Goal: Task Accomplishment & Management: Manage account settings

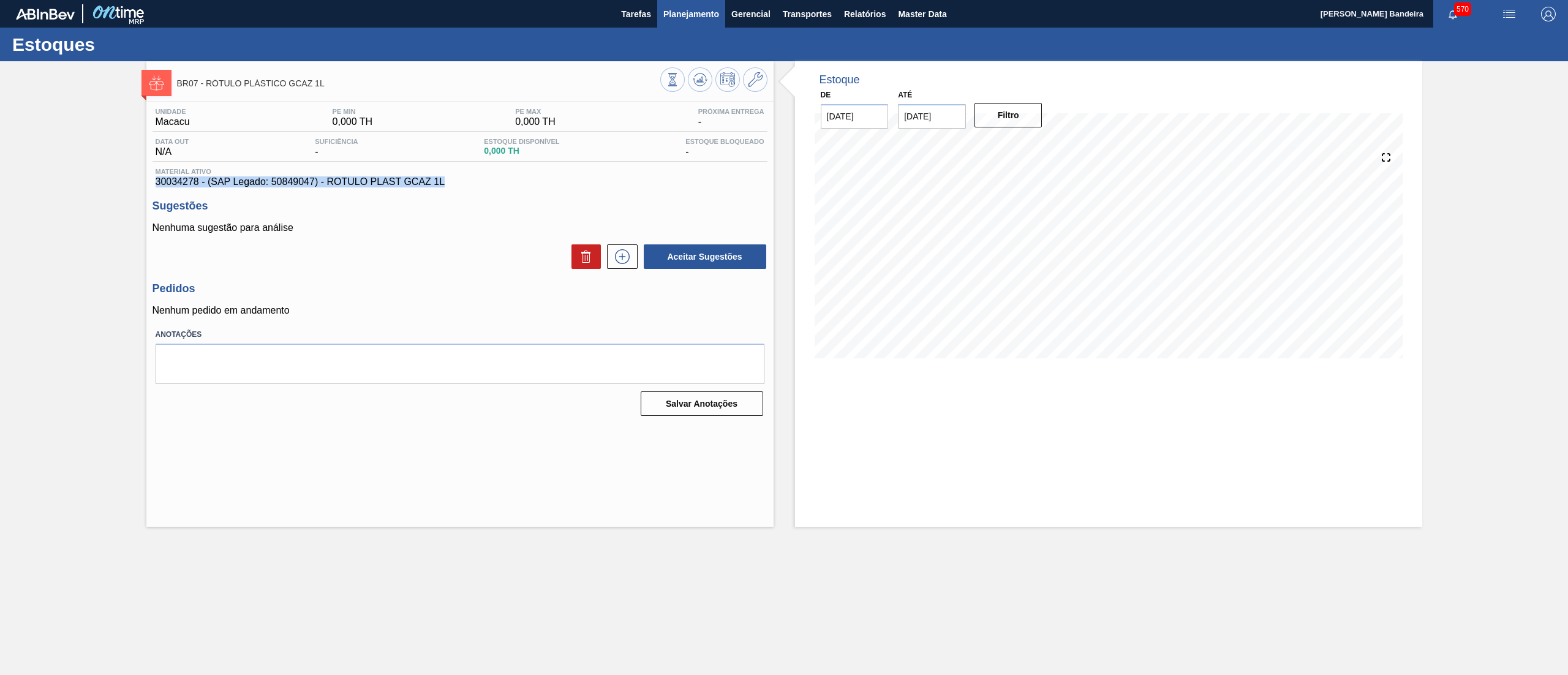
click at [691, 10] on span "Planejamento" at bounding box center [691, 14] width 56 height 14
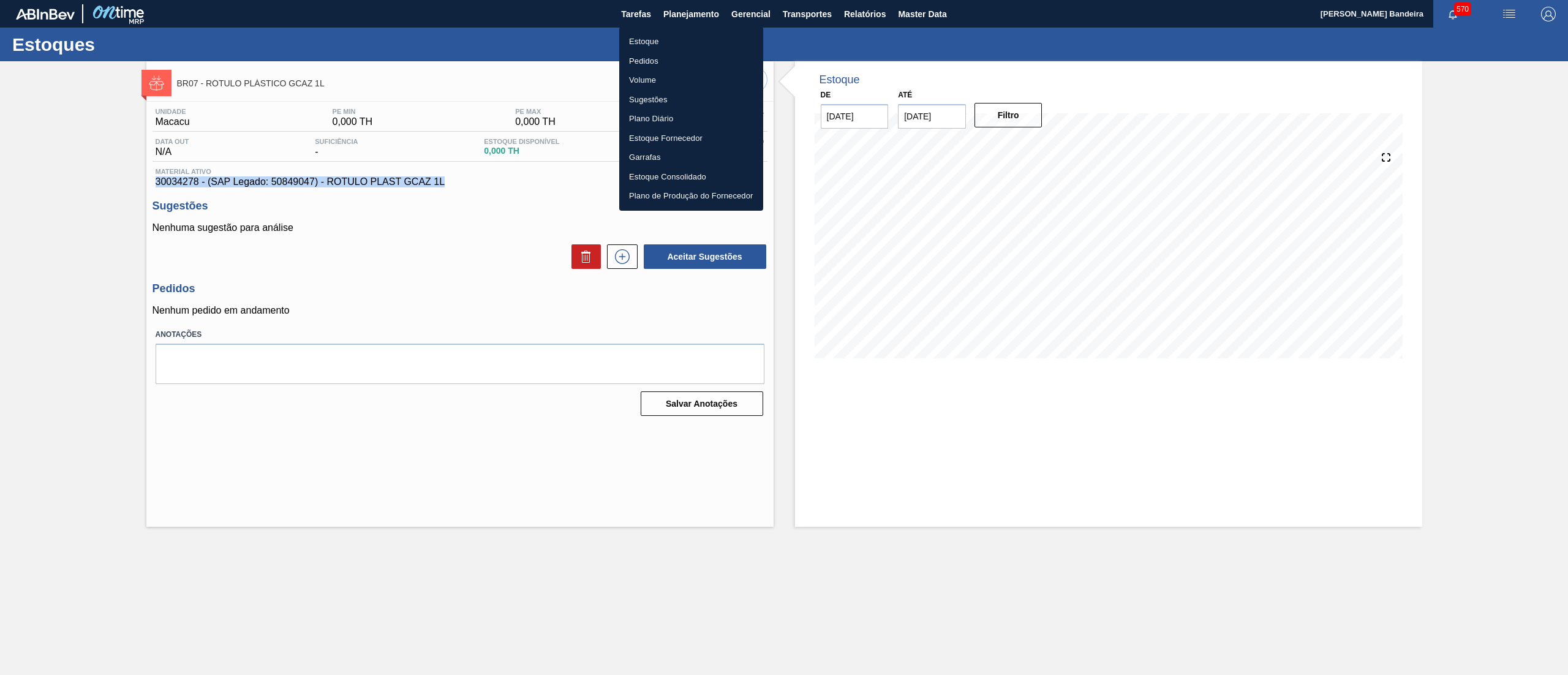
click at [675, 44] on li "Estoque" at bounding box center [691, 42] width 144 height 20
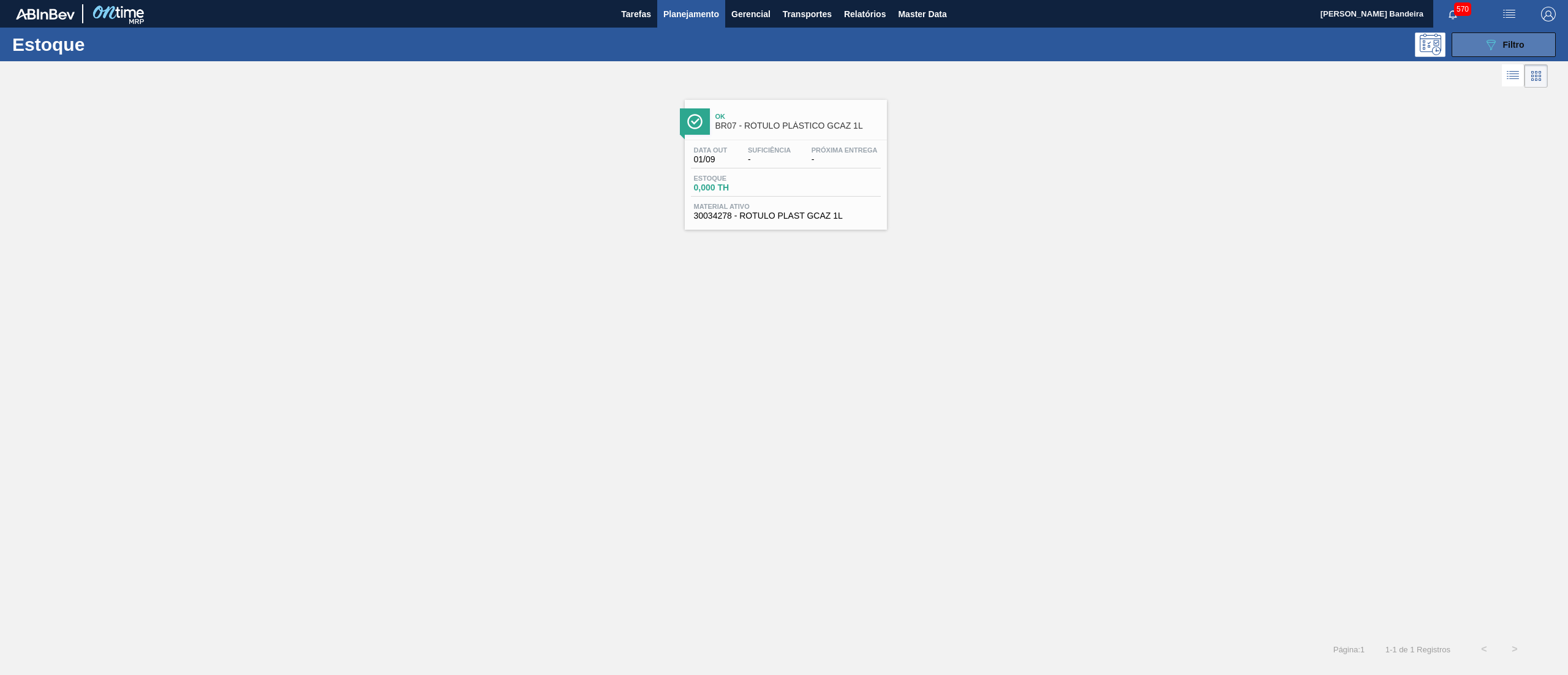
click at [1483, 34] on button "089F7B8B-B2A5-4AFE-B5C0-19BA573D28AC Filtro" at bounding box center [1503, 45] width 104 height 24
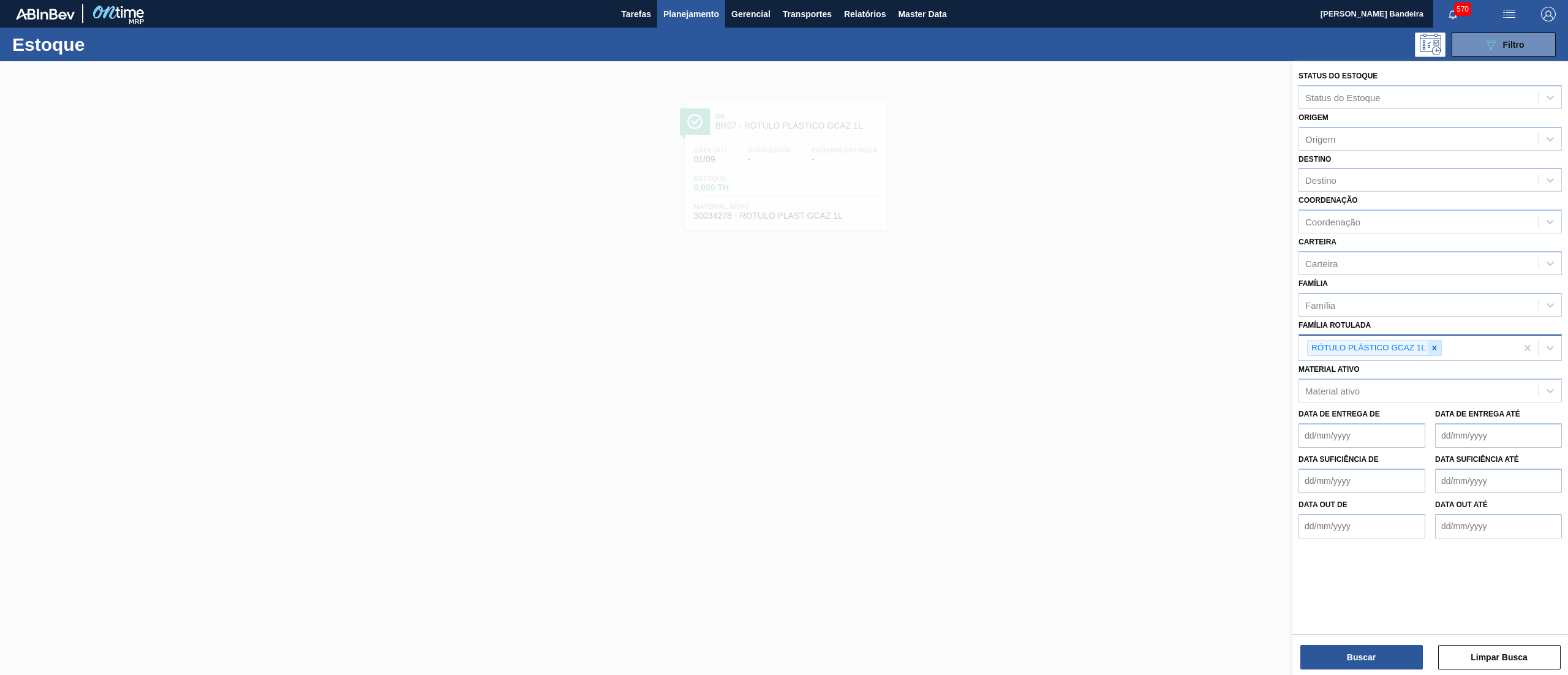
click at [1431, 344] on icon at bounding box center [1434, 348] width 8 height 8
type Rotulada "sake"
click at [1370, 372] on div "SAKE SECO 25% BEATS SENSES" at bounding box center [1430, 377] width 263 height 23
click at [1348, 651] on button "Buscar" at bounding box center [1361, 657] width 123 height 24
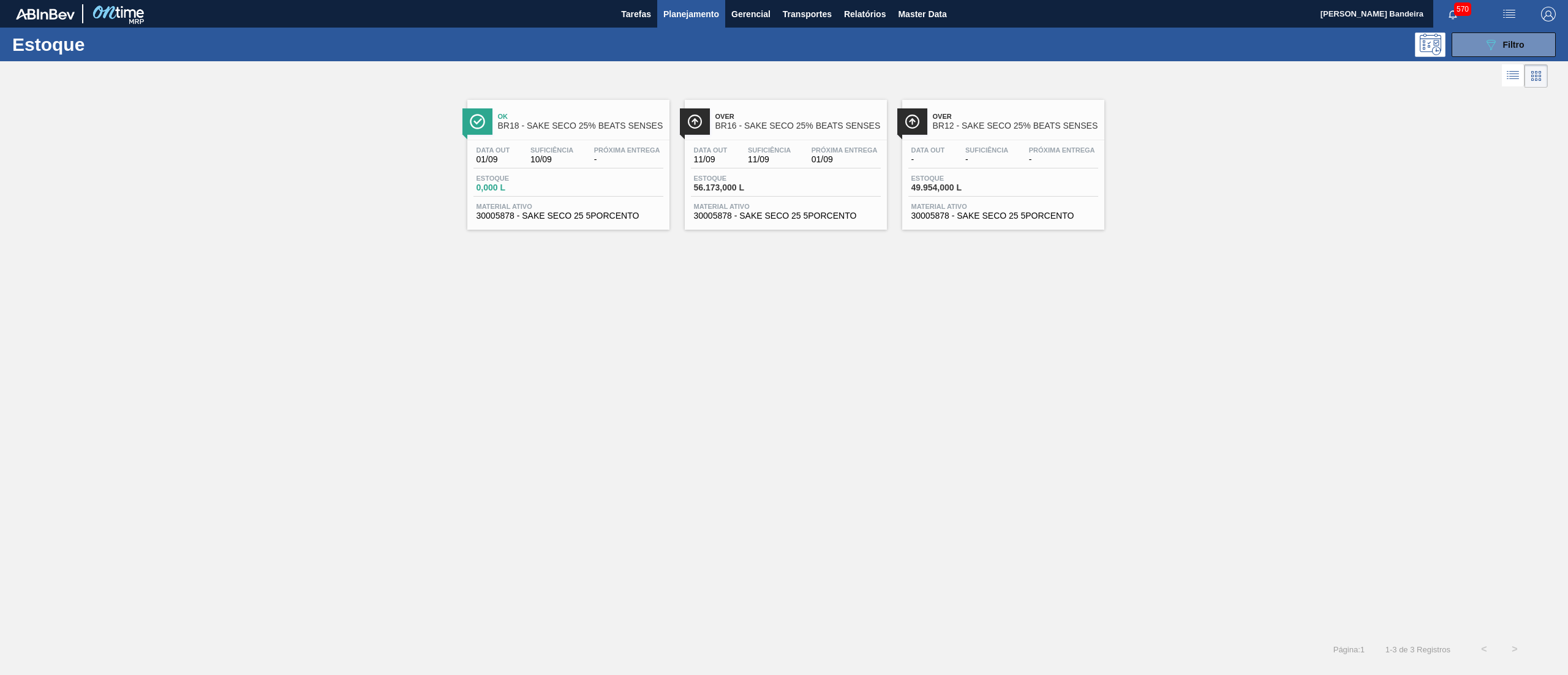
click at [621, 214] on span "30005878 - SAKE SECO 25 5PORCENTO" at bounding box center [568, 216] width 184 height 9
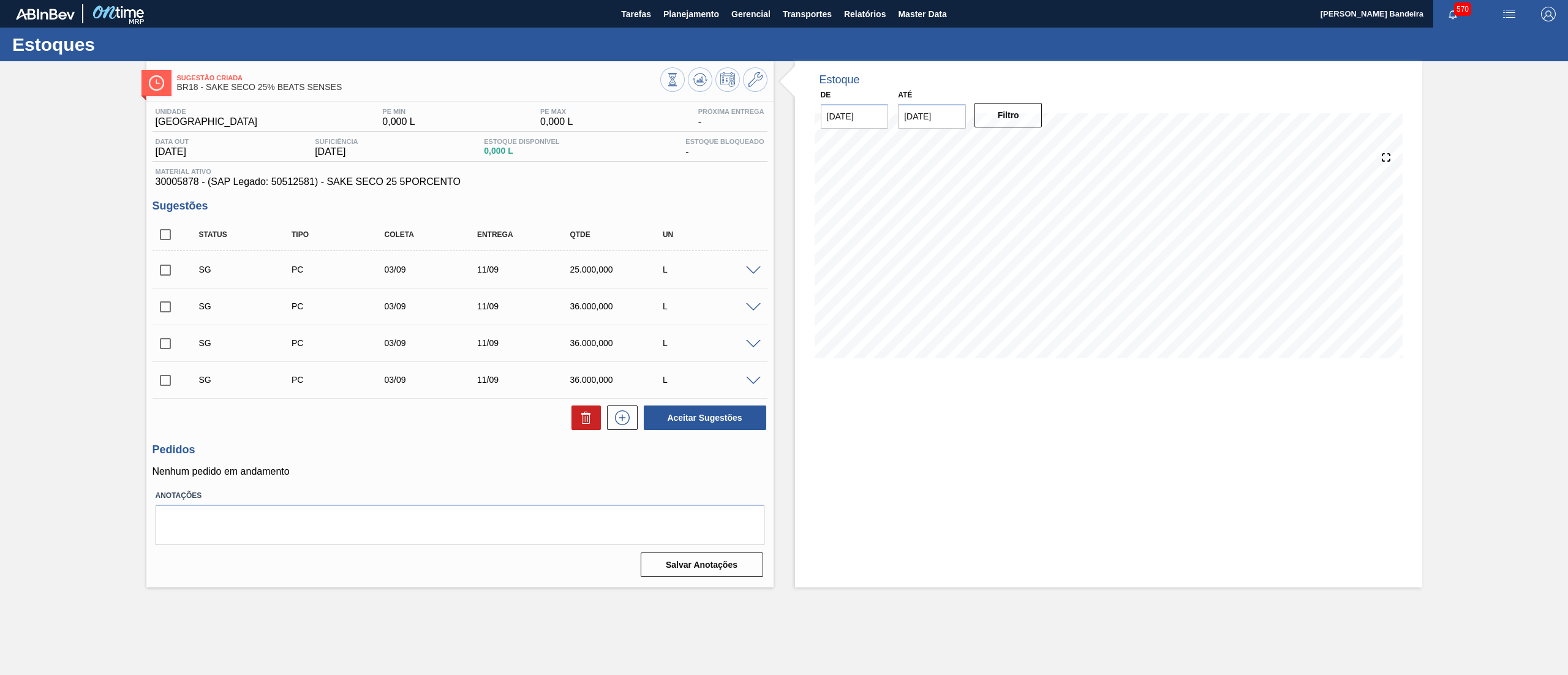
click at [748, 273] on span at bounding box center [753, 271] width 14 height 9
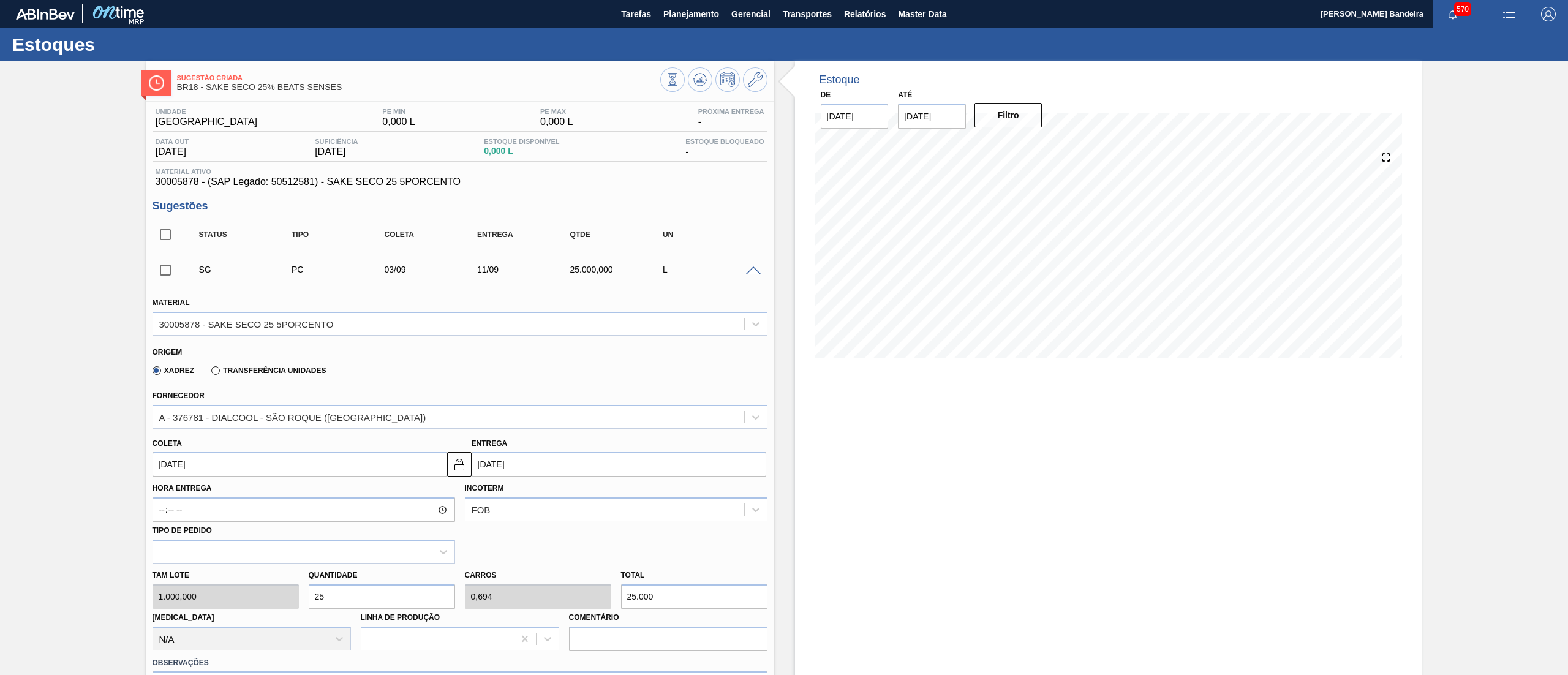
scroll to position [370, 0]
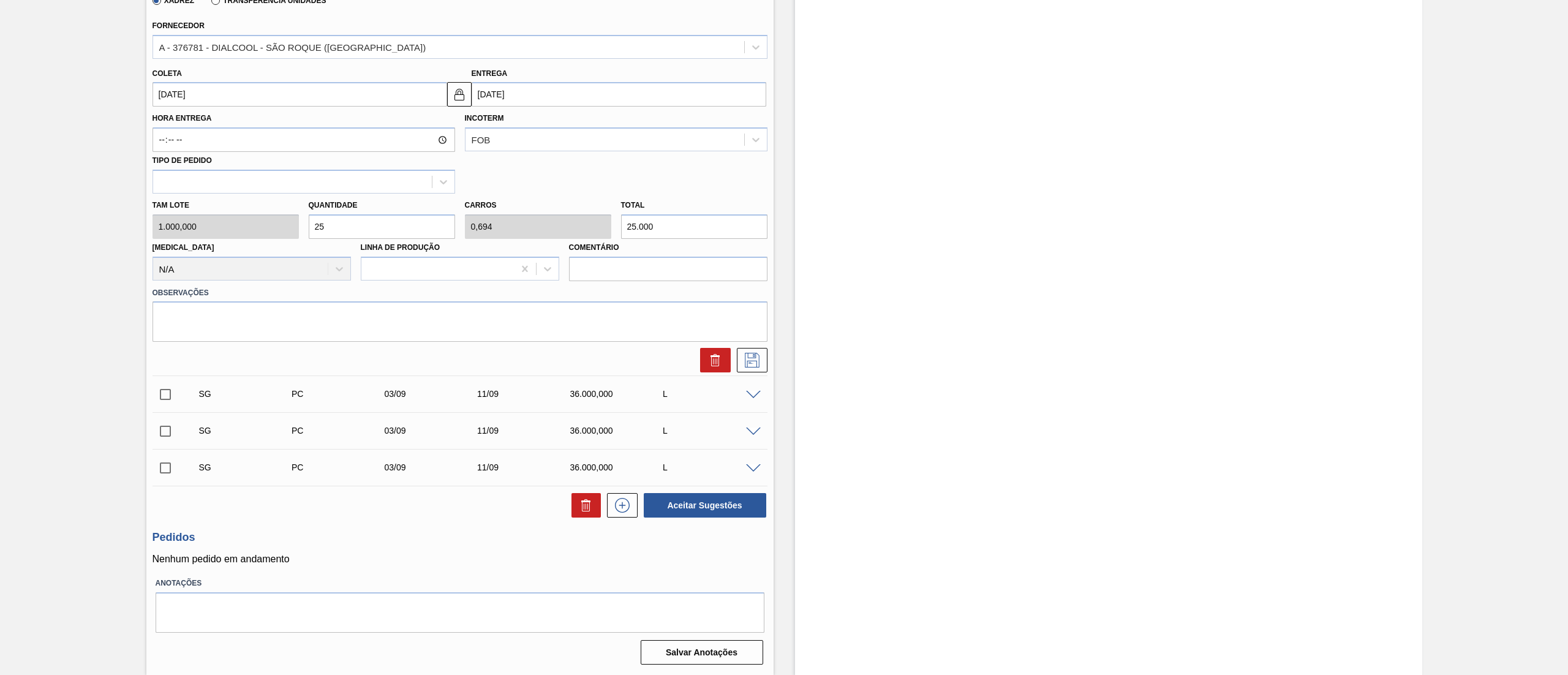
click at [202, 98] on input "[DATE]" at bounding box center [300, 95] width 294 height 24
click at [229, 166] on div "3" at bounding box center [227, 163] width 17 height 17
click at [220, 230] on div "Tam lote 1.000,000 Quantidade 25 Carros 0,694 Total 25.000 [MEDICAL_DATA] N/A L…" at bounding box center [460, 237] width 625 height 88
type input "3"
type input "0,083"
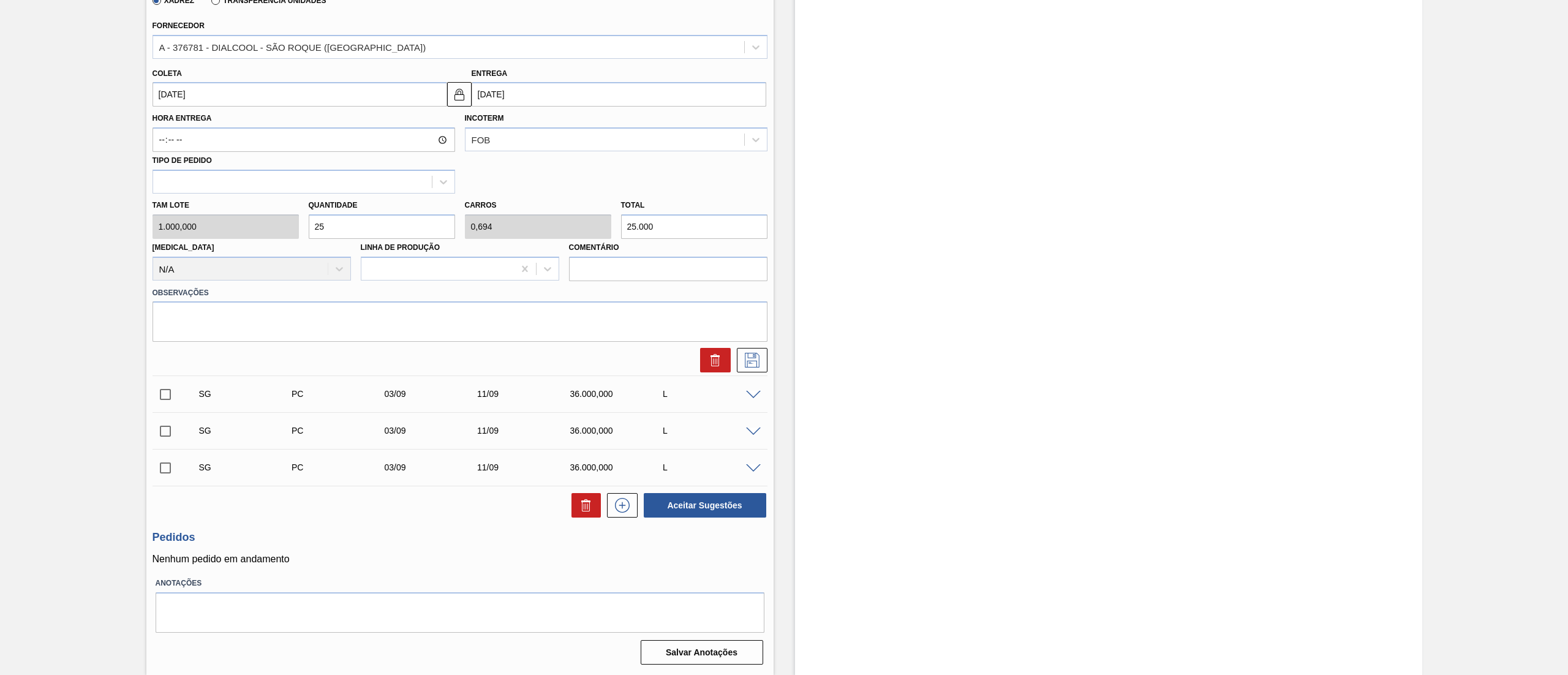
type input "3.000"
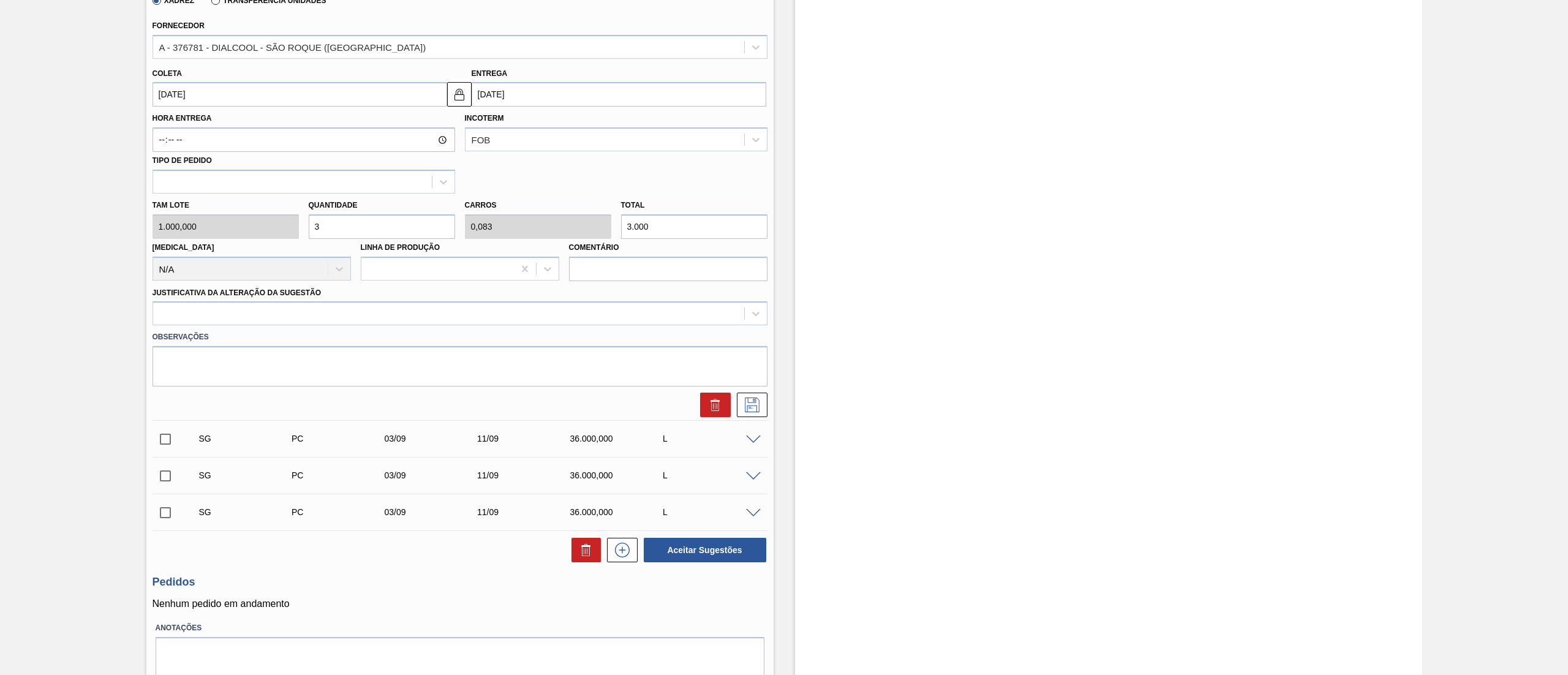
type input "35"
type input "0,972"
type input "35.000"
type input "35"
click at [229, 310] on div at bounding box center [448, 313] width 591 height 18
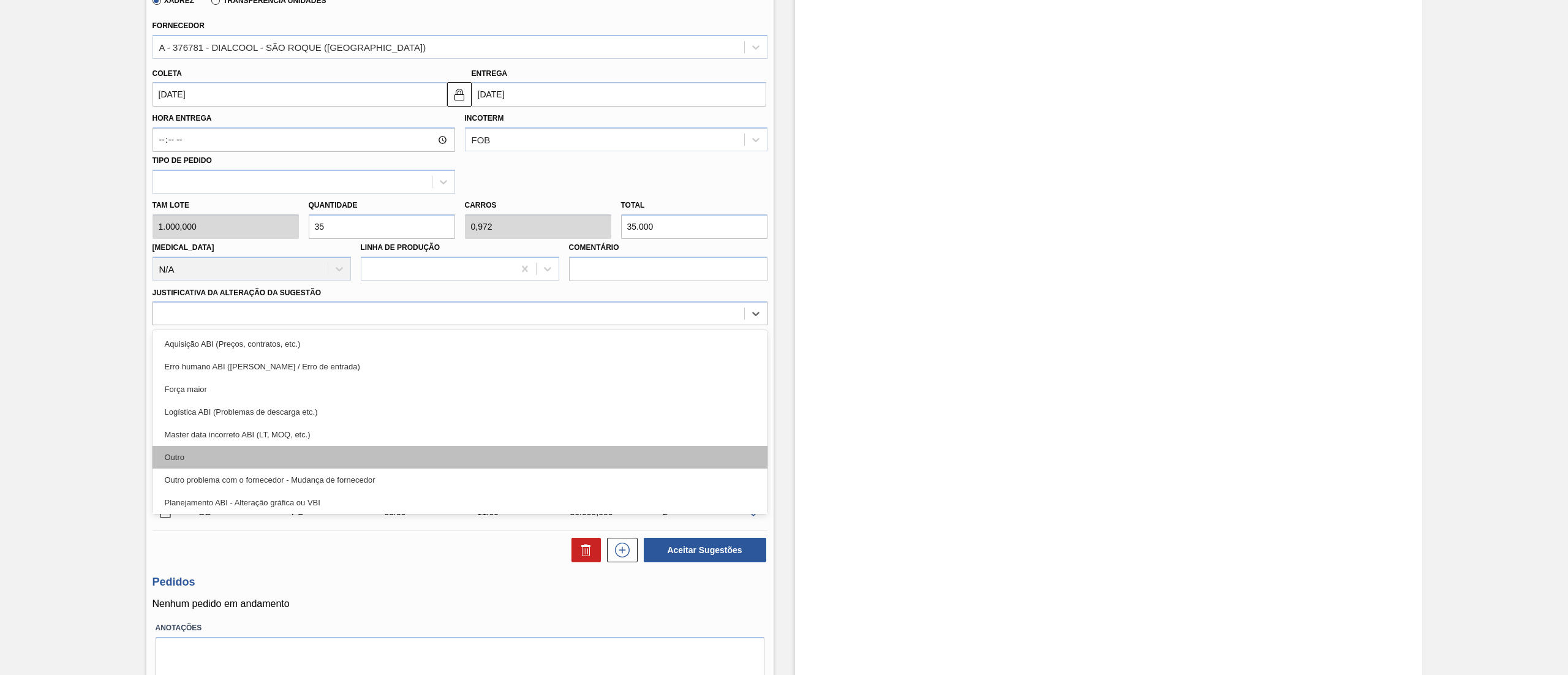
click at [204, 450] on div "Outro" at bounding box center [460, 458] width 615 height 23
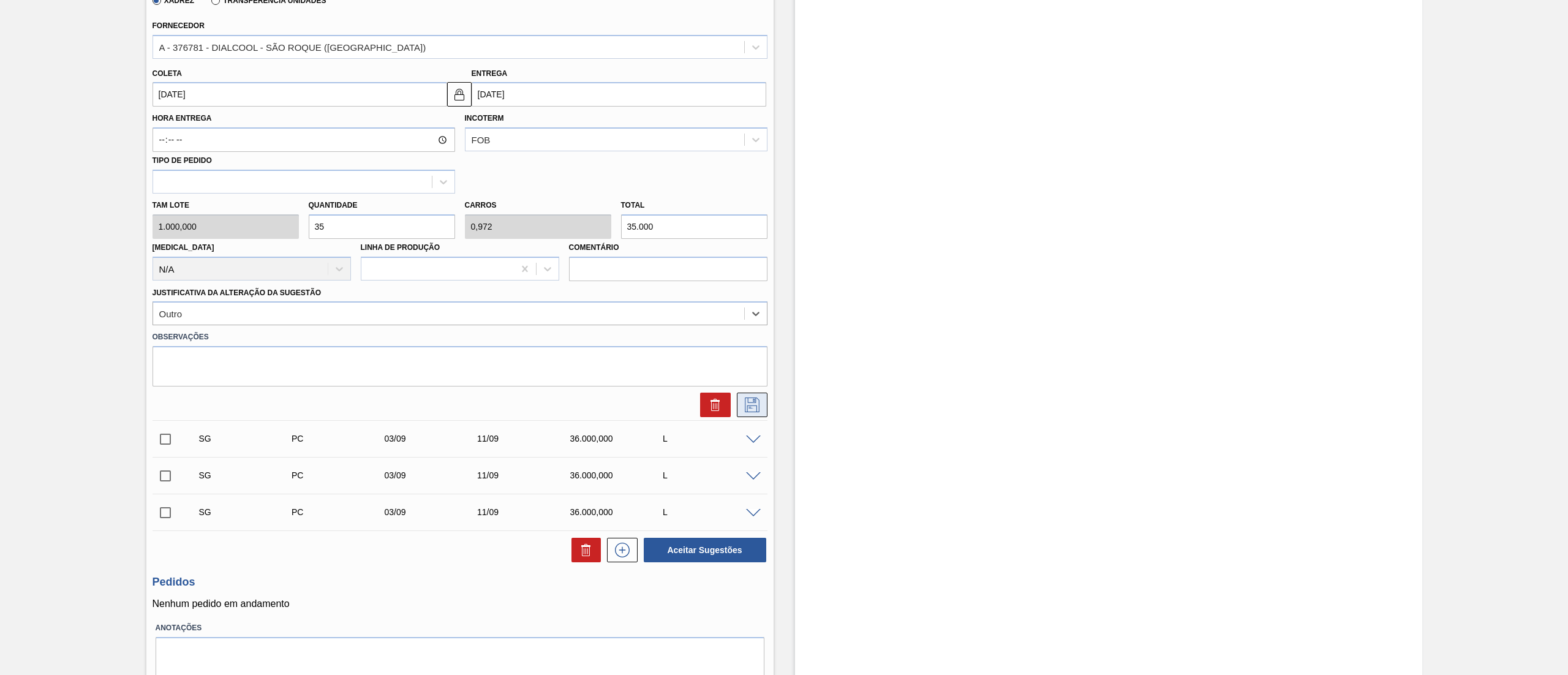
click at [748, 398] on icon at bounding box center [752, 404] width 14 height 14
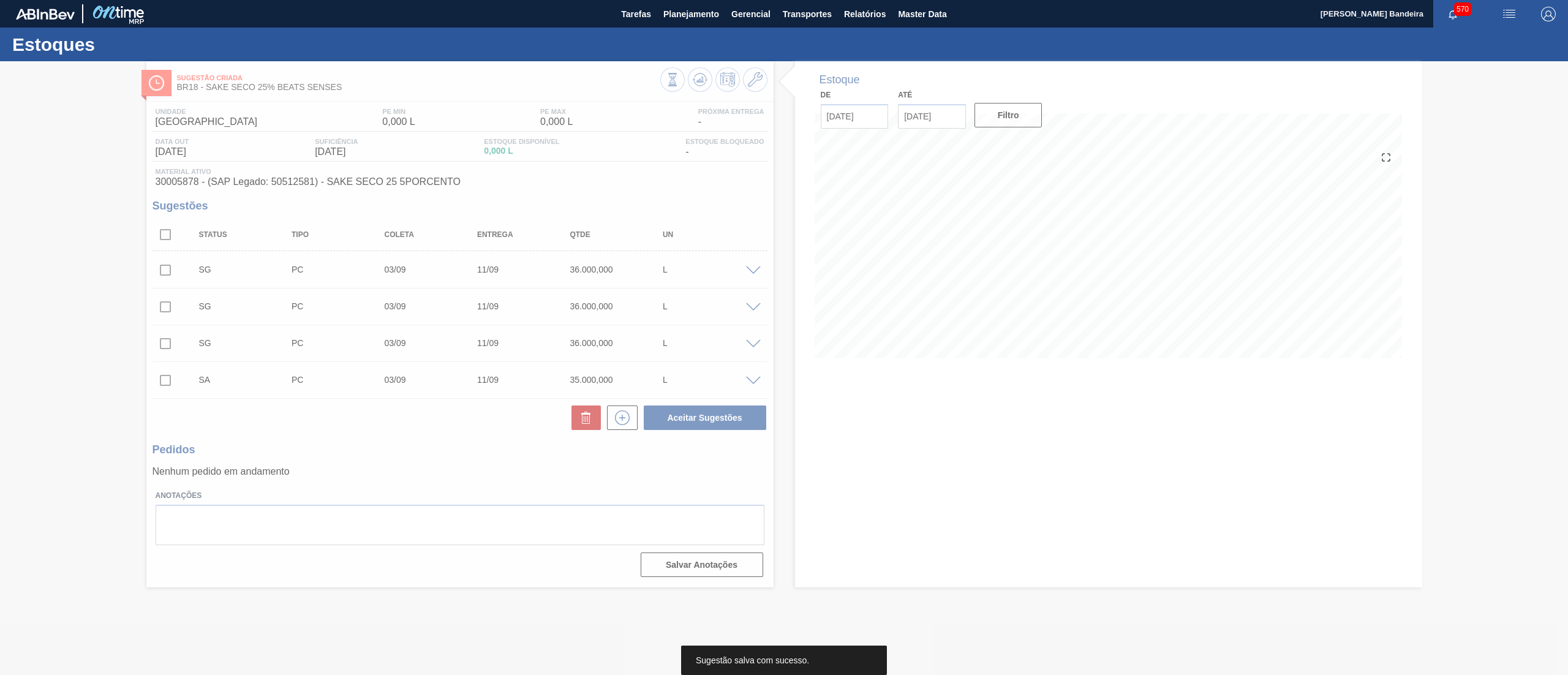
scroll to position [0, 0]
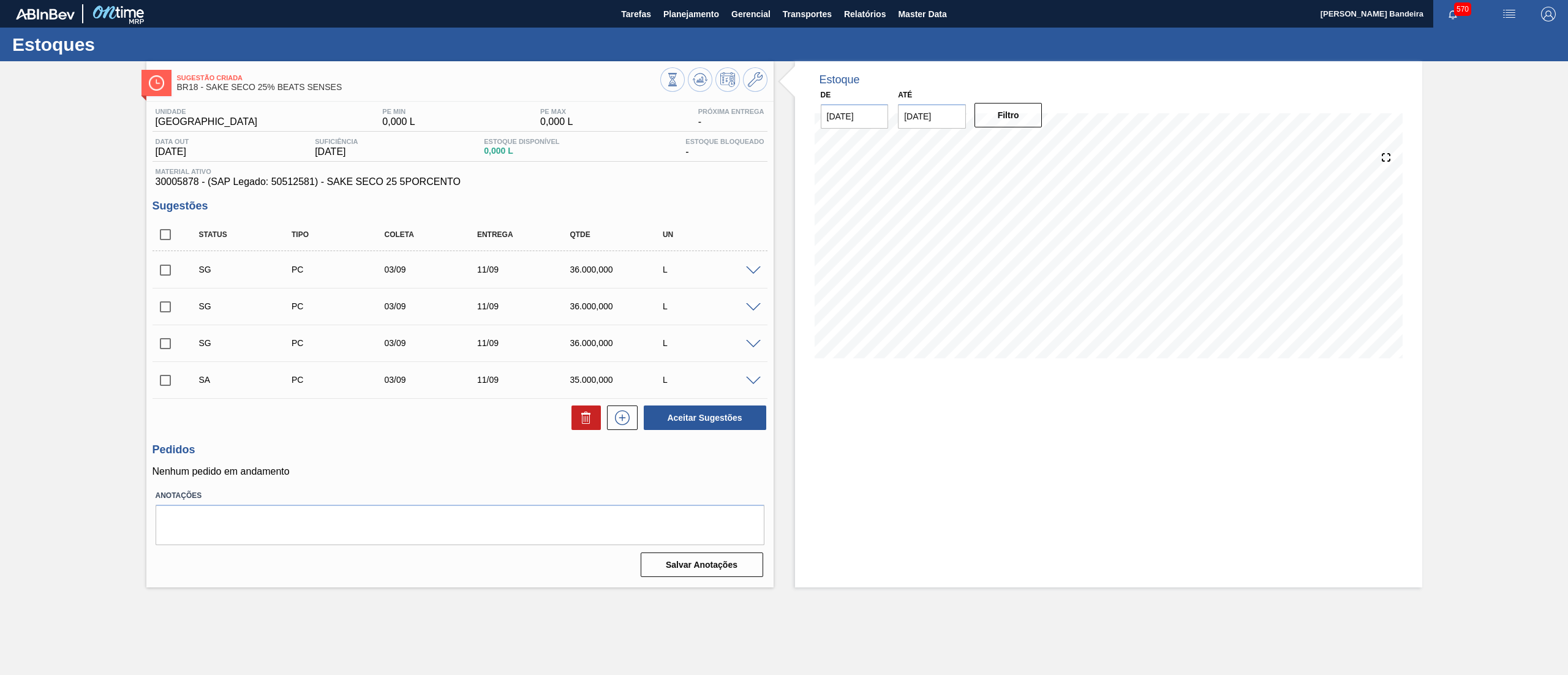
click at [163, 310] on input "checkbox" at bounding box center [165, 307] width 26 height 26
checkbox input "true"
click at [162, 347] on input "checkbox" at bounding box center [165, 344] width 26 height 26
checkbox input "true"
click at [162, 378] on input "checkbox" at bounding box center [165, 381] width 26 height 26
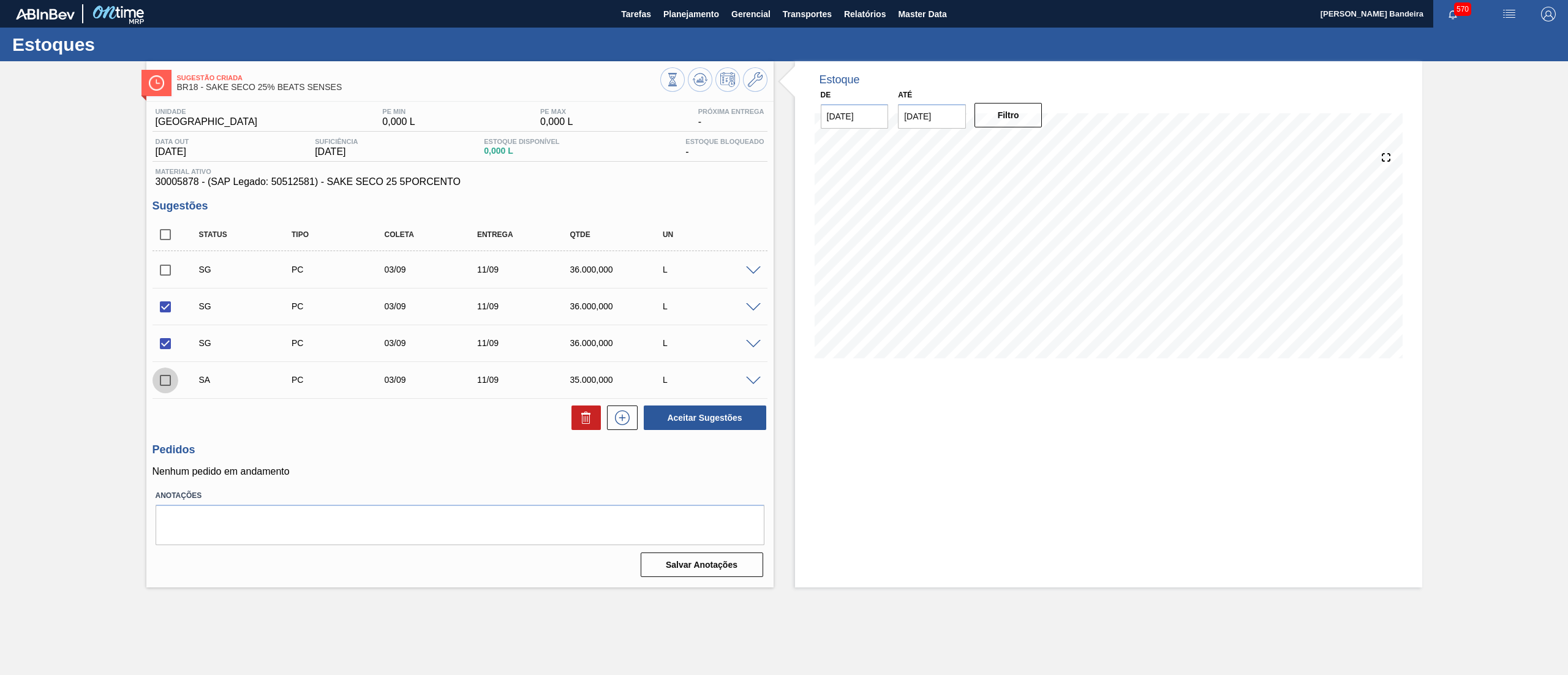
checkbox input "true"
click at [576, 433] on div "Unidade Pernambuco PE MIN 0,000 L PE MAX 0,000 L Próxima Entrega - Data out [DA…" at bounding box center [460, 341] width 627 height 480
click at [577, 416] on button at bounding box center [586, 418] width 30 height 24
checkbox input "false"
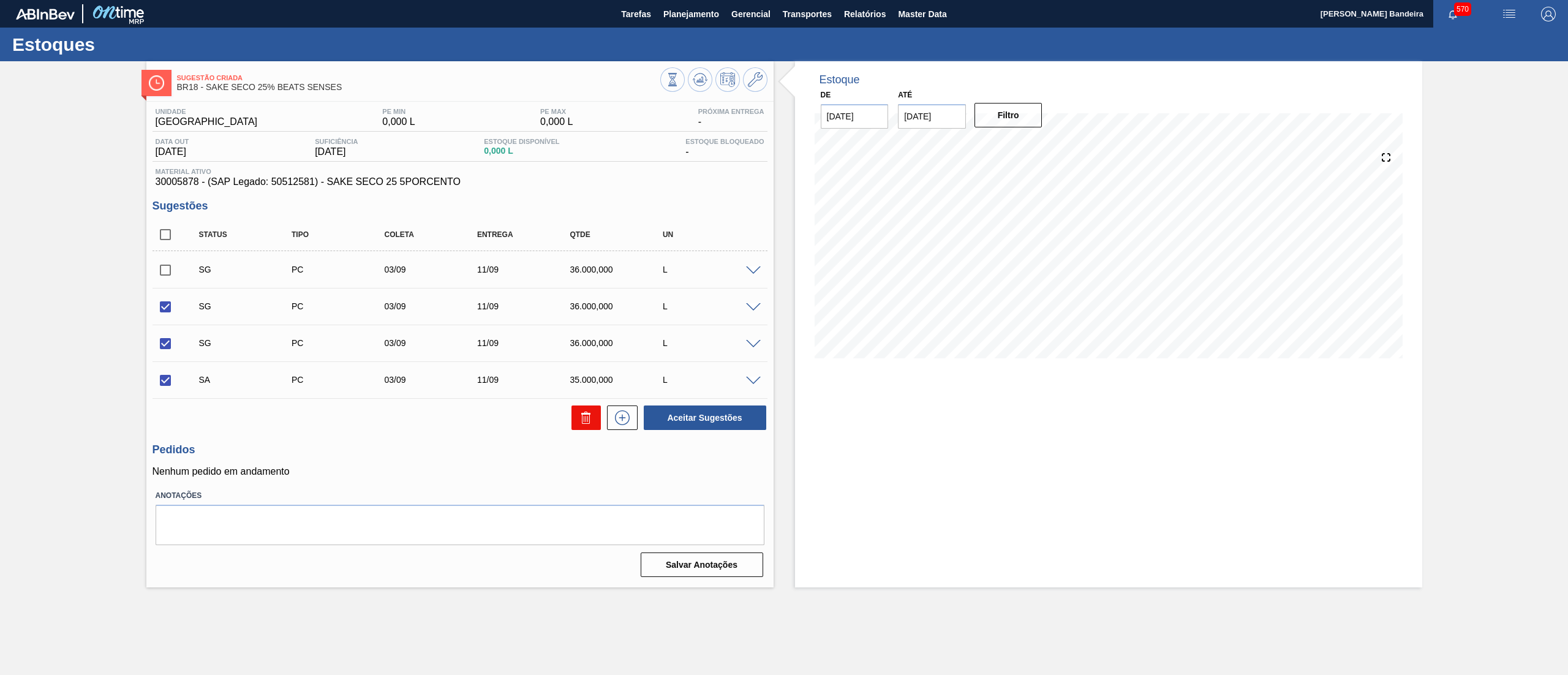
checkbox input "false"
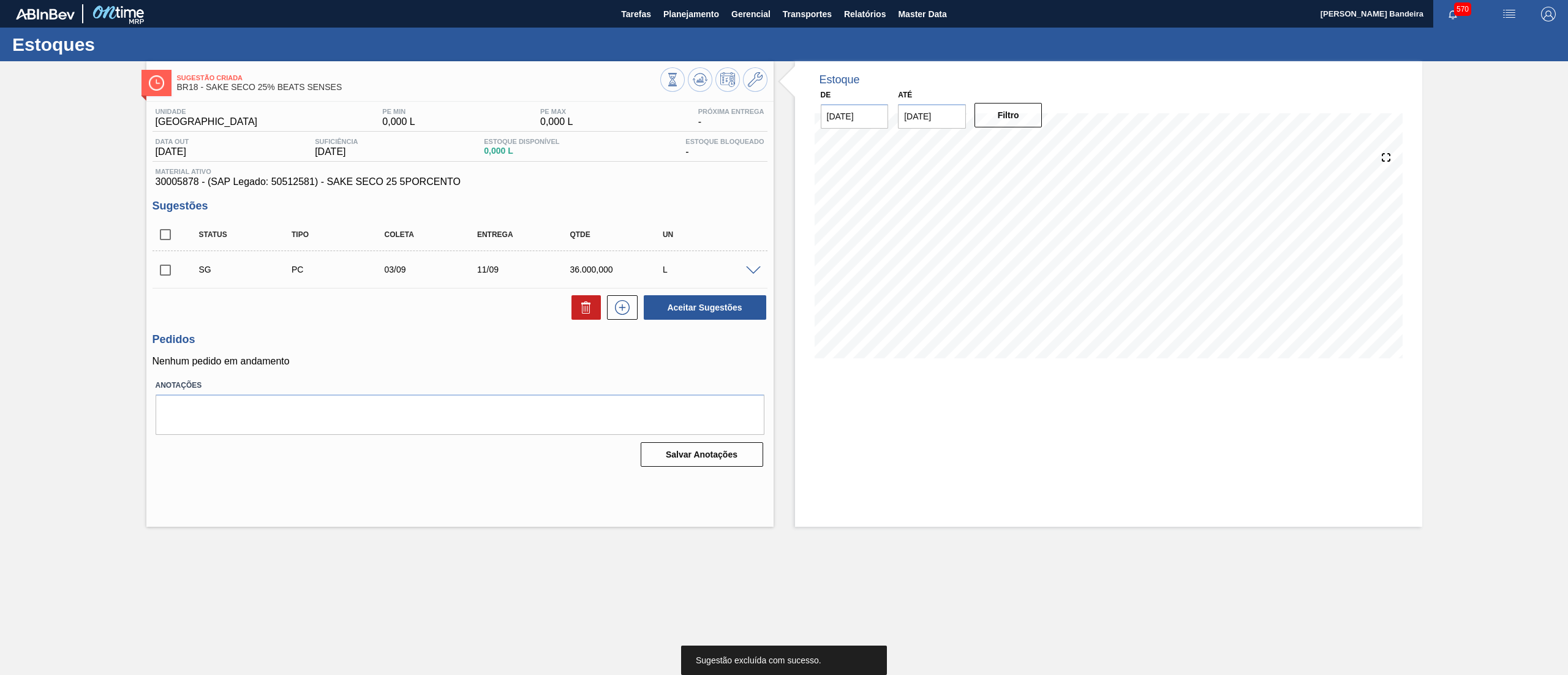
click at [162, 263] on input "checkbox" at bounding box center [165, 270] width 26 height 26
checkbox input "true"
click at [596, 306] on button at bounding box center [586, 307] width 30 height 24
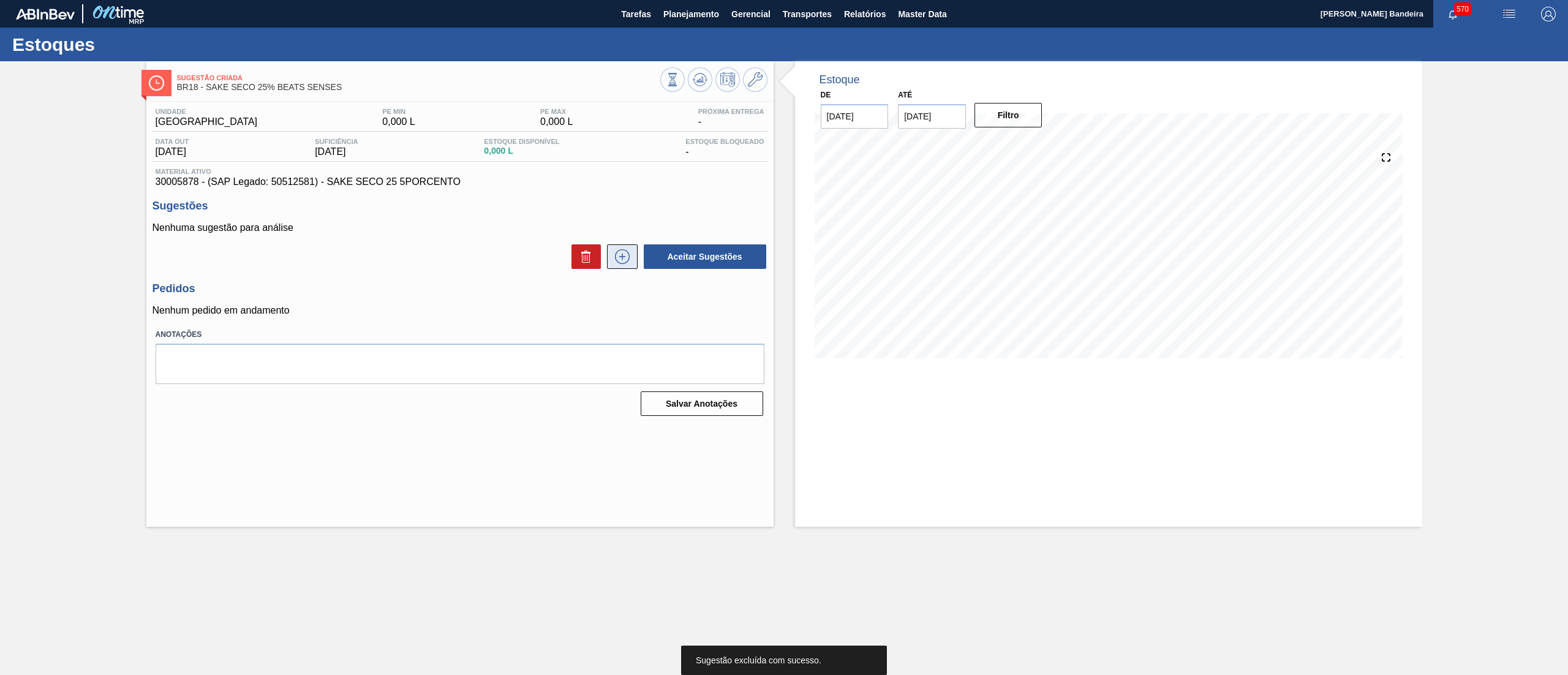
click at [615, 262] on icon at bounding box center [622, 256] width 20 height 14
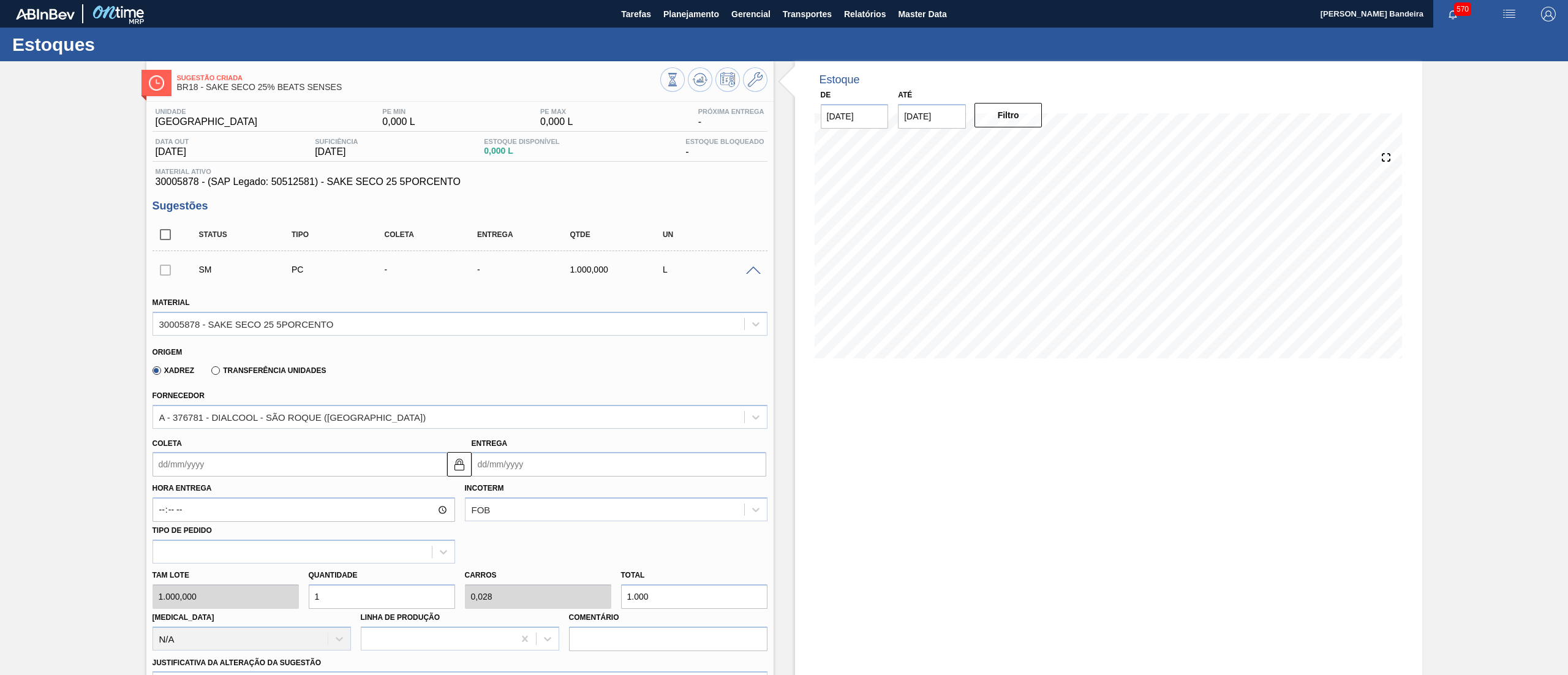
click at [241, 459] on input "Coleta" at bounding box center [300, 464] width 294 height 24
click at [216, 531] on div "31 1 2 3 4 5 6" at bounding box center [227, 533] width 139 height 20
click at [220, 531] on div "3" at bounding box center [227, 533] width 17 height 17
type input "[DATE]"
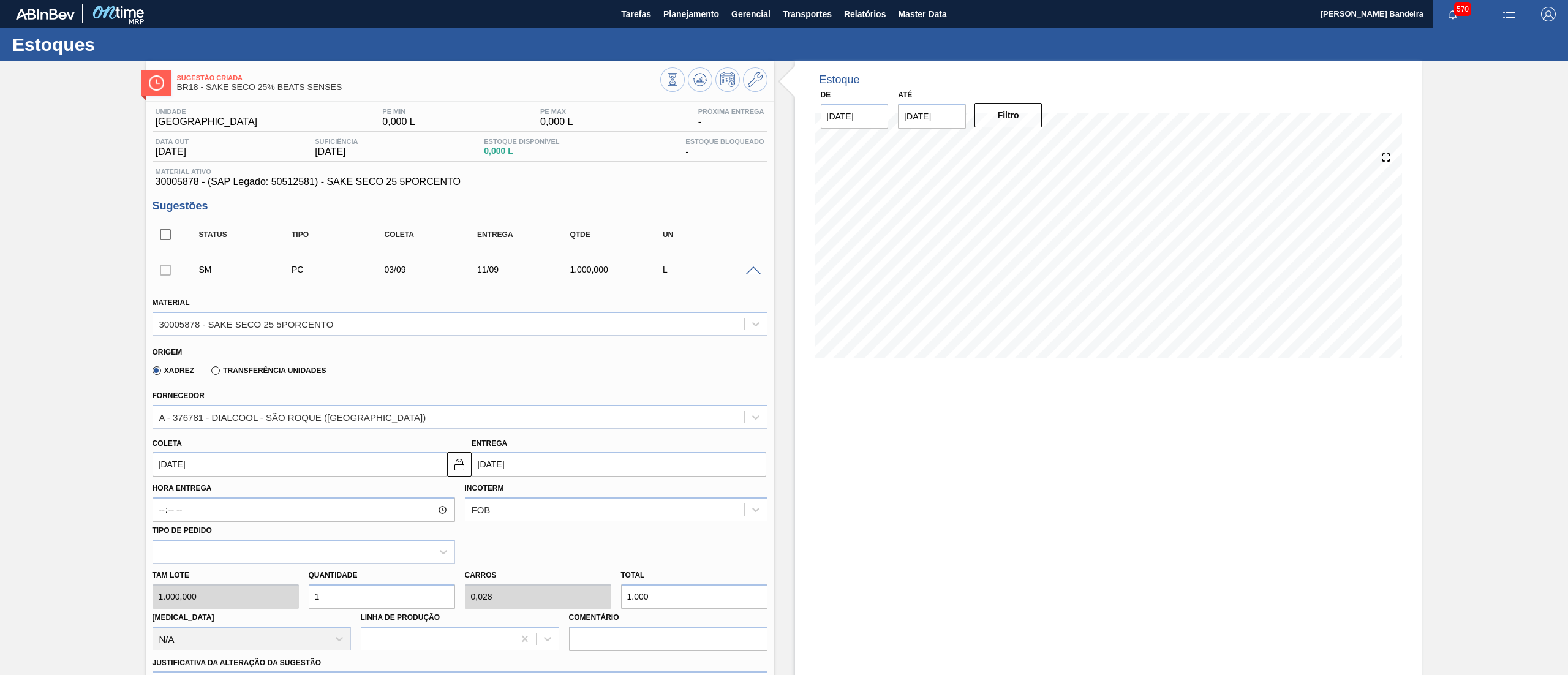
click at [221, 598] on div "Tam lote 1.000,000 Quantidade 1 Carros 0,028 Total 1.000 [MEDICAL_DATA] N/A Lin…" at bounding box center [460, 607] width 625 height 88
type input "3"
type input "0,083"
type input "3.000"
type input "35"
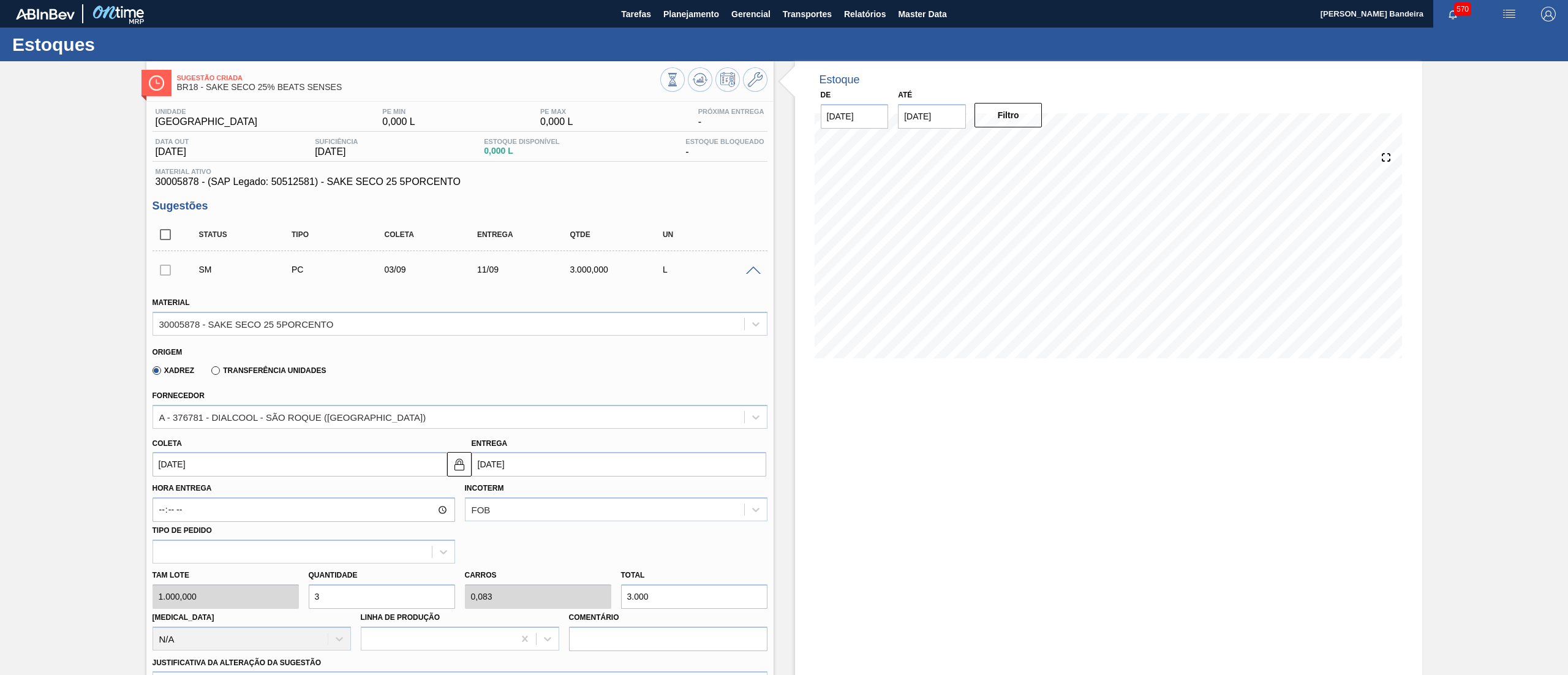
type input "0,972"
type input "35.000"
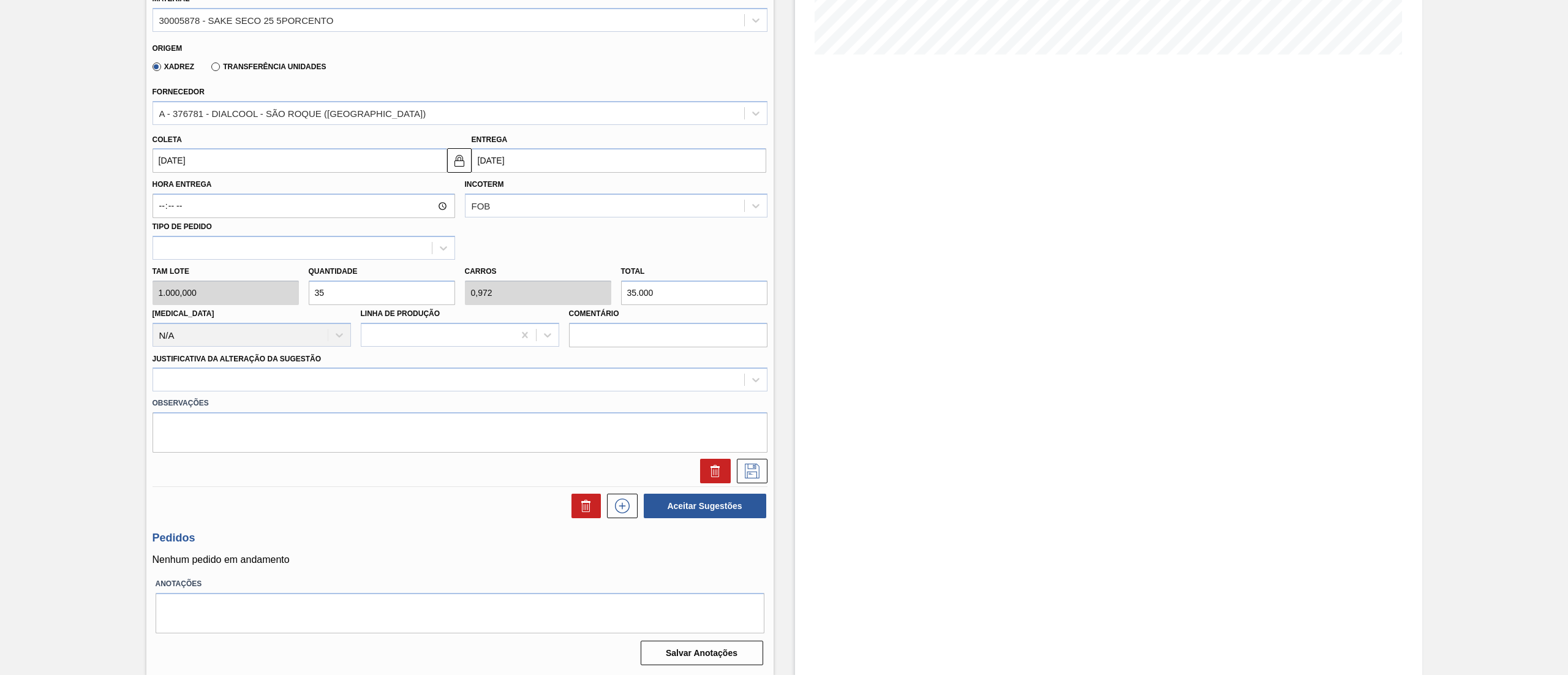
type input "35"
click at [272, 367] on div "Justificativa da Alteração da Sugestão" at bounding box center [460, 371] width 615 height 42
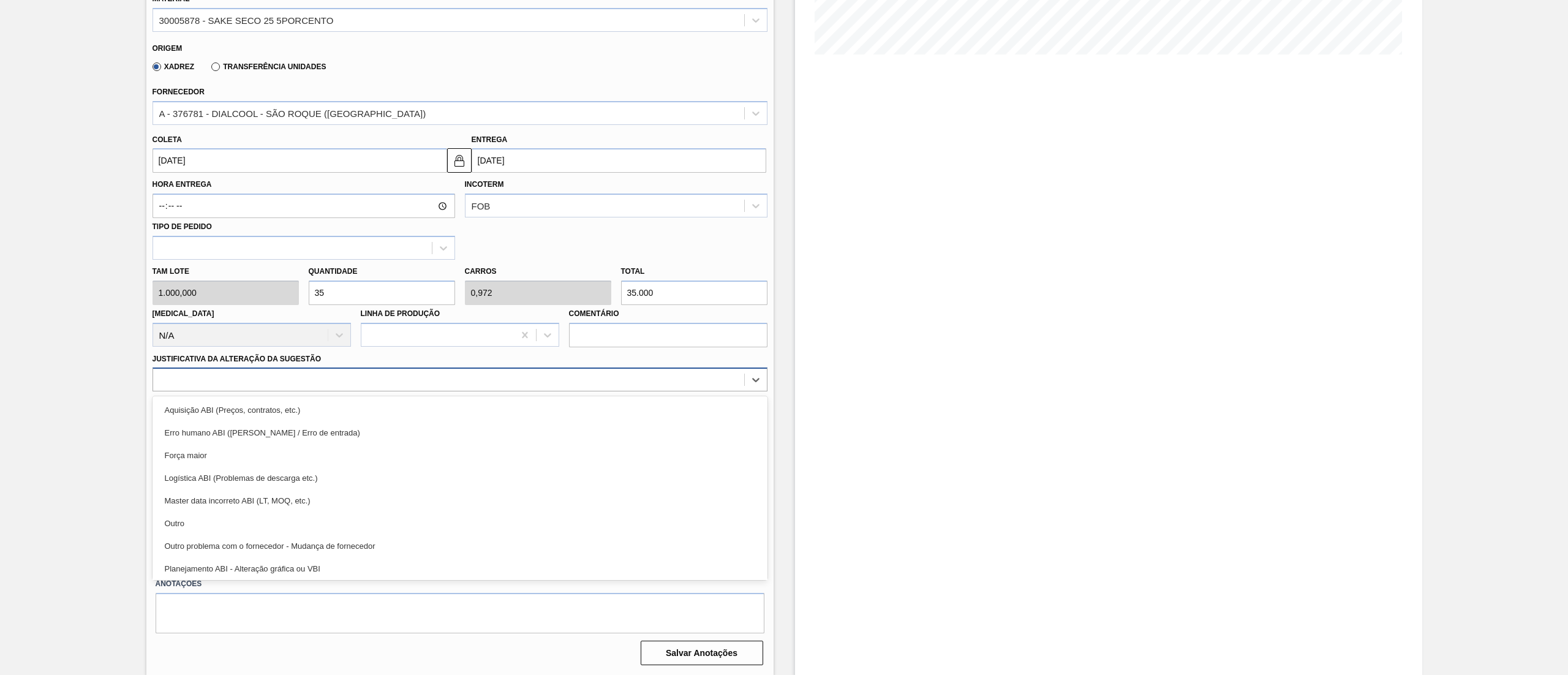
click at [270, 384] on div at bounding box center [448, 380] width 591 height 18
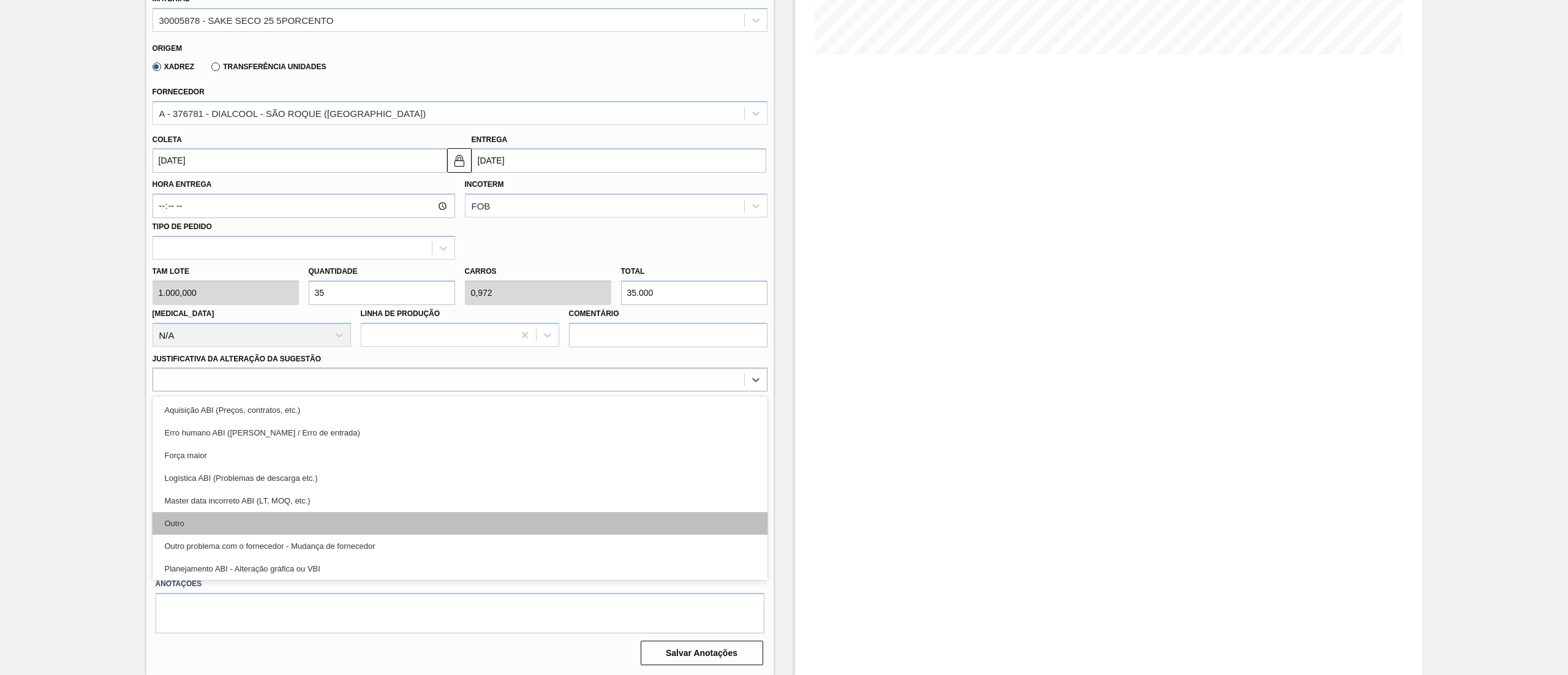
click at [233, 517] on div "Outro" at bounding box center [460, 523] width 615 height 23
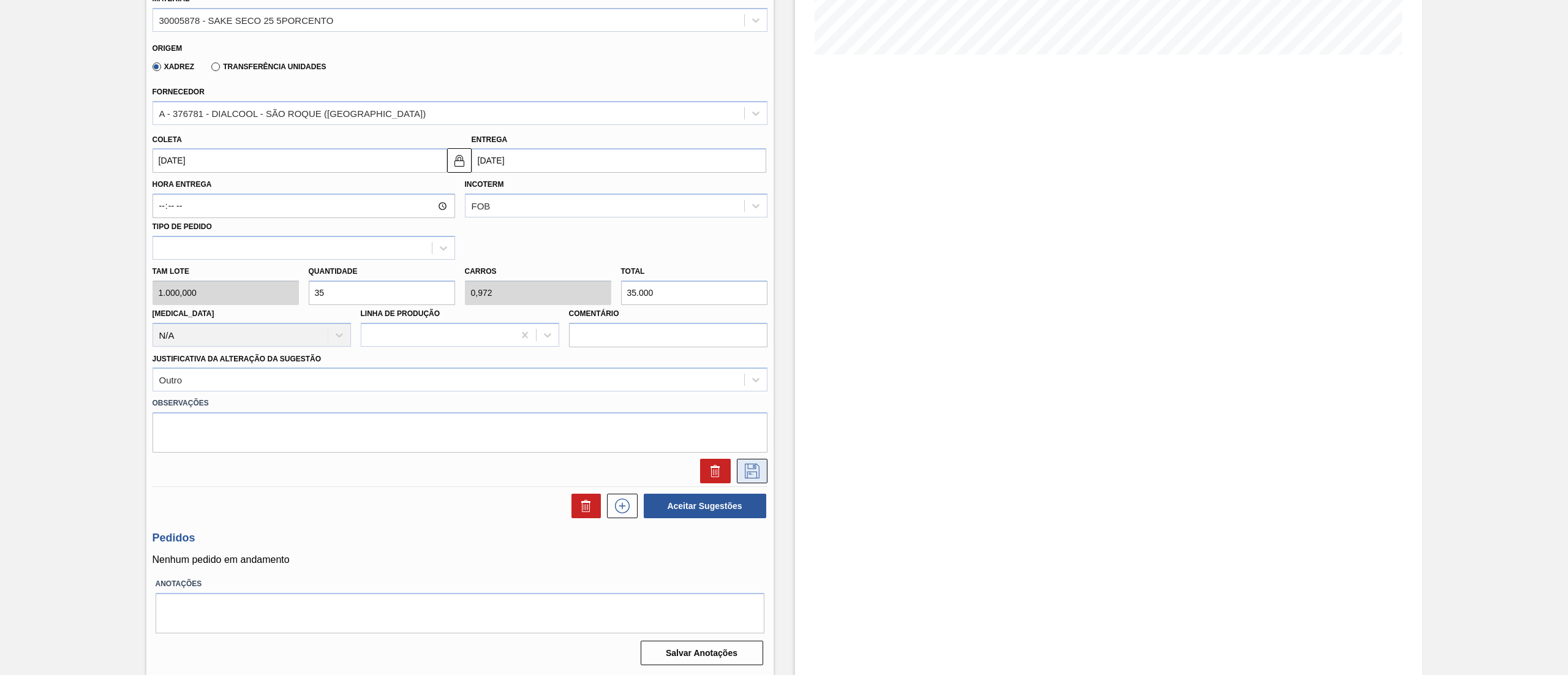
click at [753, 471] on icon at bounding box center [752, 471] width 20 height 14
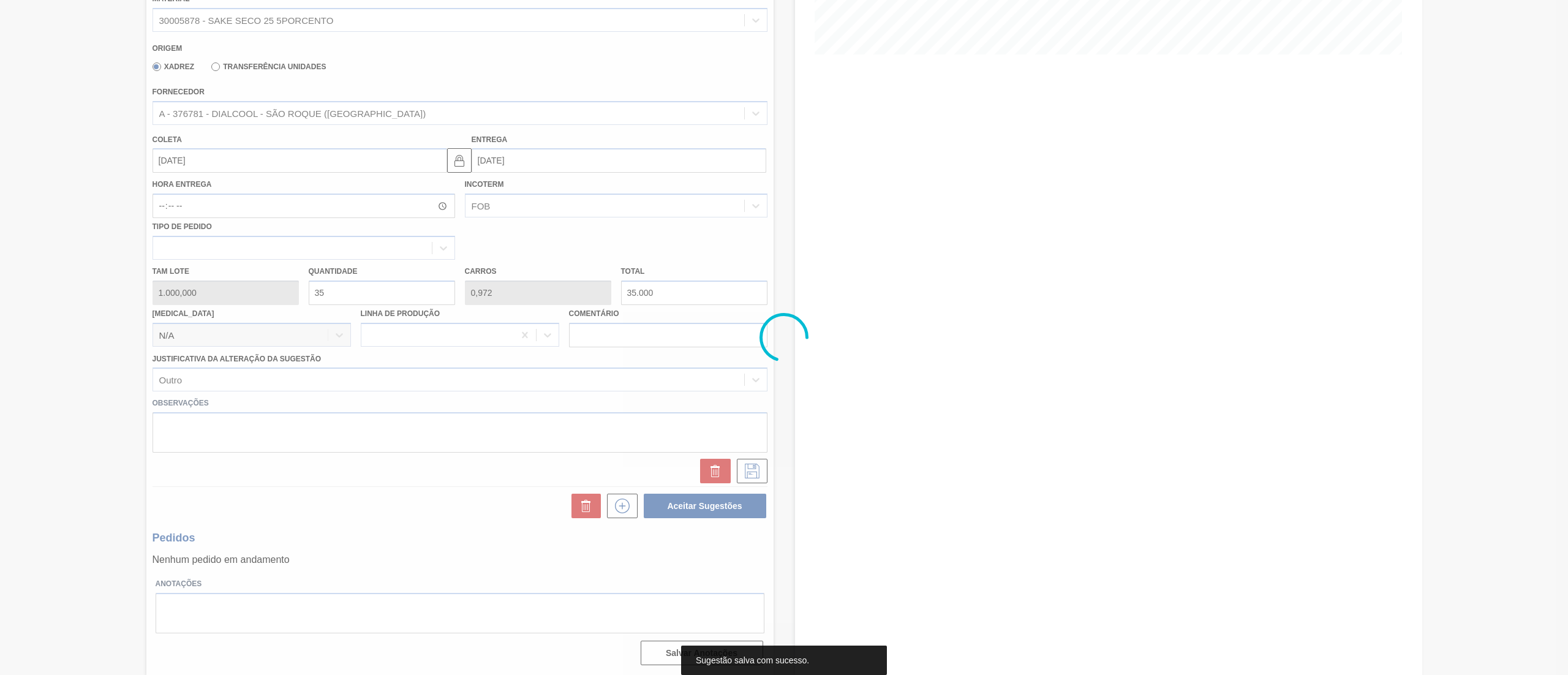
scroll to position [0, 0]
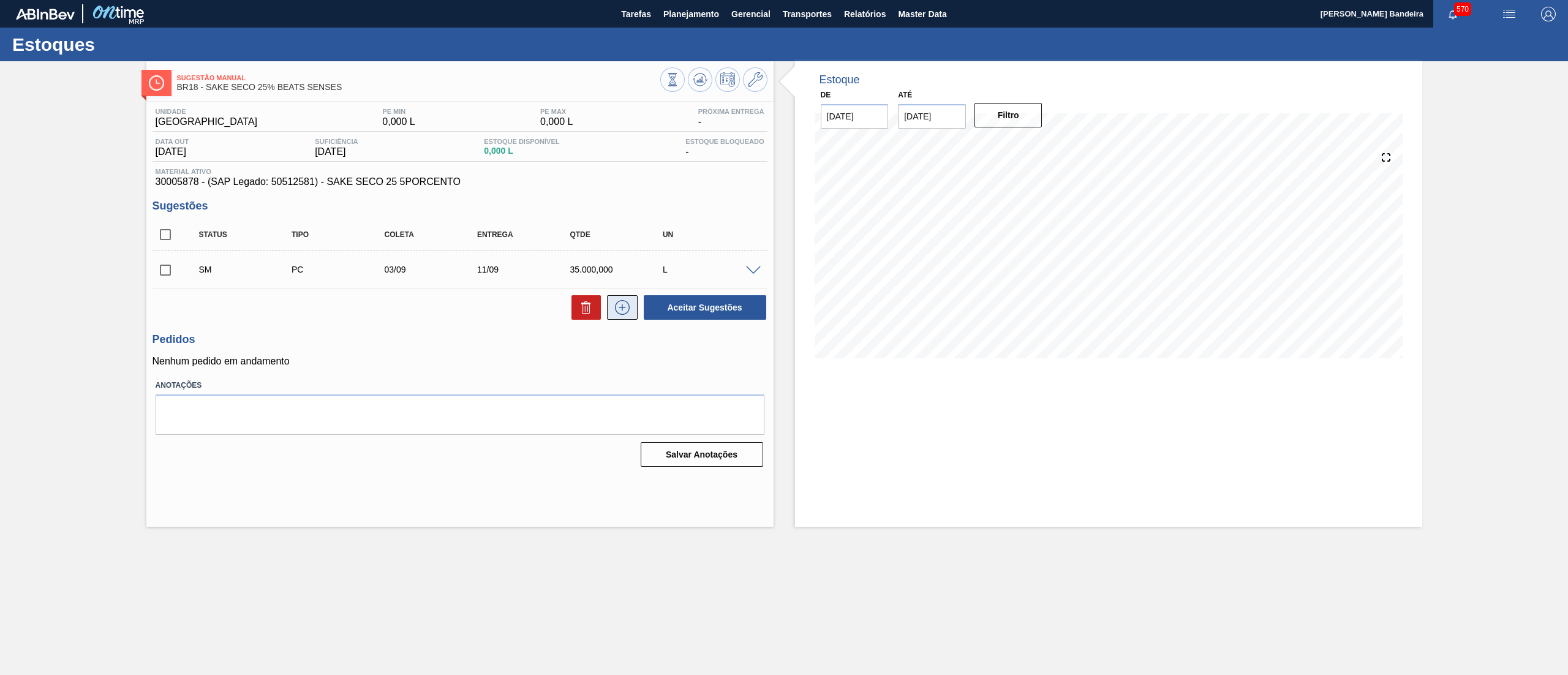
click at [625, 310] on icon at bounding box center [622, 307] width 20 height 14
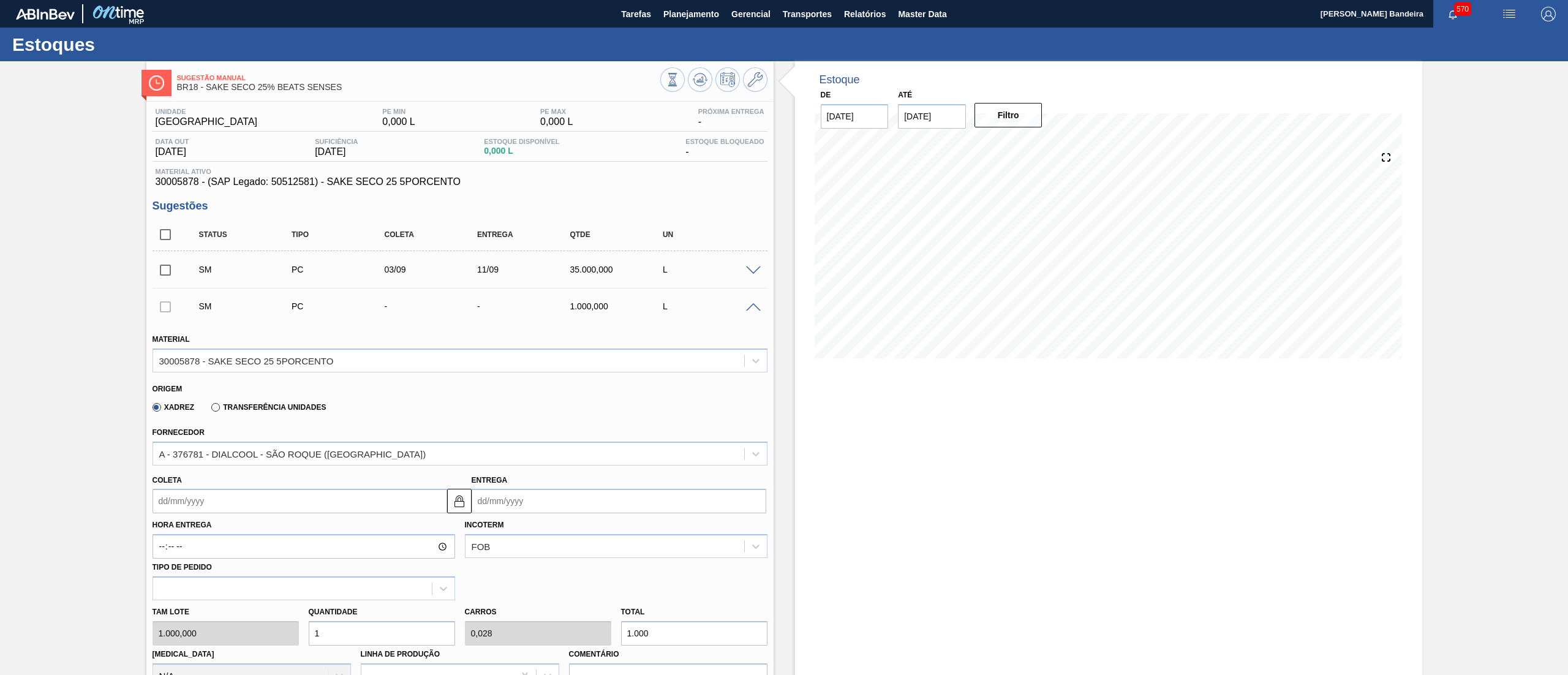
scroll to position [341, 0]
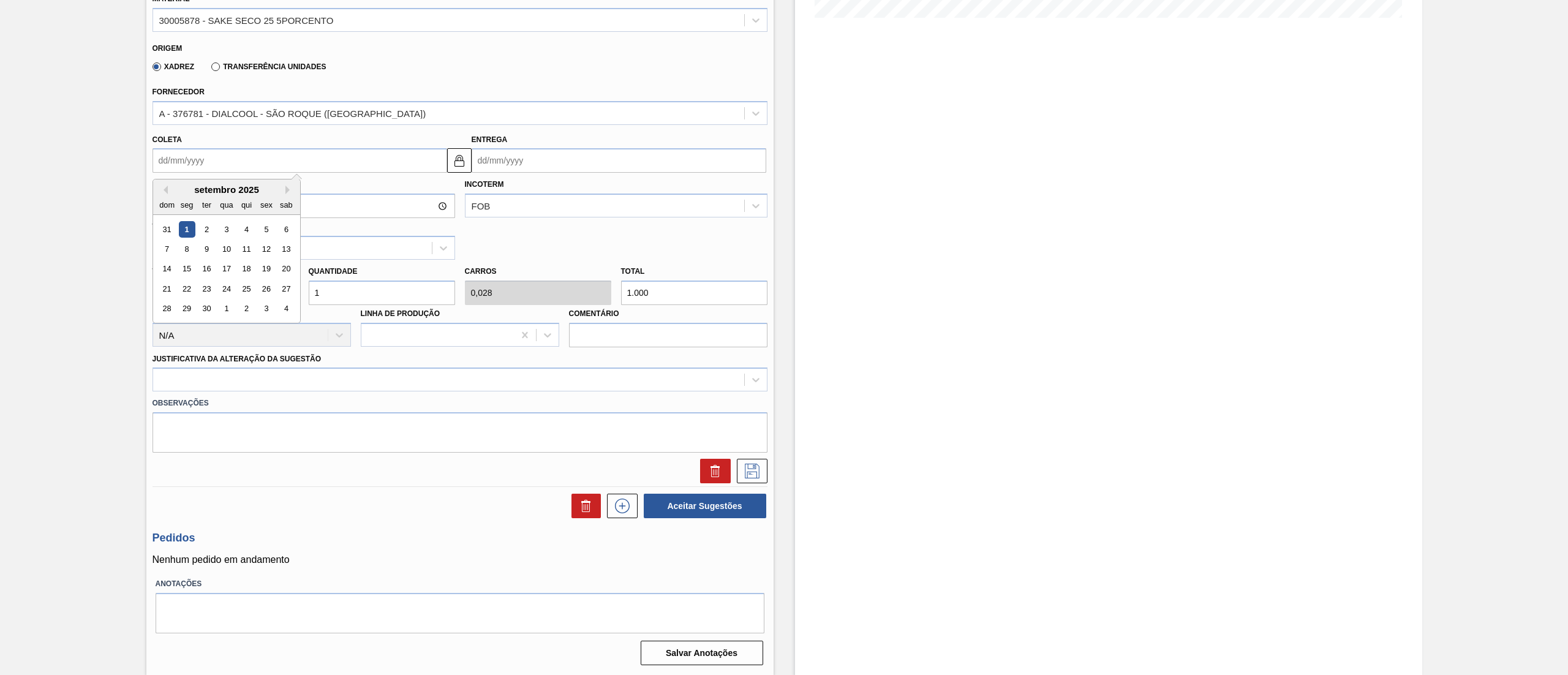
click at [244, 151] on input "Coleta" at bounding box center [300, 160] width 294 height 24
click at [230, 235] on div "3" at bounding box center [227, 230] width 17 height 17
type input "[DATE]"
click at [202, 289] on div "Tam lote 1.000,000 Quantidade 1 Carros 0,028 Total 1.000 [MEDICAL_DATA] N/A Lin…" at bounding box center [460, 304] width 625 height 88
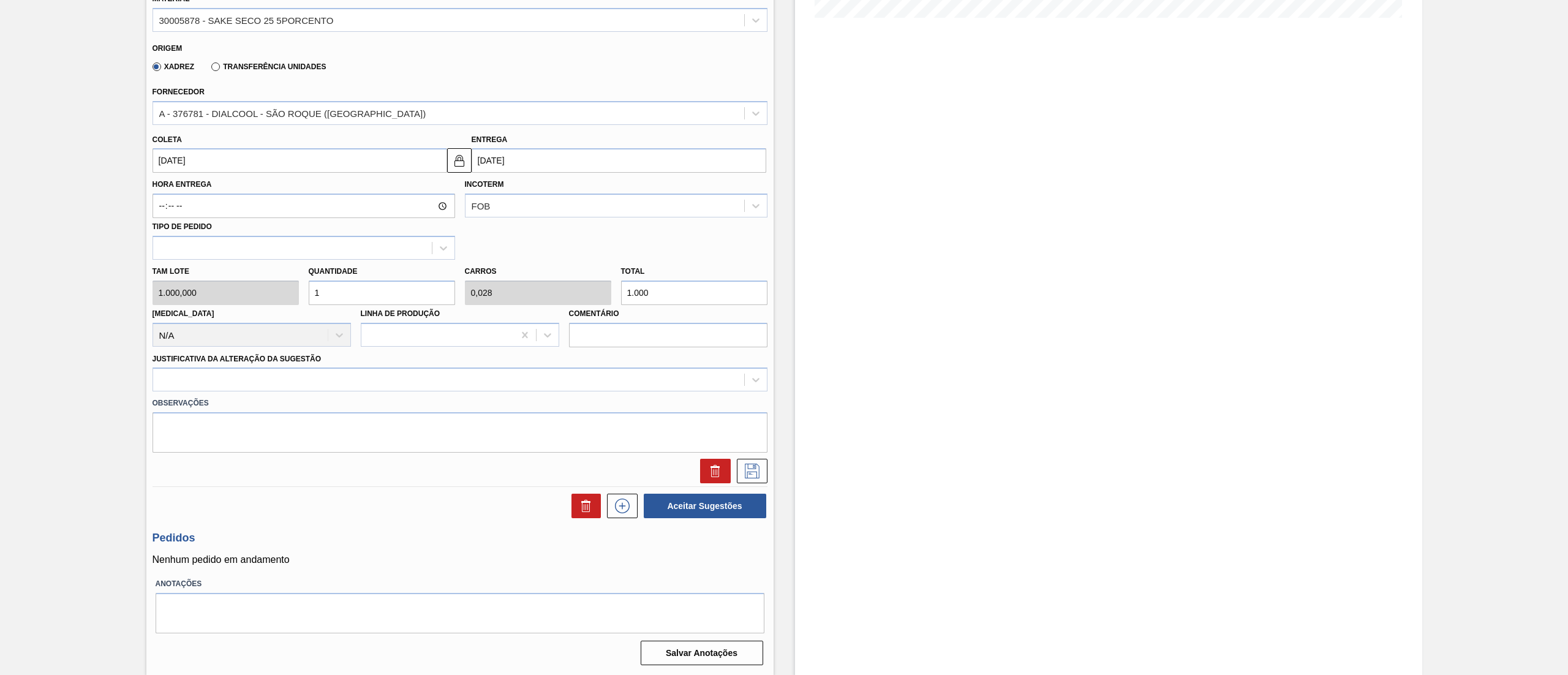
type input "3"
type input "0,083"
type input "3.000"
type input "35"
type input "0,972"
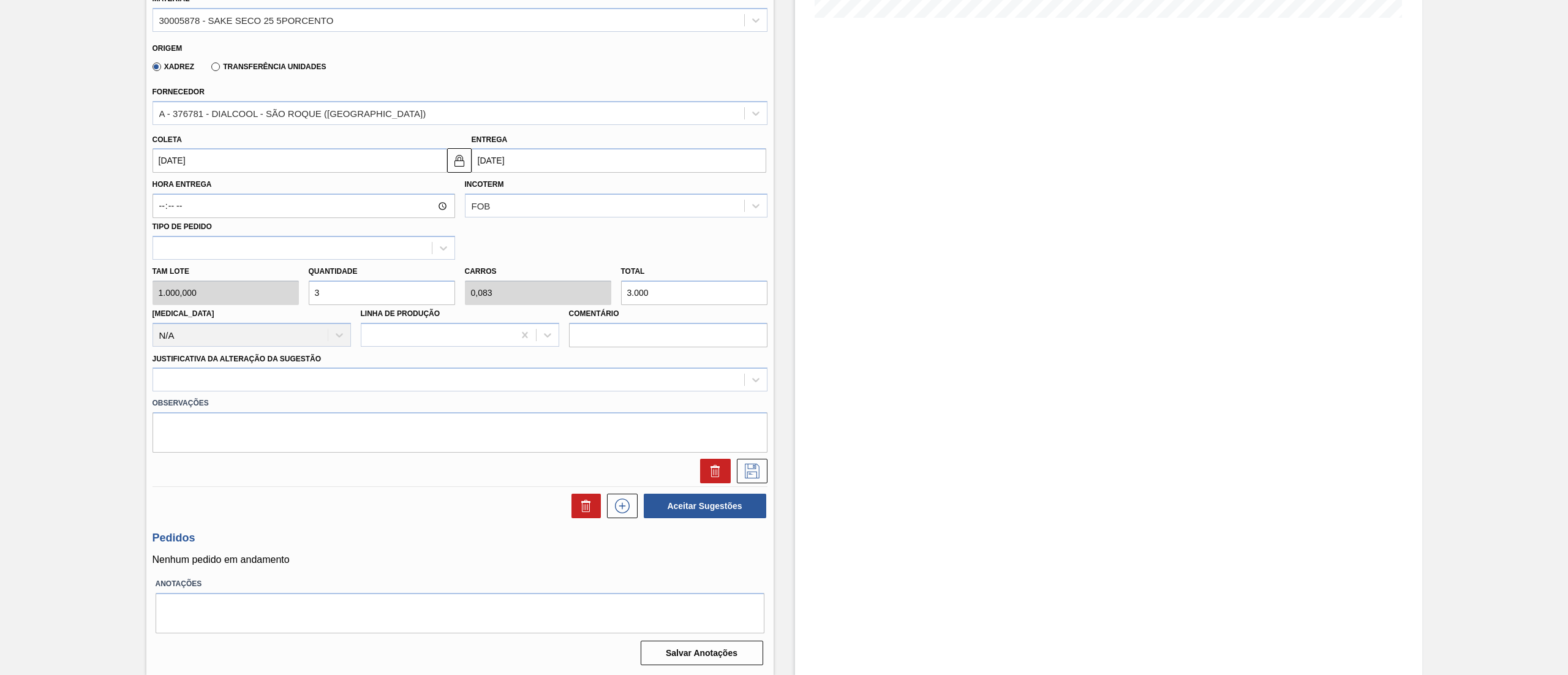
type input "35.000"
type input "35"
click at [239, 387] on div at bounding box center [448, 380] width 591 height 18
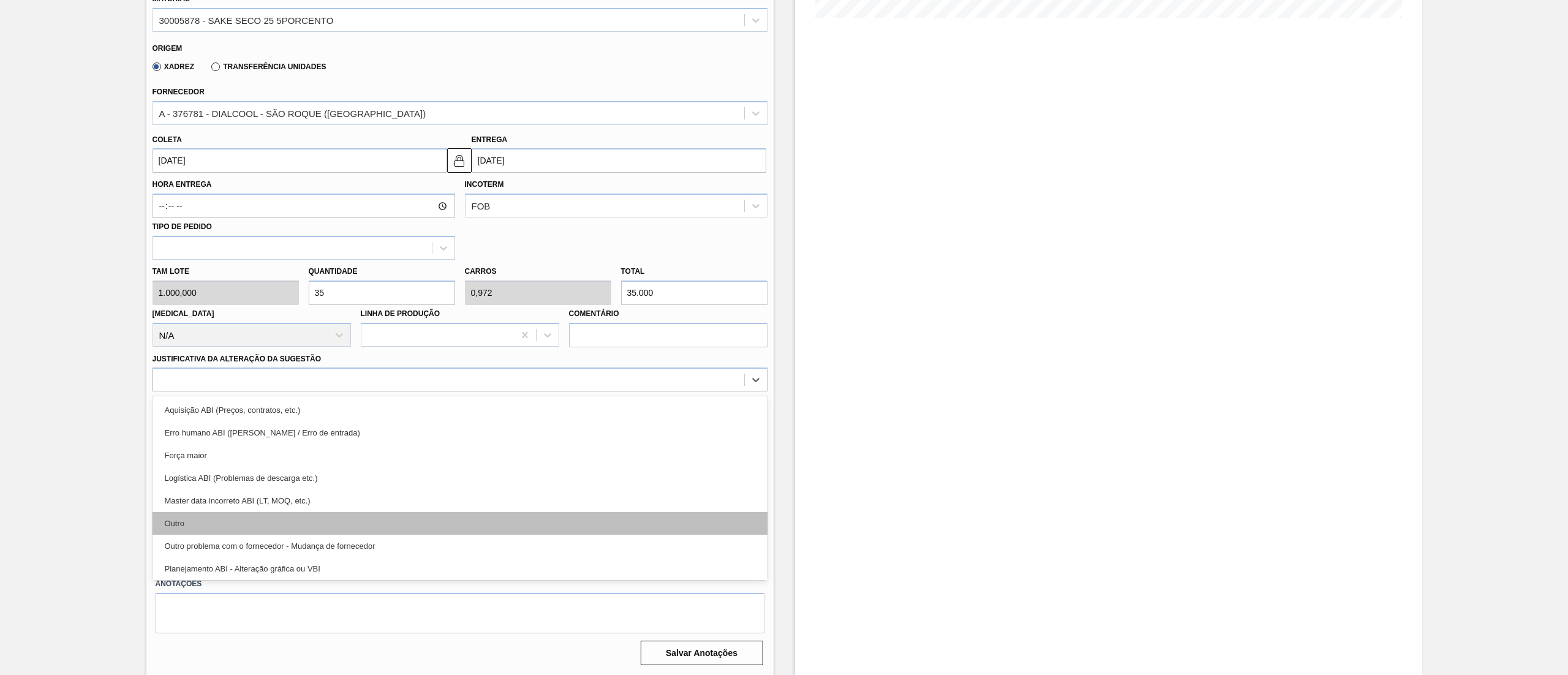
click at [194, 516] on div "Outro" at bounding box center [460, 523] width 615 height 23
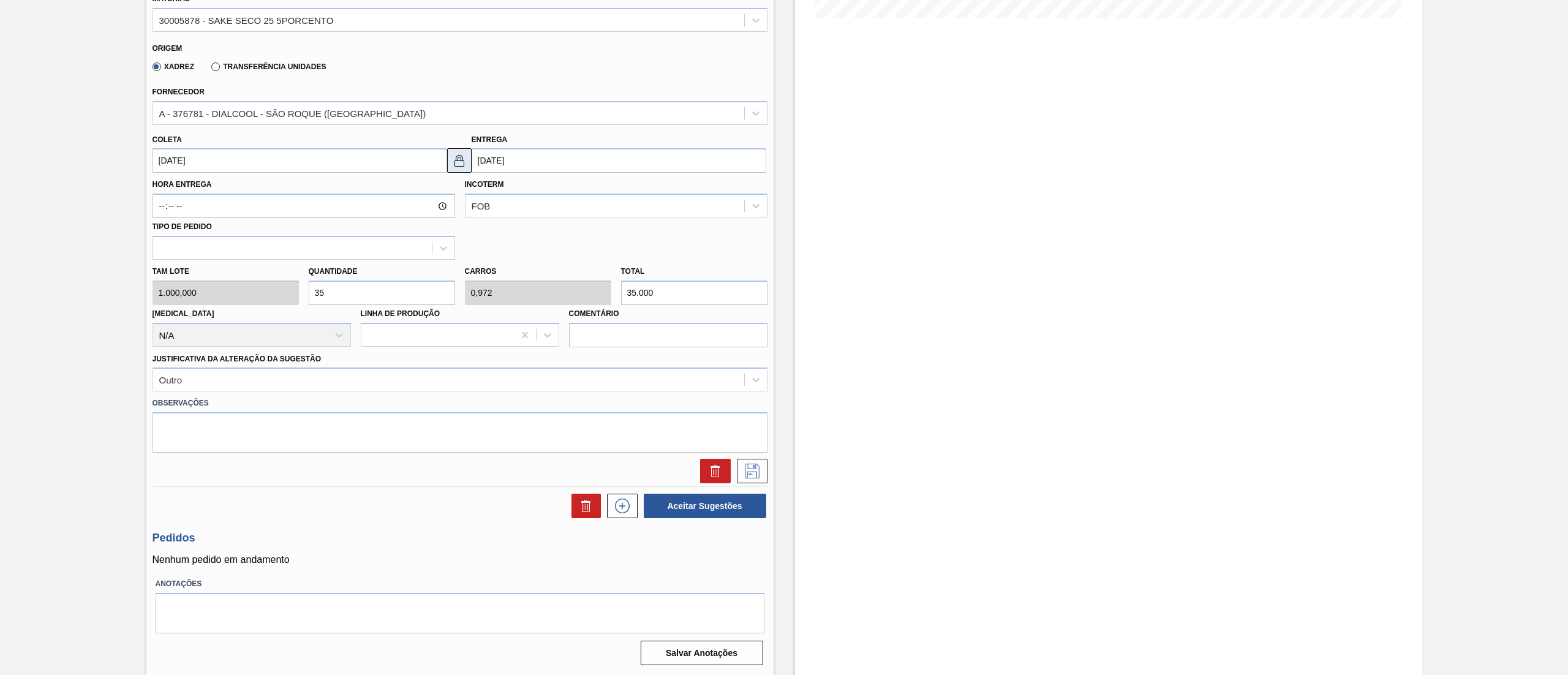
click at [461, 160] on img at bounding box center [459, 160] width 14 height 14
click at [540, 160] on input "[DATE]" at bounding box center [619, 160] width 294 height 24
click at [522, 257] on div "9" at bounding box center [525, 249] width 17 height 17
type input "[DATE]"
click at [461, 159] on img at bounding box center [459, 160] width 14 height 14
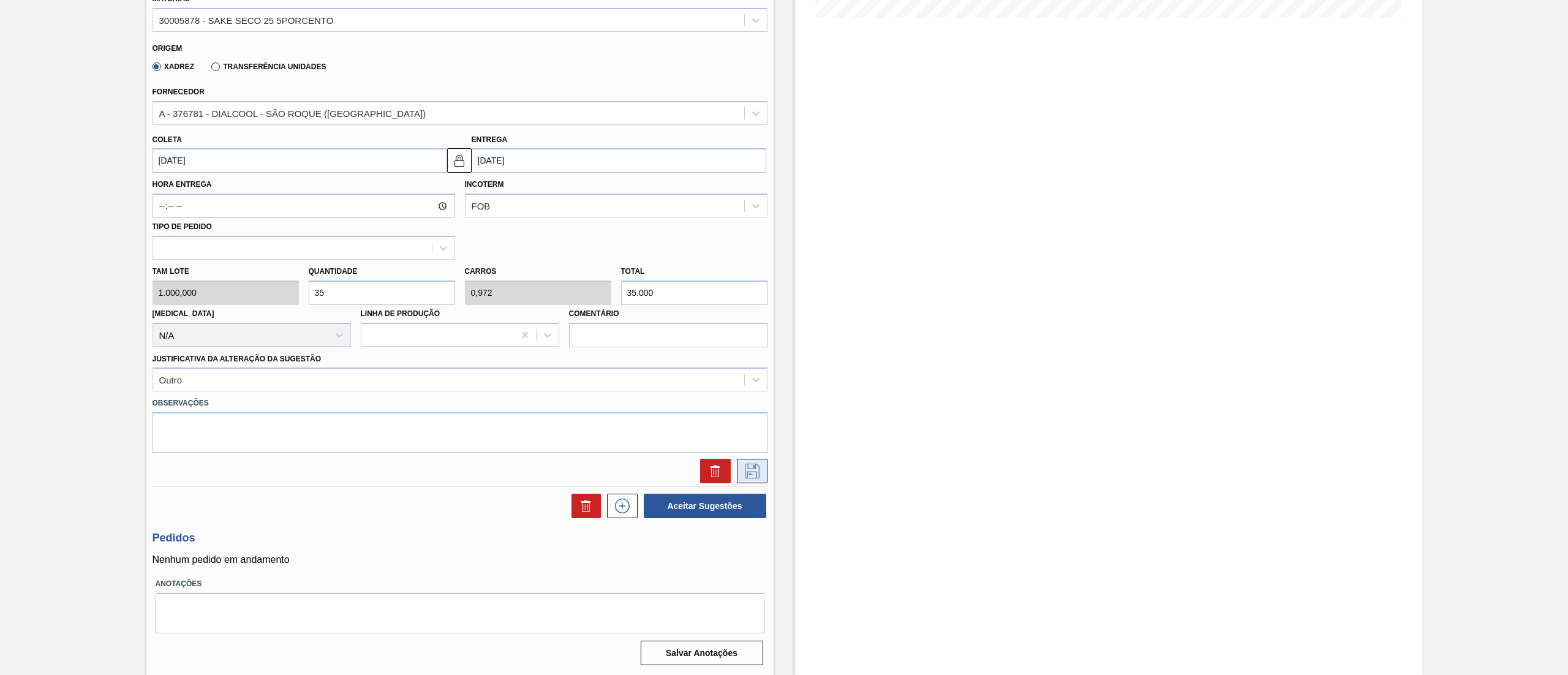
click at [747, 472] on icon at bounding box center [752, 471] width 14 height 14
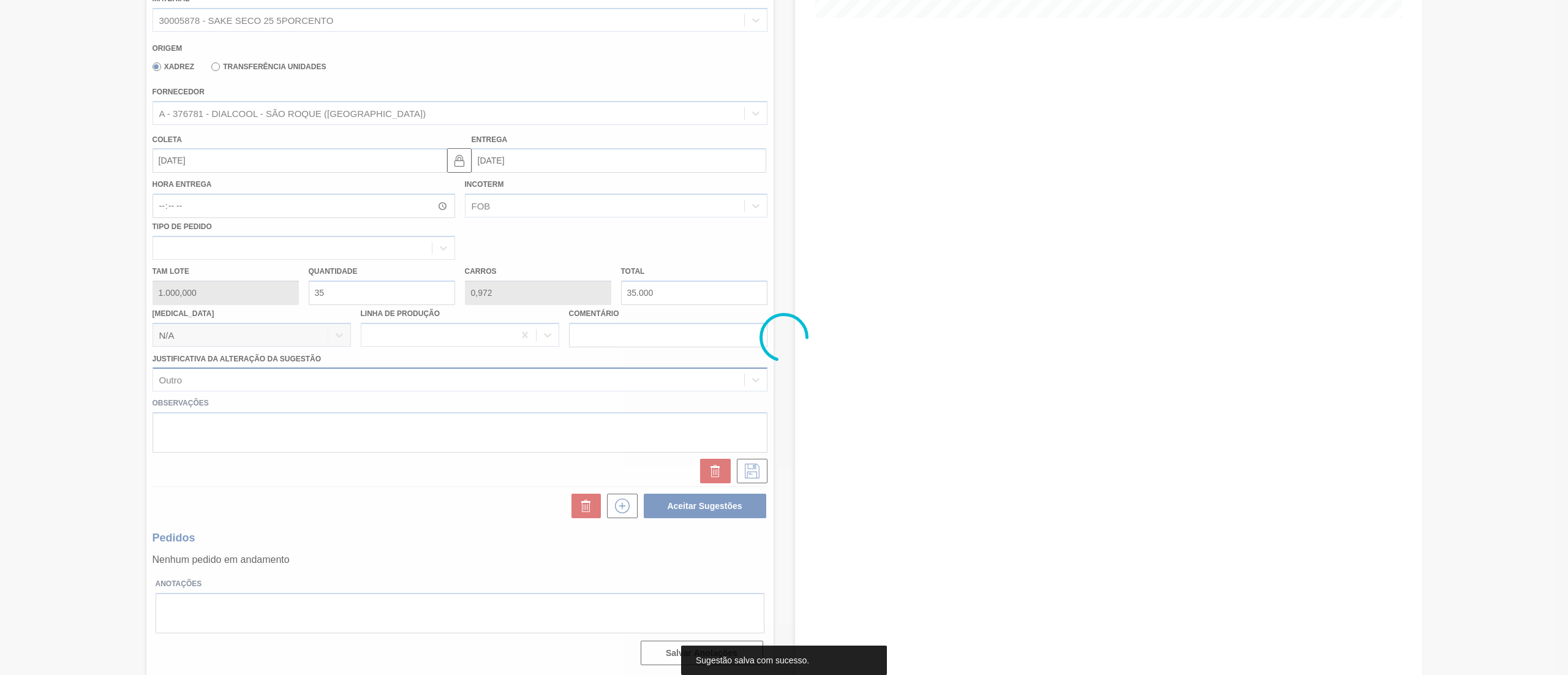
scroll to position [0, 0]
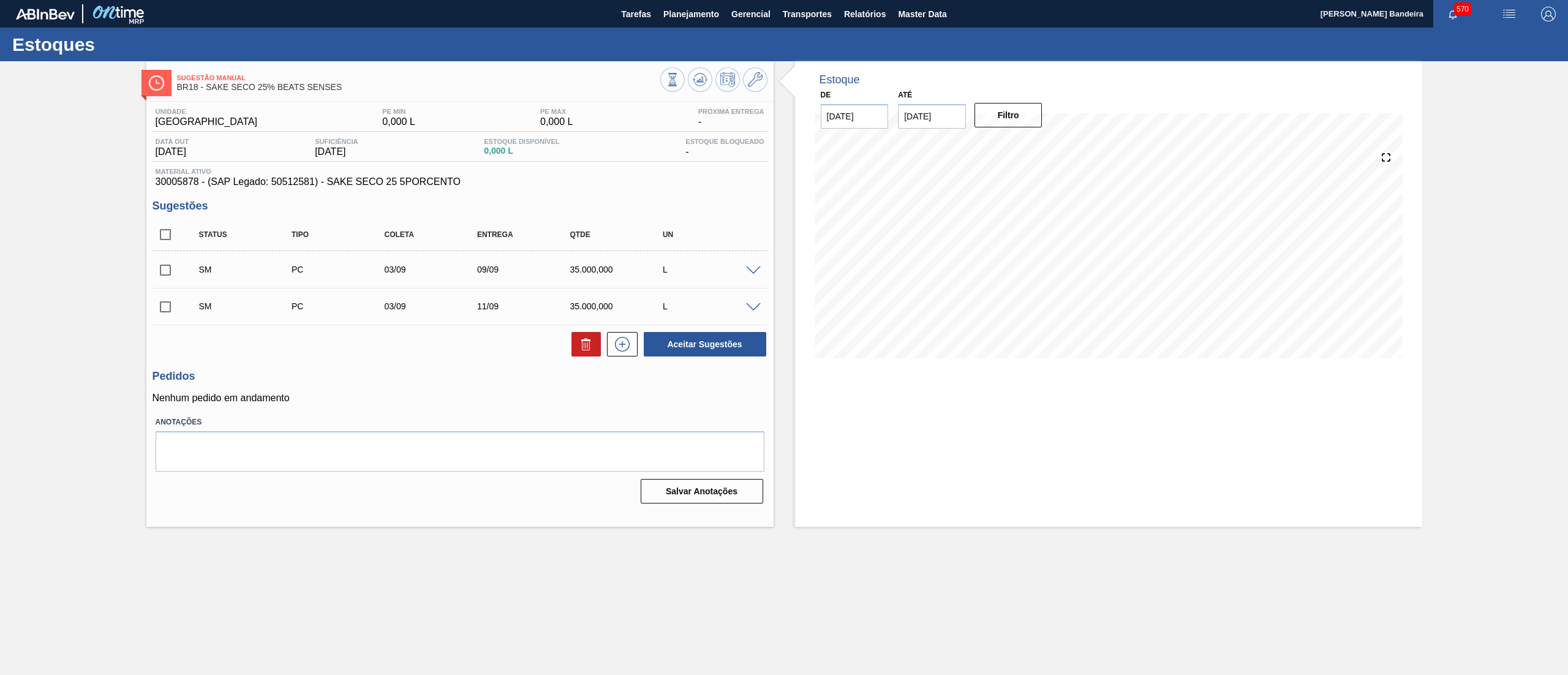
click at [753, 263] on div "SM PC 03/09 09/09 35.000,000 L" at bounding box center [460, 269] width 615 height 31
click at [756, 310] on span at bounding box center [753, 308] width 14 height 9
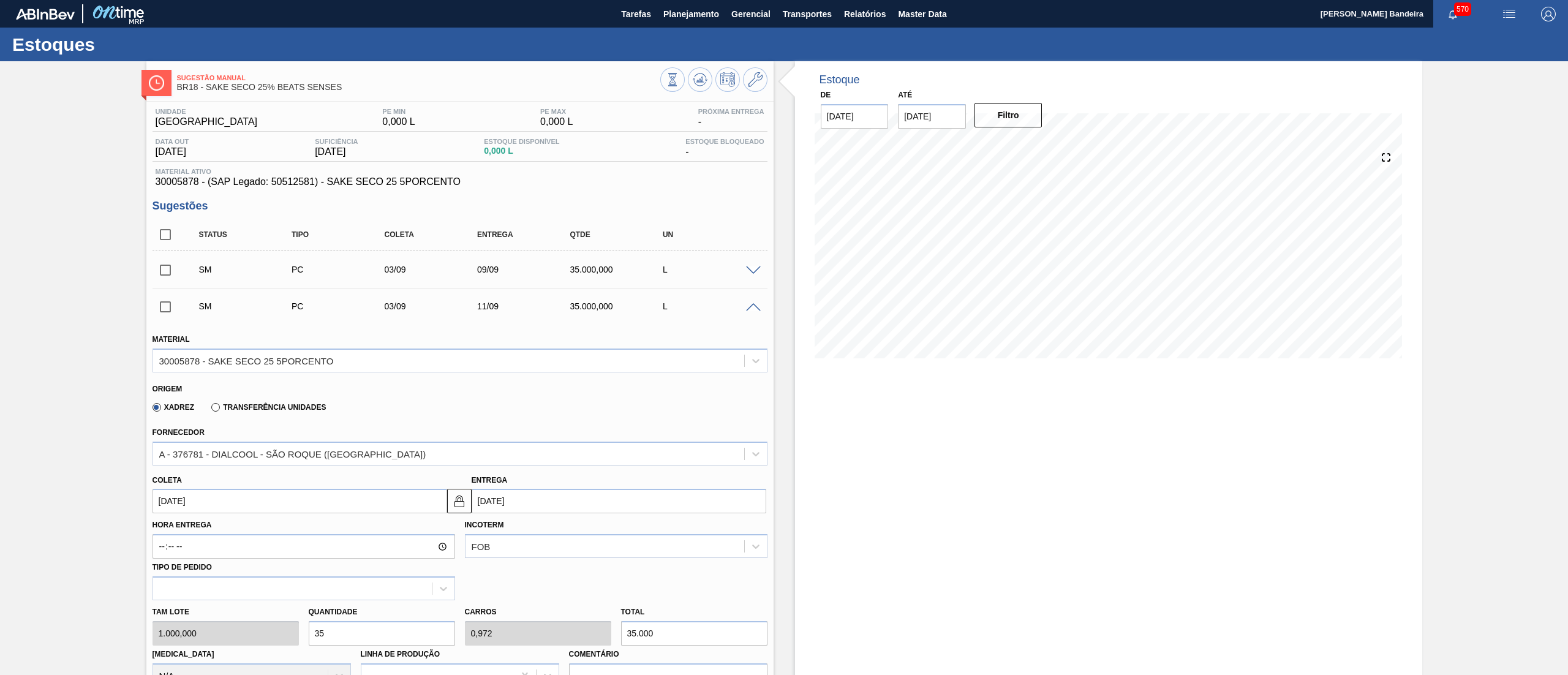
scroll to position [341, 0]
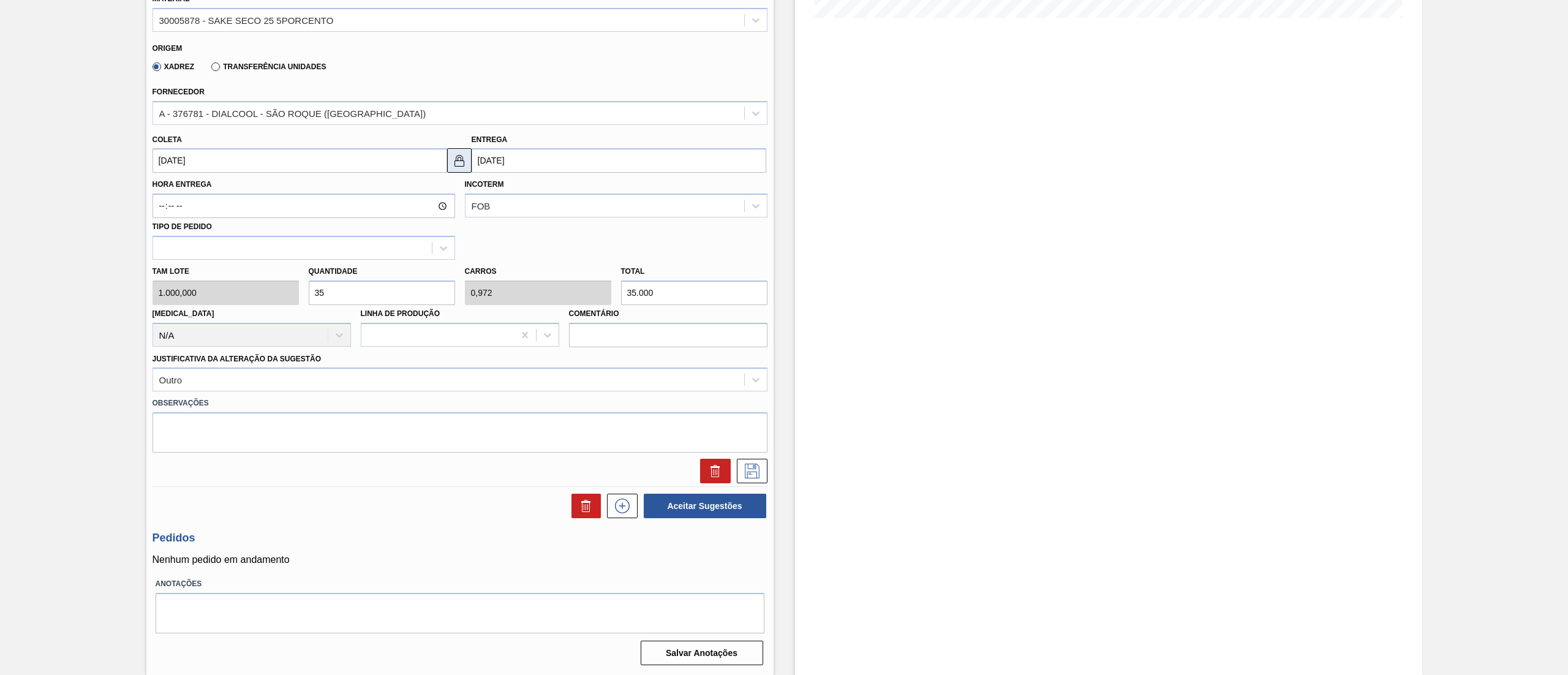
click at [466, 159] on button at bounding box center [459, 160] width 24 height 24
click at [518, 164] on input "[DATE]" at bounding box center [619, 160] width 294 height 24
click at [521, 253] on div "9" at bounding box center [525, 249] width 17 height 17
type input "[DATE]"
click at [457, 159] on img at bounding box center [459, 160] width 14 height 14
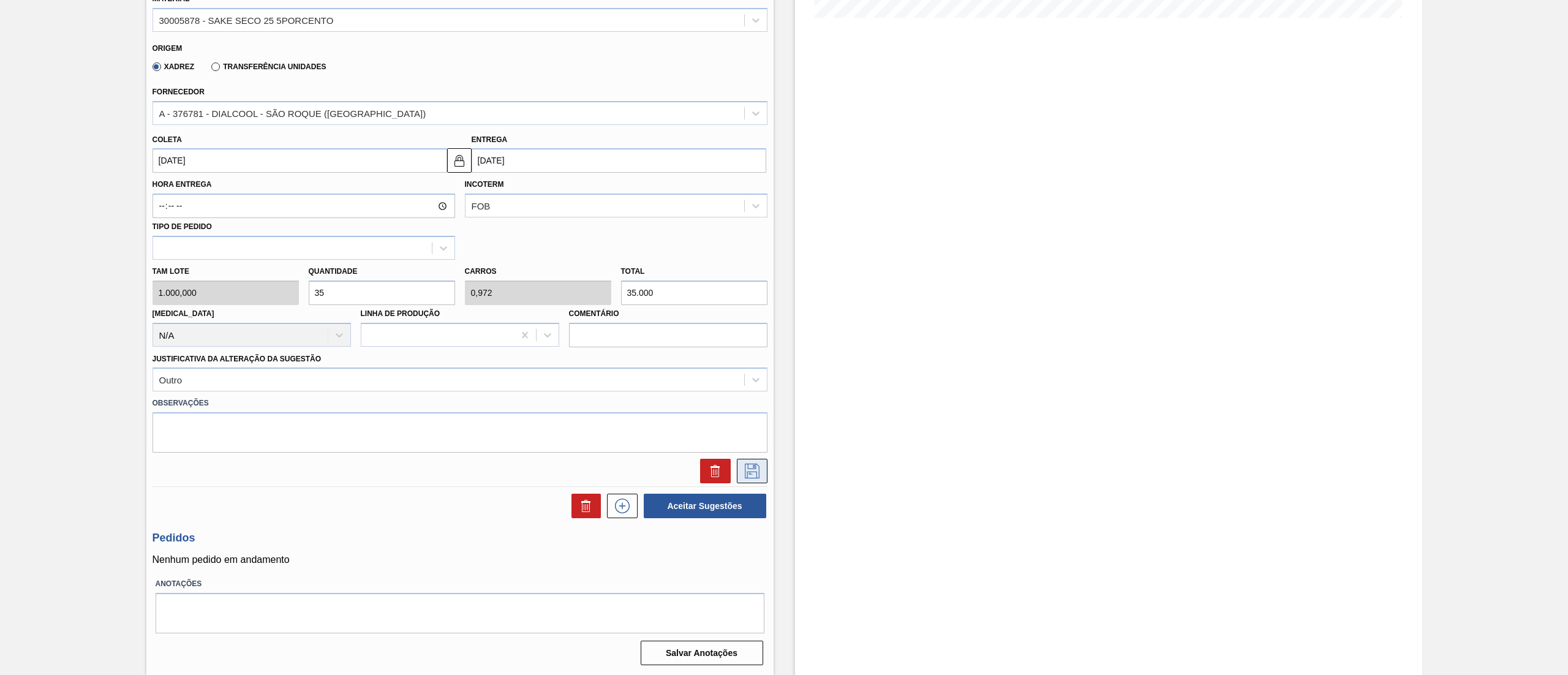
click at [757, 464] on icon at bounding box center [752, 471] width 20 height 14
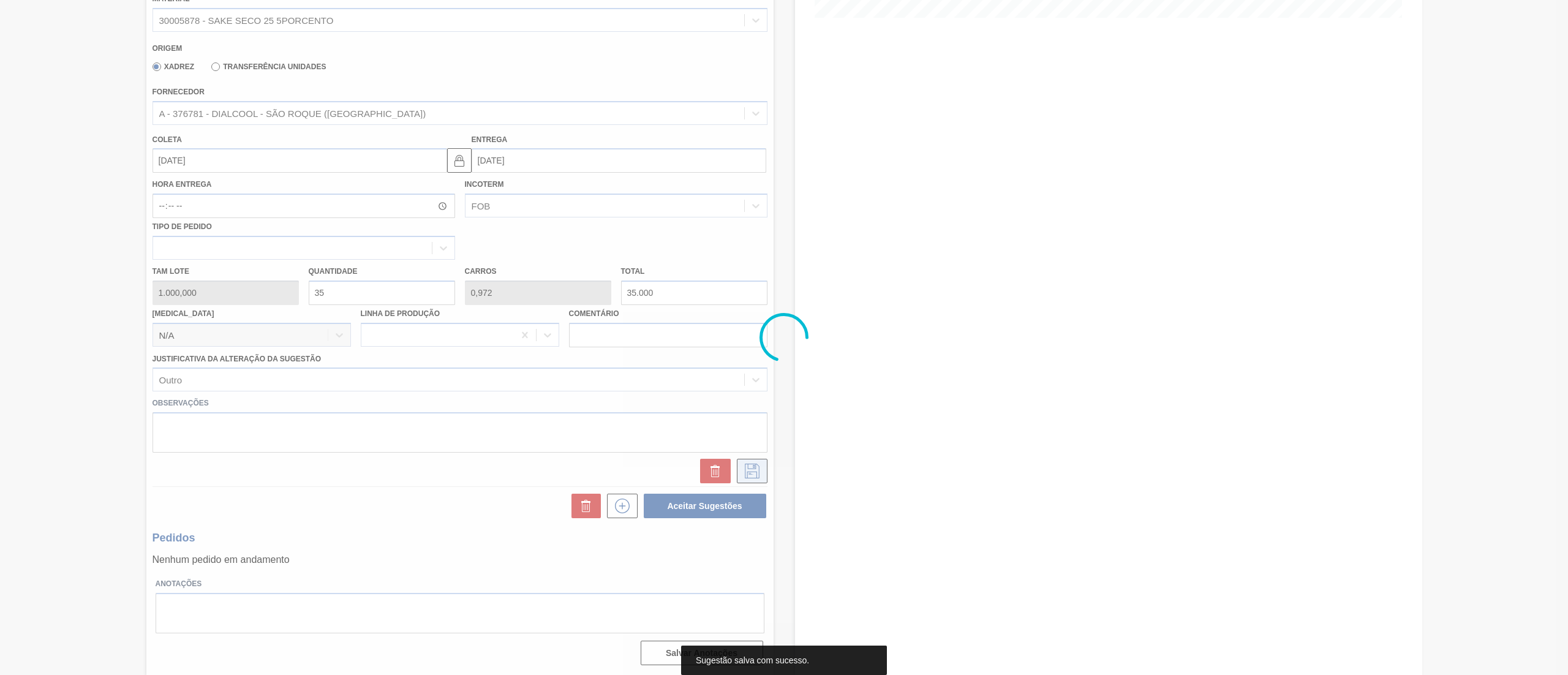
scroll to position [0, 0]
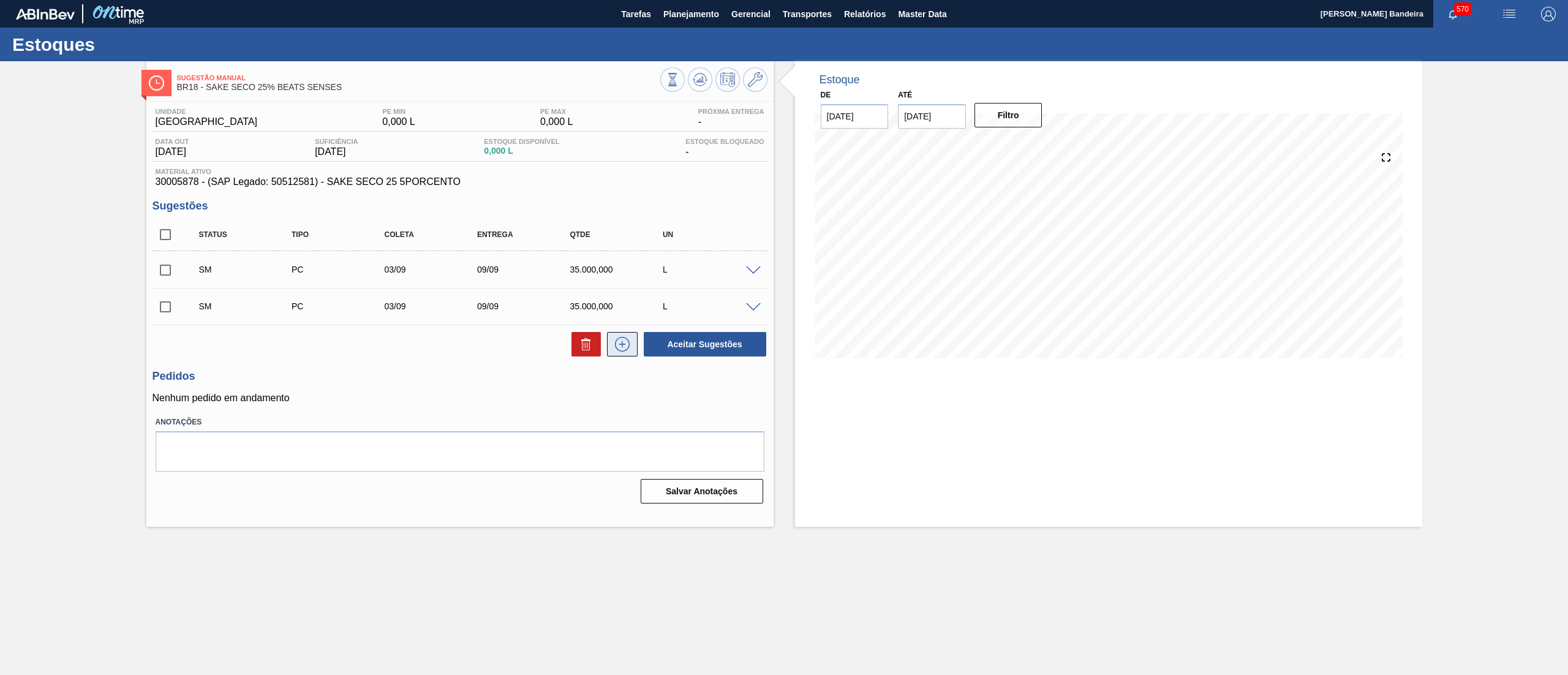
click at [625, 340] on icon at bounding box center [622, 344] width 20 height 14
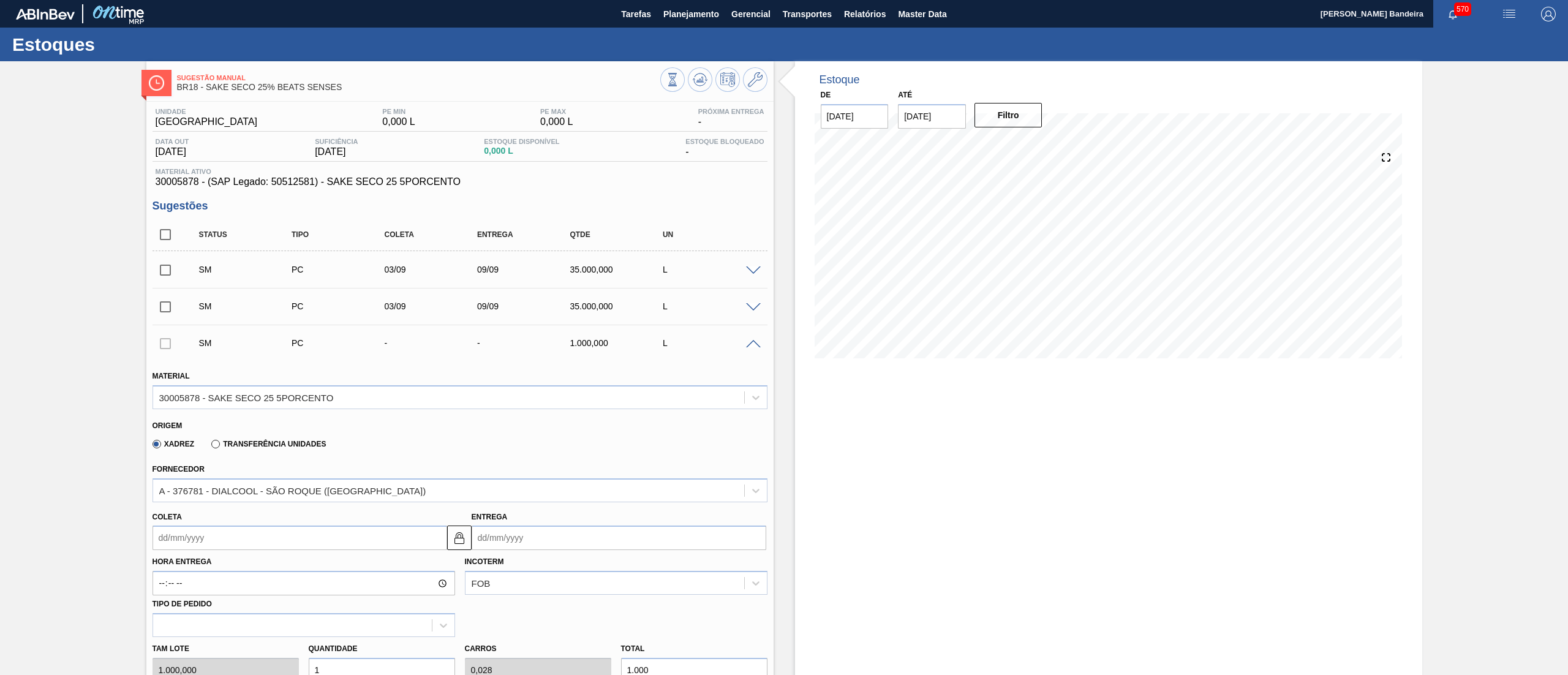
scroll to position [378, 0]
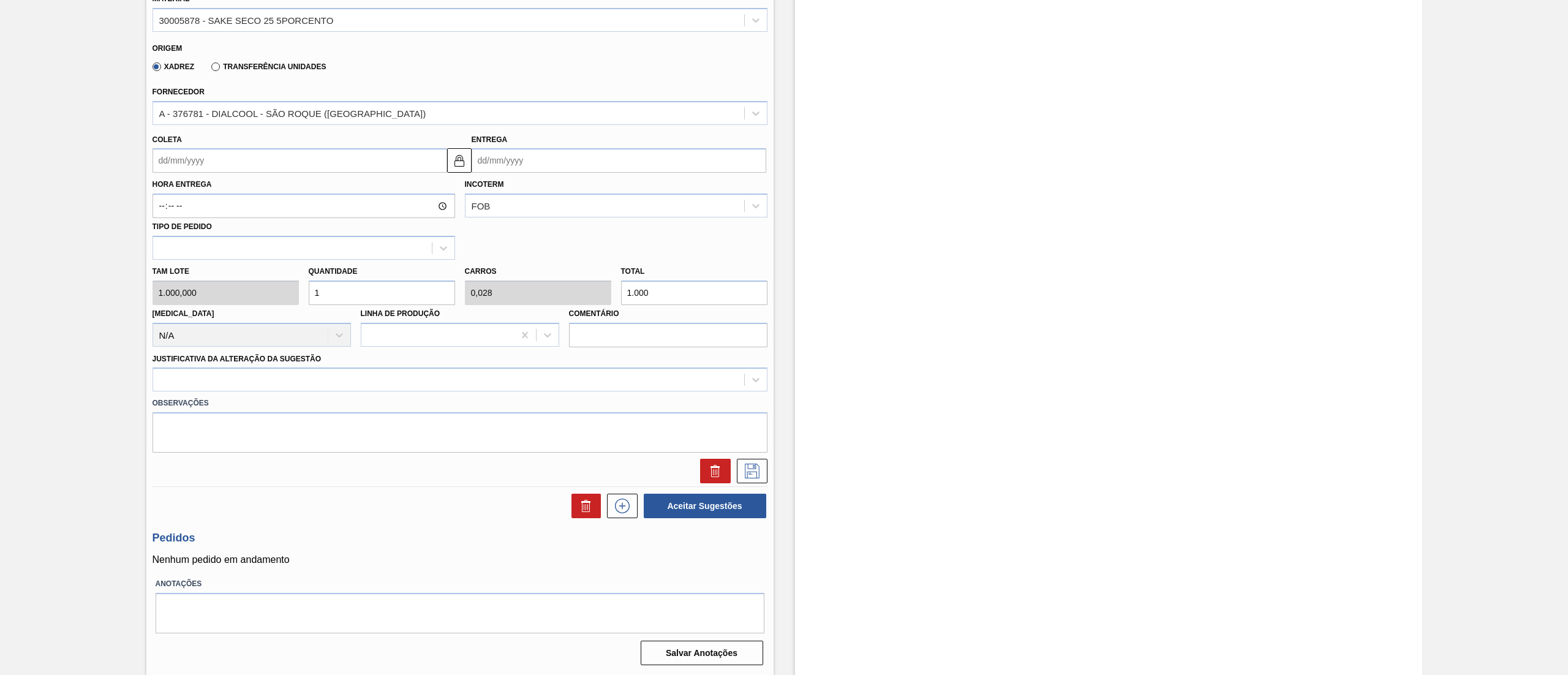
click at [229, 168] on input "Coleta" at bounding box center [300, 160] width 294 height 24
click at [247, 232] on div "4" at bounding box center [246, 230] width 17 height 17
type input "[DATE]"
click at [236, 285] on div "Tam lote 1.000,000 Quantidade 1 Carros 0,028 Total 1.000 [MEDICAL_DATA] N/A Lin…" at bounding box center [460, 304] width 625 height 88
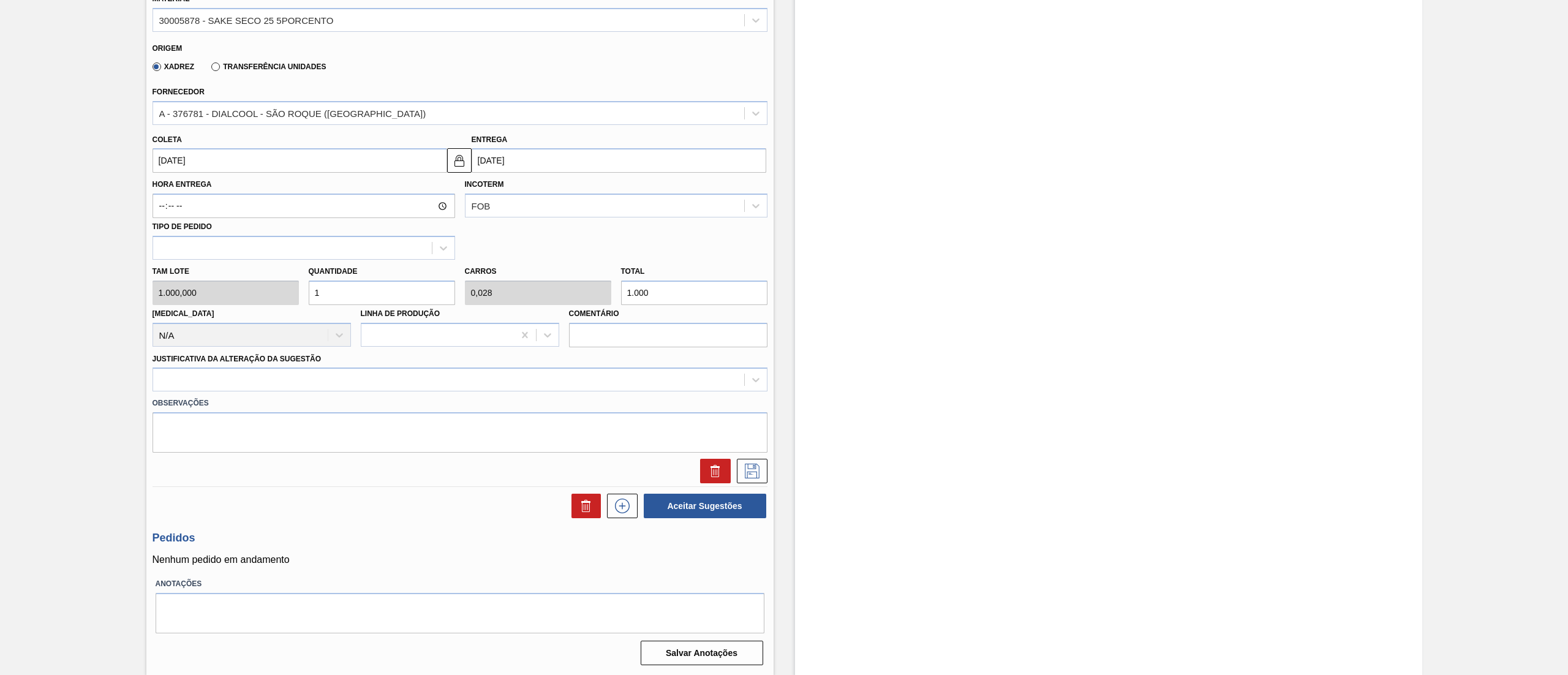
type input "3"
type input "0,083"
type input "3.000"
type input "35"
type input "0,972"
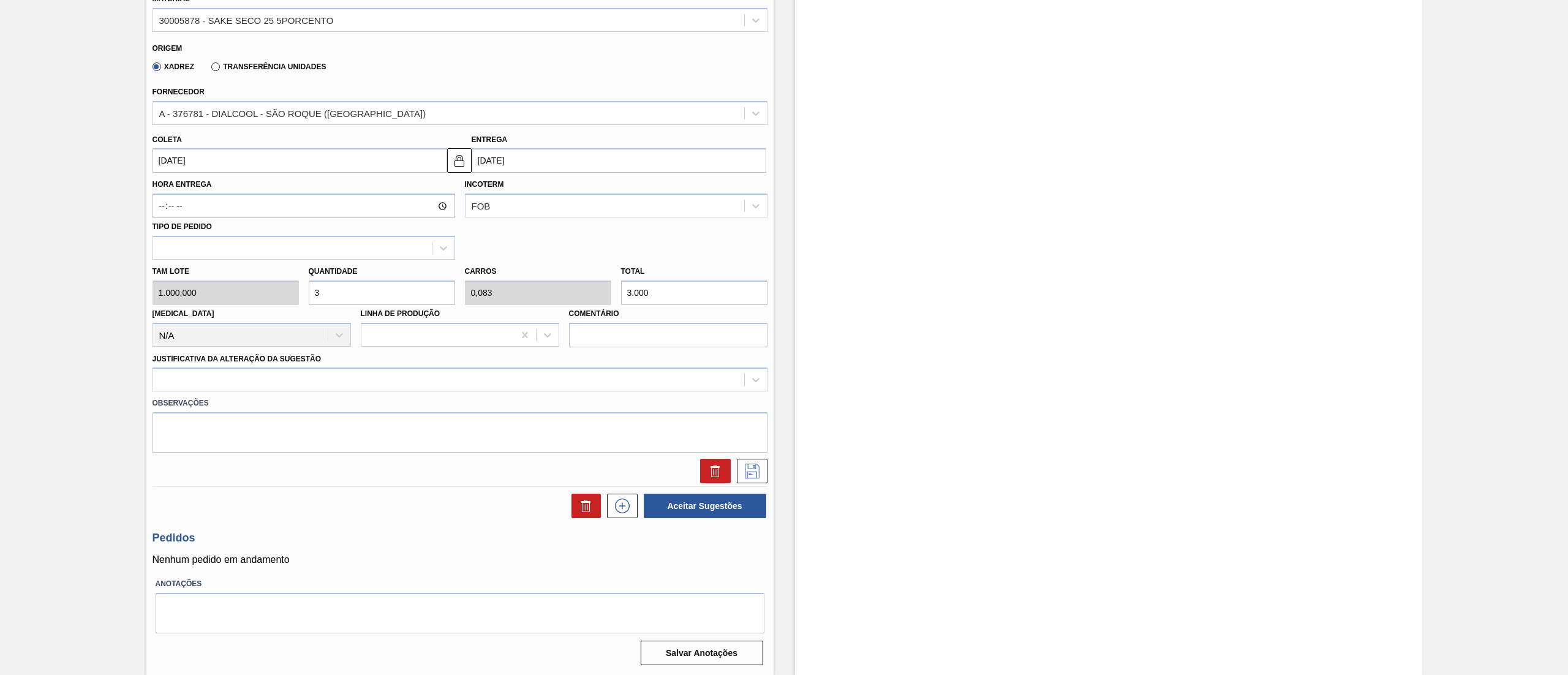
type input "35.000"
type input "35"
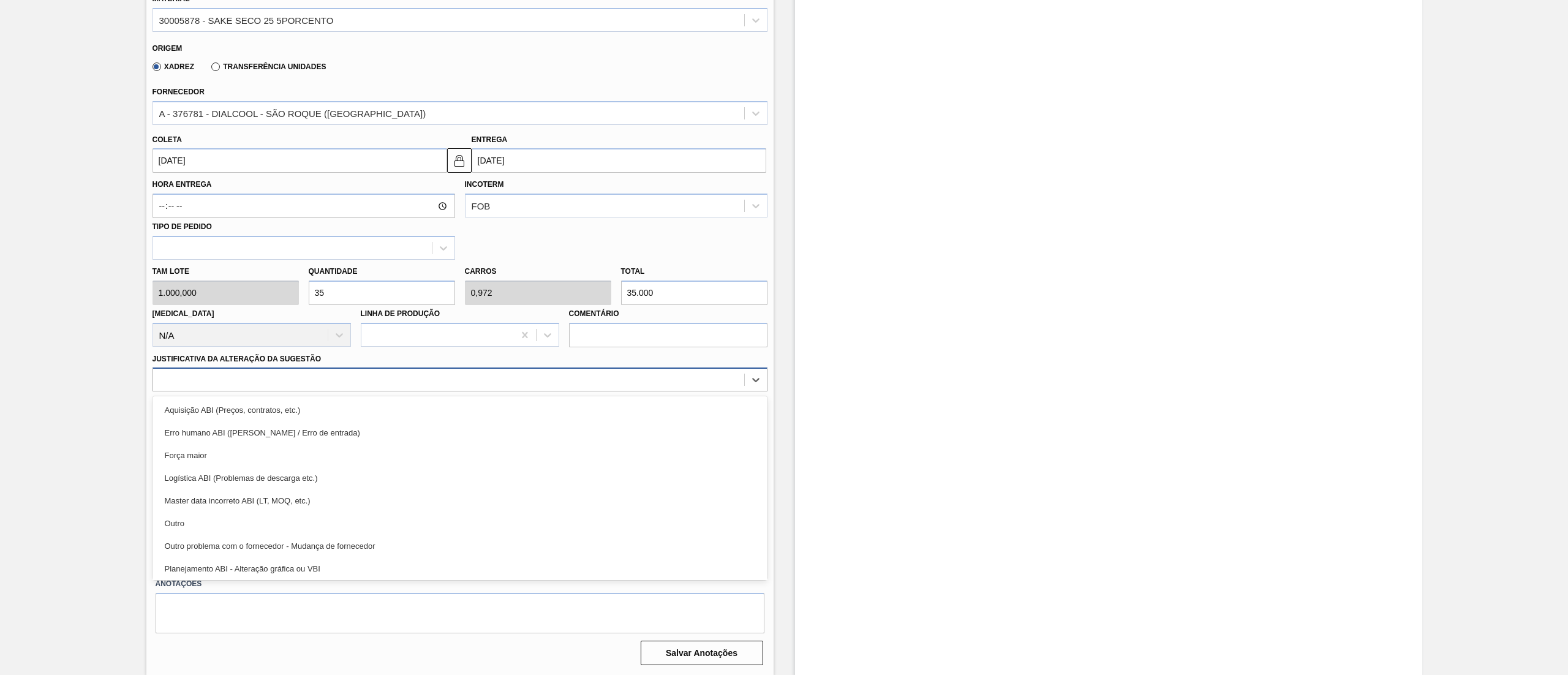
click at [209, 378] on div at bounding box center [448, 380] width 591 height 18
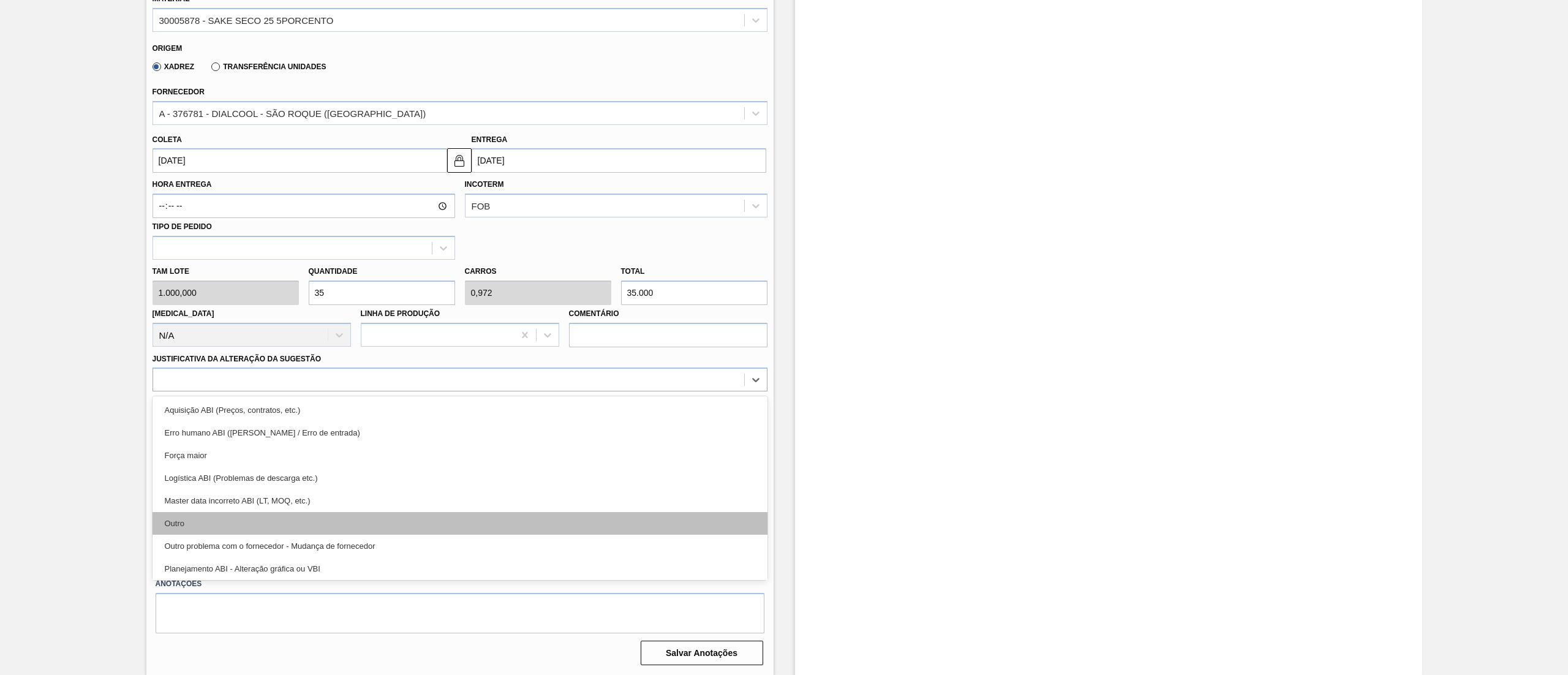
click at [260, 521] on div "Outro" at bounding box center [460, 523] width 615 height 23
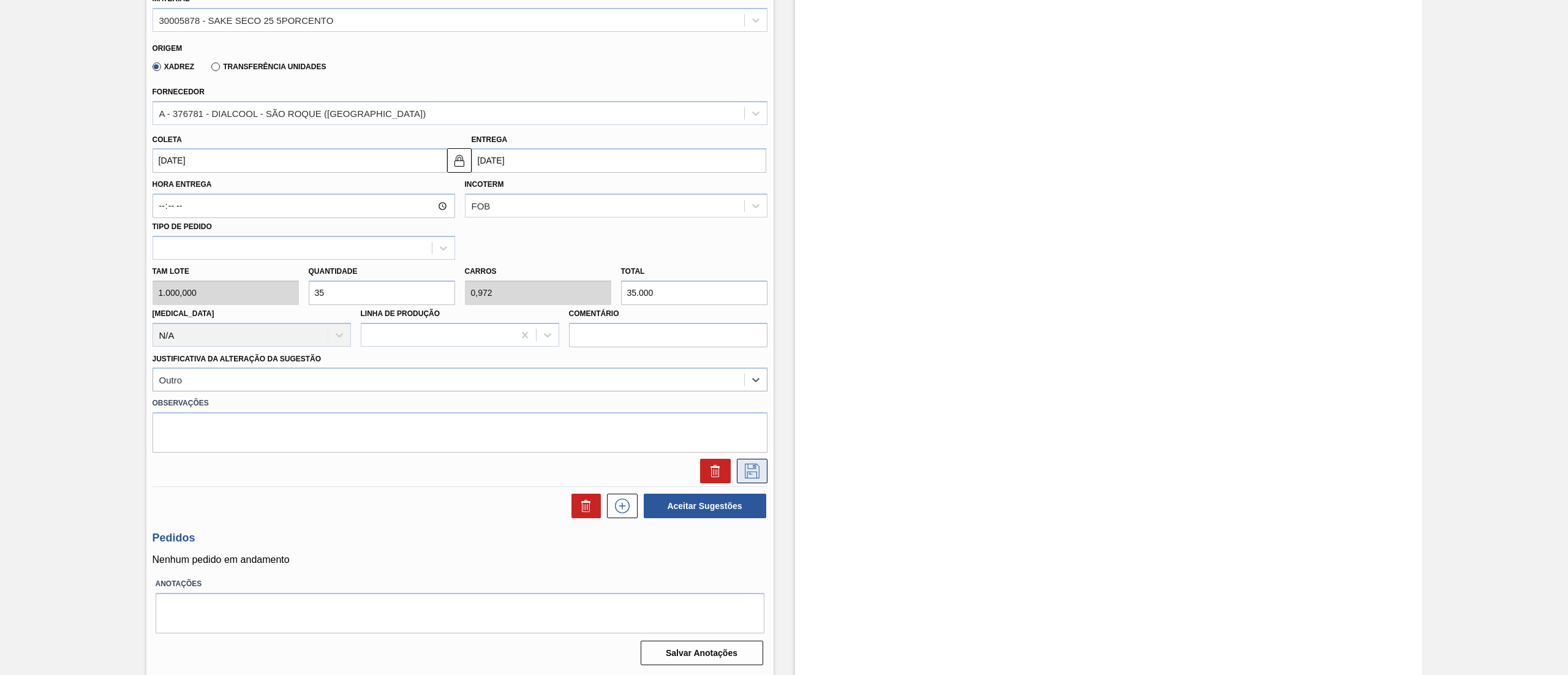
click at [754, 468] on icon at bounding box center [752, 471] width 14 height 14
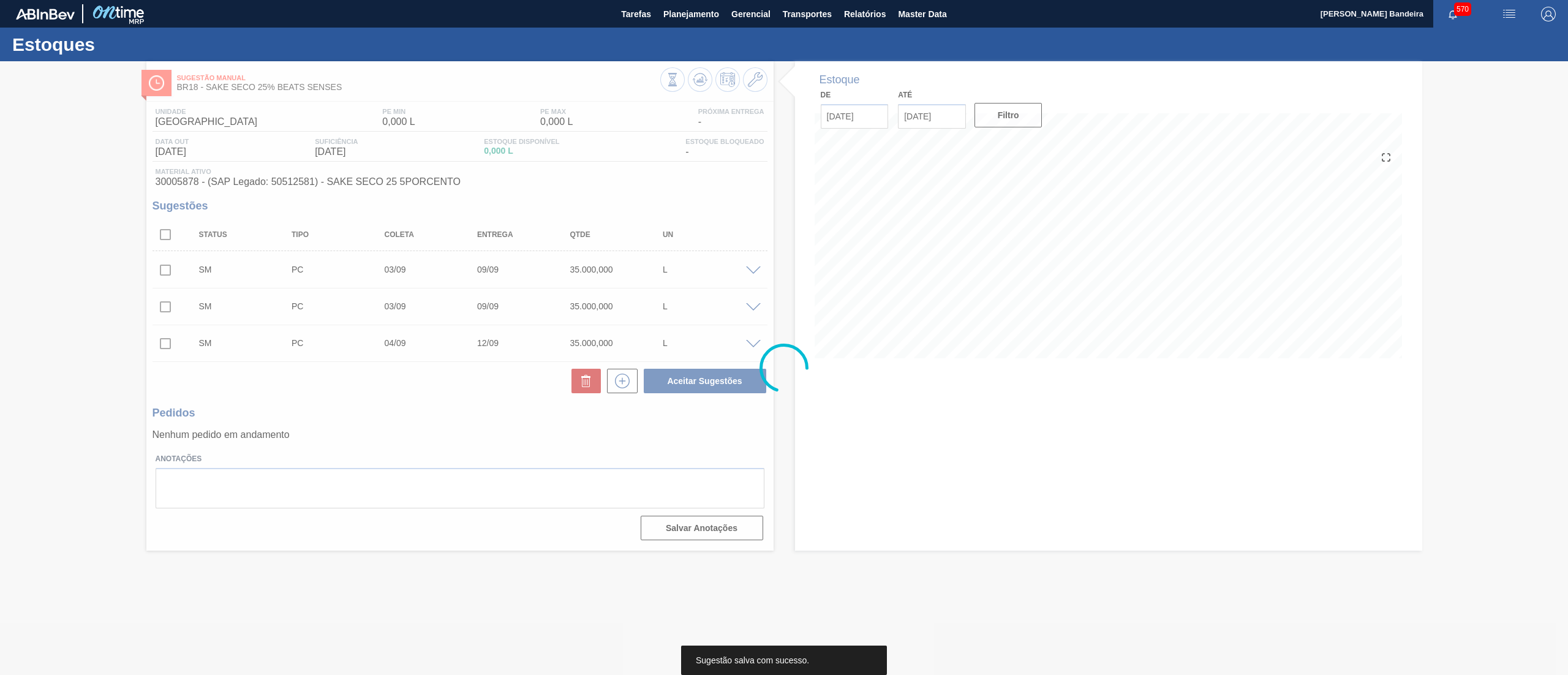
scroll to position [0, 0]
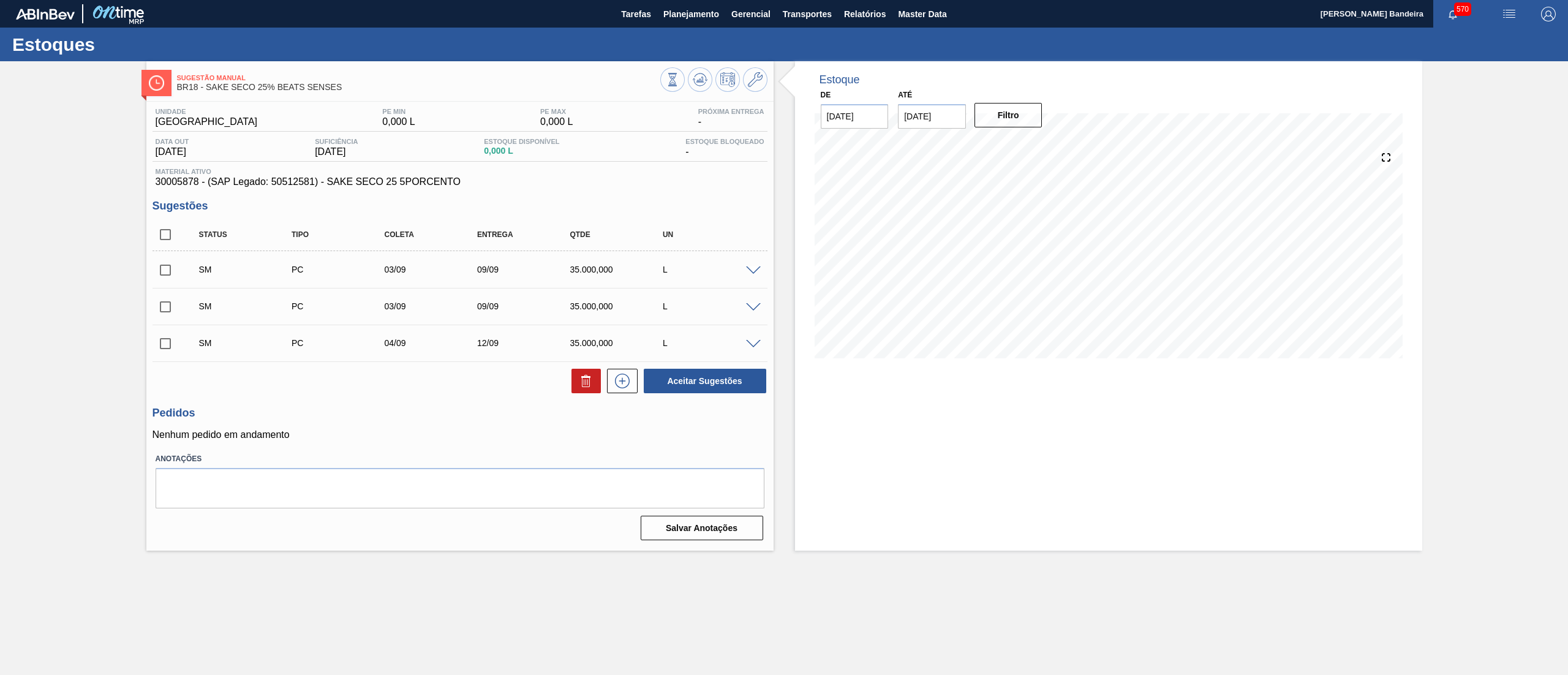
click at [748, 339] on div at bounding box center [755, 343] width 24 height 9
click at [748, 348] on span at bounding box center [753, 345] width 14 height 9
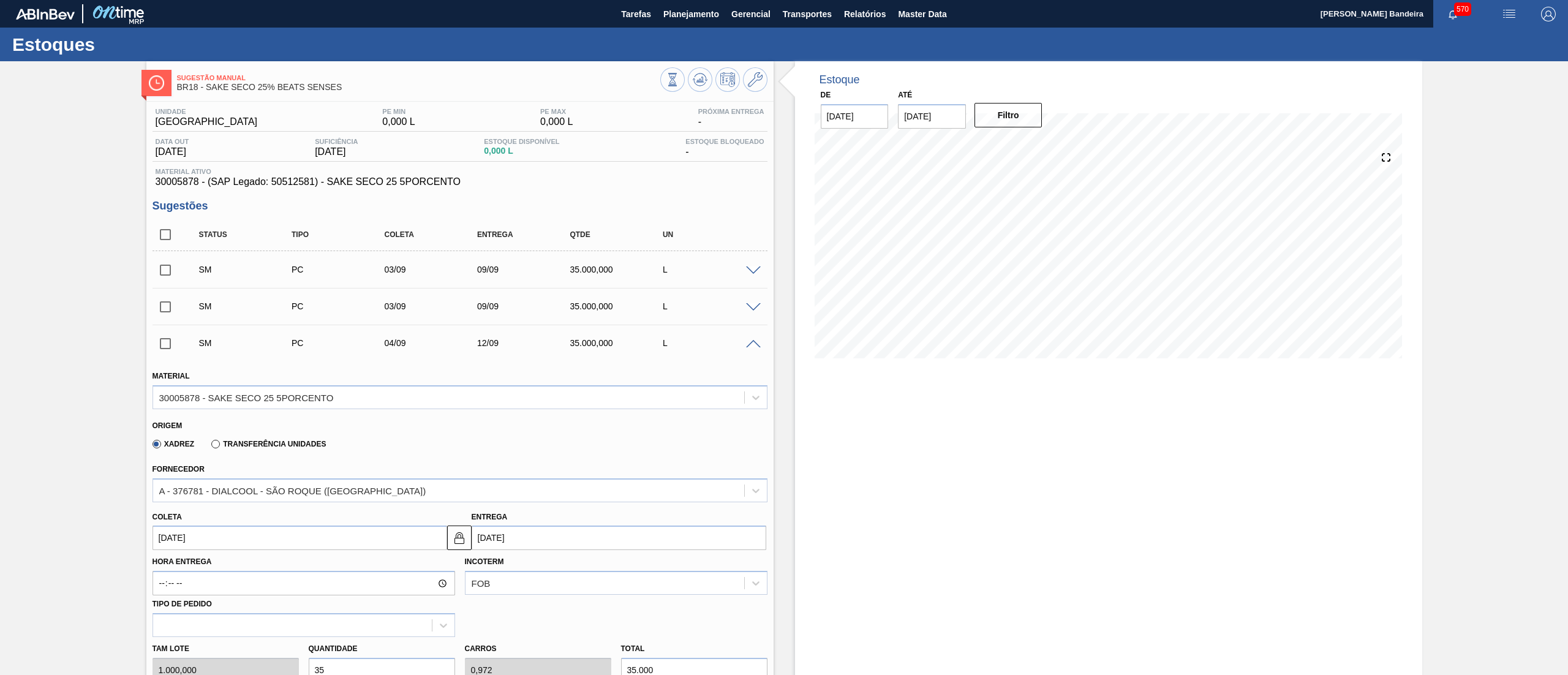
scroll to position [378, 0]
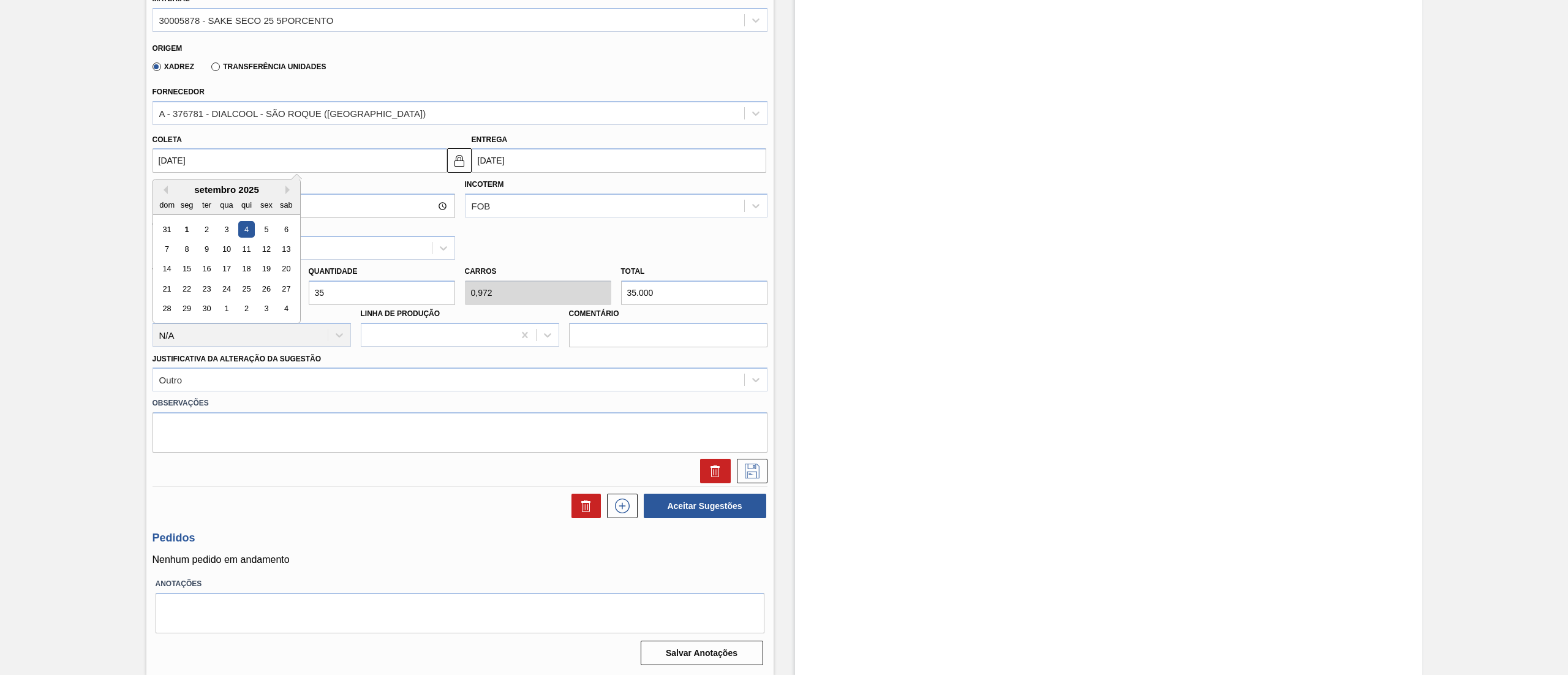
click at [386, 158] on input "[DATE]" at bounding box center [300, 160] width 294 height 24
click at [464, 158] on img at bounding box center [459, 160] width 14 height 14
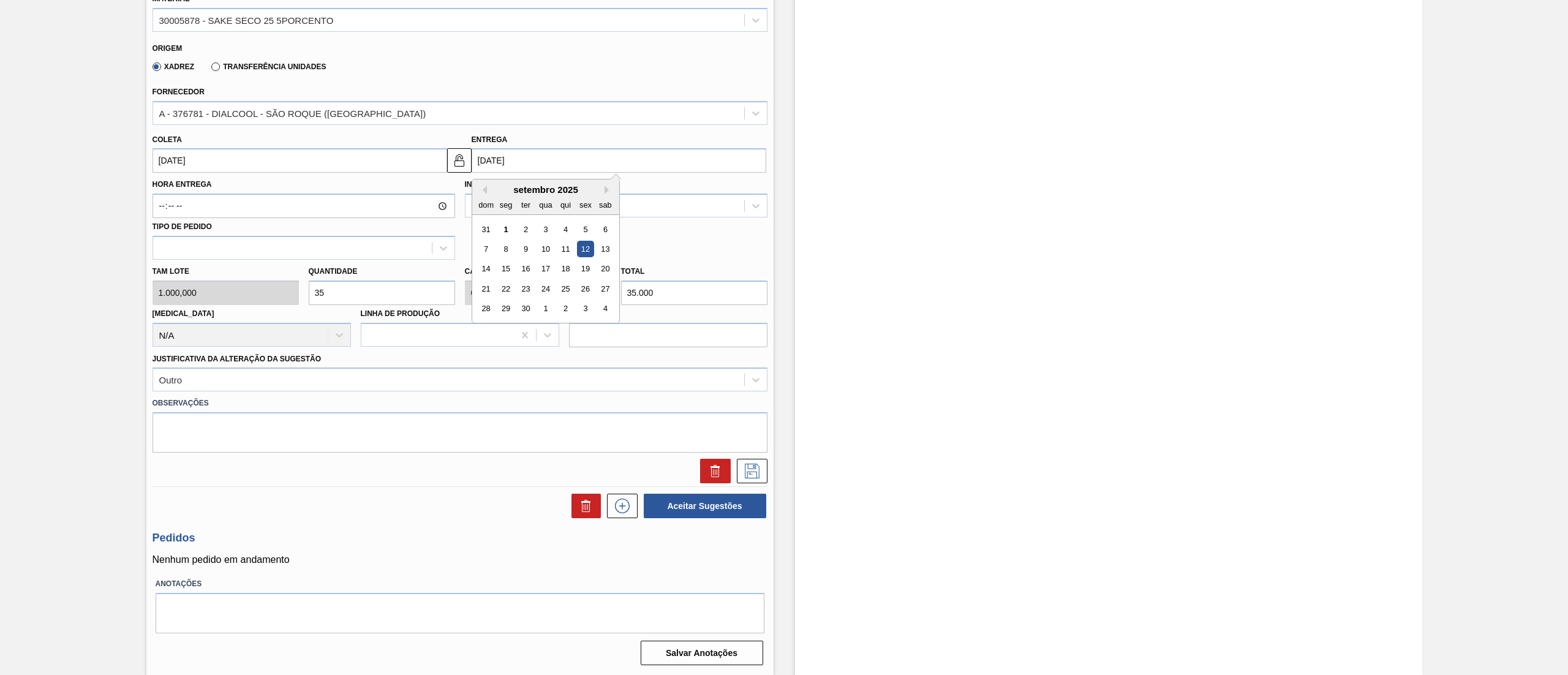
click at [571, 172] on input "[DATE]" at bounding box center [619, 160] width 294 height 24
click at [546, 245] on div "10" at bounding box center [545, 249] width 17 height 17
type input "[DATE]"
click at [454, 166] on img at bounding box center [459, 160] width 14 height 14
click at [757, 479] on button at bounding box center [752, 471] width 31 height 24
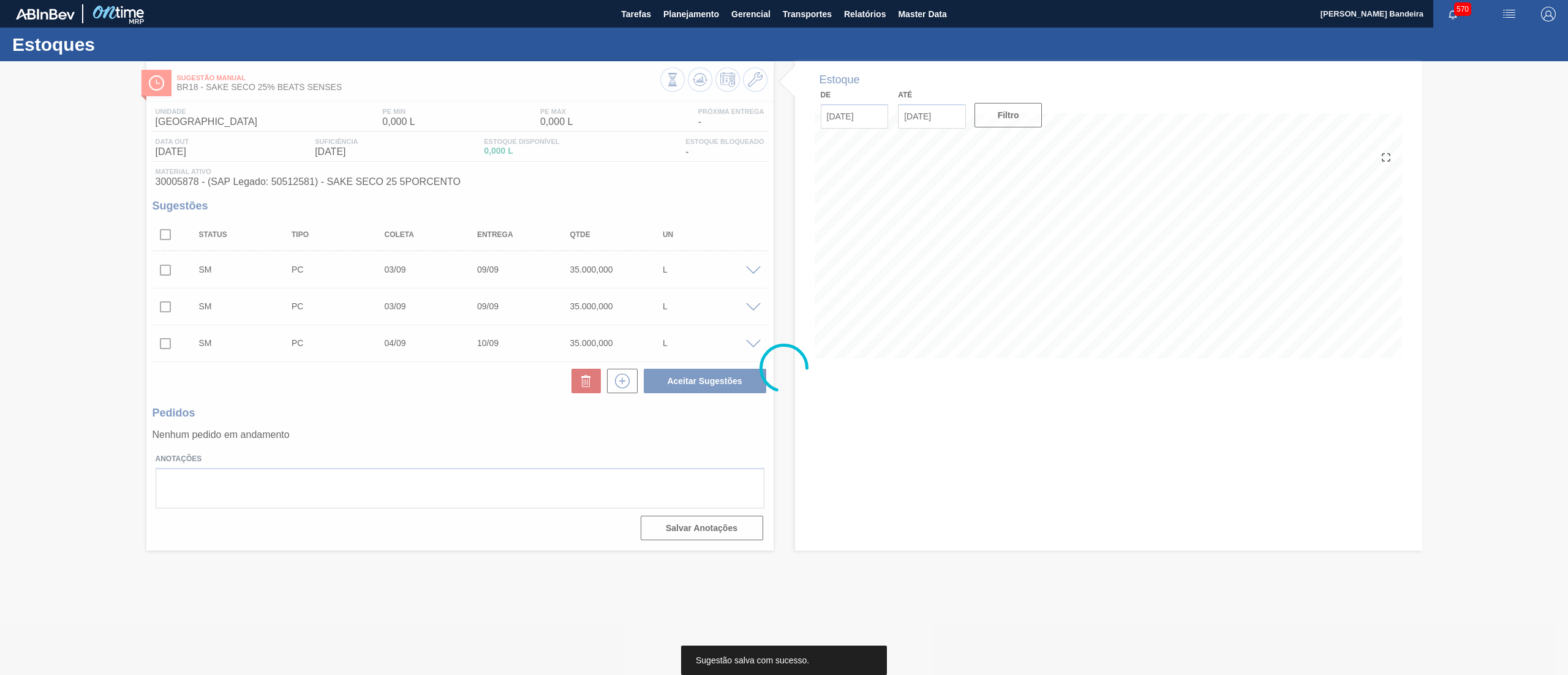
scroll to position [0, 0]
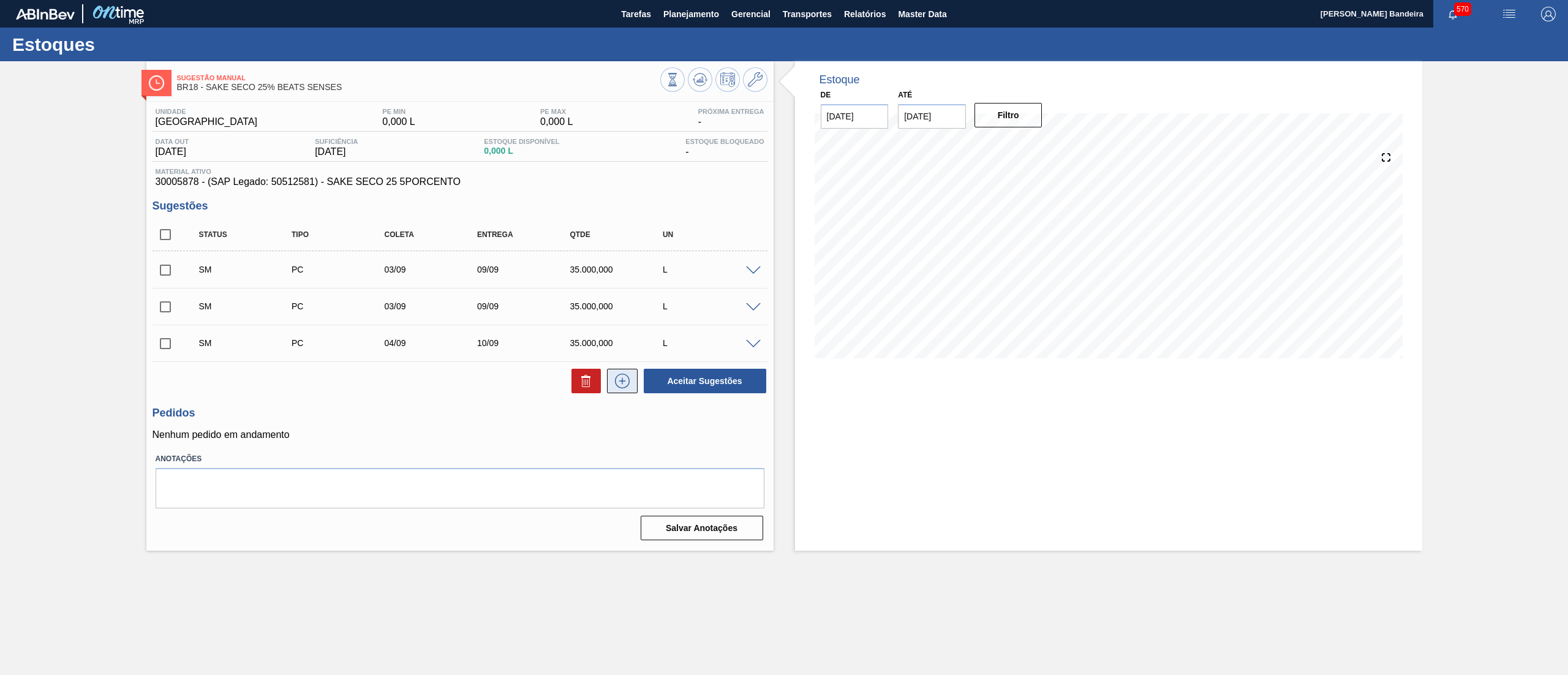
click at [624, 384] on icon at bounding box center [622, 381] width 20 height 14
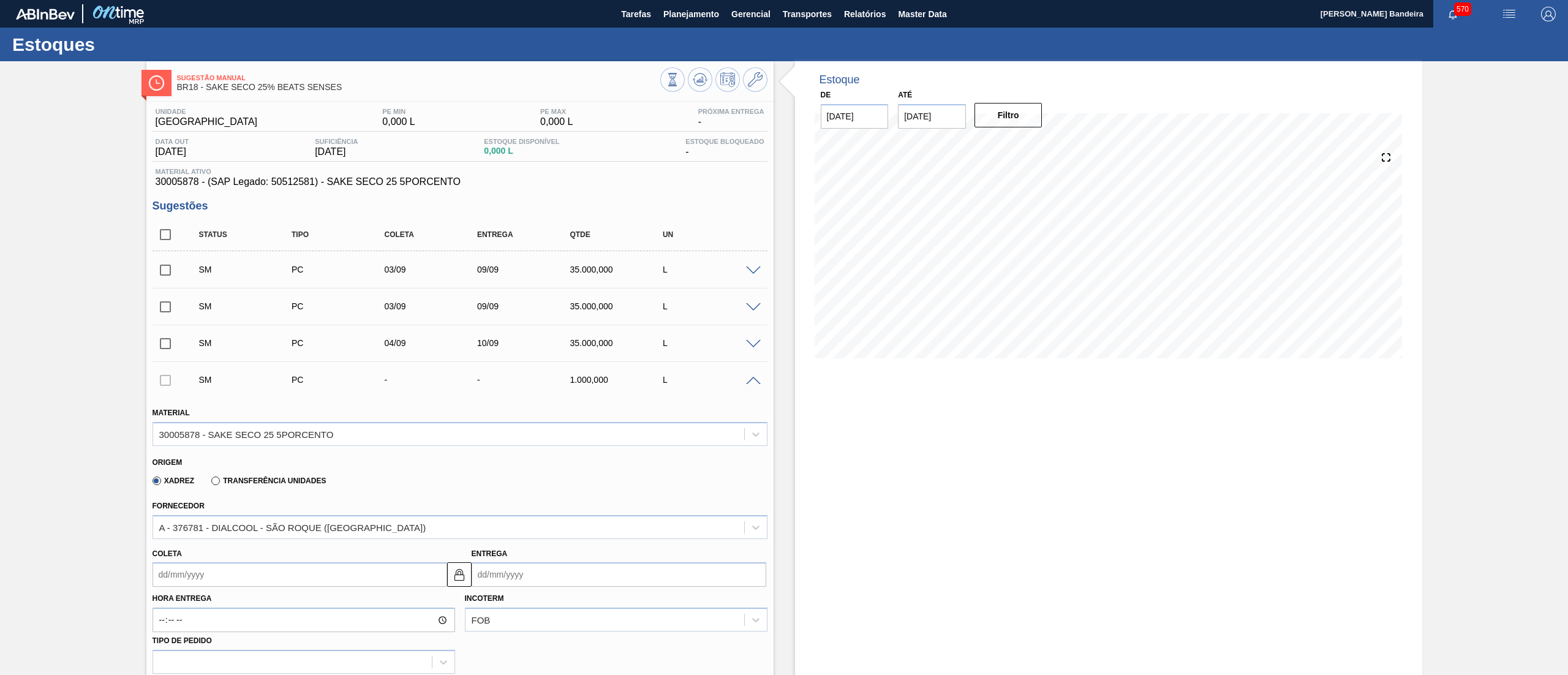
scroll to position [414, 0]
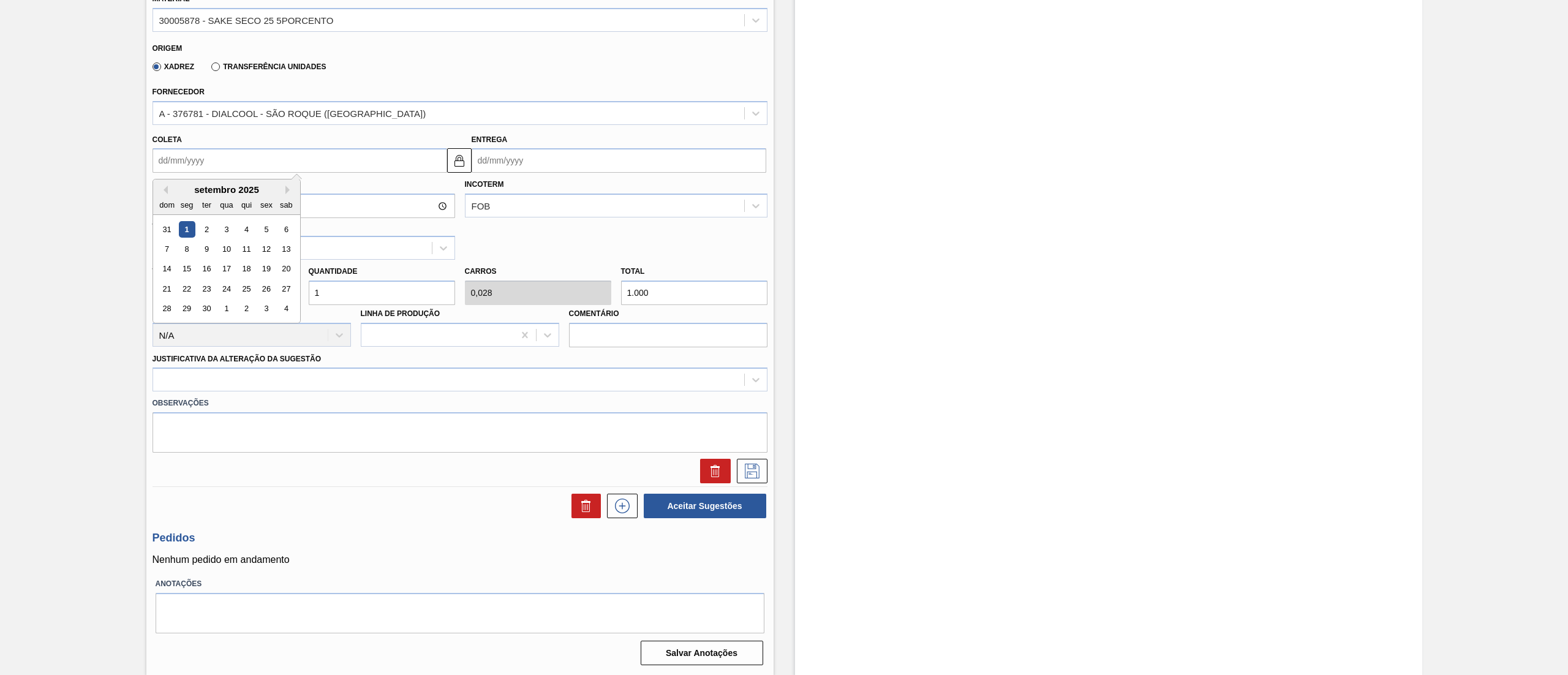
click at [194, 160] on input "Coleta" at bounding box center [300, 160] width 294 height 24
click at [227, 229] on div "3" at bounding box center [227, 230] width 17 height 17
type input "[DATE]"
click at [457, 157] on img at bounding box center [459, 160] width 14 height 14
click at [524, 158] on input "[DATE]" at bounding box center [619, 160] width 294 height 24
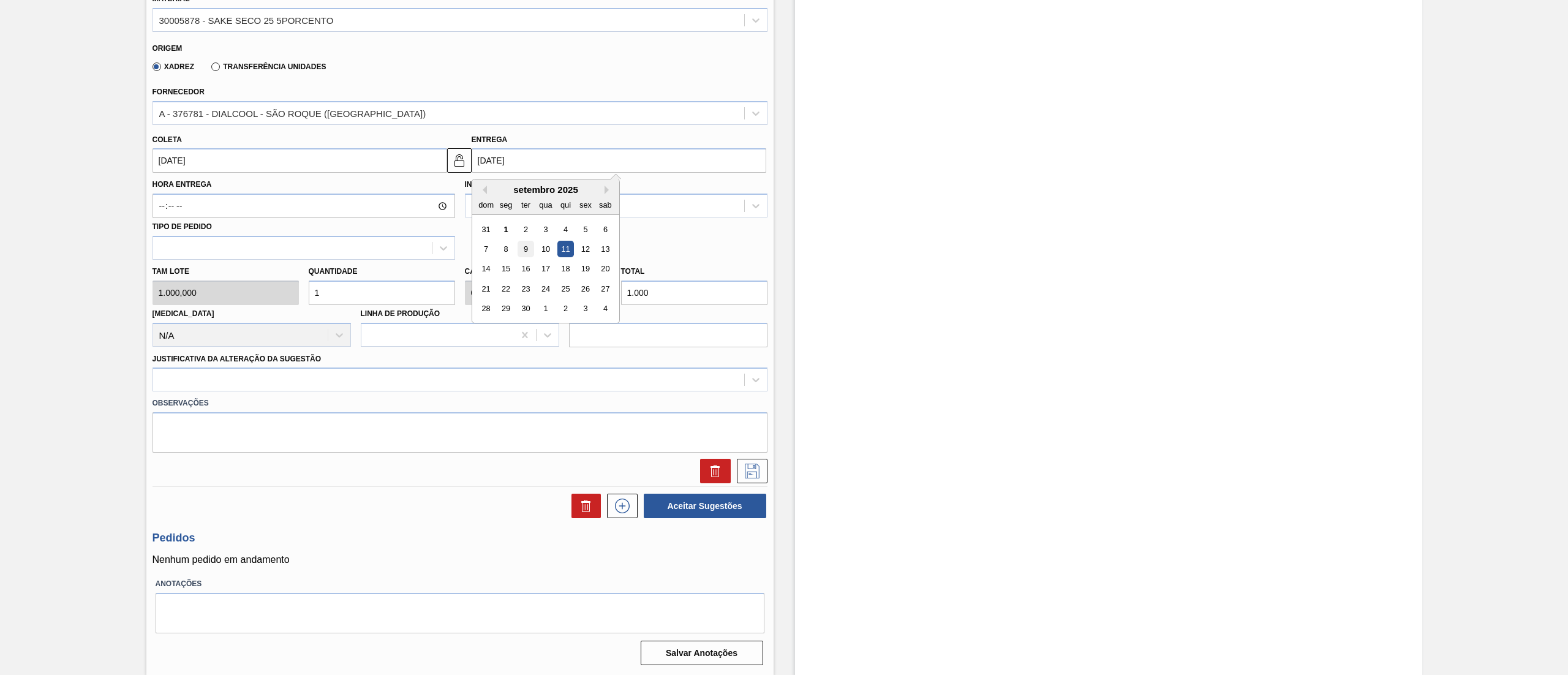
click at [522, 253] on div "9" at bounding box center [525, 249] width 17 height 17
type input "[DATE]"
click at [418, 169] on input "[DATE]" at bounding box center [300, 160] width 294 height 24
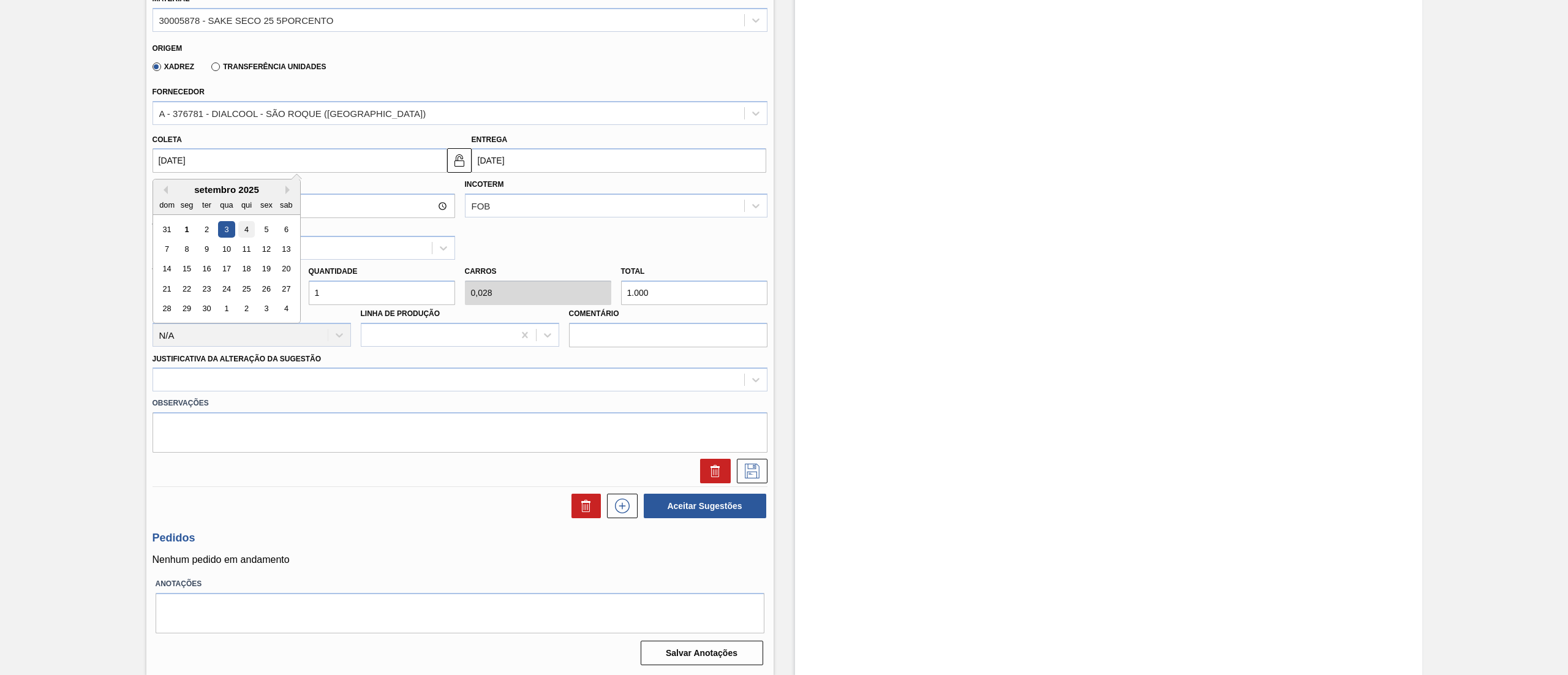
click at [250, 225] on div "4" at bounding box center [246, 230] width 17 height 17
type input "[DATE]"
click at [459, 163] on img at bounding box center [459, 160] width 14 height 14
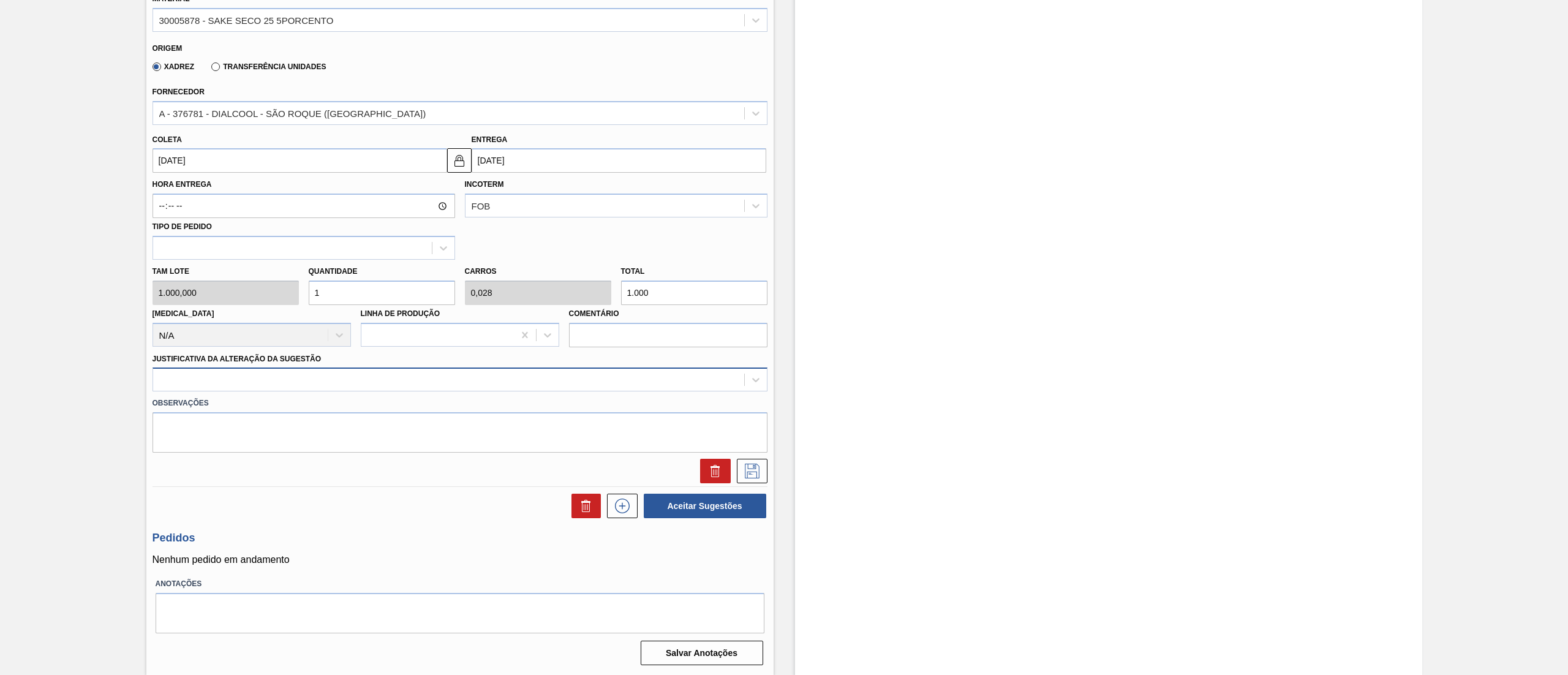
click at [358, 378] on div at bounding box center [448, 380] width 591 height 18
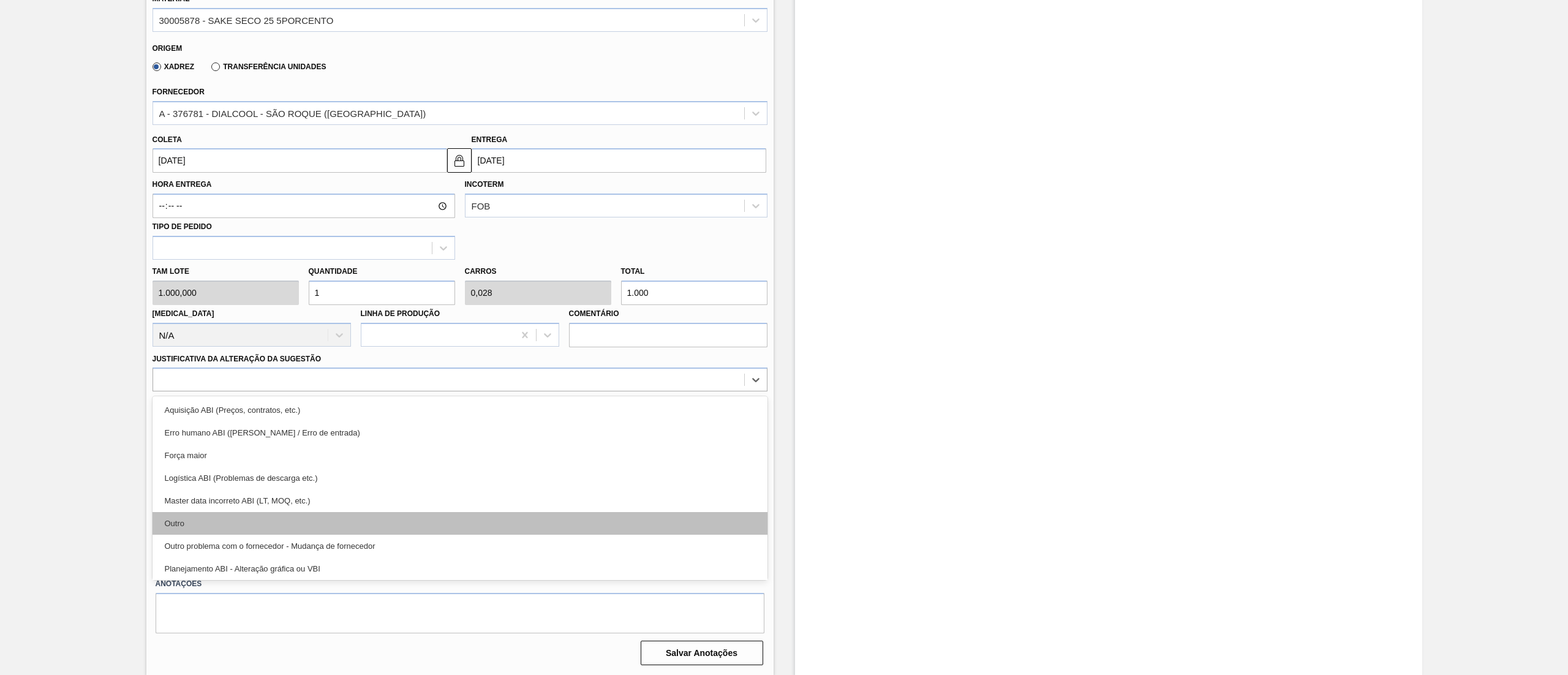
click at [278, 521] on div "Outro" at bounding box center [460, 523] width 615 height 23
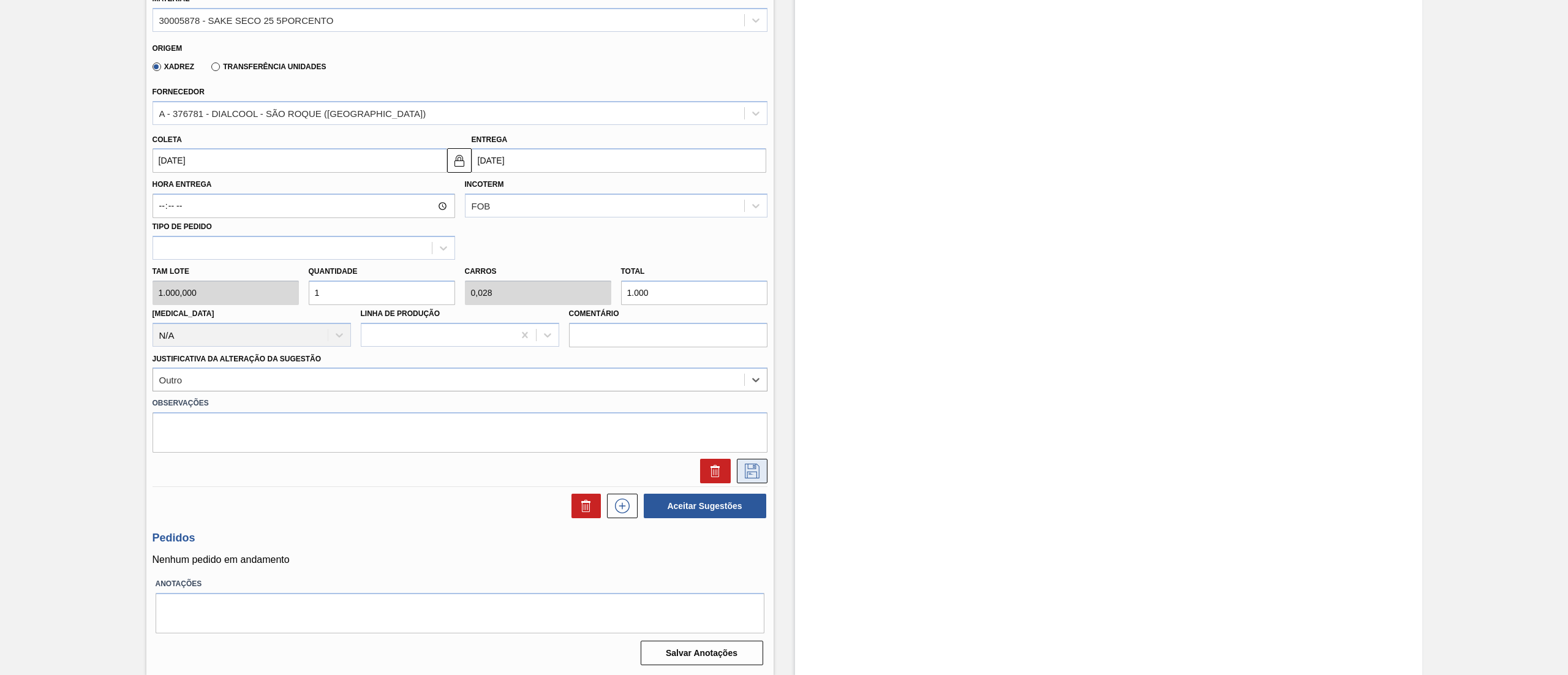
click at [745, 471] on icon at bounding box center [752, 471] width 14 height 14
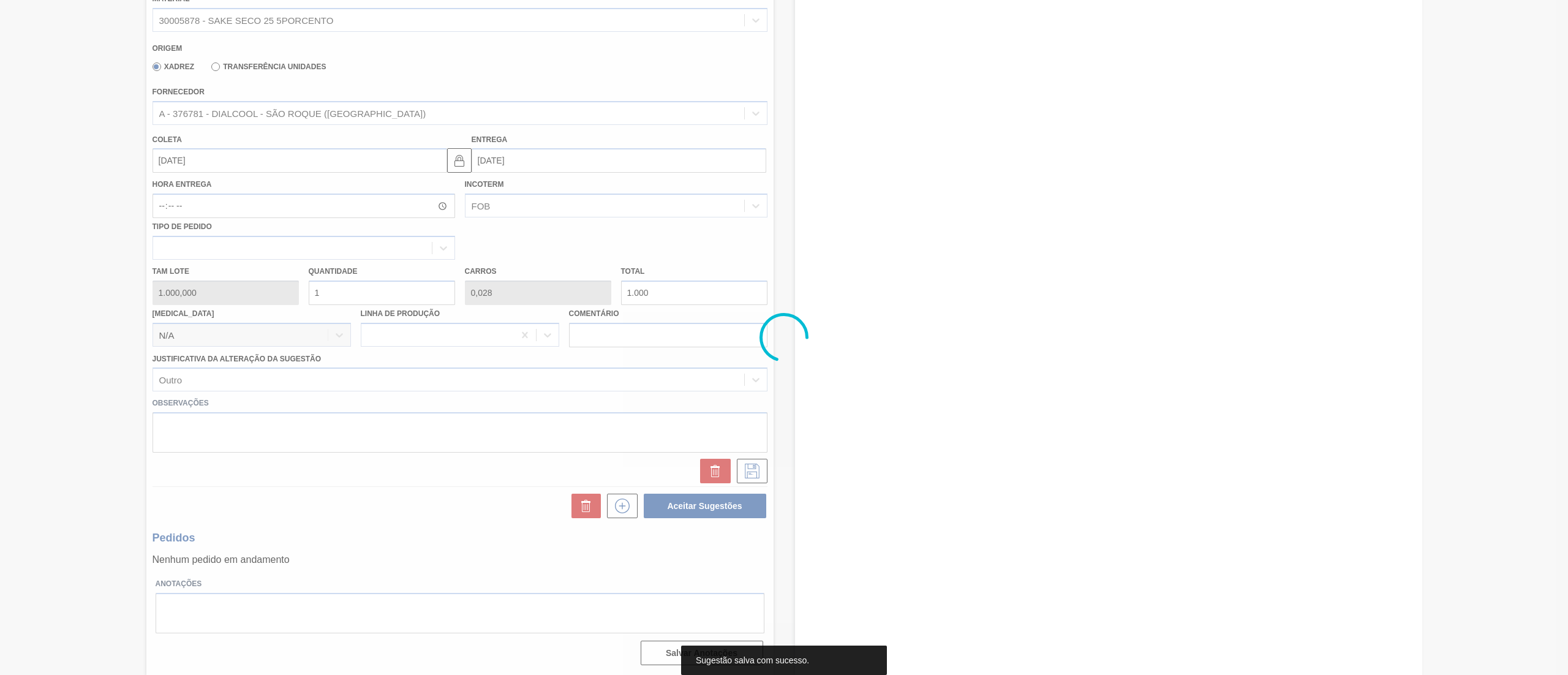
scroll to position [0, 0]
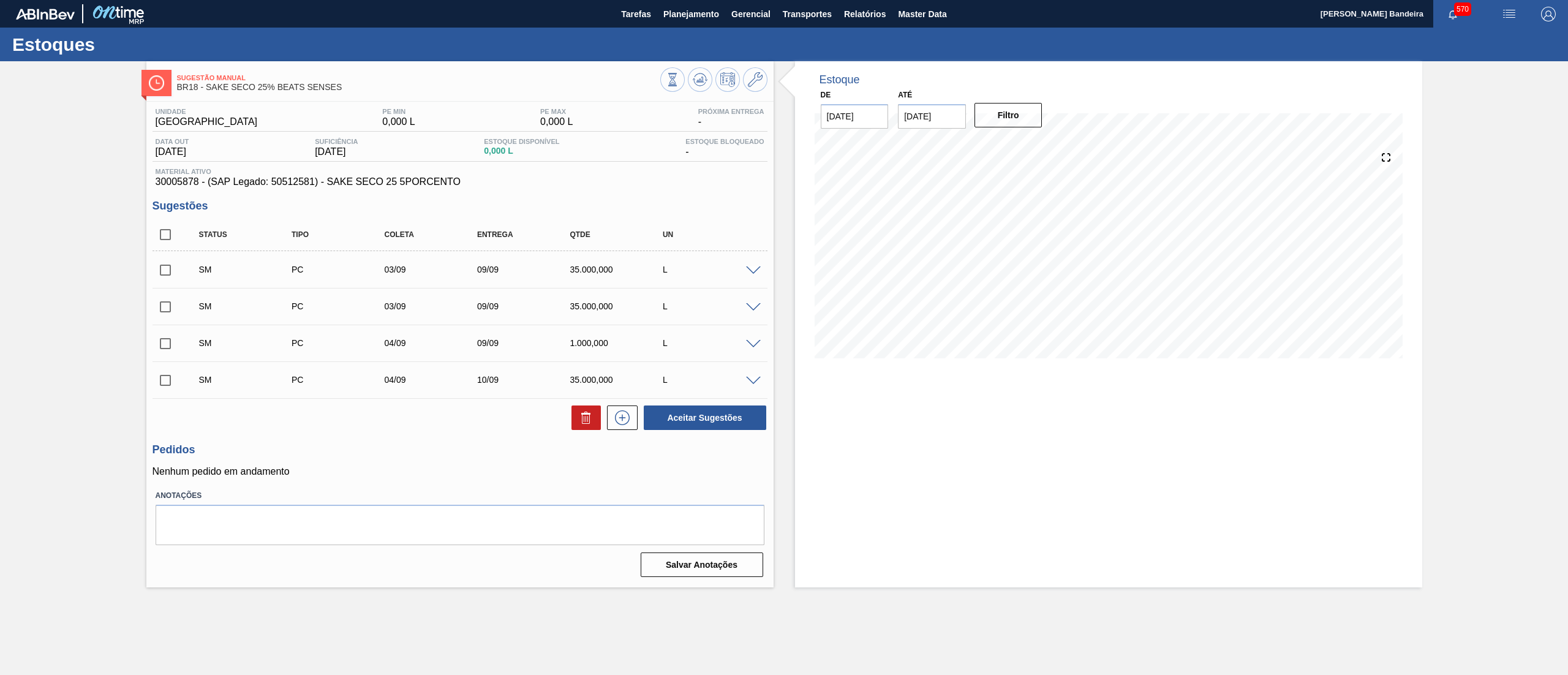
click at [750, 342] on span at bounding box center [753, 345] width 14 height 9
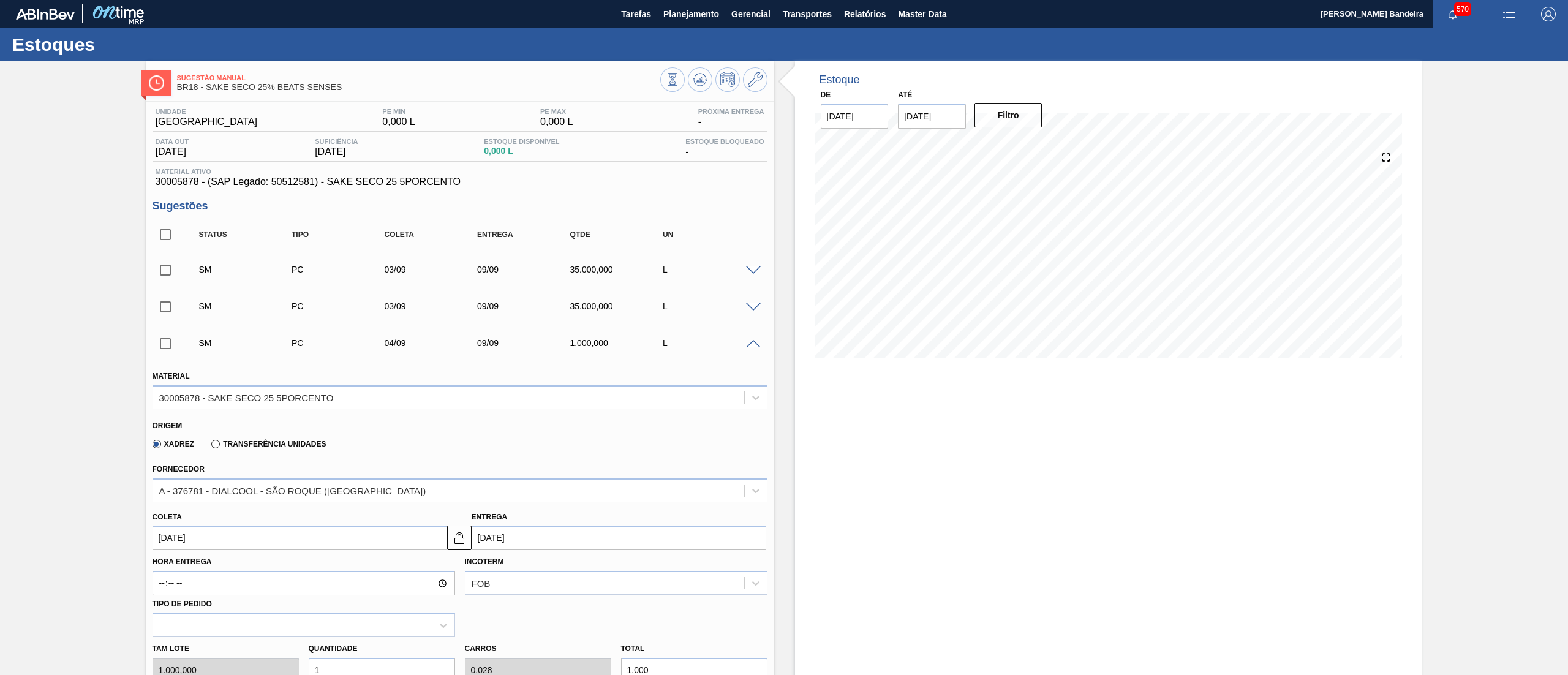
scroll to position [414, 0]
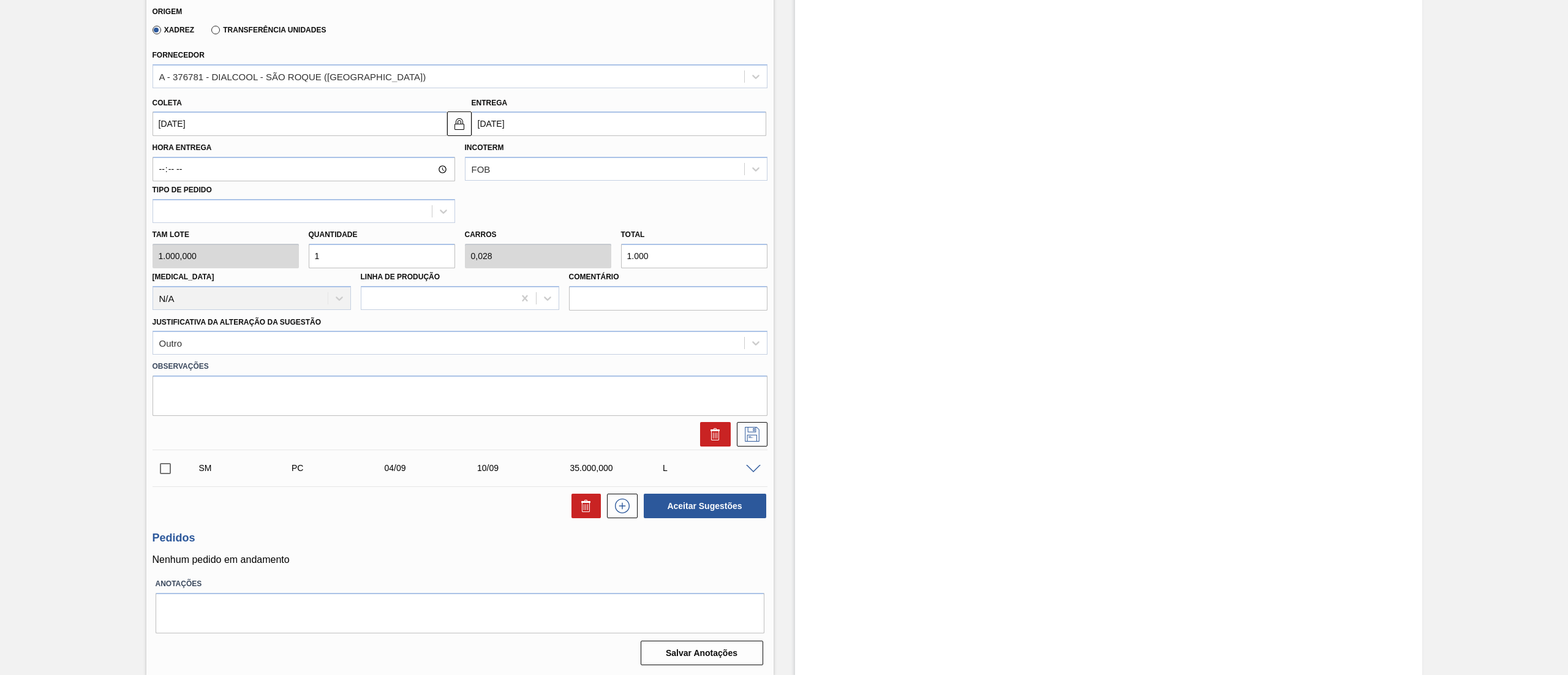
click at [194, 253] on div "Tam lote 1.000,000 Quantidade 1 Carros 0,028 Total 1.000 [MEDICAL_DATA] N/A Lin…" at bounding box center [460, 266] width 625 height 88
type input "3"
type input "0,083"
type input "3.000"
type input "35"
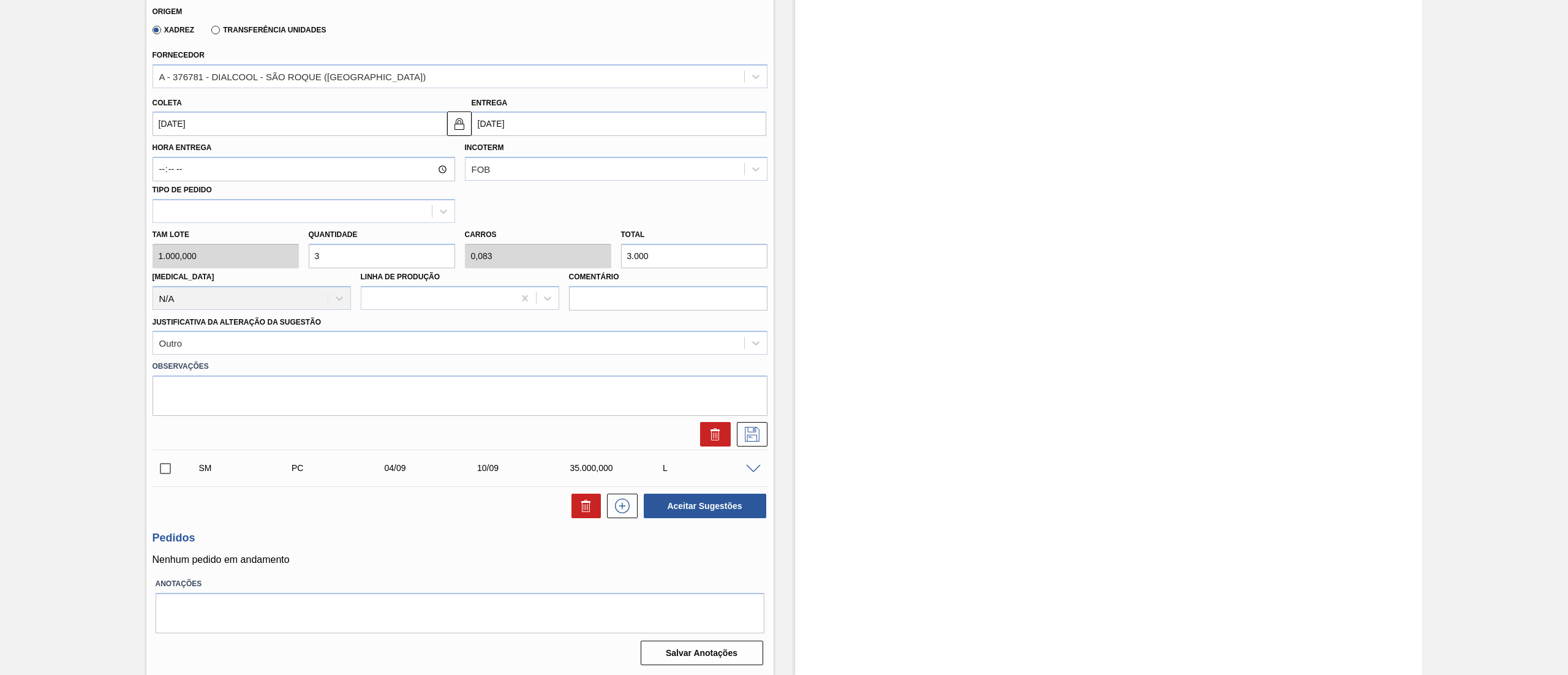
type input "0,972"
type input "35.000"
type input "35"
click at [751, 435] on icon at bounding box center [752, 434] width 20 height 14
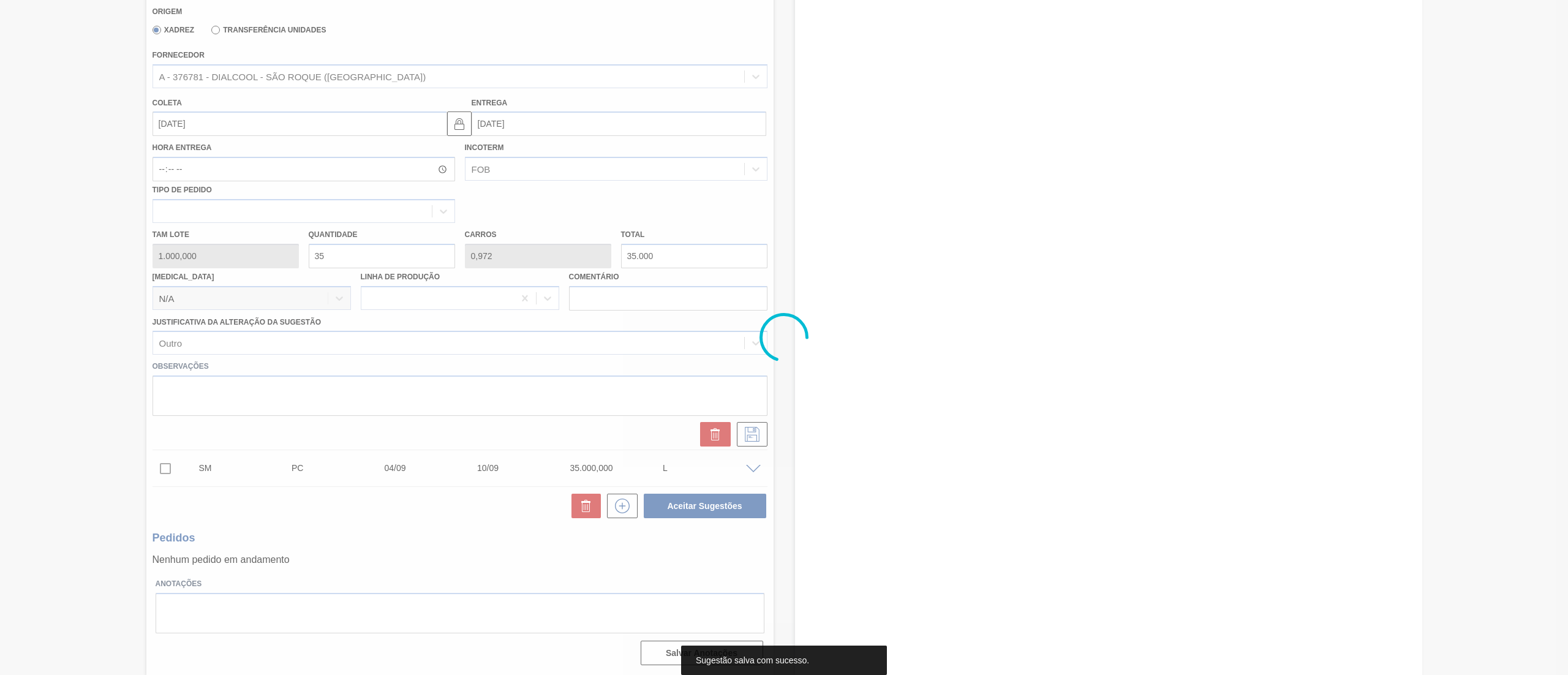
scroll to position [0, 0]
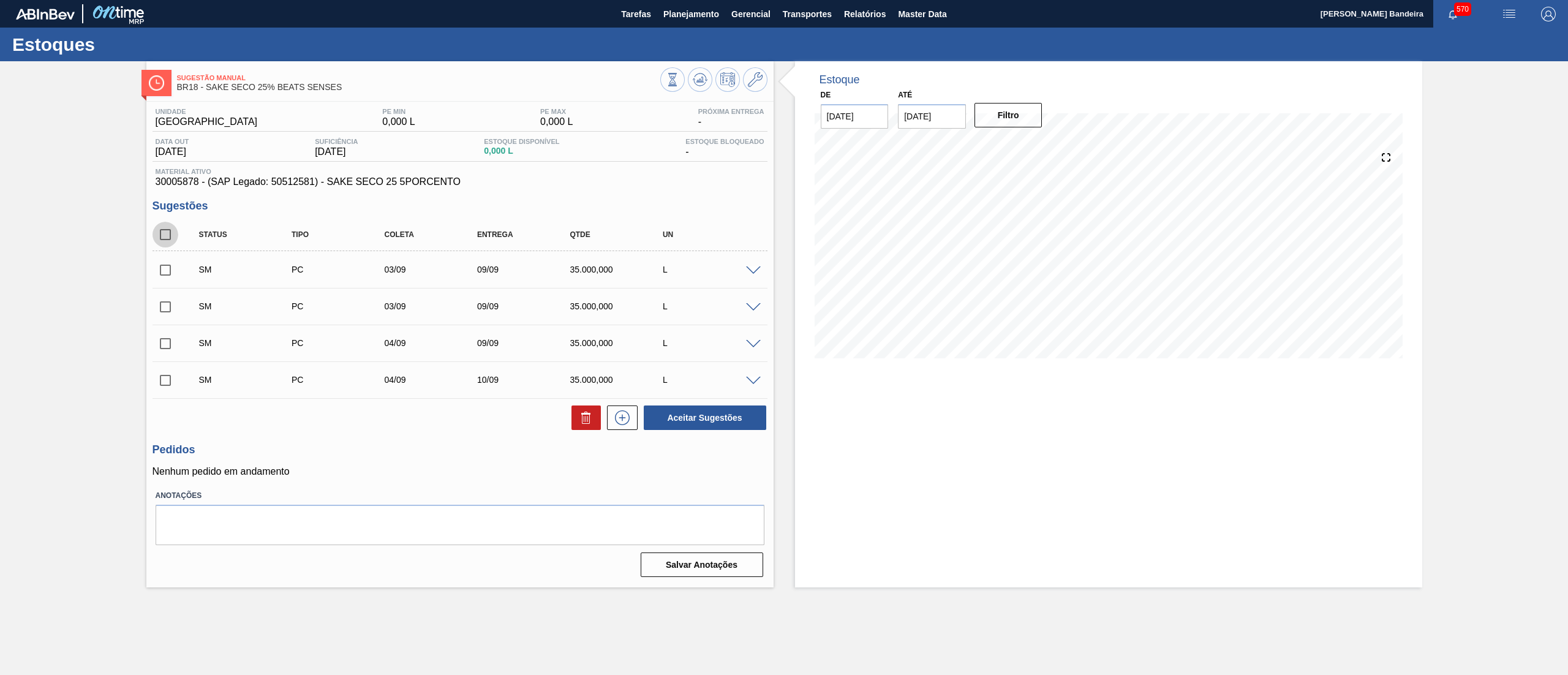
click at [167, 238] on input "checkbox" at bounding box center [165, 235] width 26 height 26
checkbox input "true"
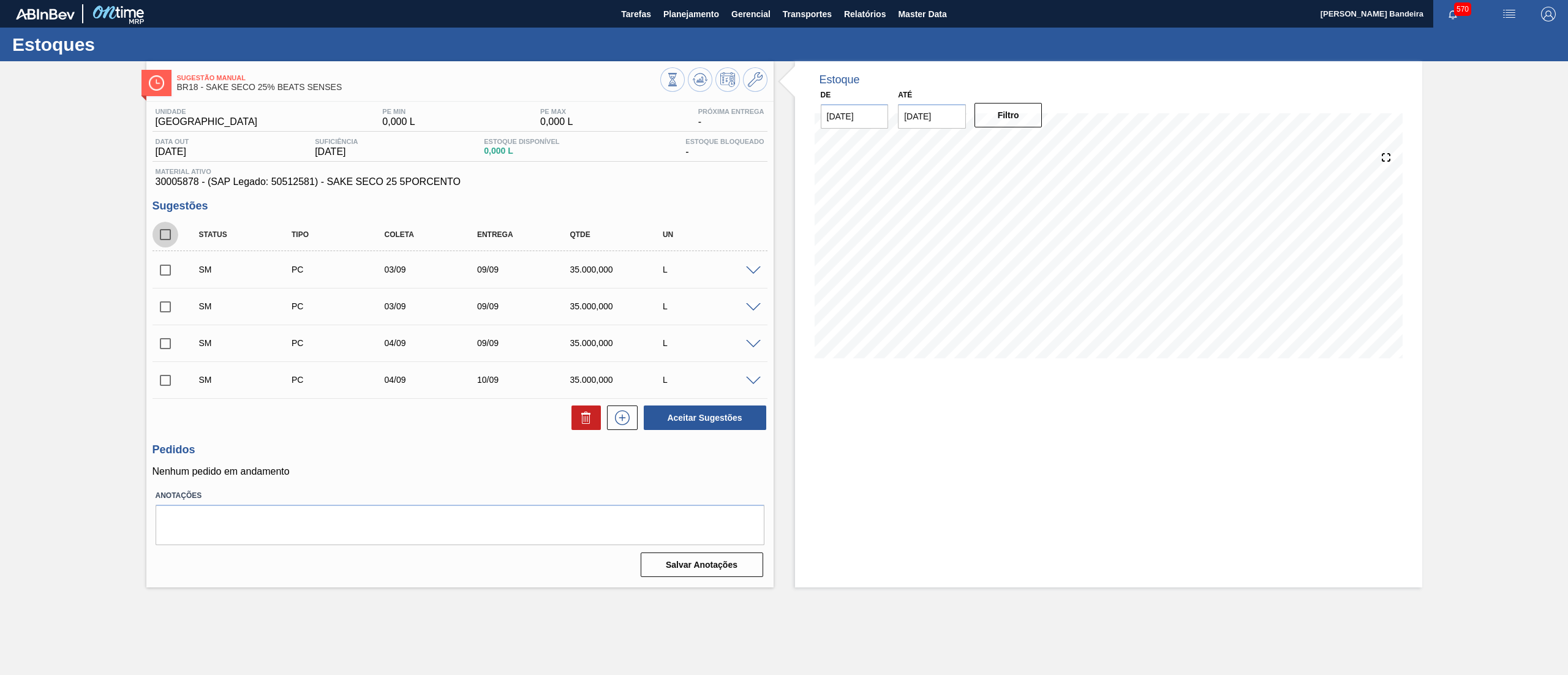
checkbox input "true"
click at [724, 419] on button "Aceitar Sugestões" at bounding box center [705, 418] width 123 height 24
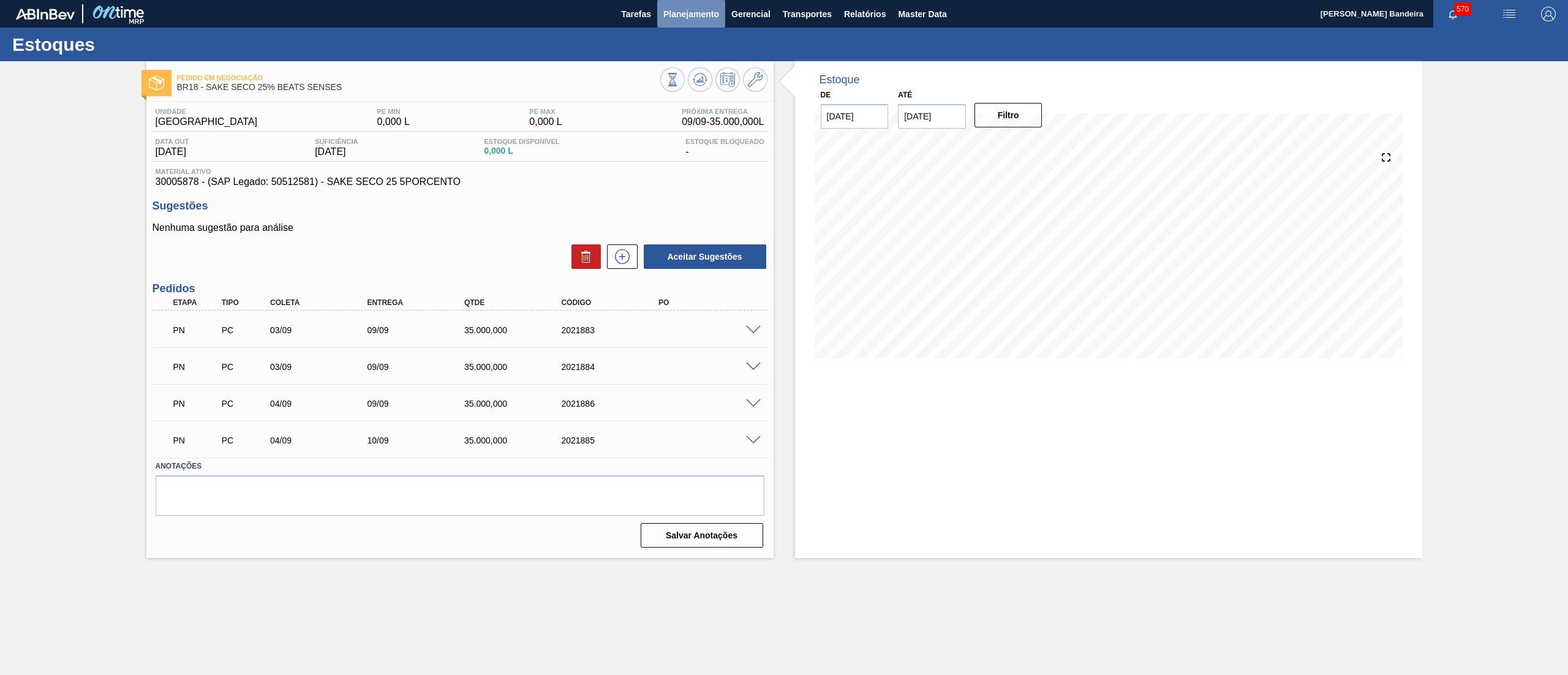
click at [689, 21] on button "Planejamento" at bounding box center [691, 14] width 68 height 27
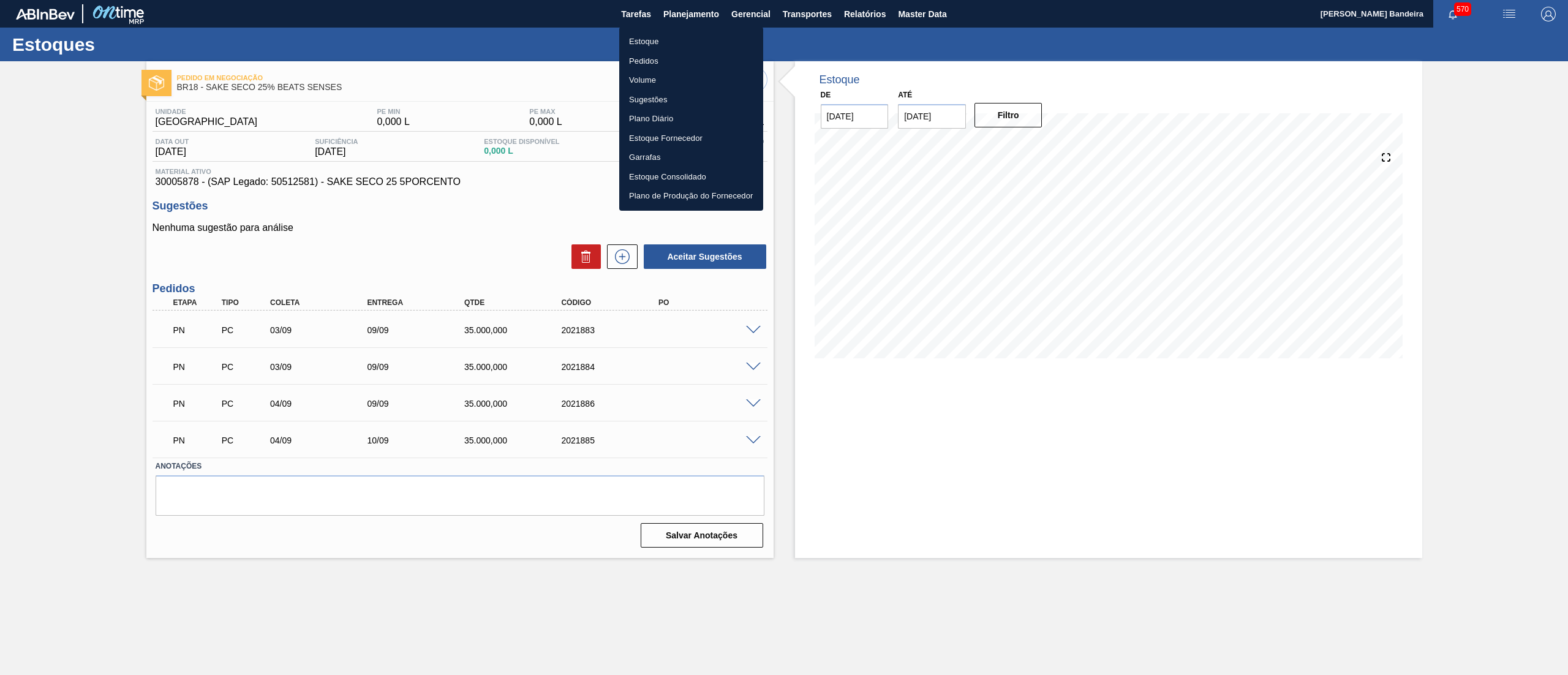
click at [661, 43] on li "Estoque" at bounding box center [691, 42] width 144 height 20
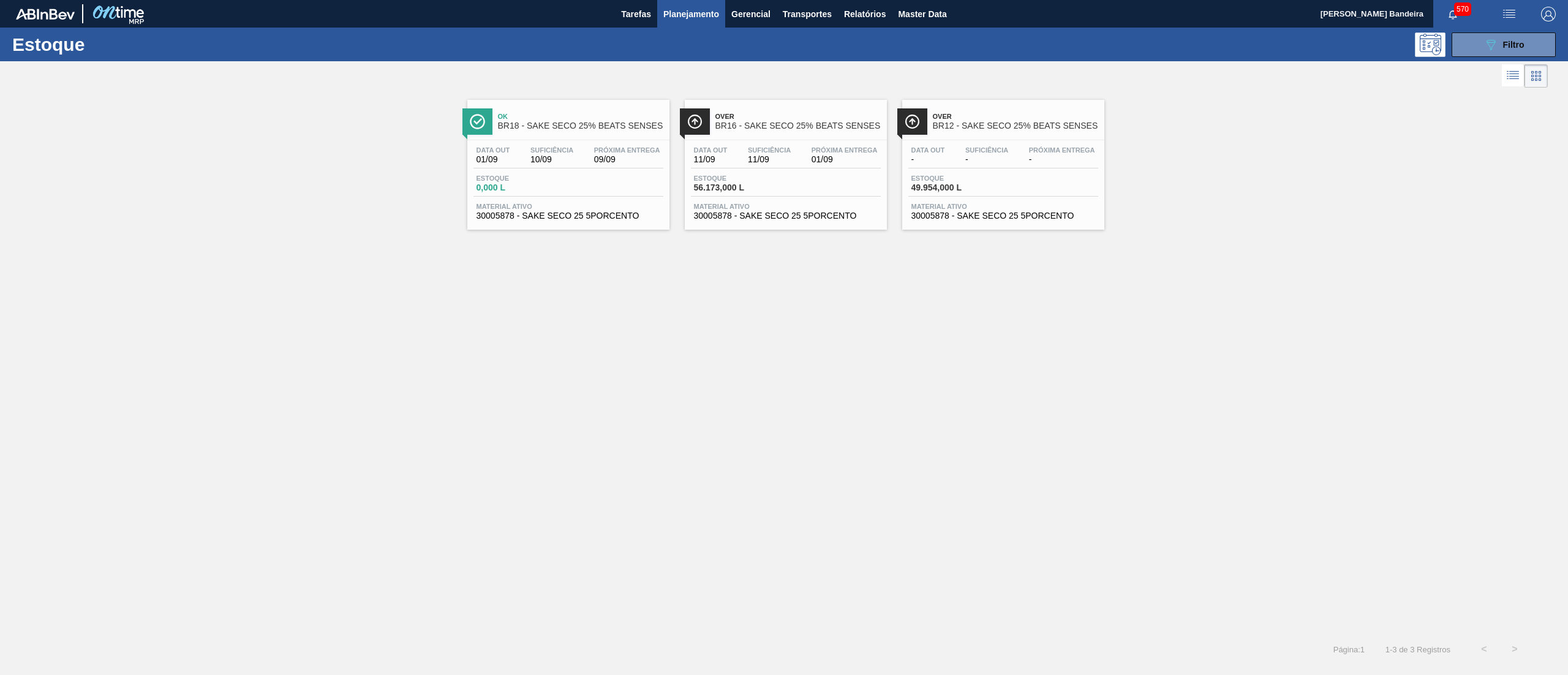
click at [802, 228] on div "Over BR16 - SAKE SECO 25% BEATS SENSES Data out 11/09 Suficiência 11/09 Próxima…" at bounding box center [786, 165] width 202 height 130
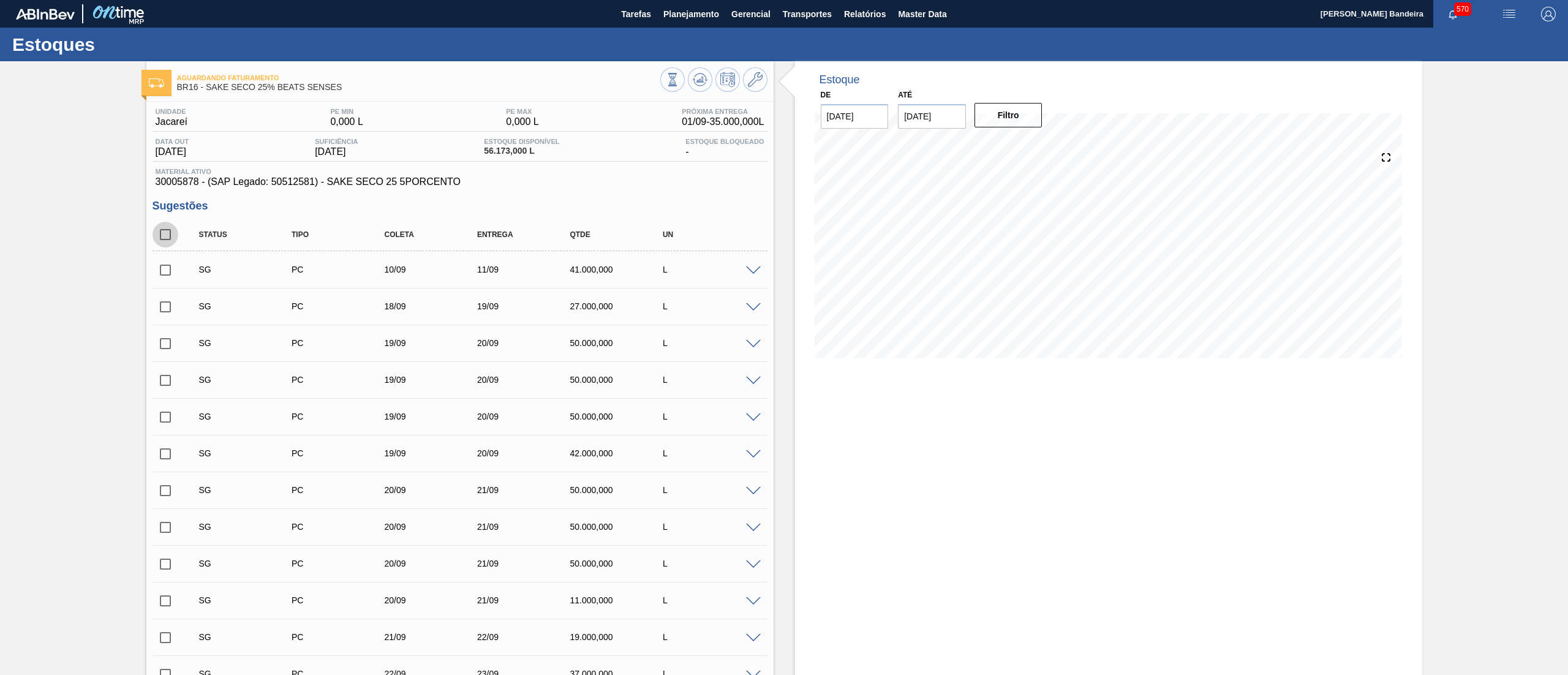
click at [166, 241] on input "checkbox" at bounding box center [165, 235] width 26 height 26
checkbox input "true"
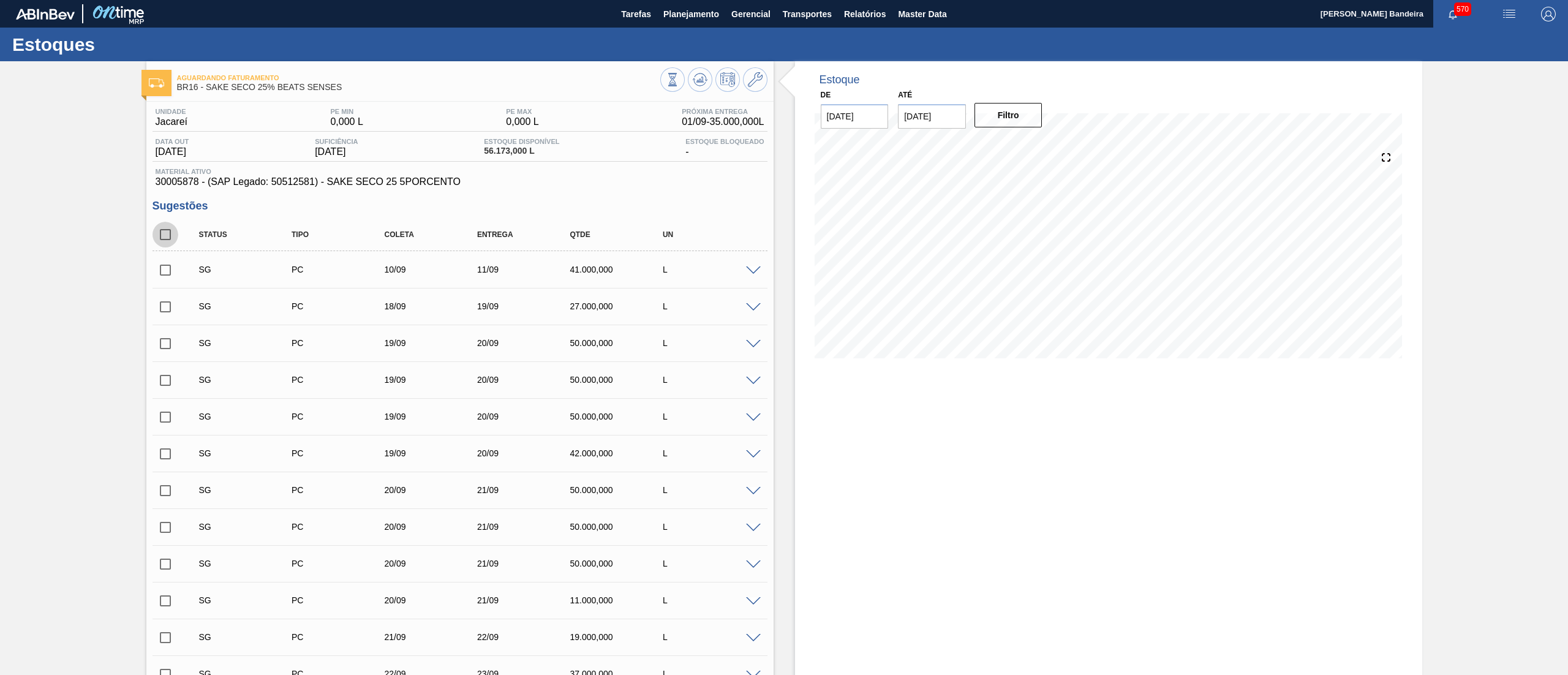
checkbox input "true"
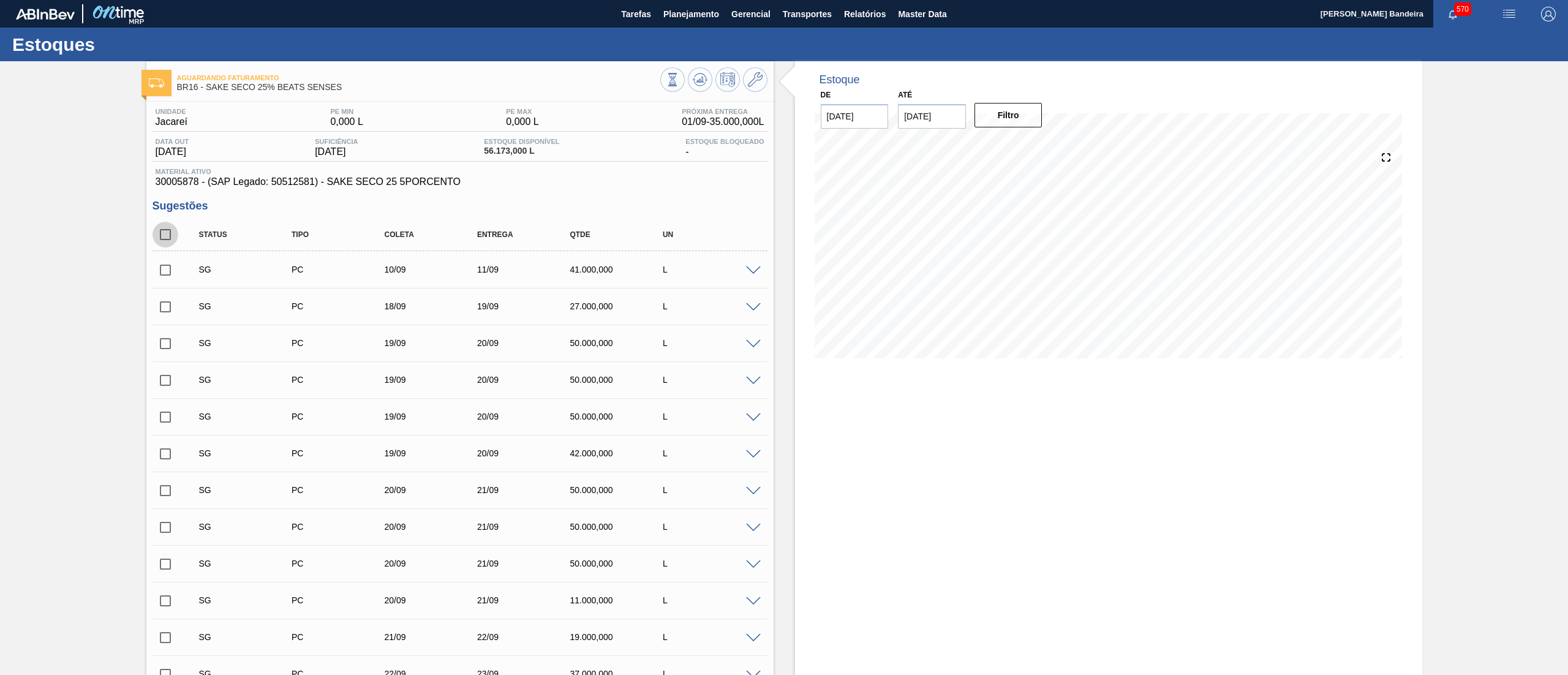
checkbox input "true"
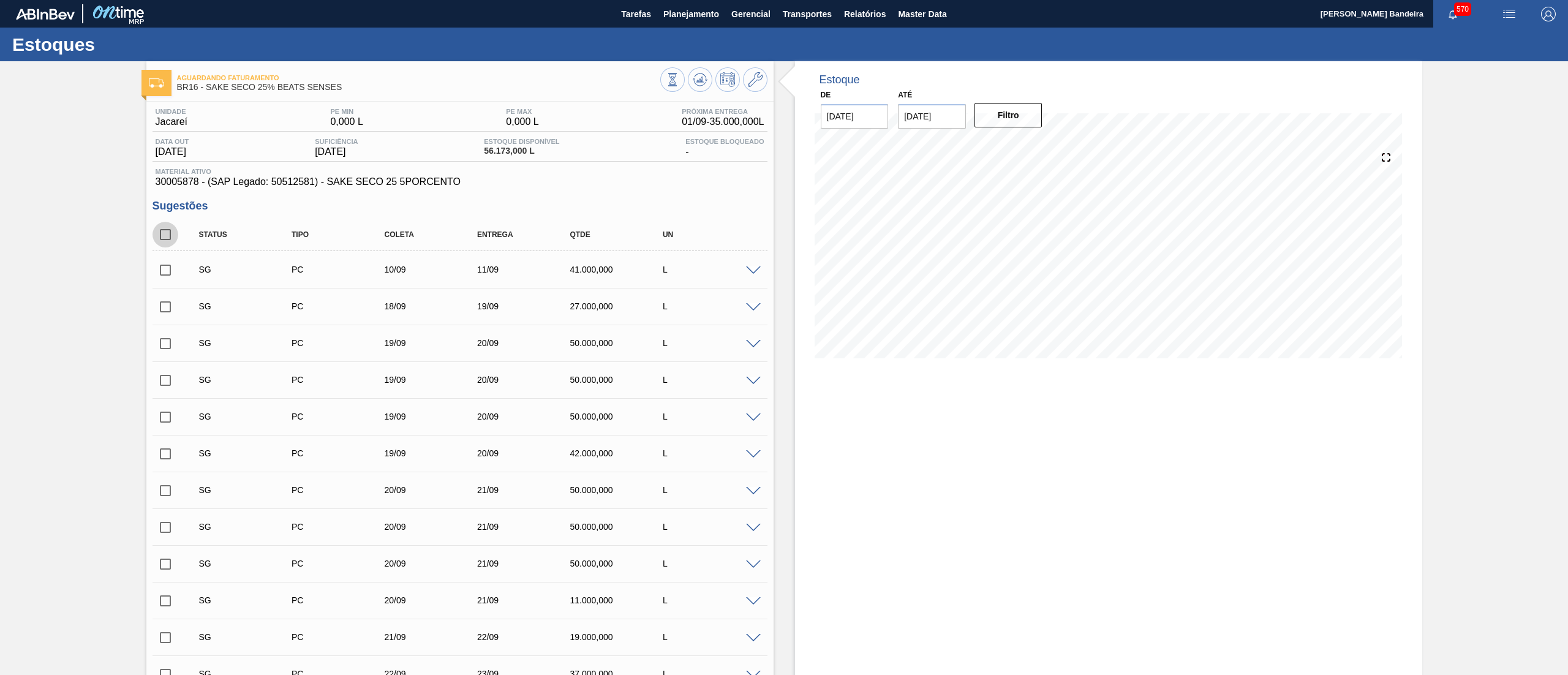
checkbox input "true"
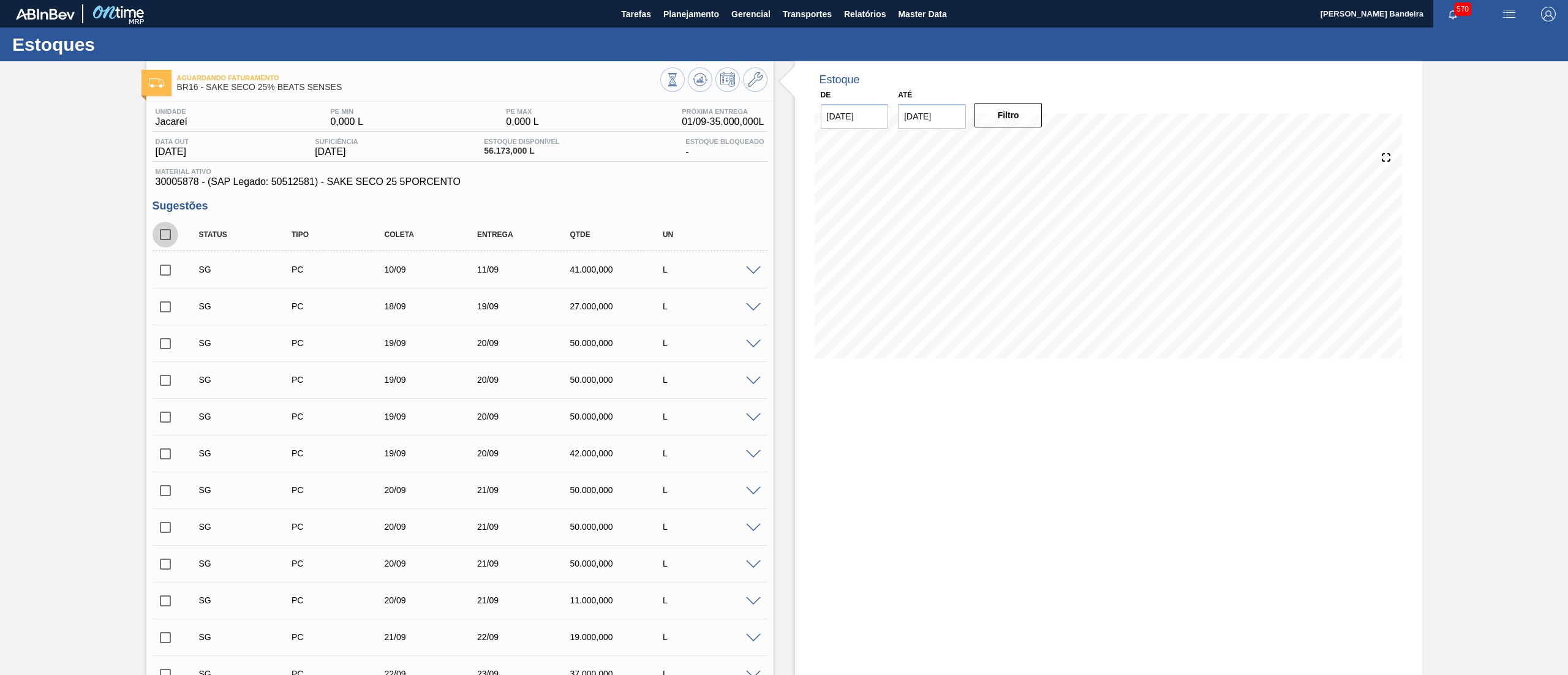
checkbox input "true"
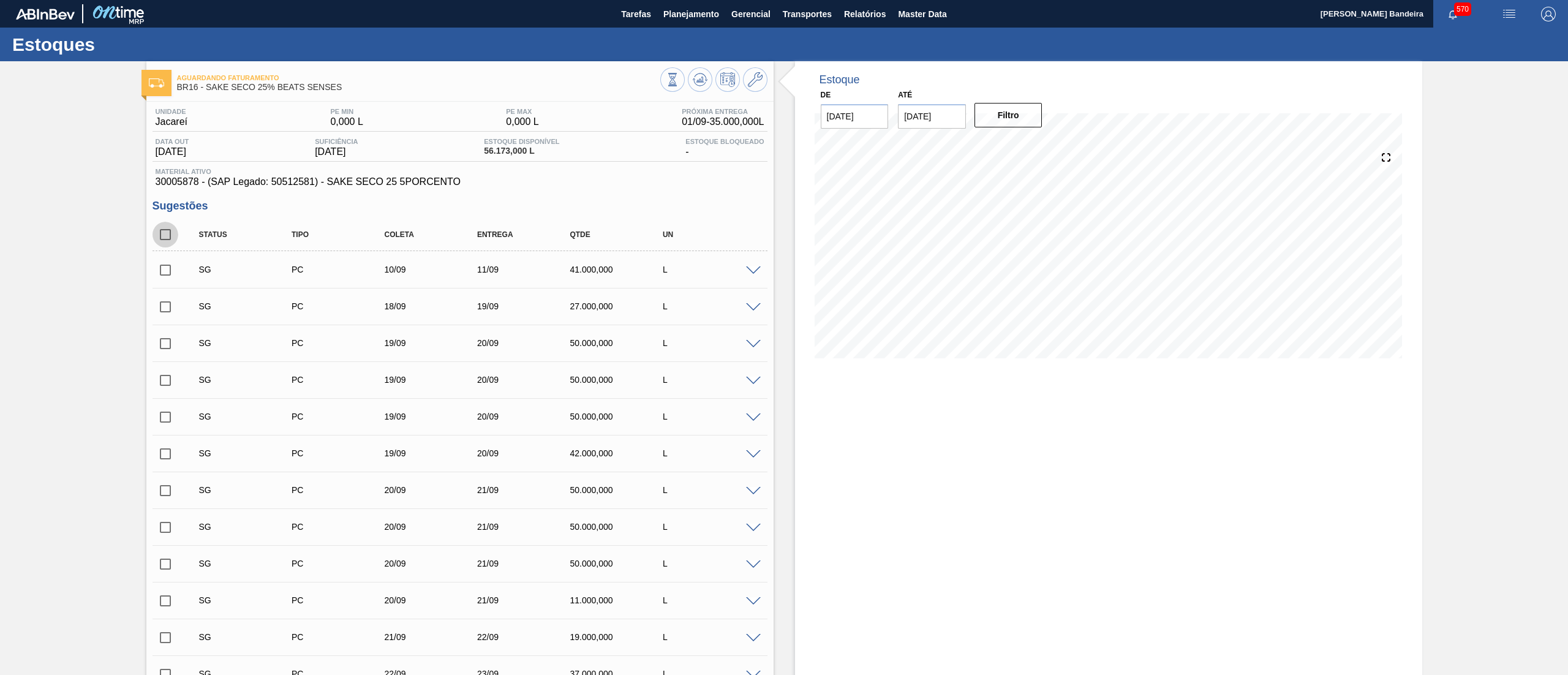
checkbox input "true"
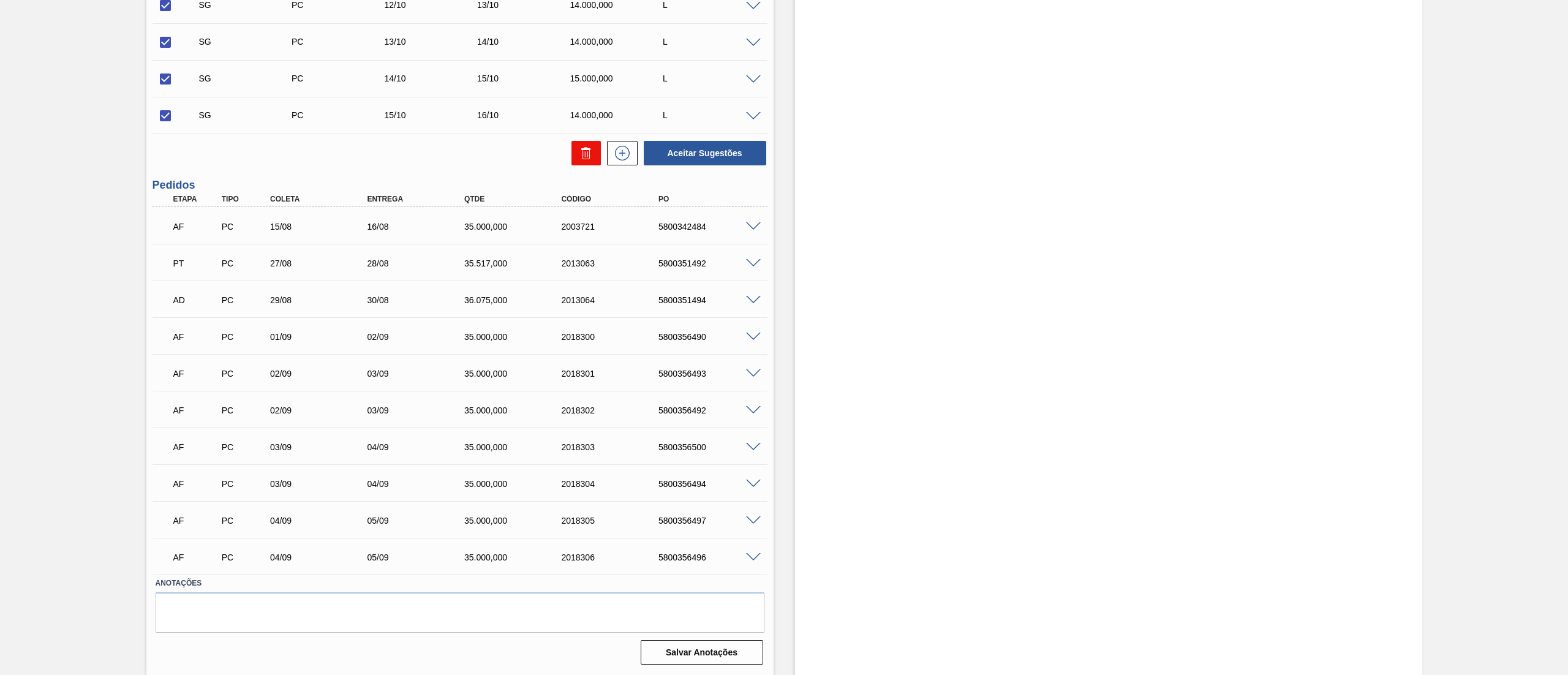
click at [580, 156] on icon at bounding box center [586, 153] width 14 height 14
checkbox input "false"
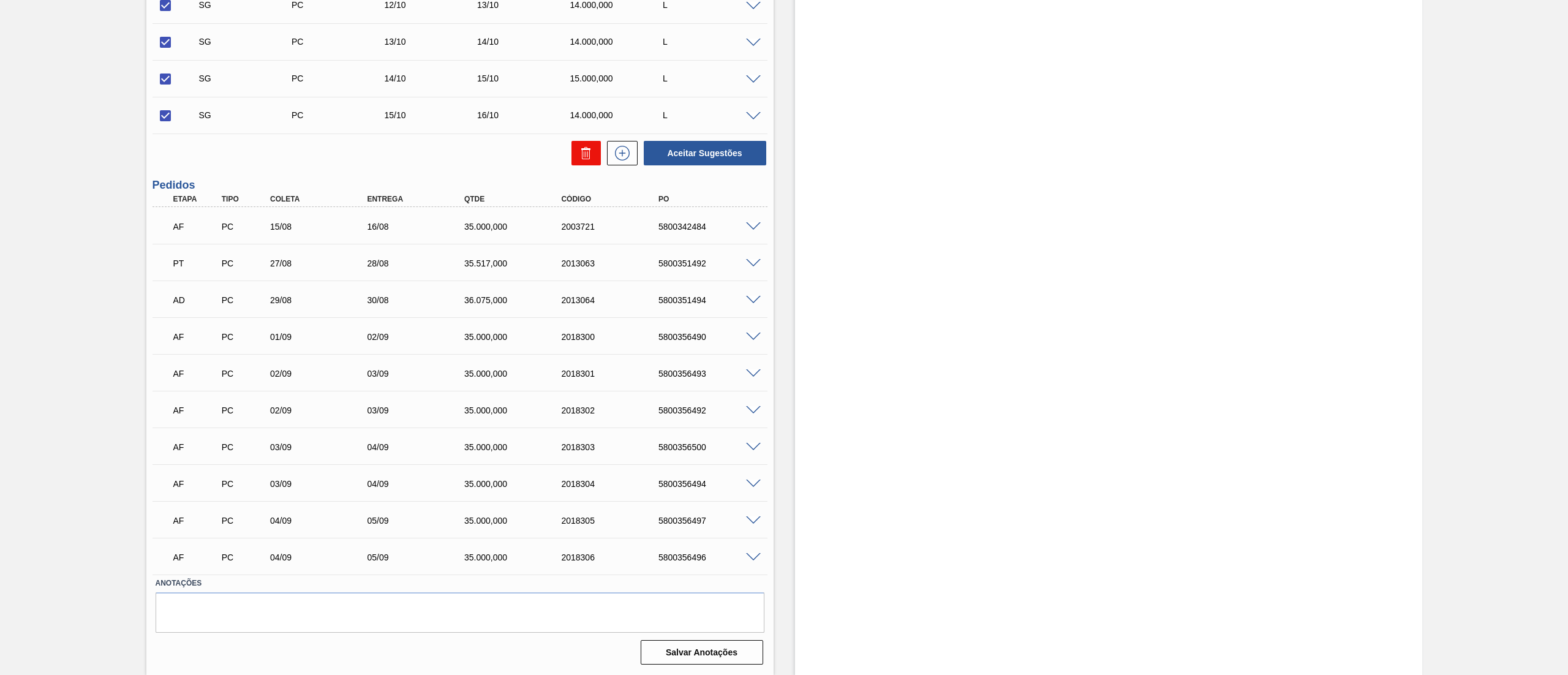
checkbox input "false"
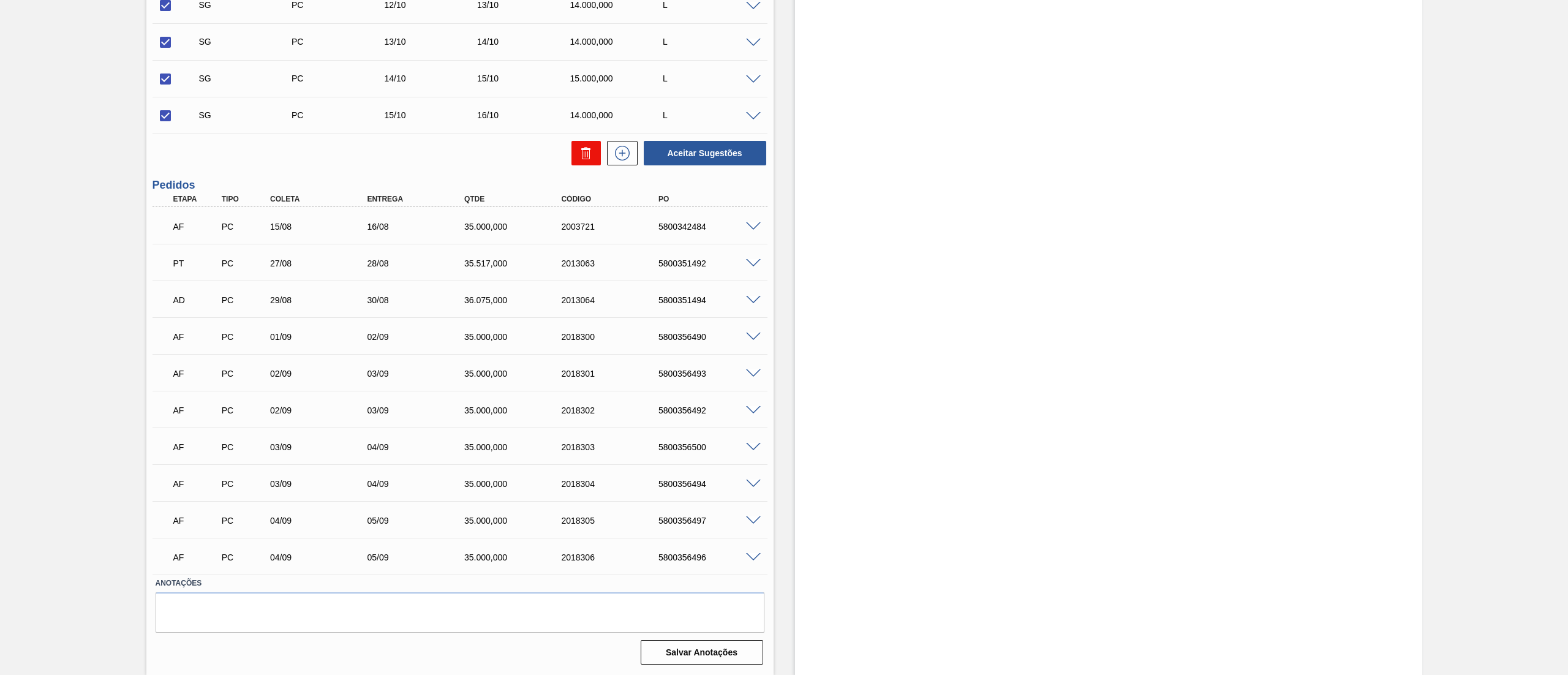
checkbox input "false"
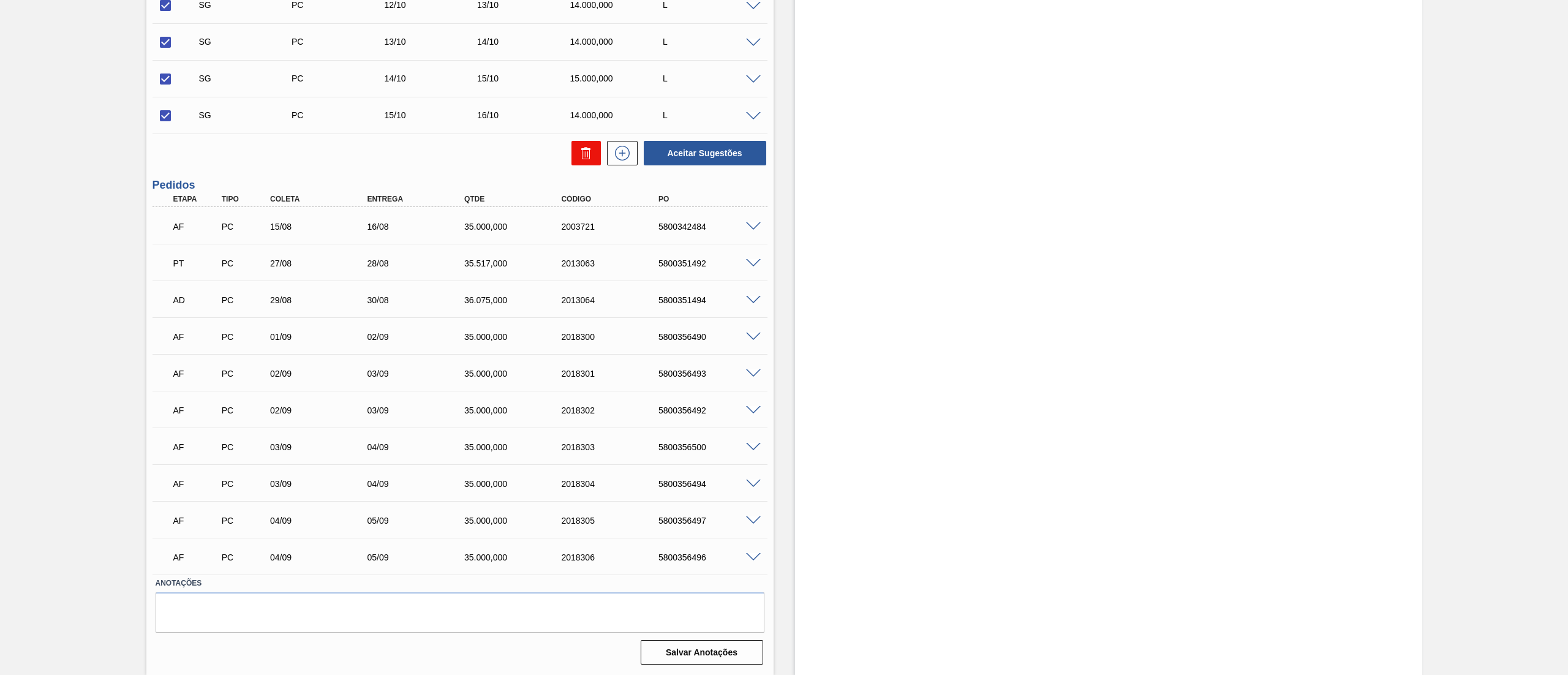
checkbox input "false"
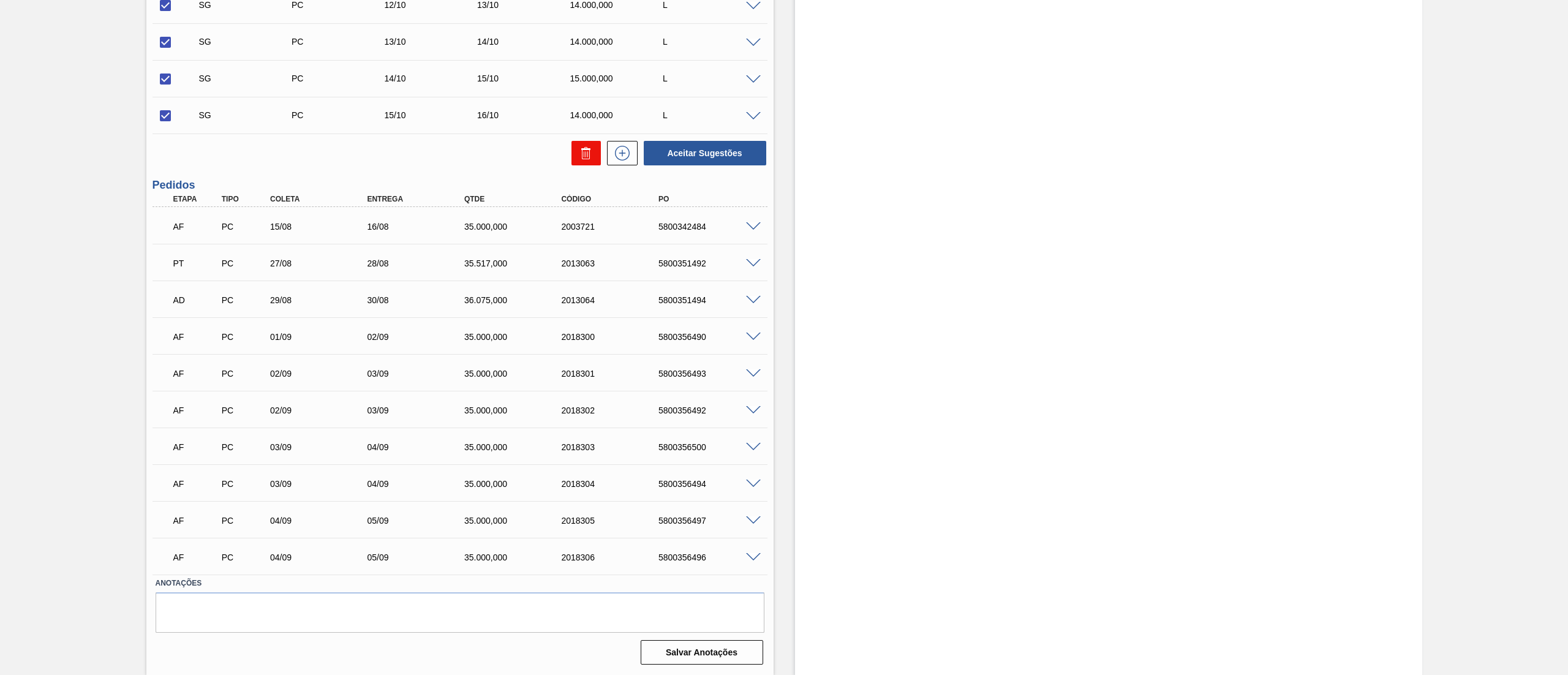
checkbox input "false"
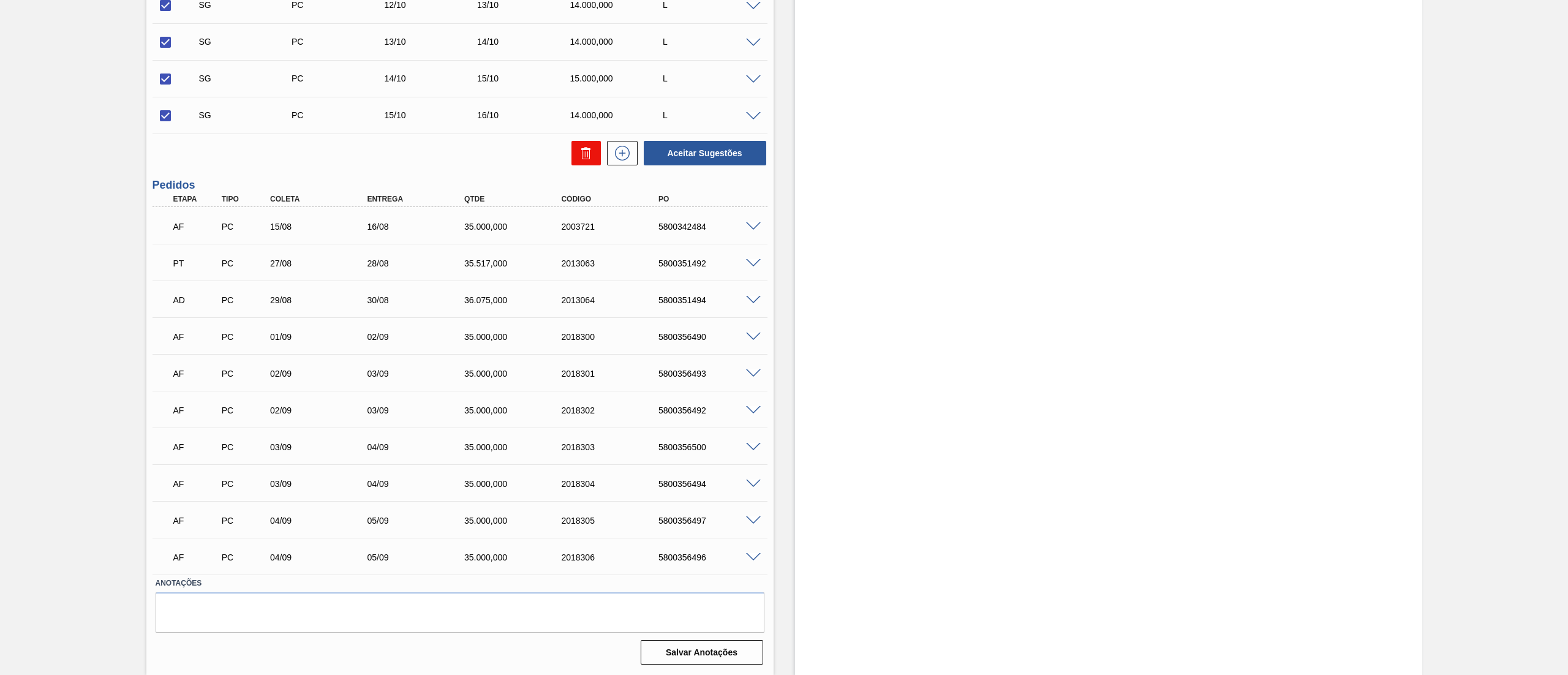
checkbox input "false"
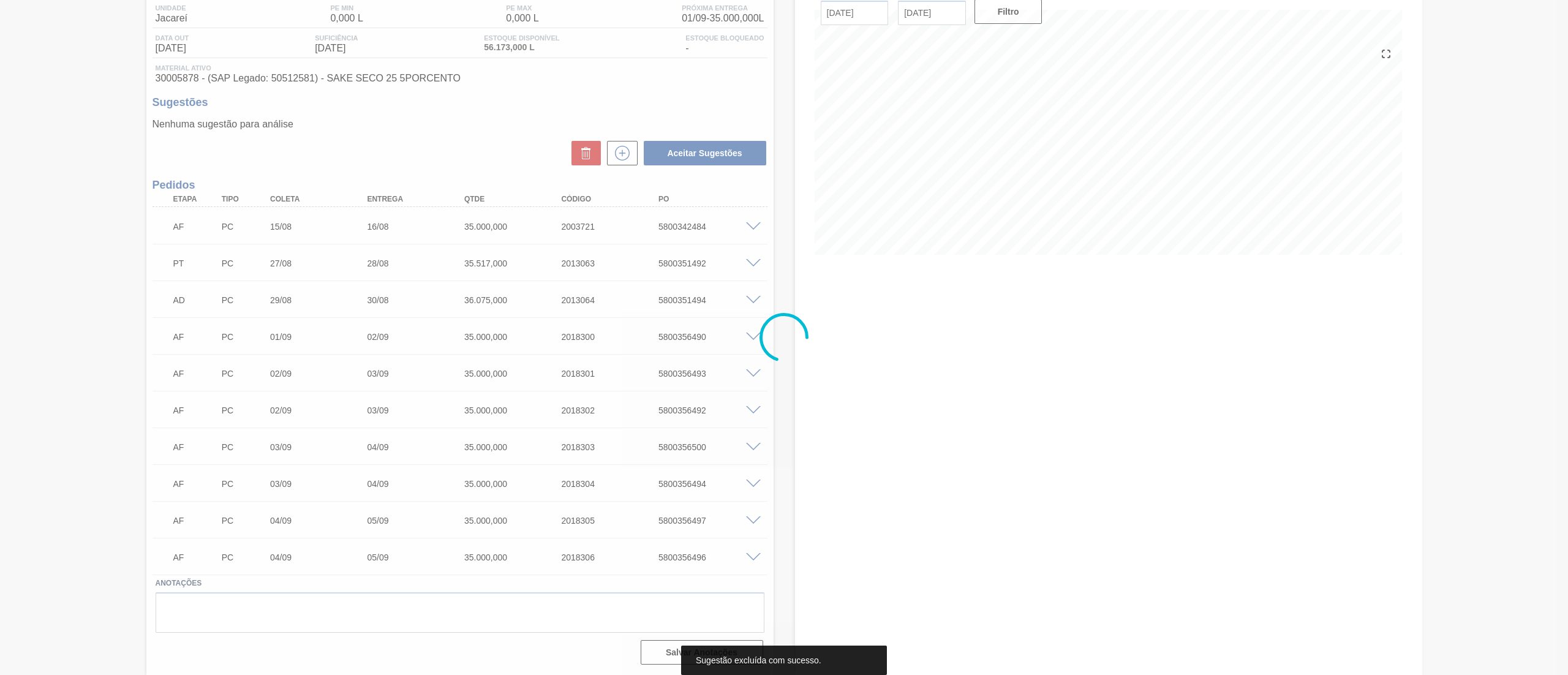
scroll to position [104, 0]
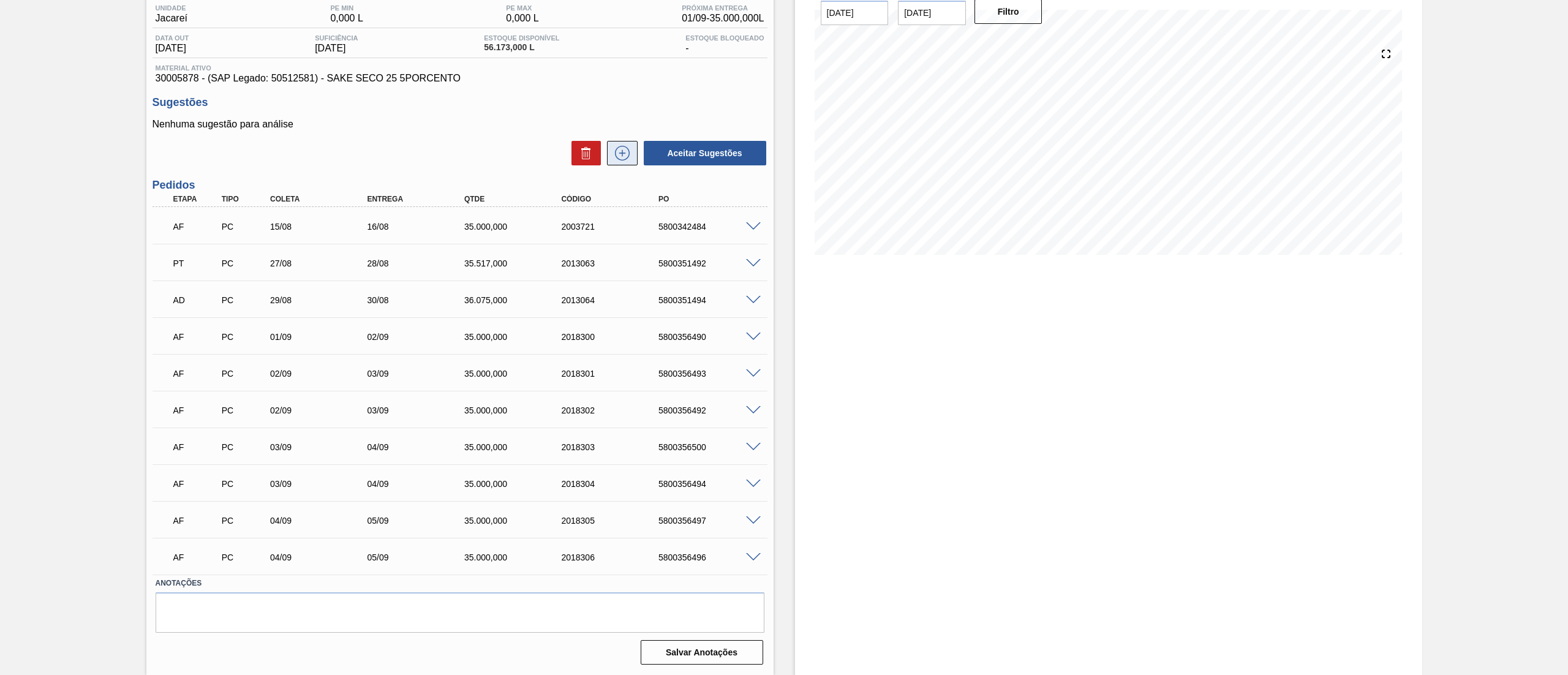
click at [613, 160] on icon at bounding box center [622, 153] width 20 height 14
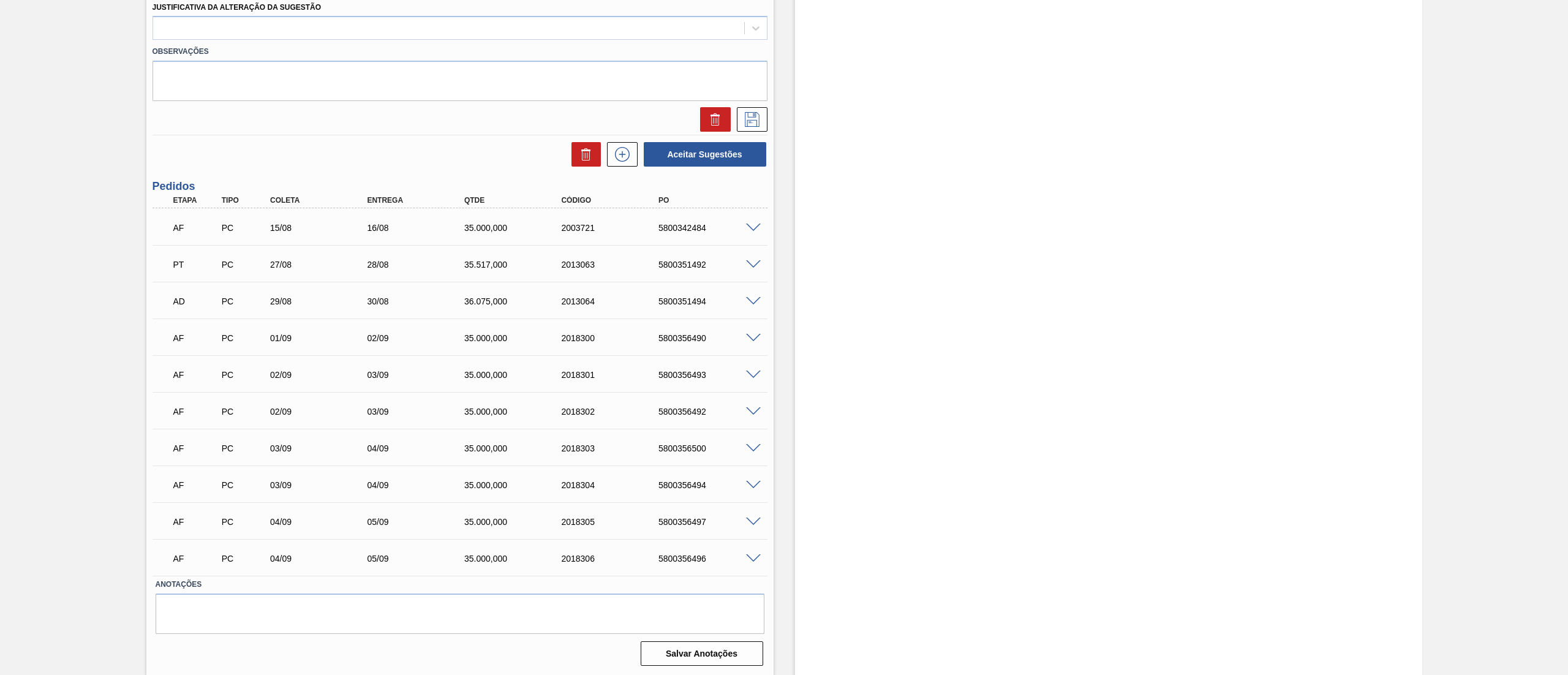
scroll to position [43, 0]
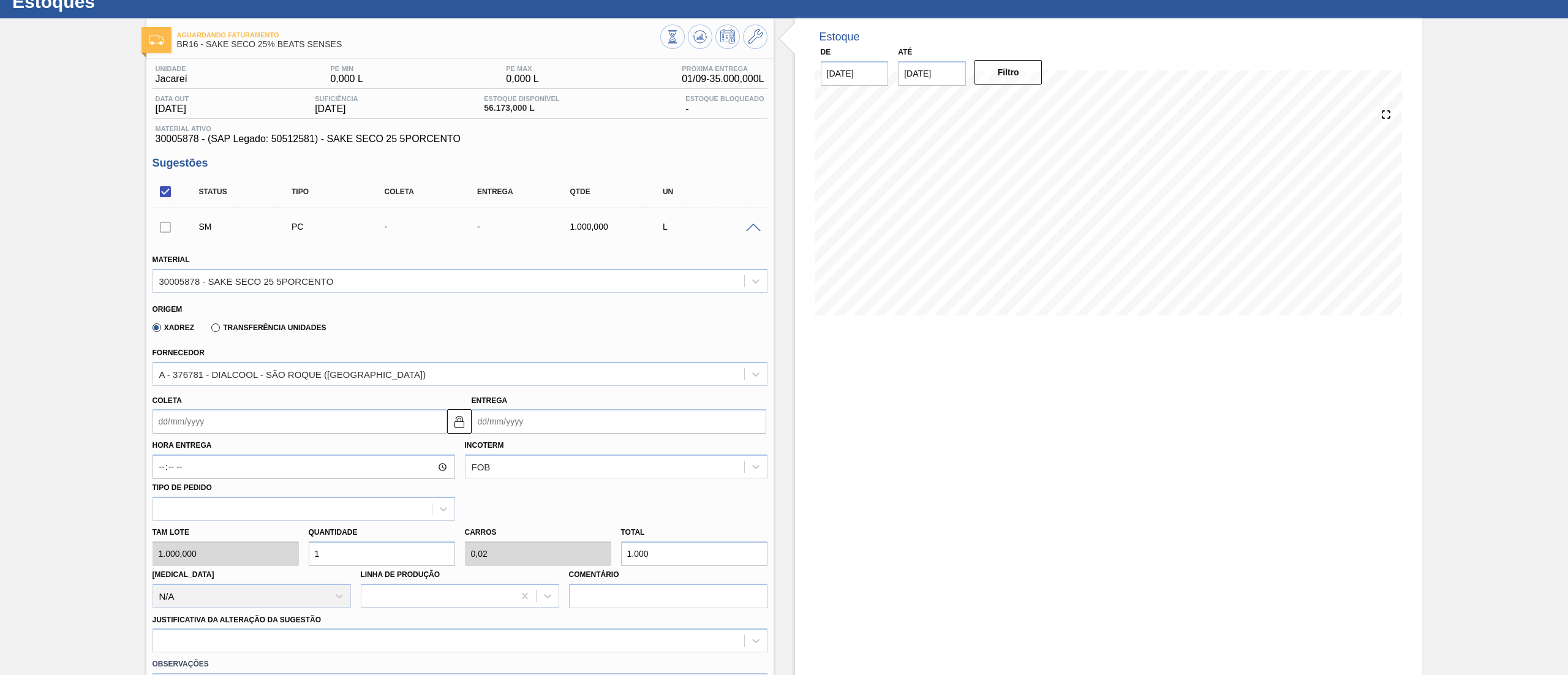
click at [200, 546] on div "Tam lote 1.000,000 Quantidade 1 Carros 0,02 Total 1.000 [MEDICAL_DATA] N/A Linh…" at bounding box center [460, 564] width 625 height 88
type input "3"
type input "0,06"
type input "3.000"
type input "35"
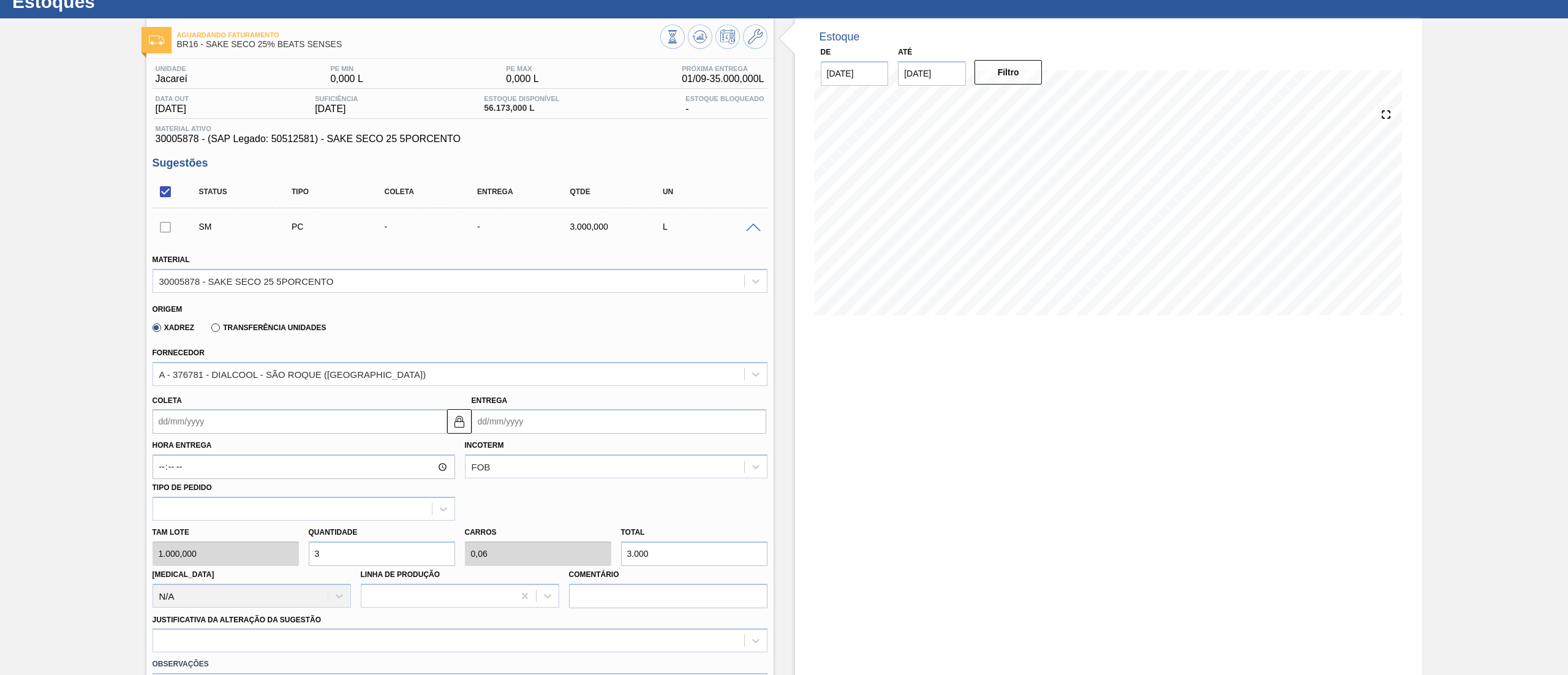
type input "0,7"
type input "35.000"
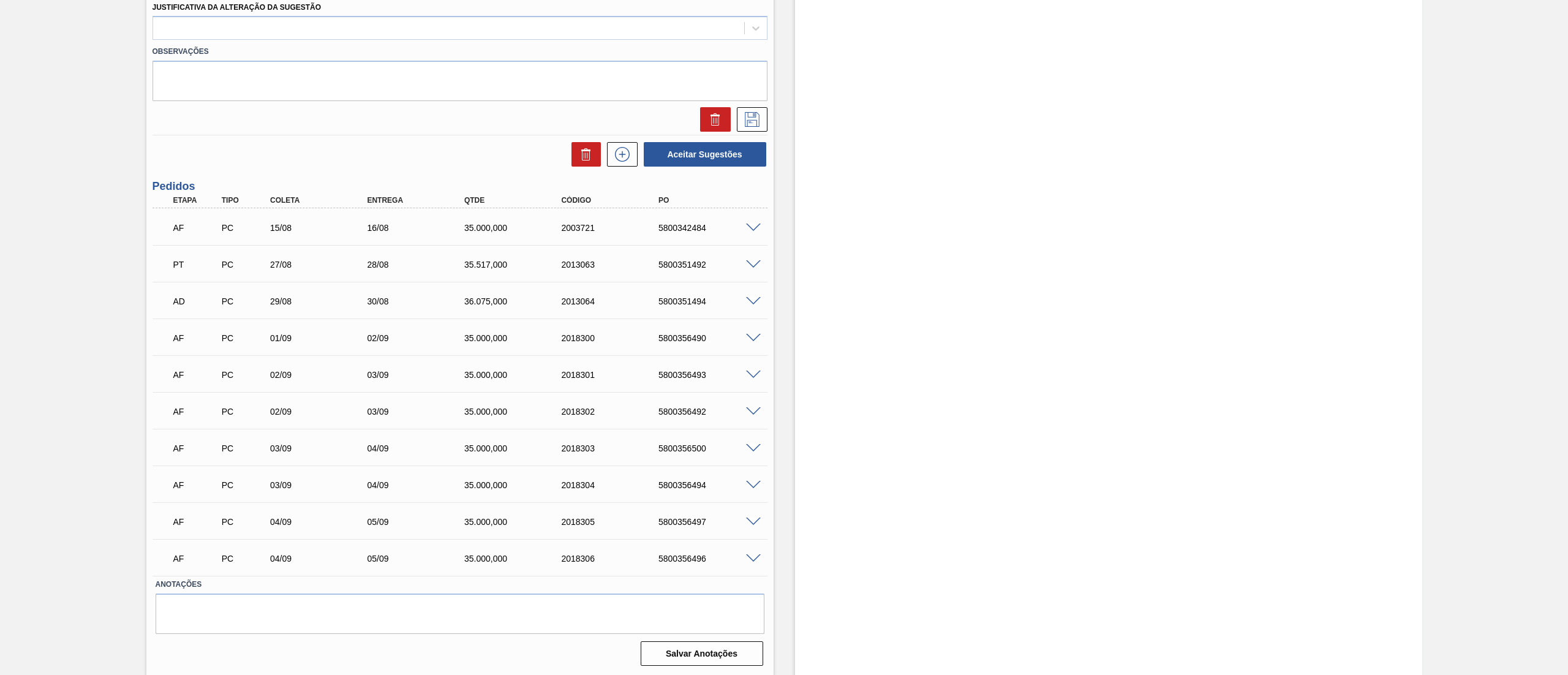
scroll to position [64, 0]
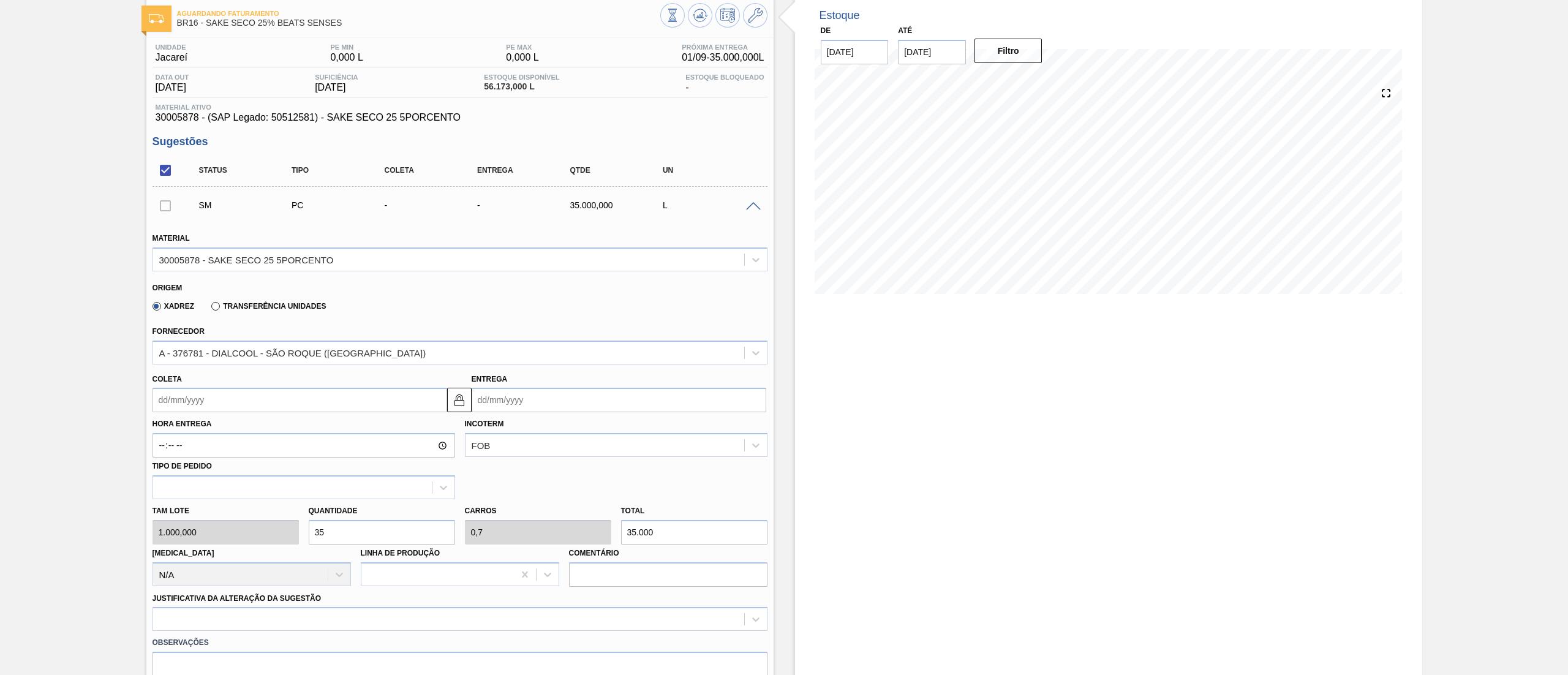
type input "35"
drag, startPoint x: 1557, startPoint y: 484, endPoint x: 1566, endPoint y: 483, distance: 9.1
click at [1566, 523] on main "Tarefas Planejamento Gerencial Transportes Relatórios Master Data [PERSON_NAME]…" at bounding box center [784, 337] width 1568 height 675
drag, startPoint x: 1563, startPoint y: 315, endPoint x: 1566, endPoint y: 381, distance: 66.1
click at [1566, 381] on main "Tarefas Planejamento Gerencial Transportes Relatórios Master Data [PERSON_NAME]…" at bounding box center [784, 337] width 1568 height 675
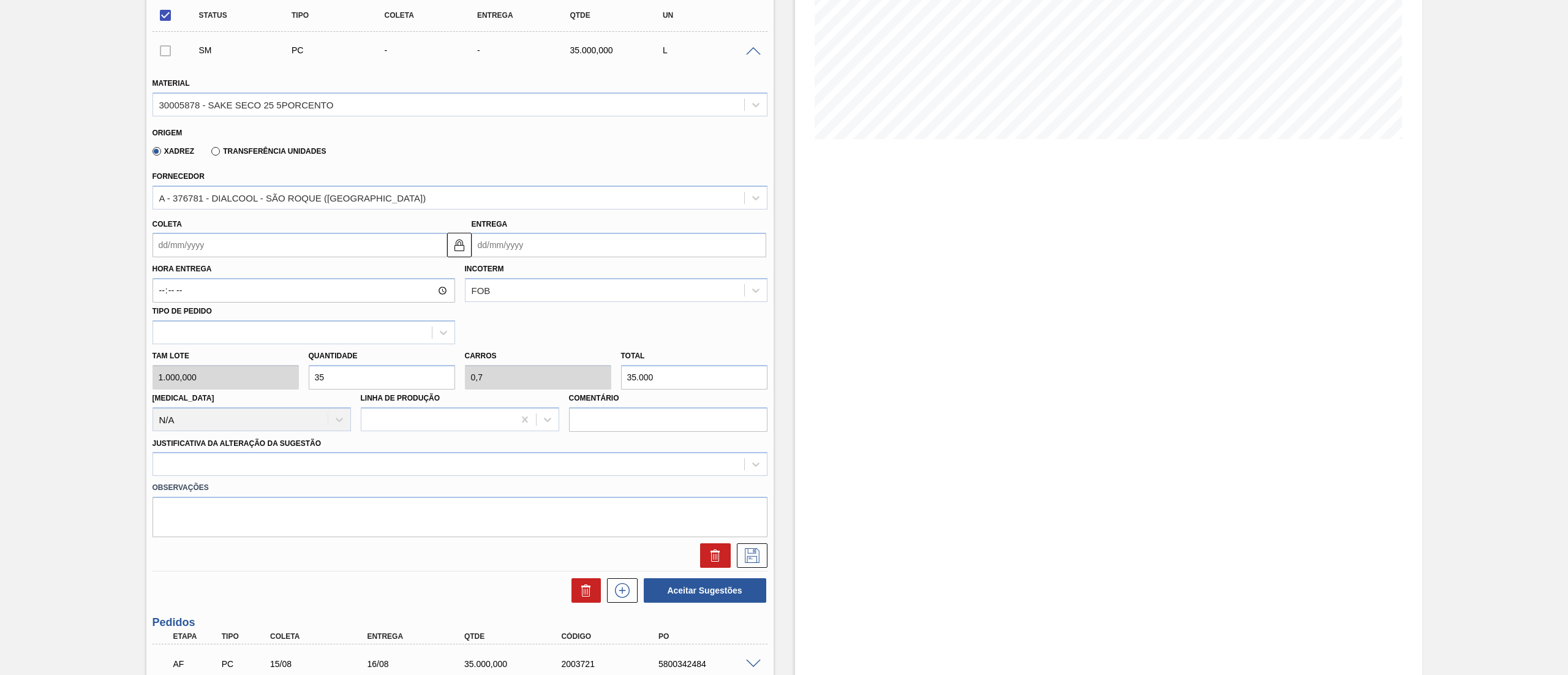
scroll to position [251, 0]
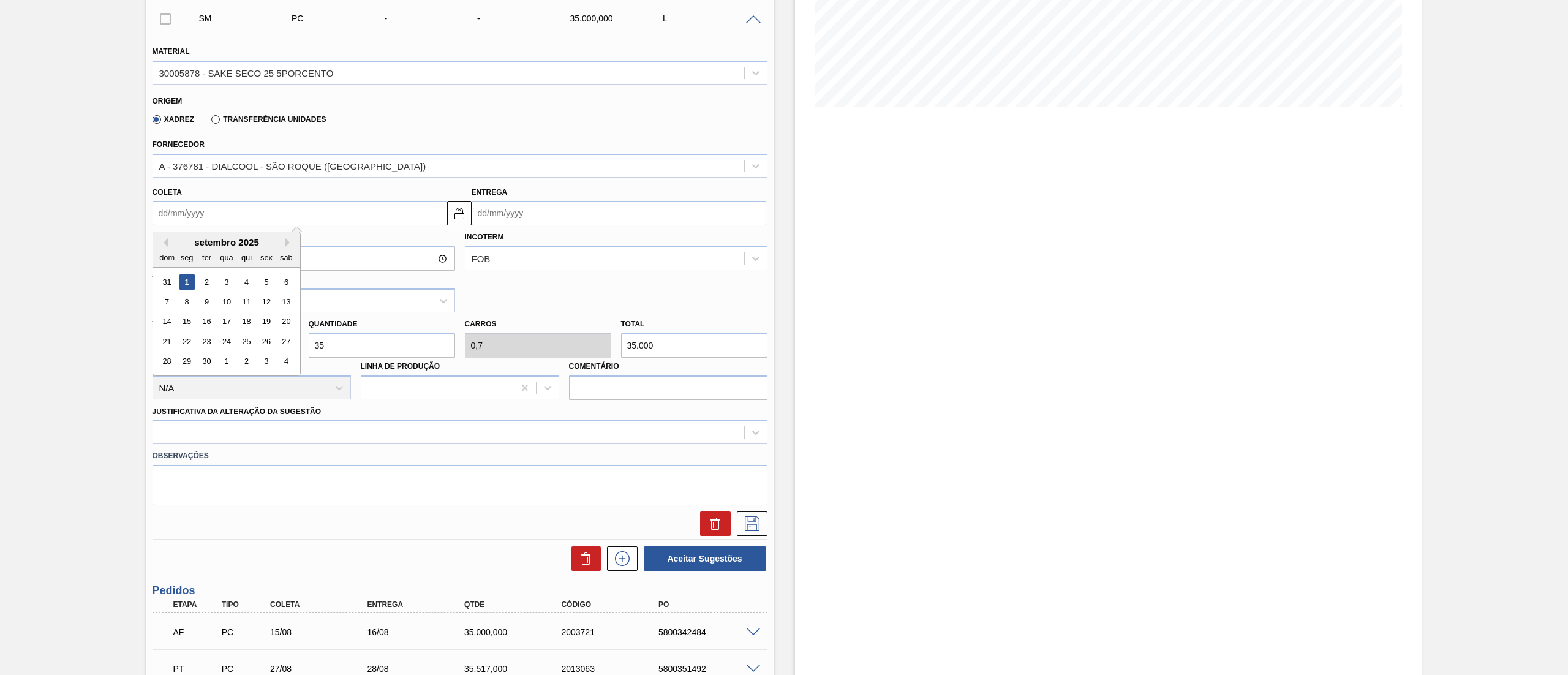
click at [164, 212] on input "Coleta" at bounding box center [300, 213] width 294 height 24
click at [267, 281] on div "5" at bounding box center [266, 282] width 17 height 17
type input "[DATE]"
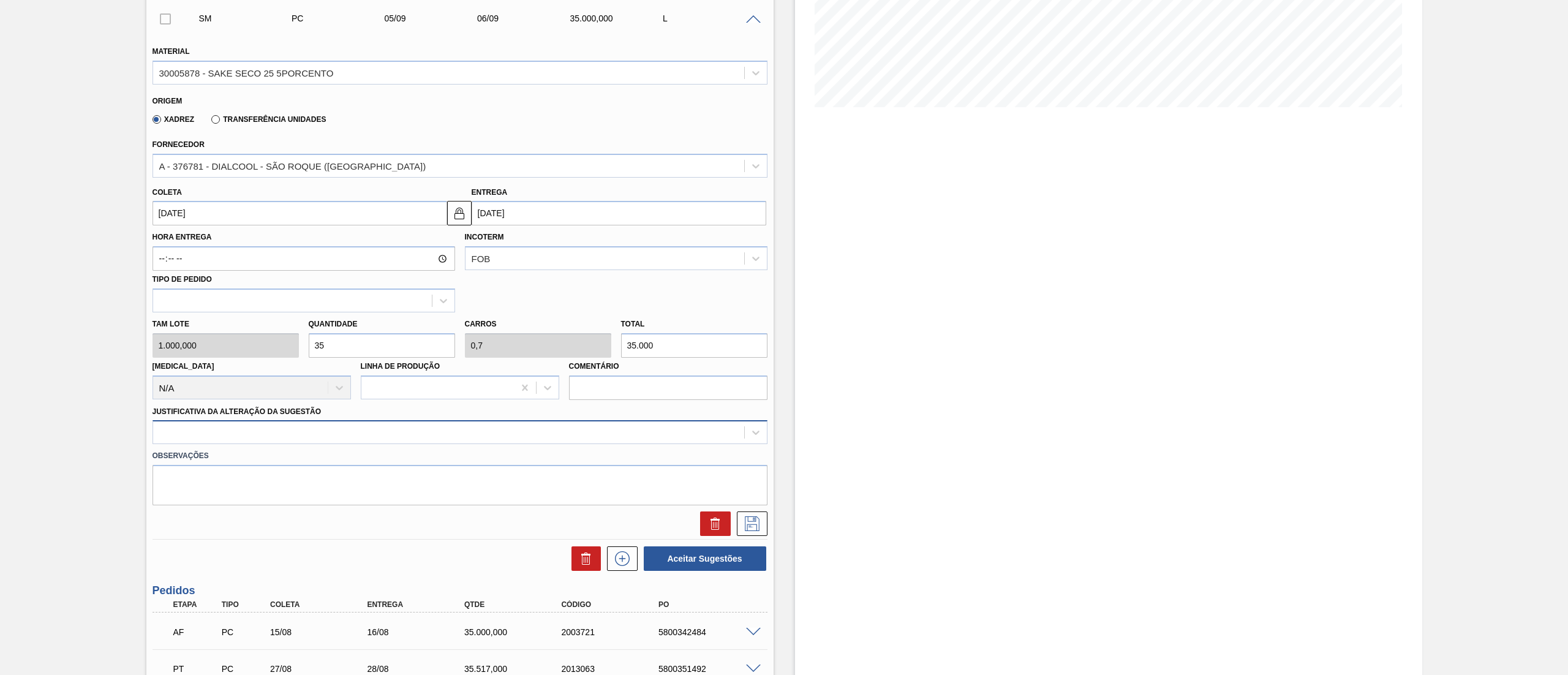
click at [252, 423] on div at bounding box center [460, 432] width 615 height 24
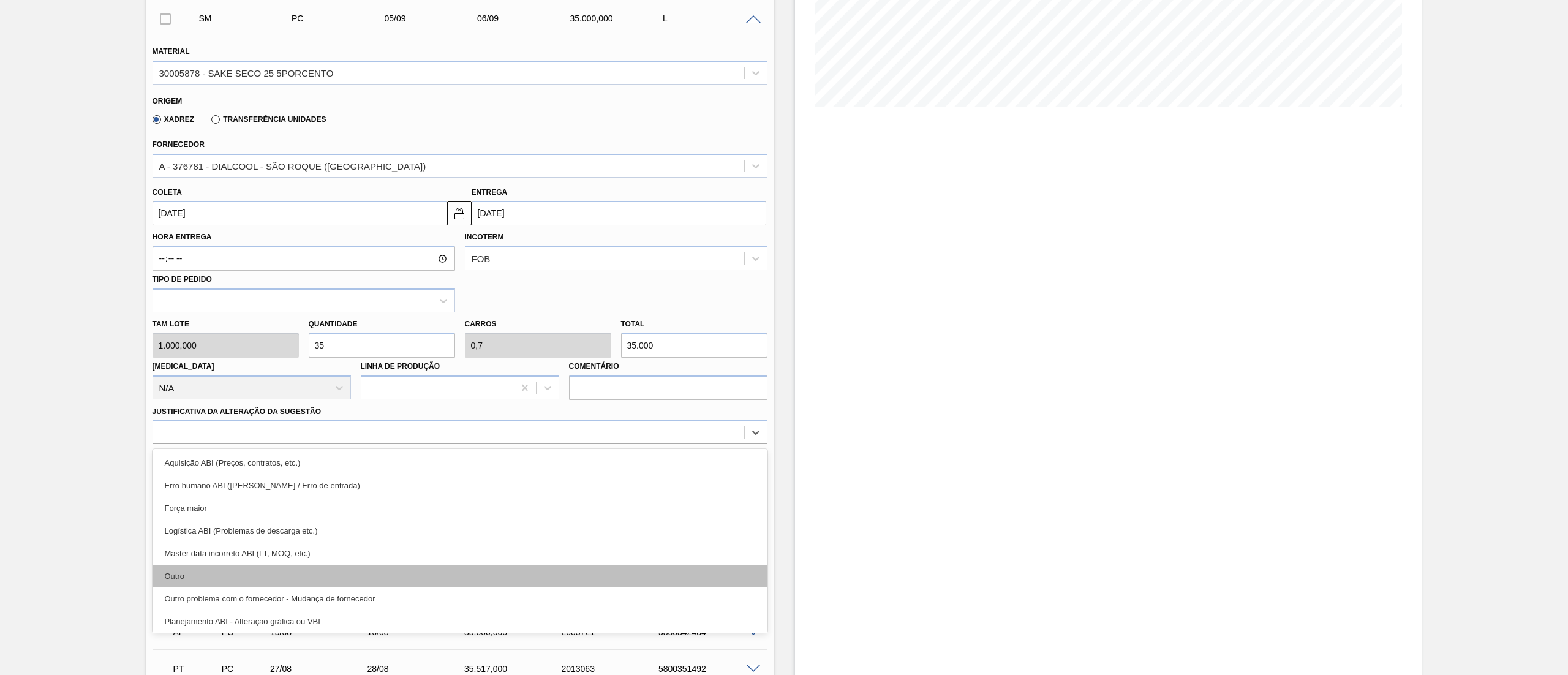
click at [212, 568] on div "Outro" at bounding box center [460, 576] width 615 height 23
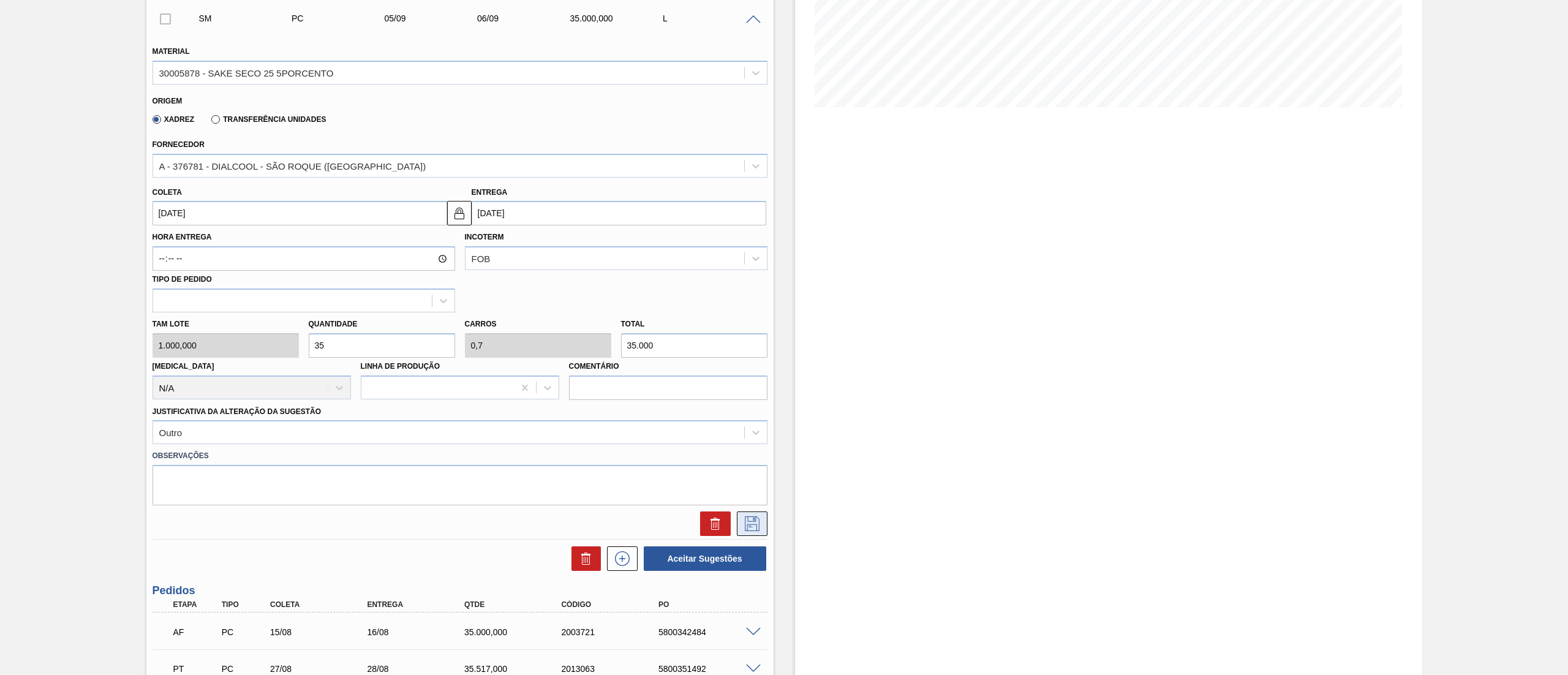
click at [745, 528] on icon at bounding box center [752, 523] width 20 height 14
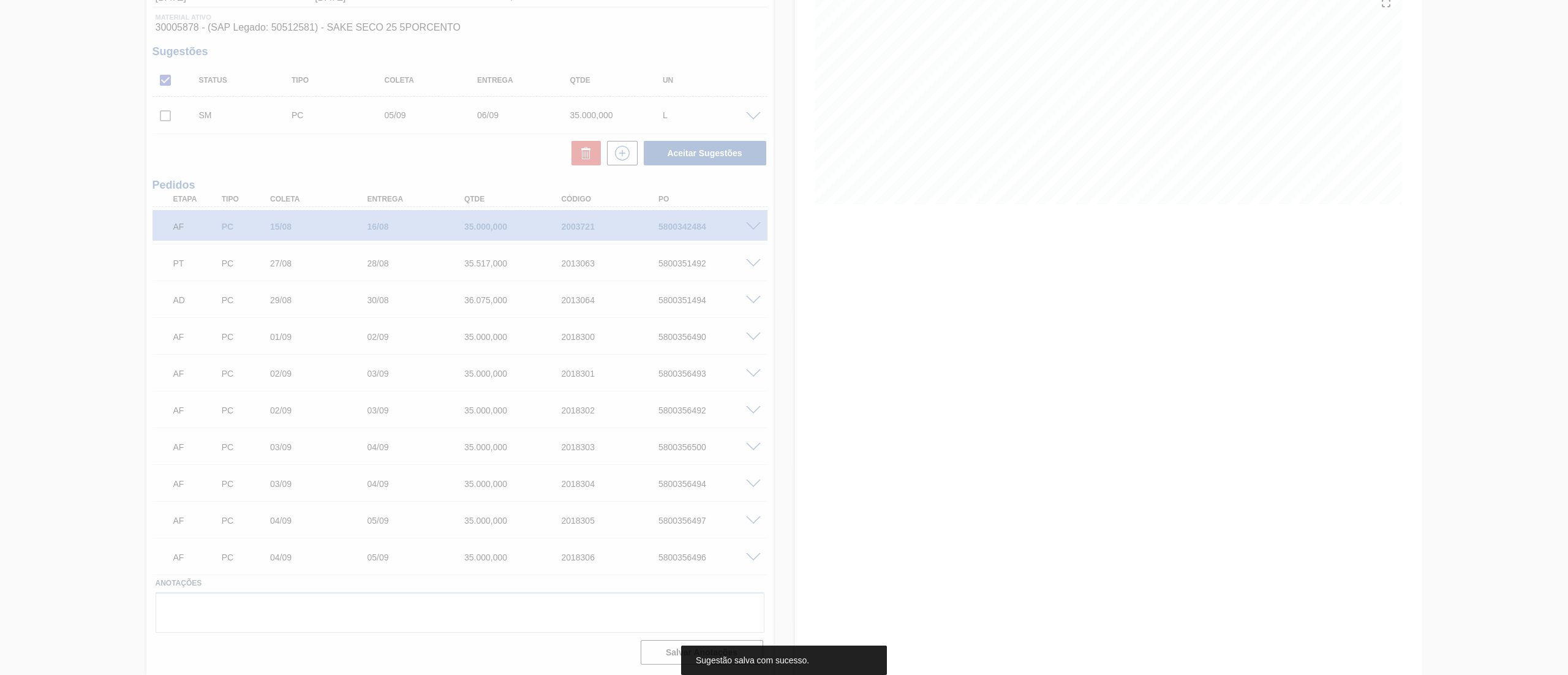
scroll to position [154, 0]
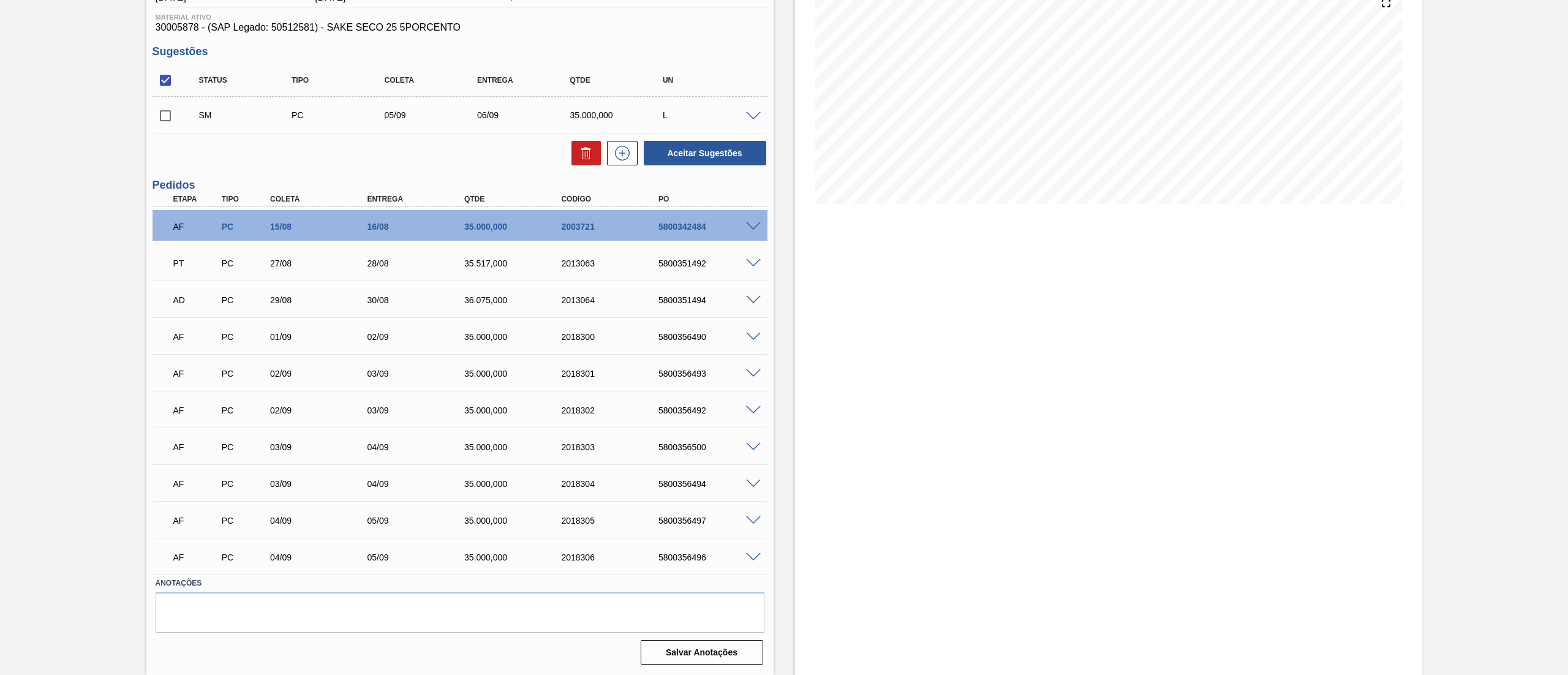
click at [169, 117] on input "checkbox" at bounding box center [165, 116] width 26 height 26
checkbox input "true"
click at [736, 151] on button "Aceitar Sugestões" at bounding box center [705, 153] width 123 height 24
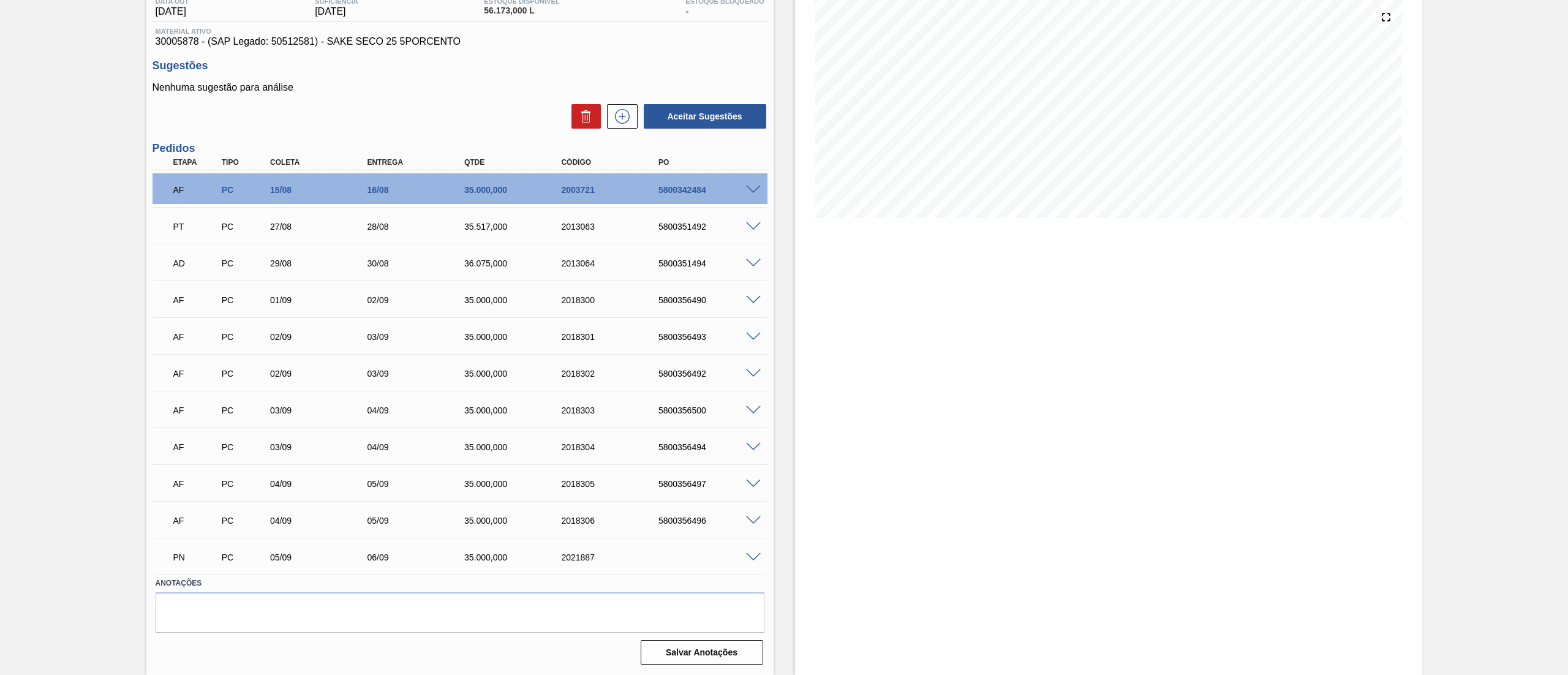
scroll to position [0, 0]
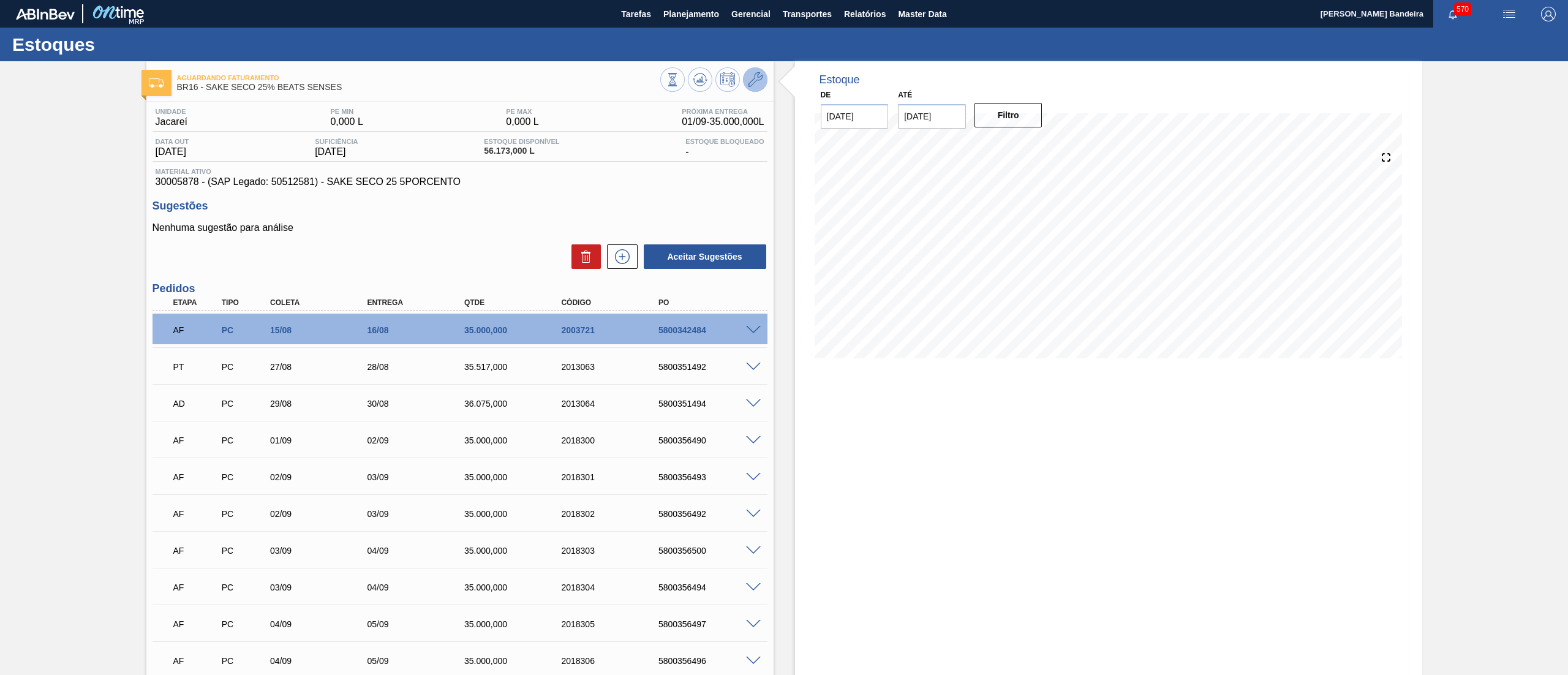
click at [757, 75] on icon at bounding box center [755, 79] width 14 height 14
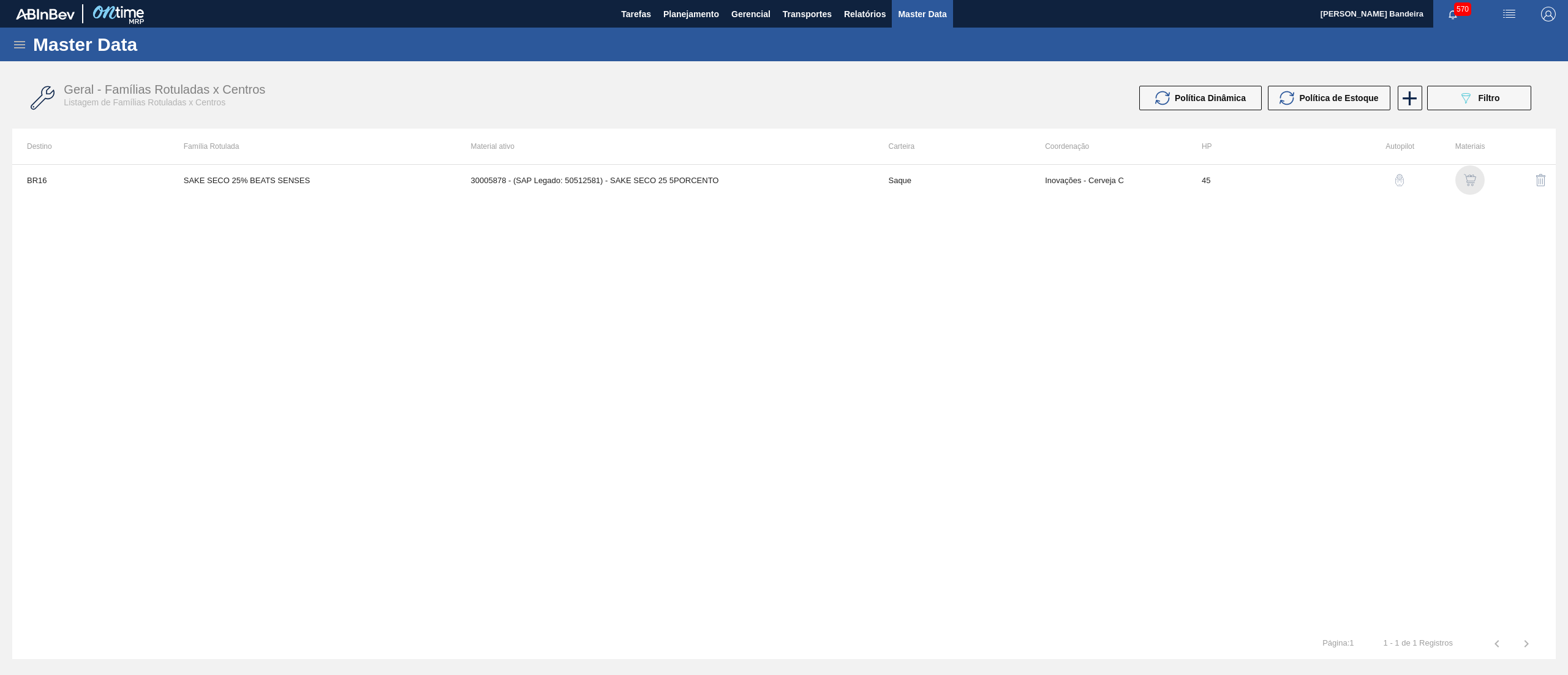
click at [1467, 181] on img "button" at bounding box center [1470, 180] width 12 height 12
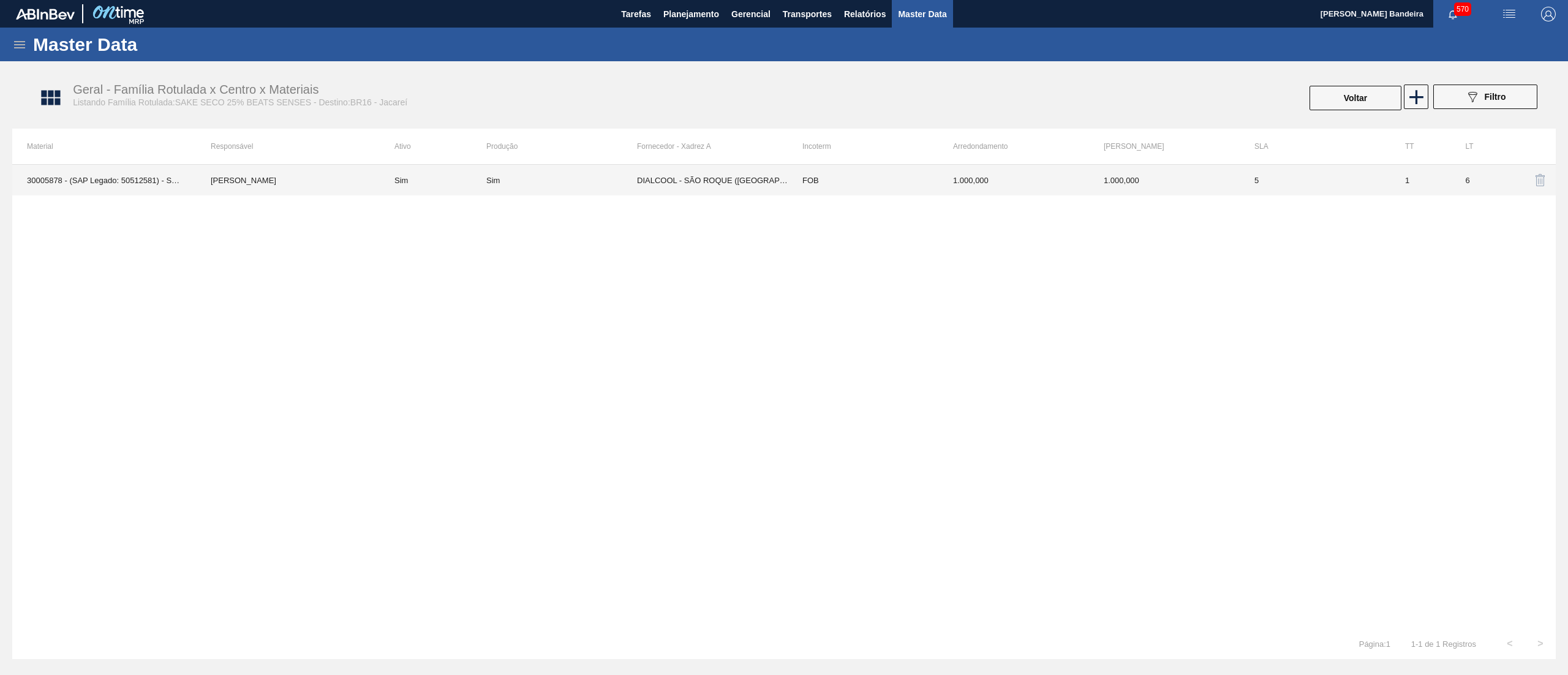
click at [689, 183] on td "DIALCOOL - SÃO ROQUE ([GEOGRAPHIC_DATA])" at bounding box center [712, 180] width 151 height 31
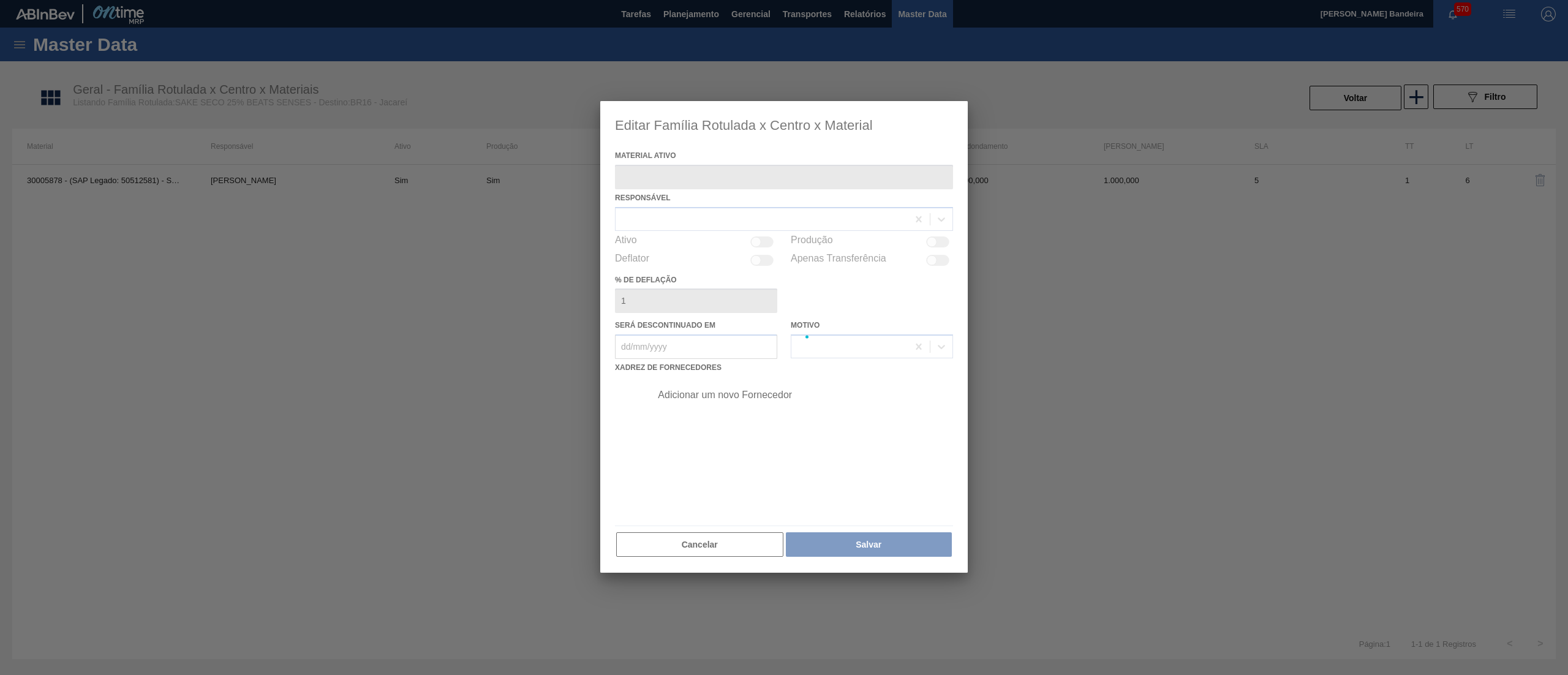
type ativo "30005878 - (SAP Legado: 50512581) - SAKE SECO 25 5PORCENTO"
checkbox input "true"
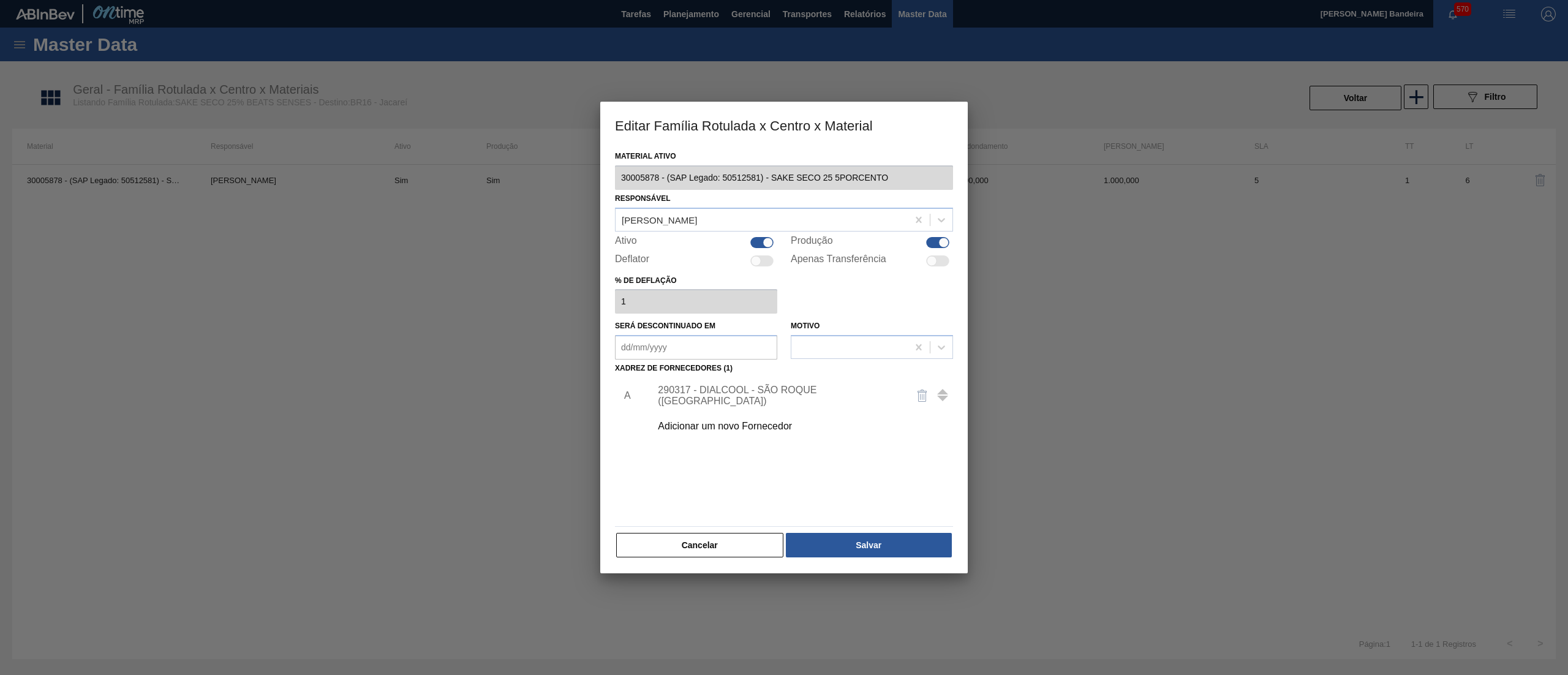
click at [725, 397] on div "290317 - DIALCOOL - SÃO ROQUE ([GEOGRAPHIC_DATA])" at bounding box center [778, 395] width 240 height 22
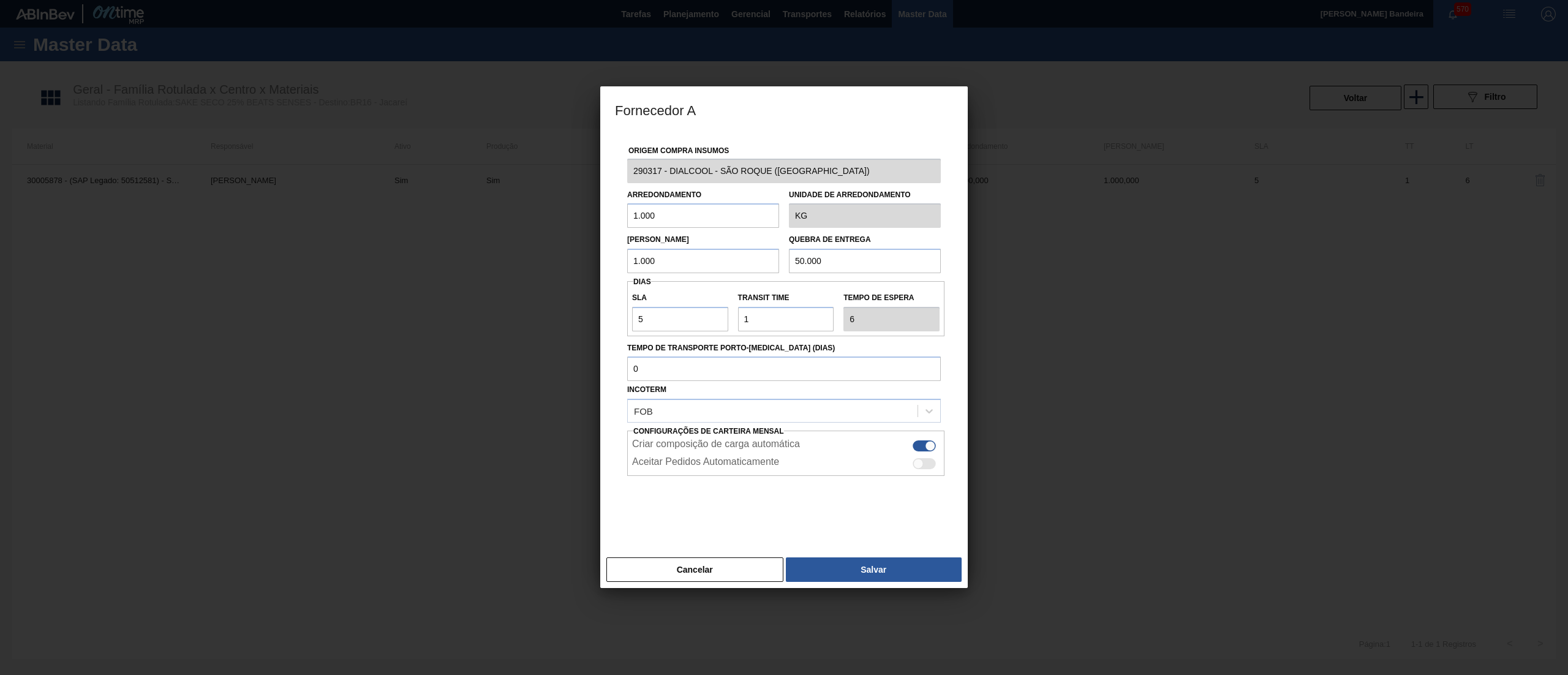
drag, startPoint x: 628, startPoint y: 262, endPoint x: 566, endPoint y: 247, distance: 63.8
click at [567, 249] on div "Fornecedor A Origem Compra Insumos 290317 - DIALCOOL - SÃO ROQUE ([GEOGRAPHIC_D…" at bounding box center [784, 337] width 1568 height 675
drag, startPoint x: 695, startPoint y: 211, endPoint x: 471, endPoint y: 220, distance: 224.2
click at [471, 220] on div "Fornecedor A Origem Compra Insumos 290317 - DIALCOOL - SÃO ROQUE ([GEOGRAPHIC_D…" at bounding box center [784, 337] width 1568 height 675
type input "35.000"
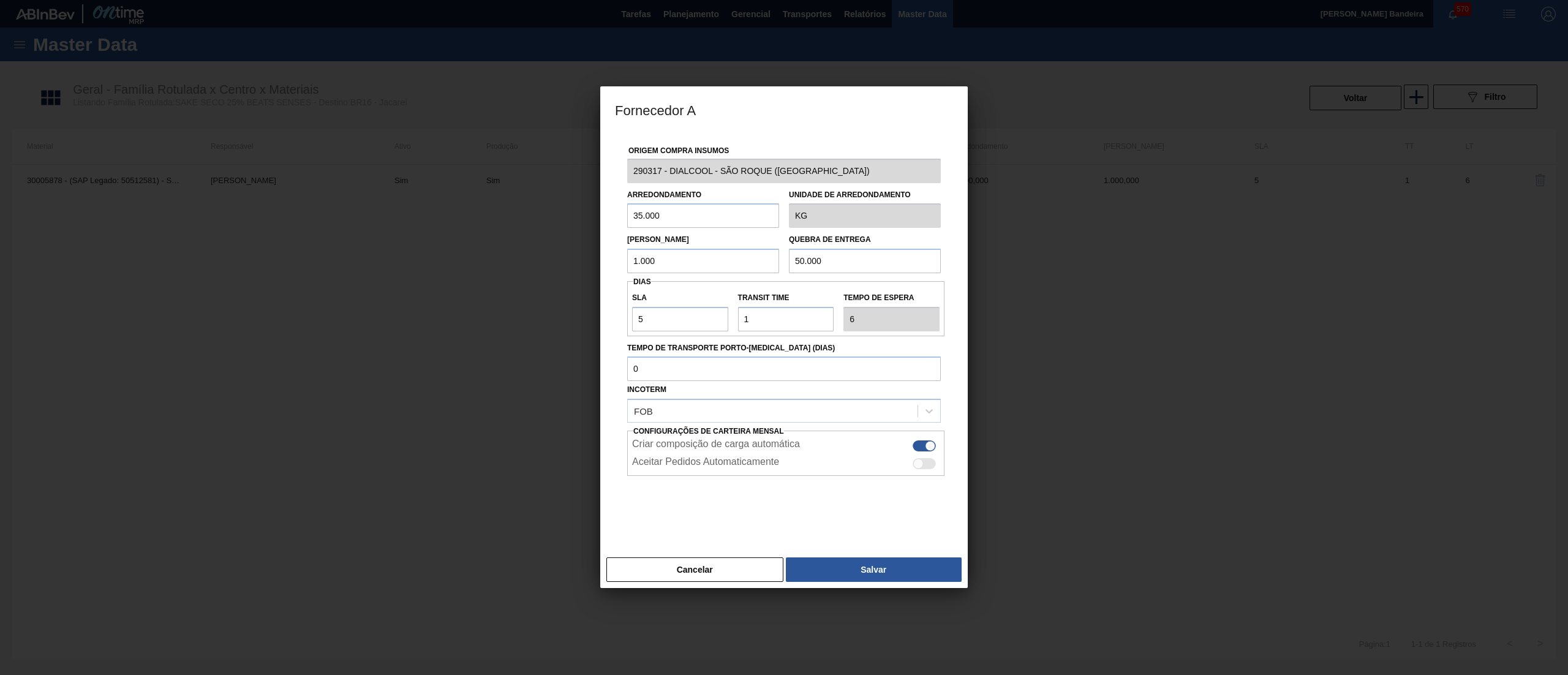
drag, startPoint x: 692, startPoint y: 223, endPoint x: 488, endPoint y: 227, distance: 204.0
click at [488, 227] on div "Fornecedor A Origem Compra Insumos 290317 - DIALCOOL - SÃO ROQUE ([GEOGRAPHIC_D…" at bounding box center [784, 337] width 1568 height 675
drag, startPoint x: 636, startPoint y: 265, endPoint x: 503, endPoint y: 268, distance: 133.0
click at [503, 268] on div "Fornecedor A Origem Compra Insumos 290317 - DIALCOOL - SÃO ROQUE ([GEOGRAPHIC_D…" at bounding box center [784, 337] width 1568 height 675
paste input "35"
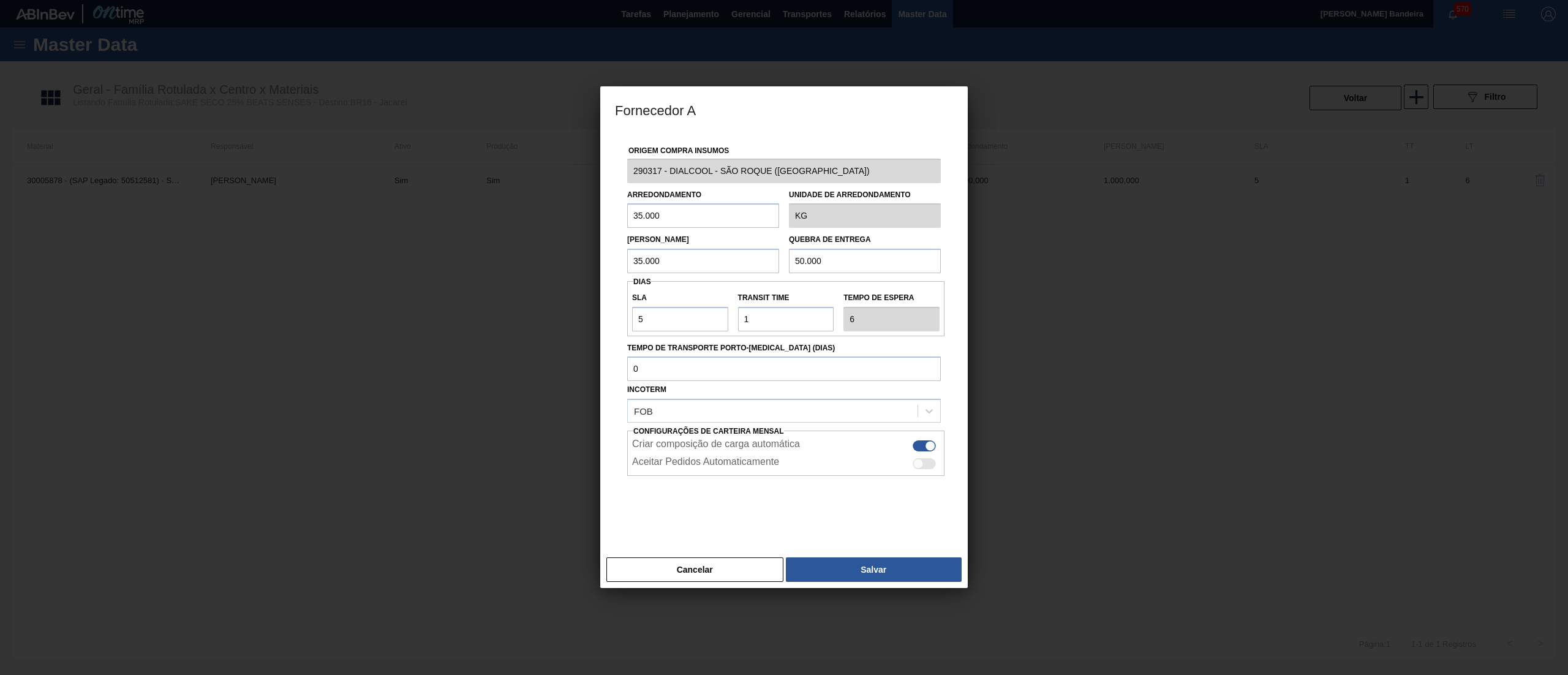
type input "35.000"
drag, startPoint x: 657, startPoint y: 266, endPoint x: 669, endPoint y: 279, distance: 17.7
click at [655, 266] on div "Lote Mínimo 35.000 Quebra de entrega 50.000" at bounding box center [784, 250] width 323 height 45
paste input "35"
type input "35.000"
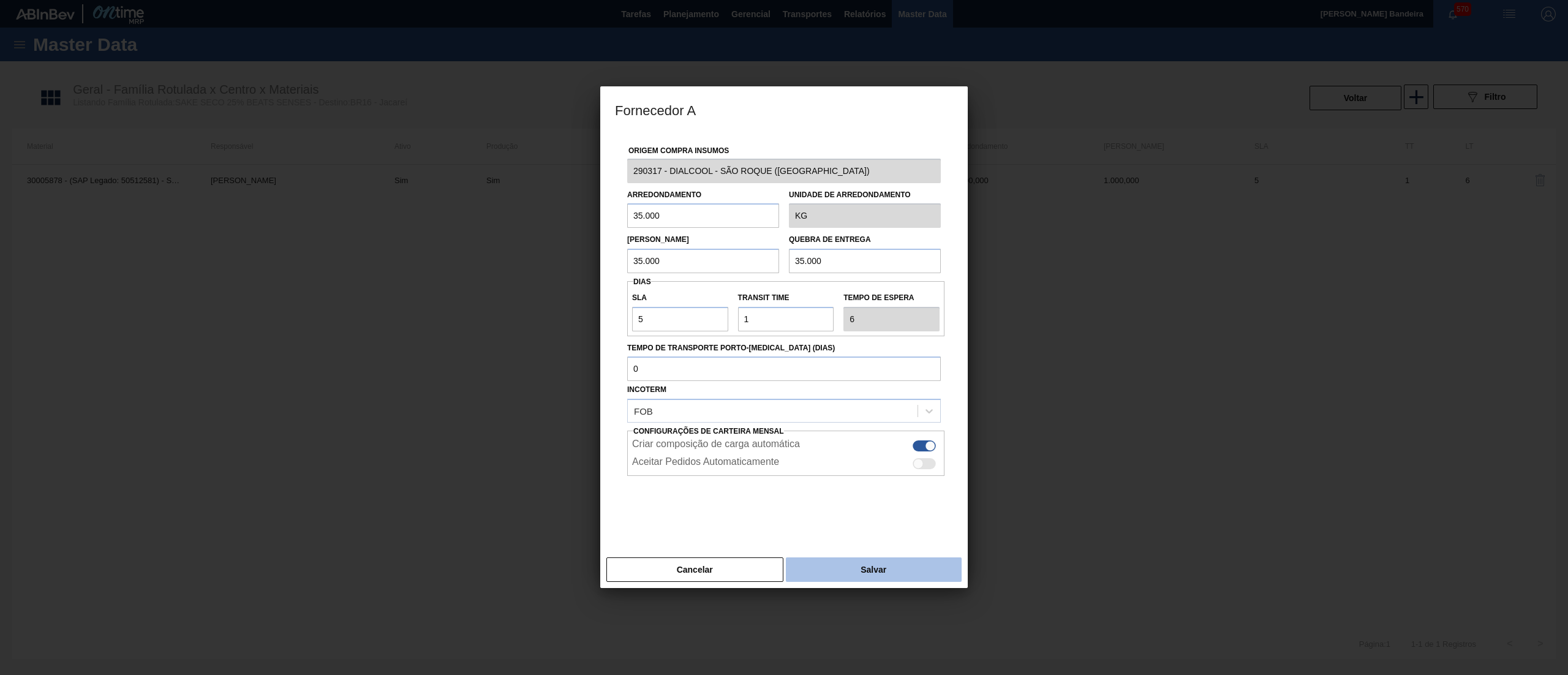
click at [867, 568] on button "Salvar" at bounding box center [873, 570] width 176 height 24
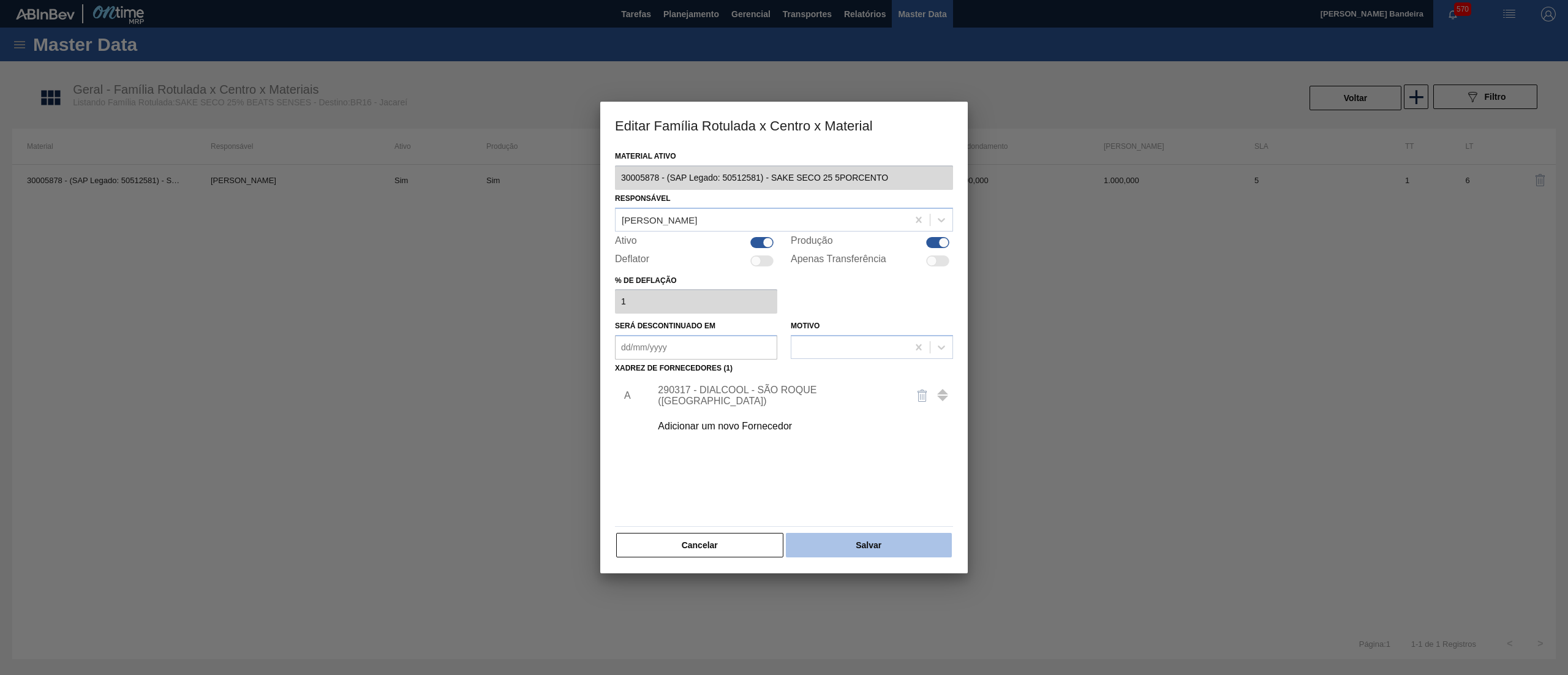
click at [899, 546] on button "Salvar" at bounding box center [869, 545] width 166 height 24
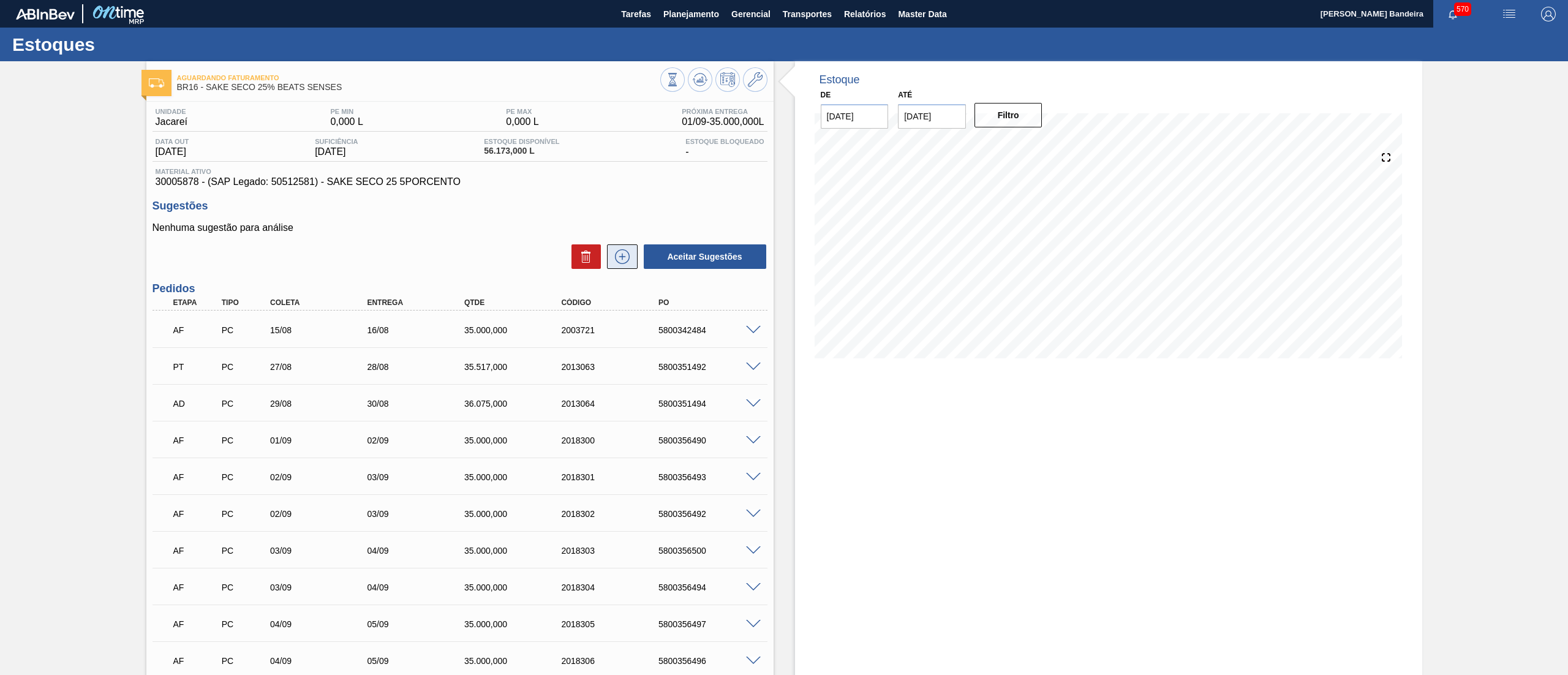
click at [625, 251] on icon at bounding box center [622, 256] width 20 height 14
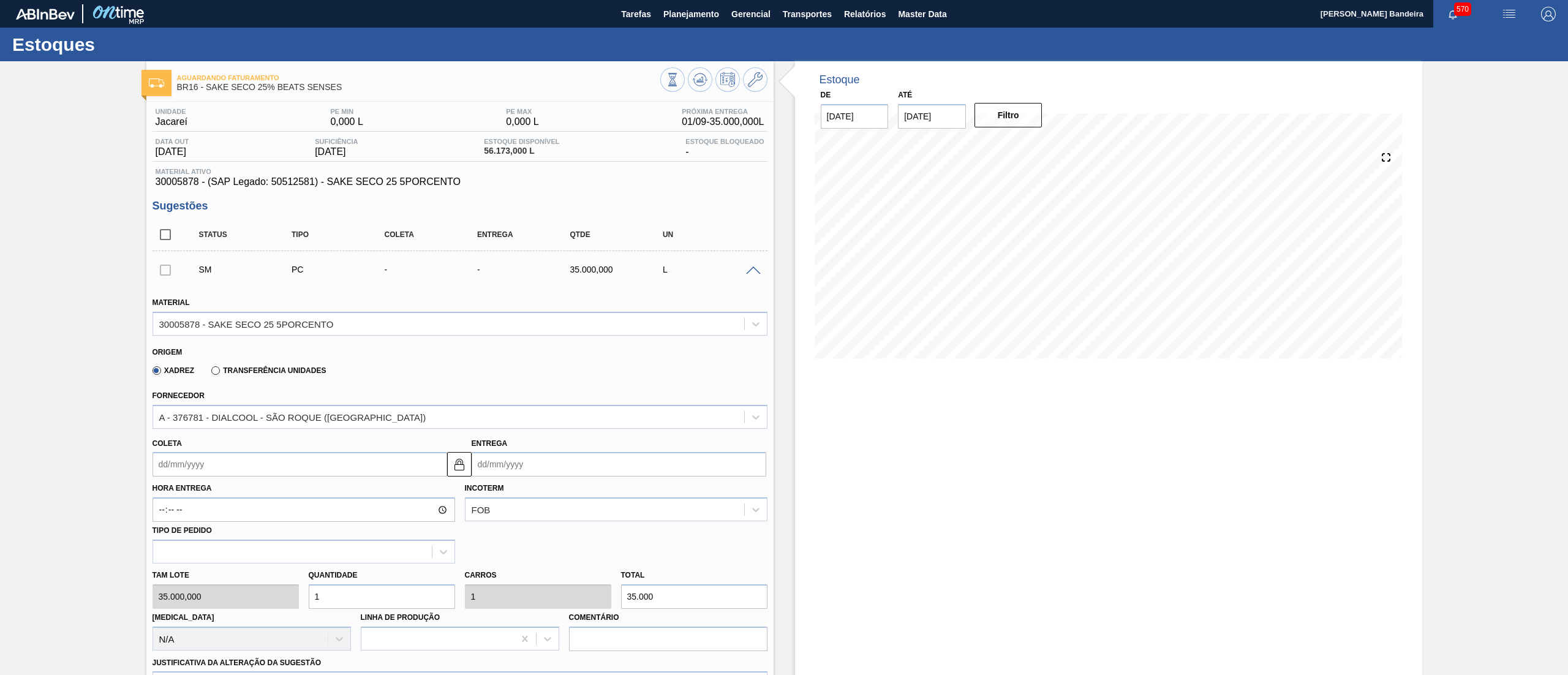
click at [222, 462] on input "Coleta" at bounding box center [300, 464] width 294 height 24
click at [185, 552] on div "8" at bounding box center [187, 553] width 17 height 17
type input "[DATE]"
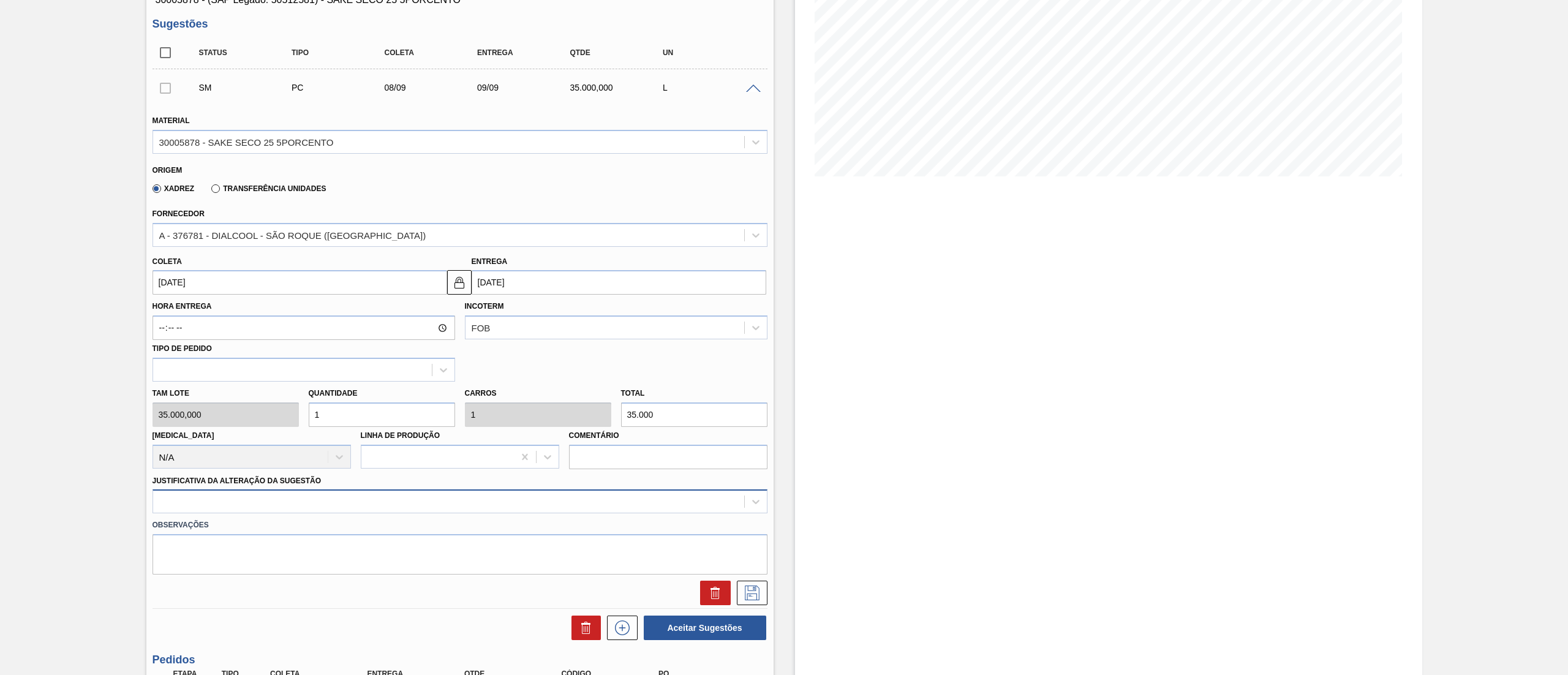
click at [217, 507] on div at bounding box center [460, 501] width 615 height 24
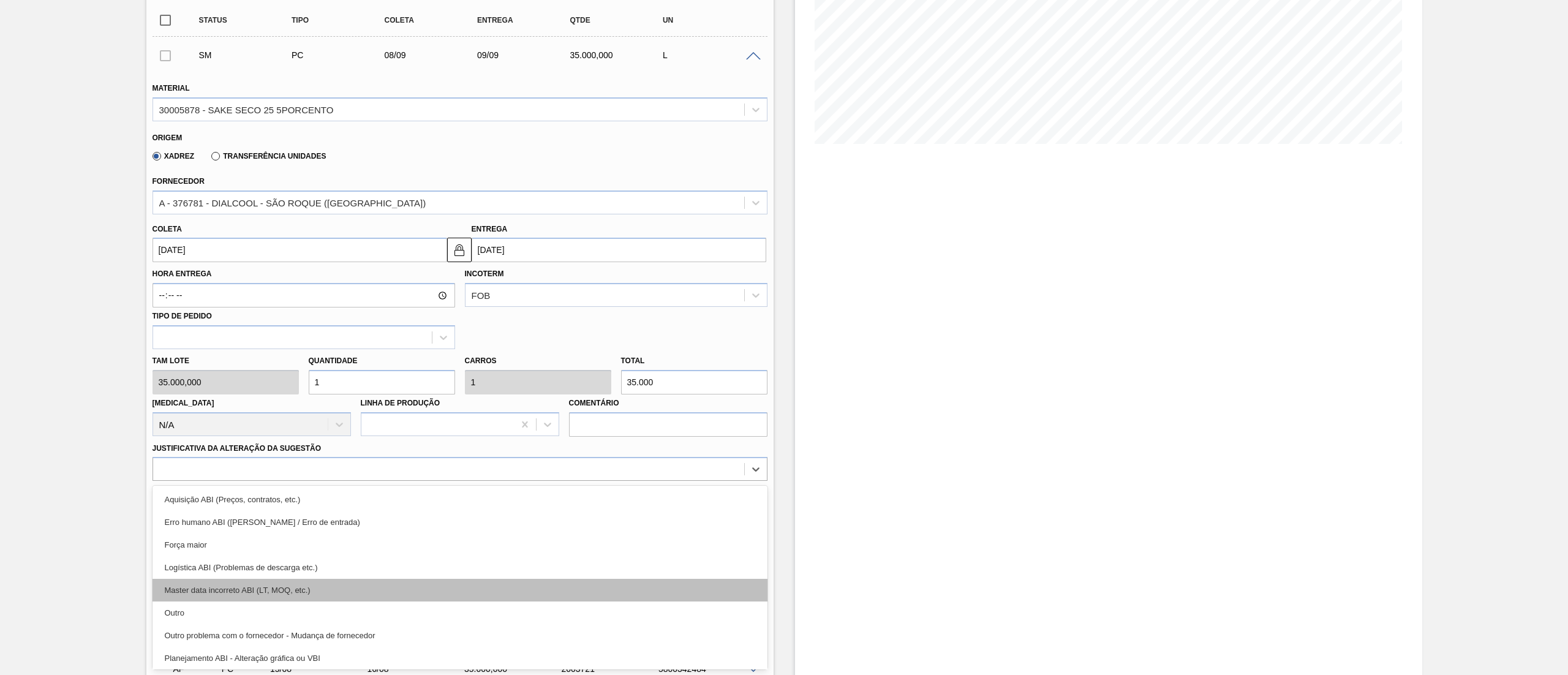
click at [207, 599] on div "Master data incorreto ABI (LT, MOQ, etc.)" at bounding box center [460, 590] width 615 height 23
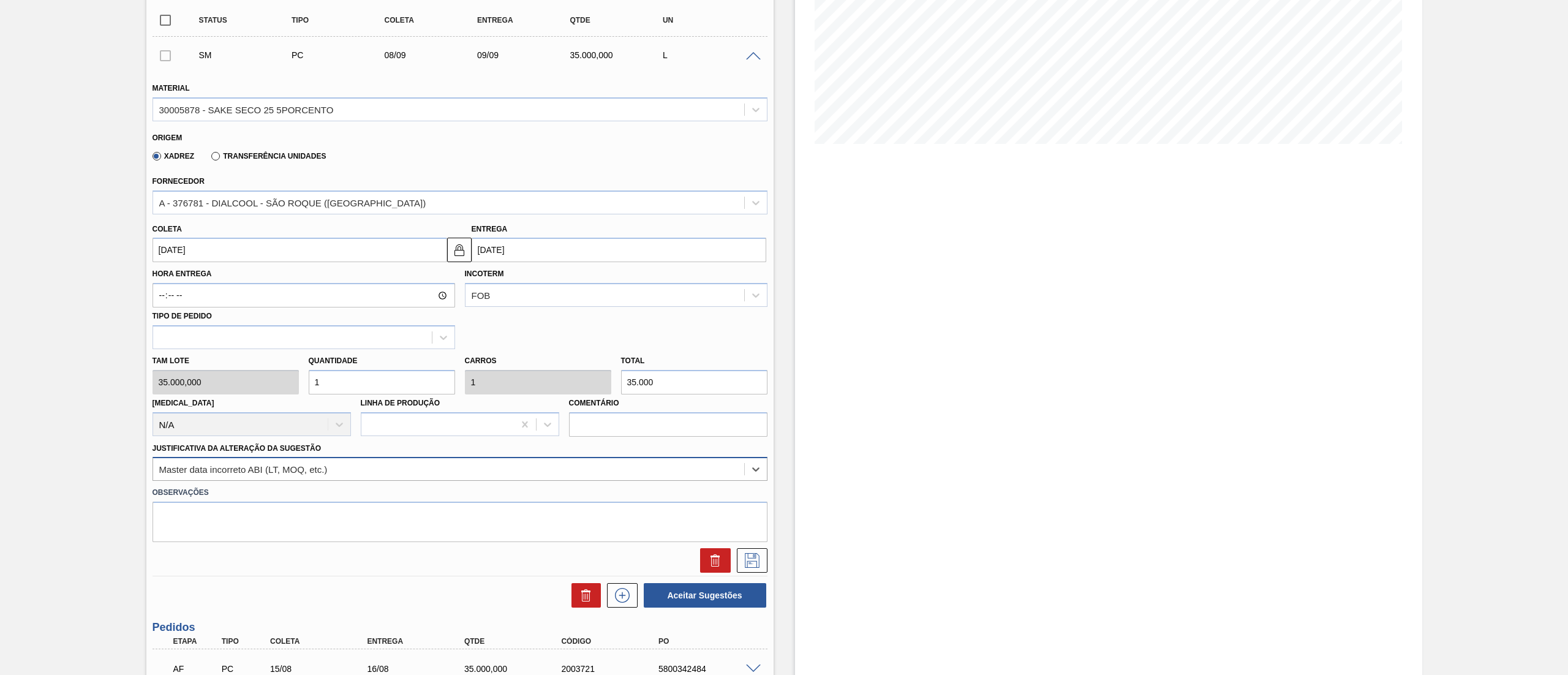
click at [206, 461] on div "Master data incorreto ABI (LT, MOQ, etc.)" at bounding box center [448, 469] width 591 height 18
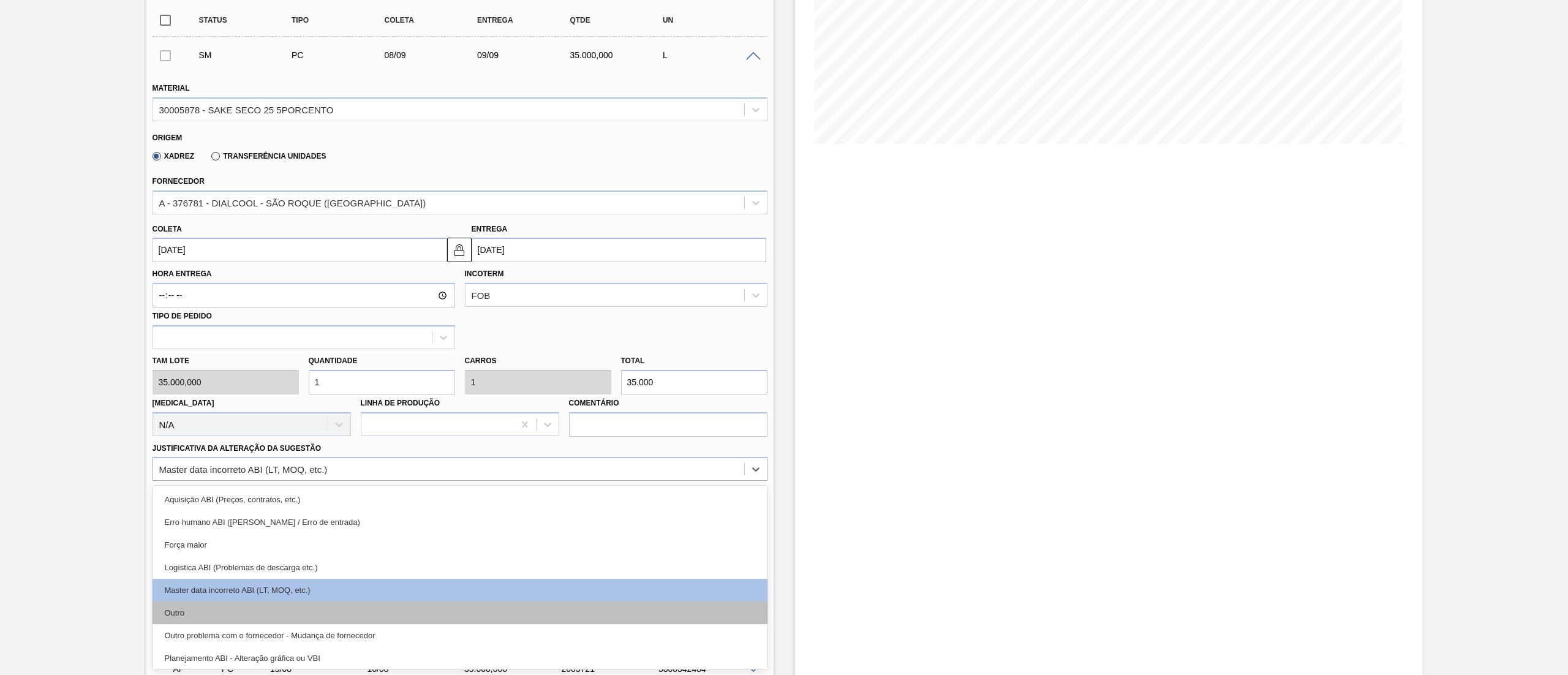
click at [191, 610] on div "Outro" at bounding box center [460, 613] width 615 height 23
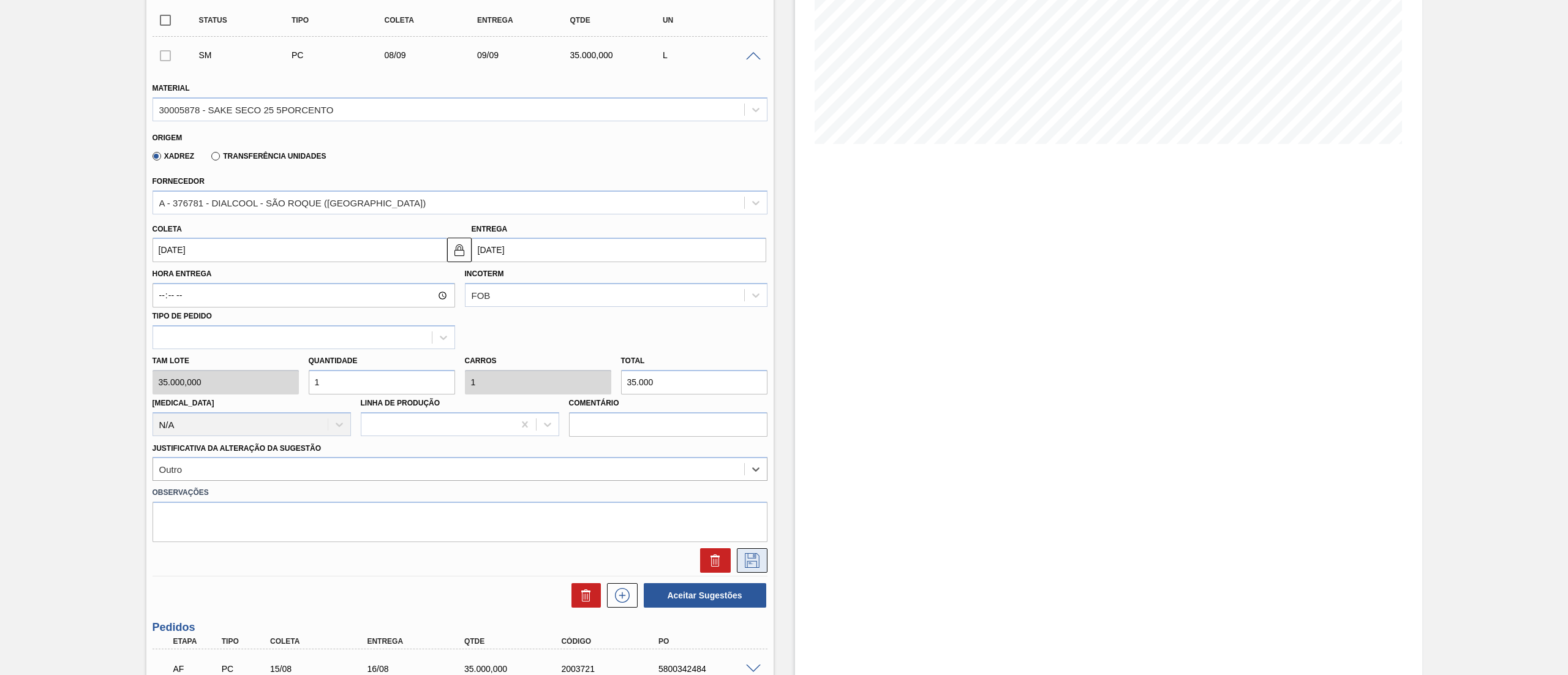
click at [757, 568] on button at bounding box center [752, 561] width 31 height 24
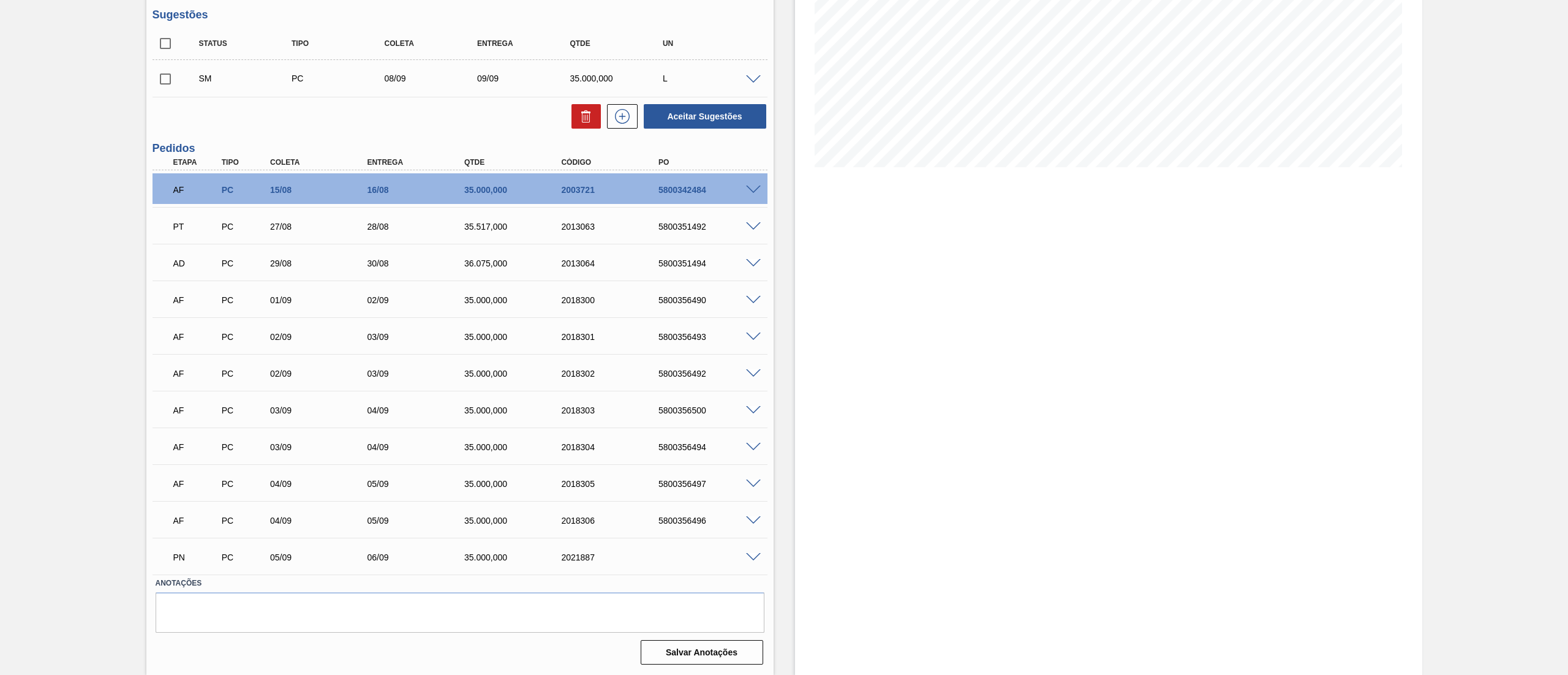
scroll to position [191, 0]
click at [622, 123] on icon at bounding box center [622, 116] width 20 height 14
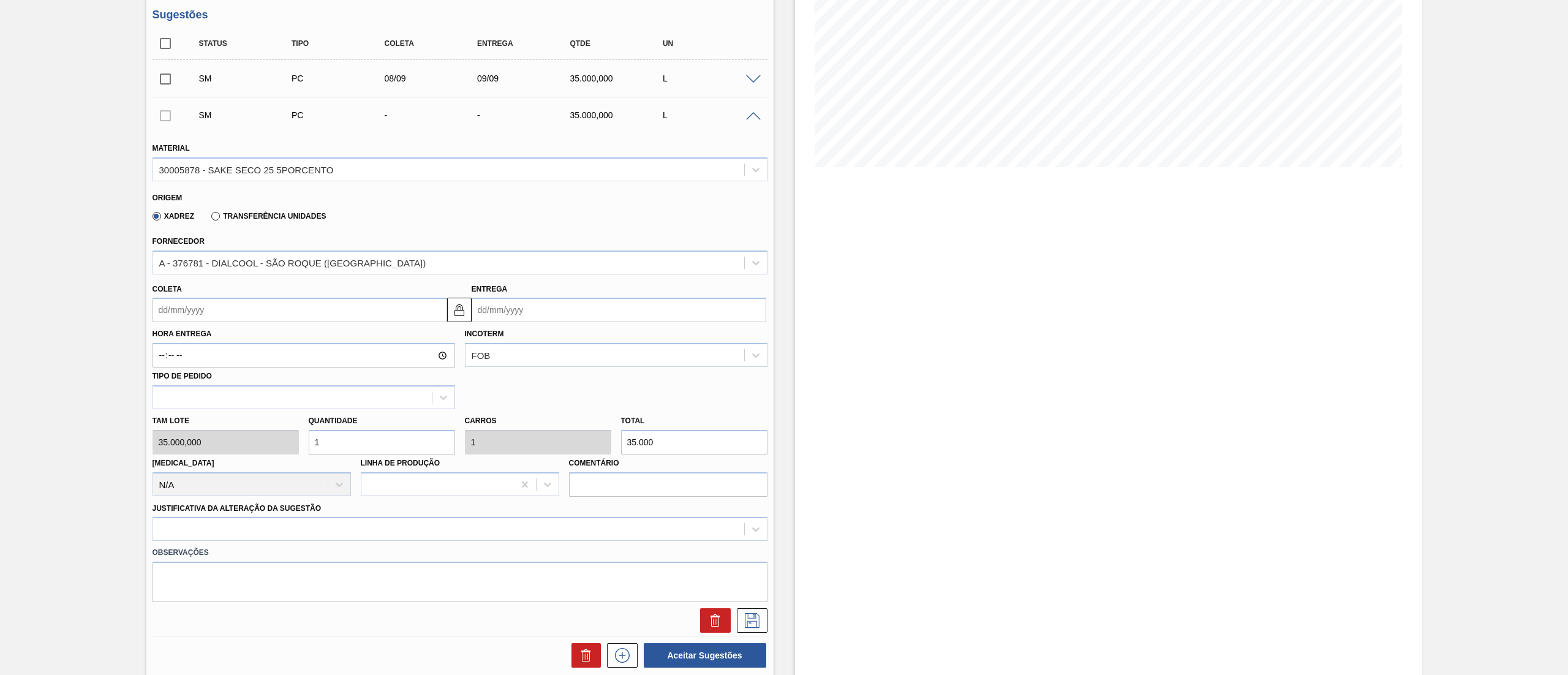
click at [209, 316] on input "Coleta" at bounding box center [300, 310] width 294 height 24
click at [189, 394] on div "8" at bounding box center [187, 399] width 17 height 17
type input "[DATE]"
click at [241, 532] on div at bounding box center [460, 529] width 615 height 24
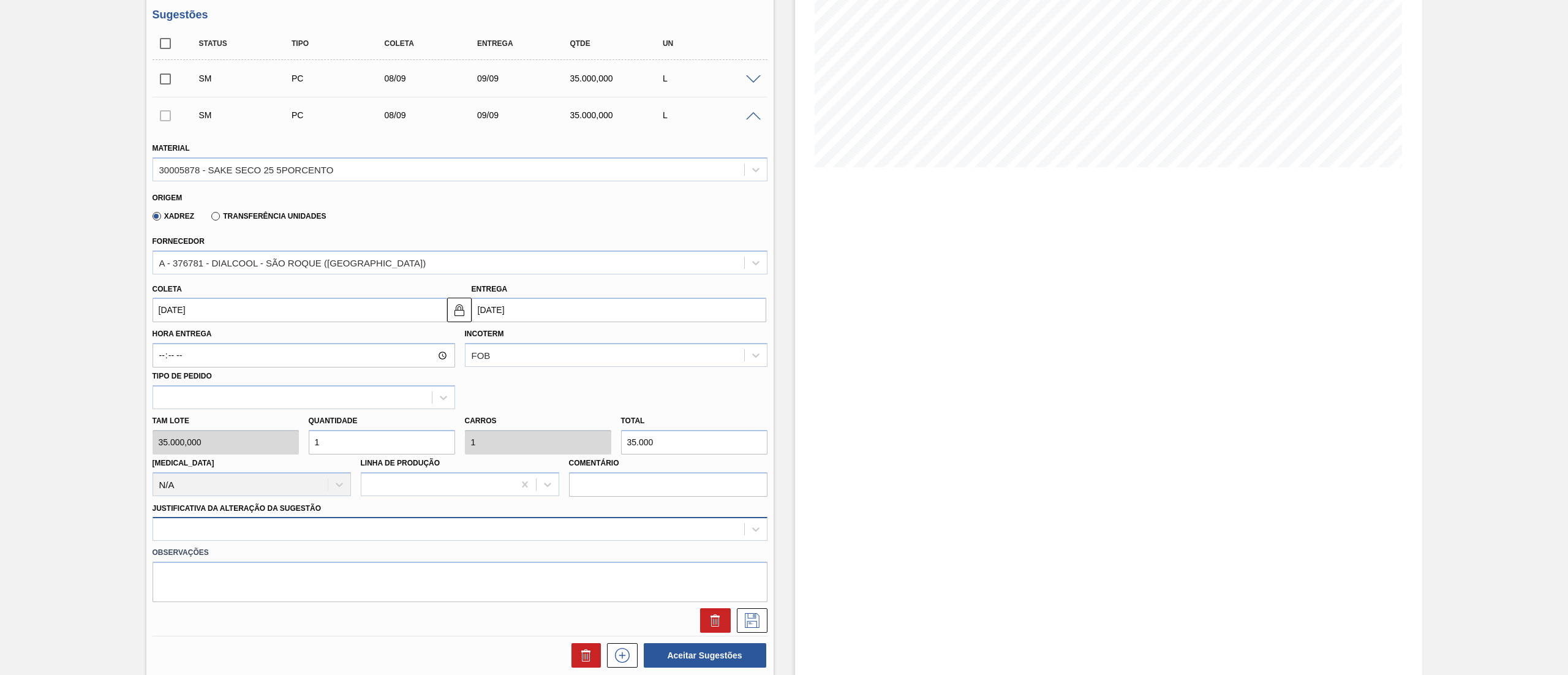
scroll to position [251, 0]
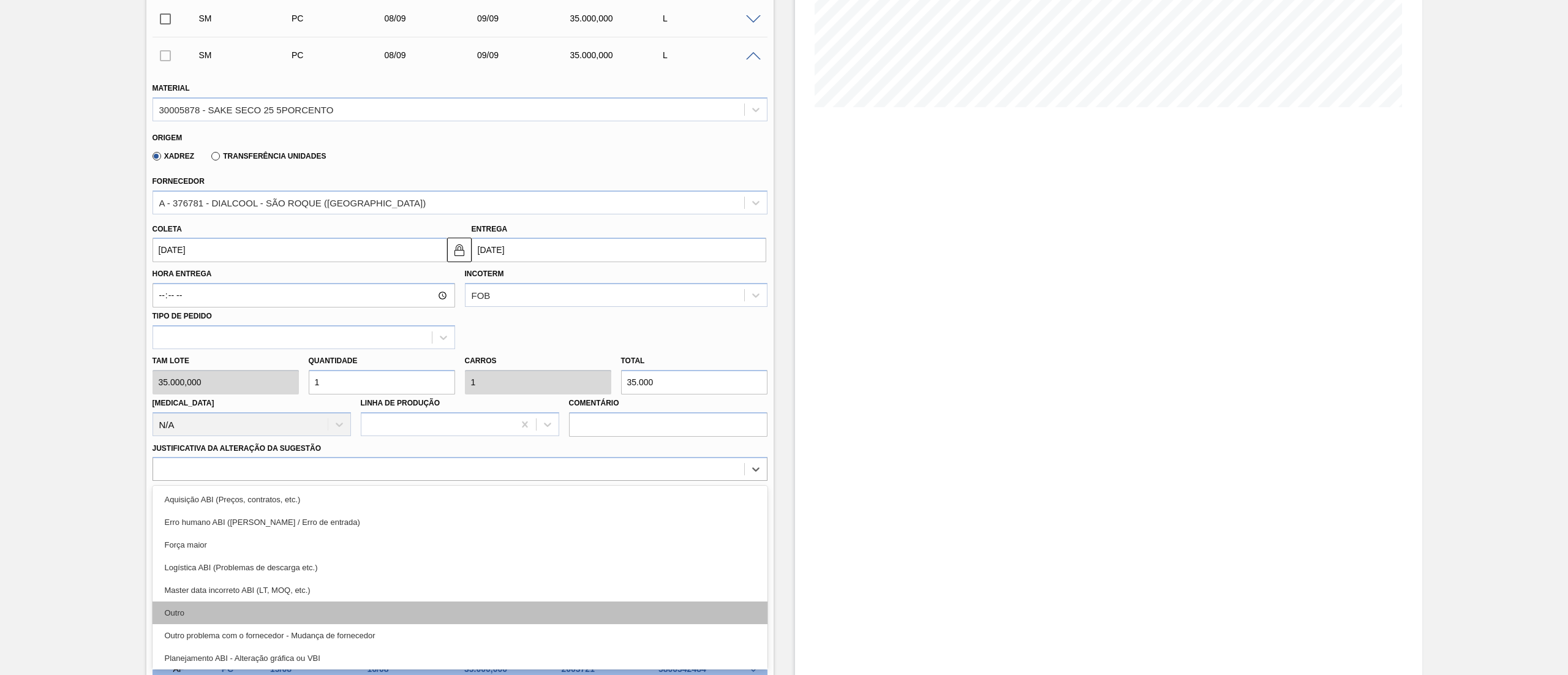
click at [217, 608] on div "Outro" at bounding box center [460, 613] width 615 height 23
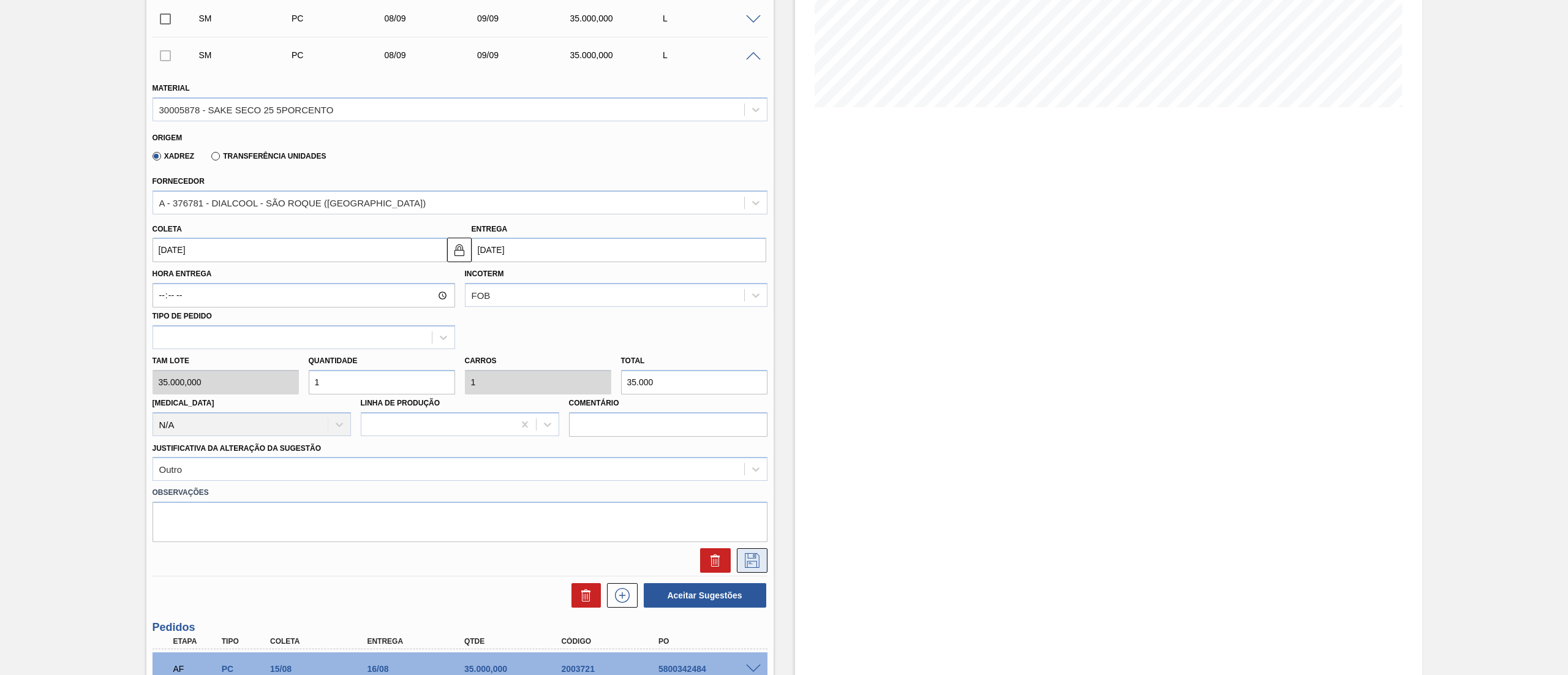
click at [745, 551] on button at bounding box center [752, 561] width 31 height 24
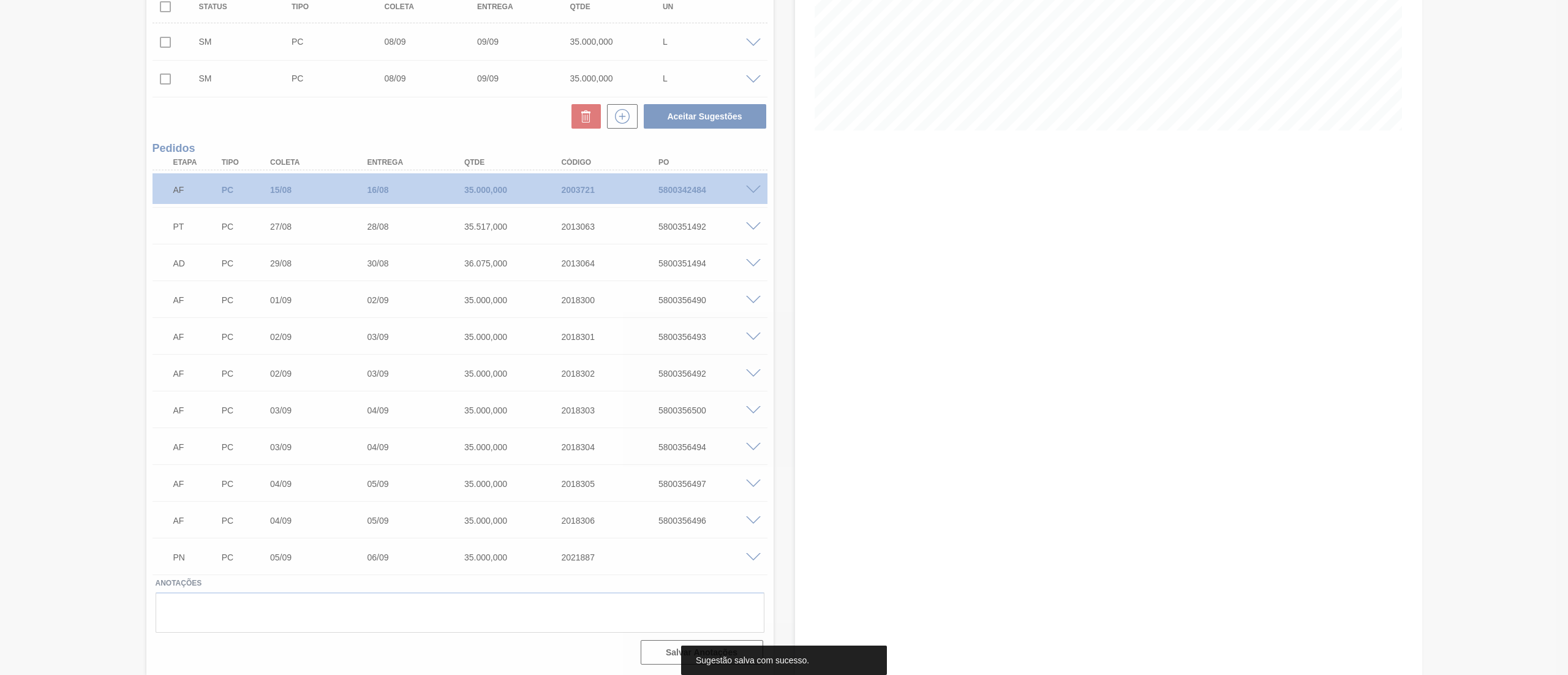
scroll to position [228, 0]
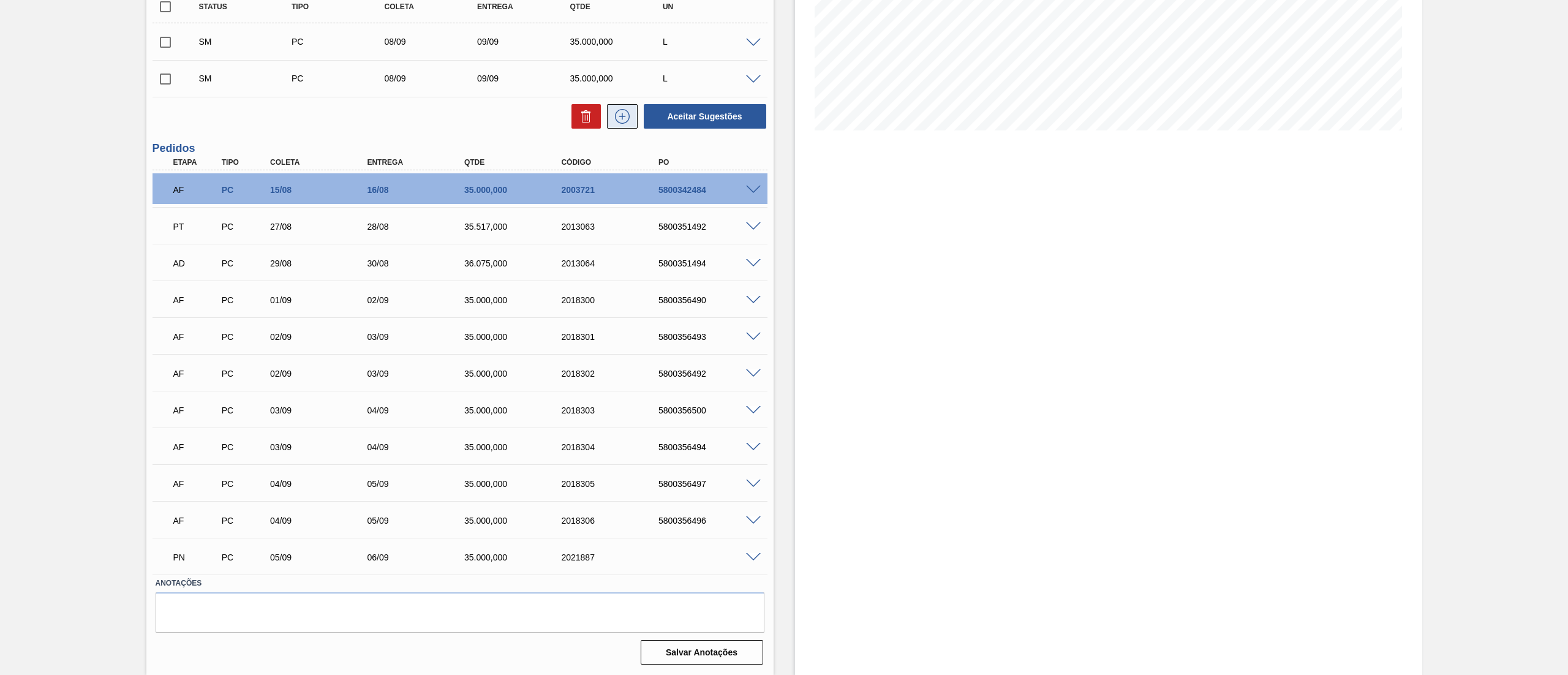
click at [619, 117] on icon at bounding box center [622, 116] width 7 height 1
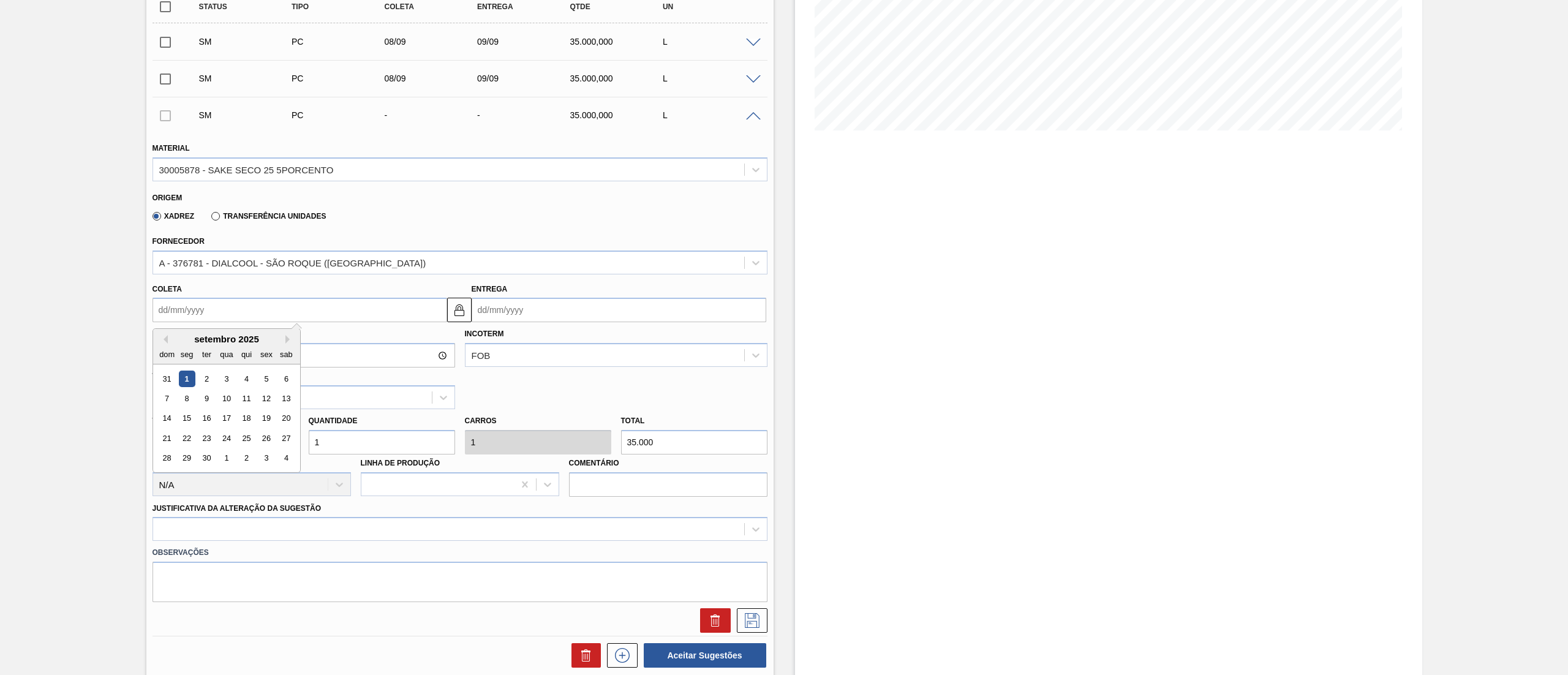
click at [280, 308] on input "Coleta" at bounding box center [300, 310] width 294 height 24
click at [207, 402] on div "9" at bounding box center [206, 399] width 17 height 17
type input "[DATE]"
click at [290, 534] on div at bounding box center [460, 529] width 615 height 24
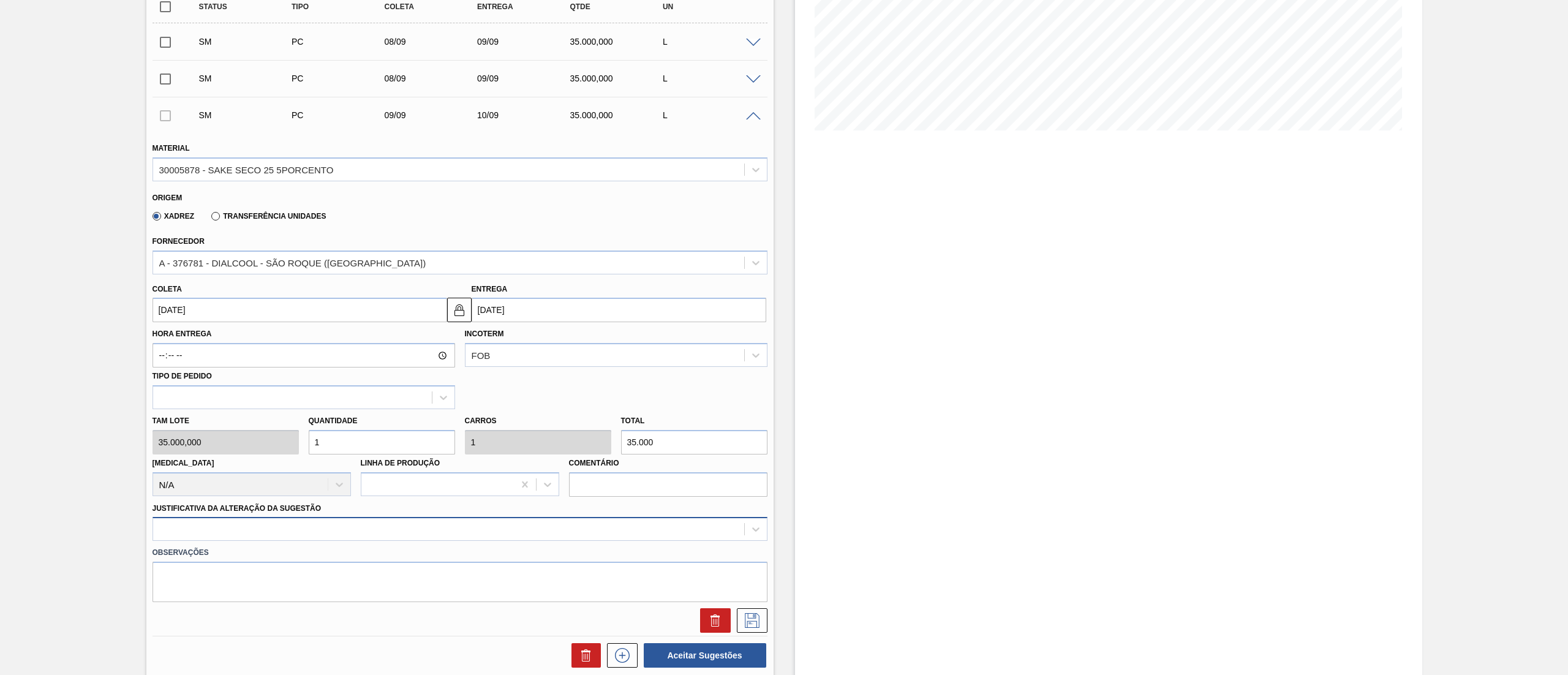
scroll to position [288, 0]
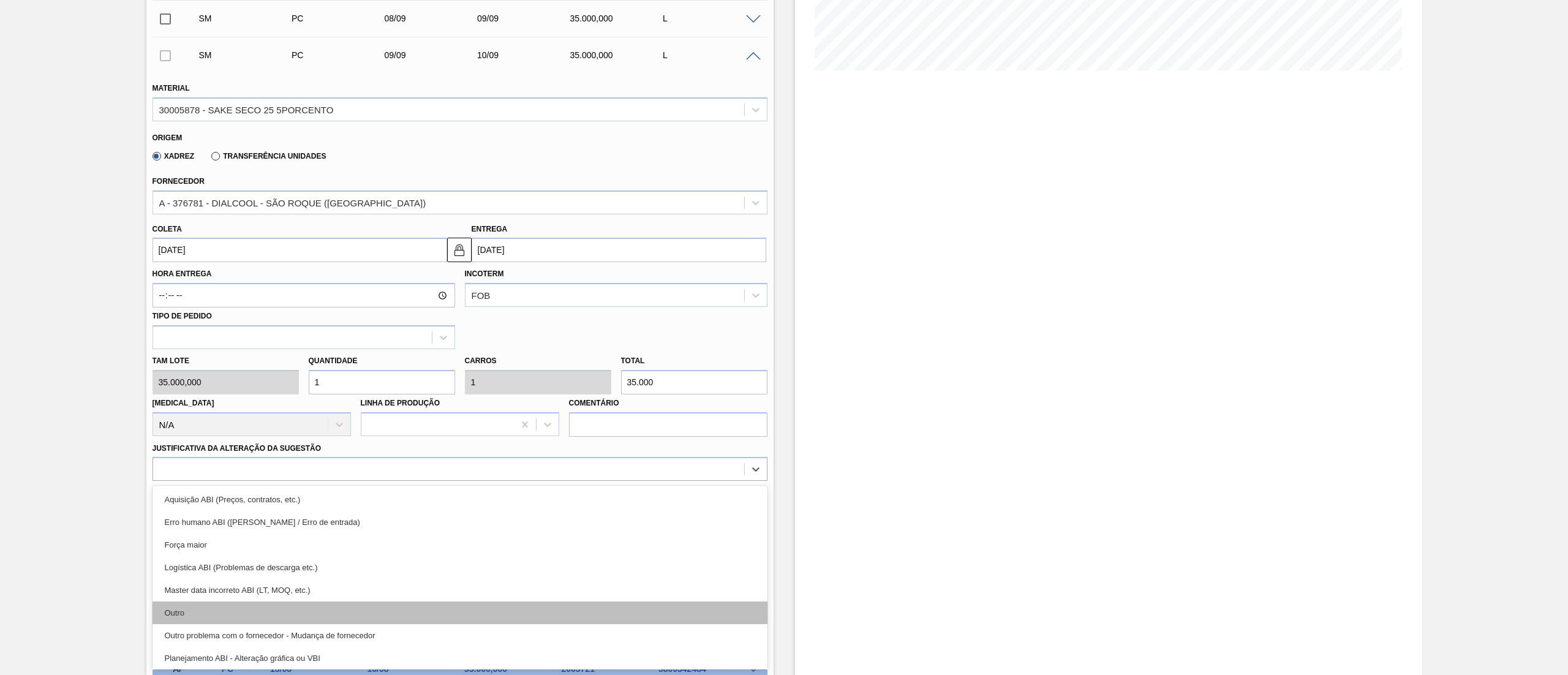
click at [244, 607] on div "Outro" at bounding box center [460, 613] width 615 height 23
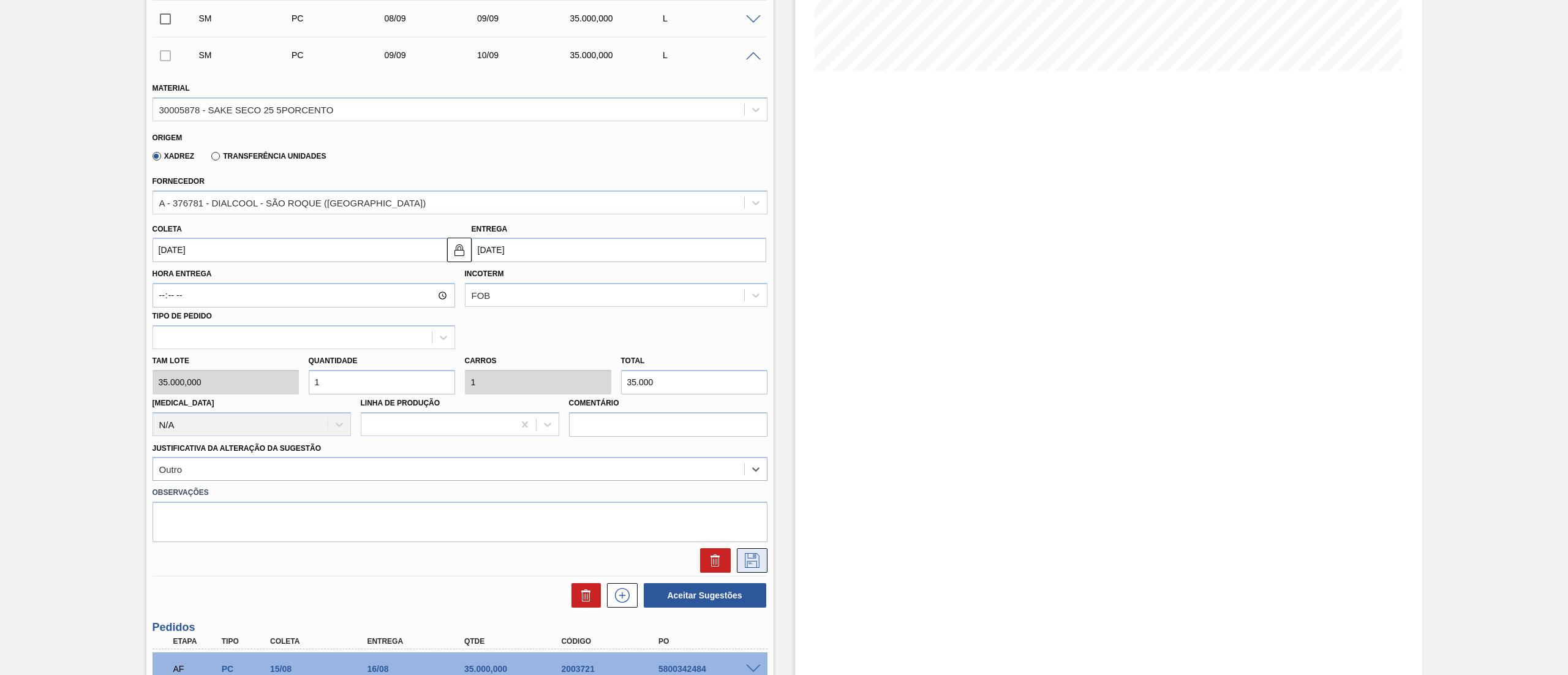
click at [757, 564] on icon at bounding box center [752, 560] width 14 height 14
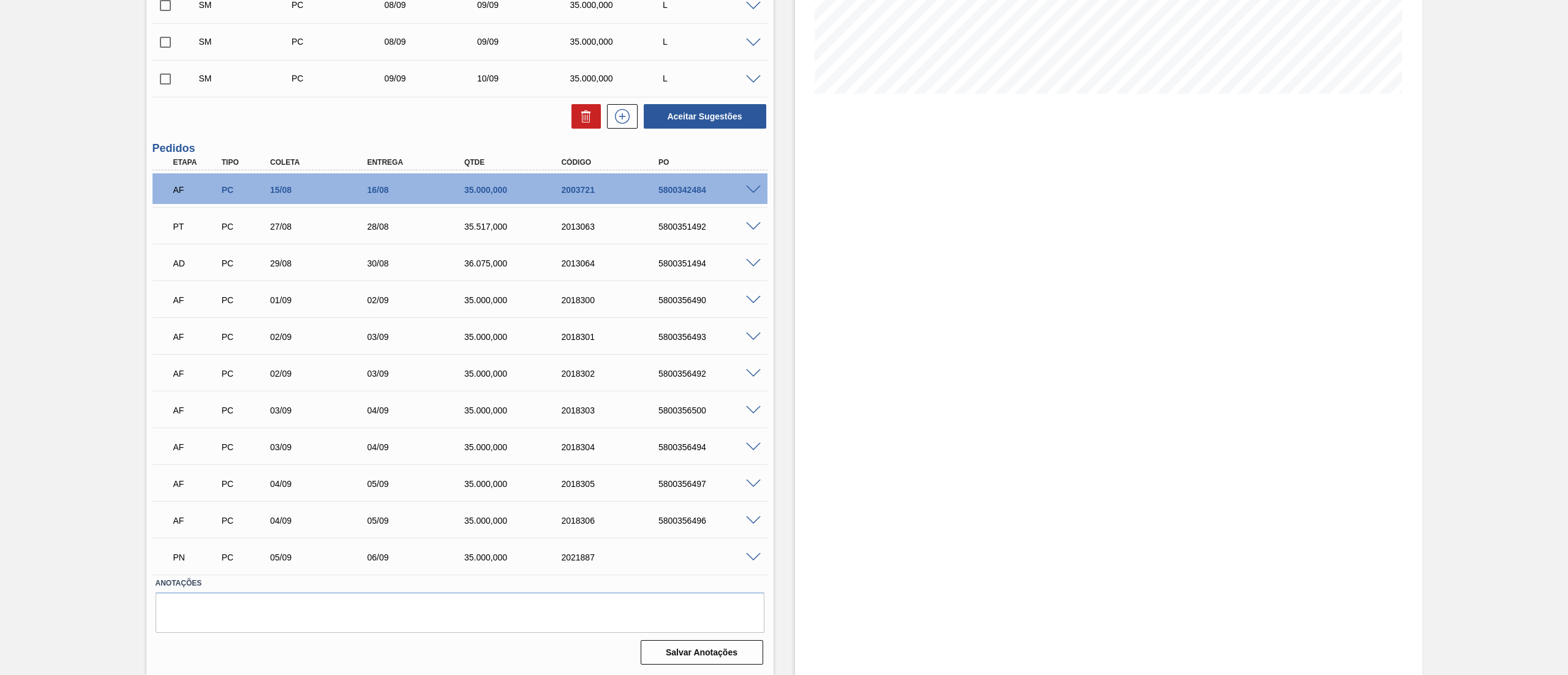
scroll to position [265, 0]
click at [619, 120] on icon at bounding box center [622, 116] width 20 height 14
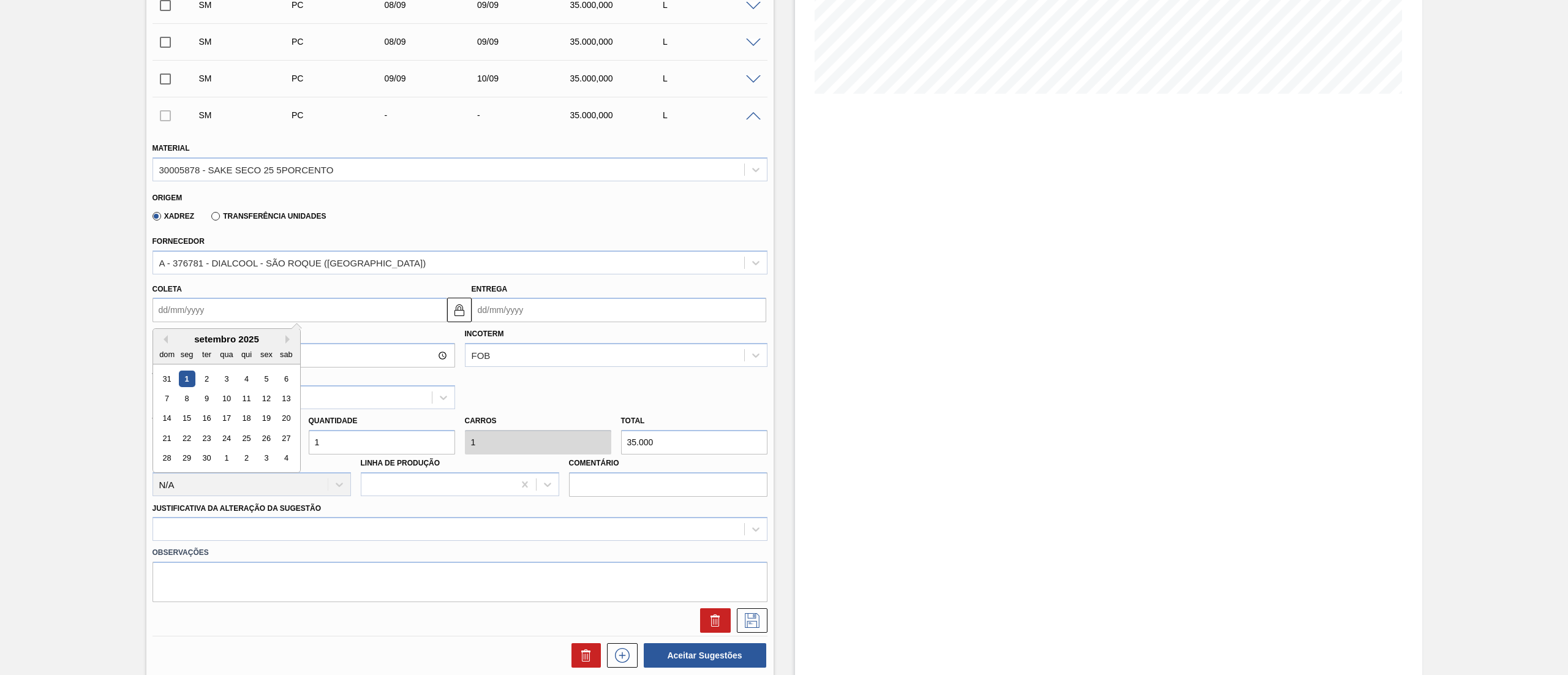
drag, startPoint x: 294, startPoint y: 309, endPoint x: 289, endPoint y: 315, distance: 7.8
click at [294, 309] on input "Coleta" at bounding box center [300, 310] width 294 height 24
click at [228, 403] on div "10" at bounding box center [227, 399] width 17 height 17
type input "[DATE]"
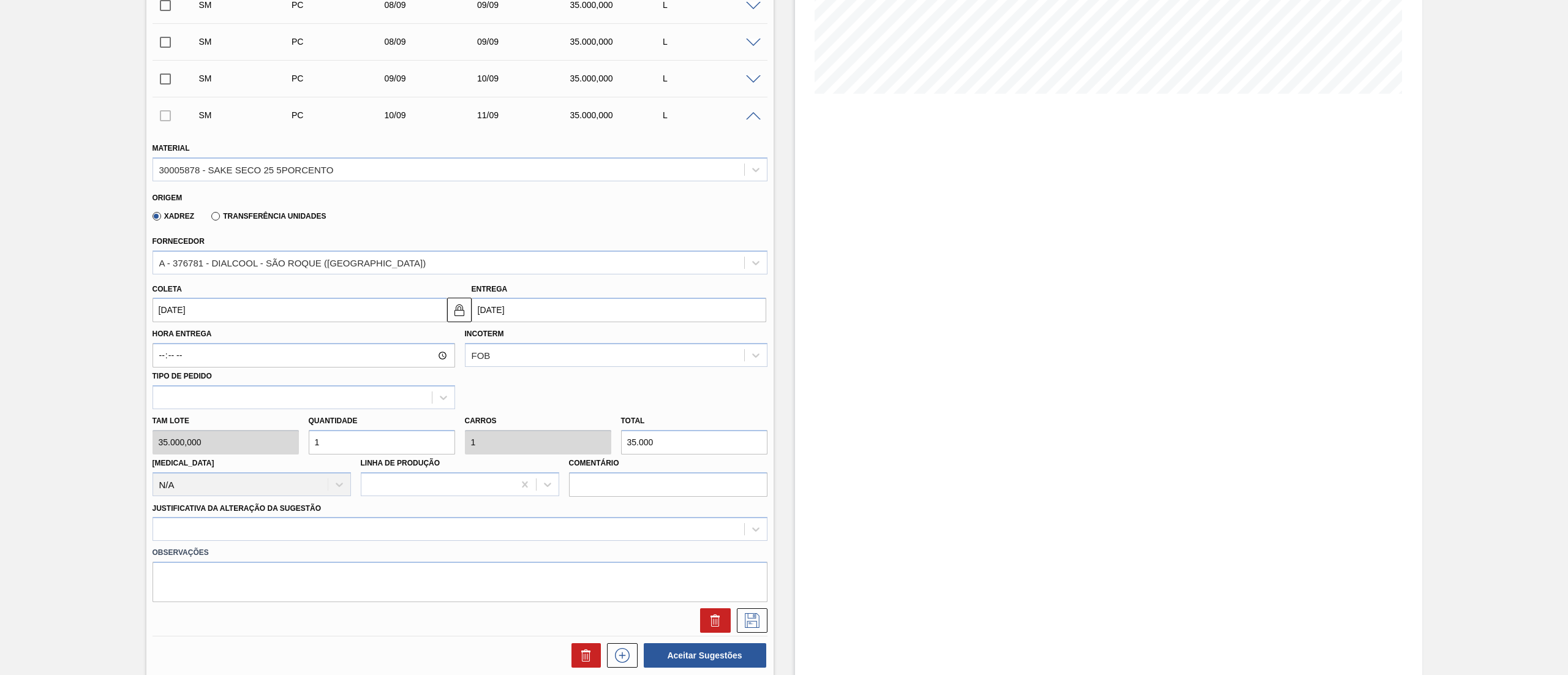
click at [259, 439] on div "Tam lote 35.000,000 Quantidade 1 Carros 1 Total 35.000 [MEDICAL_DATA] N/A Linha…" at bounding box center [460, 452] width 625 height 88
click at [221, 534] on div at bounding box center [460, 529] width 615 height 24
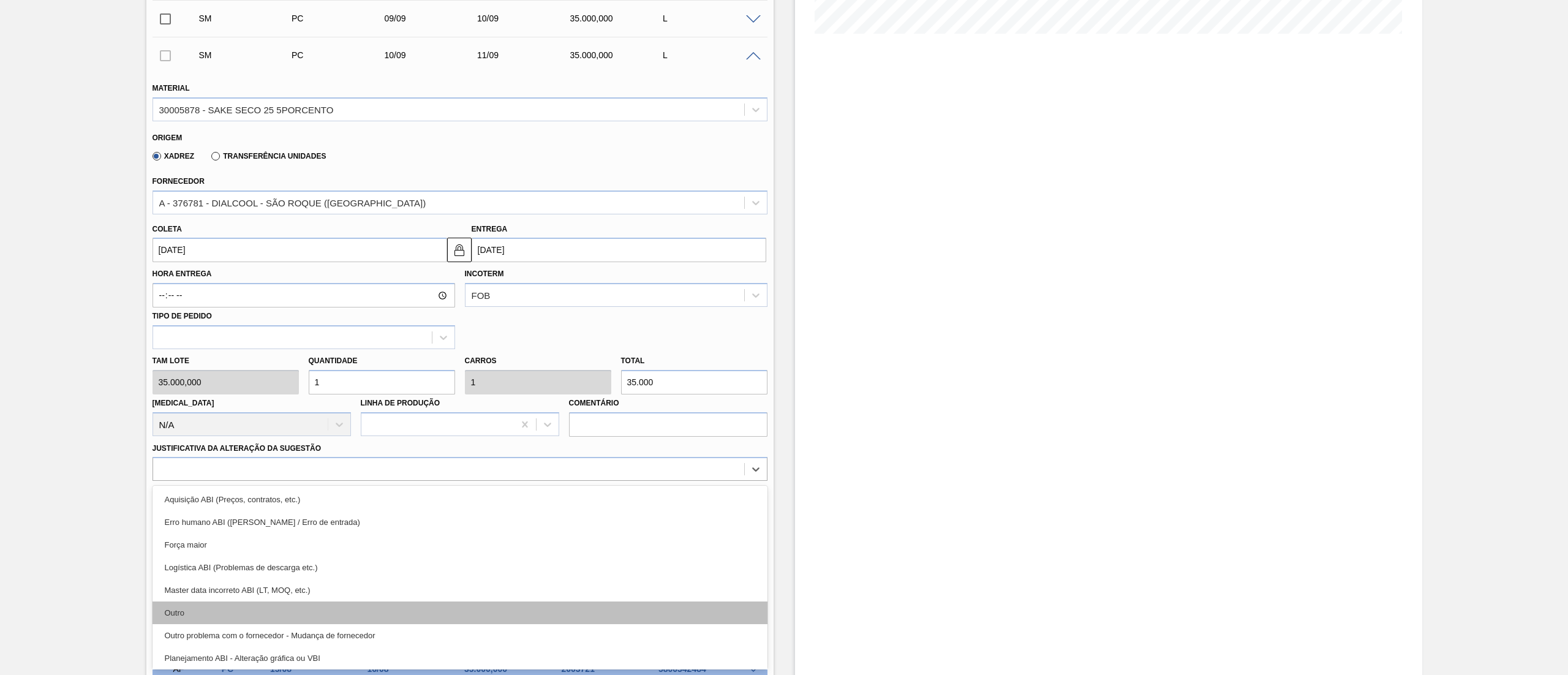
click at [191, 609] on div "Outro" at bounding box center [460, 613] width 615 height 23
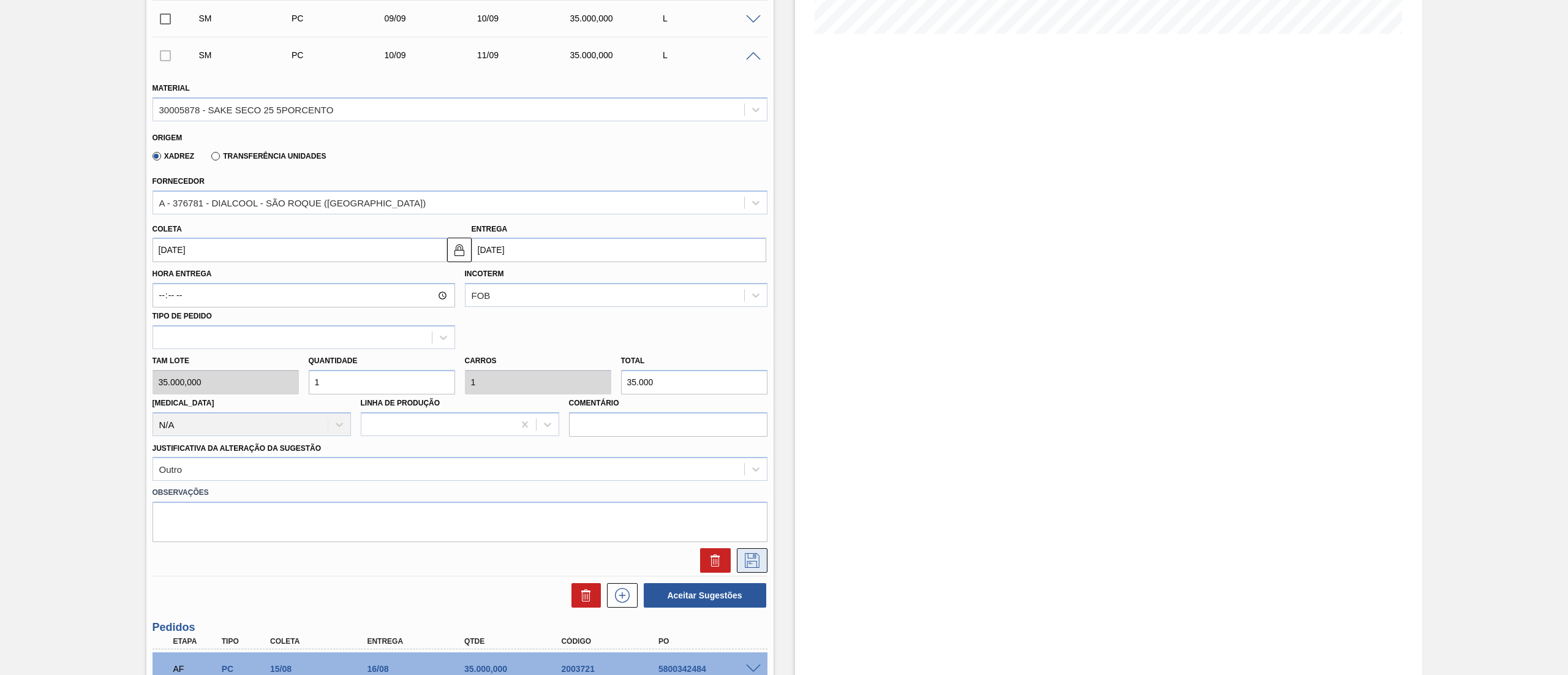
click at [751, 558] on icon at bounding box center [752, 560] width 20 height 14
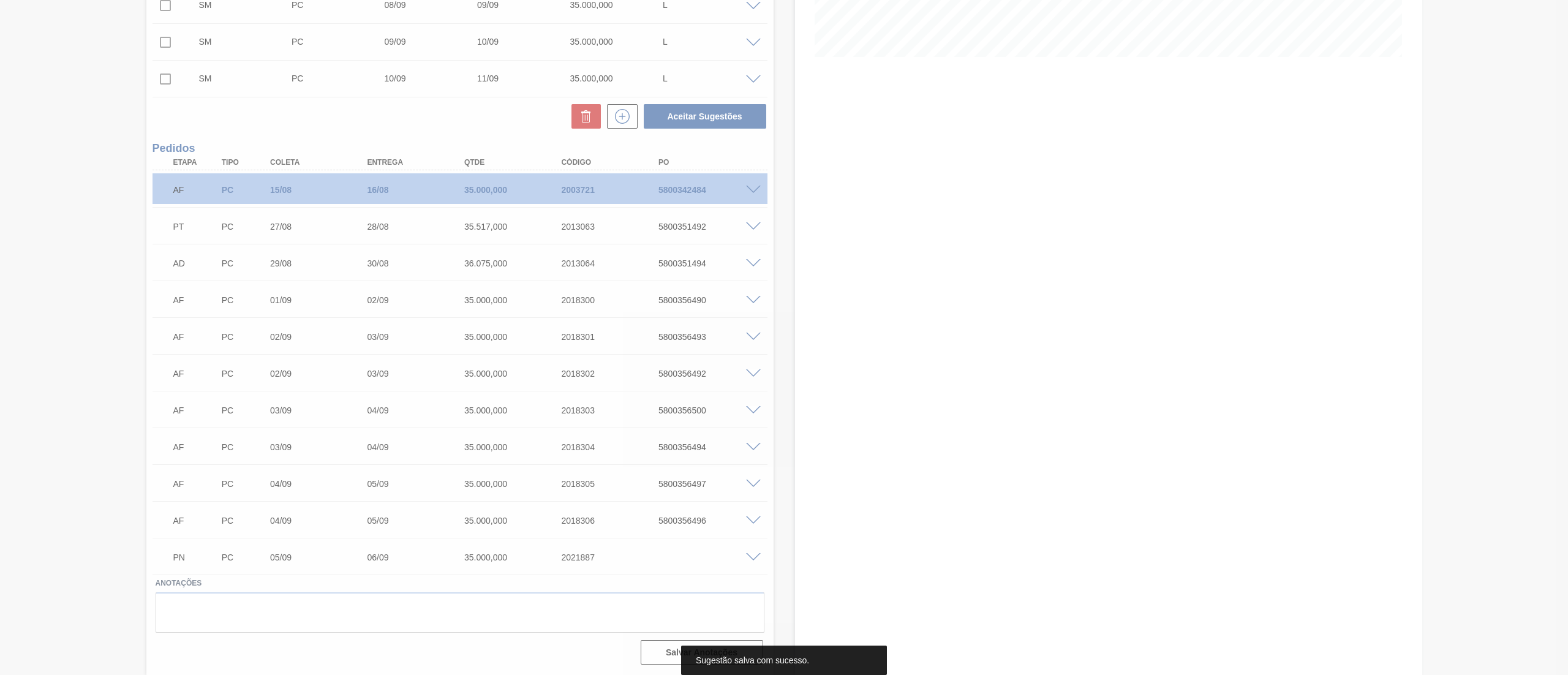
scroll to position [301, 0]
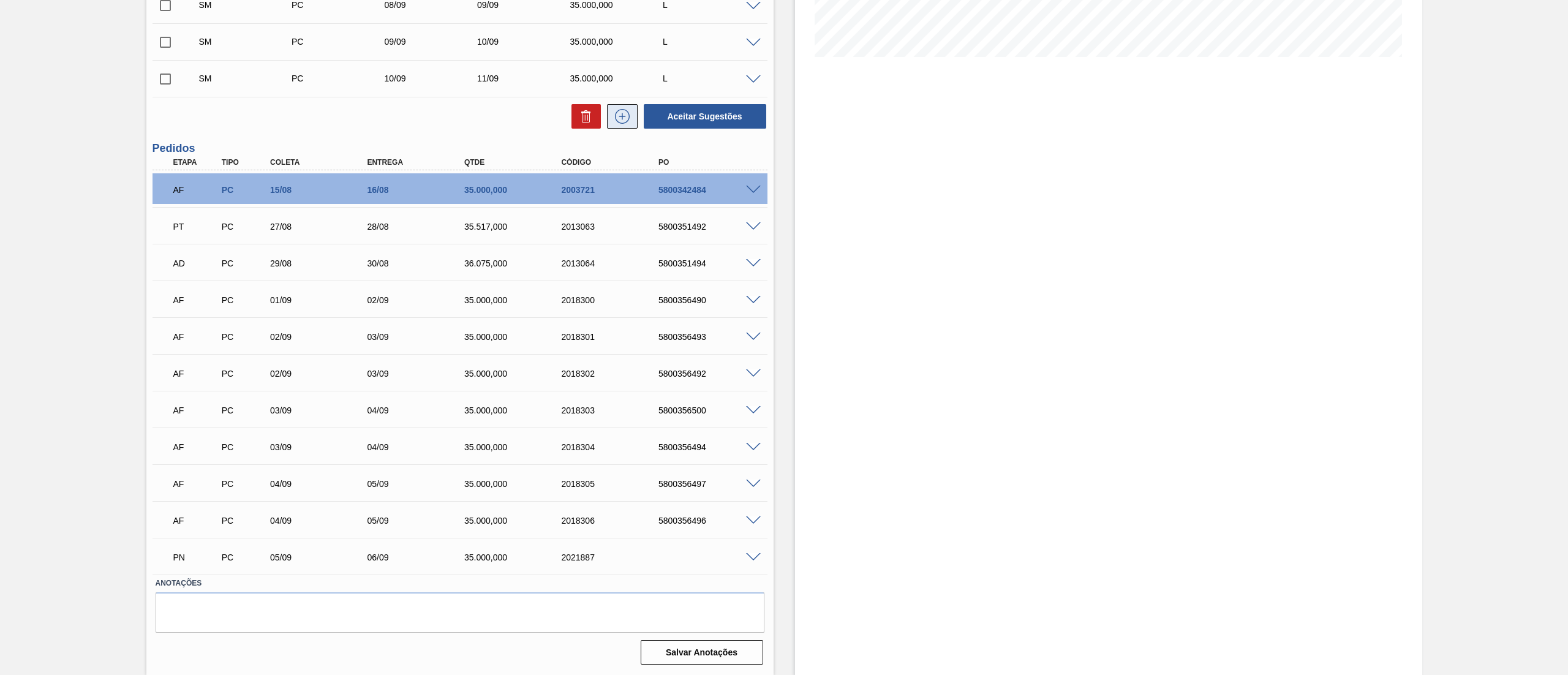
click at [612, 120] on icon at bounding box center [622, 116] width 20 height 14
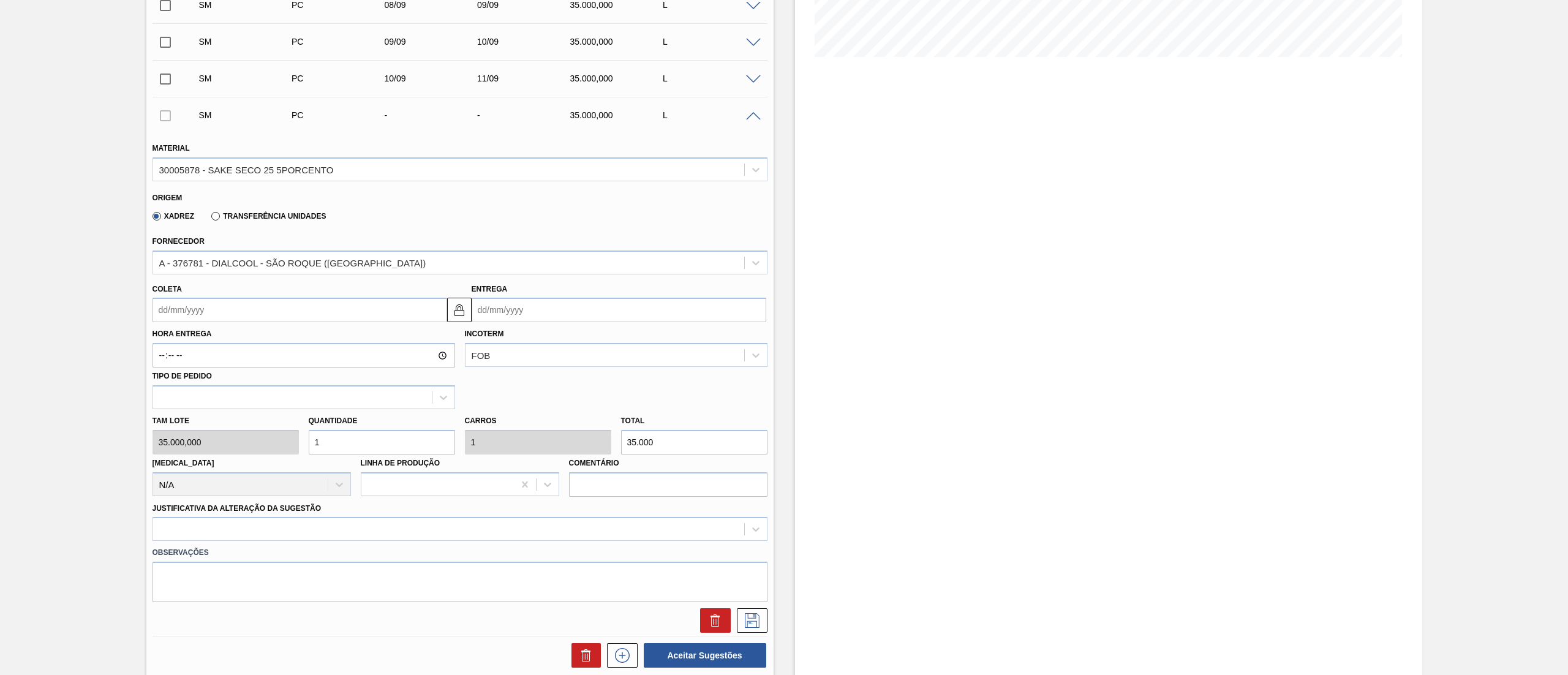
click at [260, 313] on input "Coleta" at bounding box center [300, 310] width 294 height 24
click at [223, 398] on div "10" at bounding box center [227, 399] width 17 height 17
type input "[DATE]"
click at [277, 558] on label "Observações" at bounding box center [460, 552] width 615 height 18
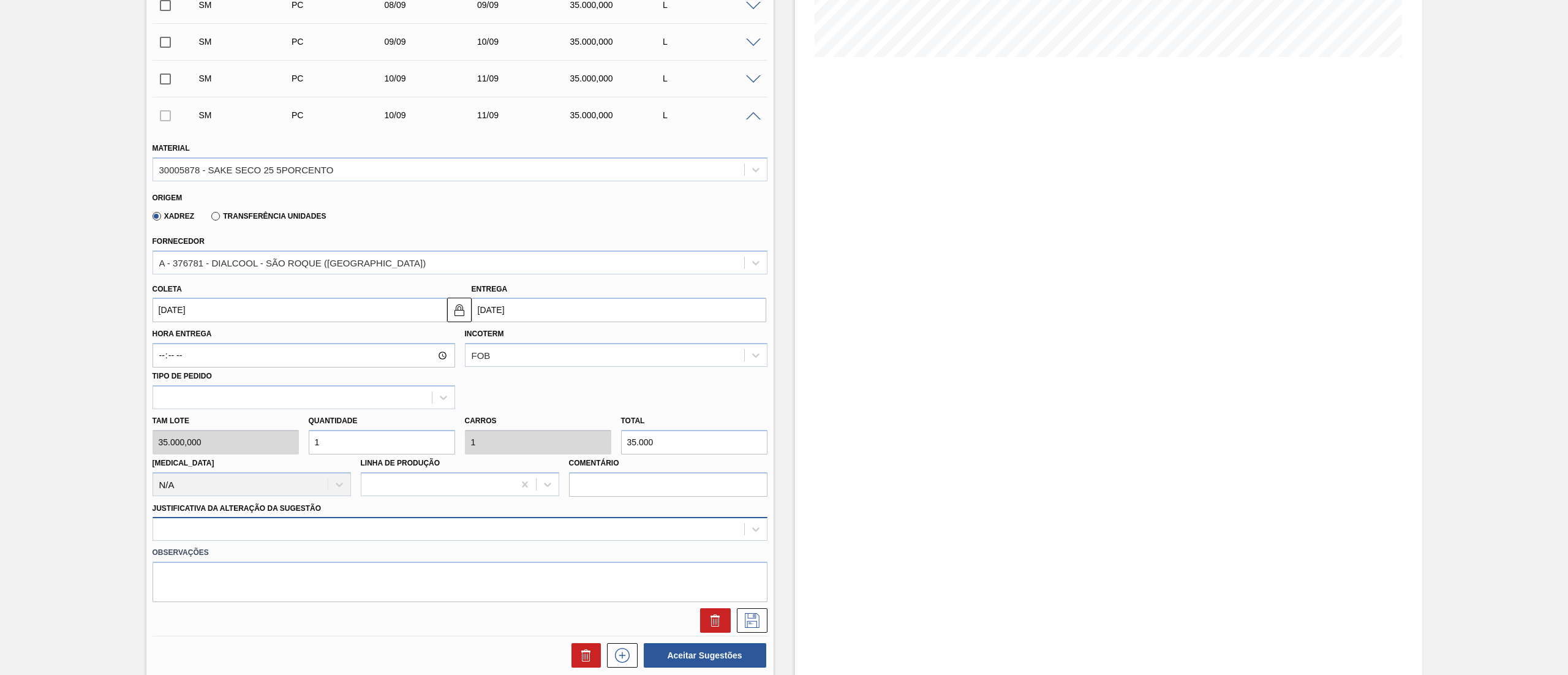
click at [281, 533] on div at bounding box center [460, 529] width 615 height 24
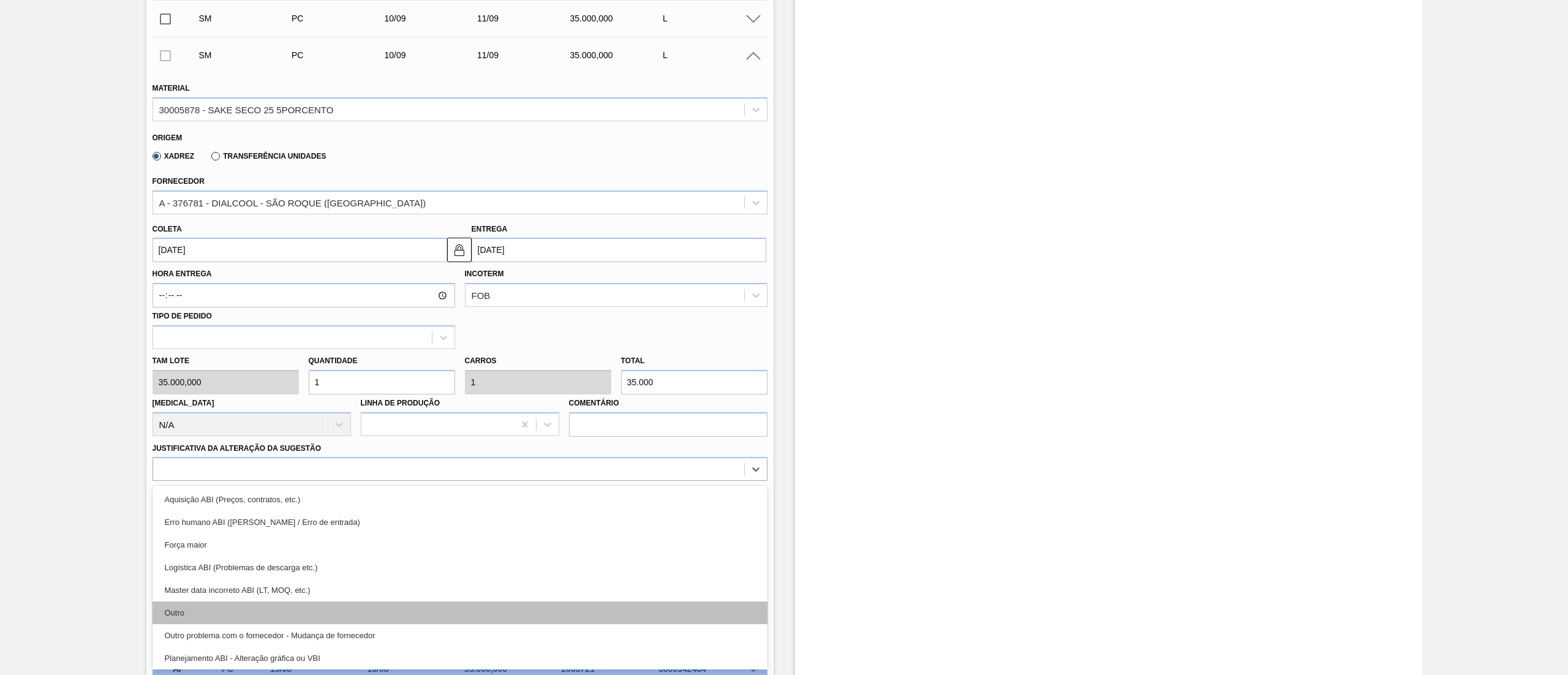
click at [273, 603] on div "Outro" at bounding box center [460, 613] width 615 height 23
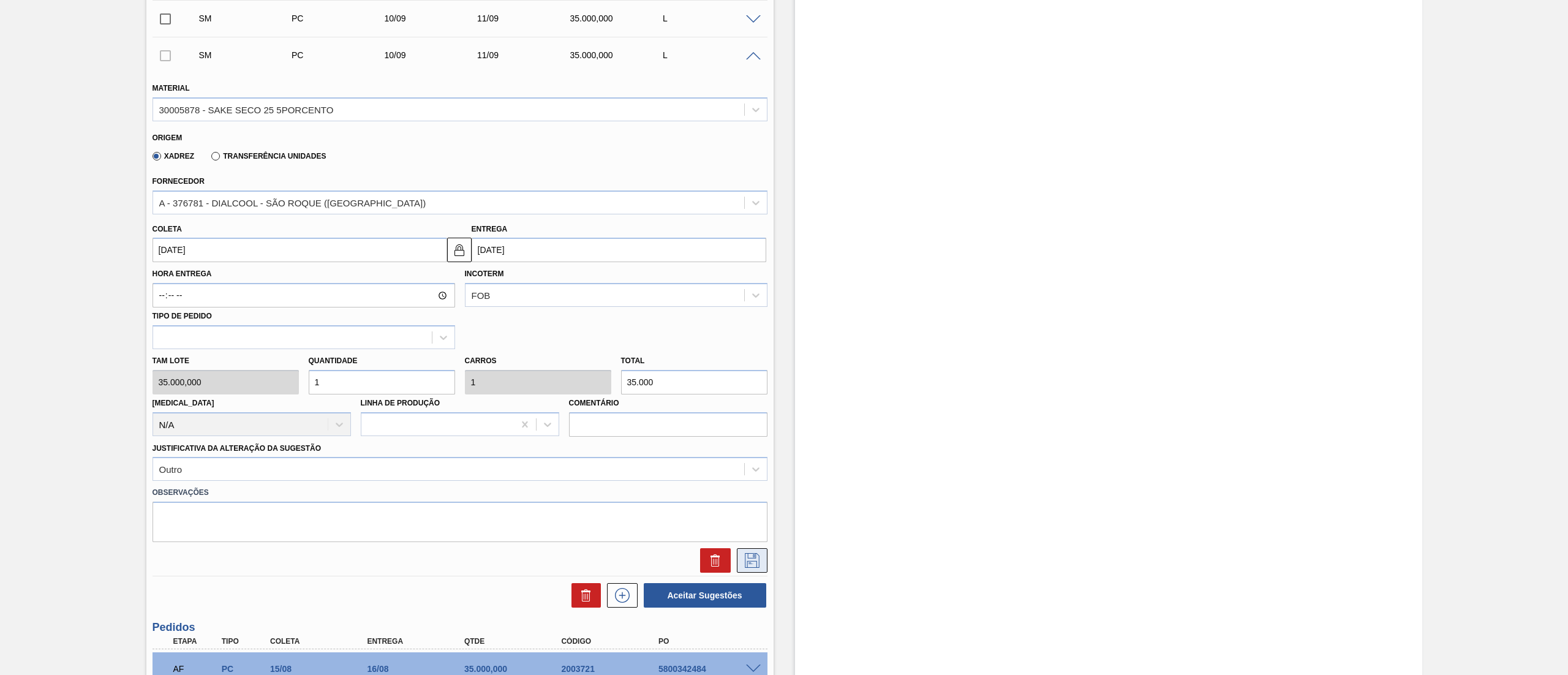
click at [745, 558] on icon at bounding box center [752, 560] width 14 height 14
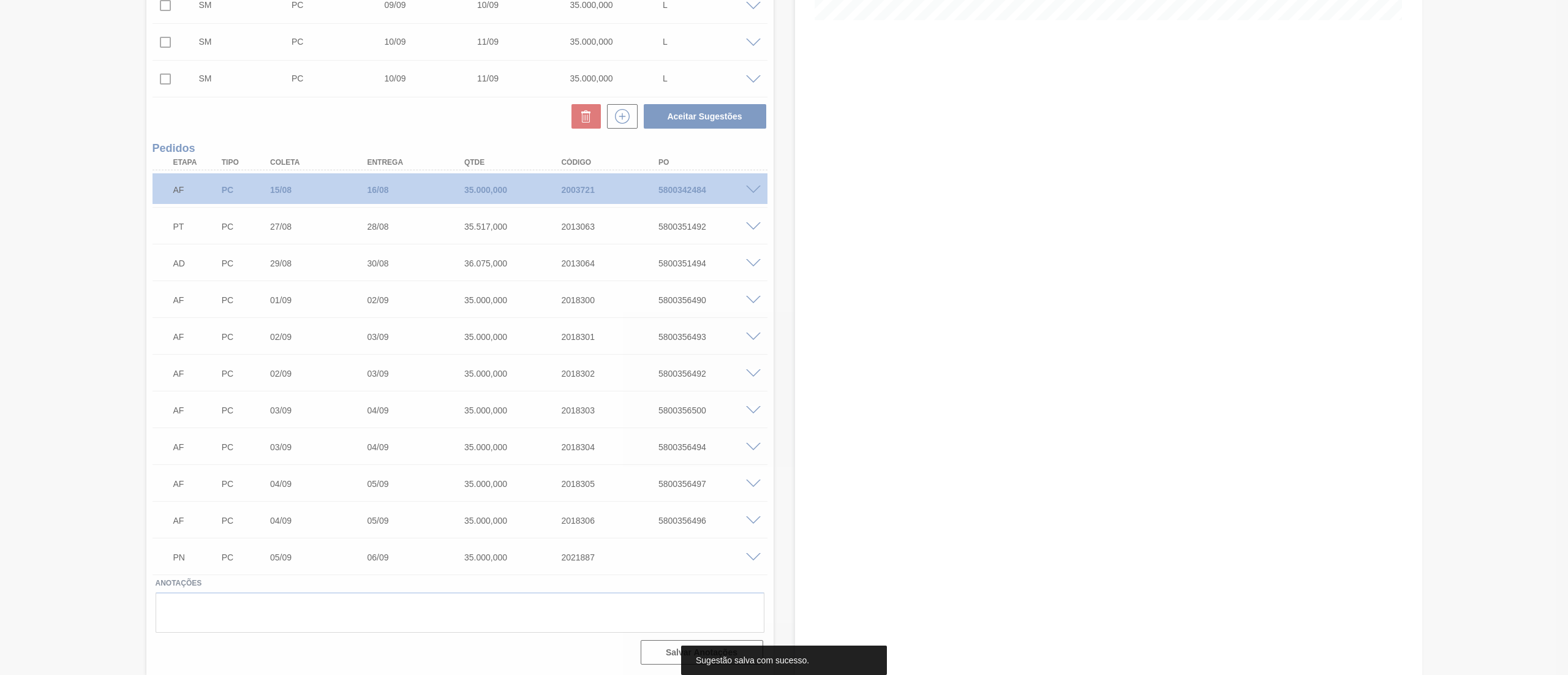
scroll to position [338, 0]
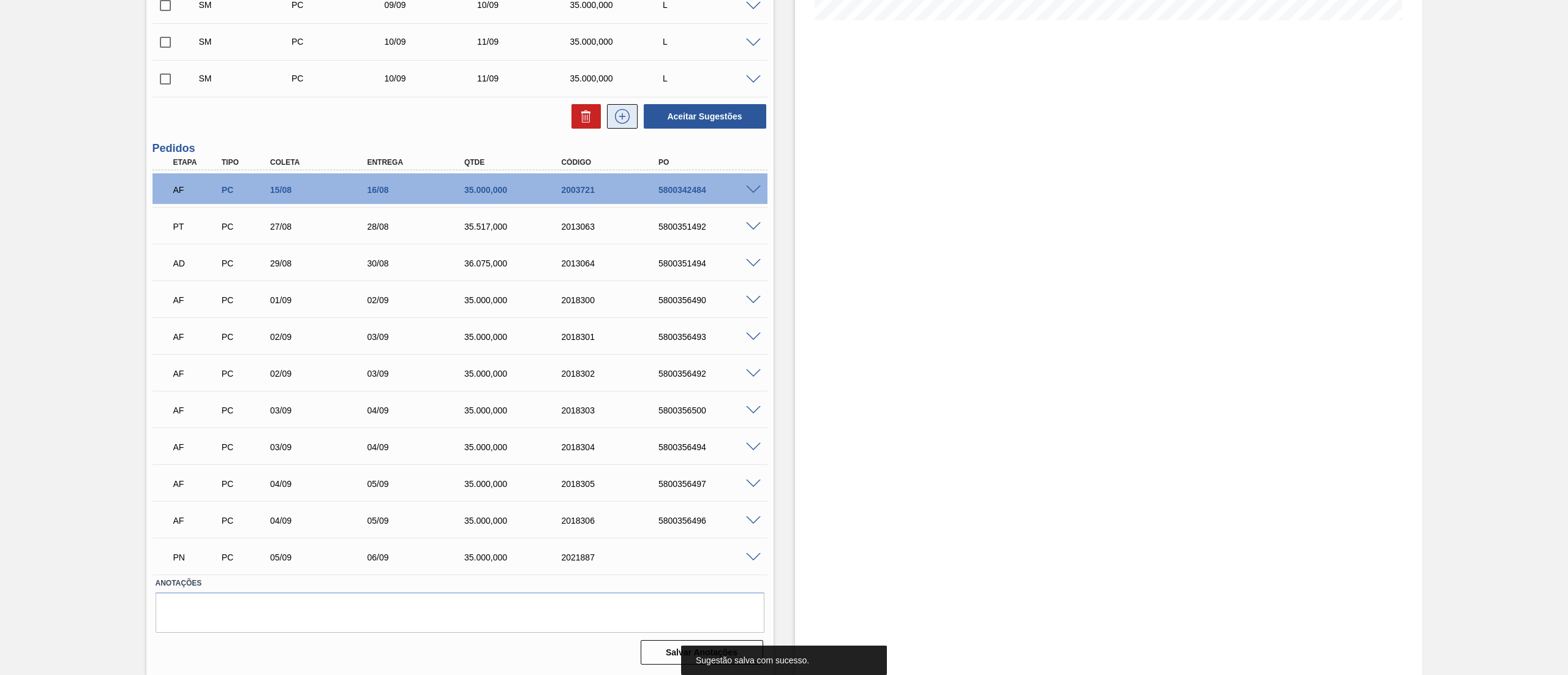
click at [613, 127] on button at bounding box center [622, 117] width 31 height 24
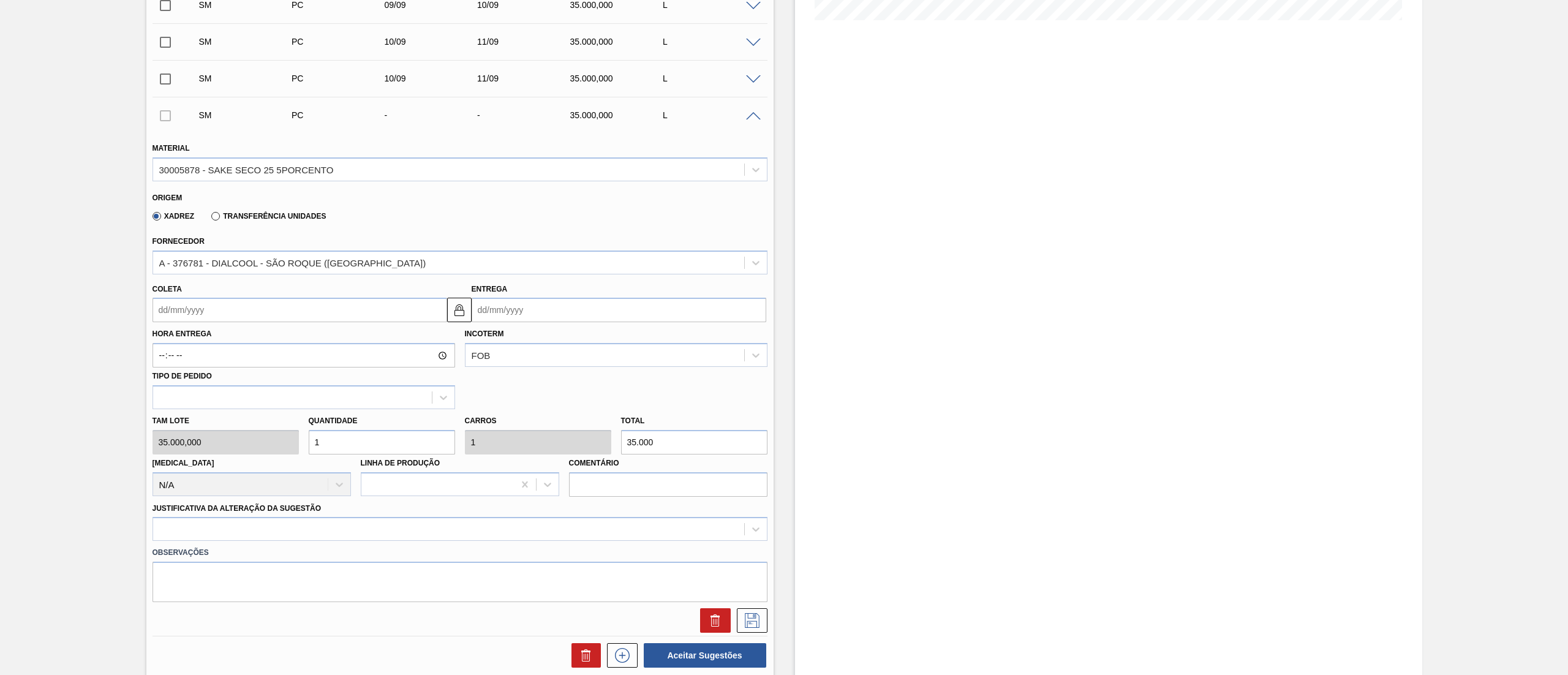
click at [210, 308] on input "Coleta" at bounding box center [300, 310] width 294 height 24
click at [250, 397] on div "11" at bounding box center [246, 399] width 17 height 17
type input "[DATE]"
click at [292, 535] on div at bounding box center [460, 529] width 615 height 24
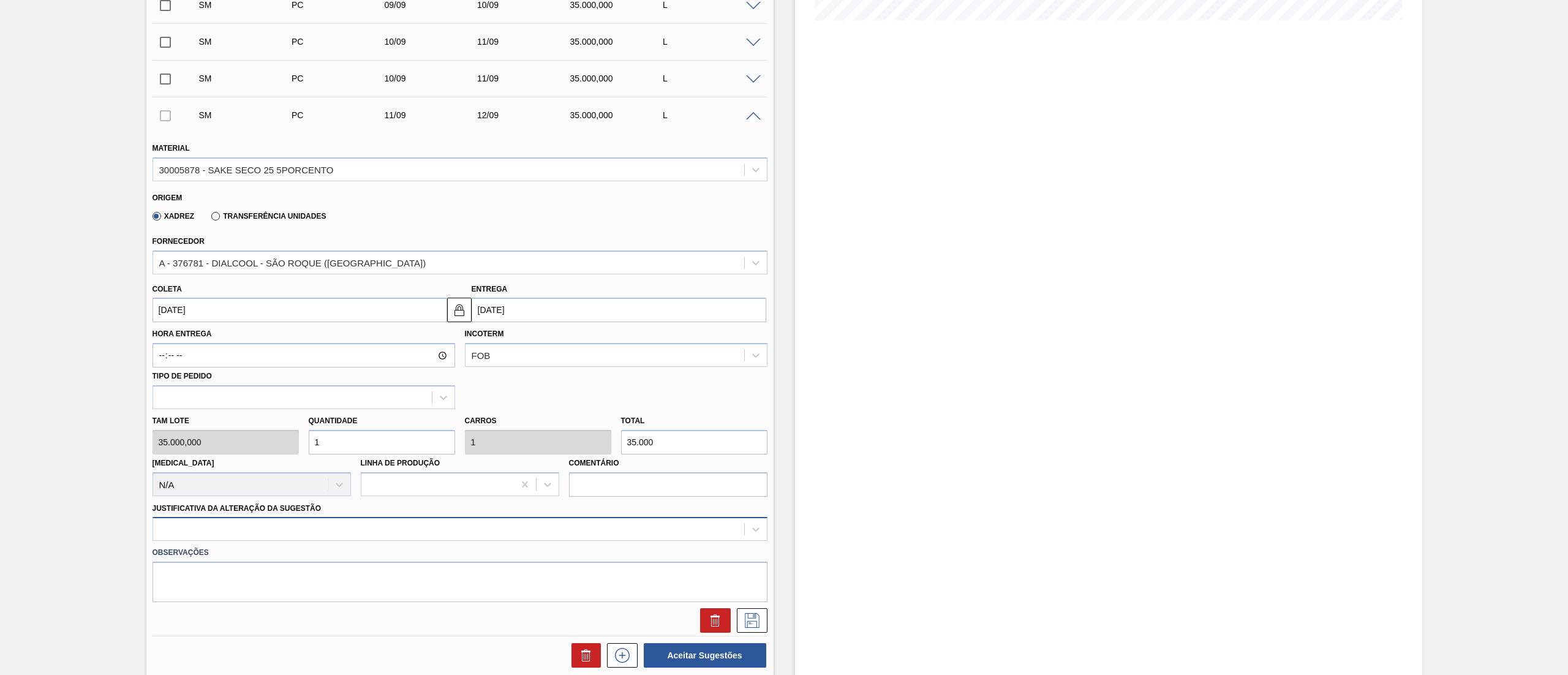
scroll to position [398, 0]
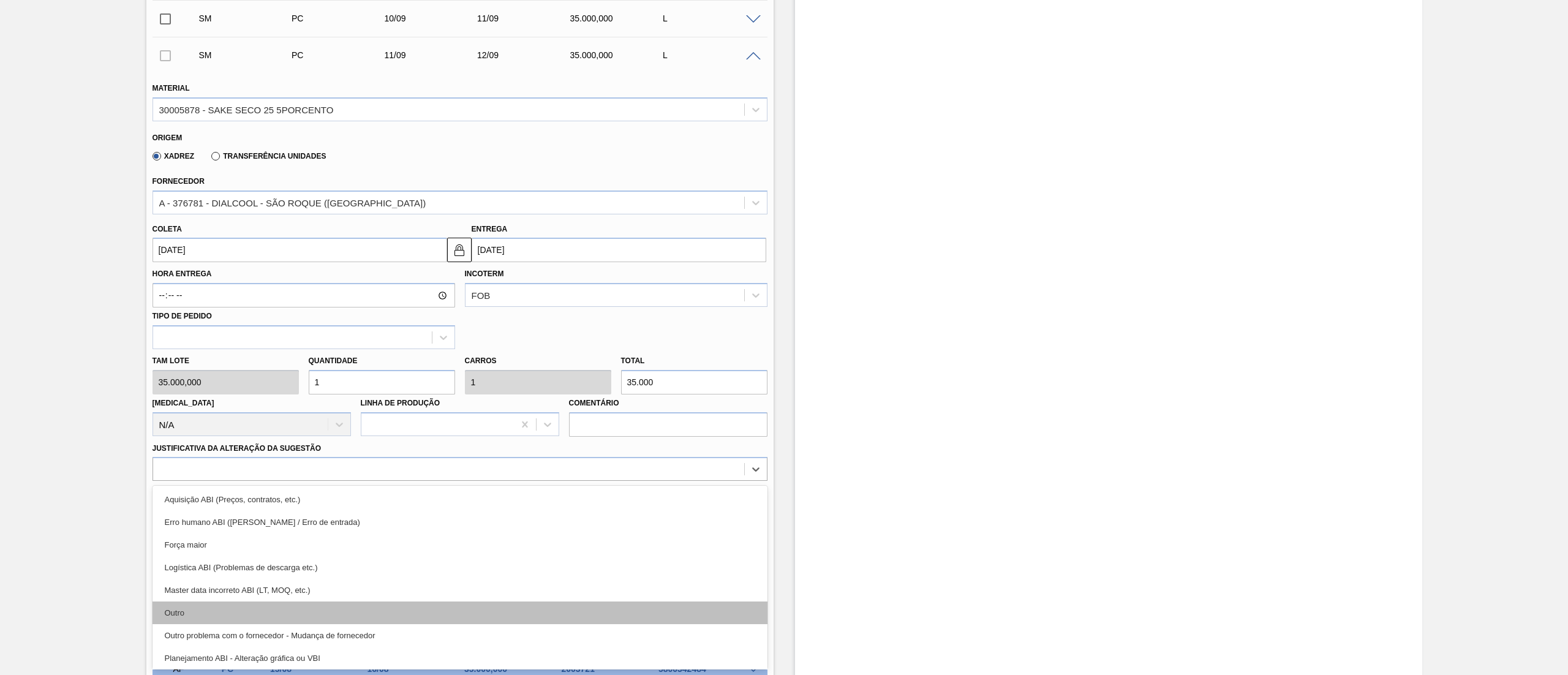
click at [246, 605] on div "Outro" at bounding box center [460, 613] width 615 height 23
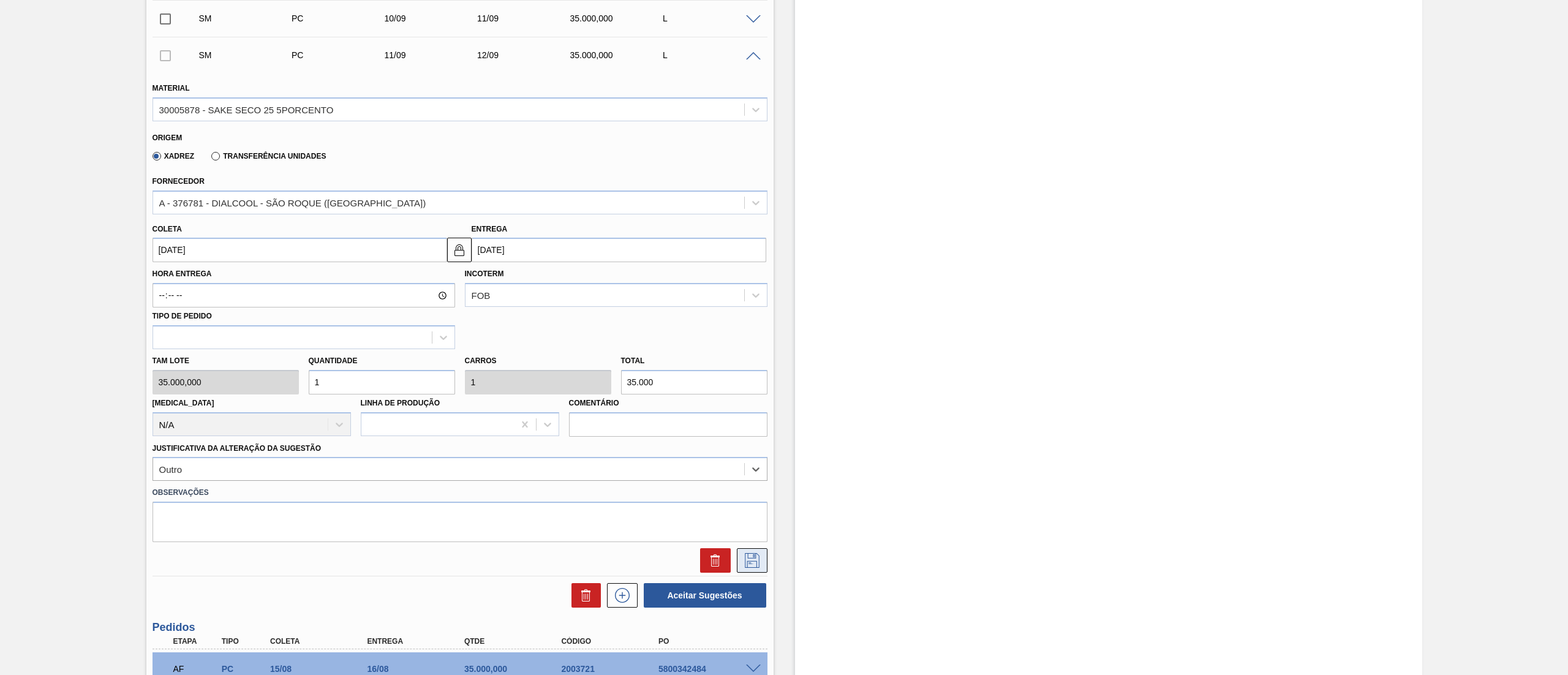
click at [757, 564] on icon at bounding box center [752, 560] width 20 height 14
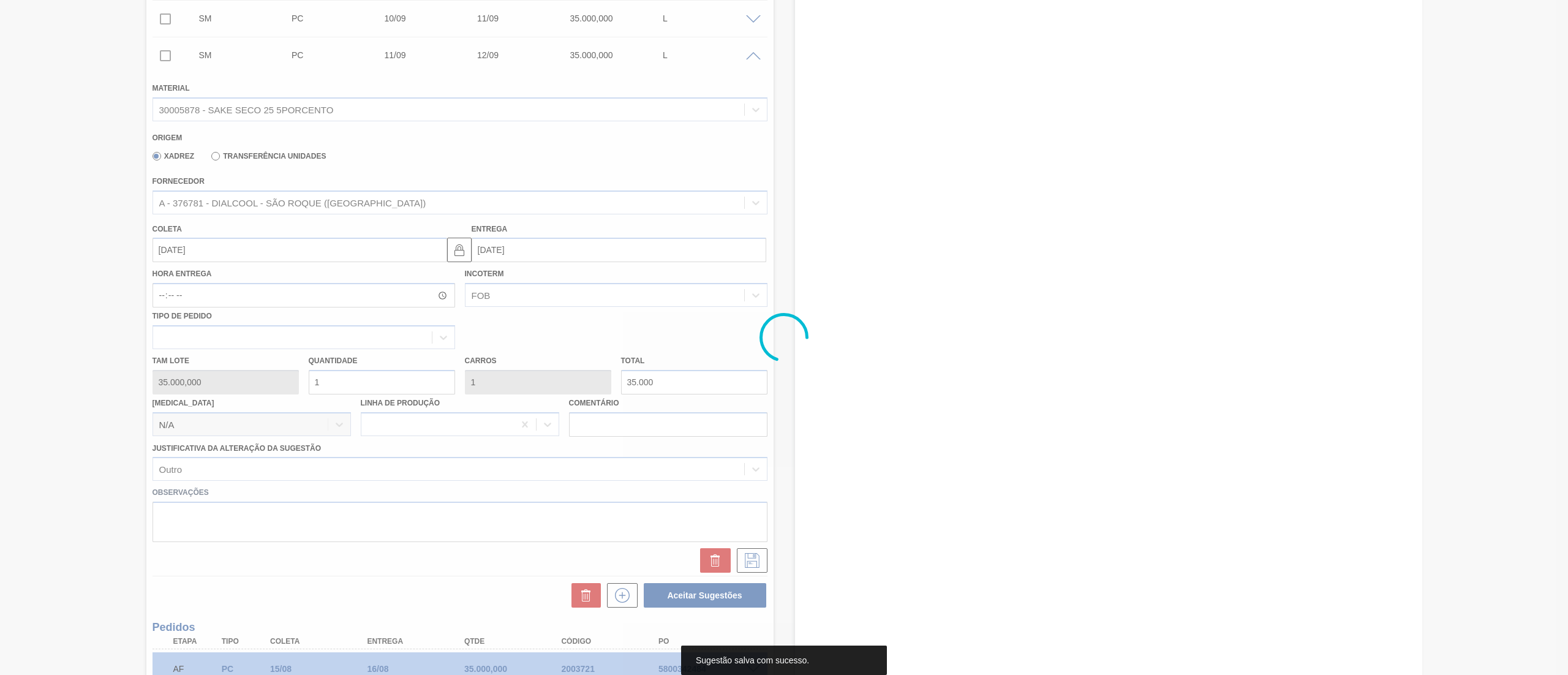
scroll to position [375, 0]
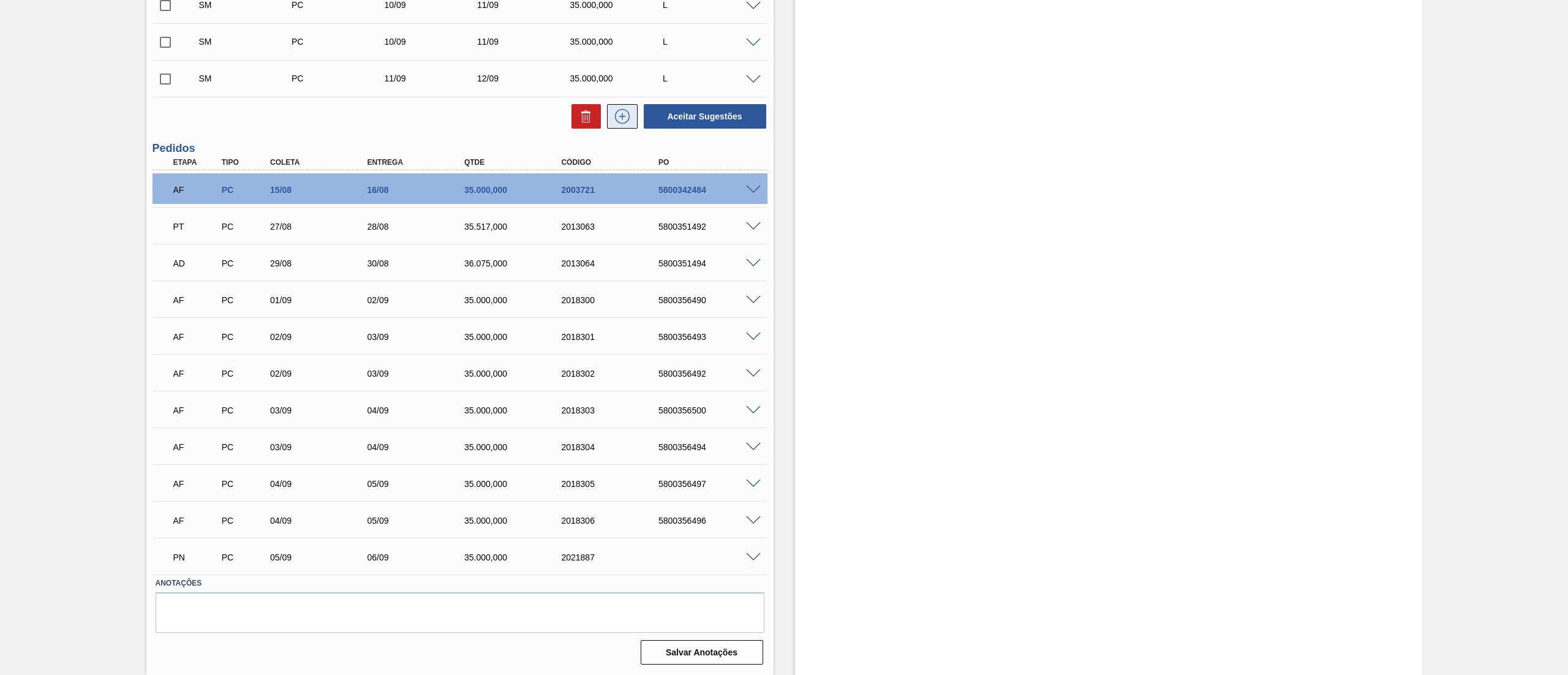
click at [618, 117] on icon at bounding box center [622, 116] width 20 height 14
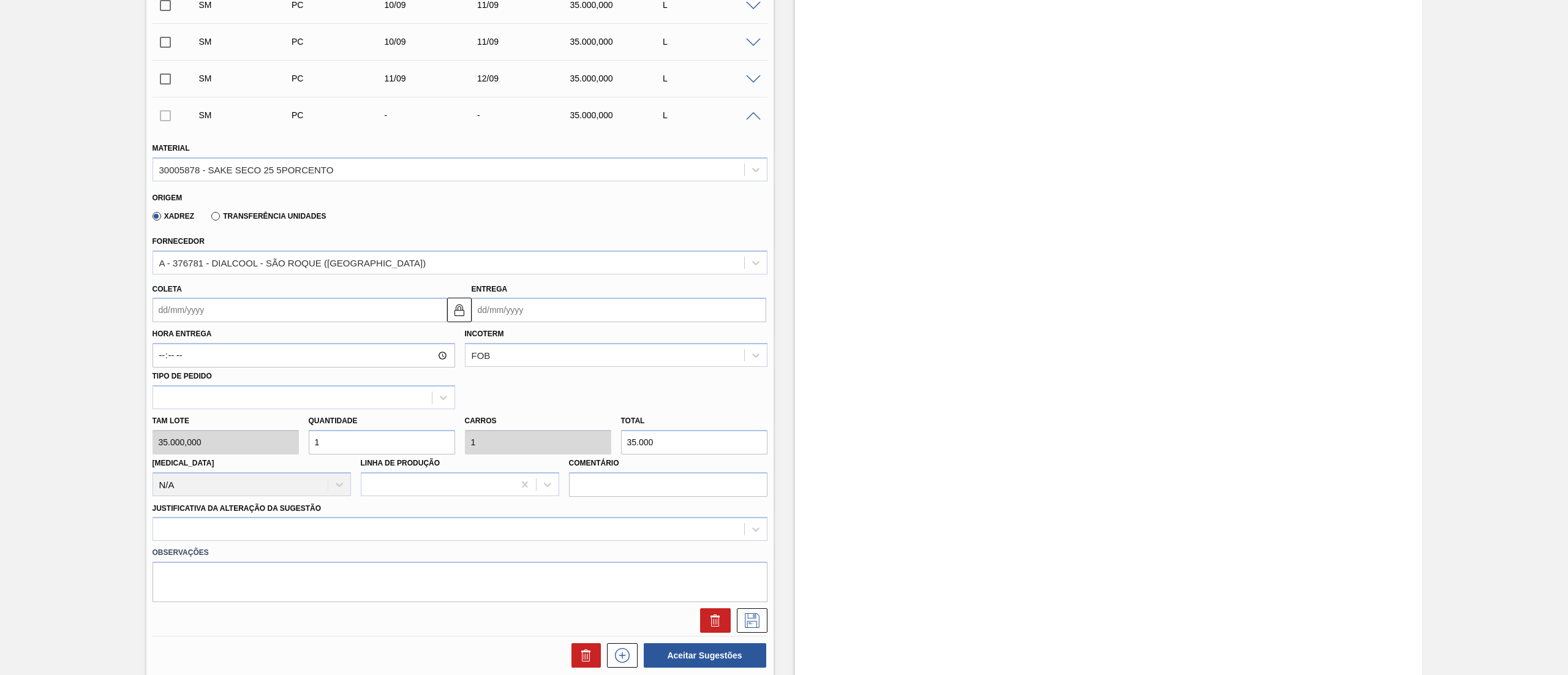
click at [217, 316] on input "Coleta" at bounding box center [300, 310] width 294 height 24
click at [263, 400] on div "12" at bounding box center [266, 399] width 17 height 17
type input "[DATE]"
click at [256, 529] on div at bounding box center [460, 529] width 615 height 24
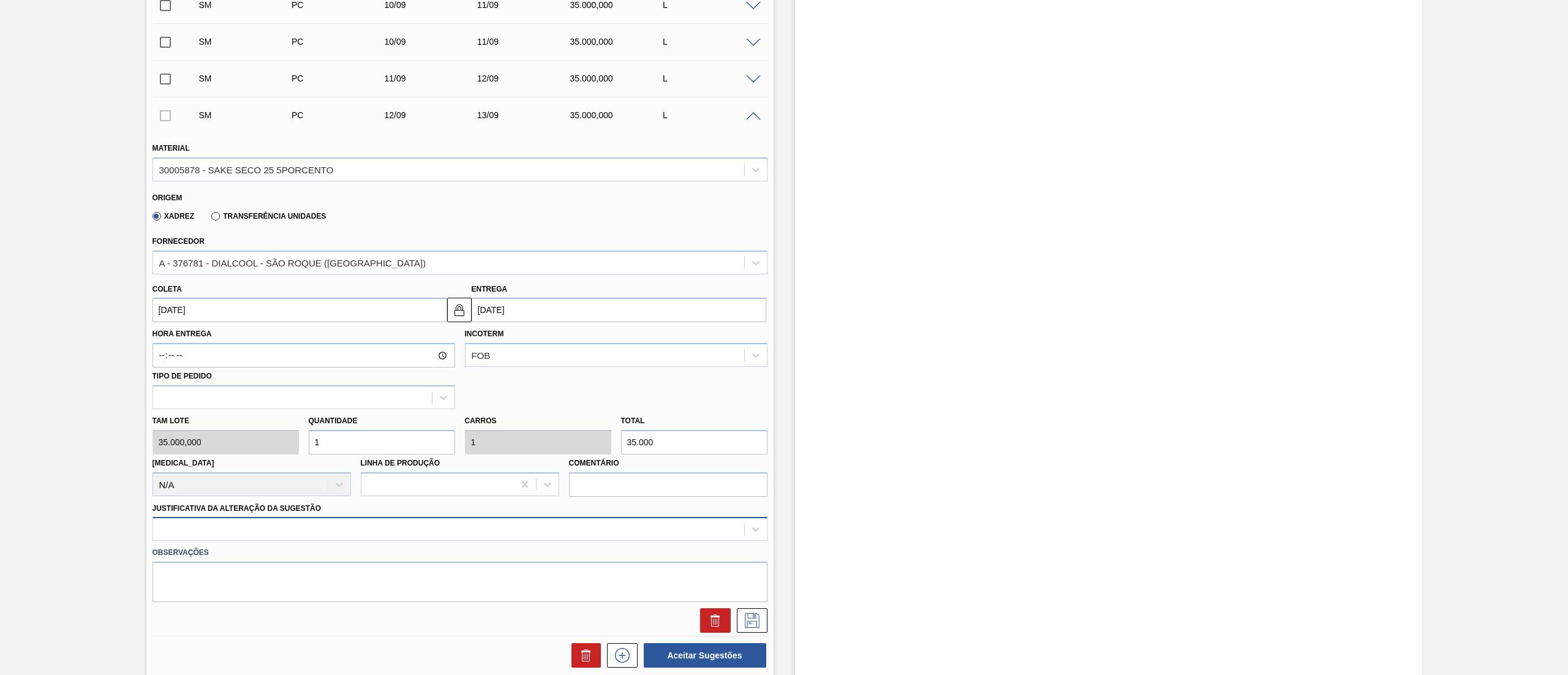
scroll to position [435, 0]
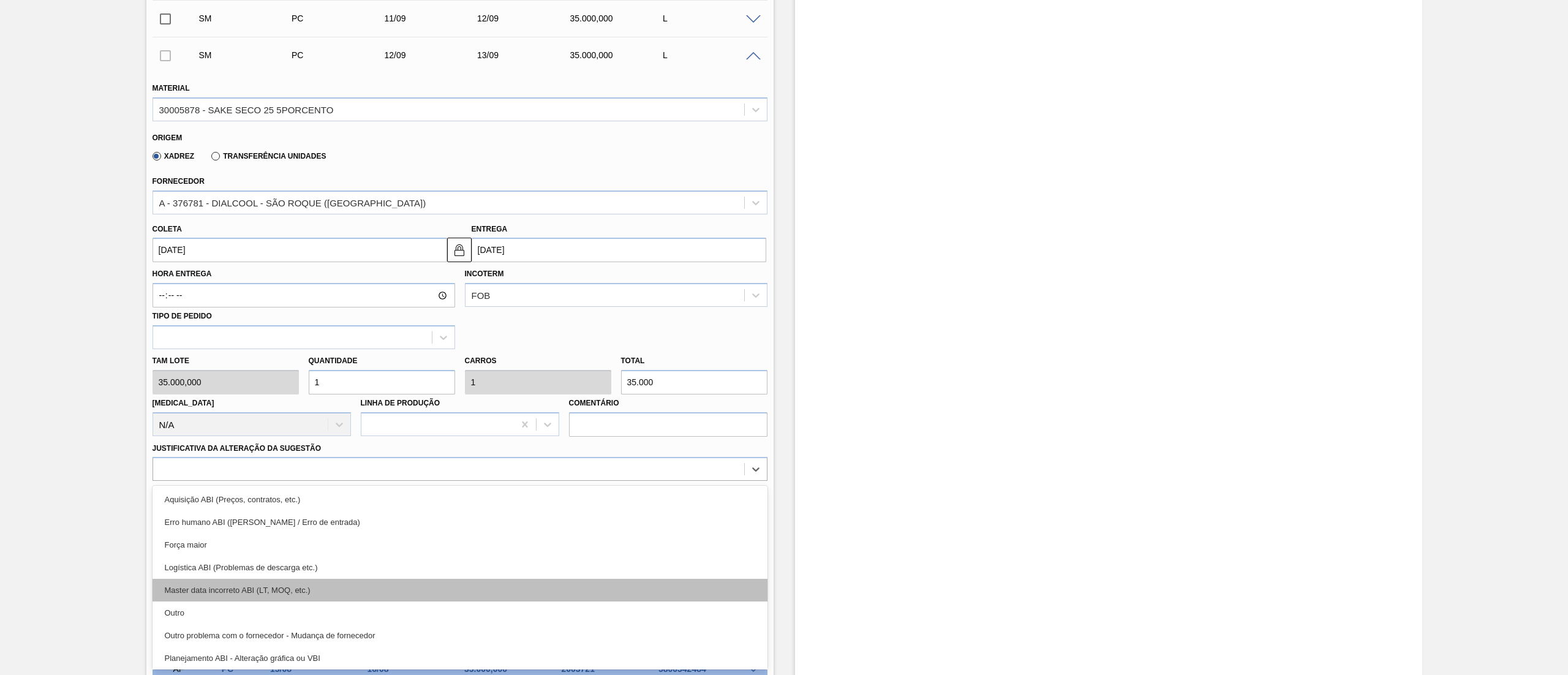
click at [253, 599] on div "Master data incorreto ABI (LT, MOQ, etc.)" at bounding box center [460, 590] width 615 height 23
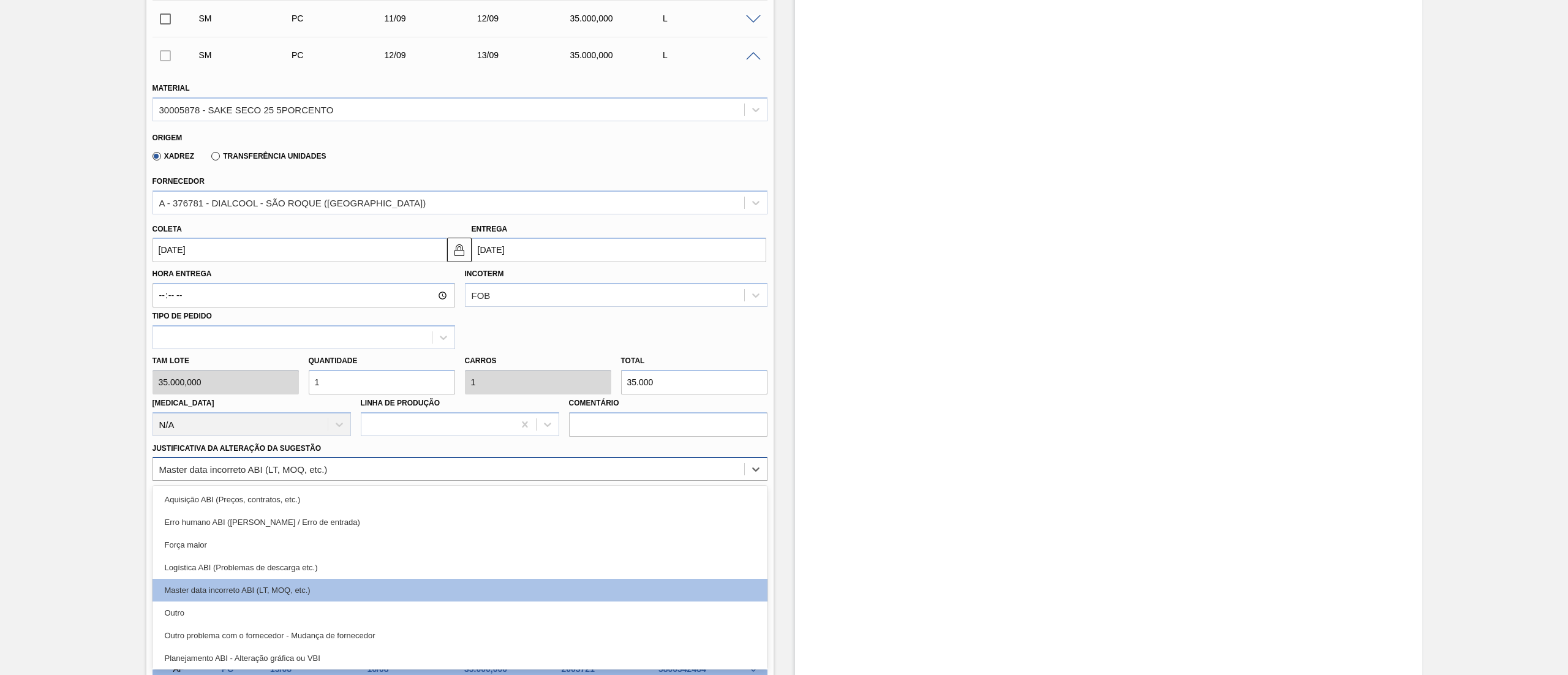
click at [261, 473] on div "Master data incorreto ABI (LT, MOQ, etc.)" at bounding box center [243, 470] width 169 height 11
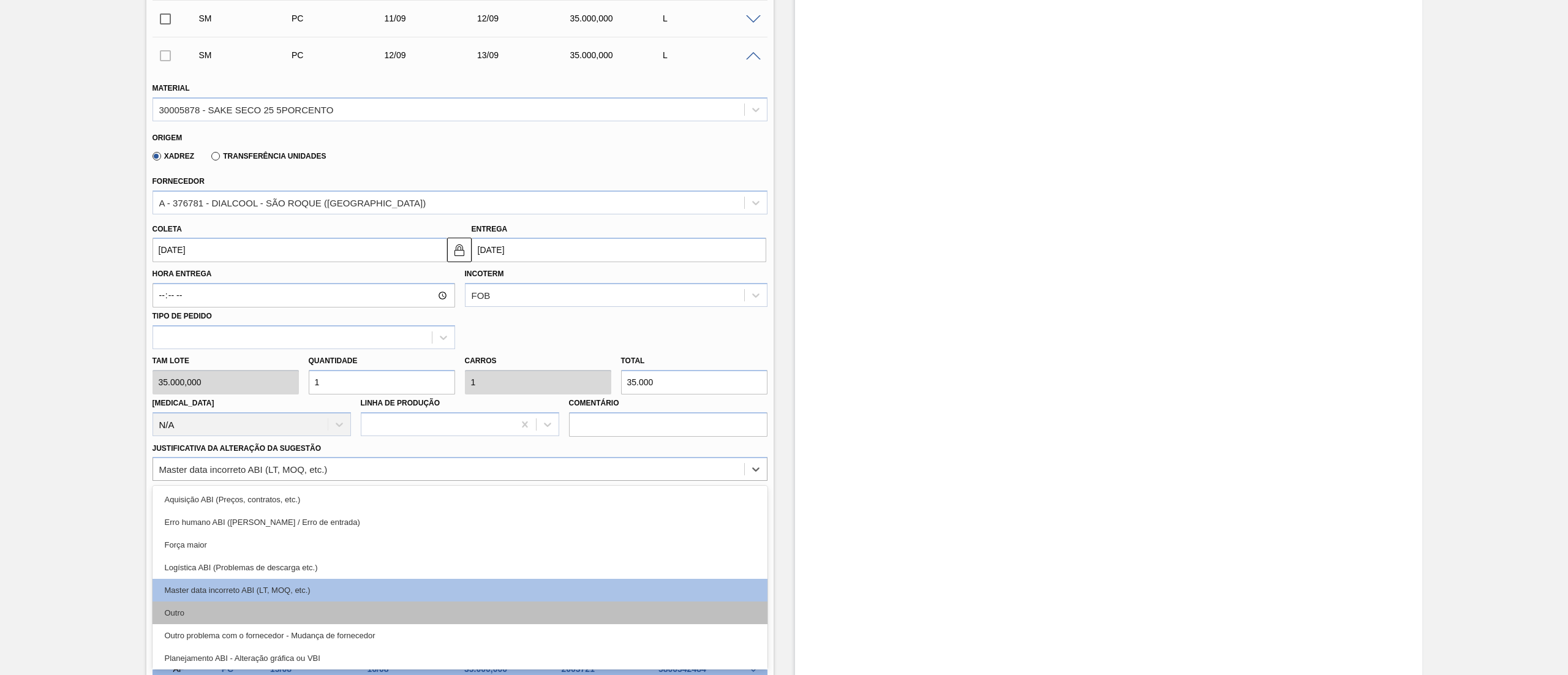
click at [235, 622] on div "Outro" at bounding box center [460, 613] width 615 height 23
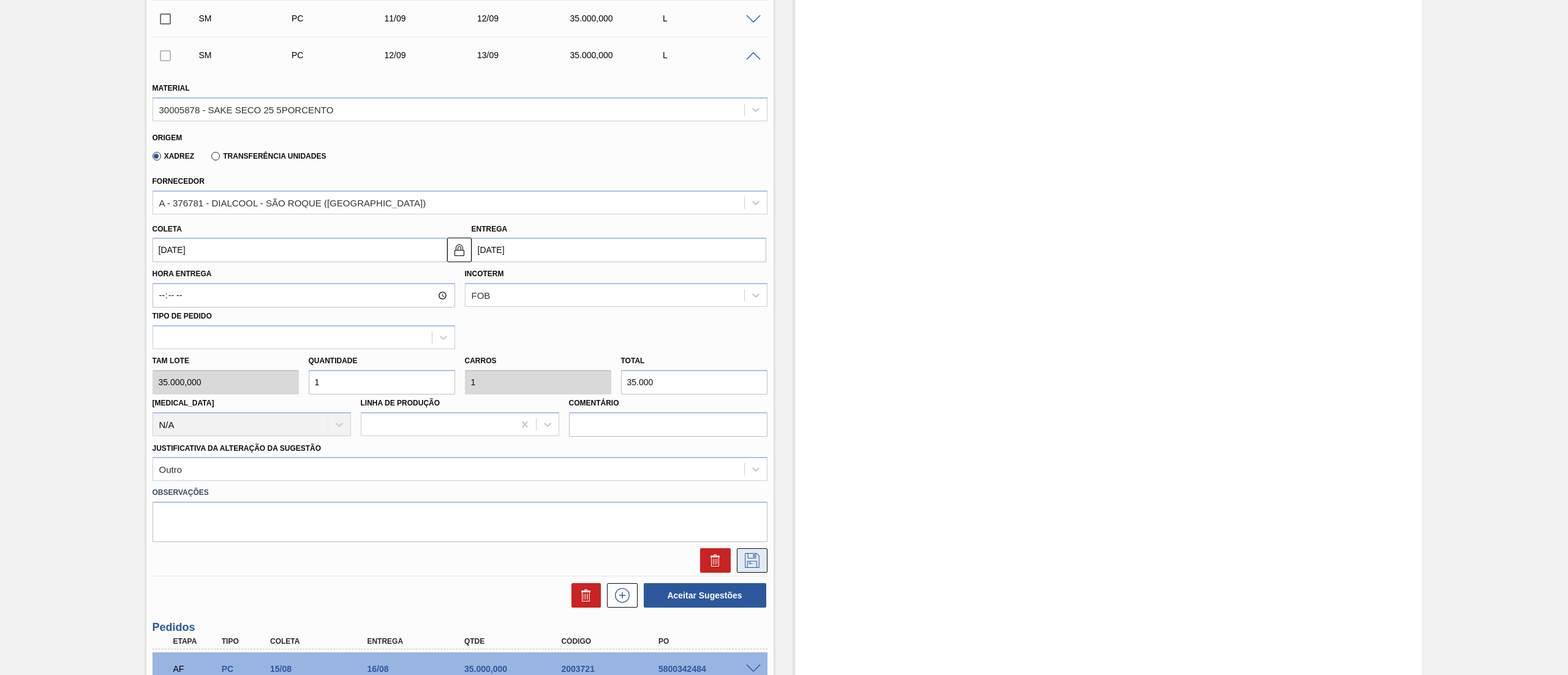
click at [753, 558] on icon at bounding box center [752, 560] width 20 height 14
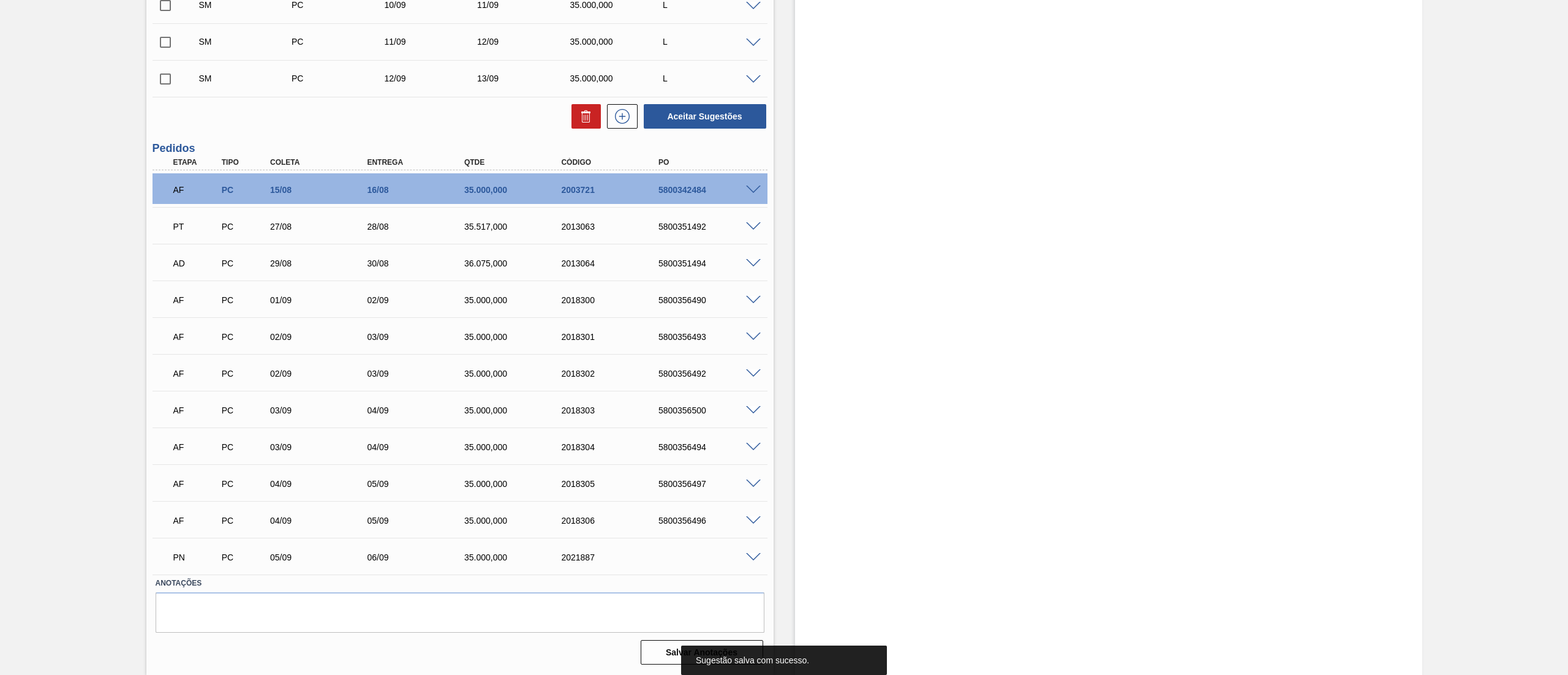
scroll to position [0, 0]
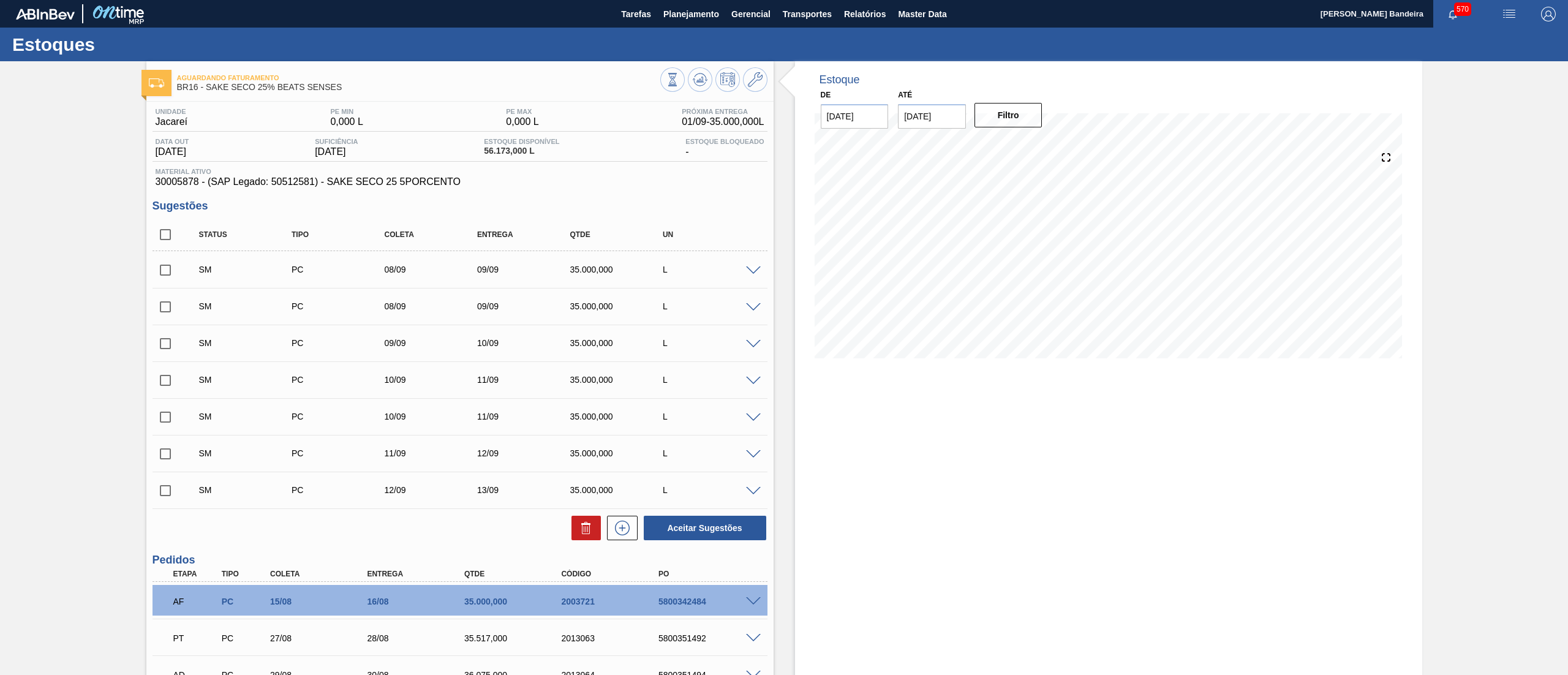
click at [166, 229] on input "checkbox" at bounding box center [165, 235] width 26 height 26
checkbox input "true"
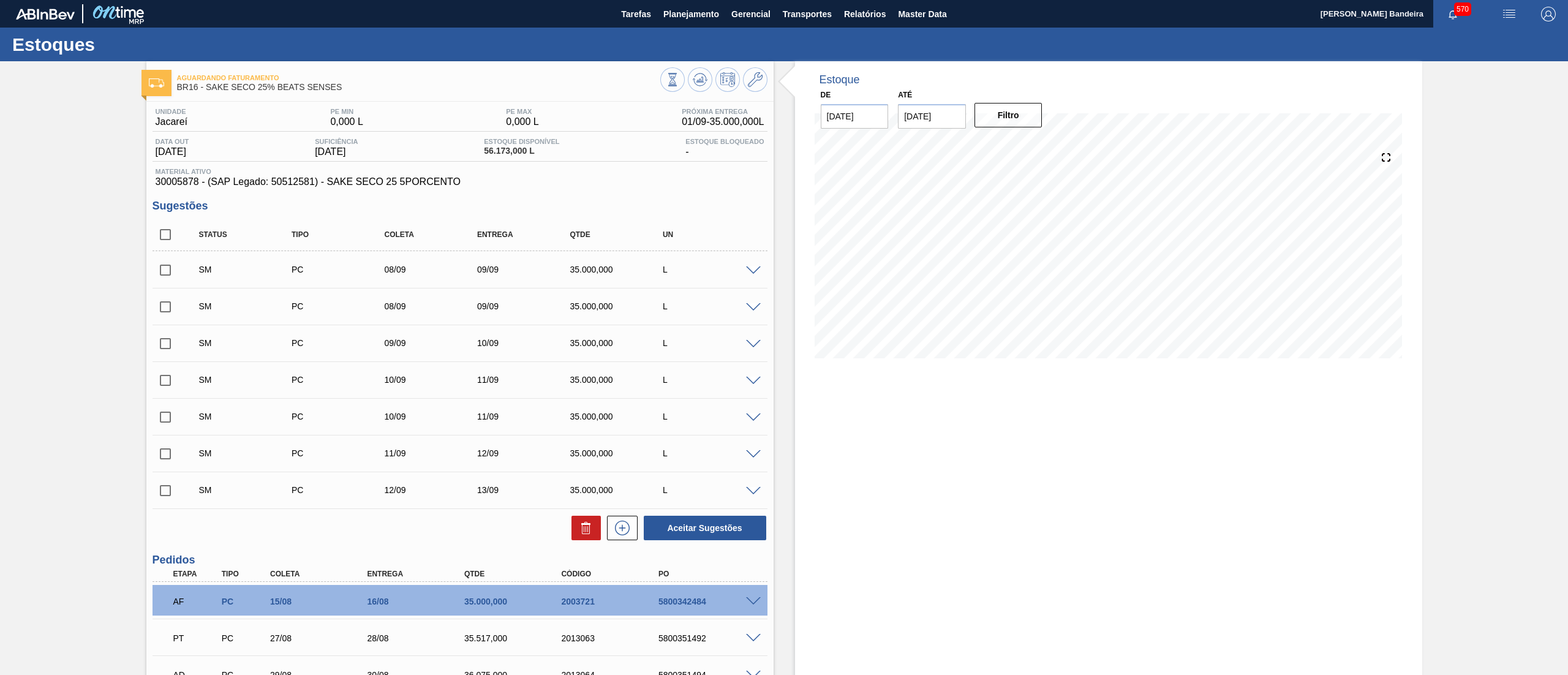
checkbox input "true"
click at [733, 529] on button "Aceitar Sugestões" at bounding box center [705, 528] width 123 height 24
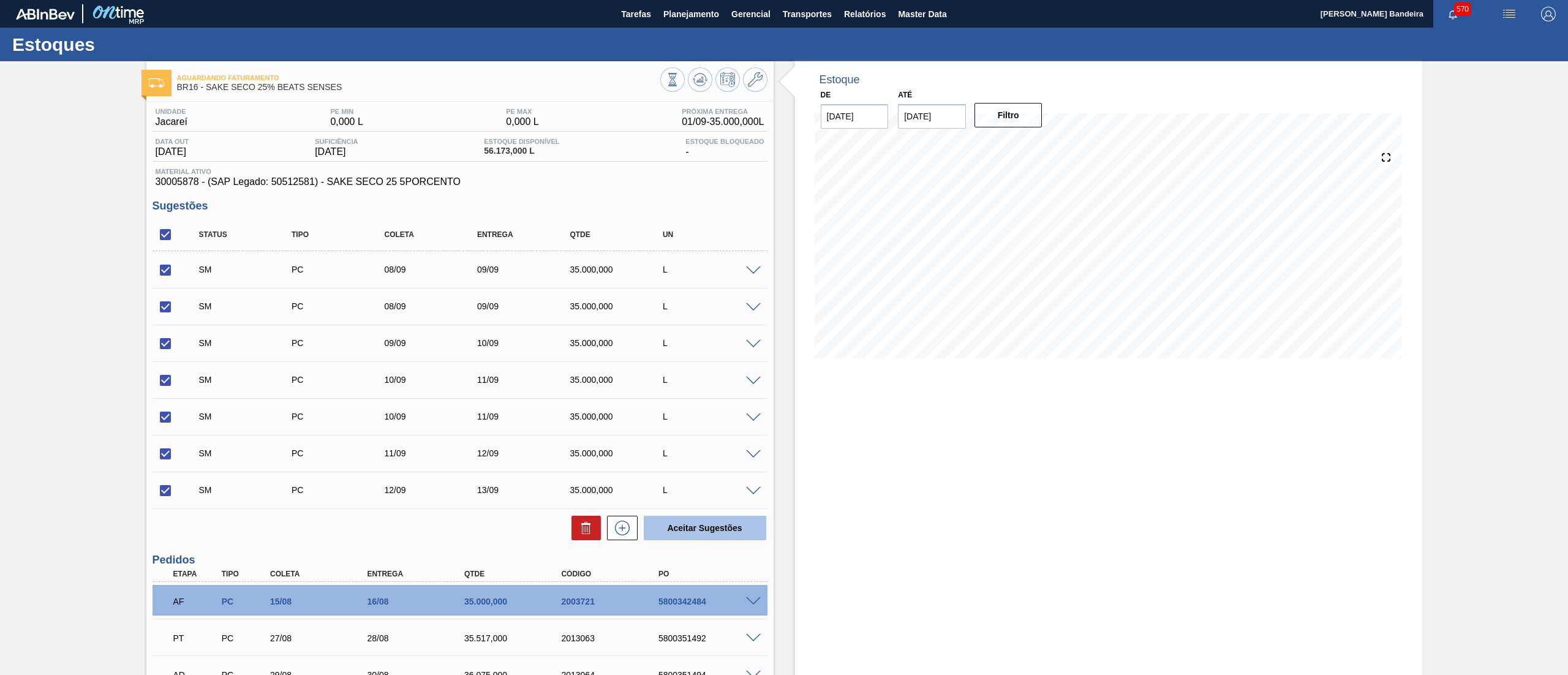
checkbox input "false"
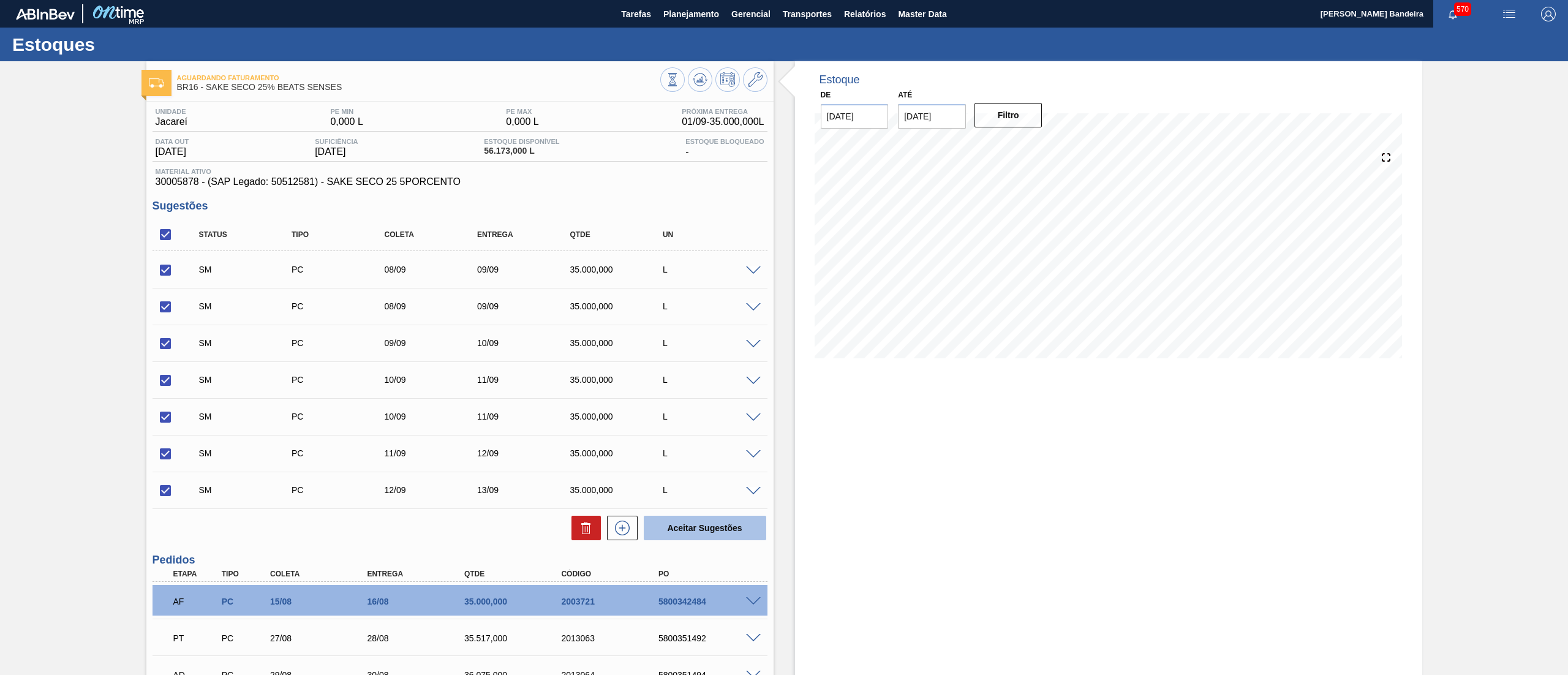
checkbox input "false"
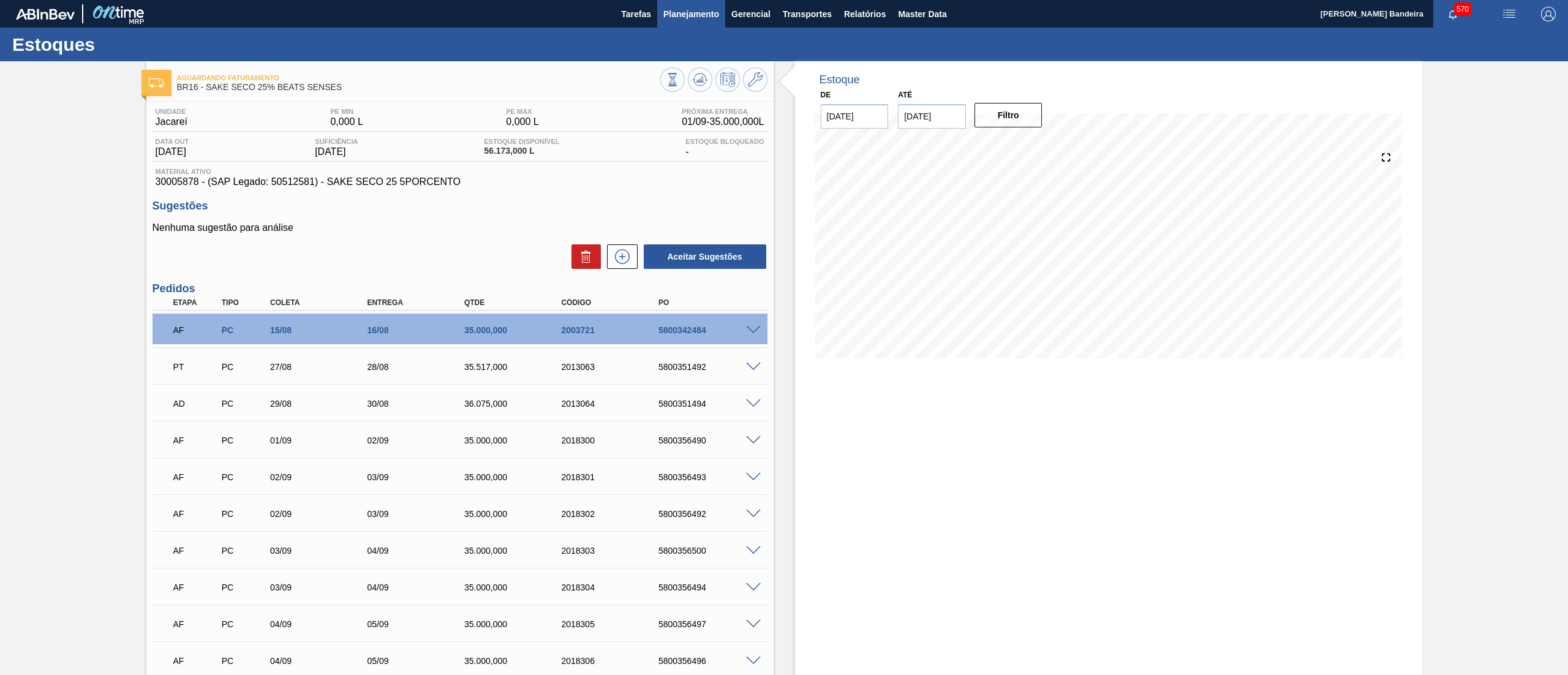
click at [696, 27] on button "Planejamento" at bounding box center [691, 14] width 68 height 27
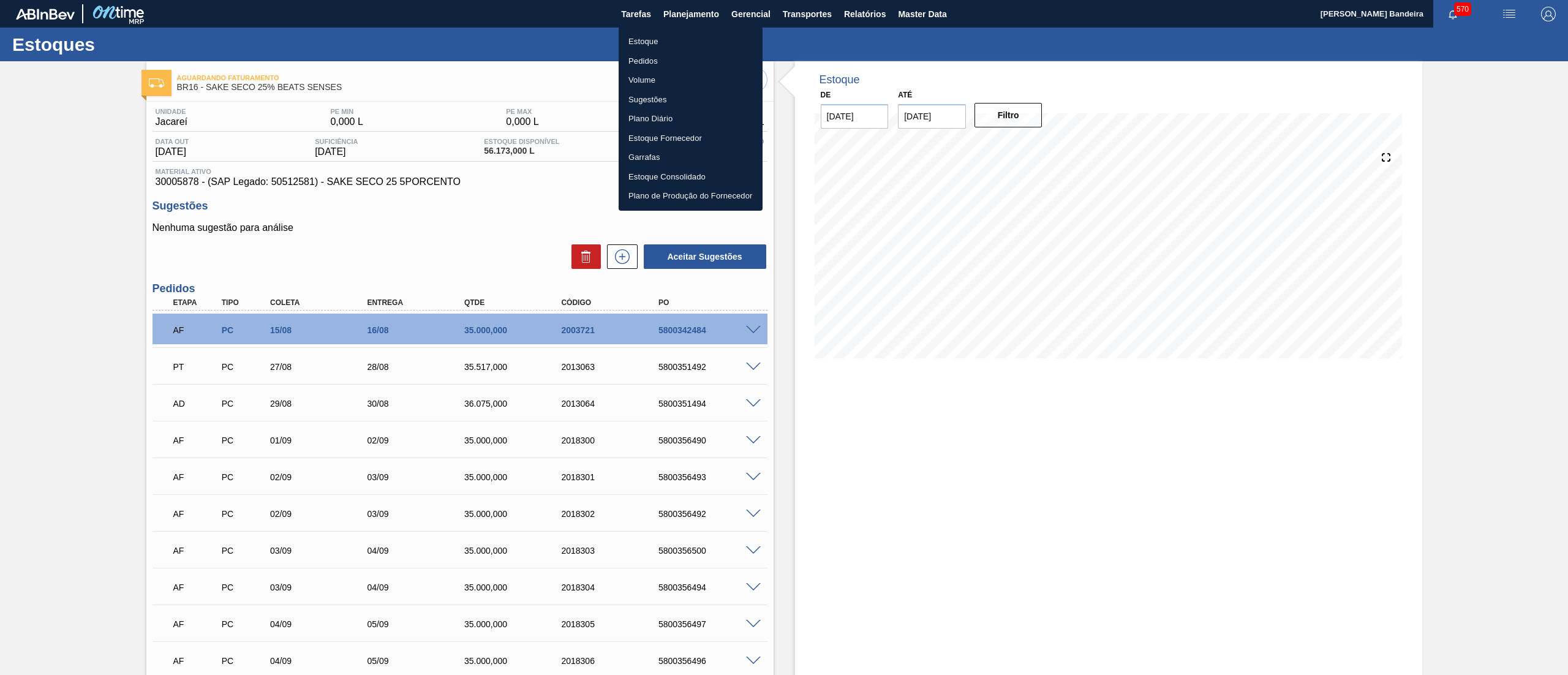
click at [677, 43] on li "Estoque" at bounding box center [690, 42] width 144 height 20
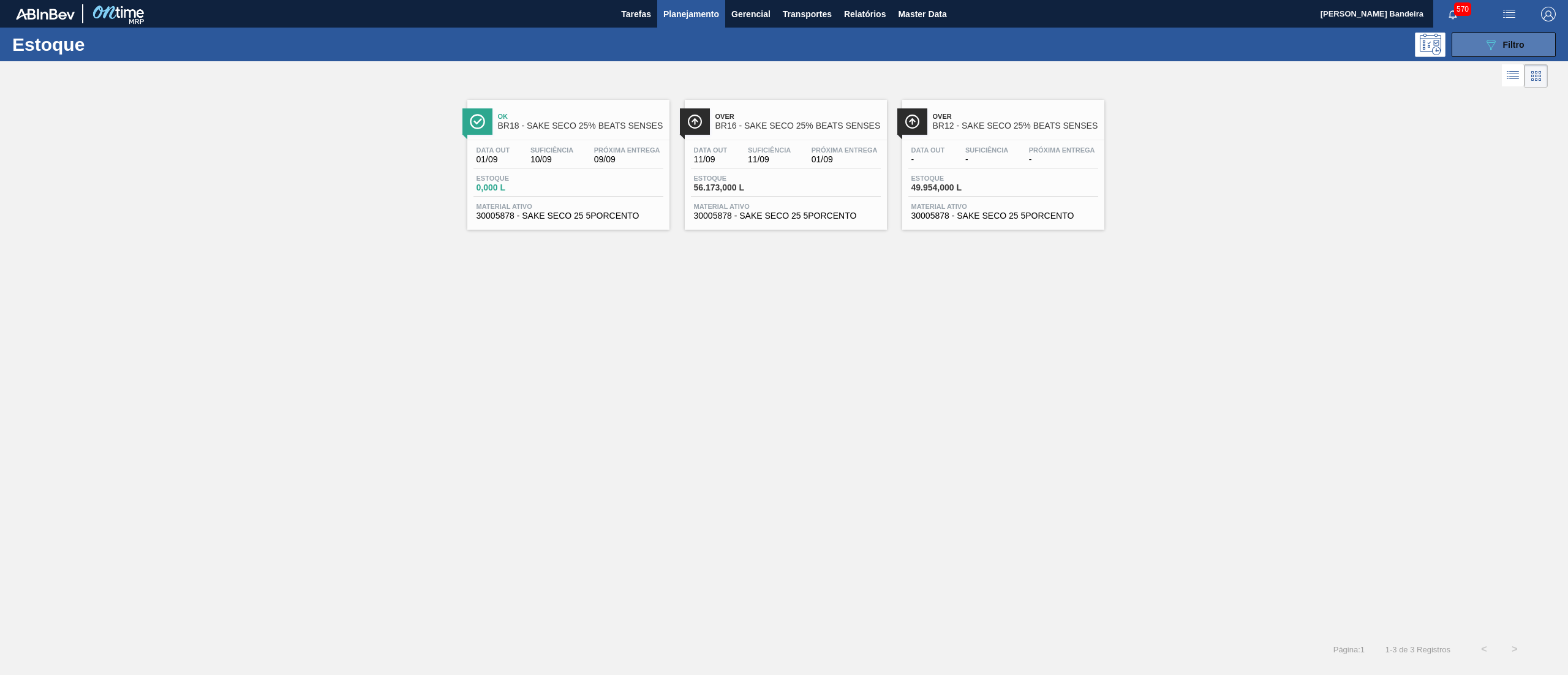
click at [1491, 37] on icon "089F7B8B-B2A5-4AFE-B5C0-19BA573D28AC" at bounding box center [1490, 44] width 14 height 14
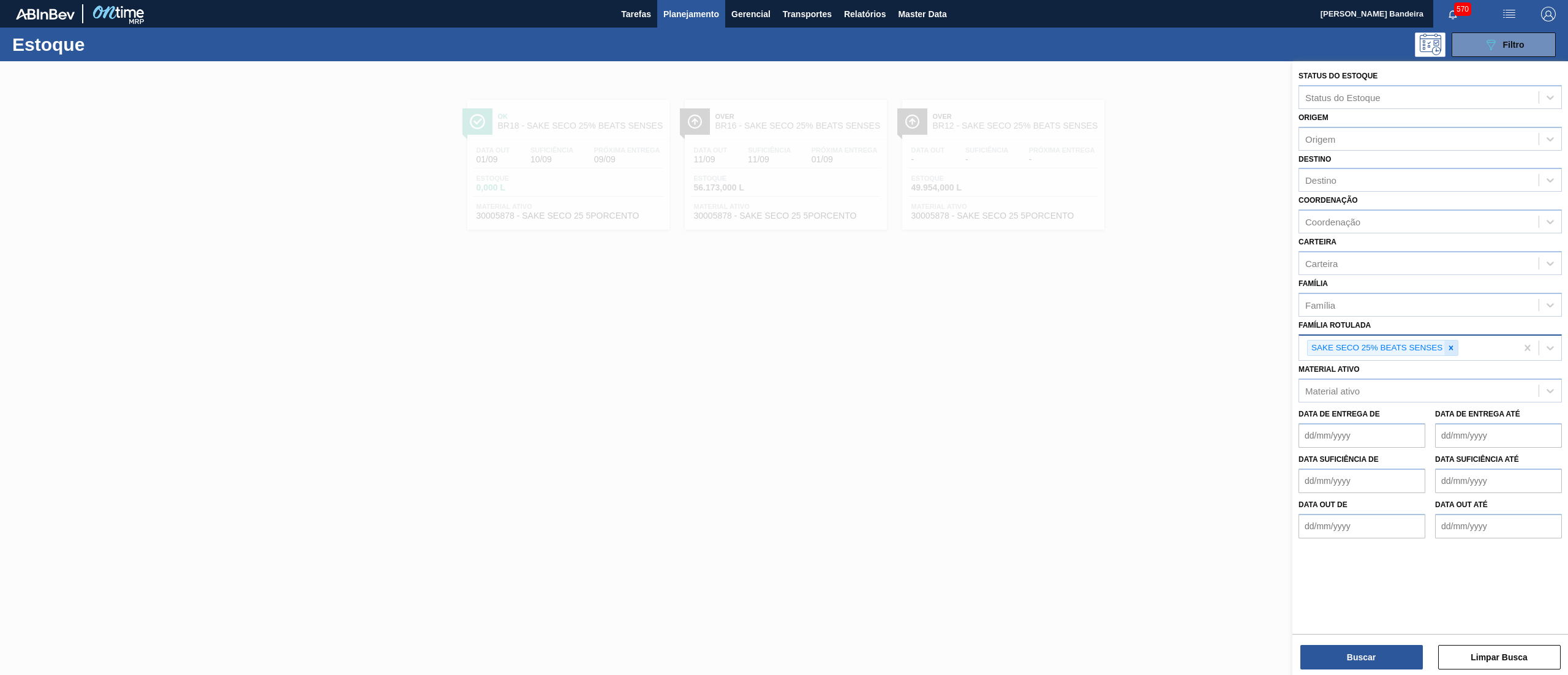
click at [1454, 341] on div at bounding box center [1451, 349] width 14 height 15
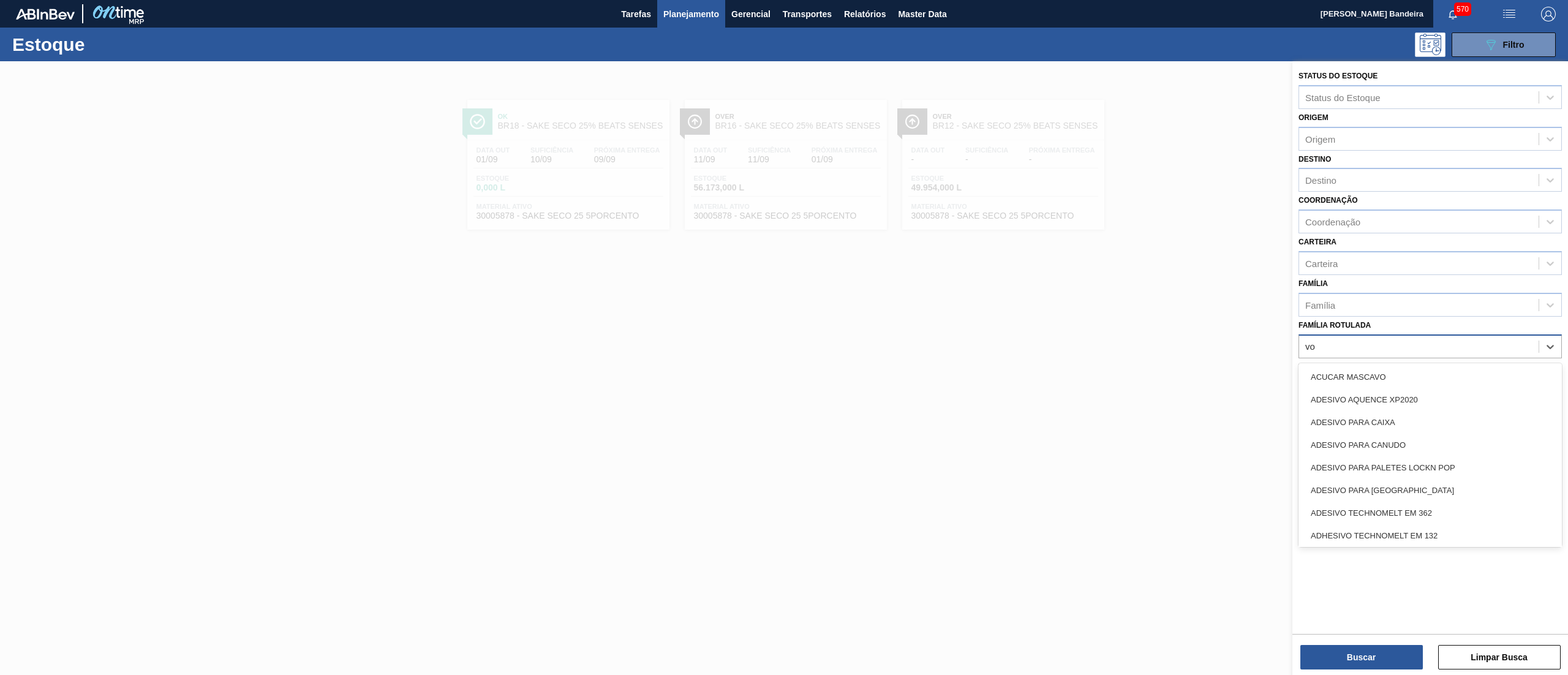
type Rotulada "vod"
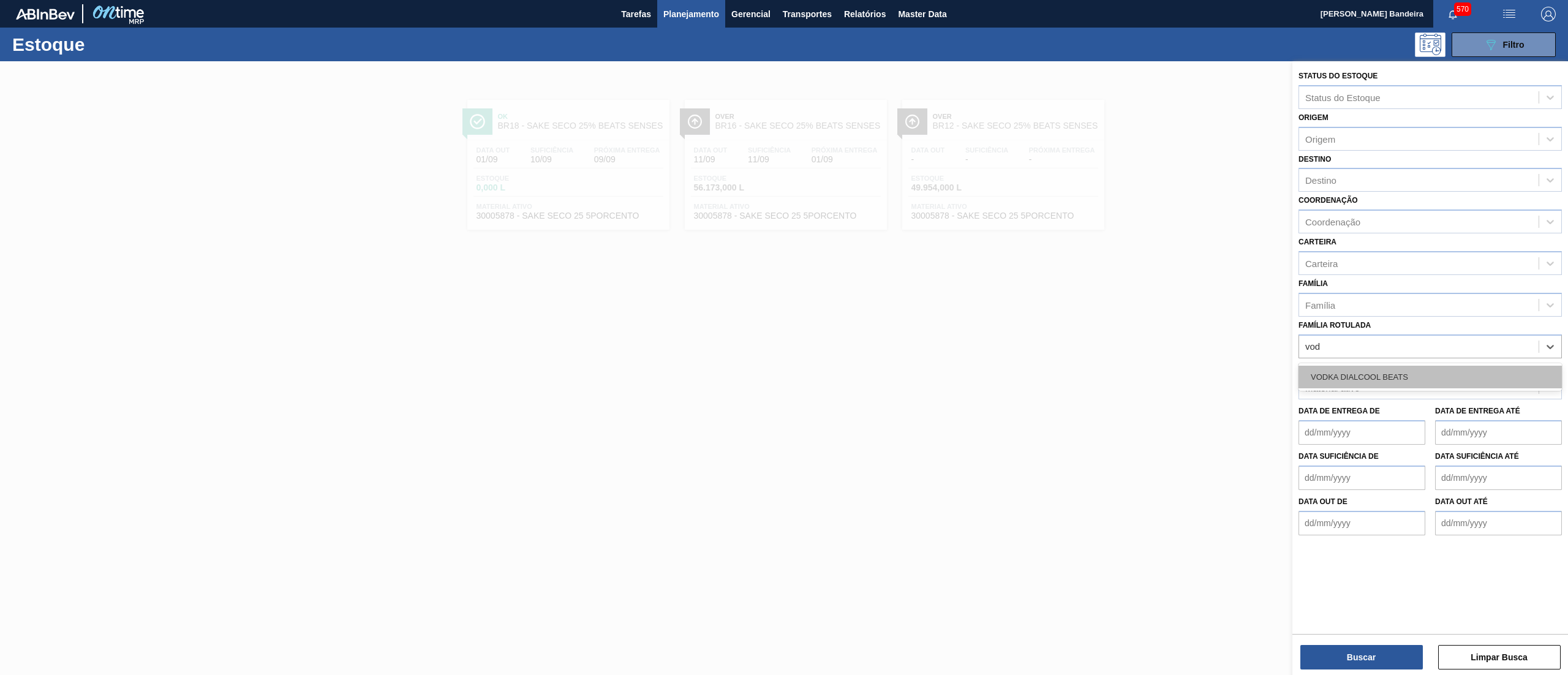
click at [1406, 367] on div "VODKA DIALCOOL BEATS" at bounding box center [1430, 377] width 263 height 23
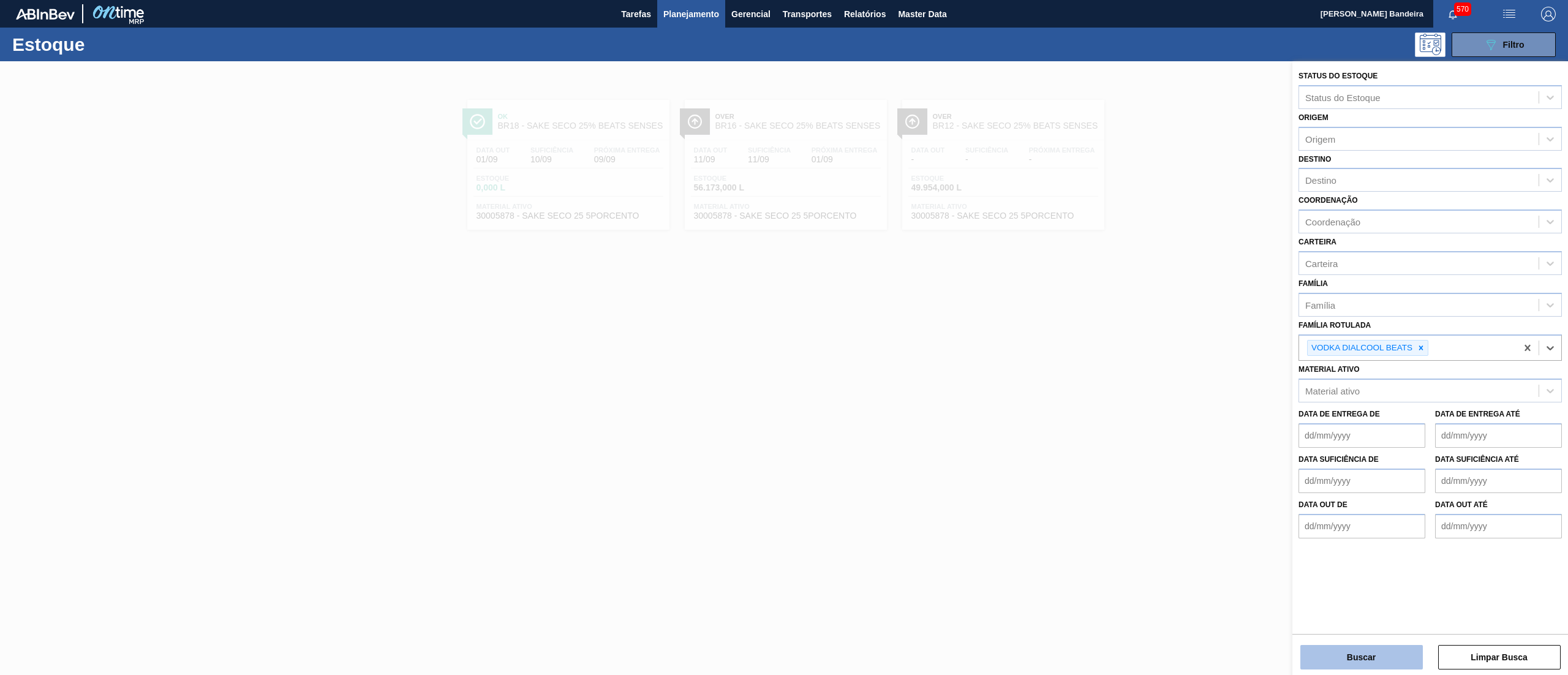
click at [1403, 649] on button "Buscar" at bounding box center [1361, 657] width 123 height 24
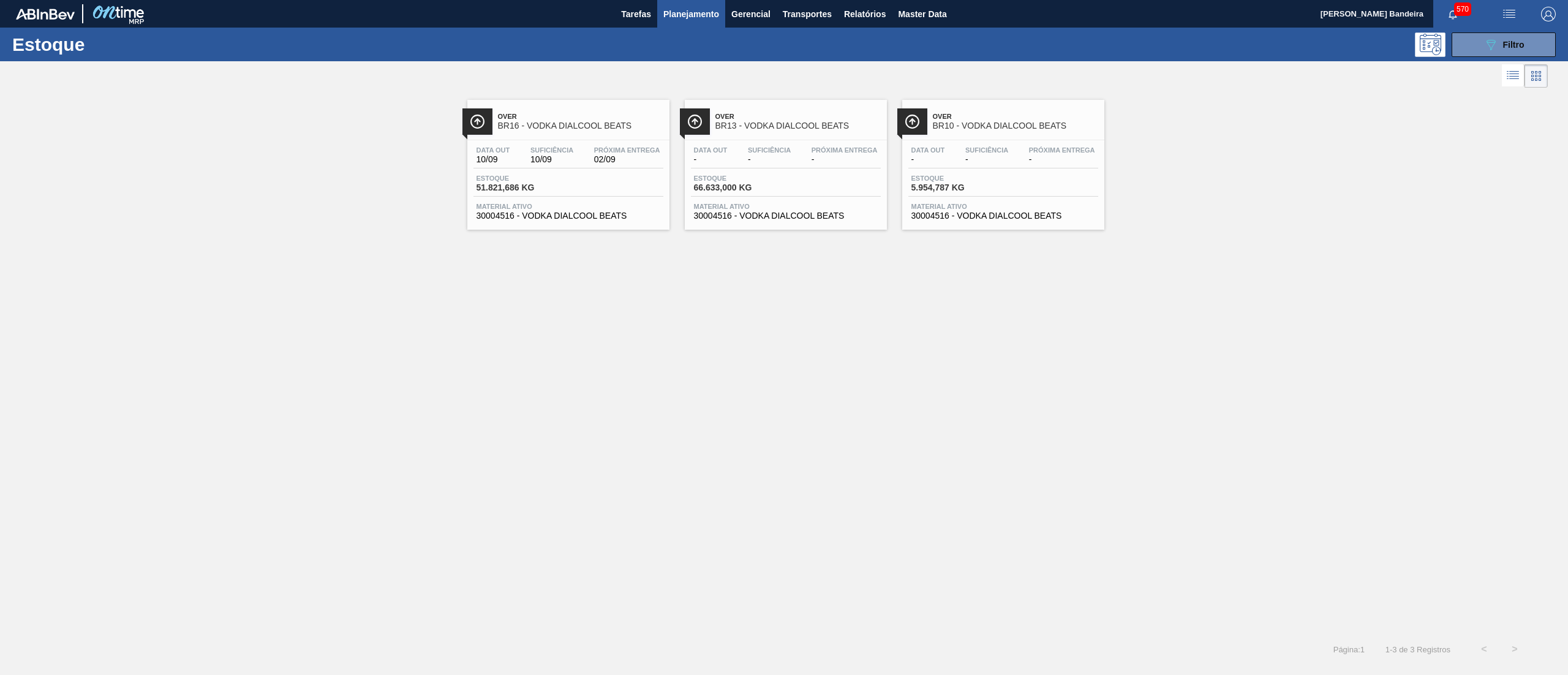
click at [610, 220] on span "30004516 - VODKA DIALCOOL BEATS" at bounding box center [568, 216] width 184 height 9
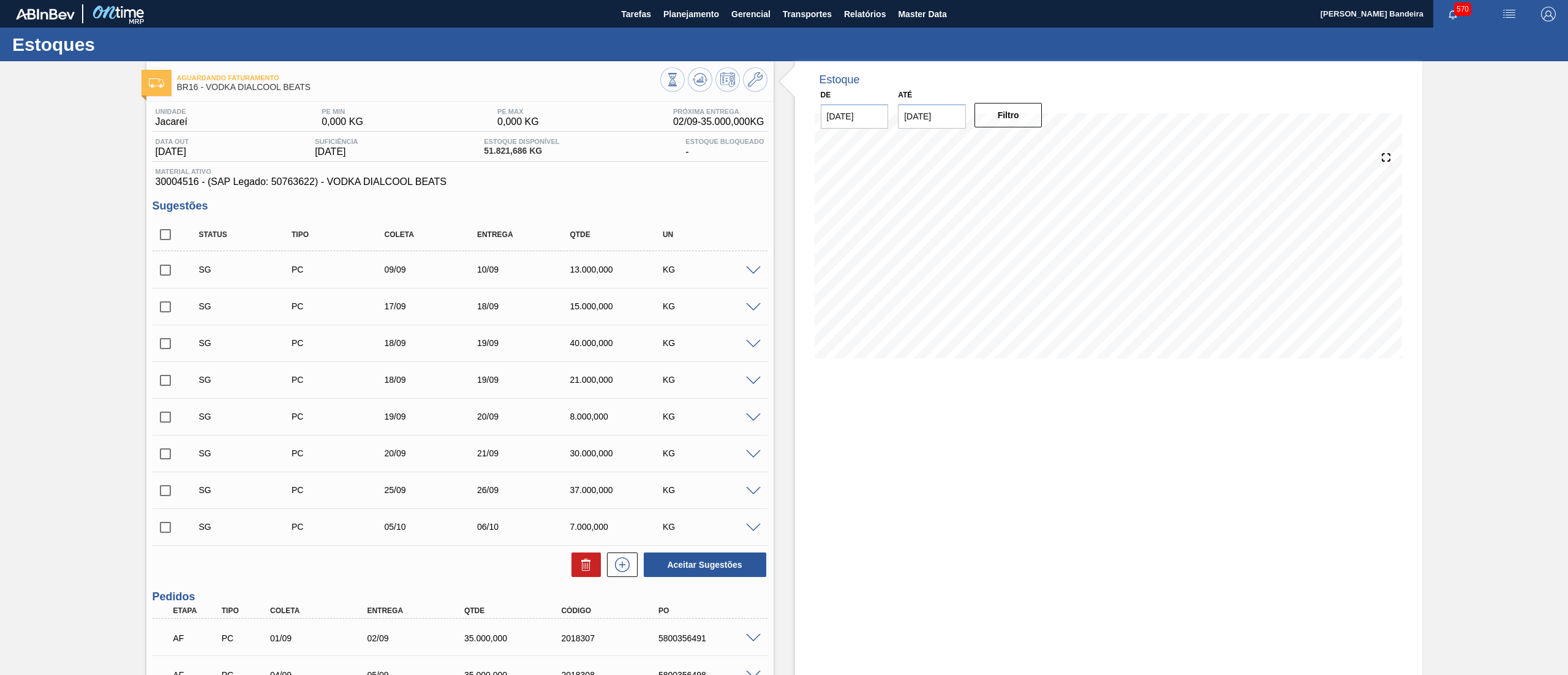
click at [163, 239] on input "checkbox" at bounding box center [165, 235] width 26 height 26
checkbox input "true"
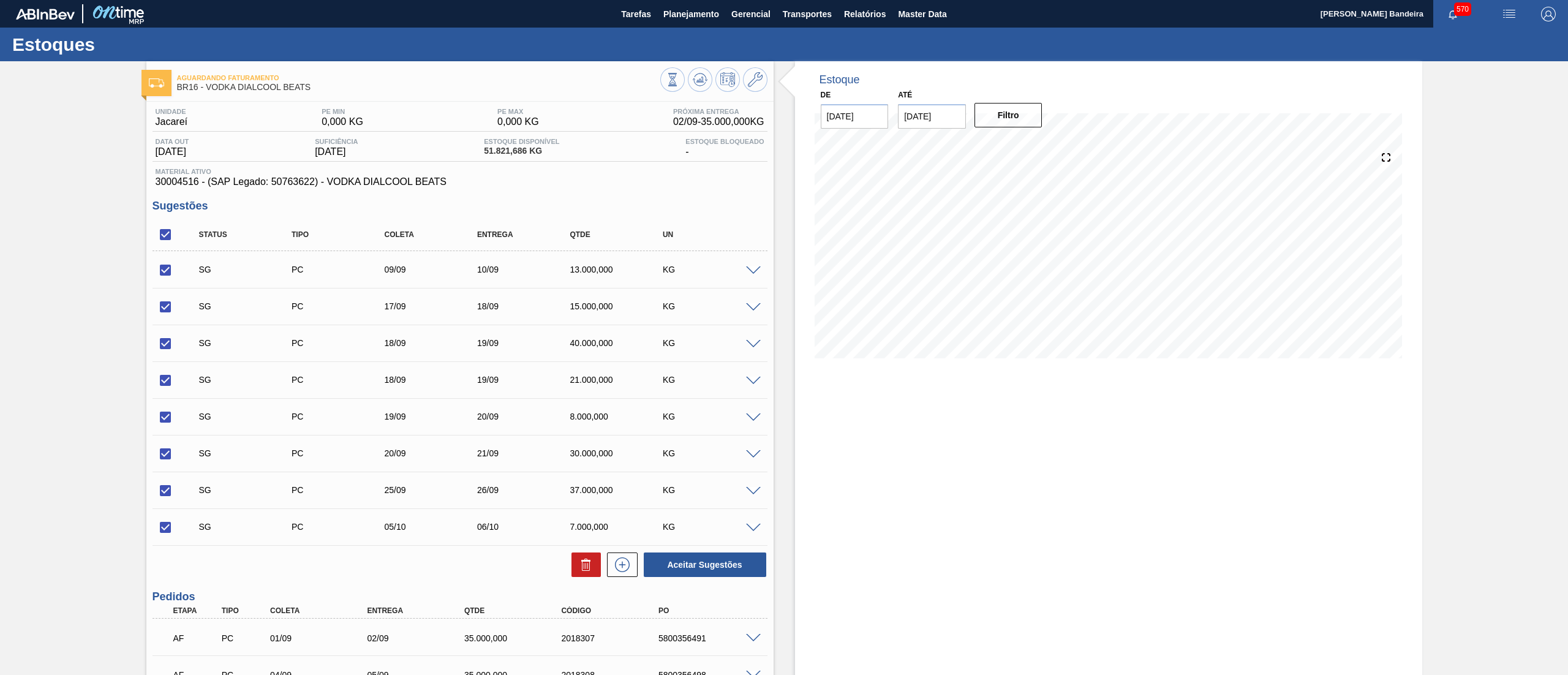
checkbox input "true"
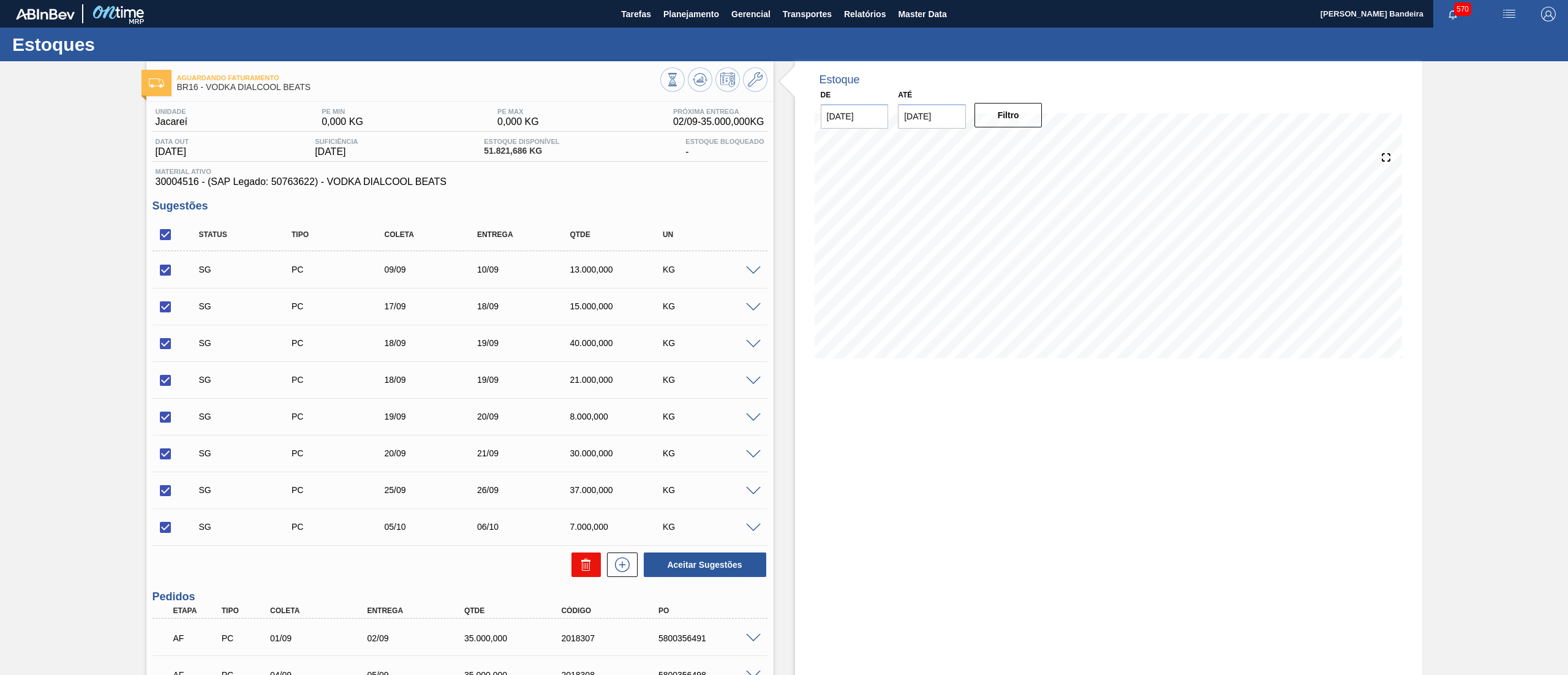
click at [594, 564] on button at bounding box center [586, 564] width 30 height 24
checkbox input "false"
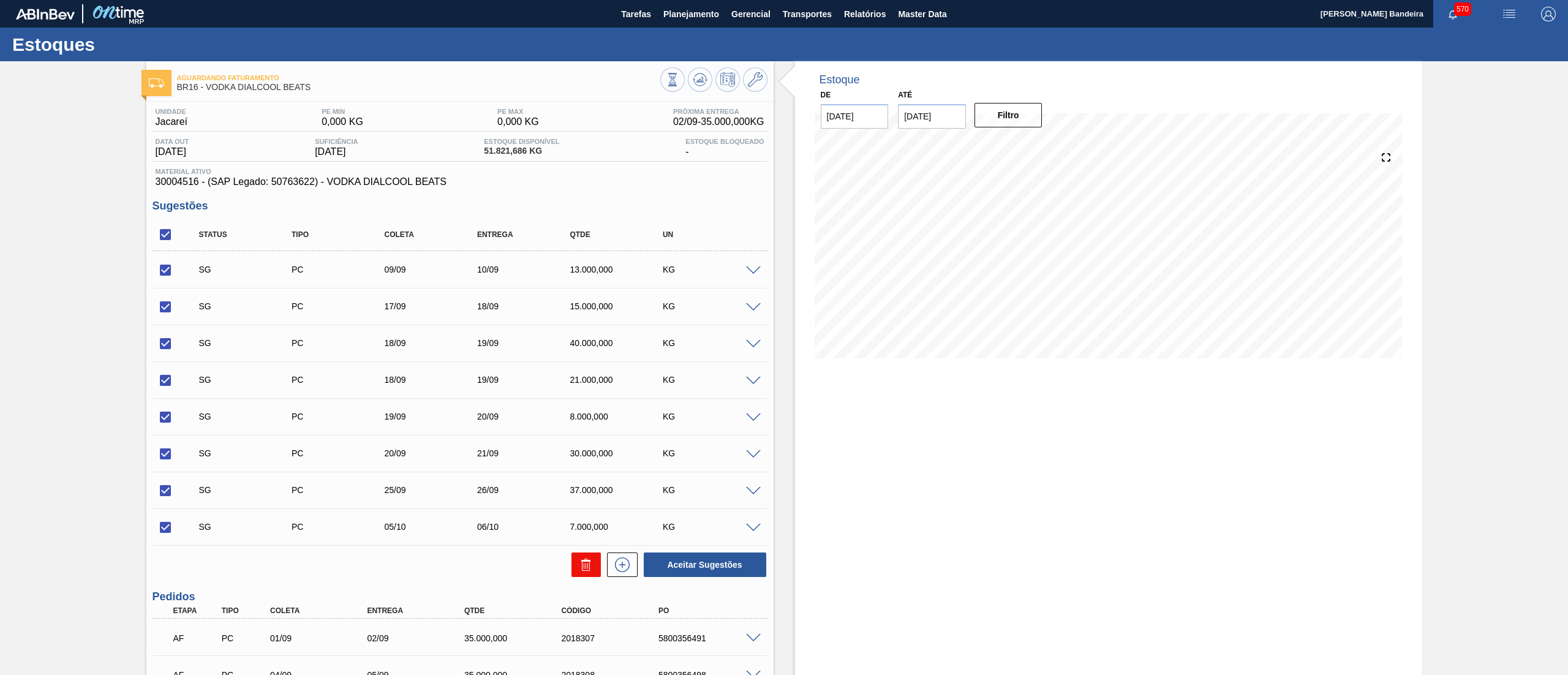
checkbox input "false"
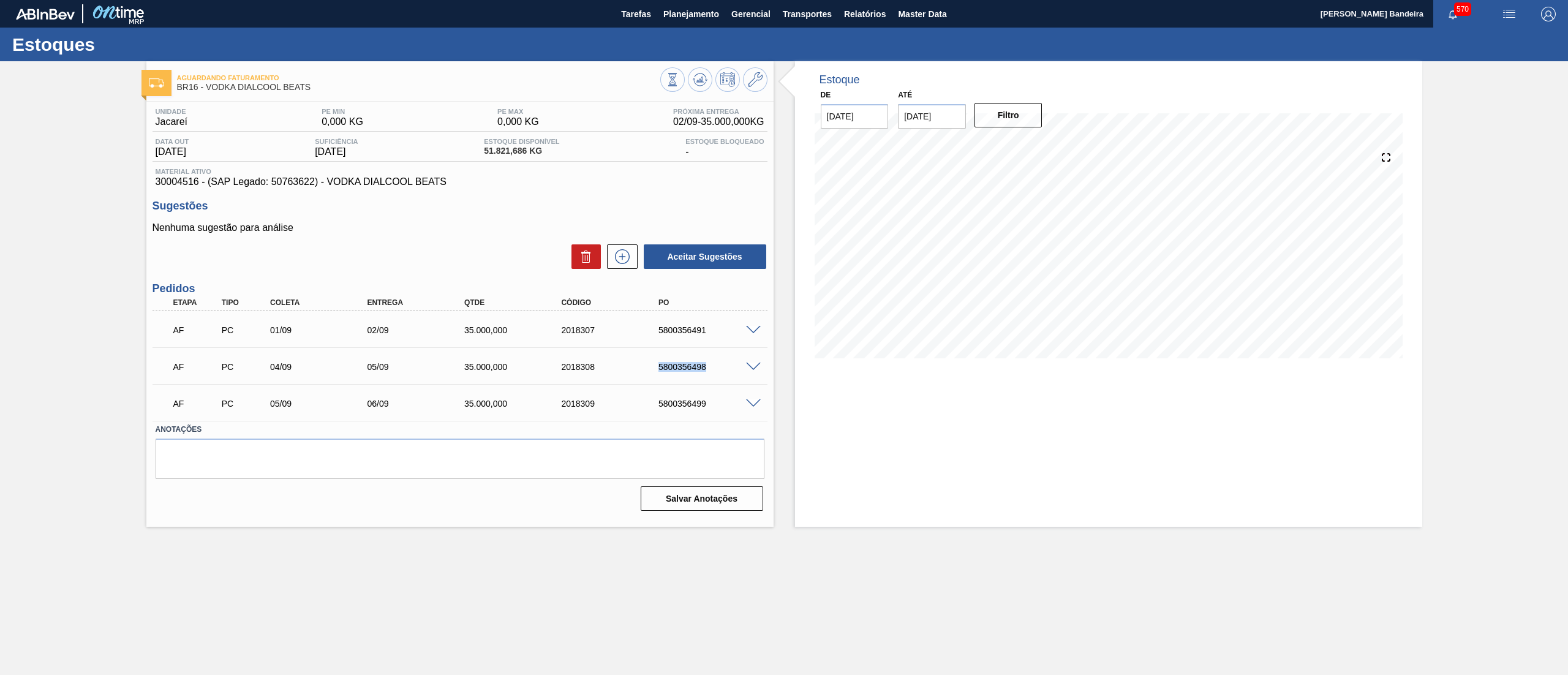
drag, startPoint x: 645, startPoint y: 369, endPoint x: 733, endPoint y: 372, distance: 88.1
click at [733, 372] on div "AF PC 04/09 05/09 35.000,000 2018308 5800356498" at bounding box center [457, 365] width 583 height 24
copy div "5800356498"
click at [767, 72] on div at bounding box center [714, 81] width 108 height 27
click at [760, 78] on icon at bounding box center [755, 79] width 14 height 14
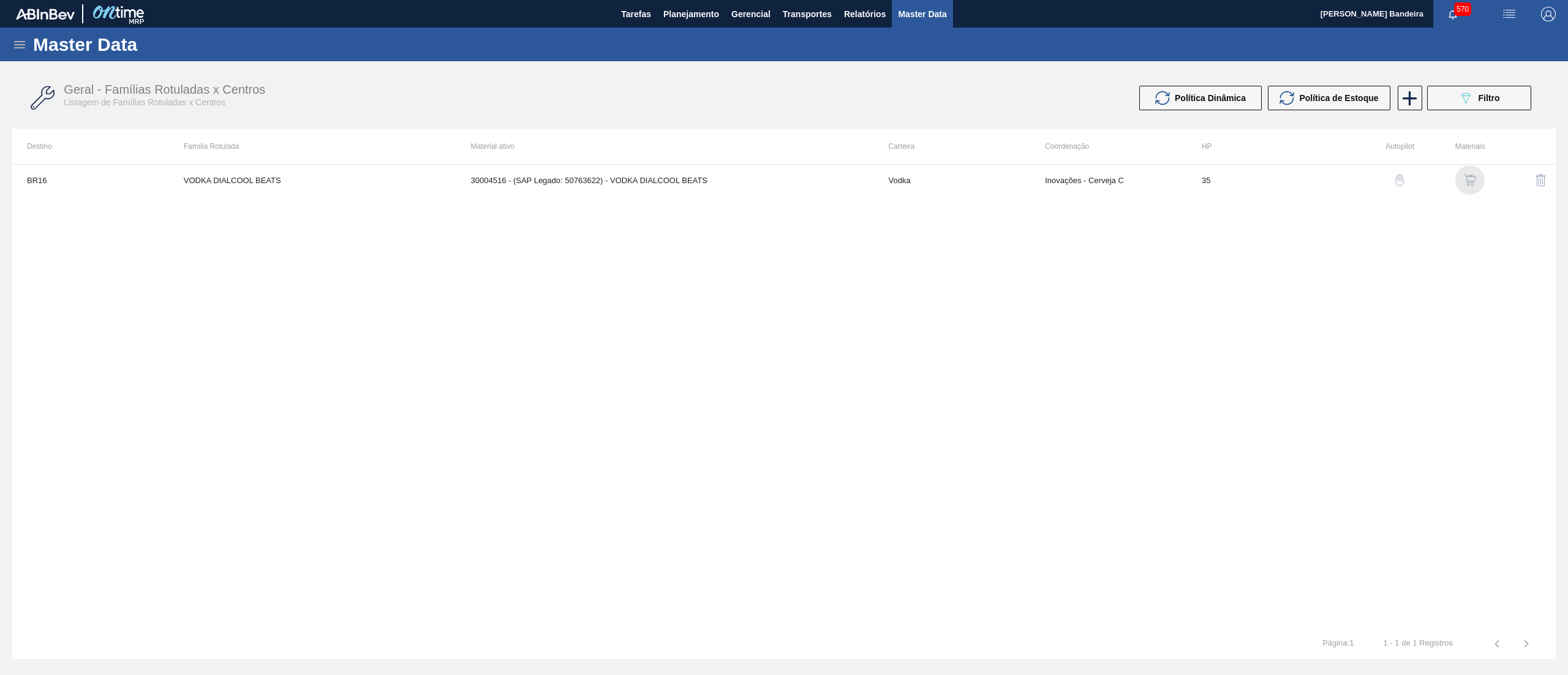
click at [1473, 176] on img "button" at bounding box center [1470, 180] width 12 height 12
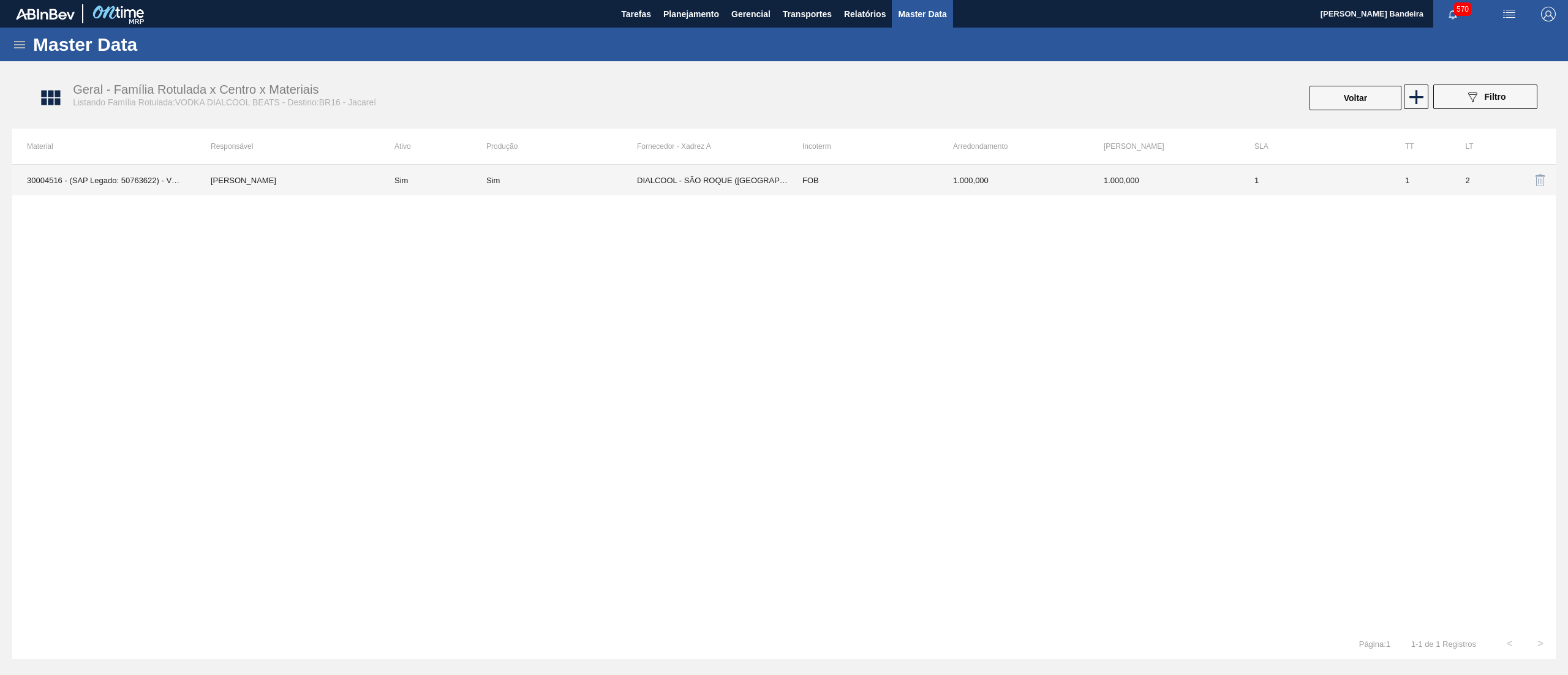
click at [790, 176] on td "FOB" at bounding box center [863, 180] width 151 height 31
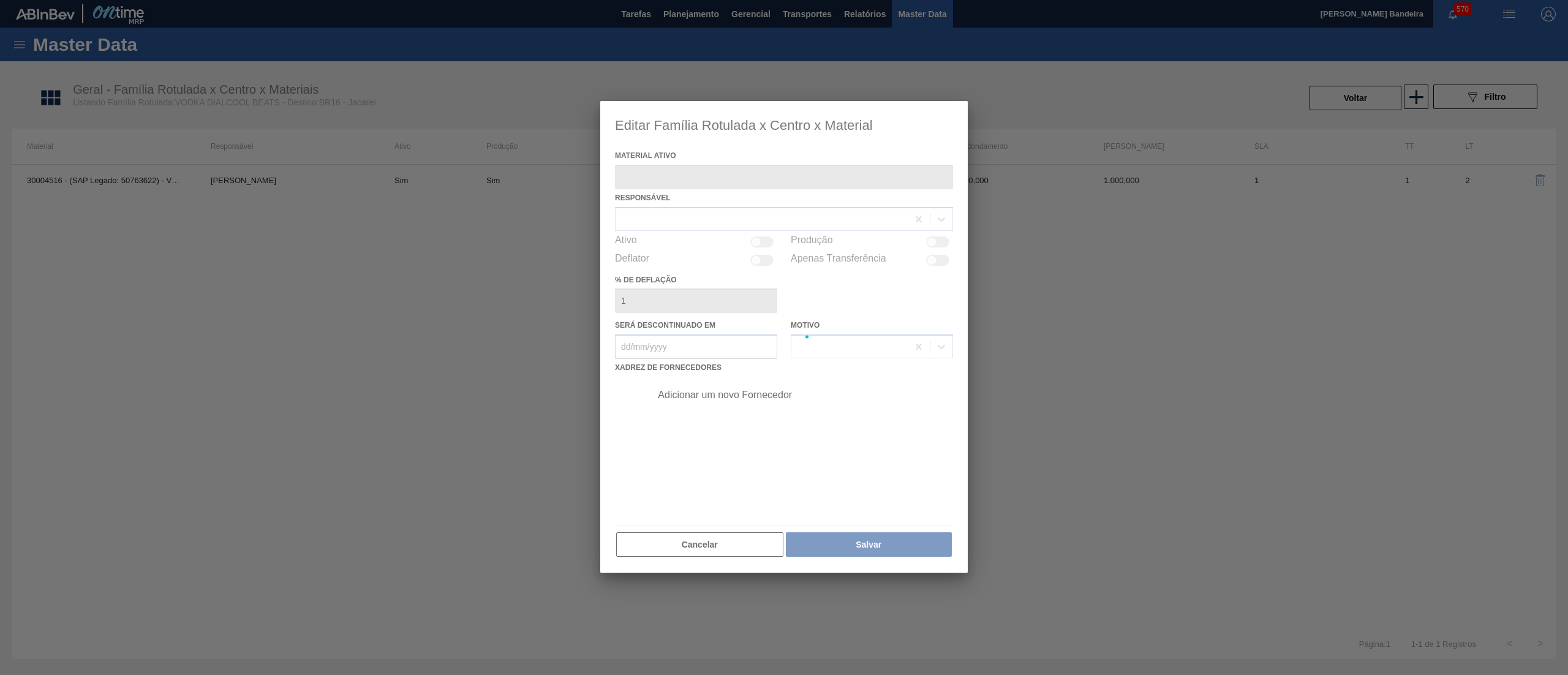
type ativo "30004516 - (SAP Legado: 50763622) - VODKA DIALCOOL BEATS"
checkbox input "true"
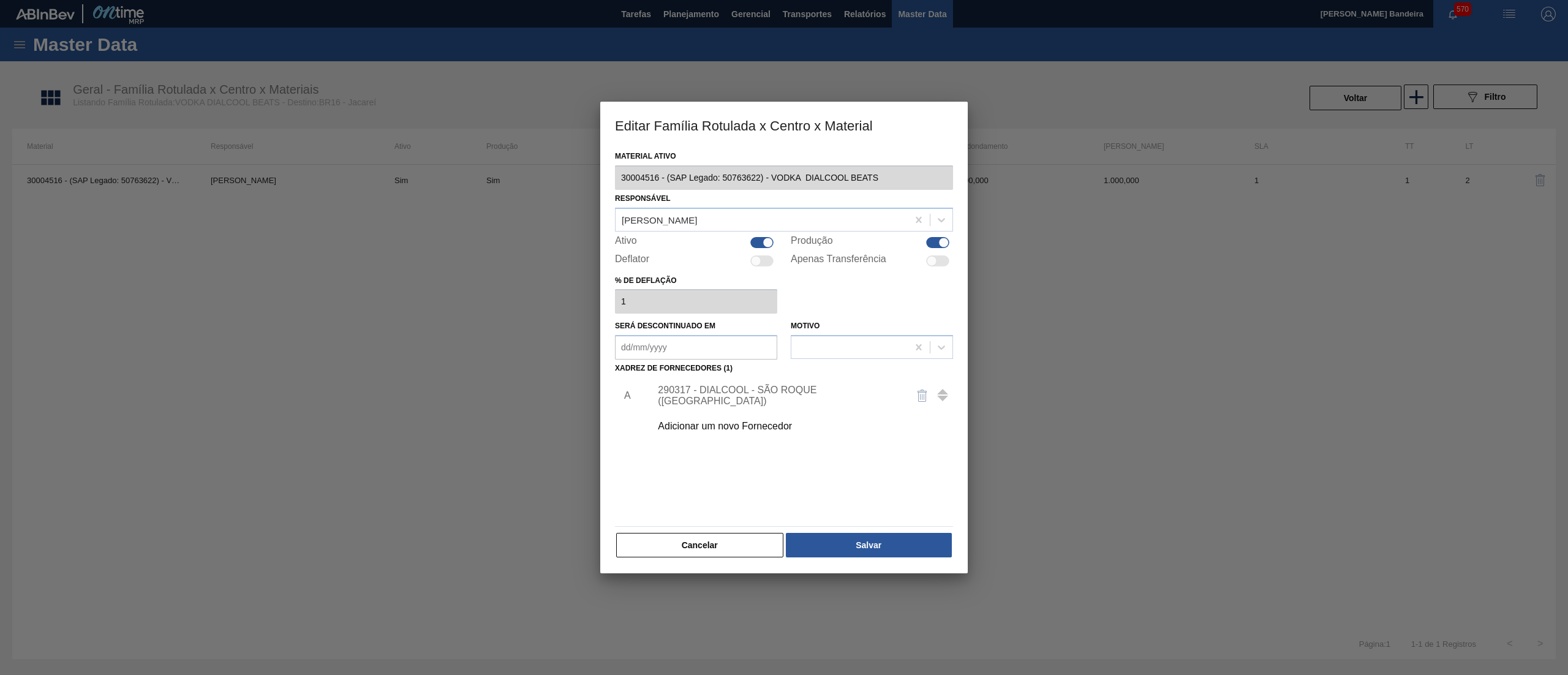
click at [701, 426] on div "Adicionar um novo Fornecedor" at bounding box center [778, 426] width 240 height 11
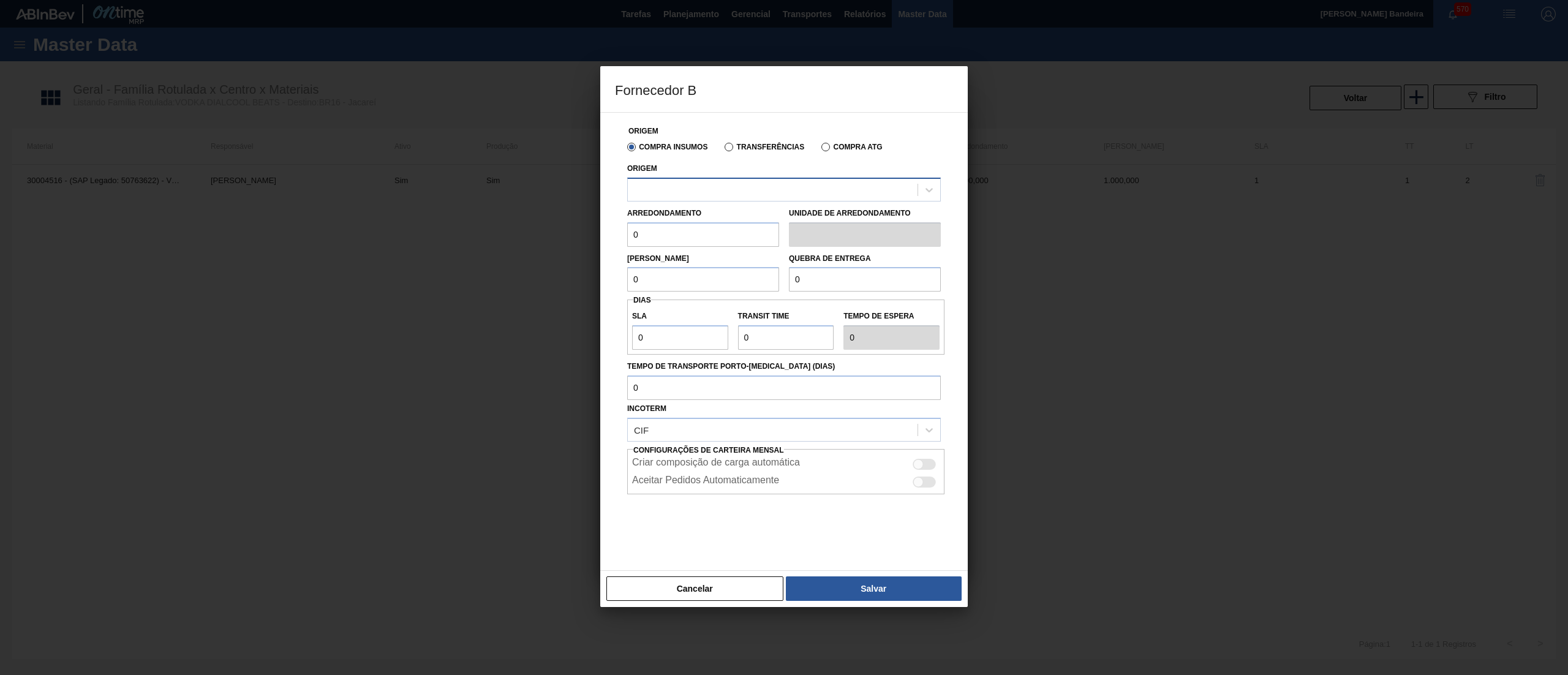
click at [667, 182] on div at bounding box center [773, 189] width 290 height 18
click at [667, 183] on div at bounding box center [773, 189] width 290 height 18
click at [702, 587] on button "Cancelar" at bounding box center [695, 589] width 177 height 24
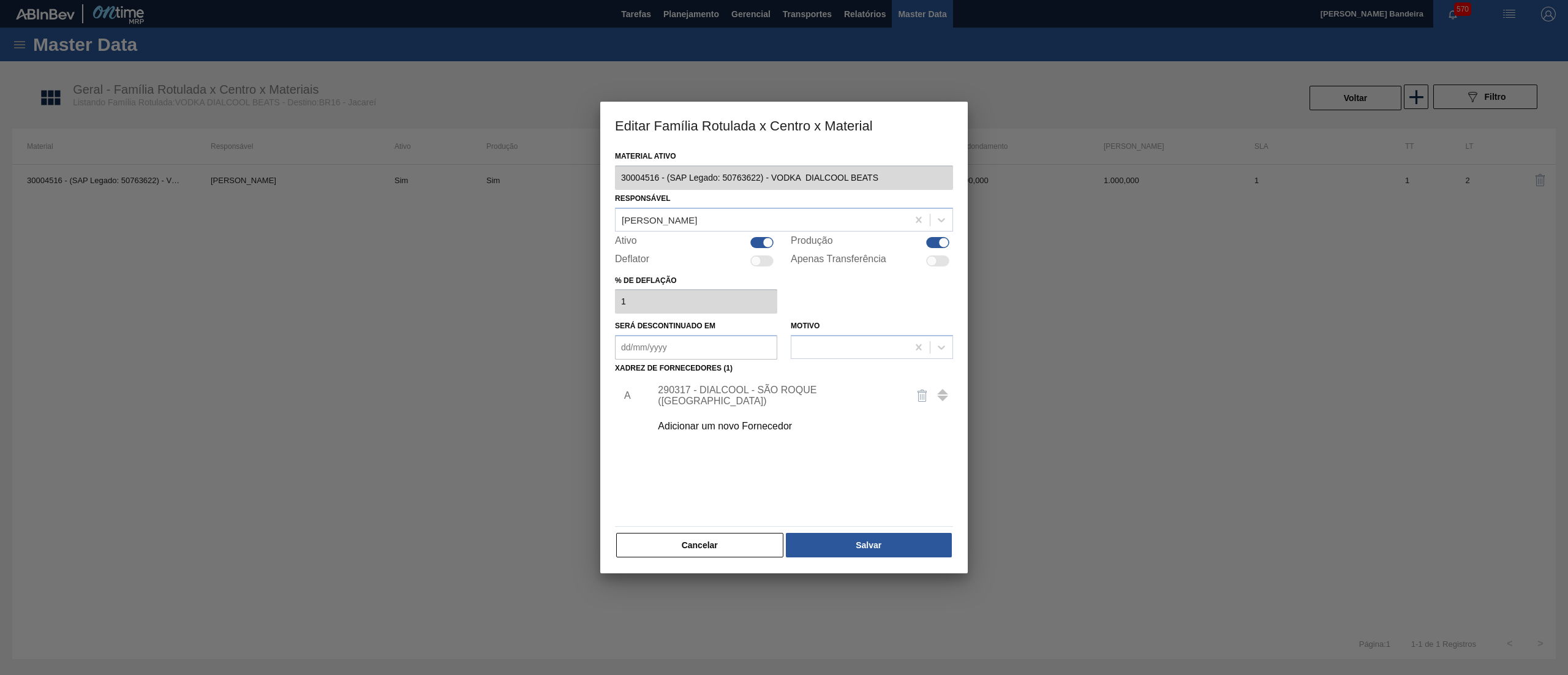
click at [748, 390] on div "290317 - DIALCOOL - SÃO ROQUE ([GEOGRAPHIC_DATA])" at bounding box center [778, 395] width 240 height 22
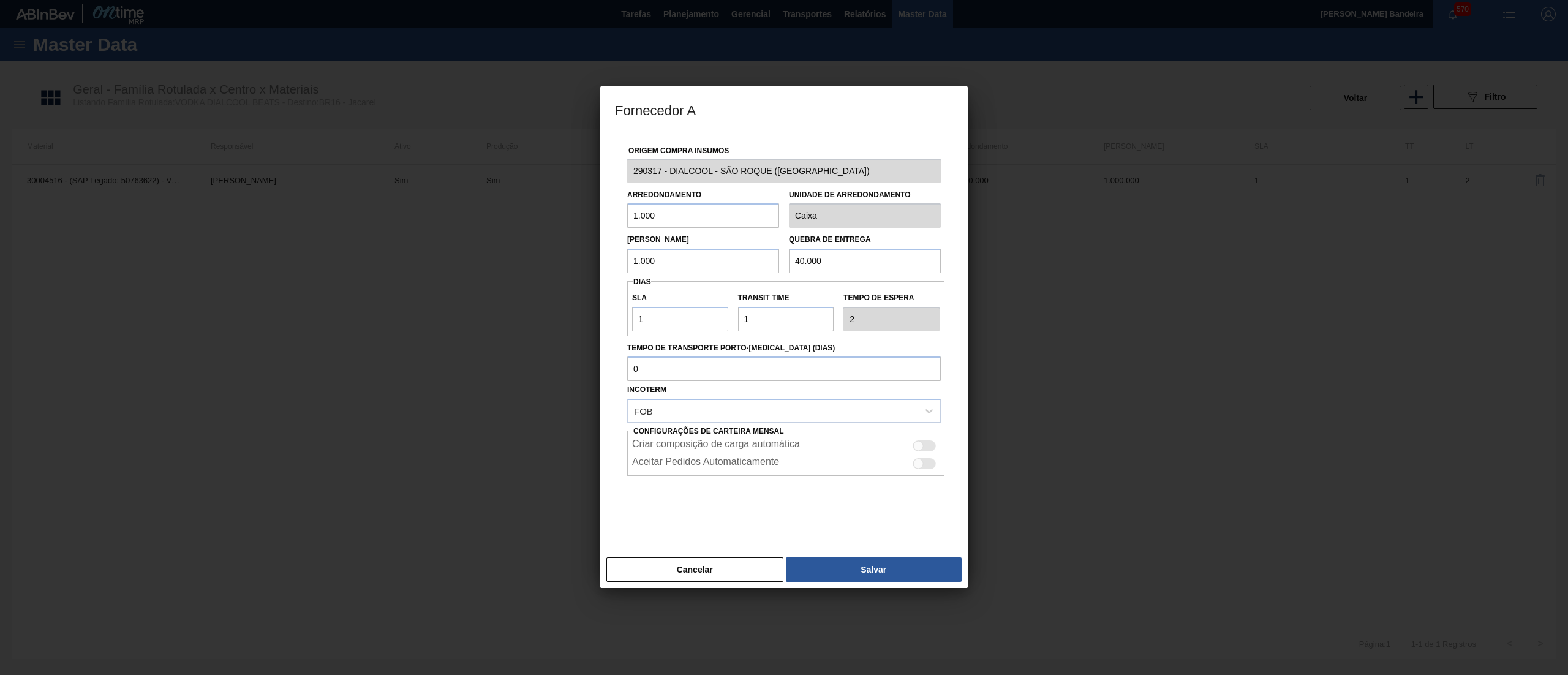
drag, startPoint x: 664, startPoint y: 216, endPoint x: 525, endPoint y: 216, distance: 139.0
click at [525, 216] on div "Fornecedor A Origem Compra Insumos 290317 - DIALCOOL - SÃO ROQUE ([GEOGRAPHIC_D…" at bounding box center [784, 337] width 1568 height 675
type input "35.000"
drag, startPoint x: 651, startPoint y: 223, endPoint x: 537, endPoint y: 223, distance: 114.0
click at [537, 223] on div "Fornecedor A Origem Compra Insumos 290317 - DIALCOOL - SÃO ROQUE ([GEOGRAPHIC_D…" at bounding box center [784, 337] width 1568 height 675
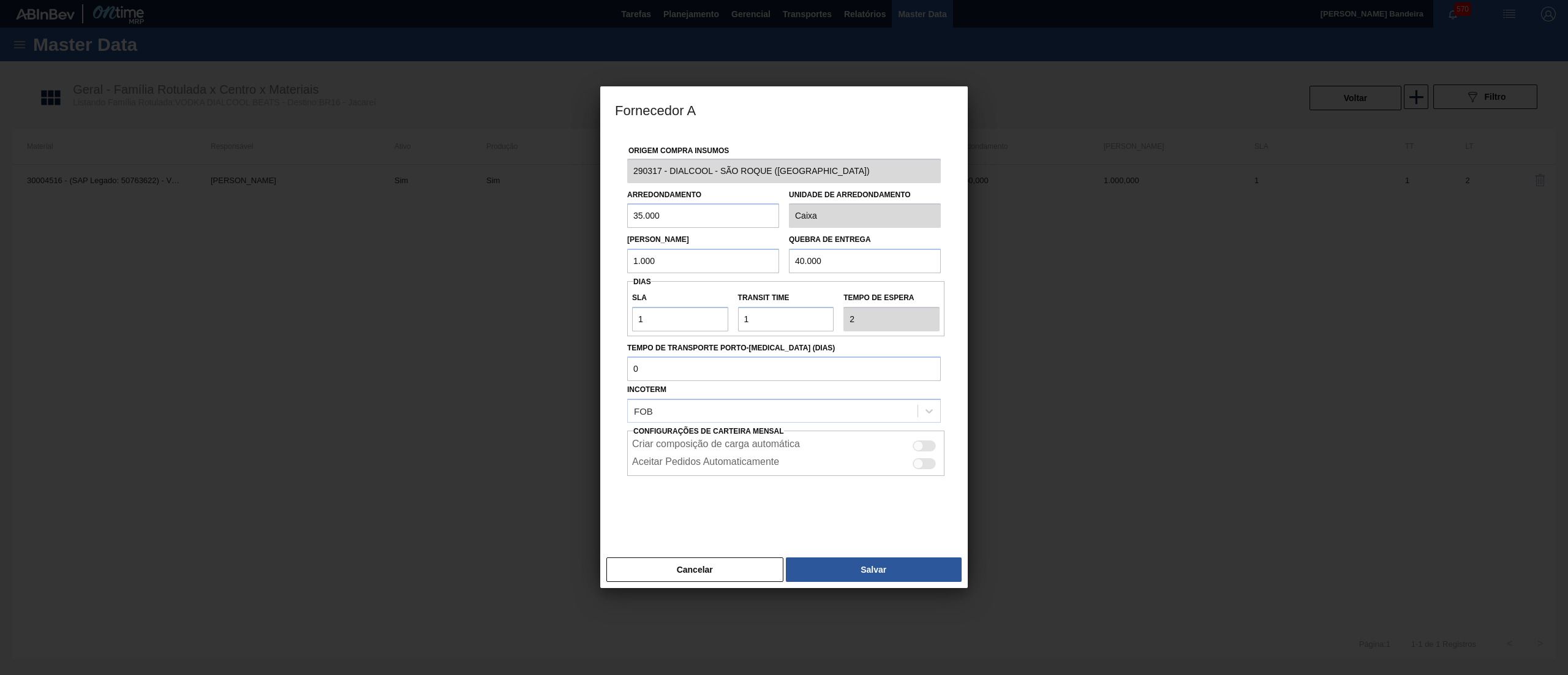
drag, startPoint x: 680, startPoint y: 262, endPoint x: 513, endPoint y: 260, distance: 167.0
click at [513, 260] on div "Fornecedor A Origem Compra Insumos 290317 - DIALCOOL - SÃO ROQUE ([GEOGRAPHIC_D…" at bounding box center [784, 337] width 1568 height 675
paste input "35"
type input "35.000"
drag, startPoint x: 831, startPoint y: 272, endPoint x: 660, endPoint y: 272, distance: 171.0
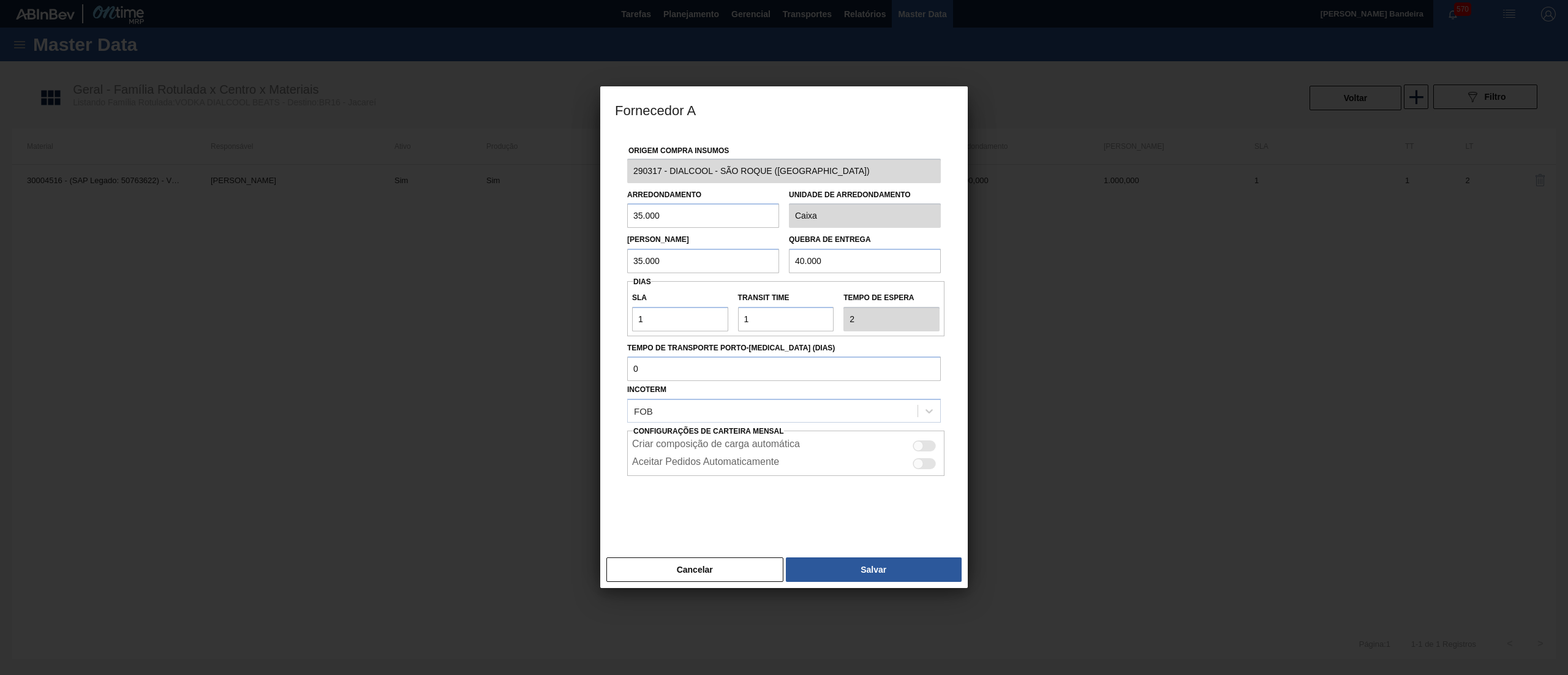
click at [660, 272] on div "Lote Mínimo 35.000 Quebra de entrega 40.000" at bounding box center [784, 250] width 323 height 45
paste input "35"
type input "35.000"
click at [834, 562] on button "Salvar" at bounding box center [873, 570] width 176 height 24
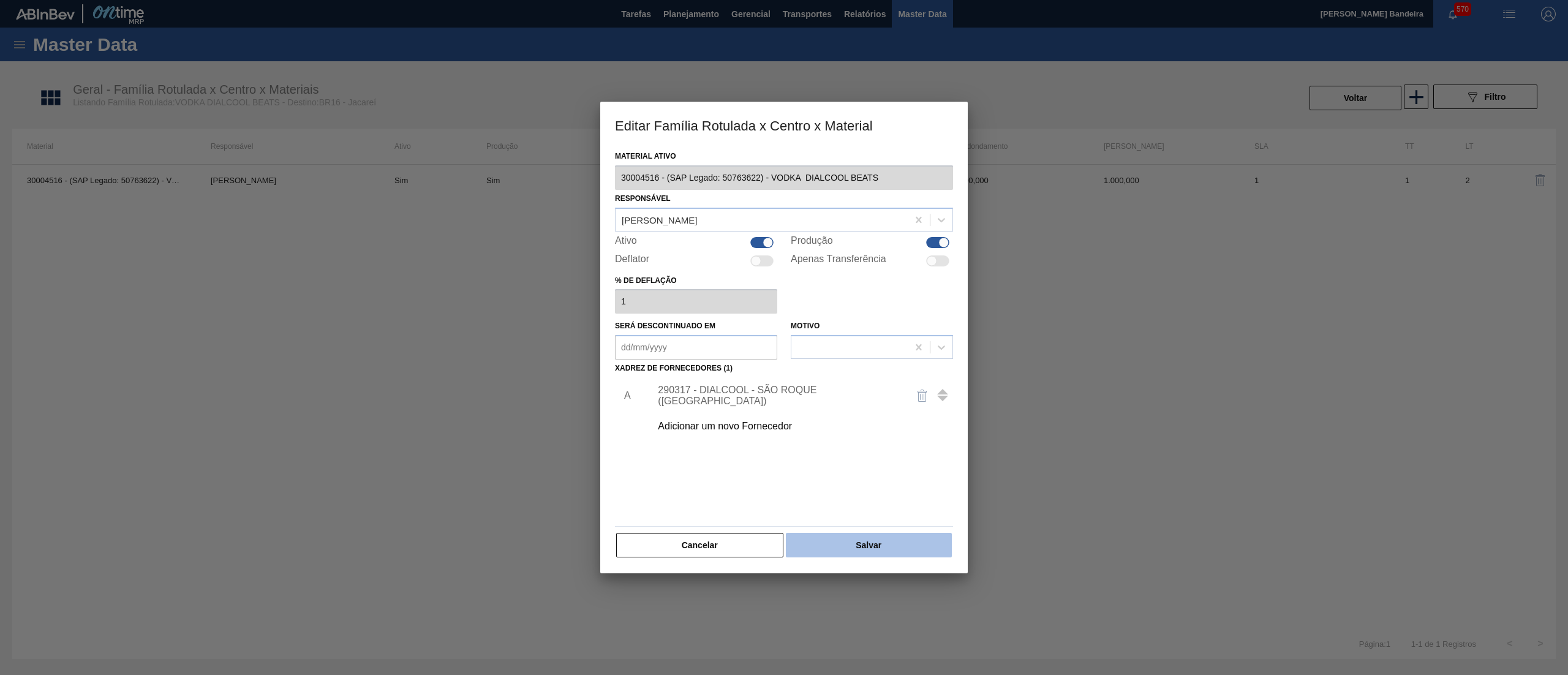
click at [904, 543] on button "Salvar" at bounding box center [869, 545] width 166 height 24
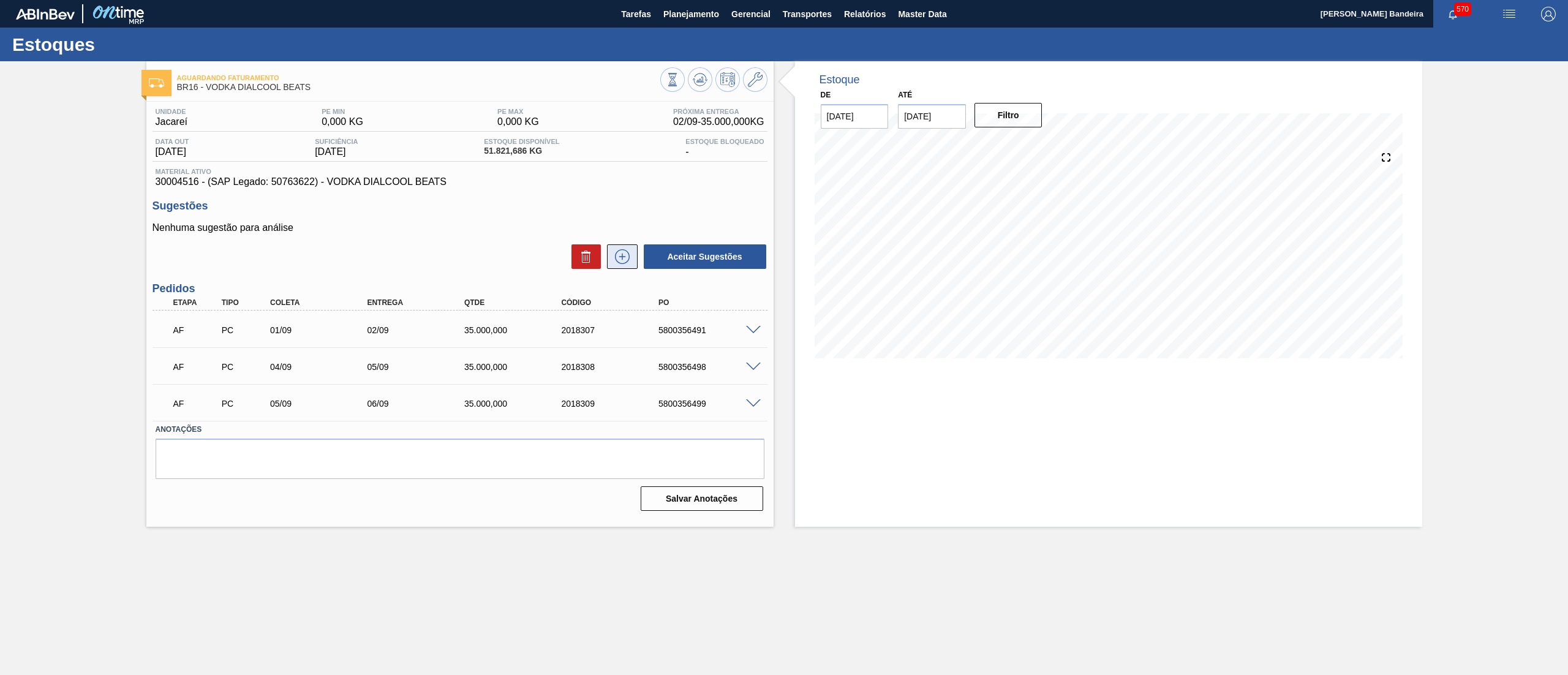
click at [618, 257] on icon at bounding box center [622, 256] width 20 height 14
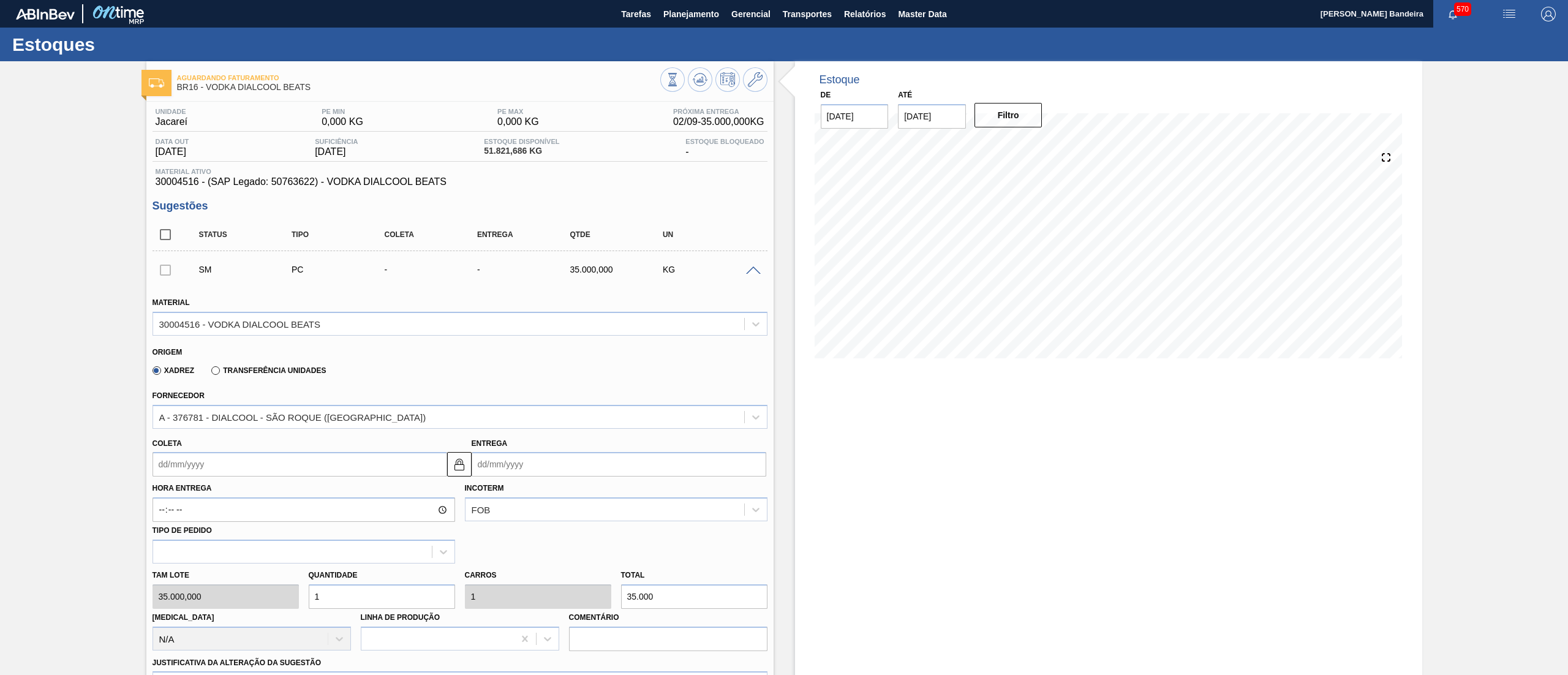
click at [226, 471] on input "Coleta" at bounding box center [300, 464] width 294 height 24
click at [188, 558] on div "8" at bounding box center [187, 553] width 17 height 17
type input "[DATE]"
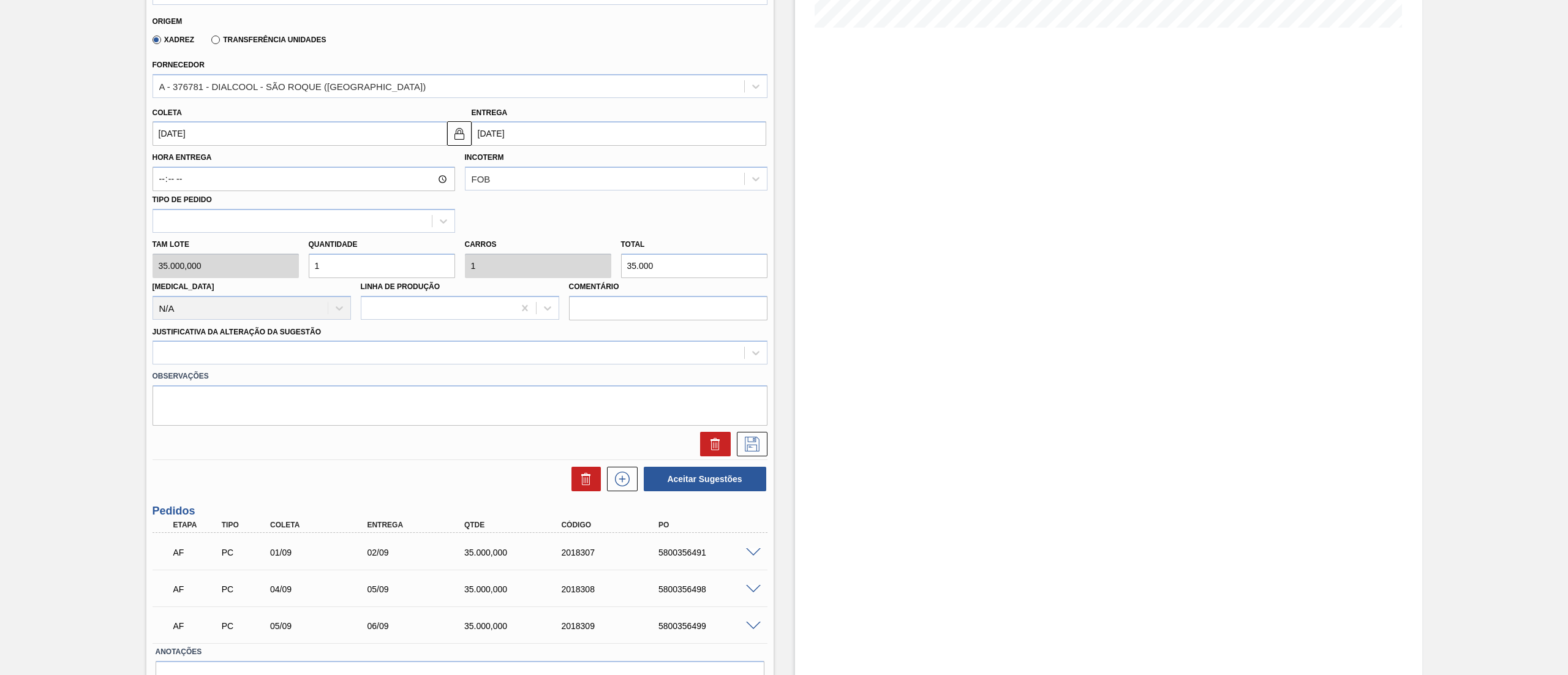
scroll to position [398, 0]
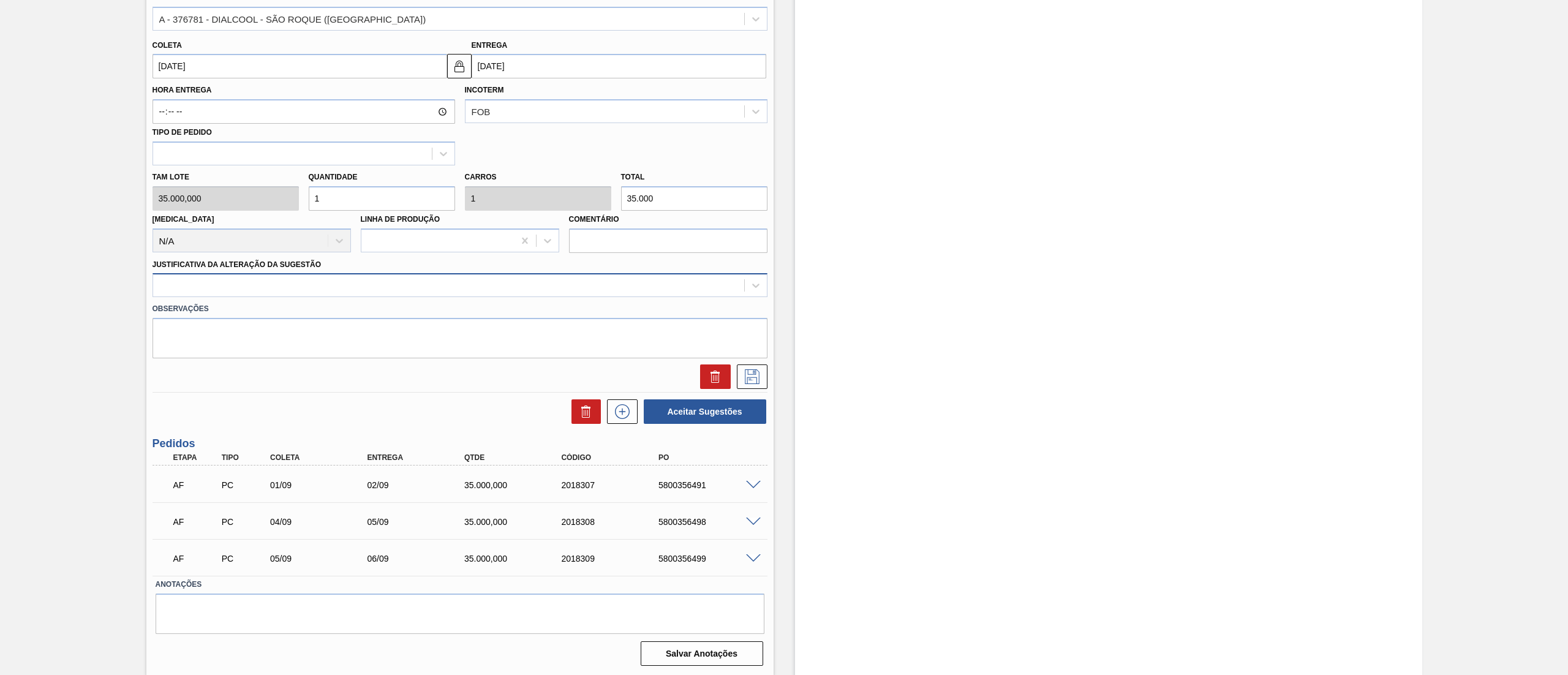
click at [189, 285] on div at bounding box center [448, 285] width 591 height 18
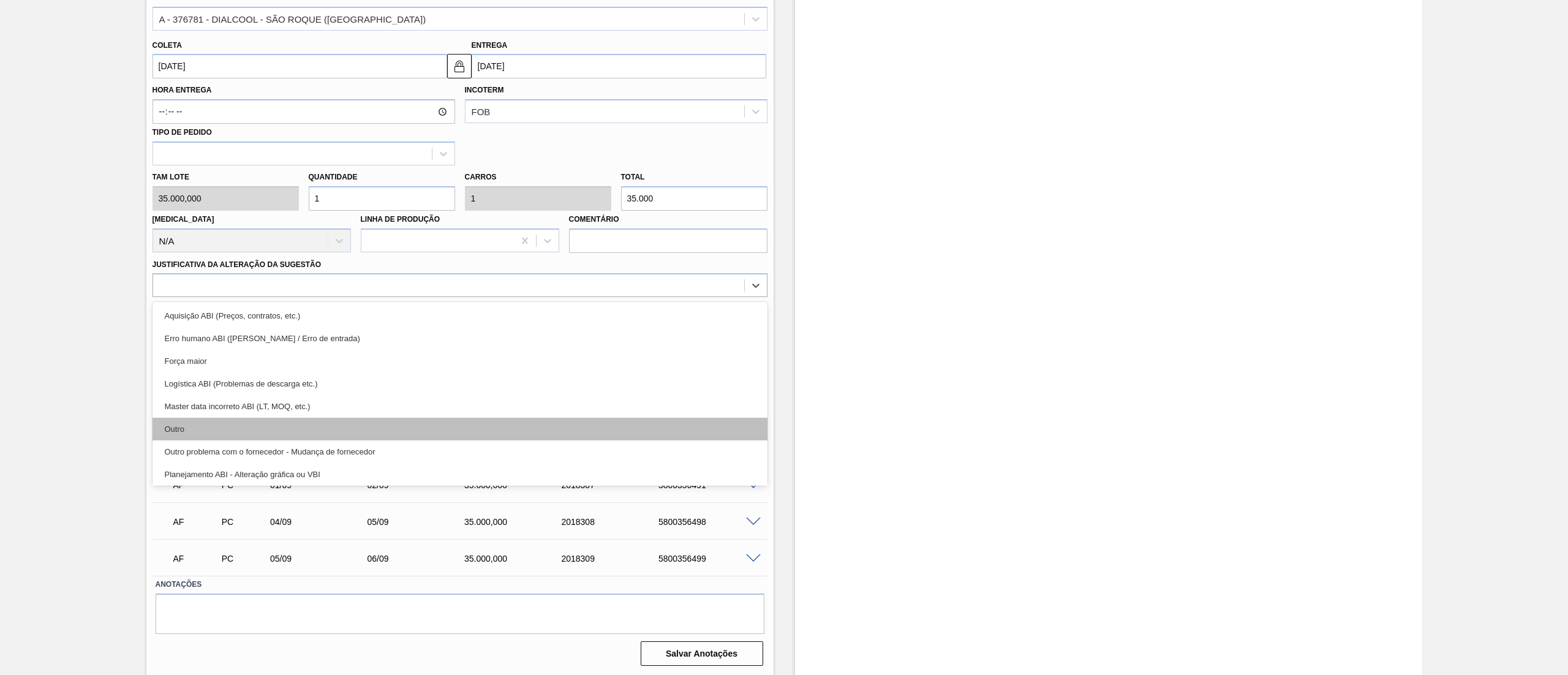
click at [189, 423] on div "Outro" at bounding box center [460, 429] width 615 height 23
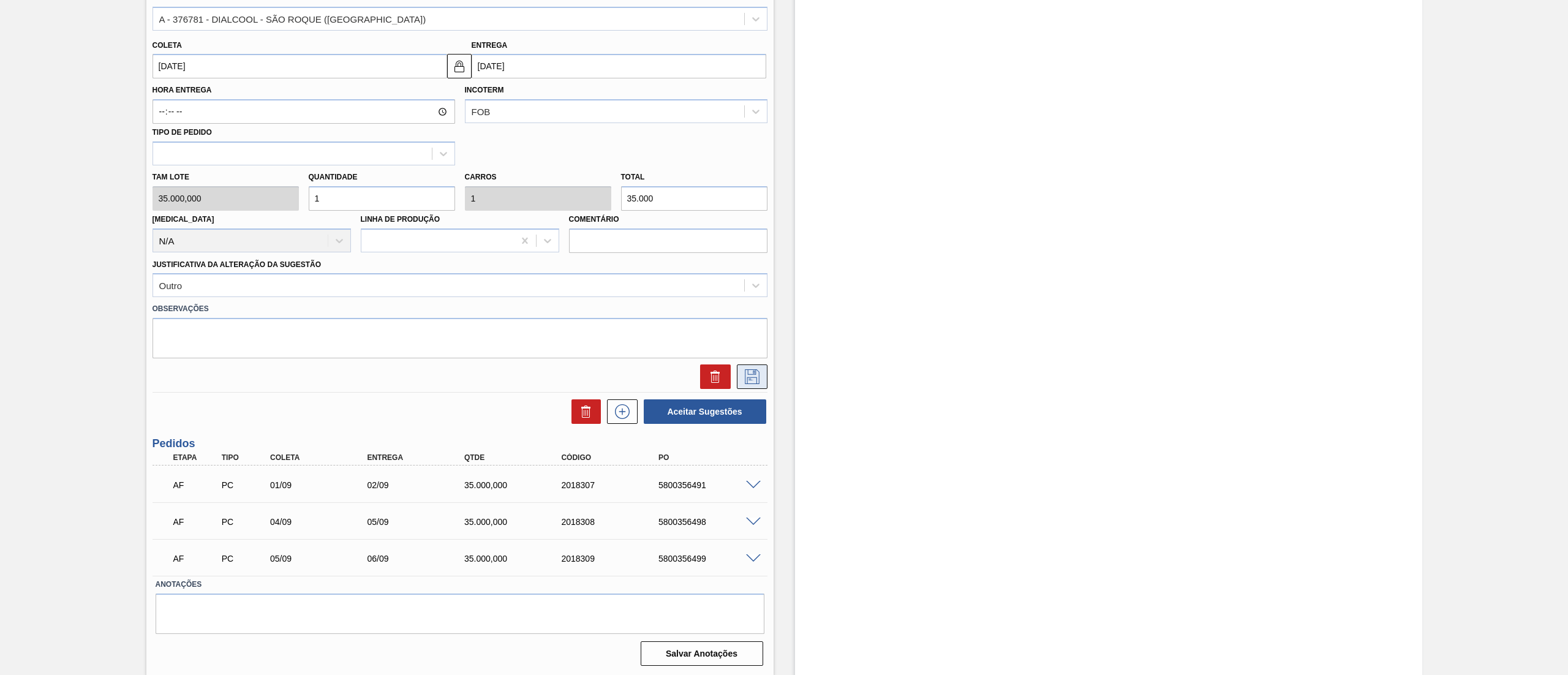
click at [748, 379] on icon at bounding box center [752, 376] width 20 height 14
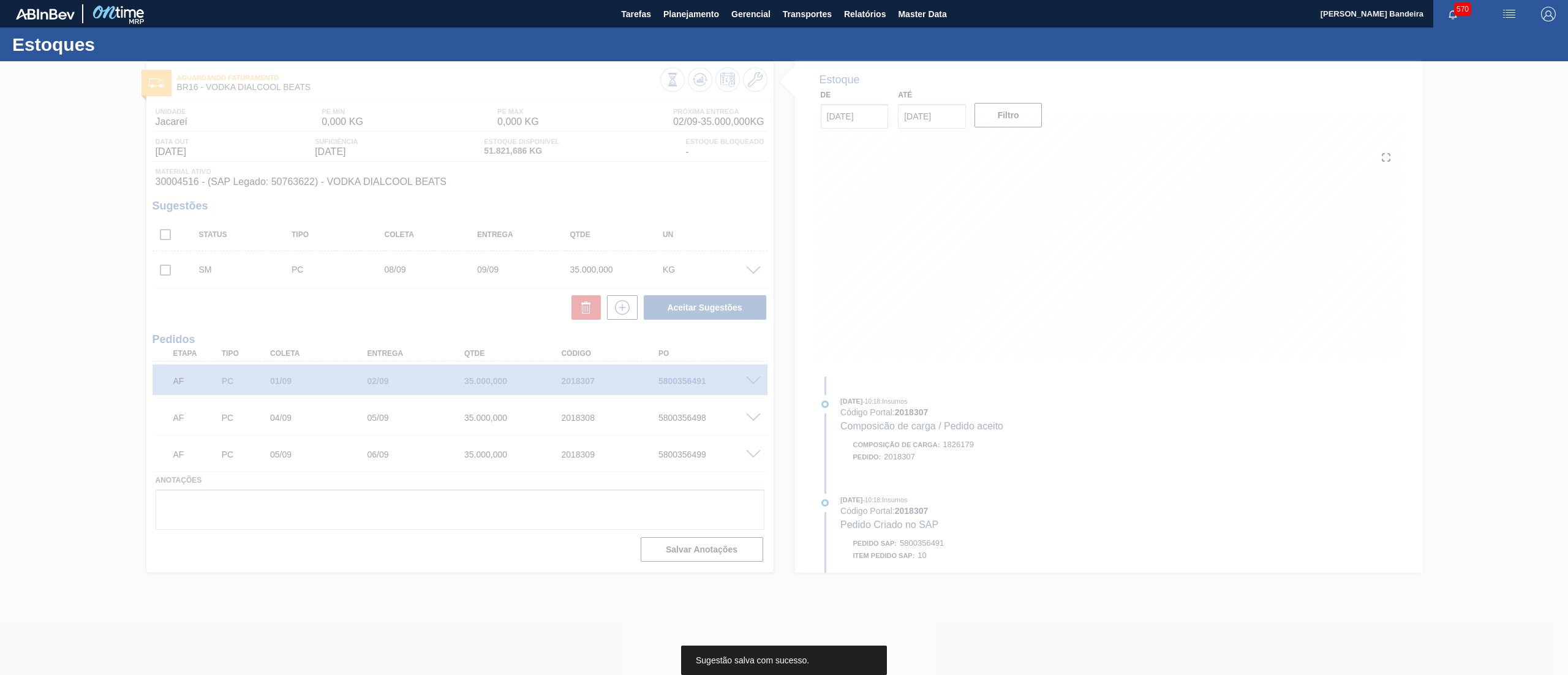
scroll to position [0, 0]
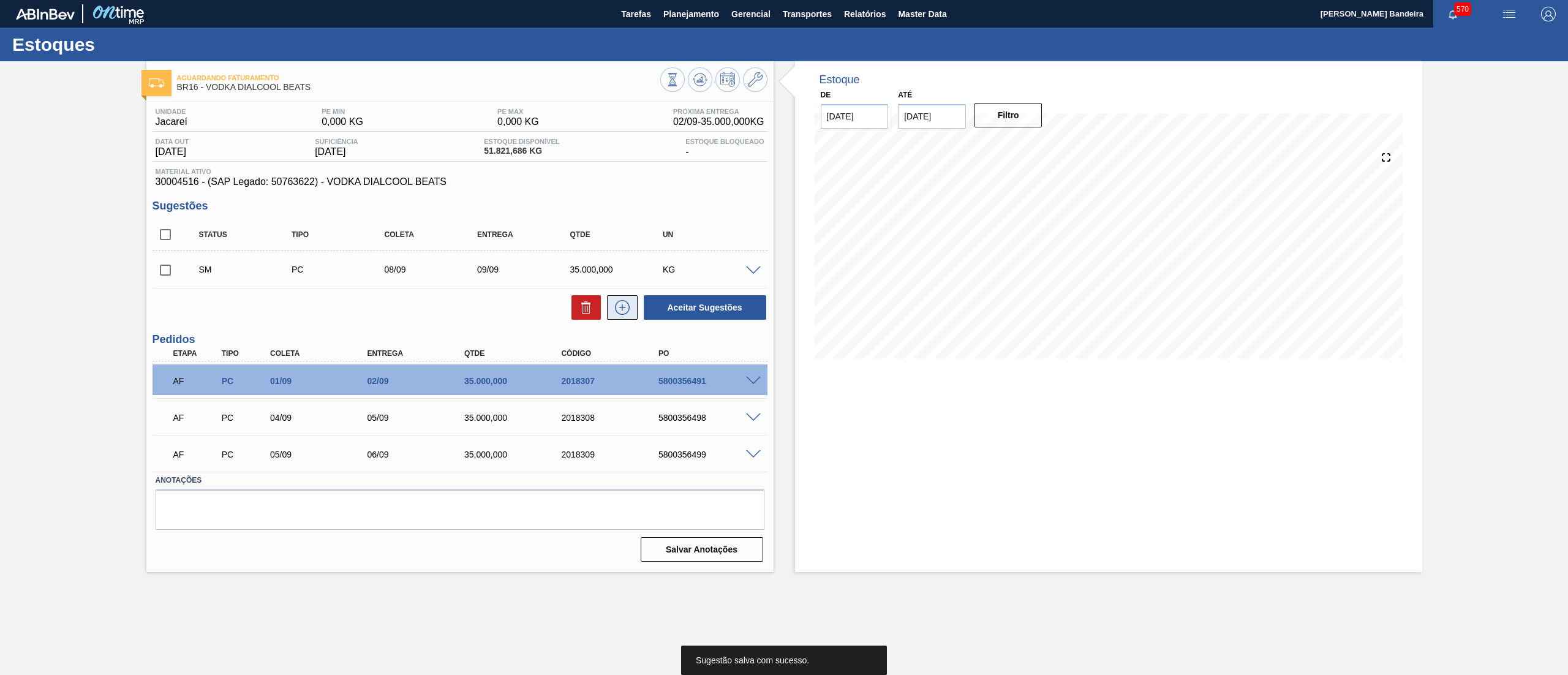
click at [621, 316] on button at bounding box center [622, 307] width 31 height 24
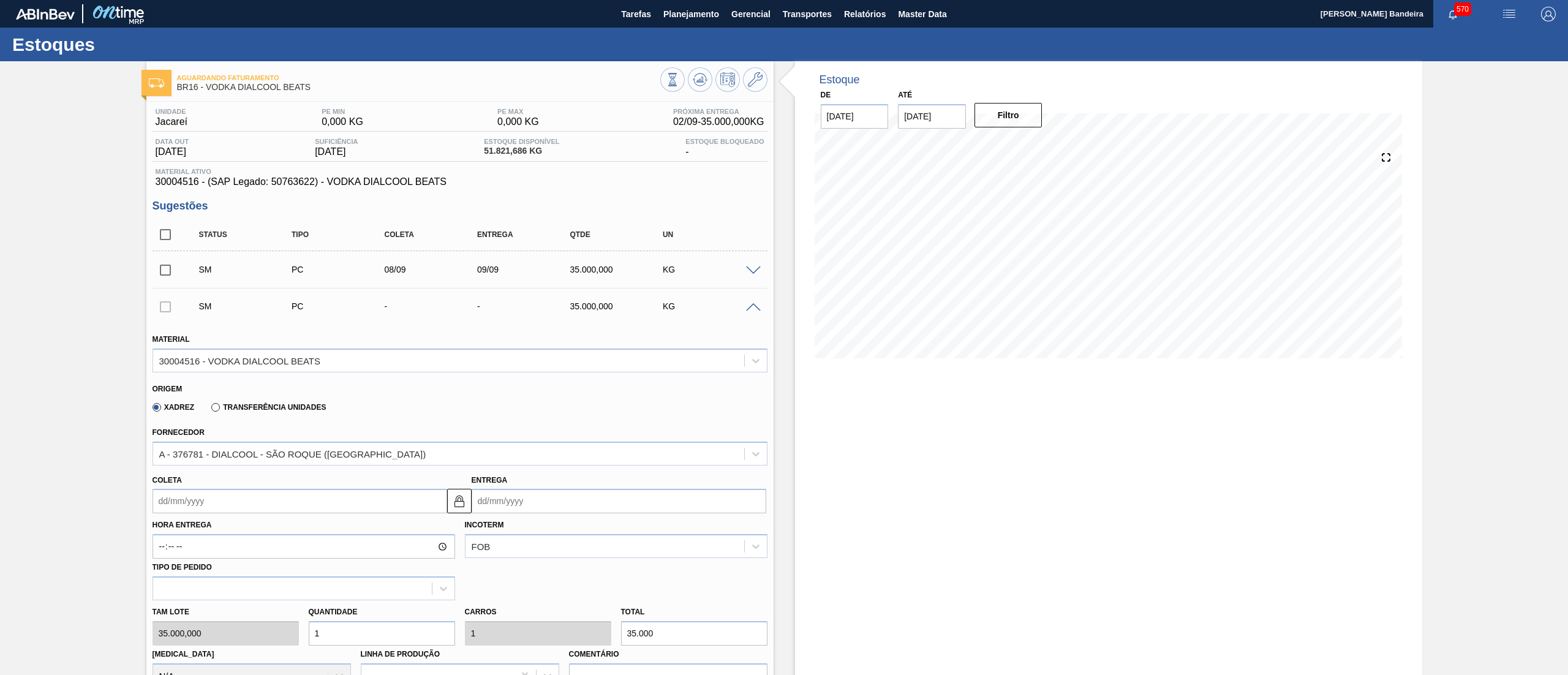
click at [226, 506] on input "Coleta" at bounding box center [300, 501] width 294 height 24
click at [190, 590] on div "8" at bounding box center [187, 590] width 17 height 17
type input "[DATE]"
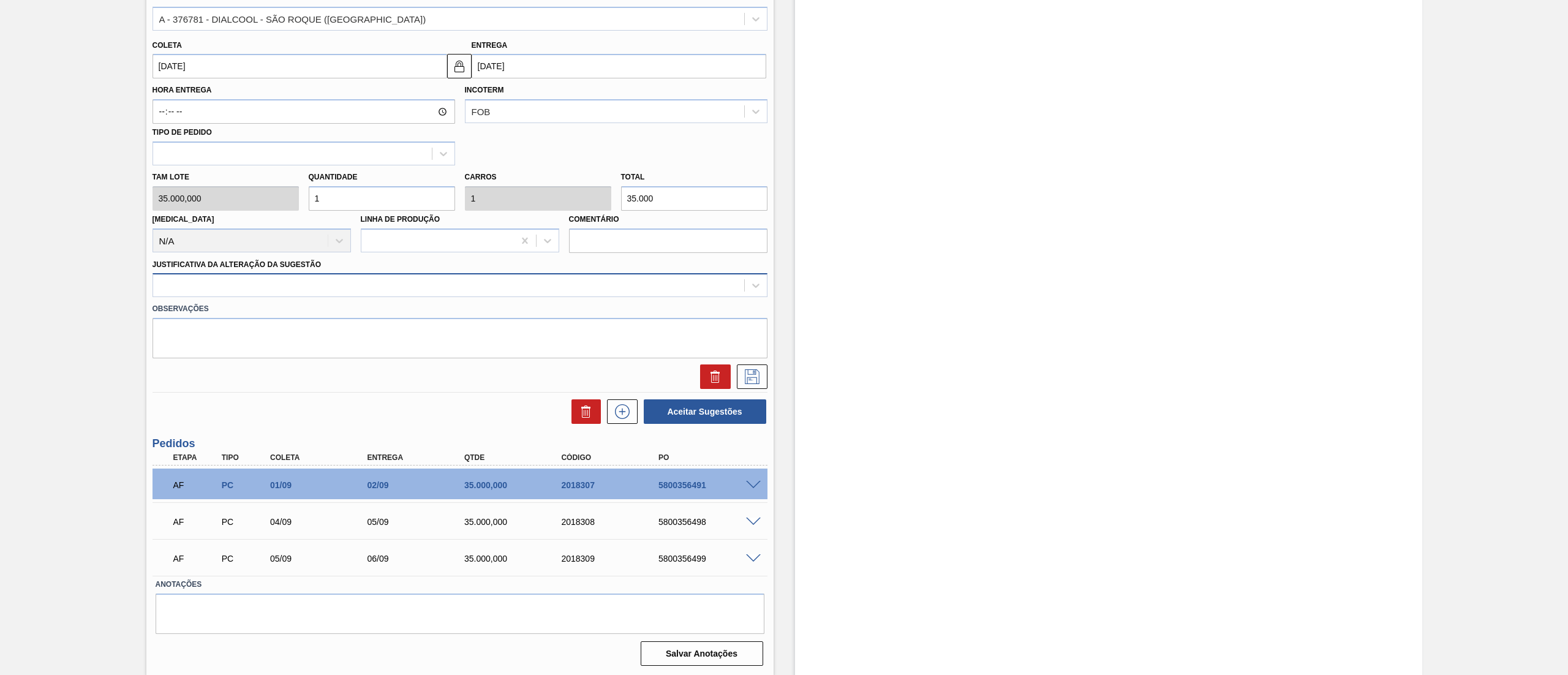
click at [198, 275] on div at bounding box center [460, 284] width 615 height 24
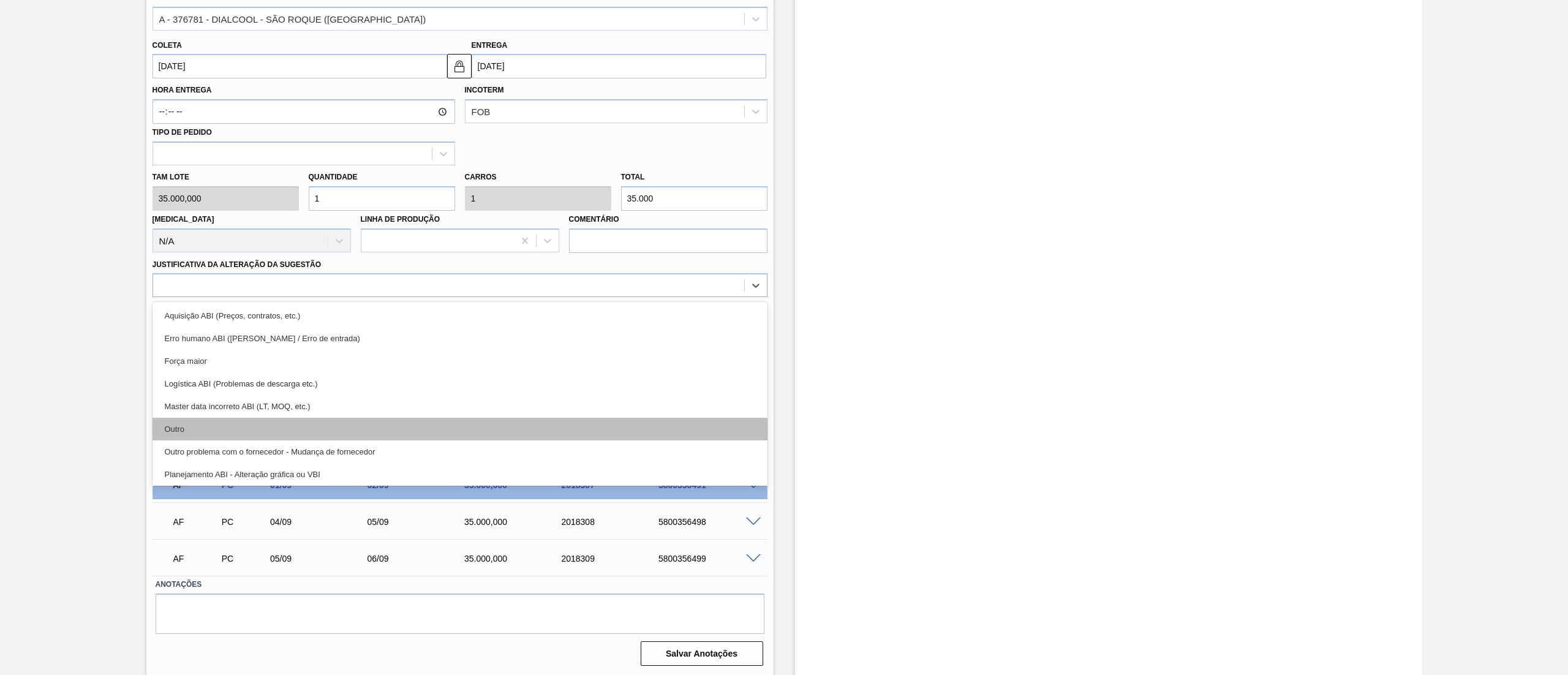
click at [204, 431] on div "Outro" at bounding box center [460, 429] width 615 height 23
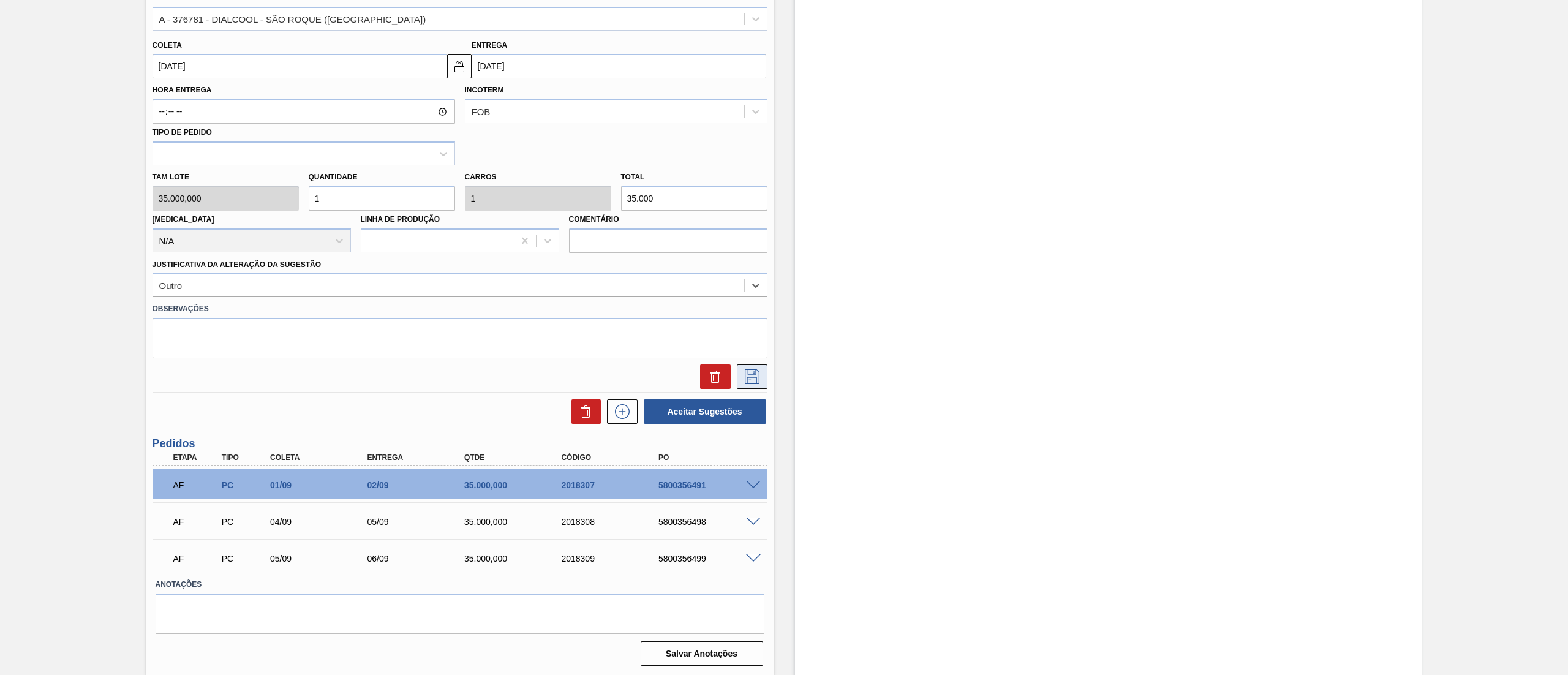
click at [756, 381] on icon at bounding box center [752, 376] width 20 height 14
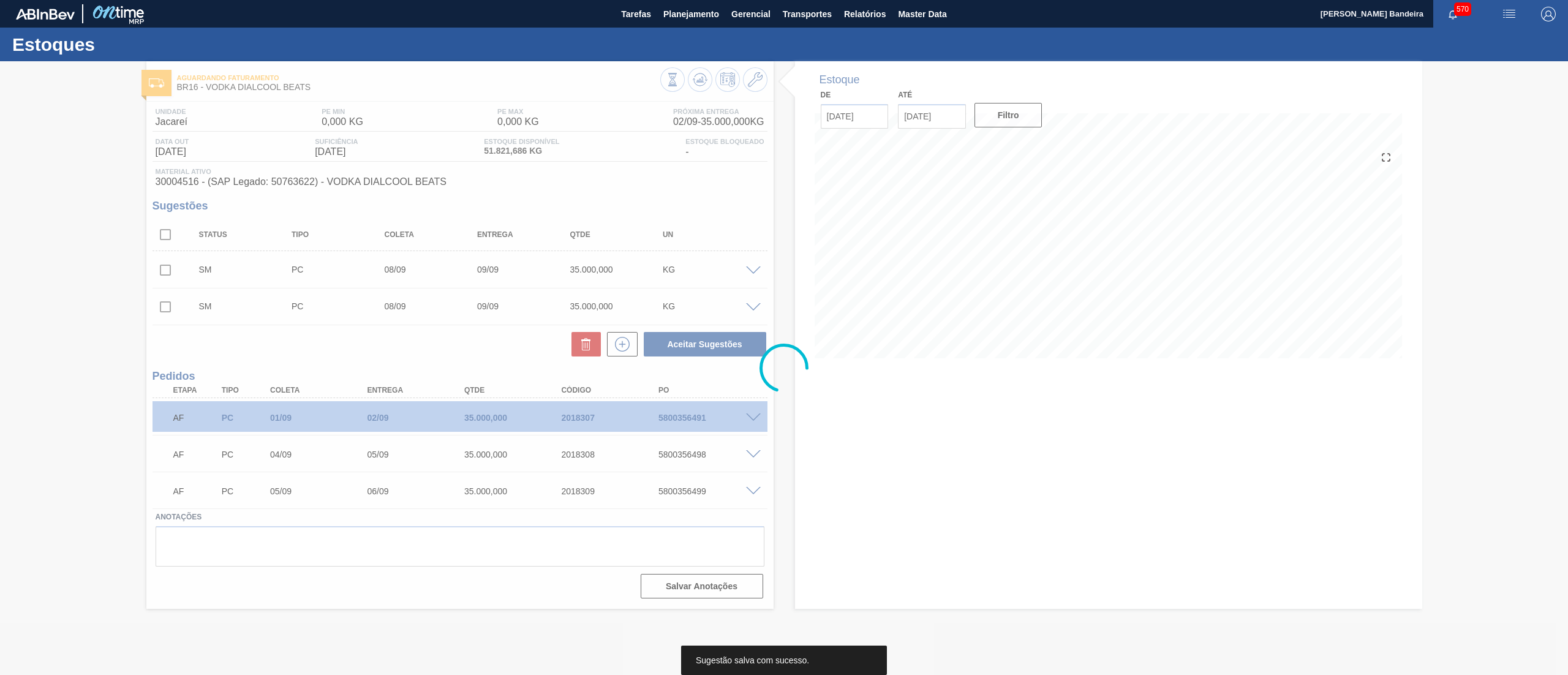
scroll to position [0, 0]
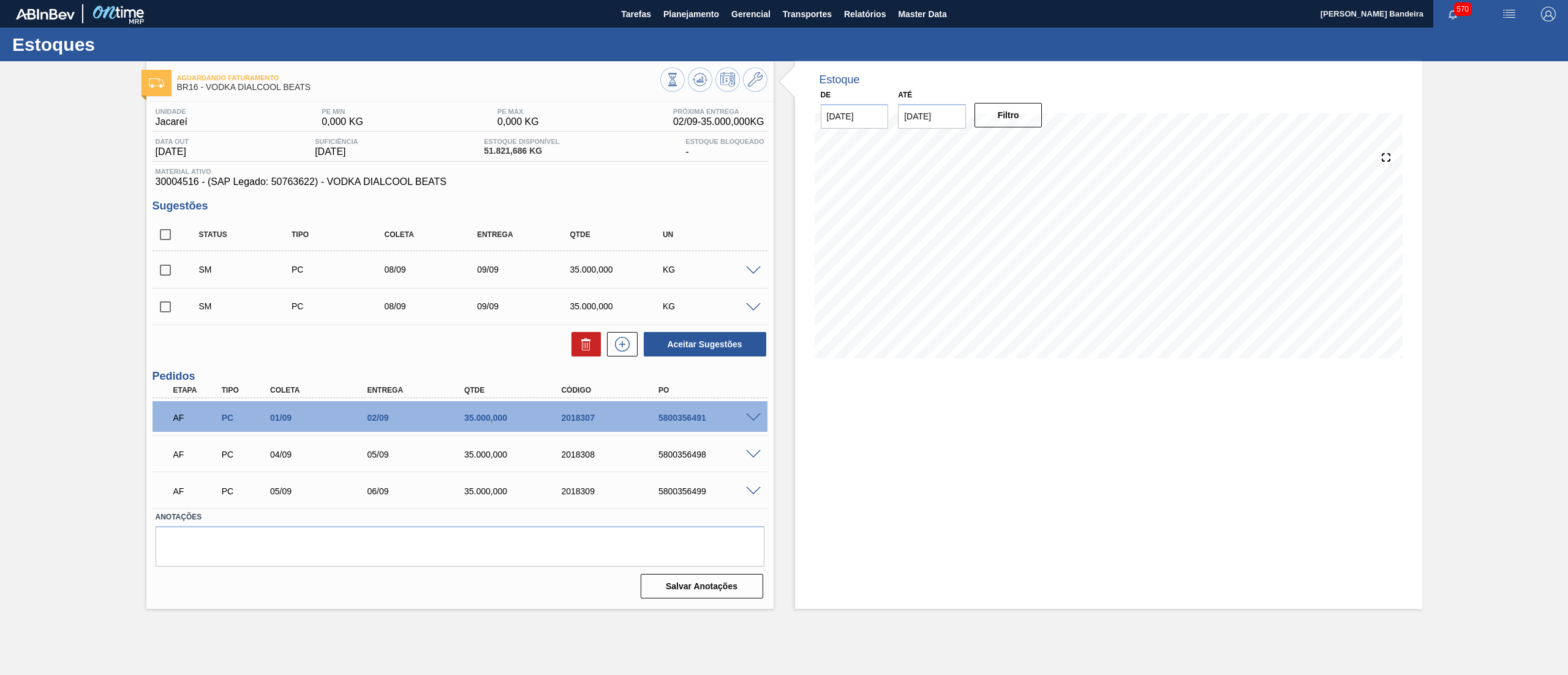
click at [619, 350] on icon at bounding box center [622, 344] width 20 height 14
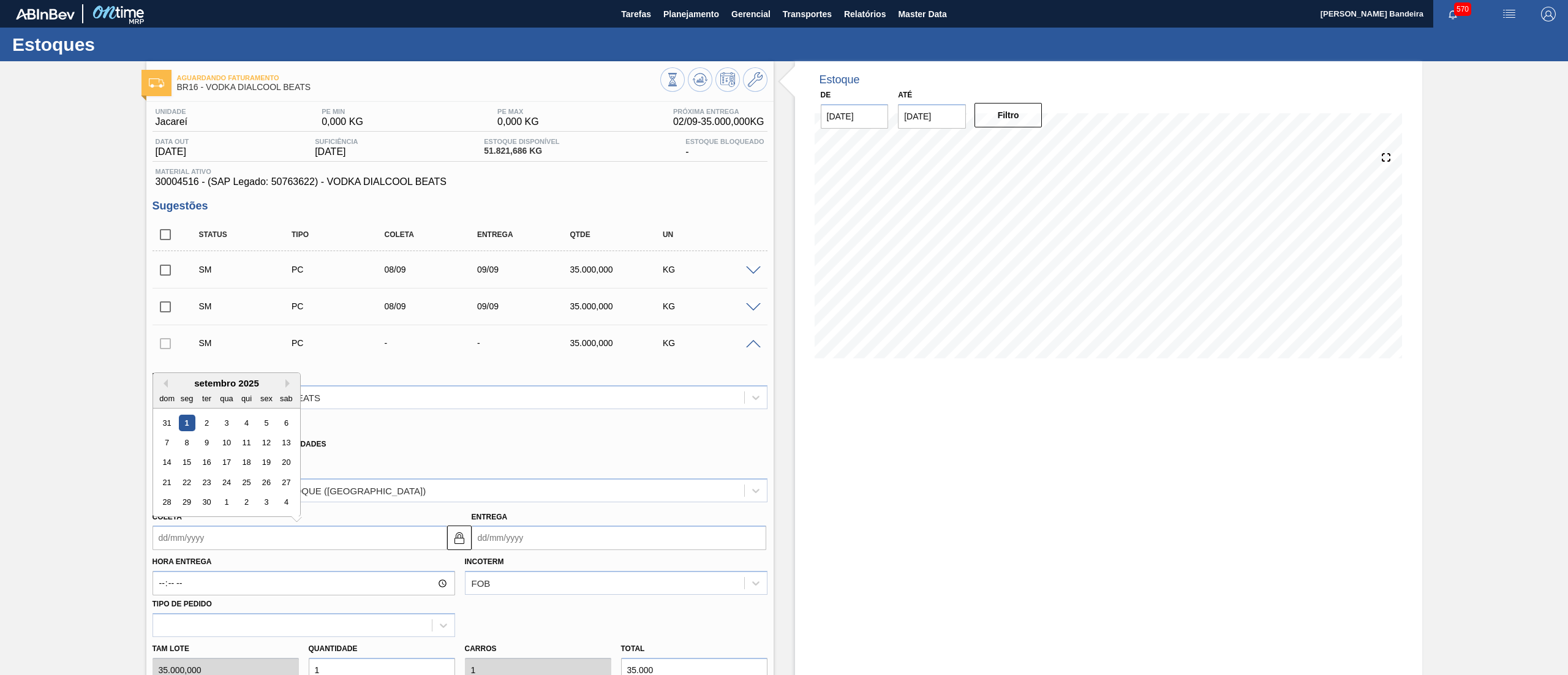
click at [223, 542] on input "Coleta" at bounding box center [300, 538] width 294 height 24
click at [214, 447] on div "9" at bounding box center [206, 442] width 17 height 17
type input "[DATE]"
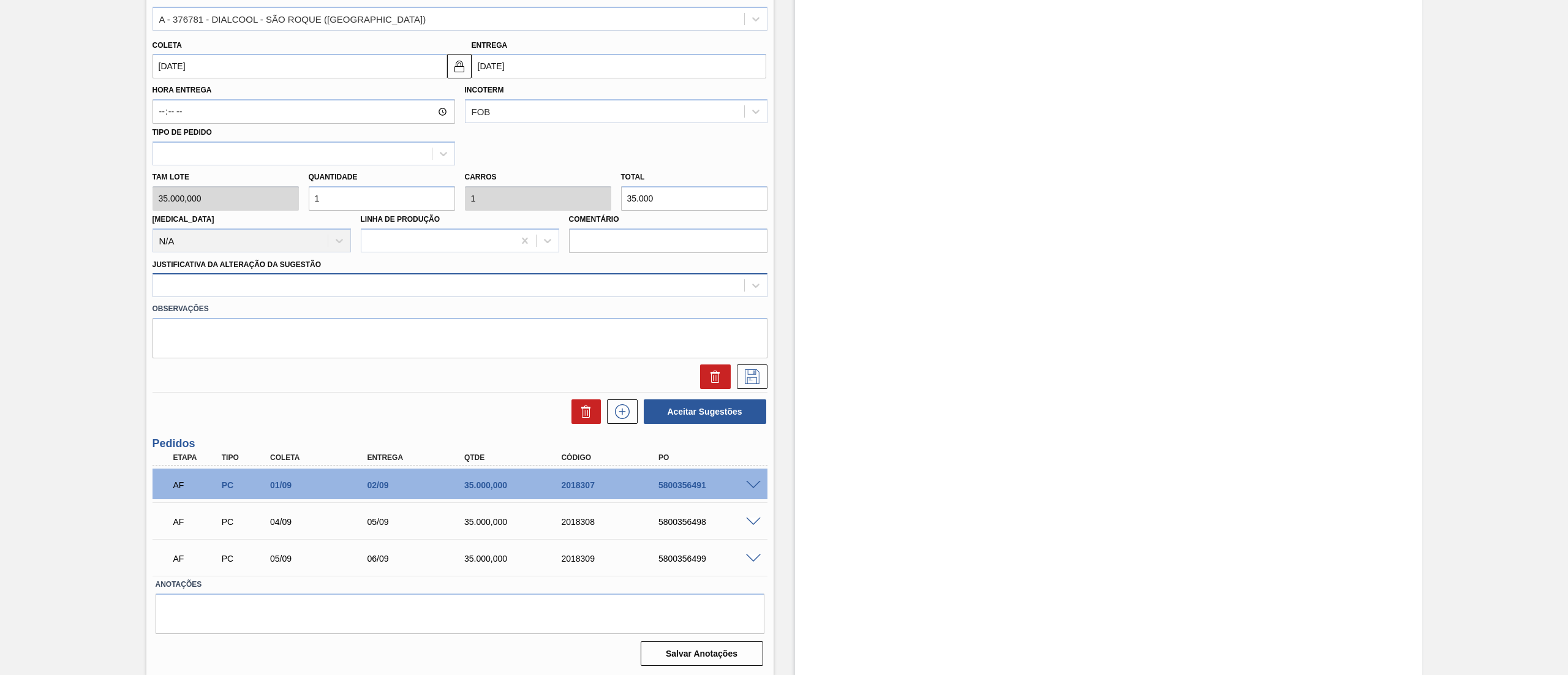
click at [220, 289] on div at bounding box center [448, 285] width 591 height 18
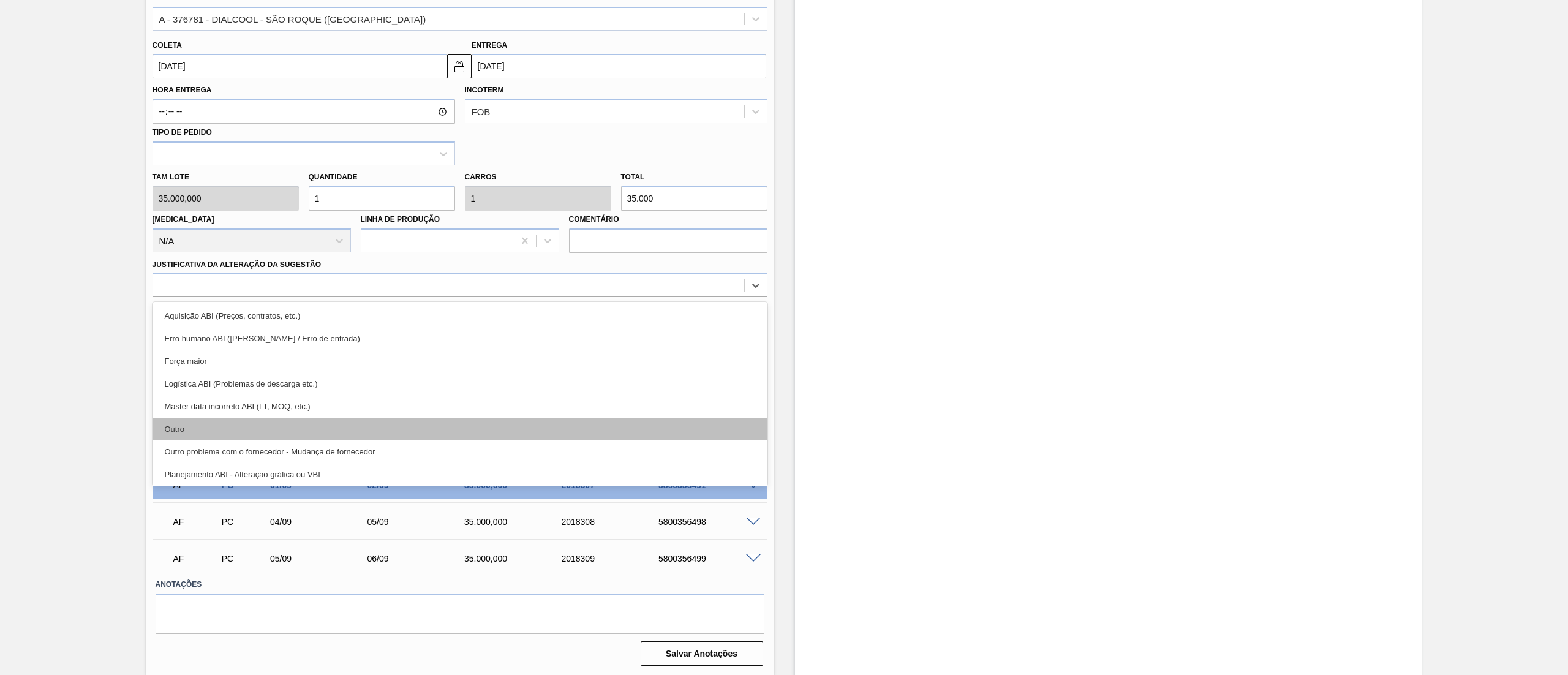
click at [201, 436] on div "Outro" at bounding box center [460, 429] width 615 height 23
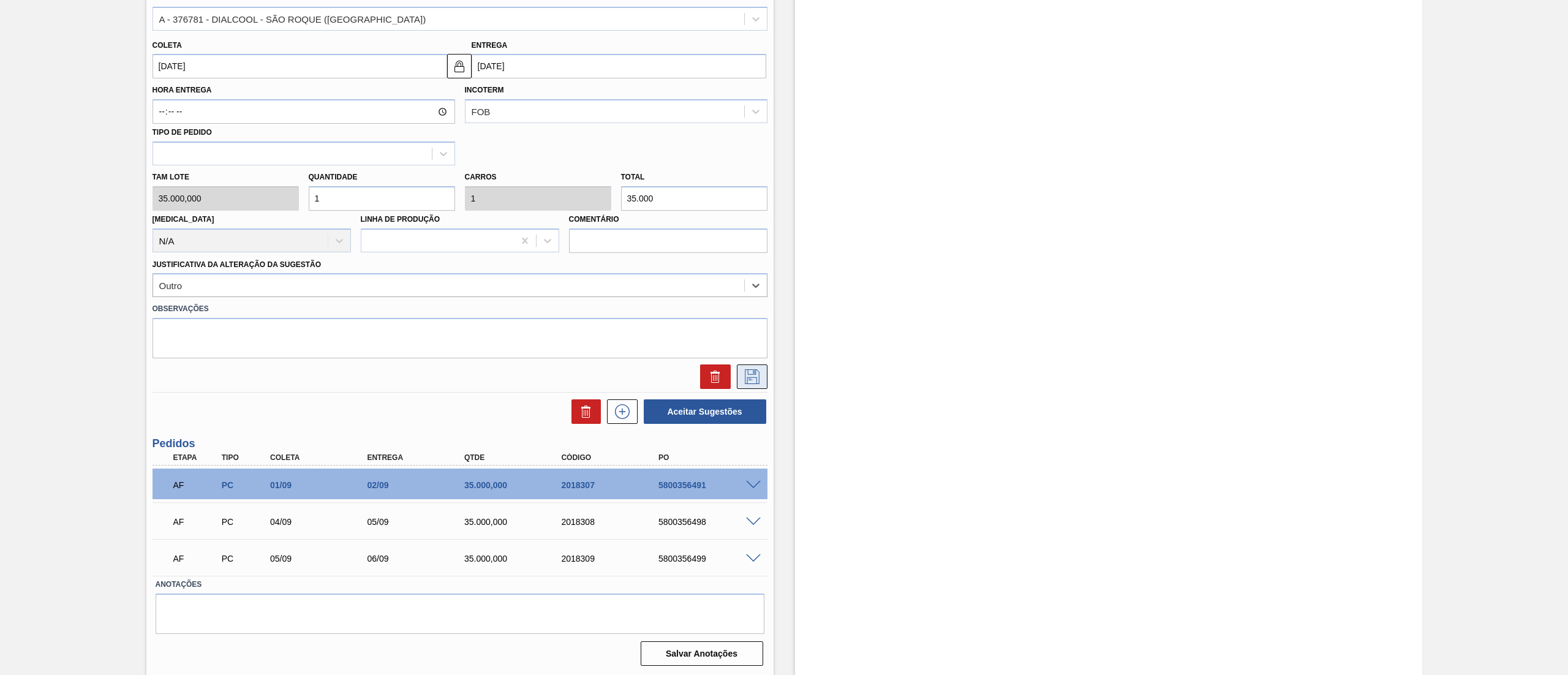
click at [754, 377] on icon at bounding box center [752, 376] width 20 height 14
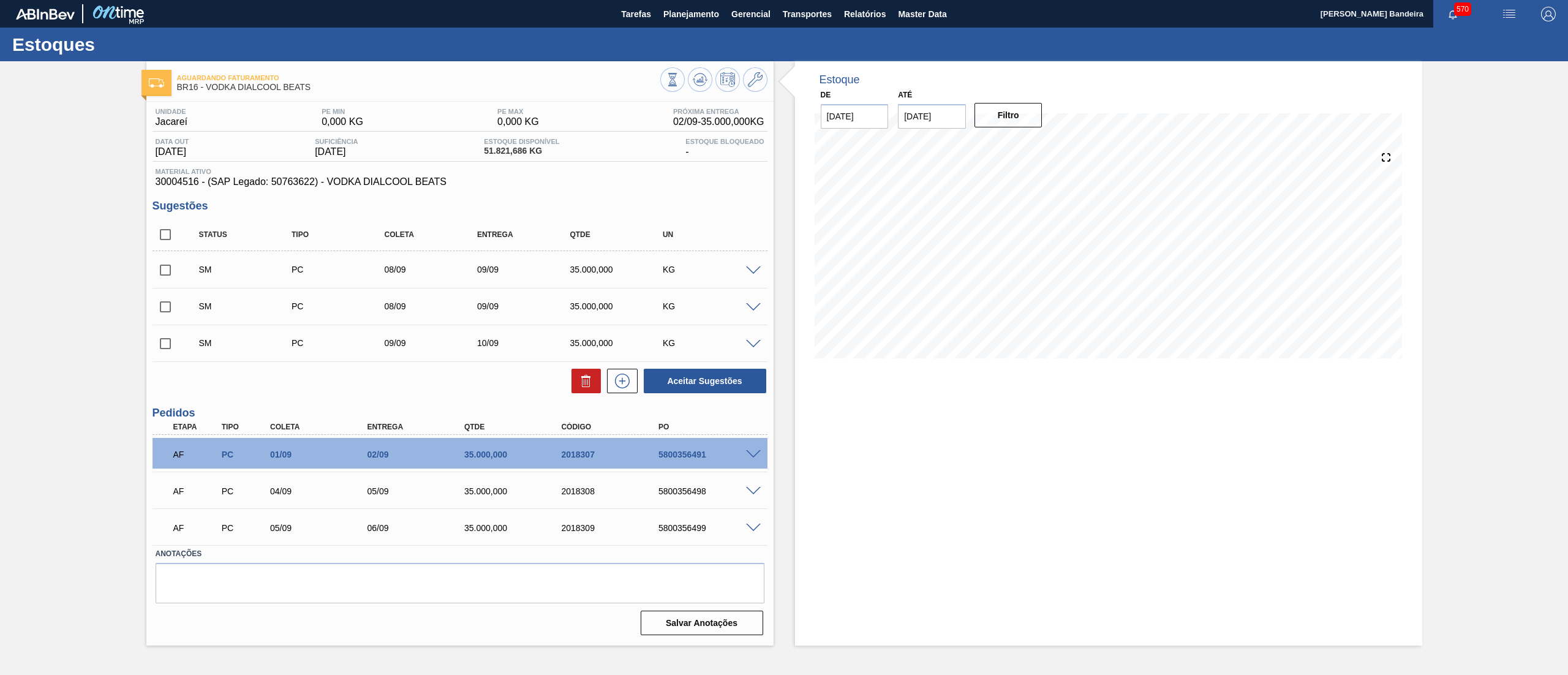
scroll to position [0, 0]
click at [626, 387] on icon at bounding box center [622, 381] width 20 height 14
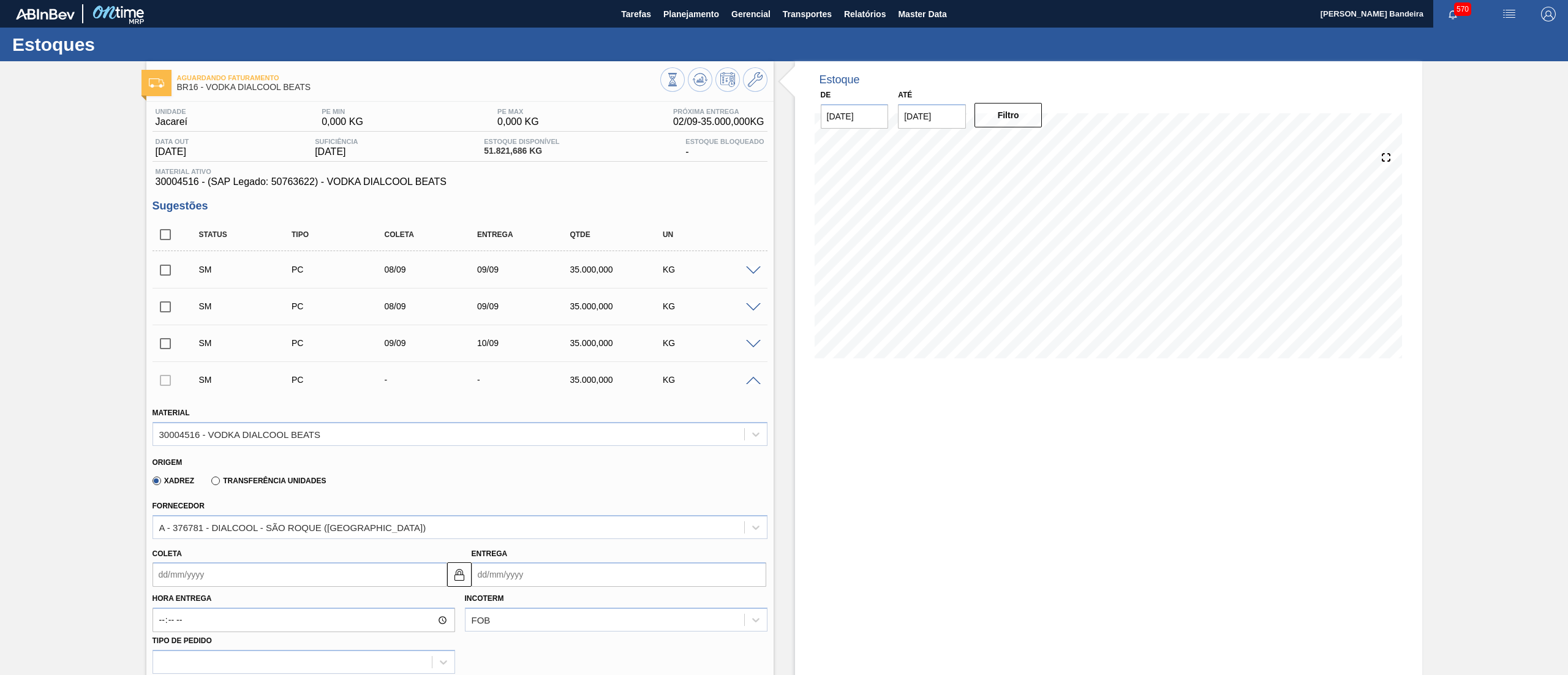
scroll to position [509, 0]
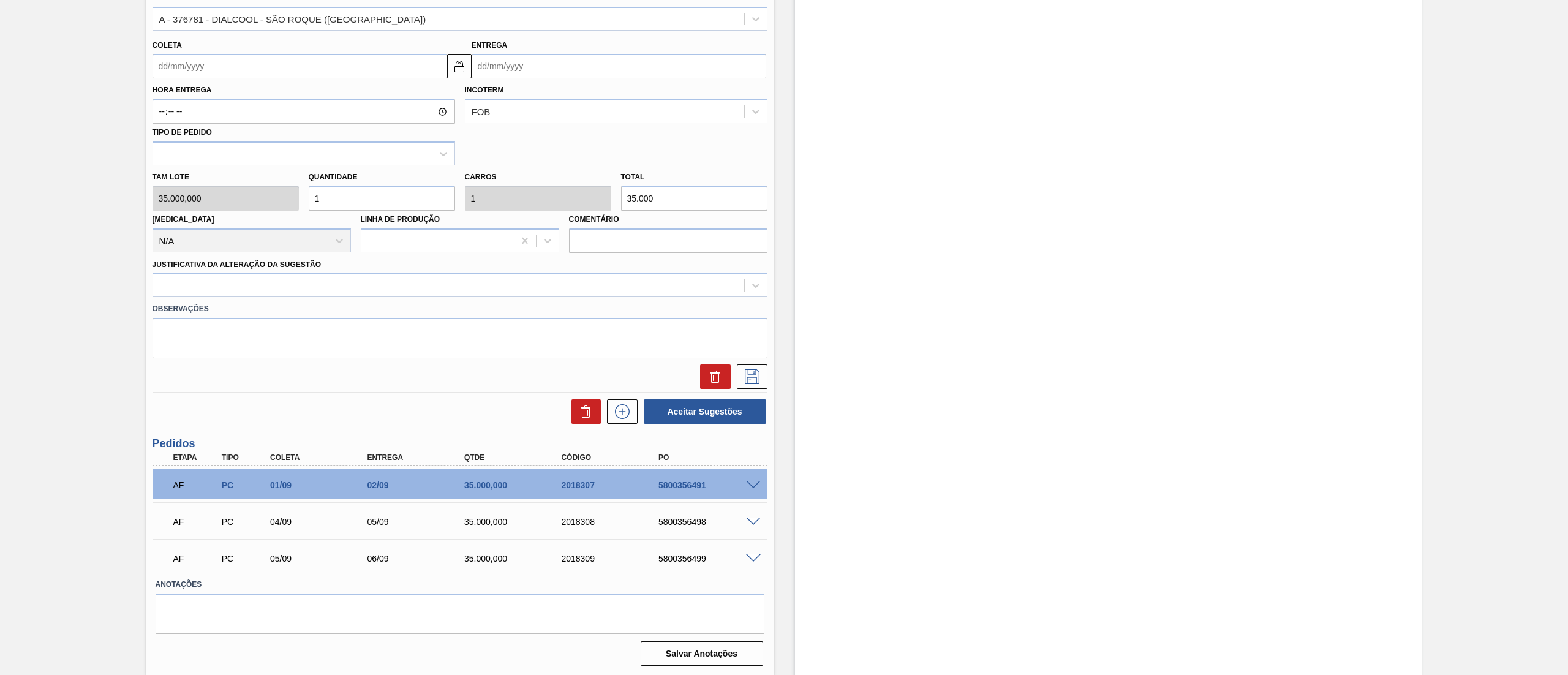
click at [221, 67] on input "Coleta" at bounding box center [300, 66] width 294 height 24
click at [221, 163] on div "10" at bounding box center [227, 155] width 17 height 17
type input "[DATE]"
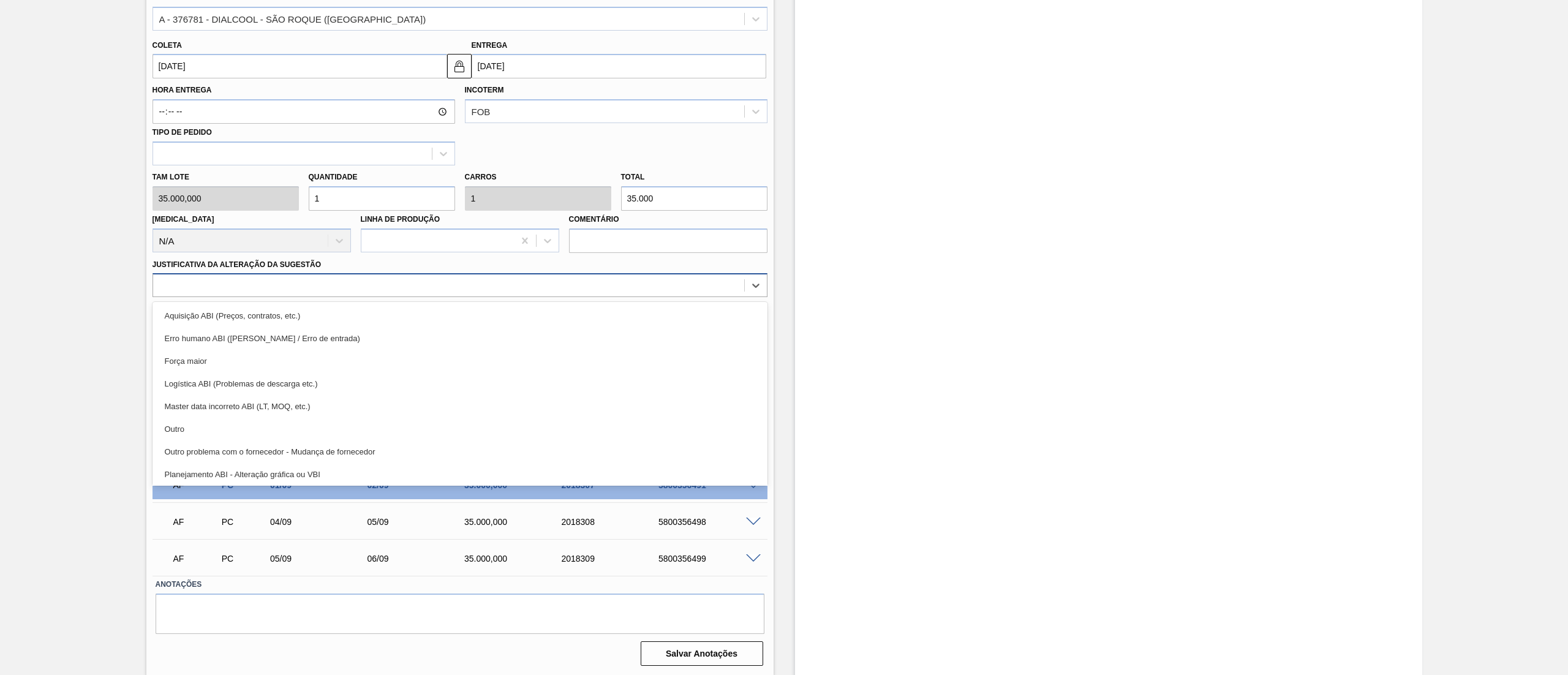
click at [326, 291] on div at bounding box center [448, 285] width 591 height 18
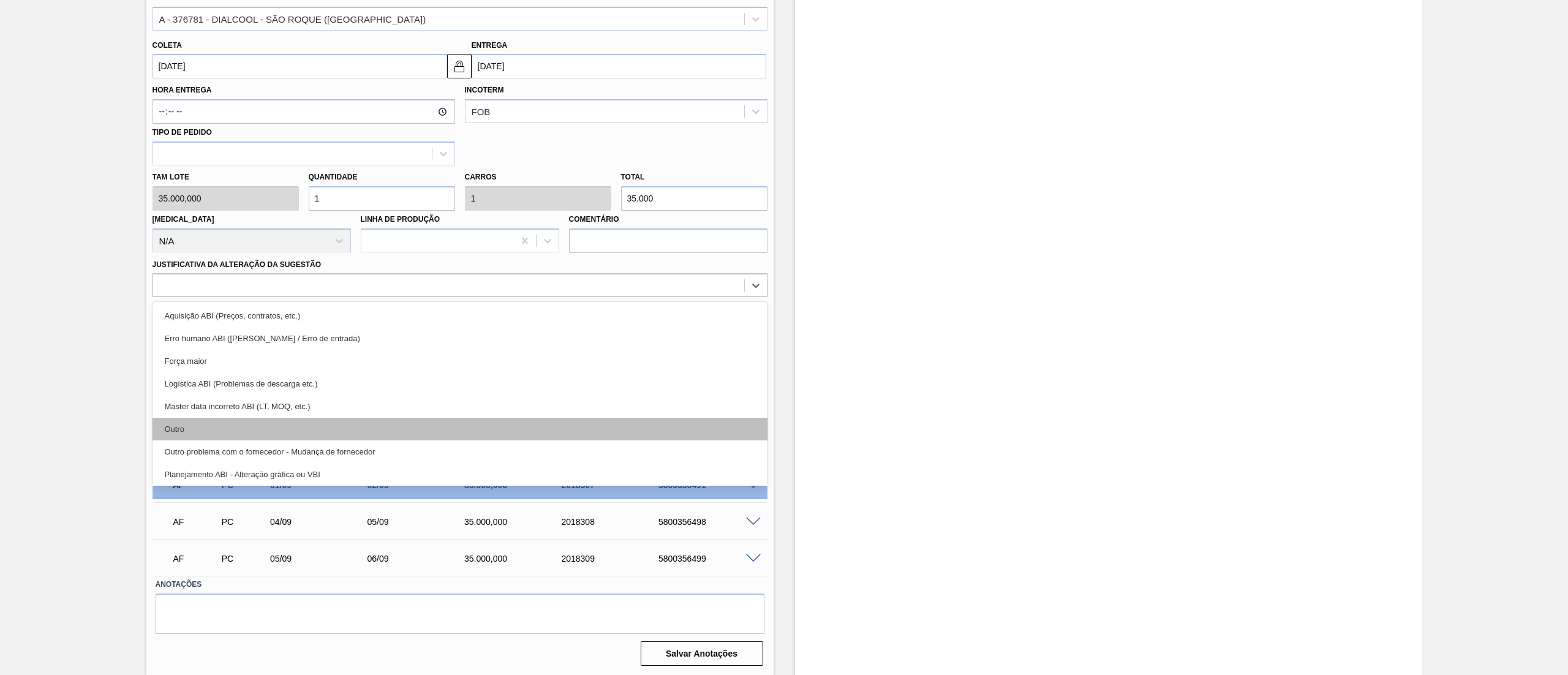
click at [268, 429] on div "Outro" at bounding box center [460, 429] width 615 height 23
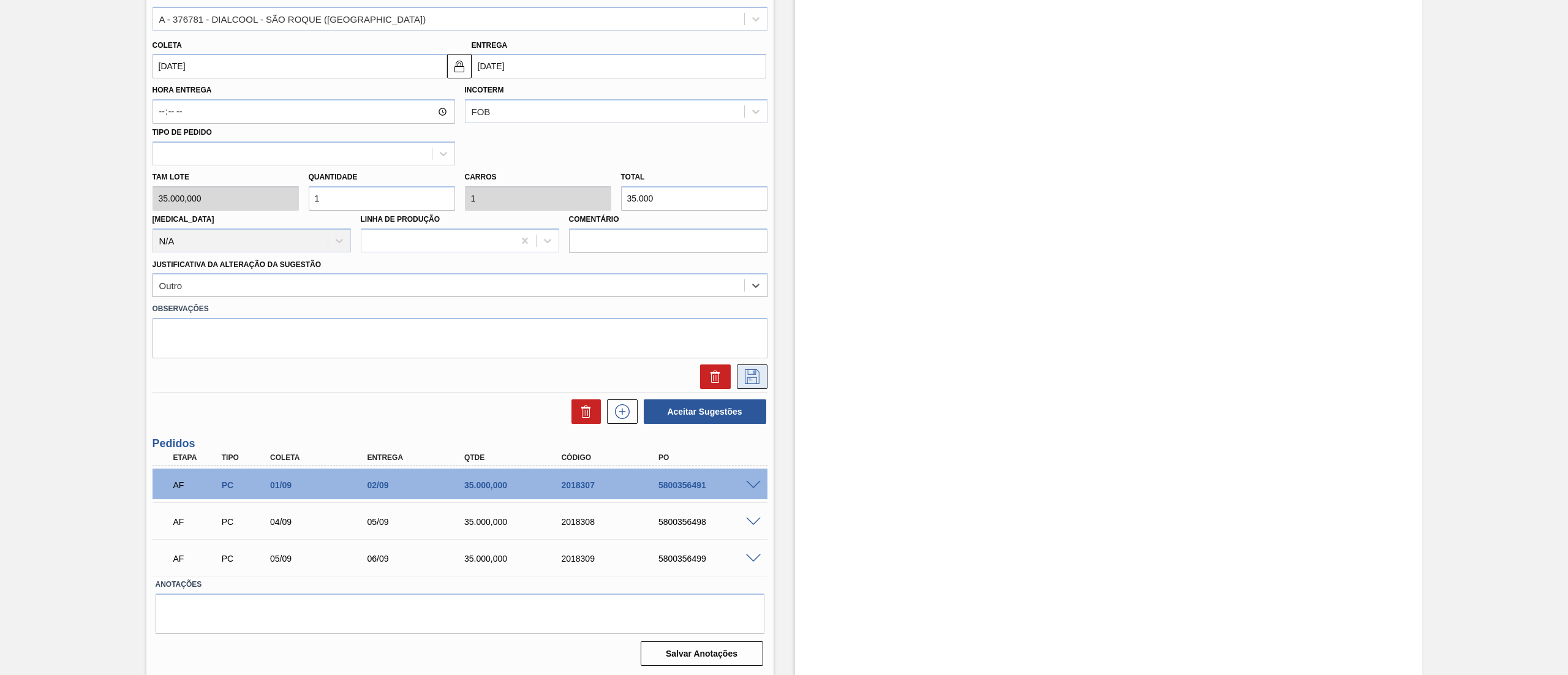
click at [753, 378] on icon at bounding box center [752, 376] width 14 height 14
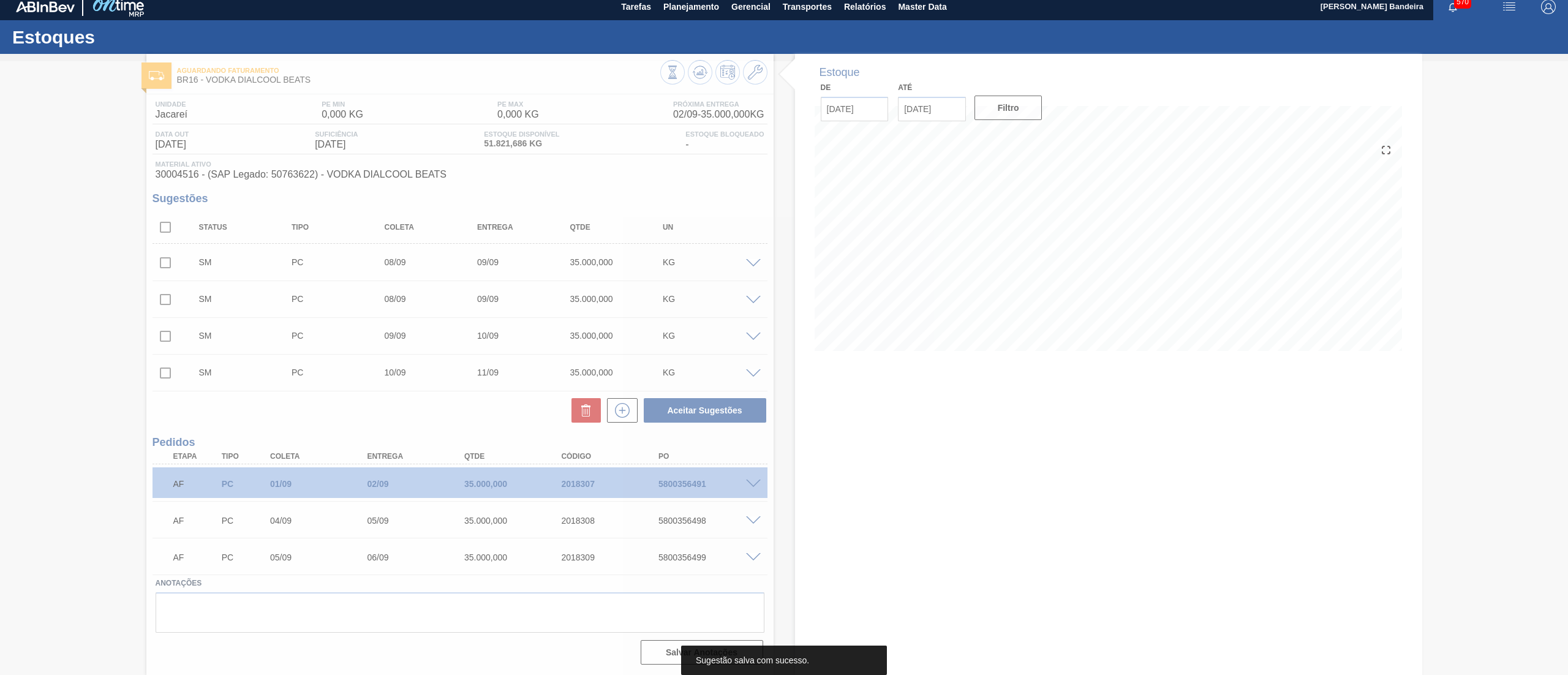
scroll to position [8, 0]
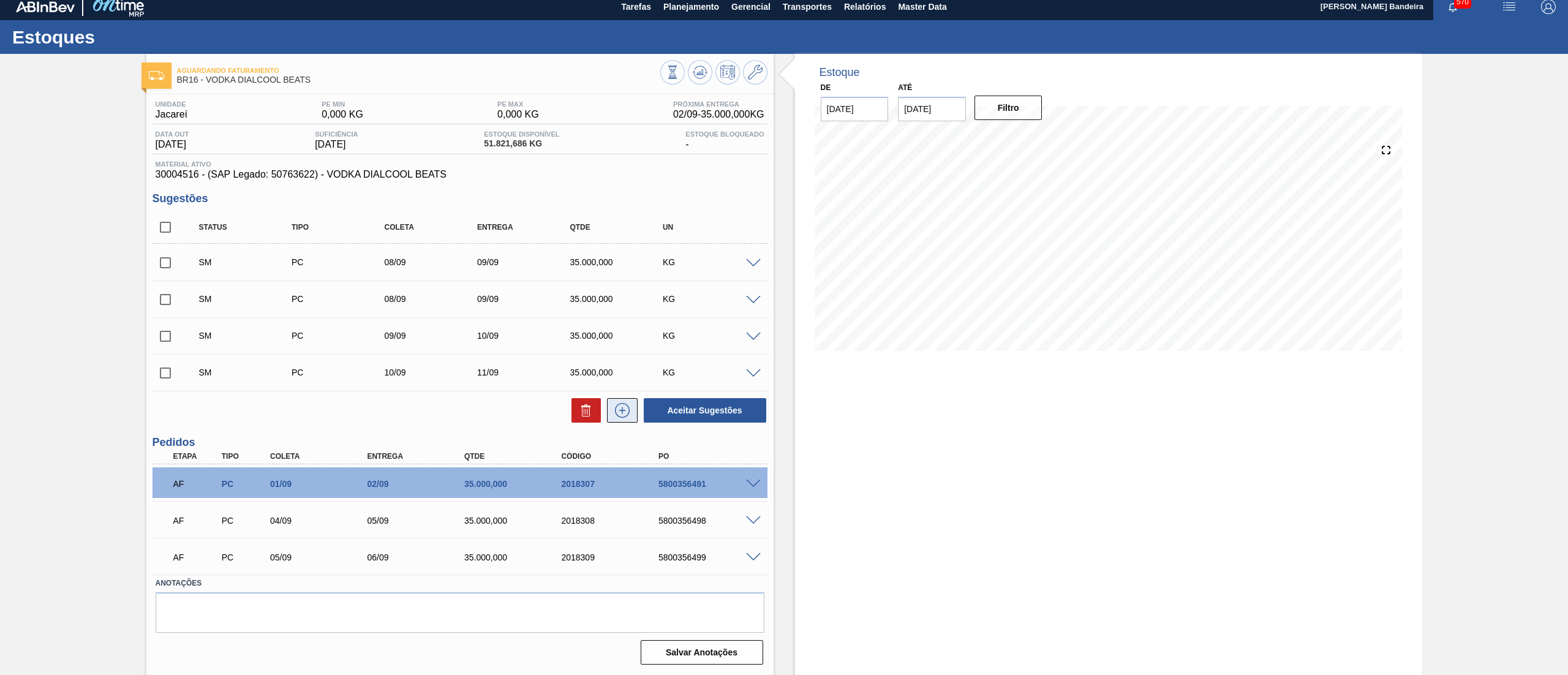
click at [628, 408] on icon at bounding box center [622, 410] width 20 height 14
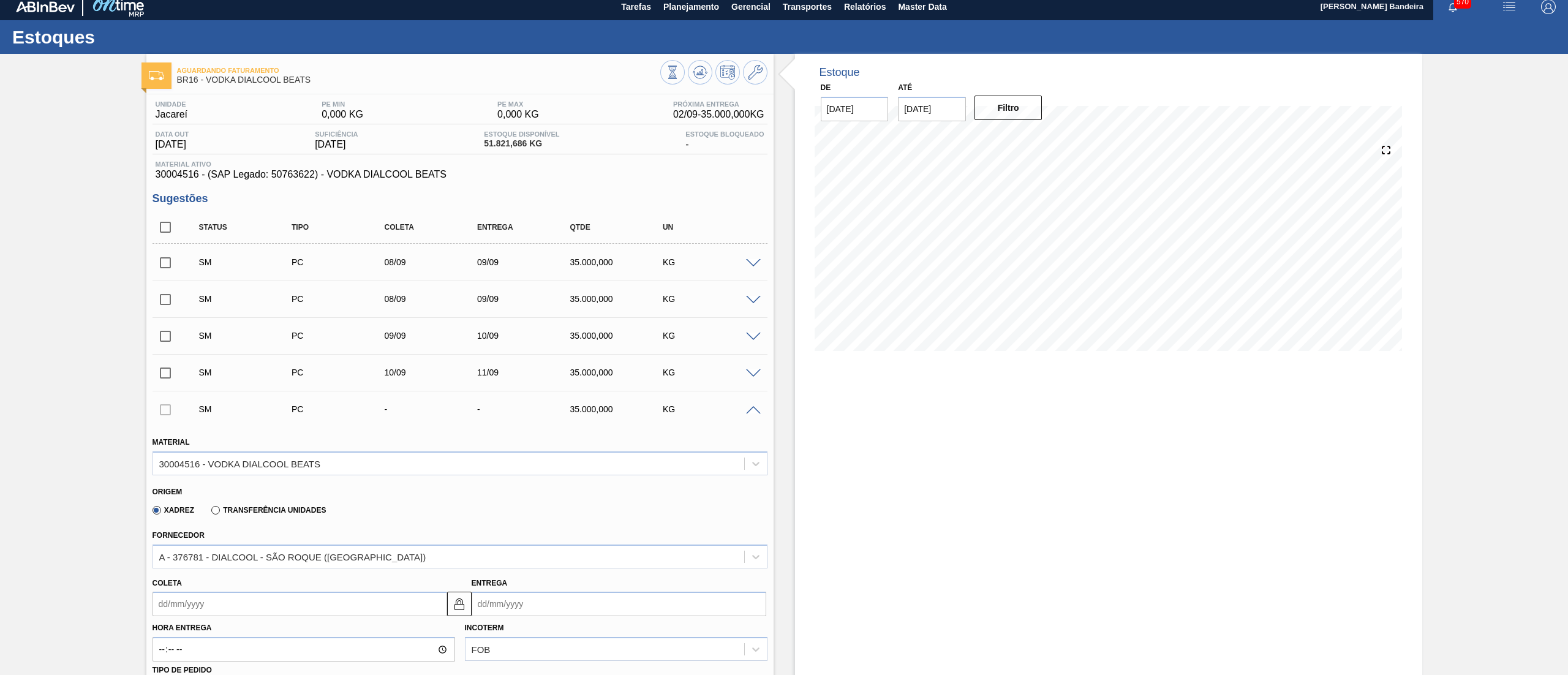
scroll to position [545, 0]
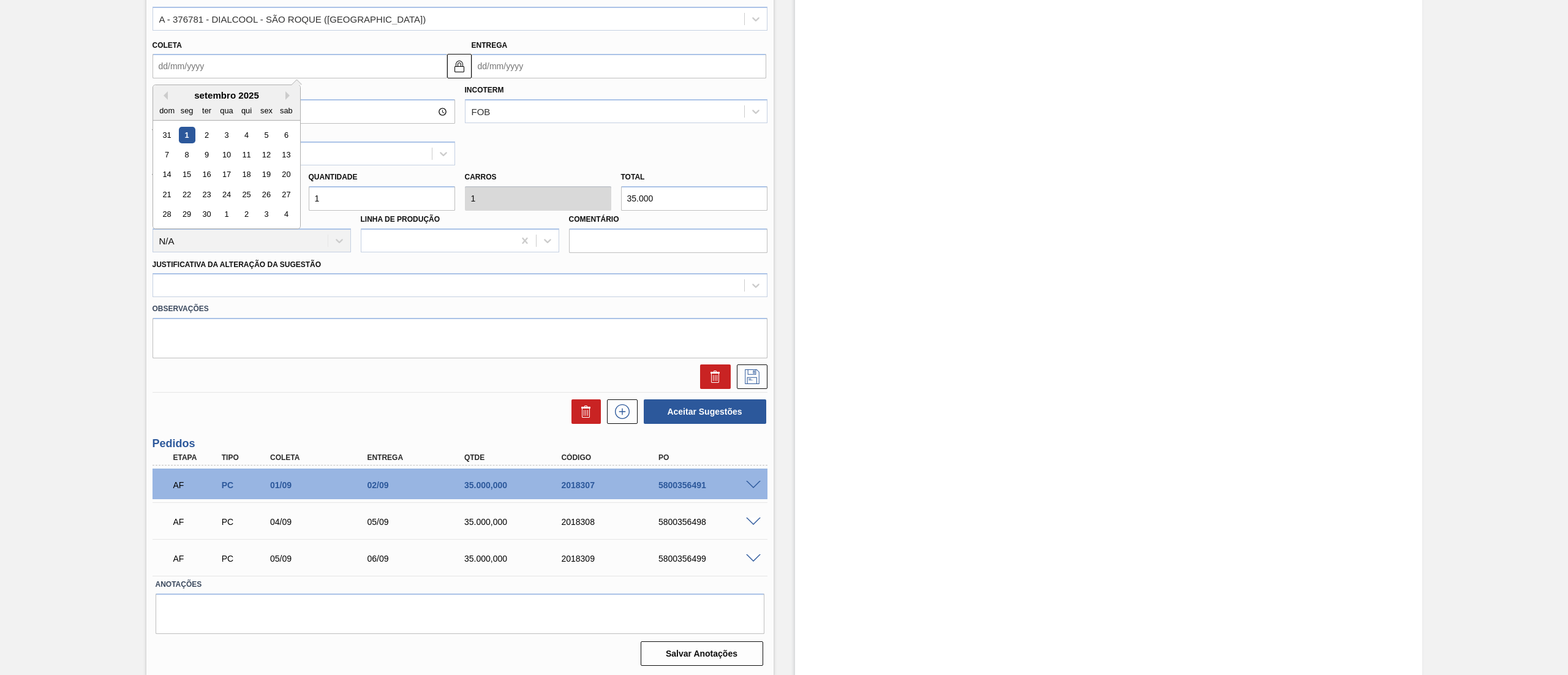
click at [186, 60] on input "Coleta" at bounding box center [300, 66] width 294 height 24
click at [266, 153] on div "12" at bounding box center [266, 155] width 17 height 17
type input "[DATE]"
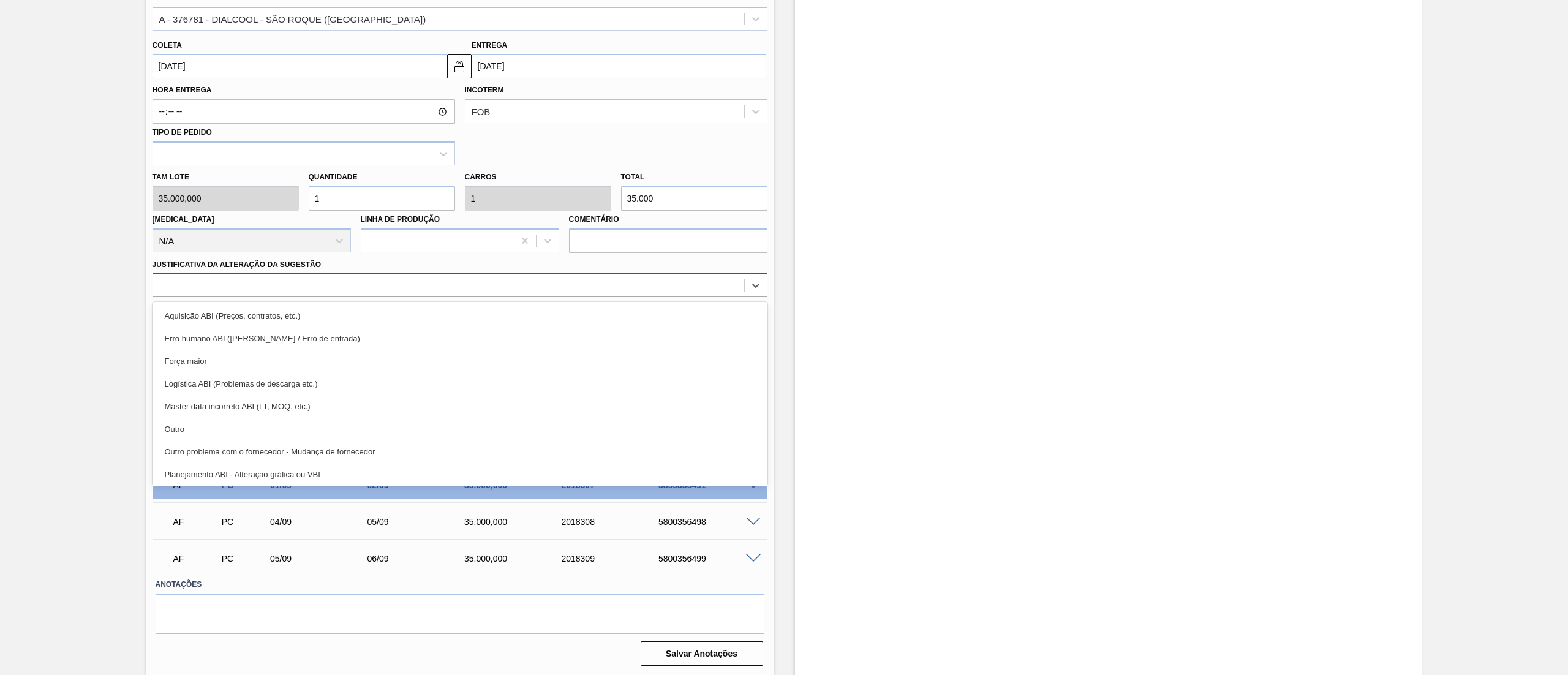
click at [270, 288] on div at bounding box center [448, 285] width 591 height 18
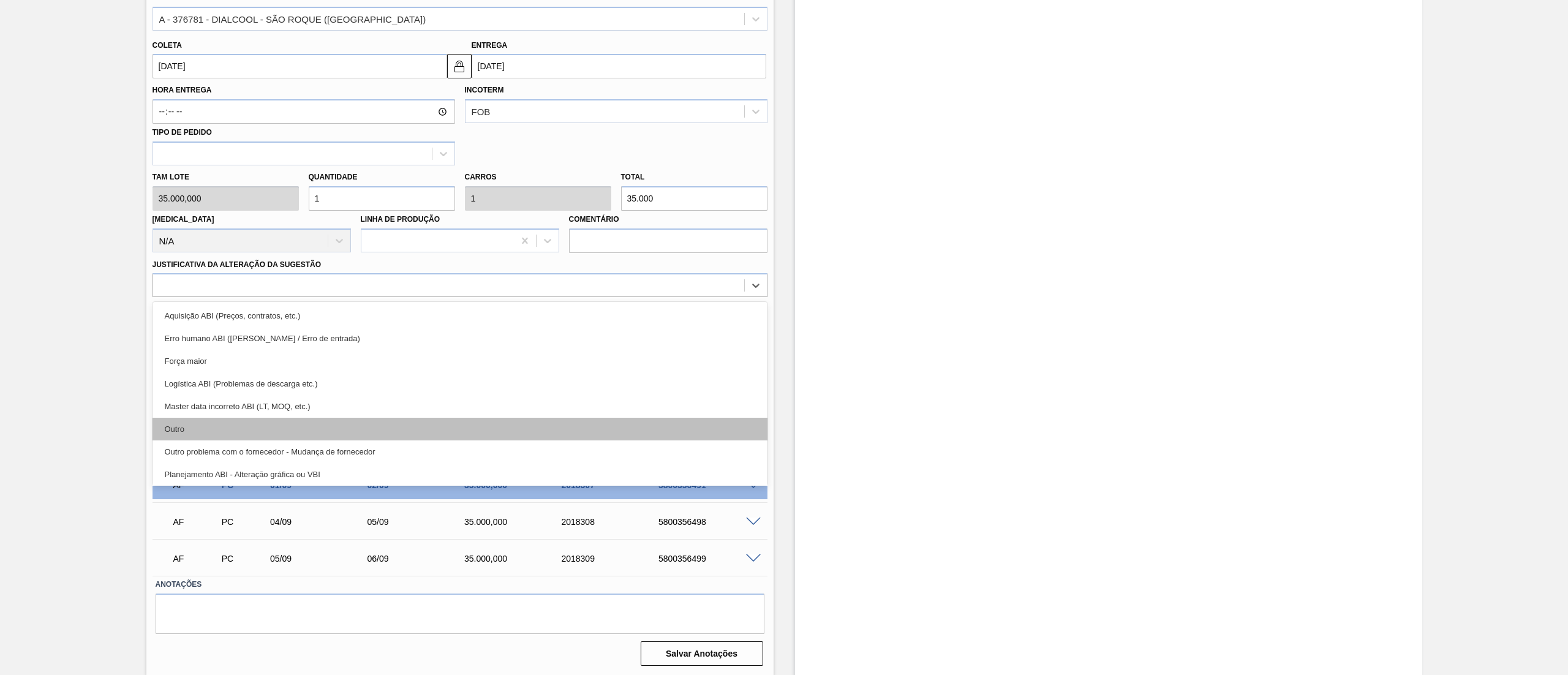
click at [210, 419] on div "Outro" at bounding box center [460, 429] width 615 height 23
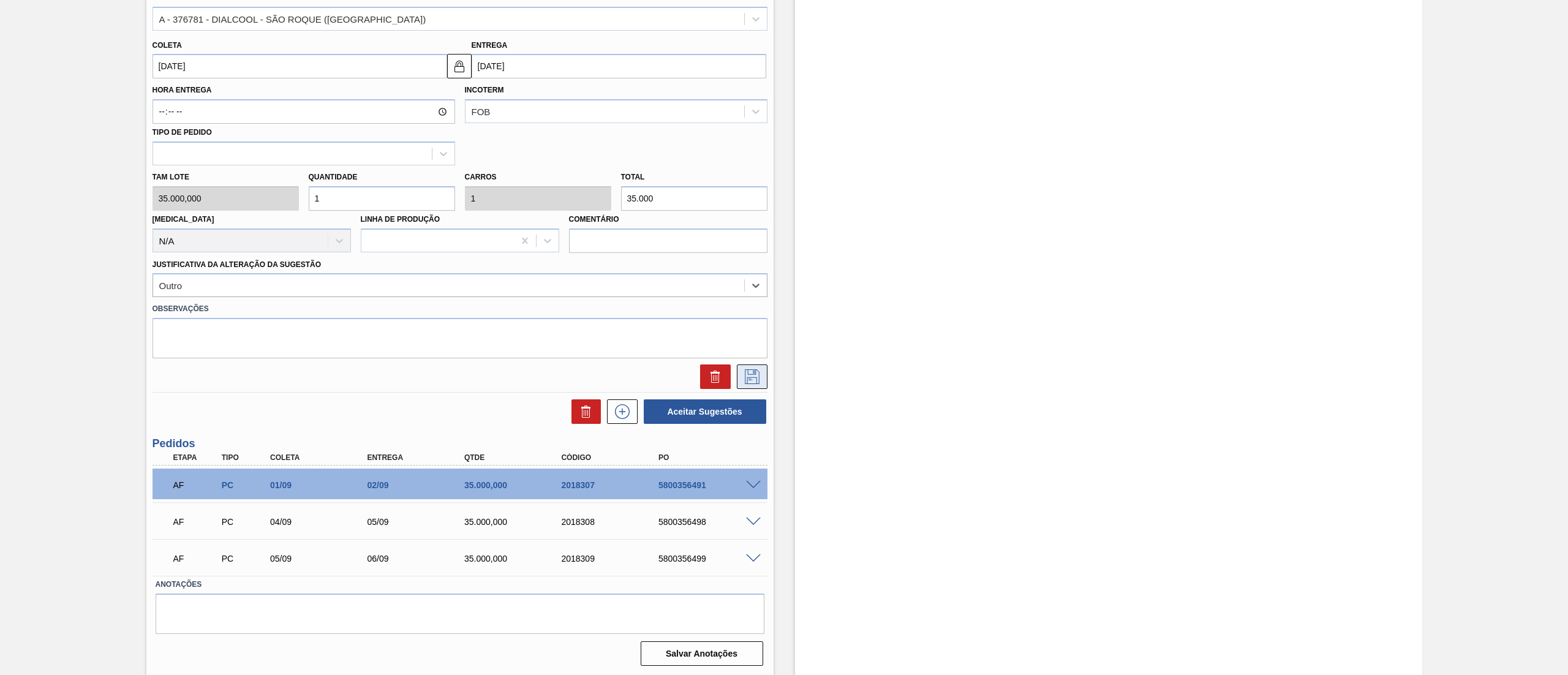
click at [753, 381] on icon at bounding box center [752, 376] width 20 height 14
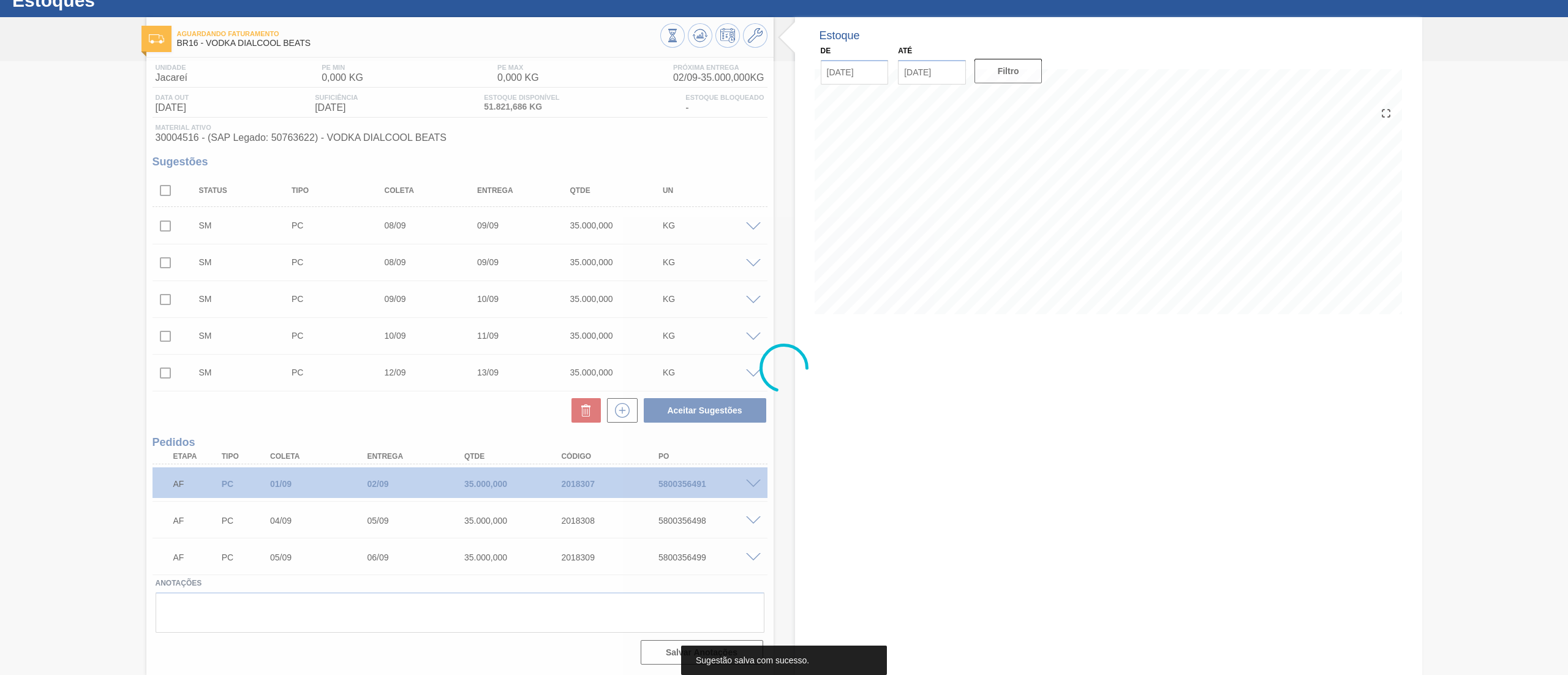
scroll to position [44, 0]
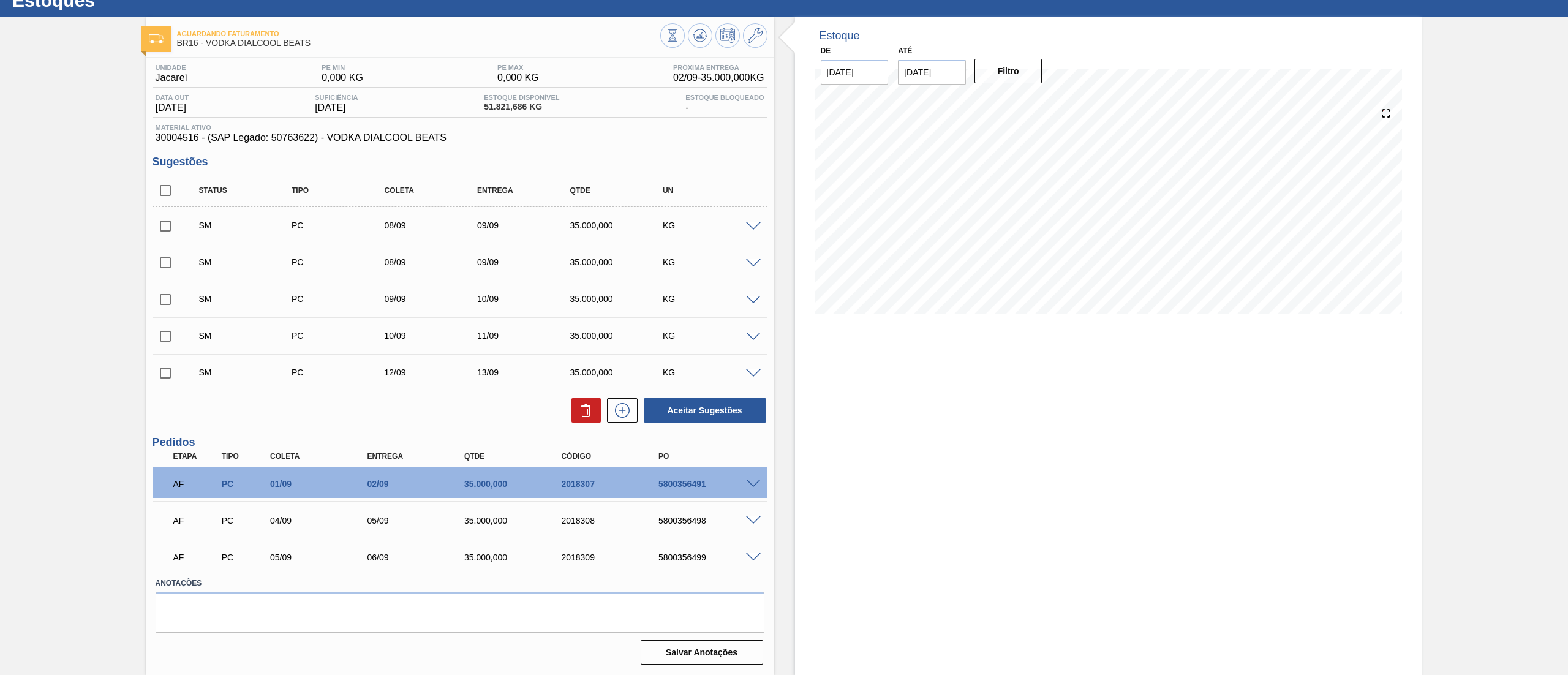
click at [165, 194] on input "checkbox" at bounding box center [165, 191] width 26 height 26
checkbox input "true"
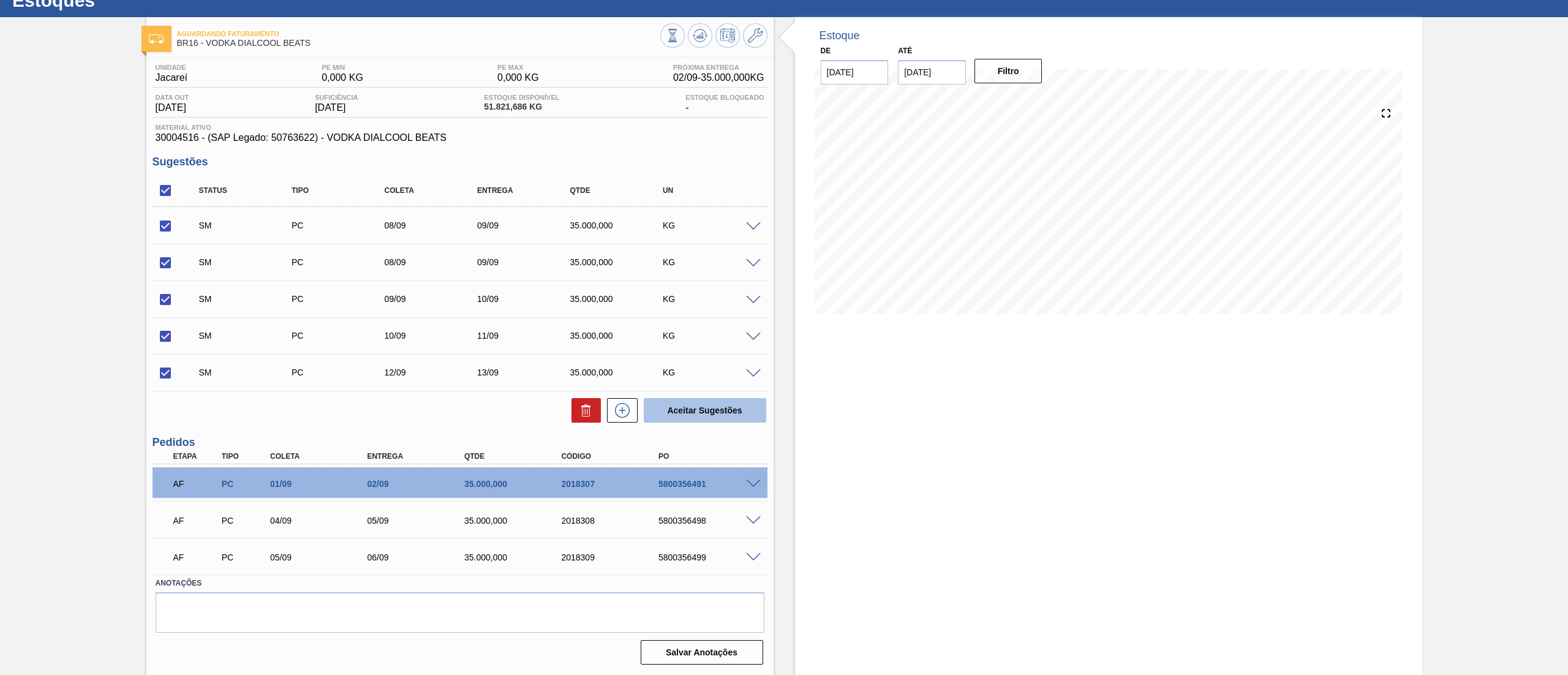
click at [712, 412] on button "Aceitar Sugestões" at bounding box center [705, 410] width 123 height 24
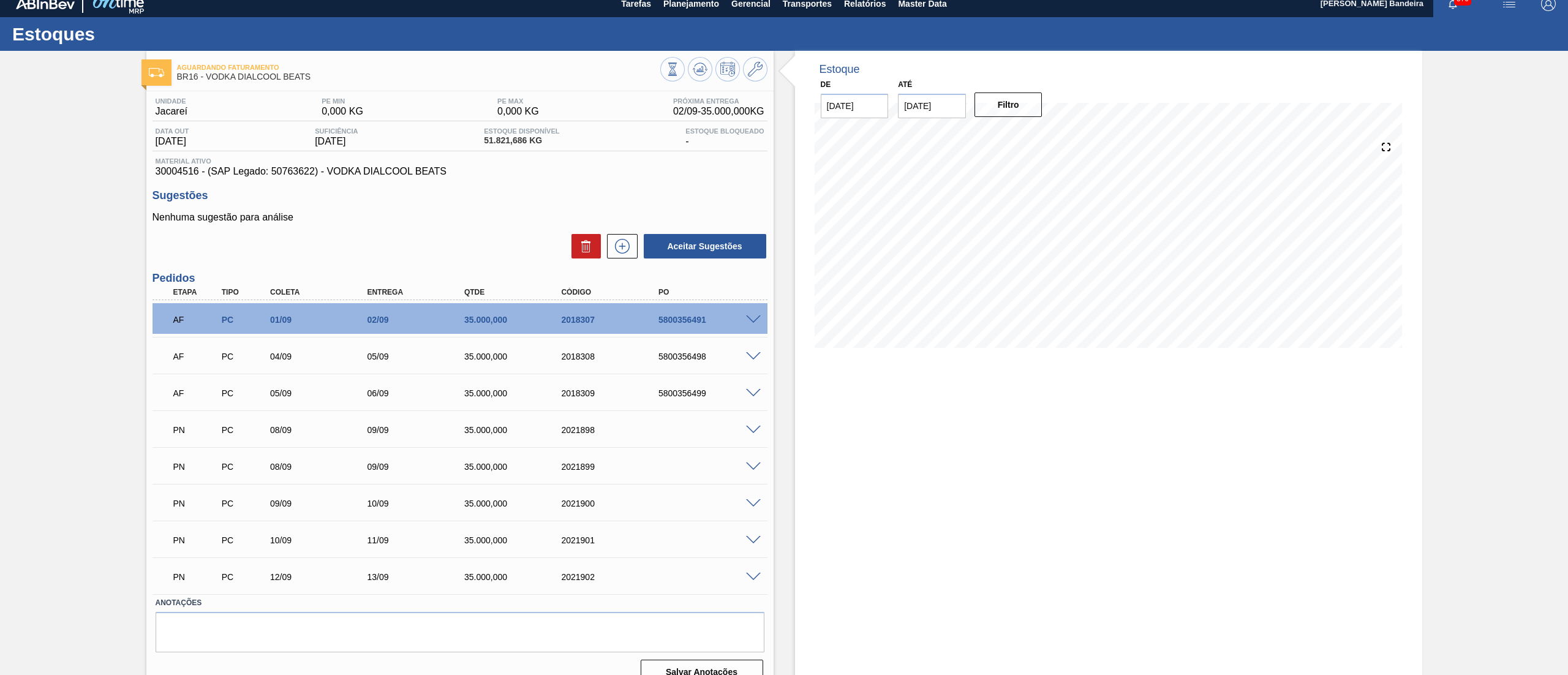
scroll to position [0, 0]
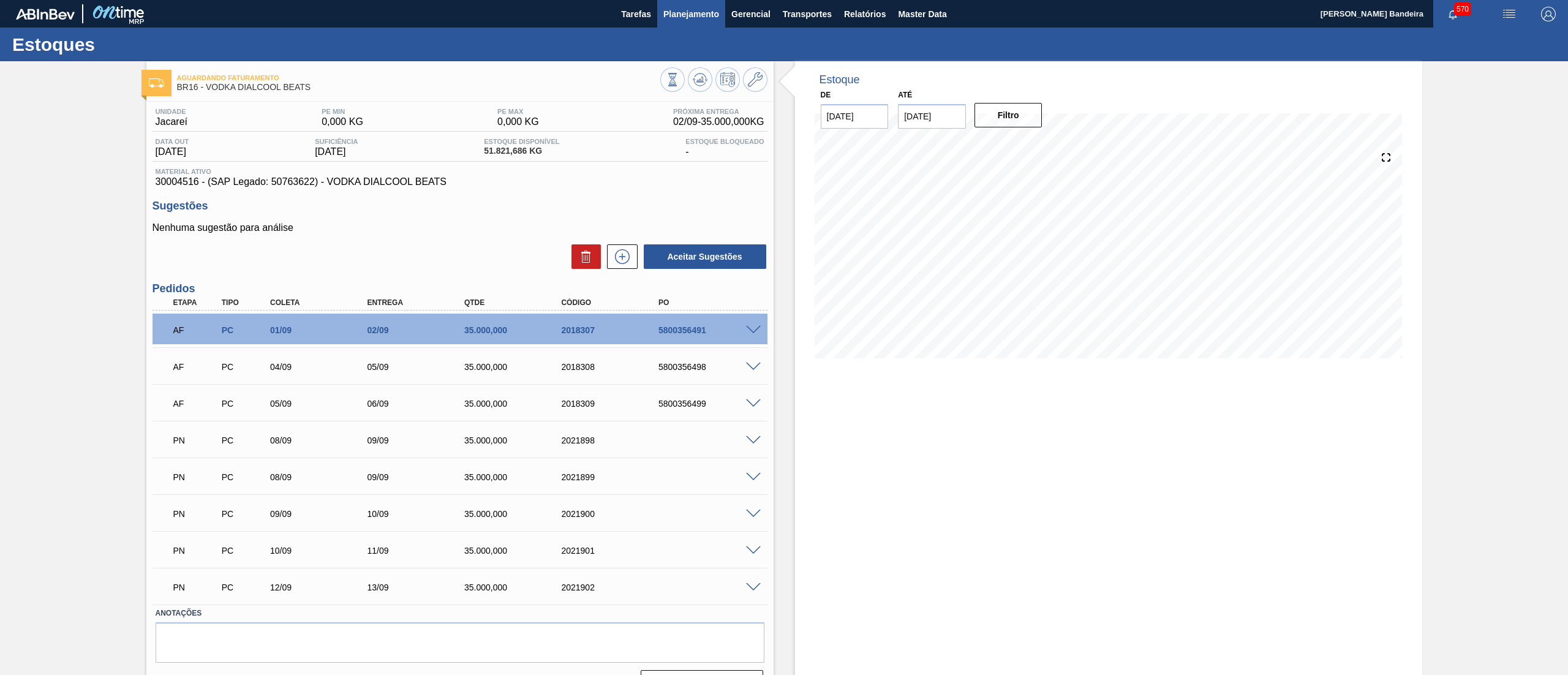
click at [674, 14] on span "Planejamento" at bounding box center [691, 14] width 56 height 14
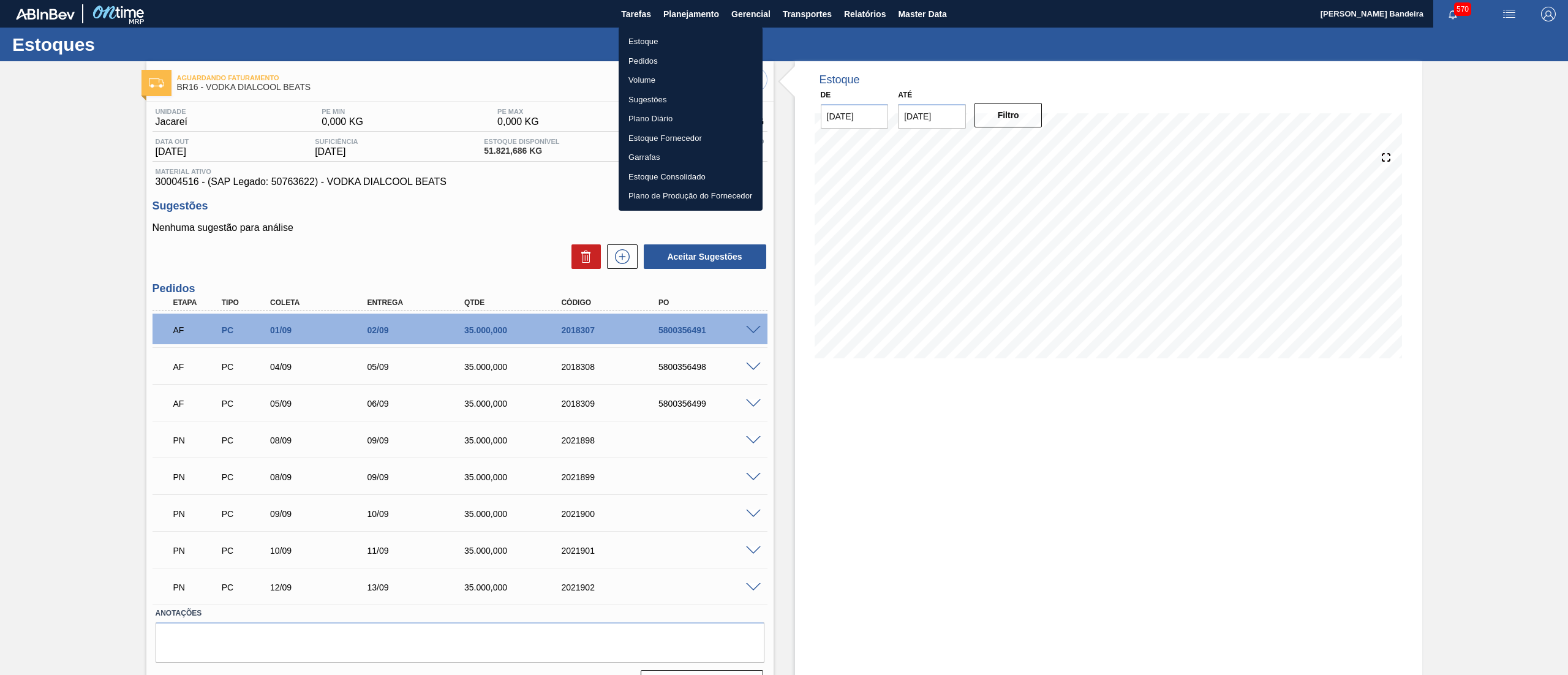
click at [657, 40] on li "Estoque" at bounding box center [690, 42] width 144 height 20
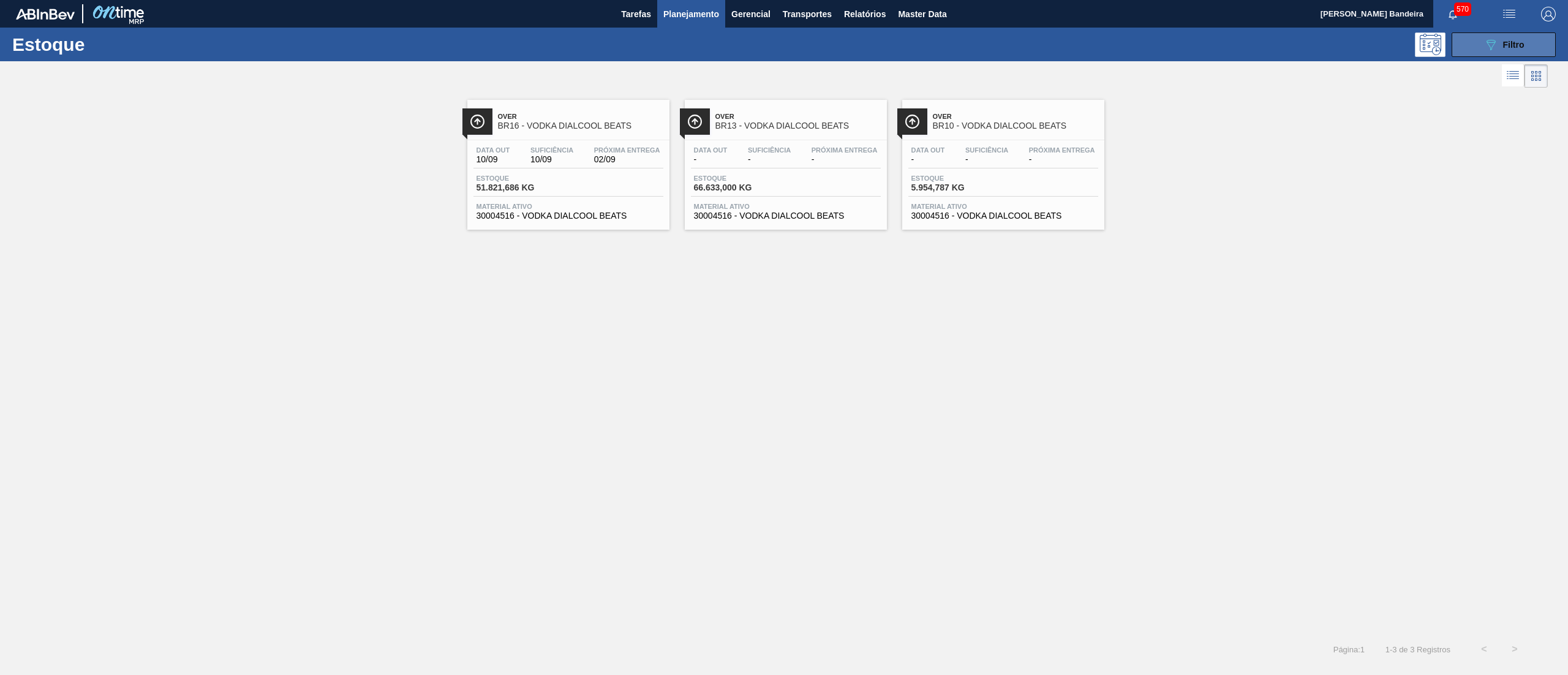
click at [1497, 39] on icon "089F7B8B-B2A5-4AFE-B5C0-19BA573D28AC" at bounding box center [1490, 44] width 14 height 14
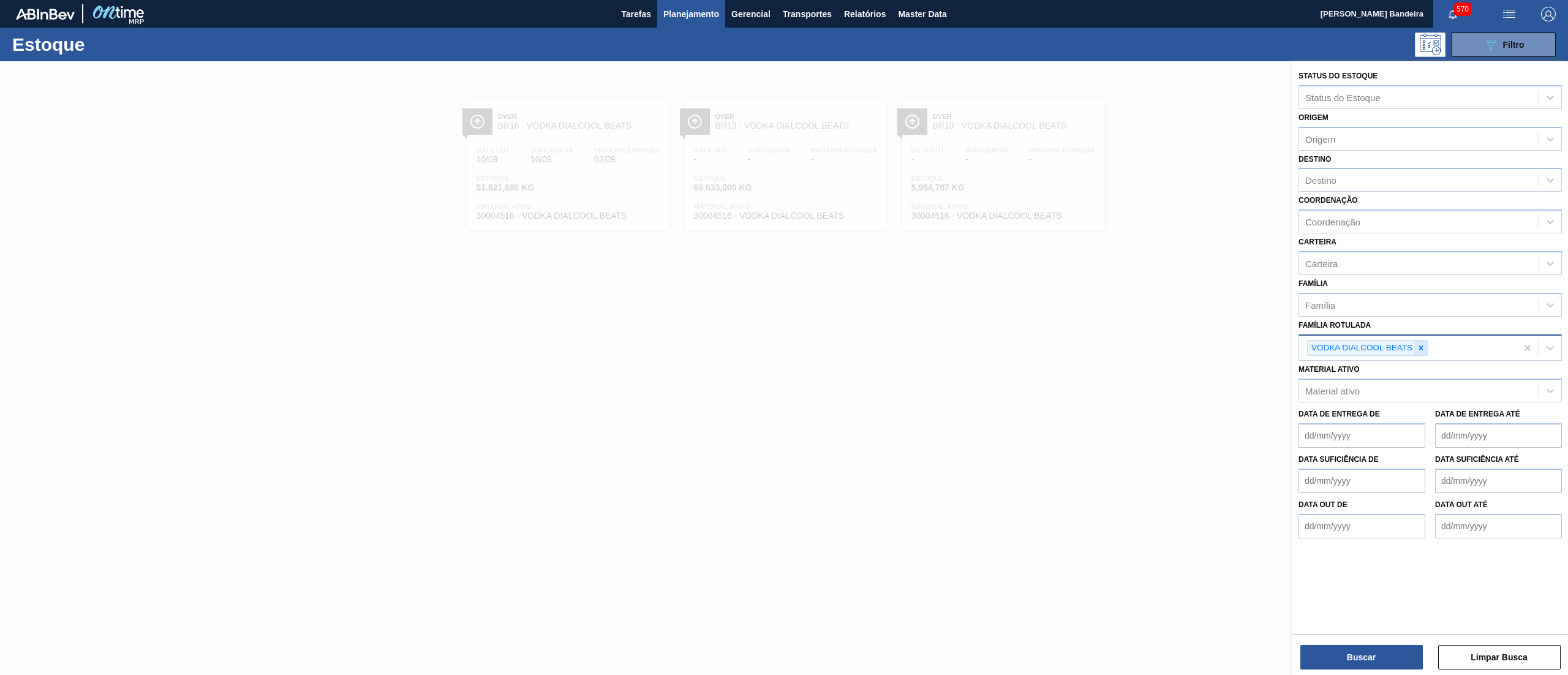
click at [1421, 344] on icon at bounding box center [1421, 348] width 8 height 8
click at [1374, 375] on div "Material ativo" at bounding box center [1430, 387] width 263 height 24
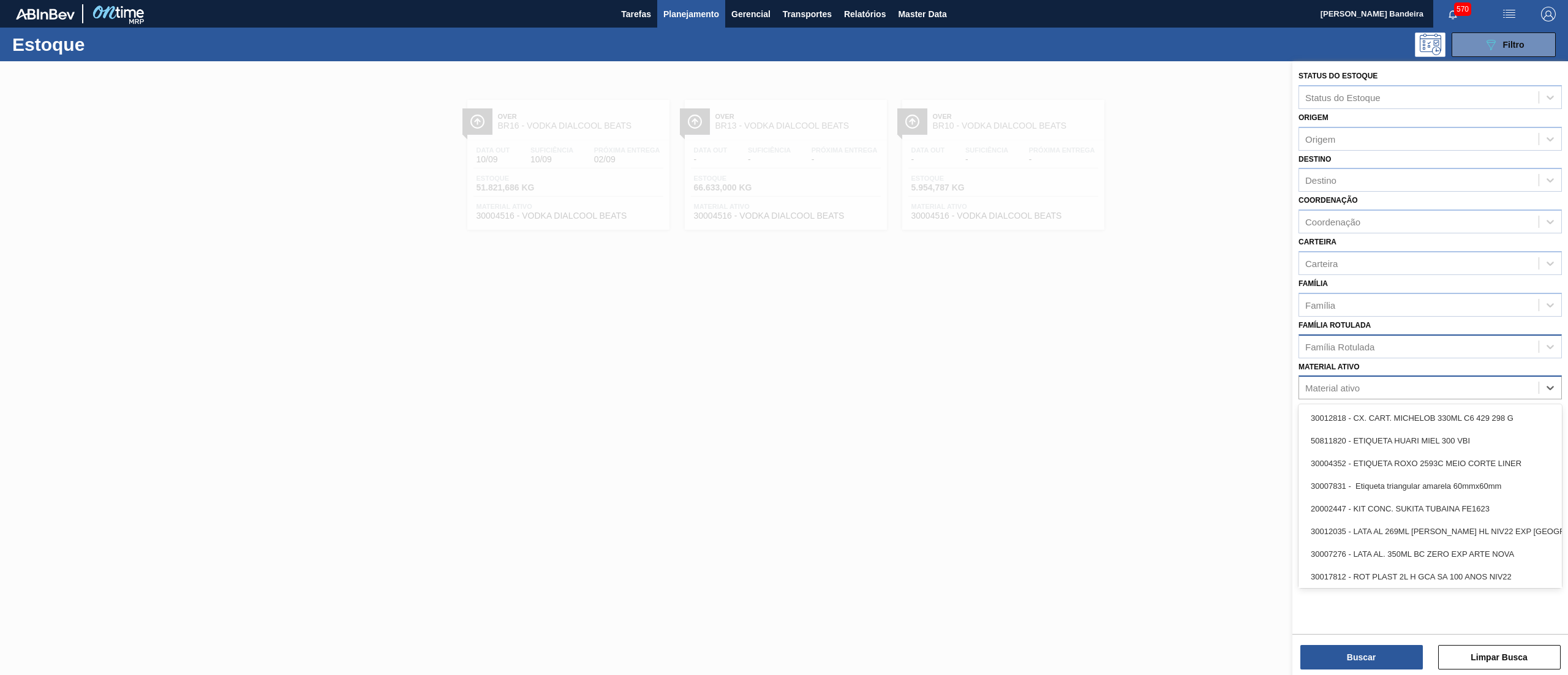
paste ativo "ROT PLAST 200ML H GCA S CLAIM NIV25"
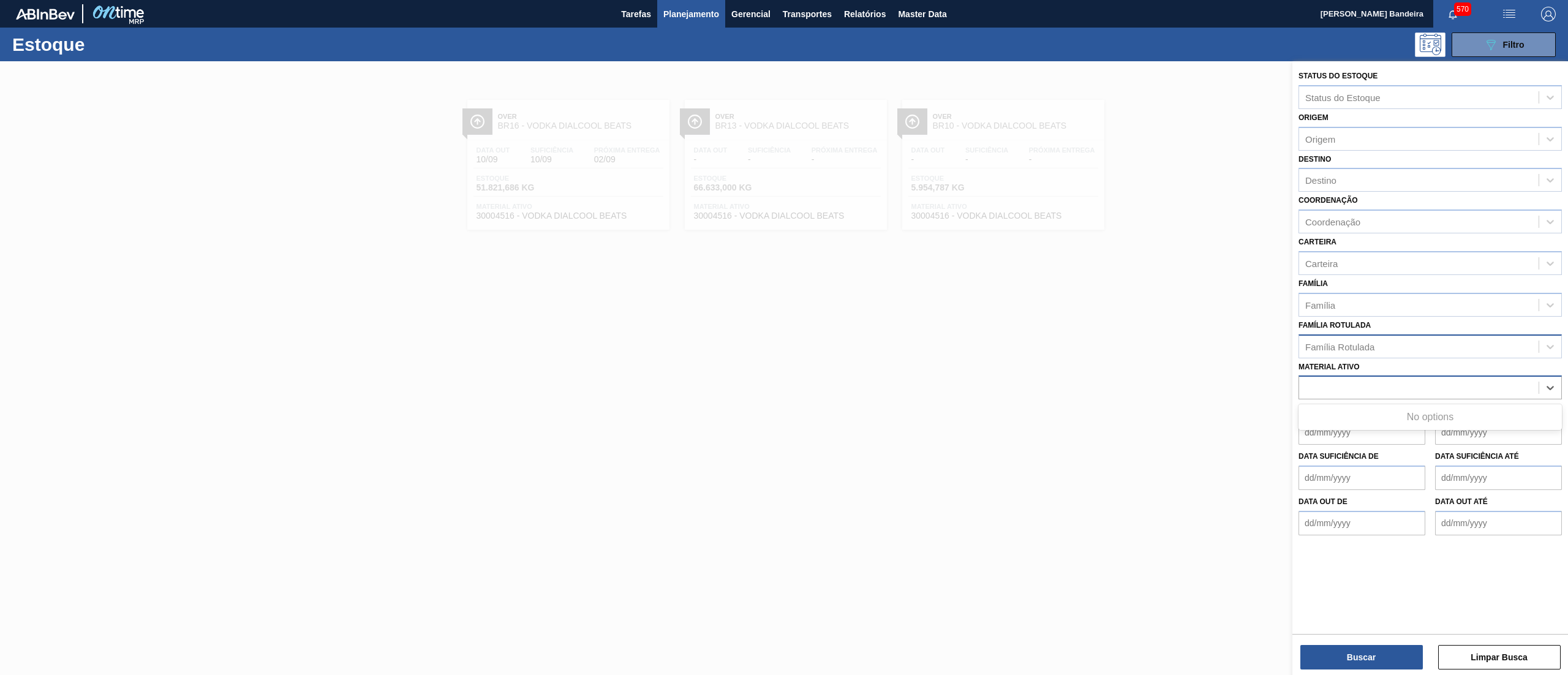
click at [1497, 381] on div "ROT PLAST 200ML H GCA S CLAIM NIV25" at bounding box center [1419, 387] width 239 height 18
paste ativo "ROT PLAST 200ML H GCA S CLAIM NIV25"
click at [1088, 558] on div at bounding box center [784, 398] width 1568 height 675
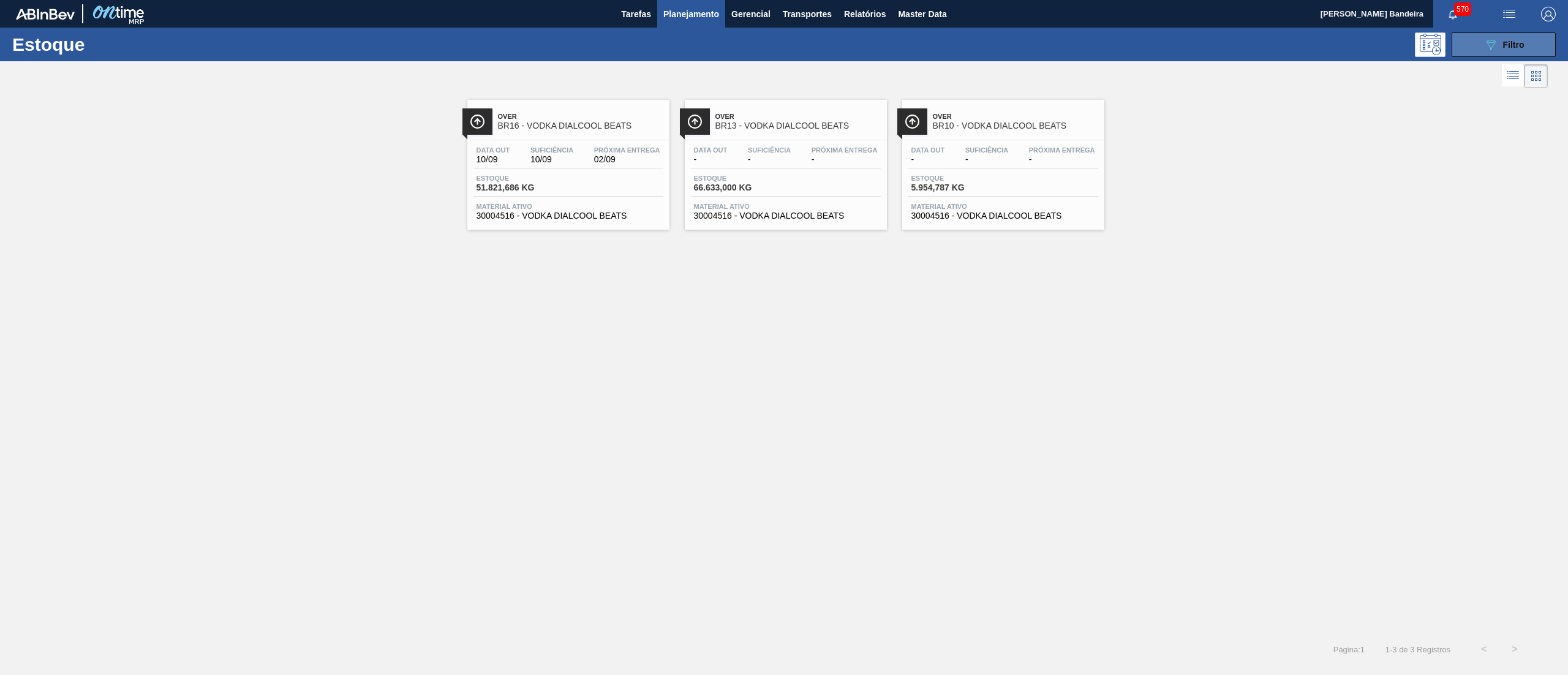
click at [1502, 50] on div "089F7B8B-B2A5-4AFE-B5C0-19BA573D28AC Filtro" at bounding box center [1504, 44] width 41 height 14
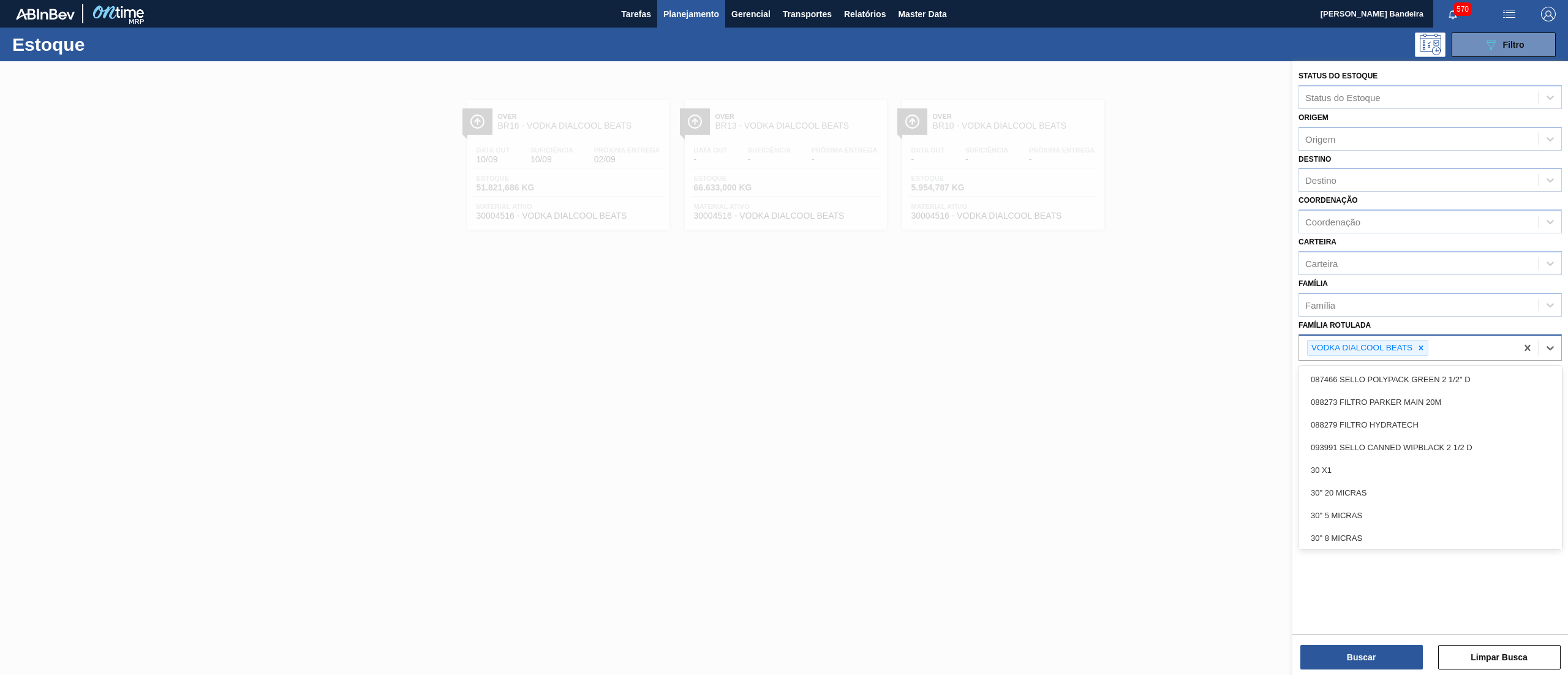
click at [1409, 341] on div "VODKA DIALCOOL BEATS" at bounding box center [1361, 349] width 107 height 15
click at [1420, 346] on icon at bounding box center [1421, 348] width 8 height 8
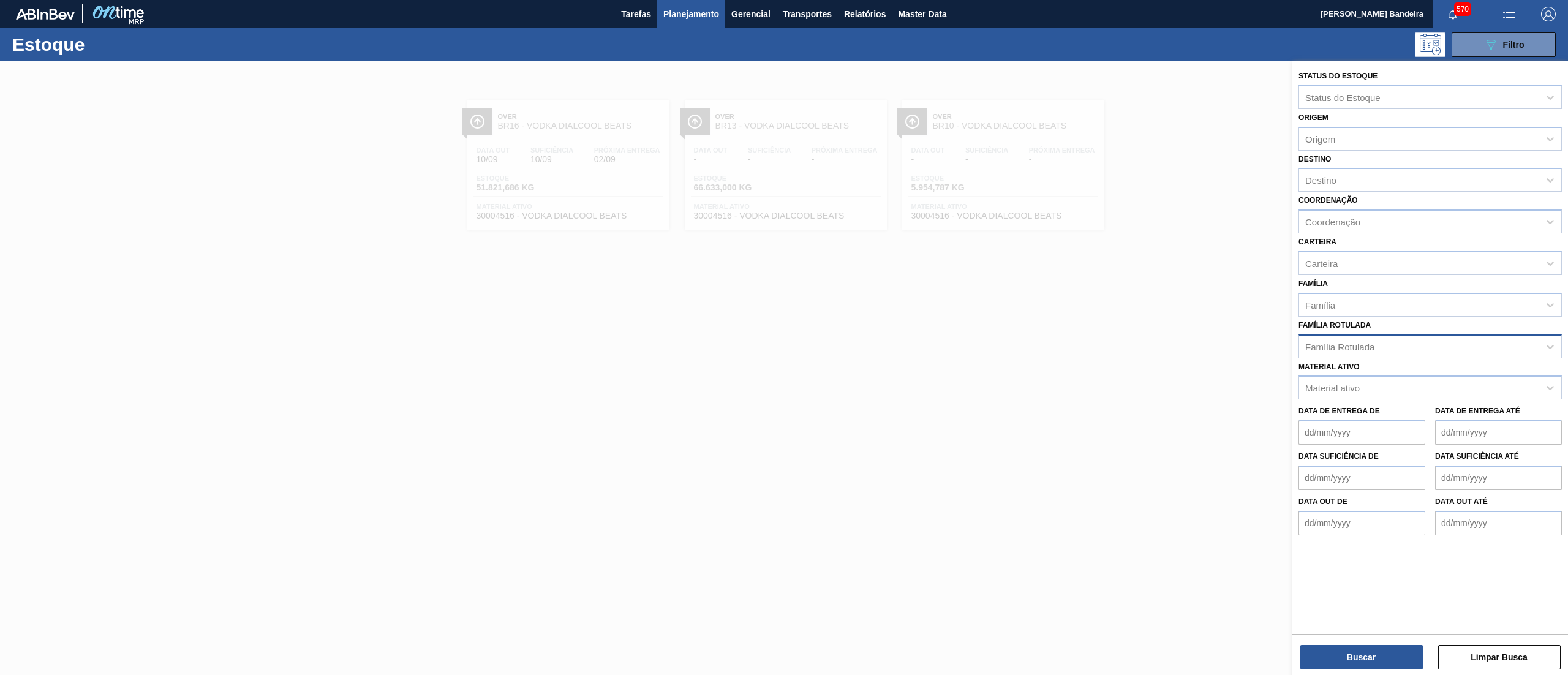
click at [1377, 328] on div "Família Rotulada Família Rotulada" at bounding box center [1430, 337] width 263 height 42
click at [1404, 391] on div "Material ativo" at bounding box center [1419, 387] width 239 height 18
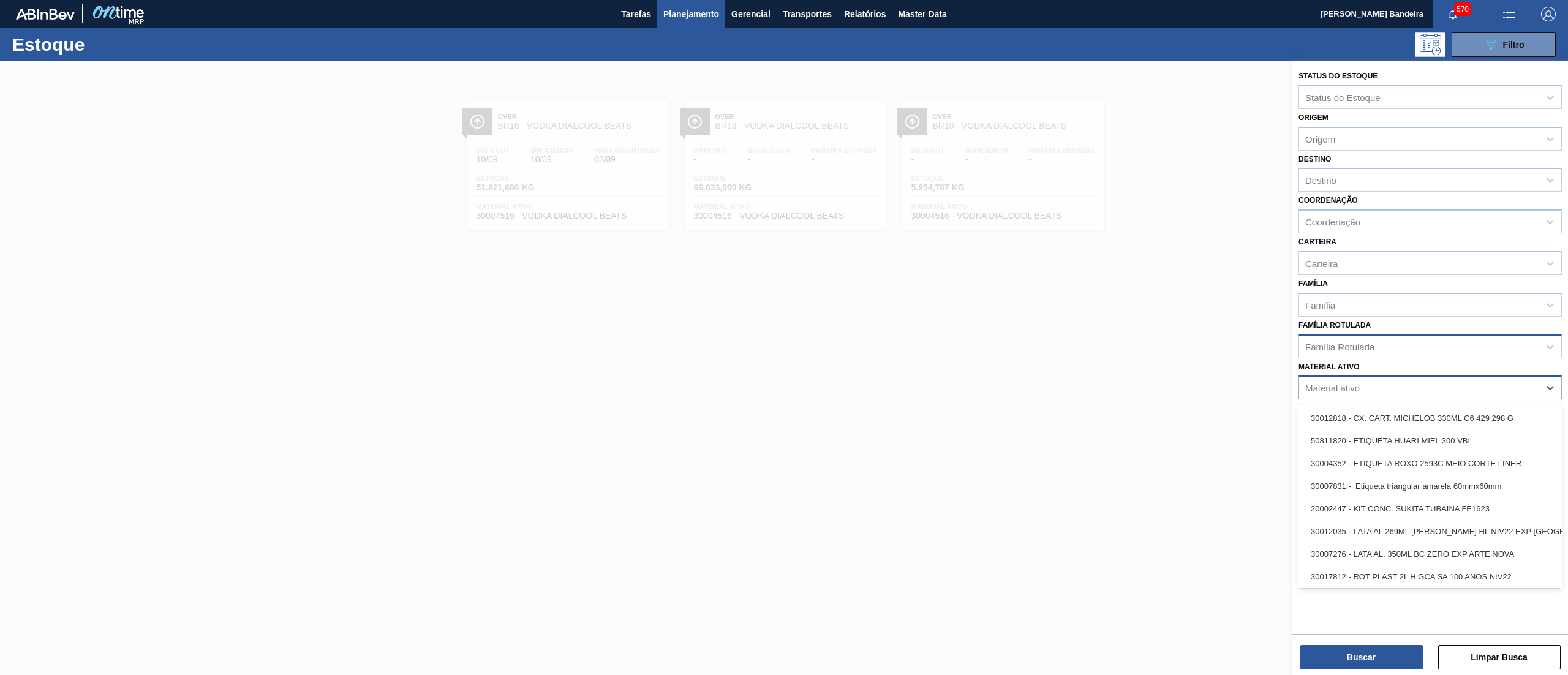
paste ativo "ROT PLAST 200ML H GCA NIV22"
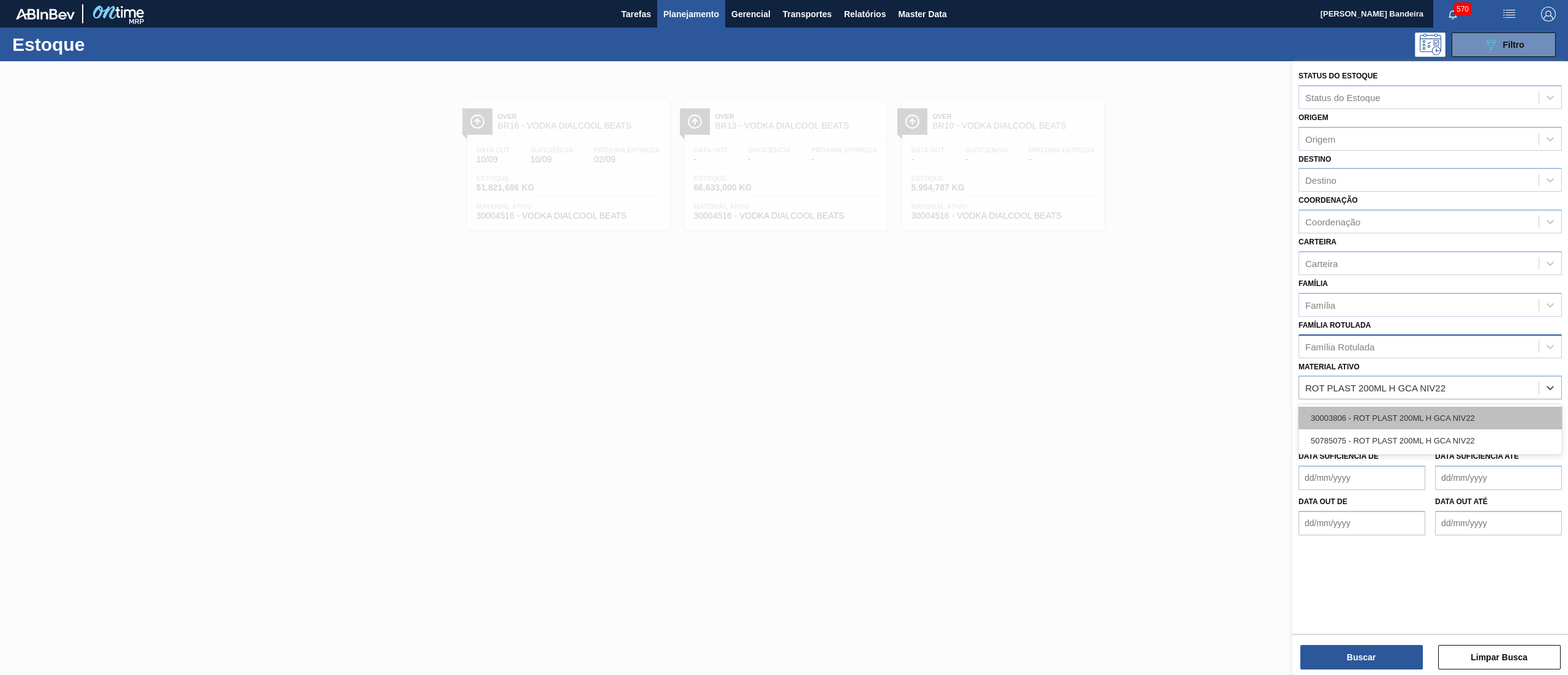
click at [1376, 420] on div "30003806 - ROT PLAST 200ML H GCA NIV22" at bounding box center [1430, 418] width 263 height 23
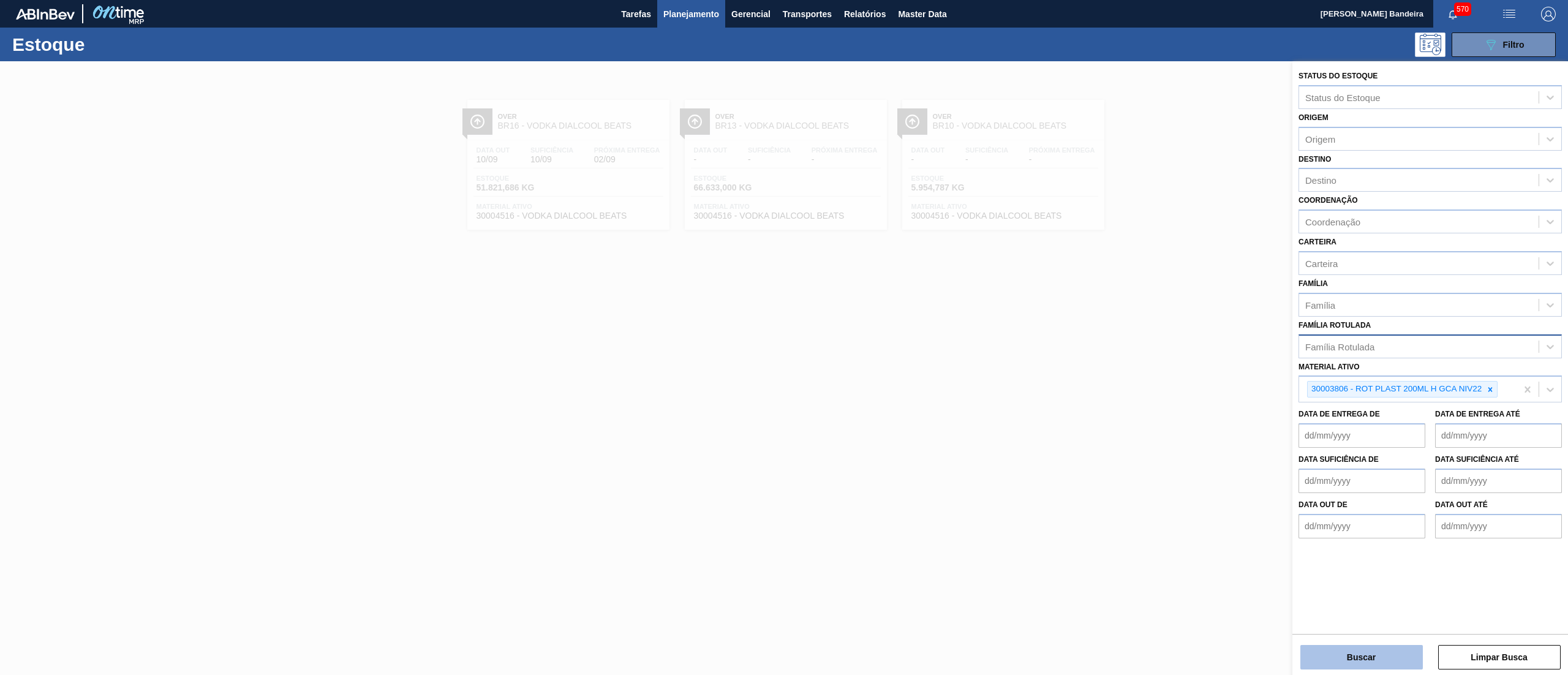
click at [1341, 661] on button "Buscar" at bounding box center [1361, 657] width 123 height 24
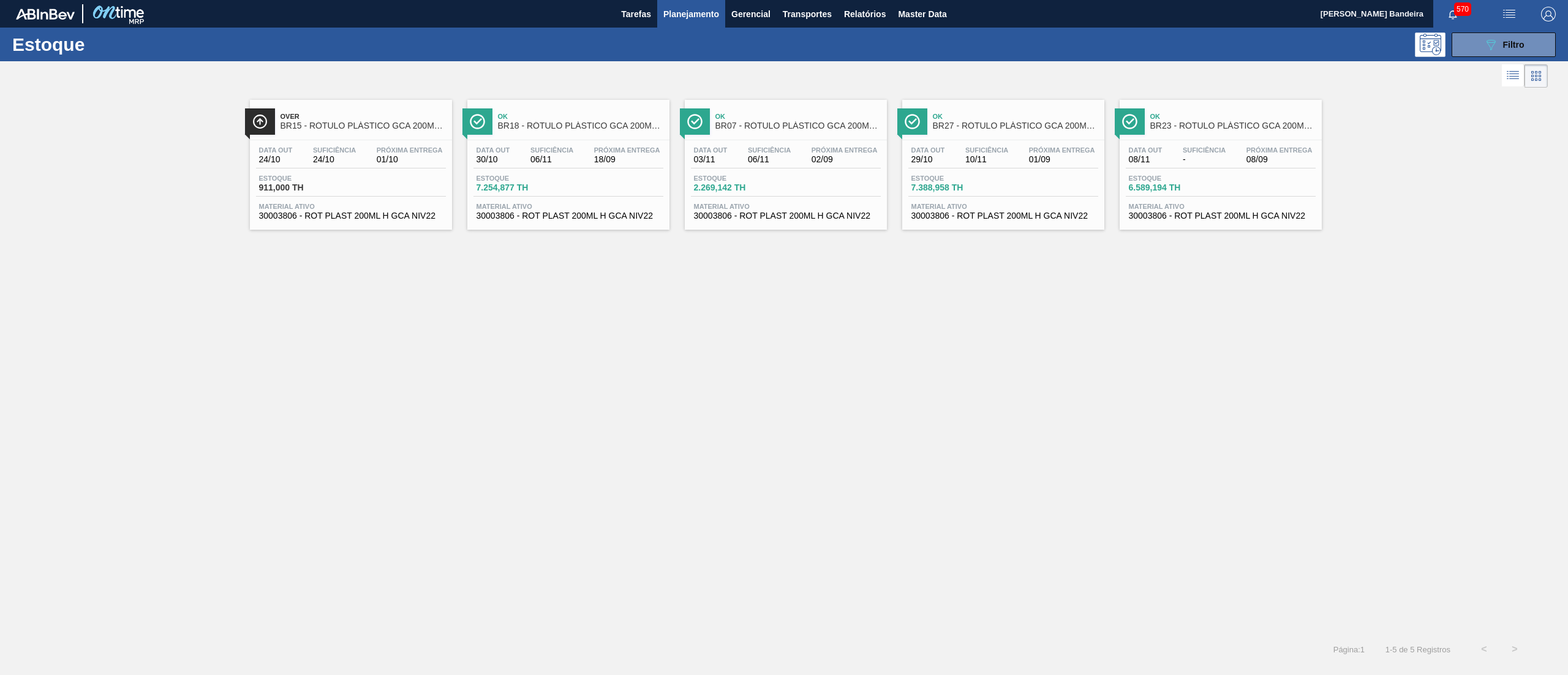
click at [816, 129] on span "BR07 - RÓTULO PLÁSTICO GCA 200ML H" at bounding box center [798, 126] width 165 height 9
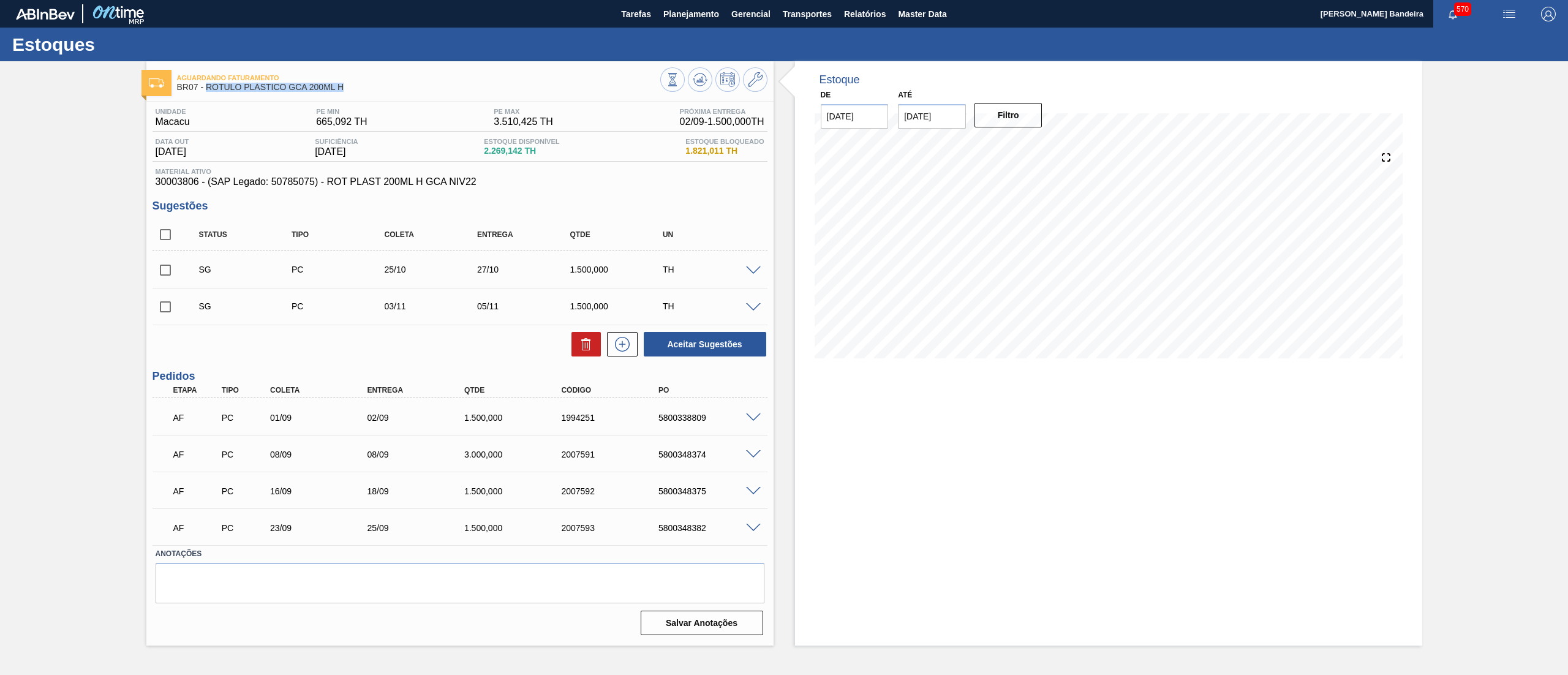
drag, startPoint x: 349, startPoint y: 85, endPoint x: 207, endPoint y: 95, distance: 142.4
click at [207, 95] on div "Aguardando Faturamento BR07 - RÓTULO PLÁSTICO GCA 200ML H" at bounding box center [419, 83] width 484 height 27
copy span "RÓTULO PLÁSTICO GCA 200ML H"
click at [920, 14] on span "Master Data" at bounding box center [921, 14] width 48 height 14
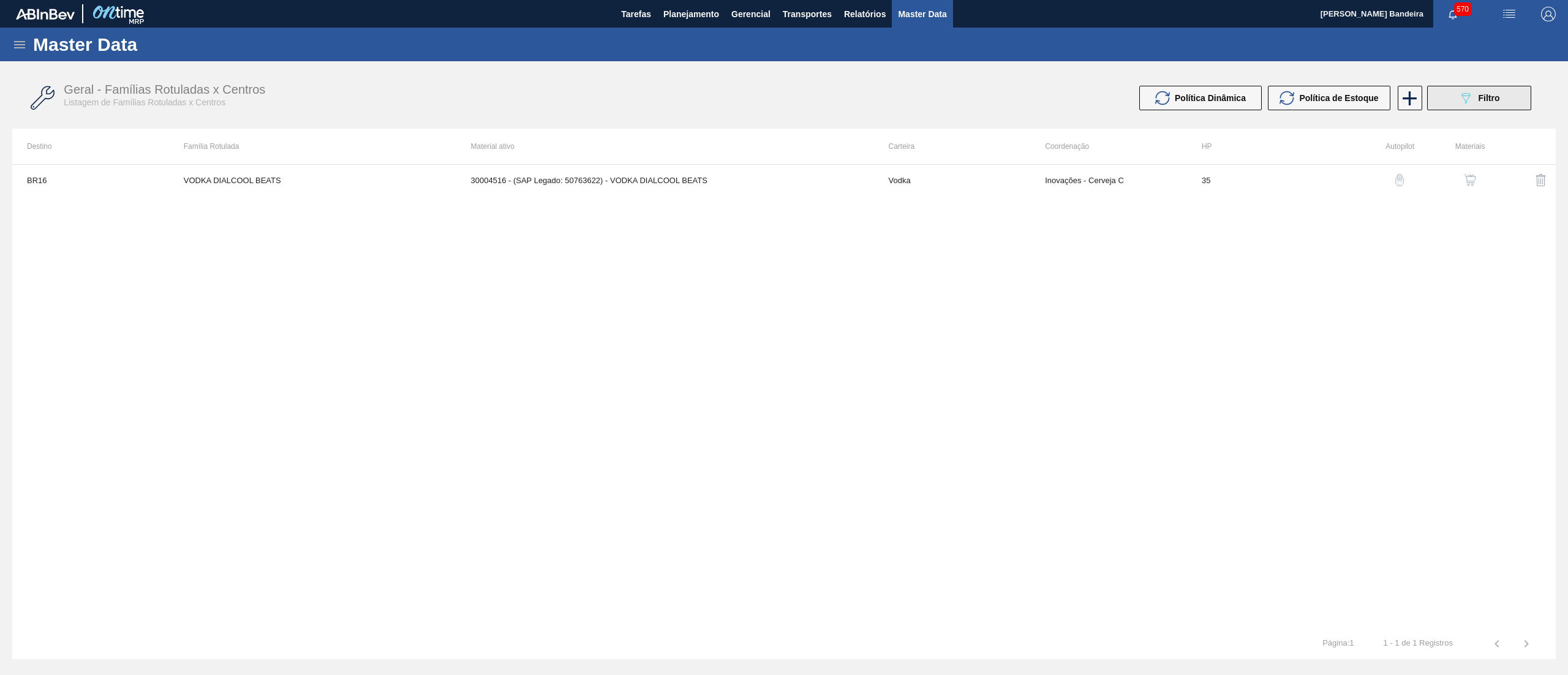
click at [1465, 101] on icon "089F7B8B-B2A5-4AFE-B5C0-19BA573D28AC" at bounding box center [1465, 98] width 14 height 14
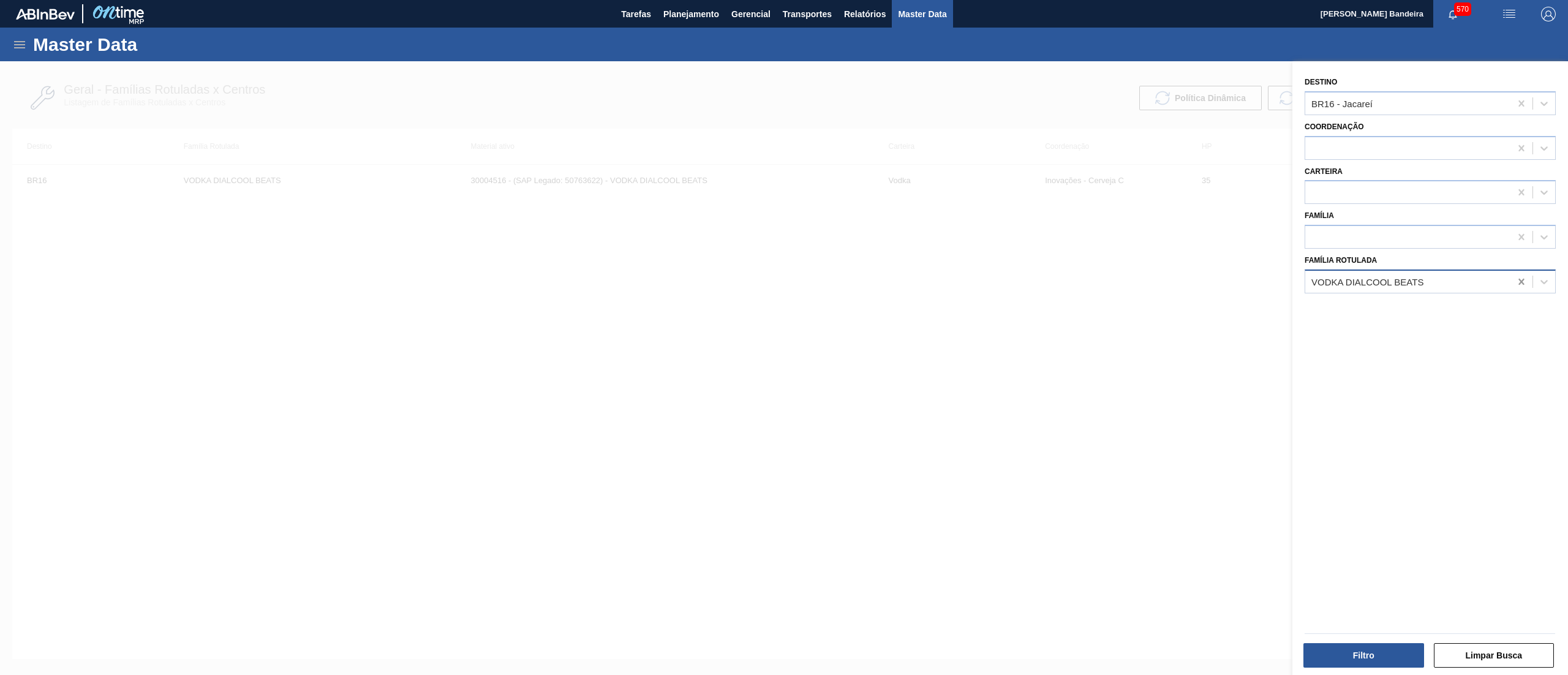
click at [1515, 281] on icon at bounding box center [1521, 281] width 12 height 12
paste Rotulada "RÓTULO PLÁSTICO GCA 200ML H"
click at [1463, 316] on div "RÓTULO PLÁSTICO GCA 200ML H" at bounding box center [1430, 312] width 251 height 23
click at [1519, 100] on icon at bounding box center [1521, 104] width 12 height 12
click at [1380, 651] on button "Filtro" at bounding box center [1364, 655] width 120 height 24
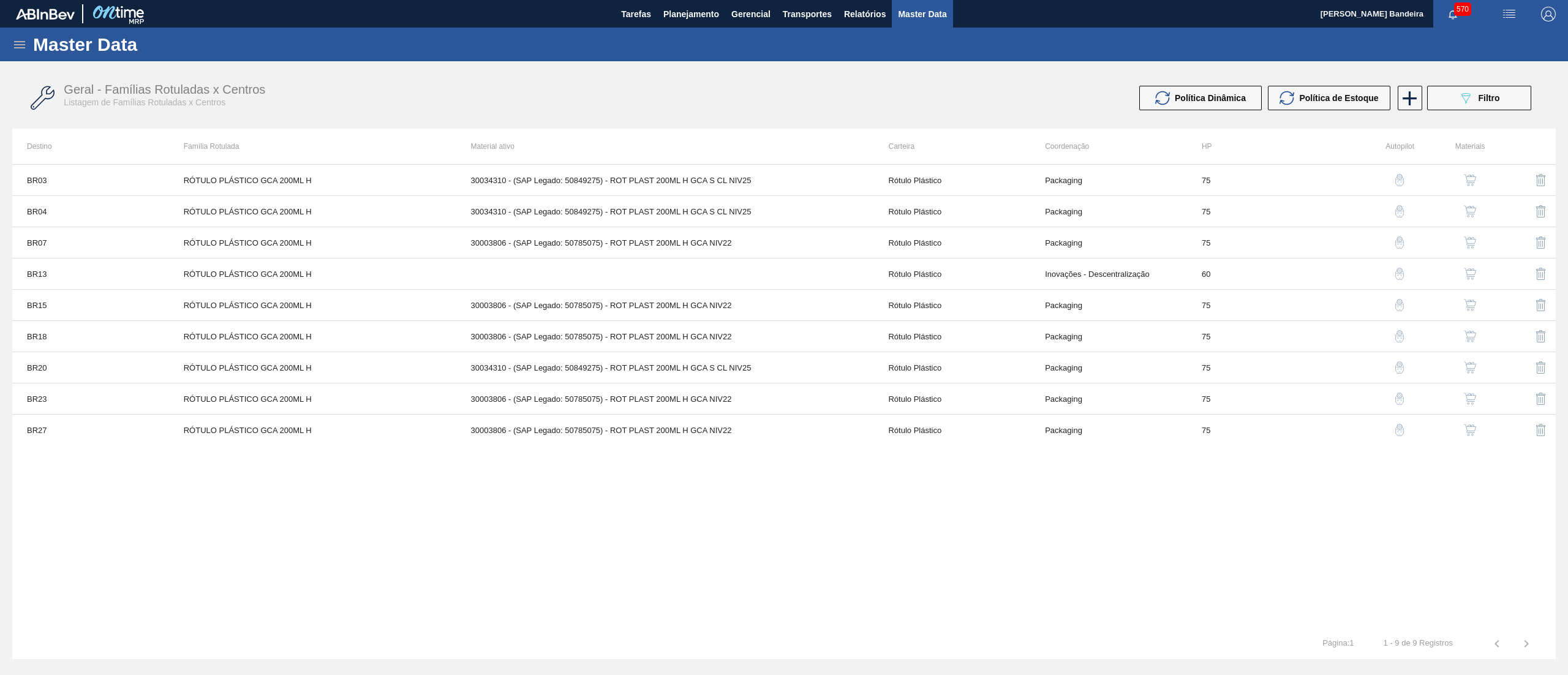
click at [1473, 176] on img "button" at bounding box center [1470, 180] width 12 height 12
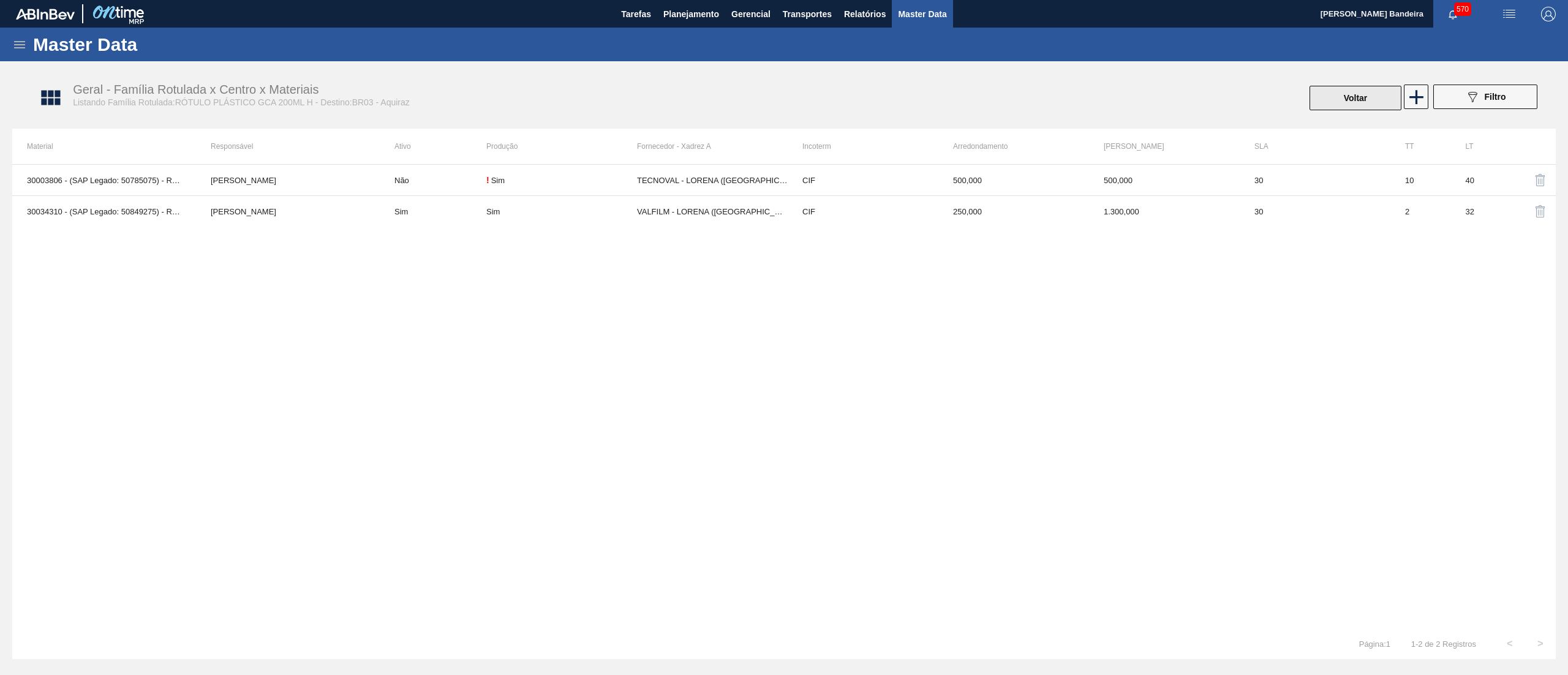
click at [1354, 108] on button "Voltar" at bounding box center [1355, 98] width 92 height 24
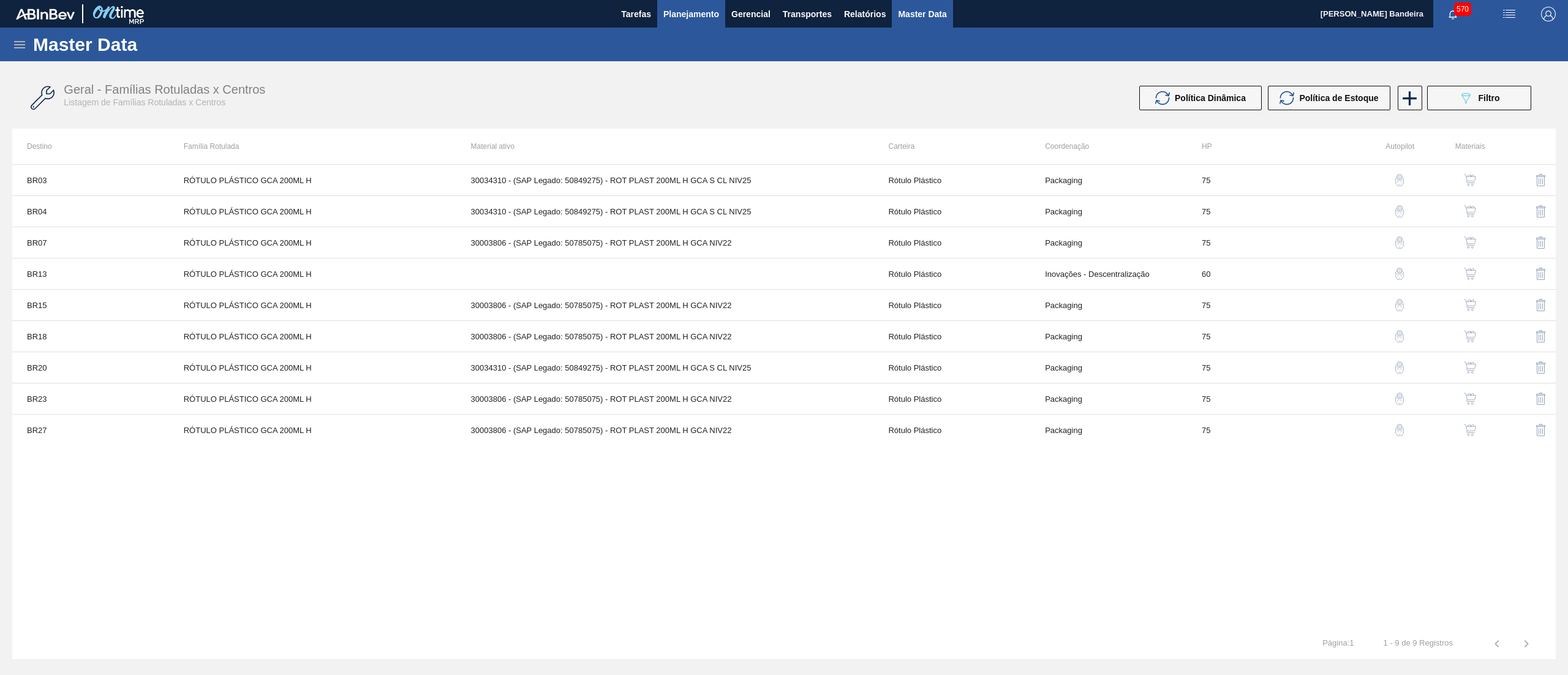
click at [689, 21] on span "Planejamento" at bounding box center [691, 14] width 56 height 14
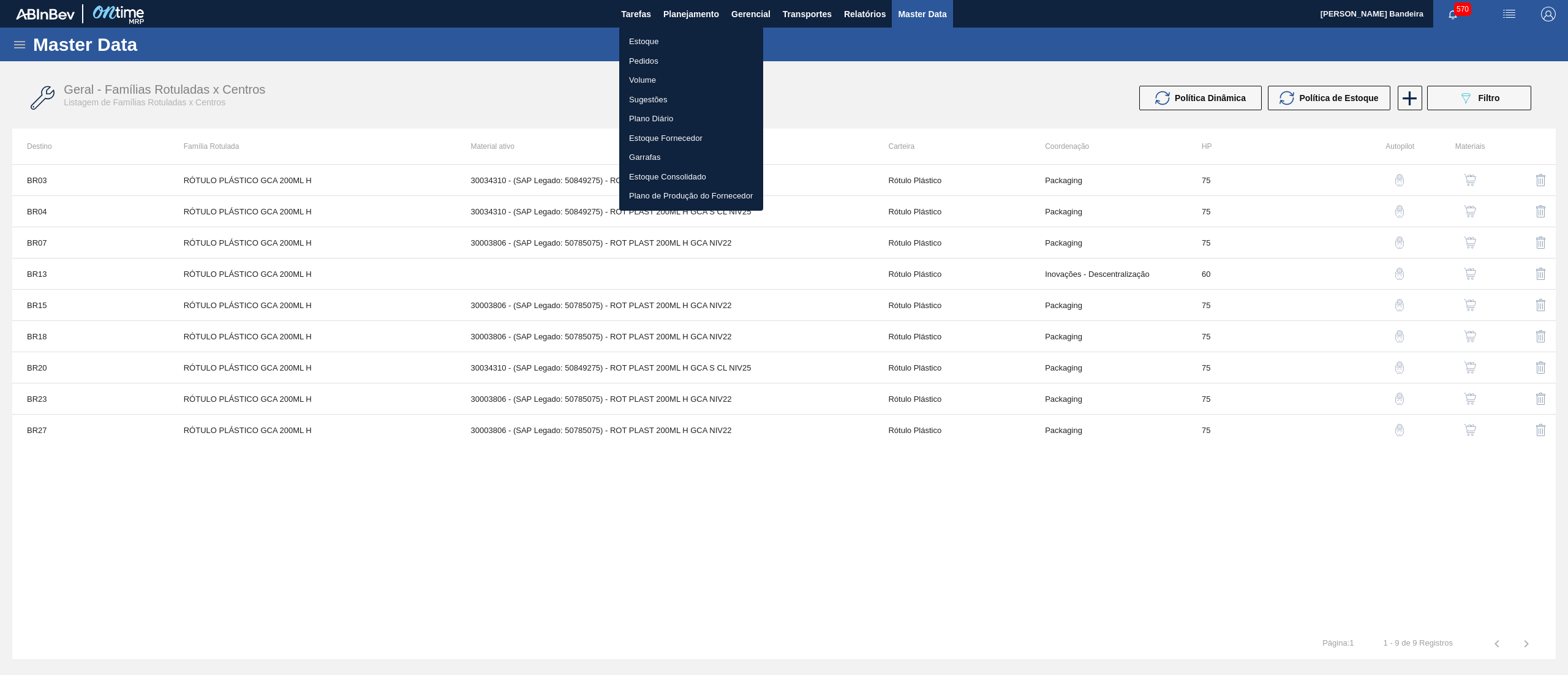
click at [673, 38] on li "Estoque" at bounding box center [691, 42] width 144 height 20
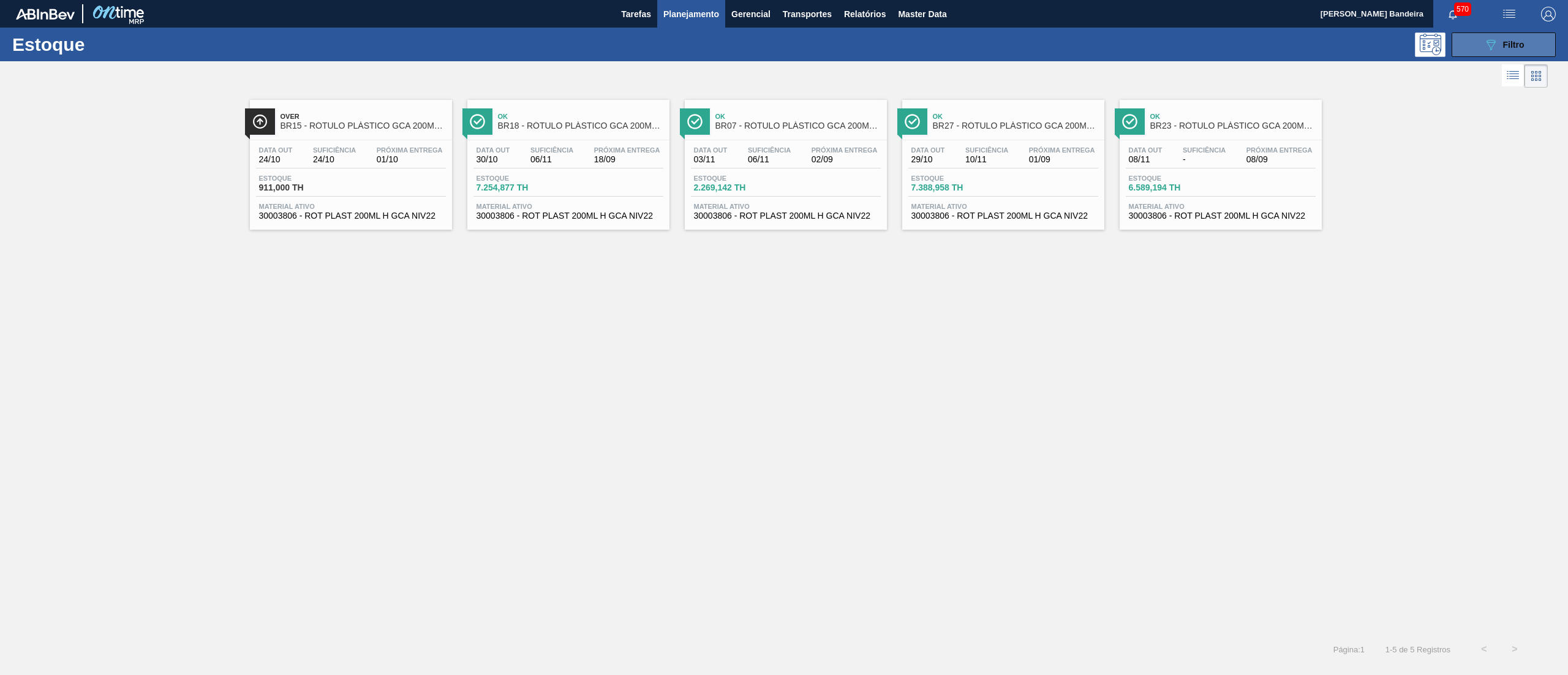
click at [1492, 39] on icon "089F7B8B-B2A5-4AFE-B5C0-19BA573D28AC" at bounding box center [1490, 44] width 14 height 14
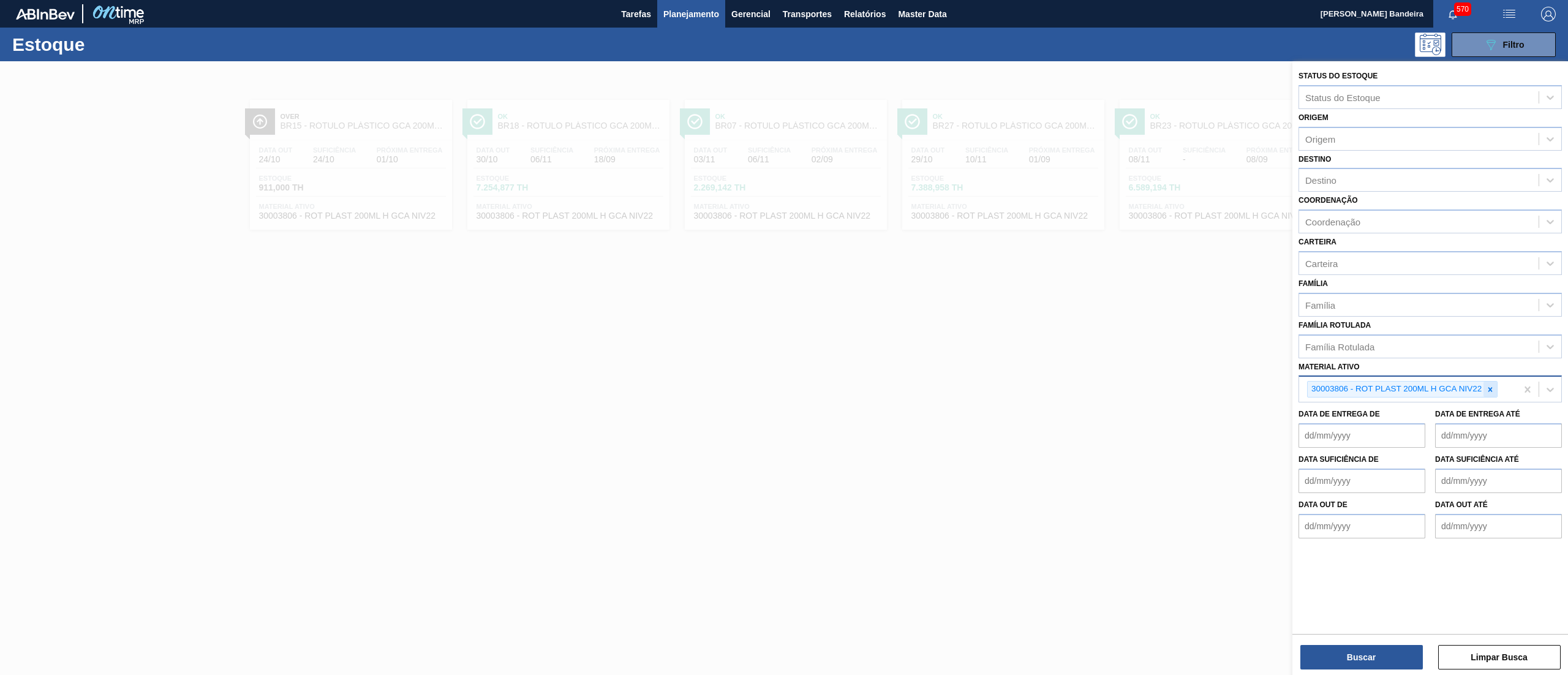
drag, startPoint x: 1492, startPoint y: 384, endPoint x: 1459, endPoint y: 369, distance: 36.2
click at [1489, 385] on icon at bounding box center [1489, 389] width 8 height 8
click at [1425, 349] on div "Família Rotulada" at bounding box center [1419, 346] width 239 height 18
paste Rotulada "RÓTULO PLÁSTICO GCA 200ML H"
click at [1420, 374] on div "RÓTULO PLÁSTICO GCA 200ML H" at bounding box center [1430, 377] width 263 height 23
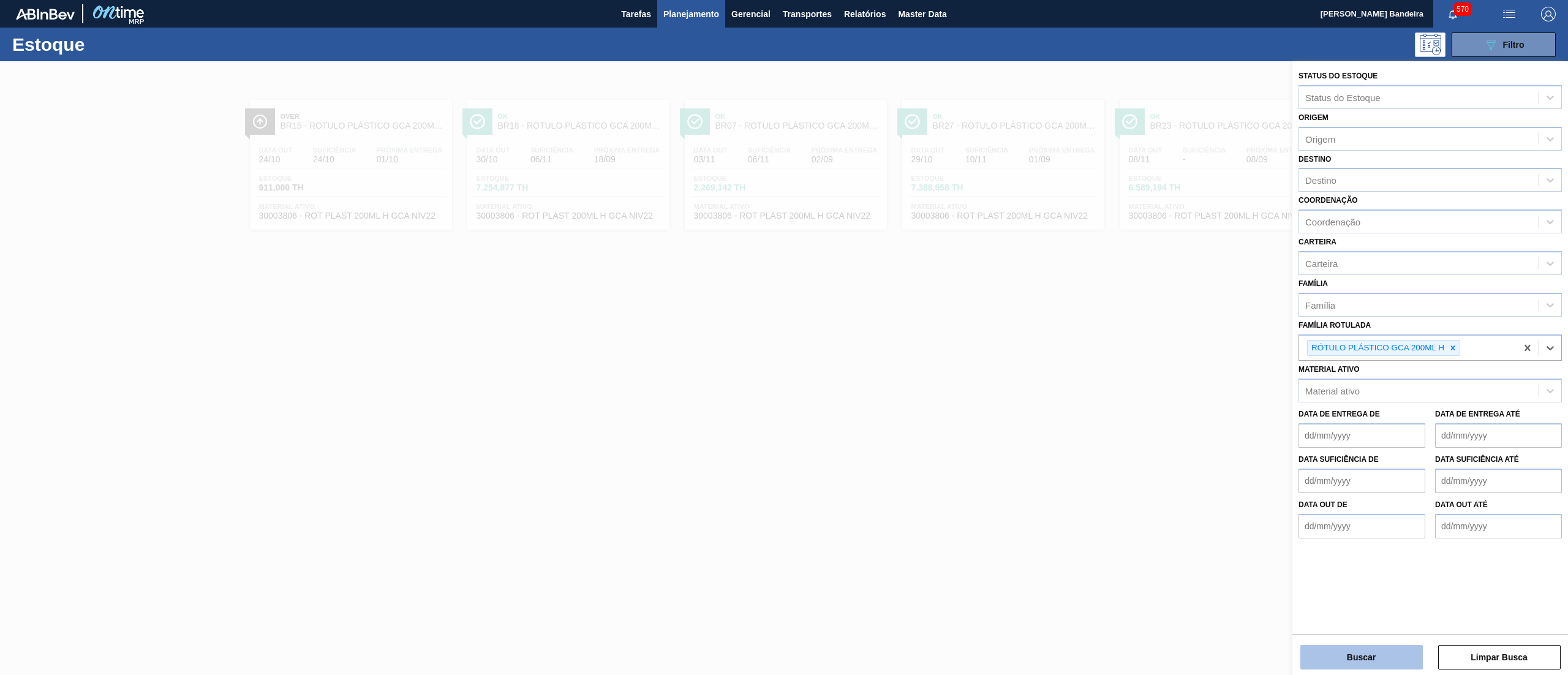
click at [1346, 667] on button "Buscar" at bounding box center [1361, 657] width 123 height 24
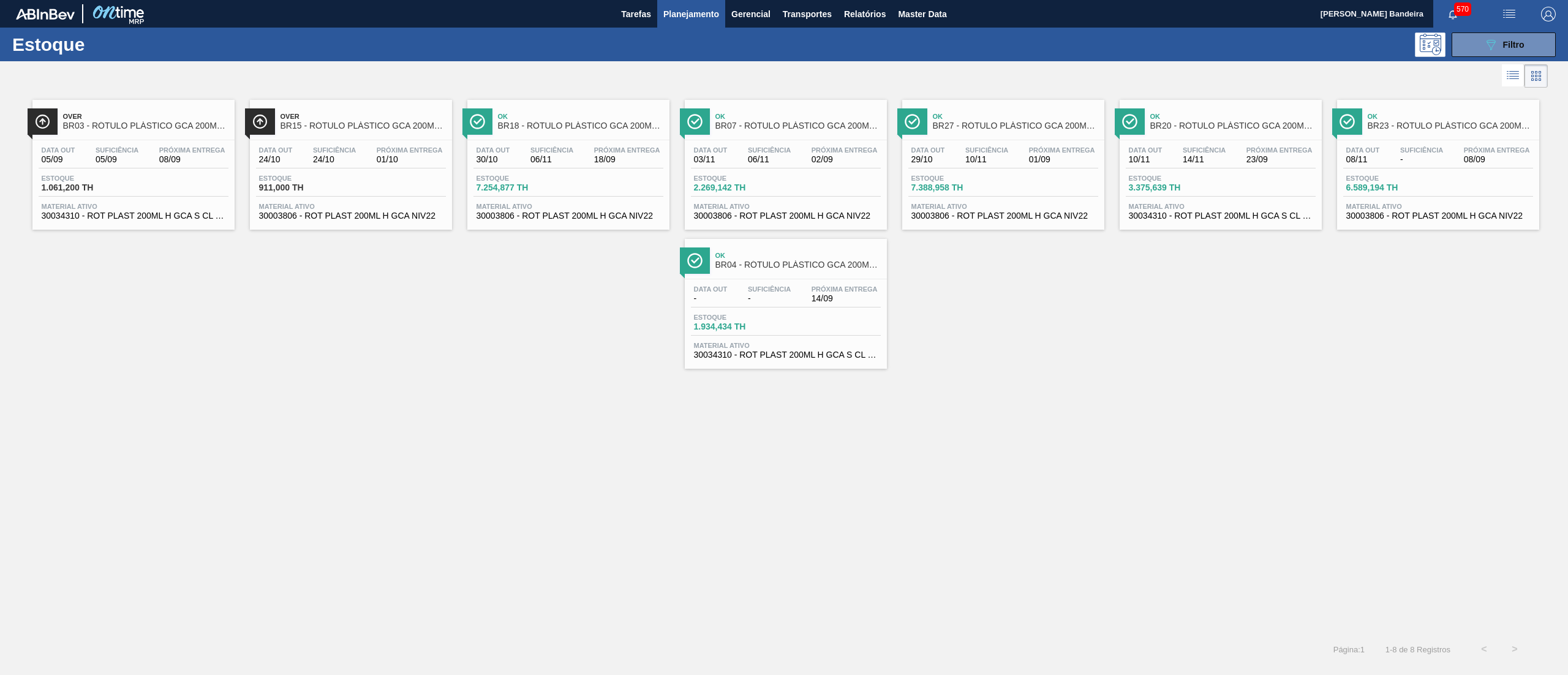
click at [154, 217] on span "30034310 - ROT PLAST 200ML H GCA S CL NIV25" at bounding box center [133, 216] width 184 height 9
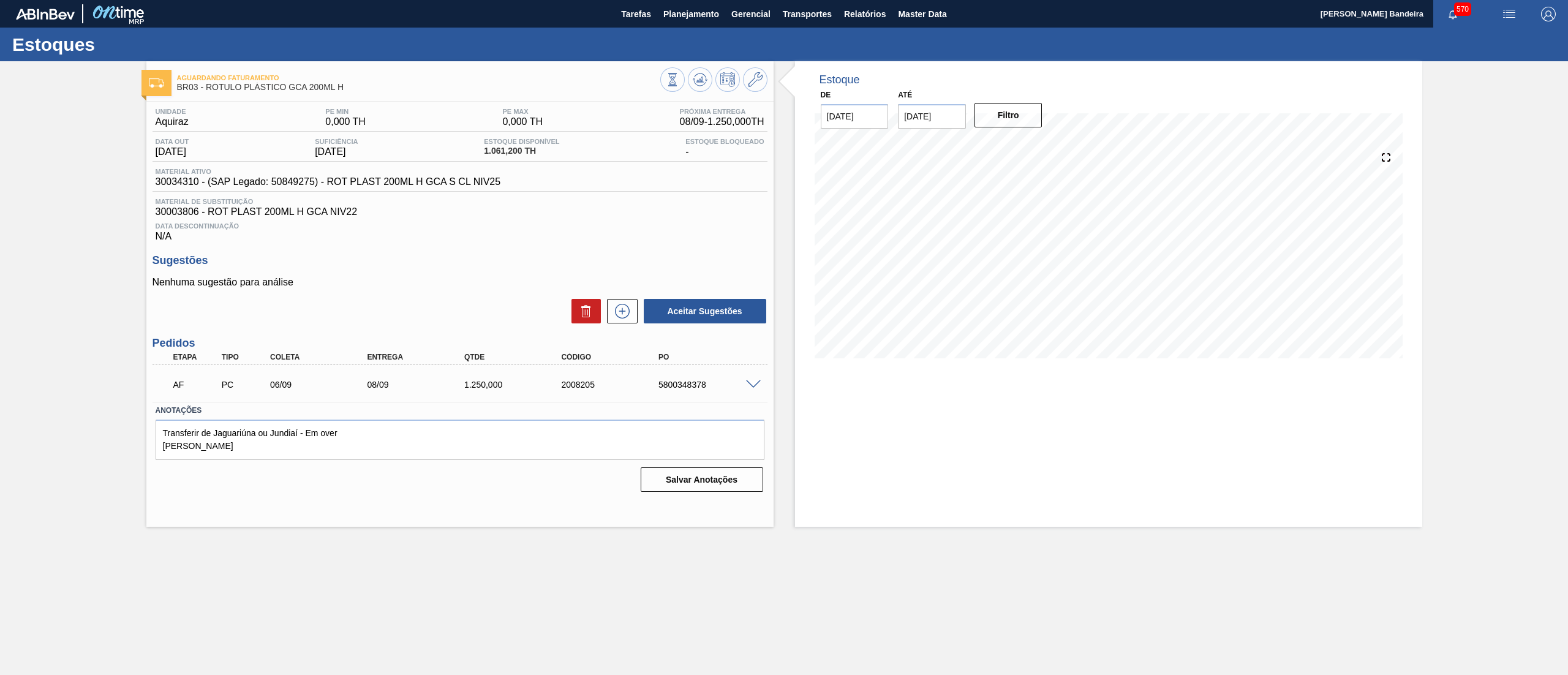
click at [750, 381] on span at bounding box center [753, 385] width 14 height 9
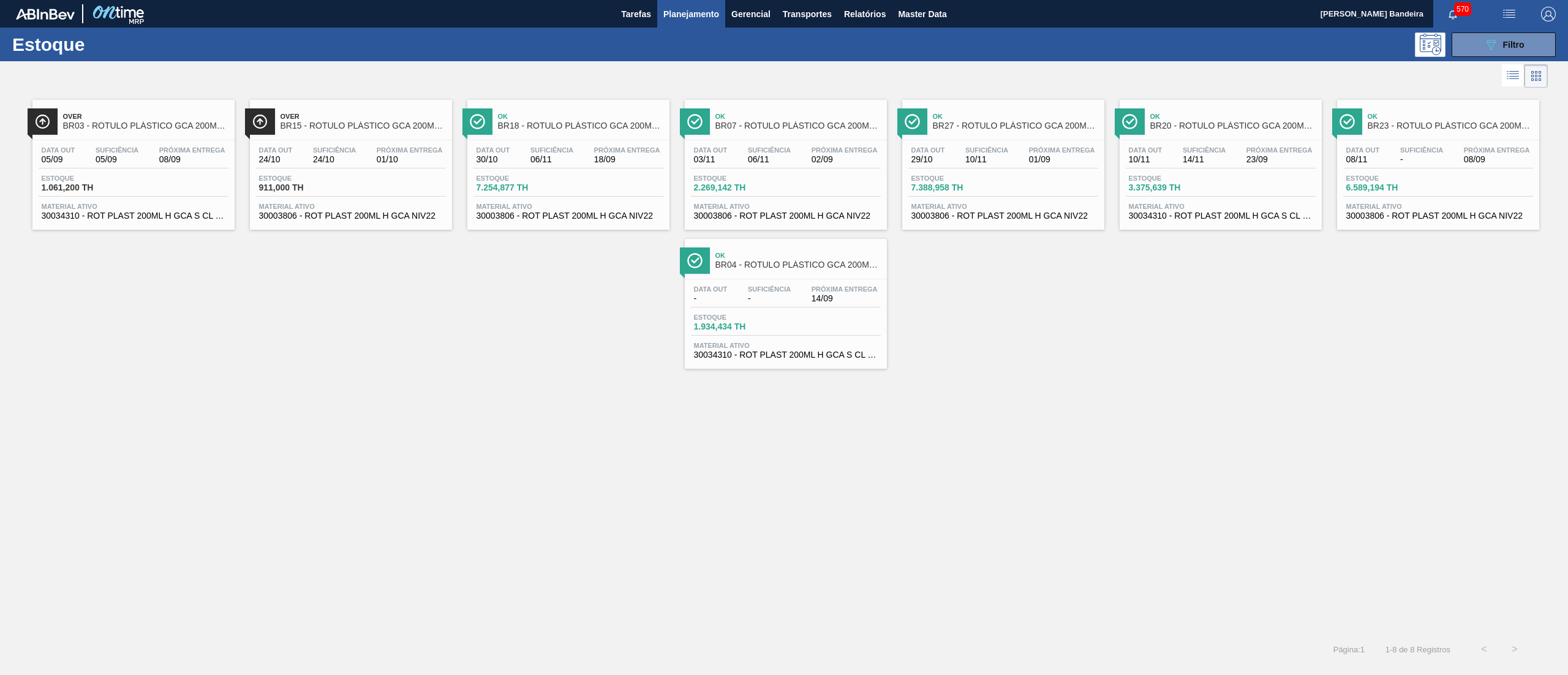
click at [366, 223] on div "Data [DATE] Suficiência 24/10 Próxima Entrega 01/10 Estoque 911,000 TH Material…" at bounding box center [351, 182] width 202 height 83
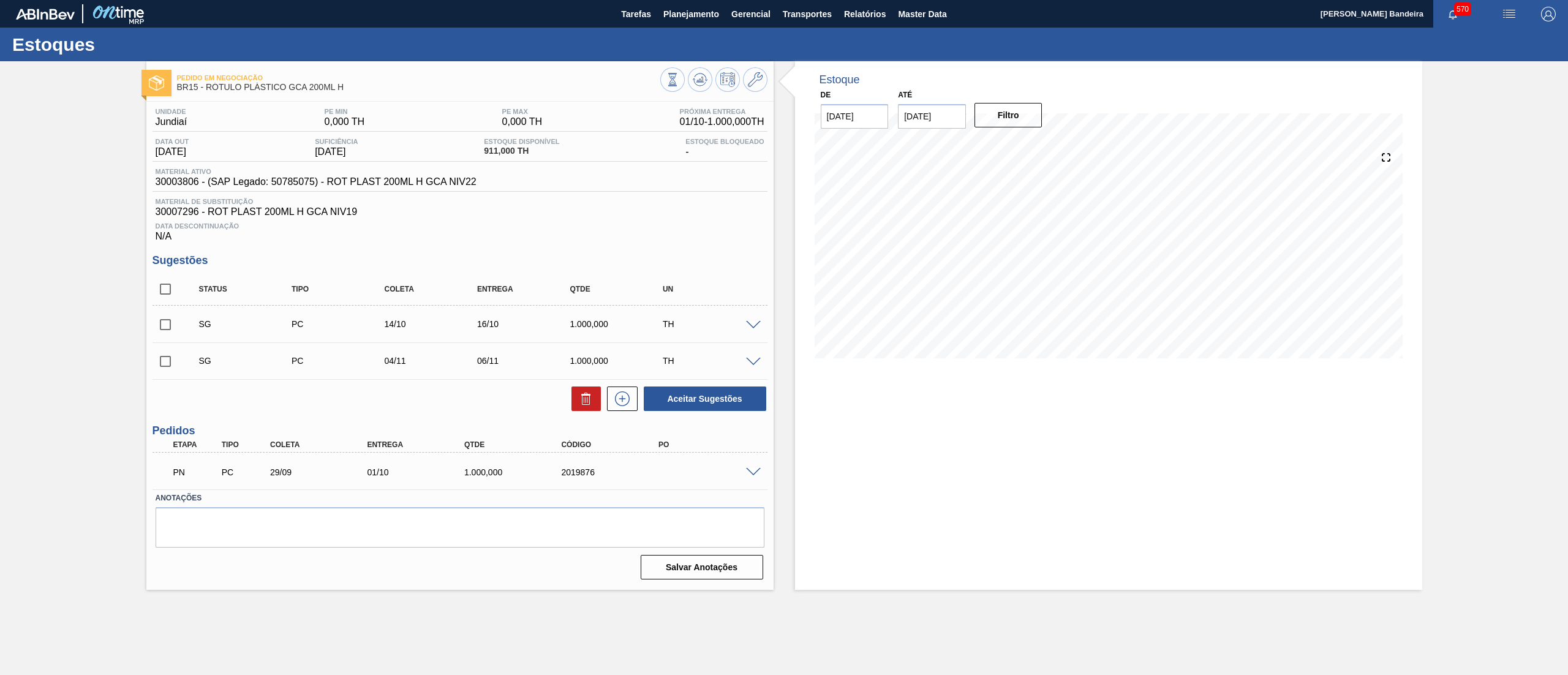
click at [748, 474] on span at bounding box center [753, 473] width 14 height 9
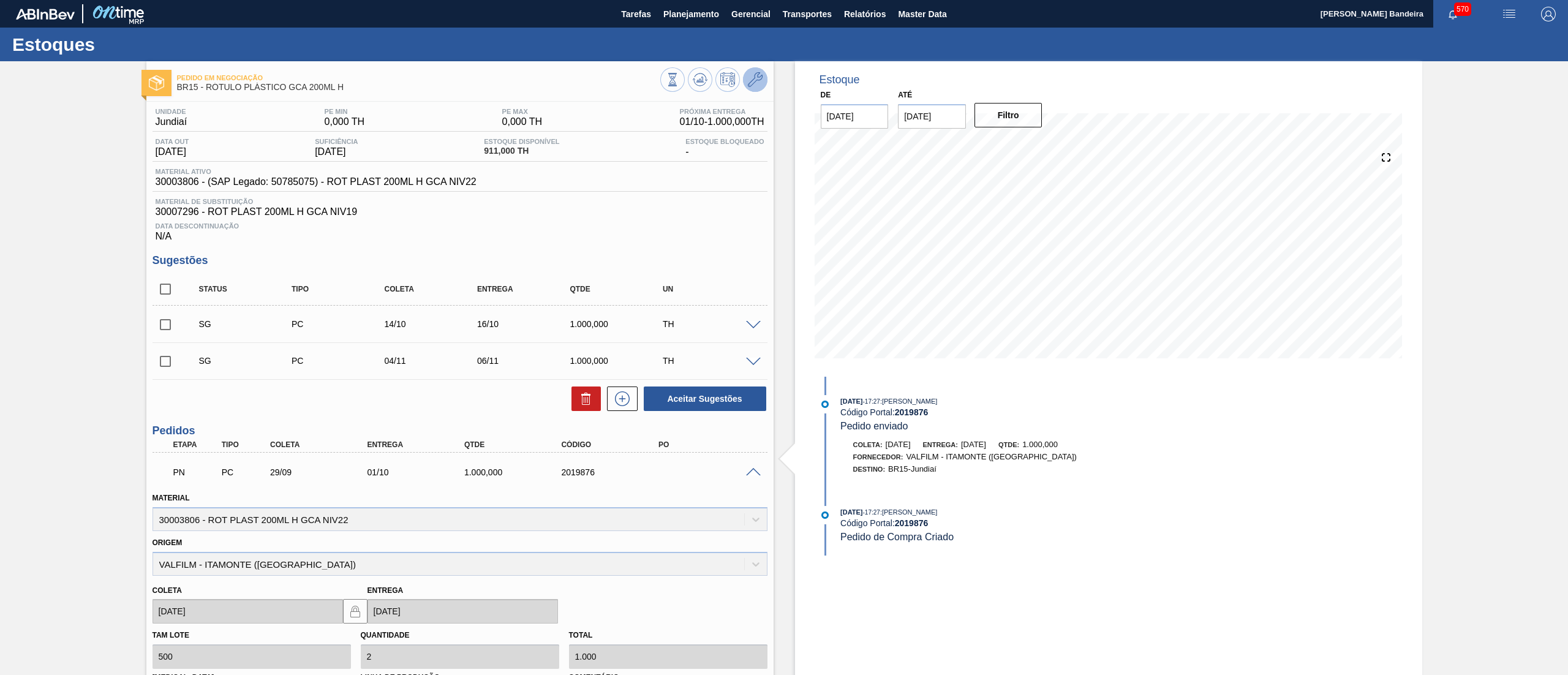
click at [755, 85] on icon at bounding box center [755, 79] width 14 height 14
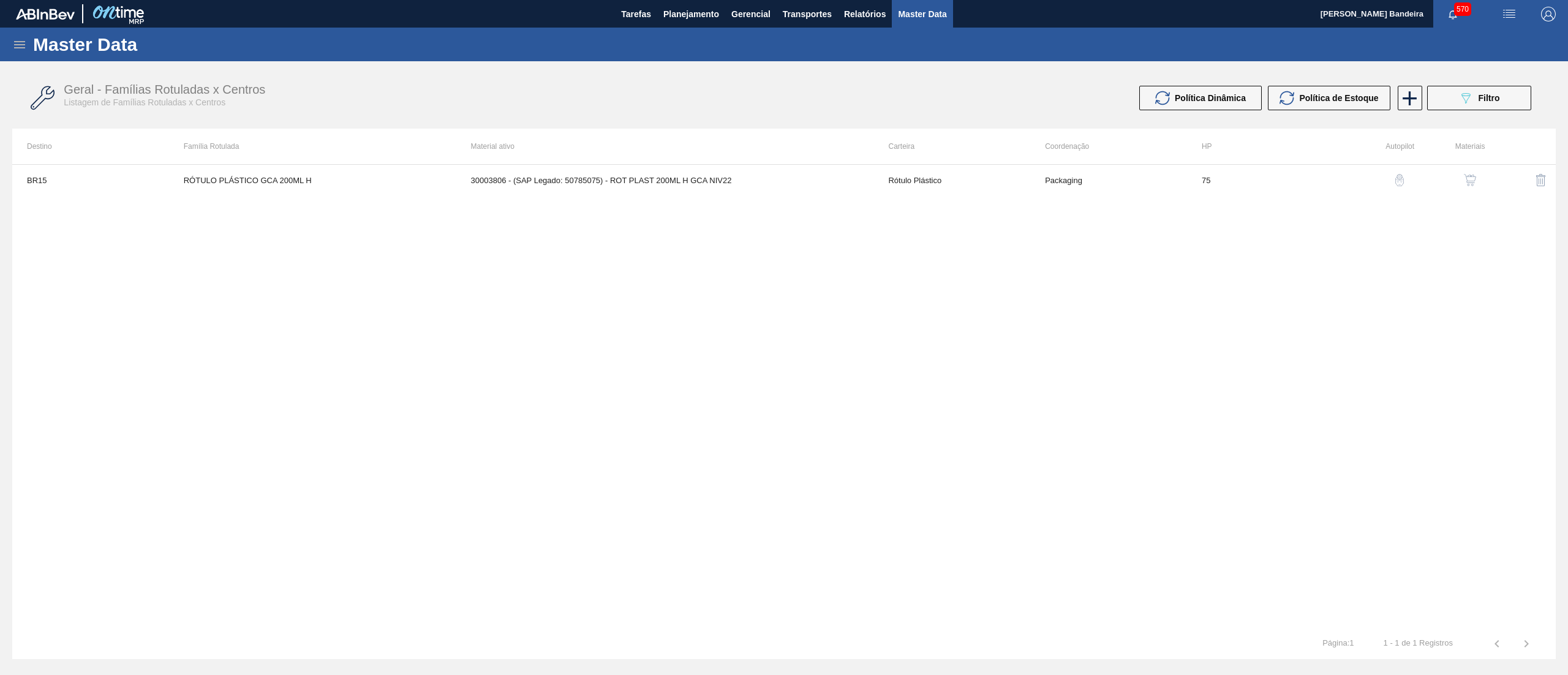
click at [1469, 178] on img "button" at bounding box center [1470, 180] width 12 height 12
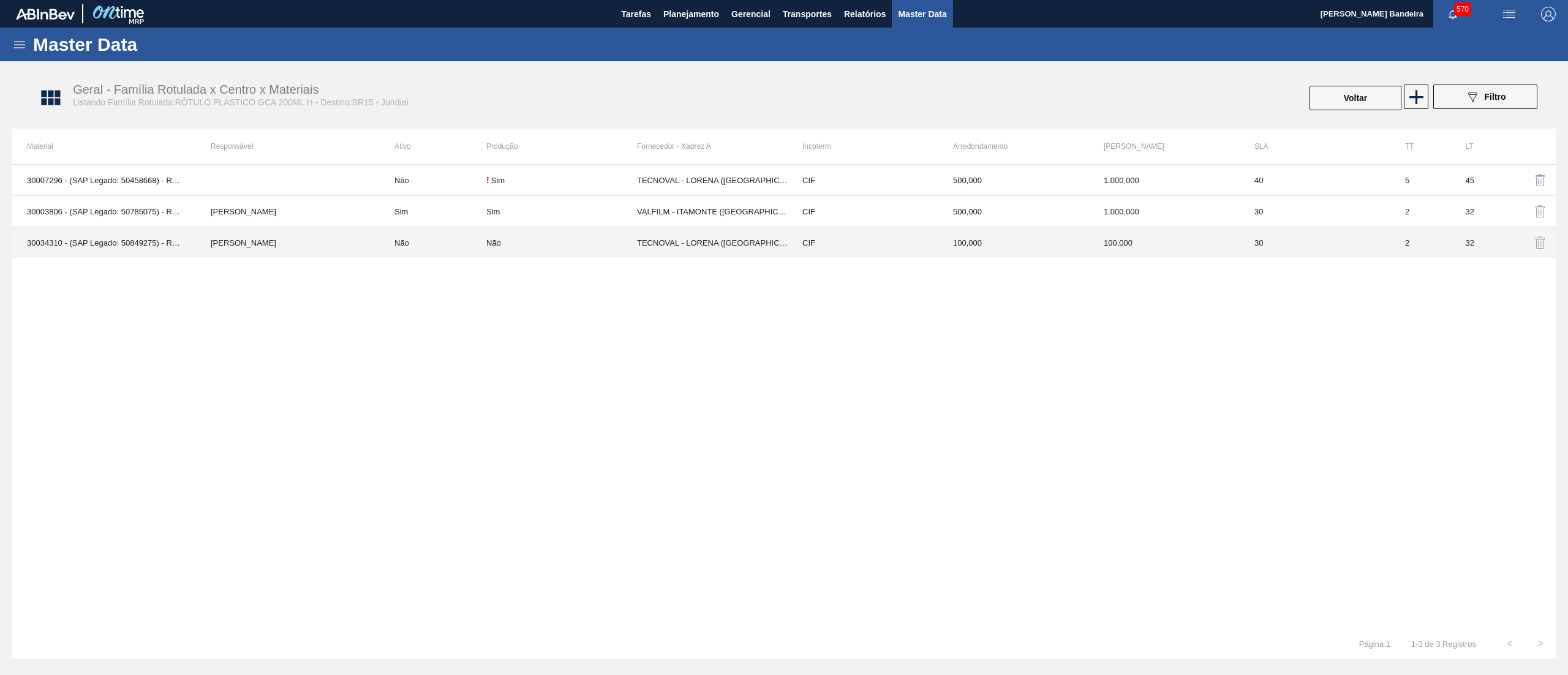
click at [695, 250] on td "TECNOVAL - LORENA ([GEOGRAPHIC_DATA])" at bounding box center [712, 243] width 151 height 31
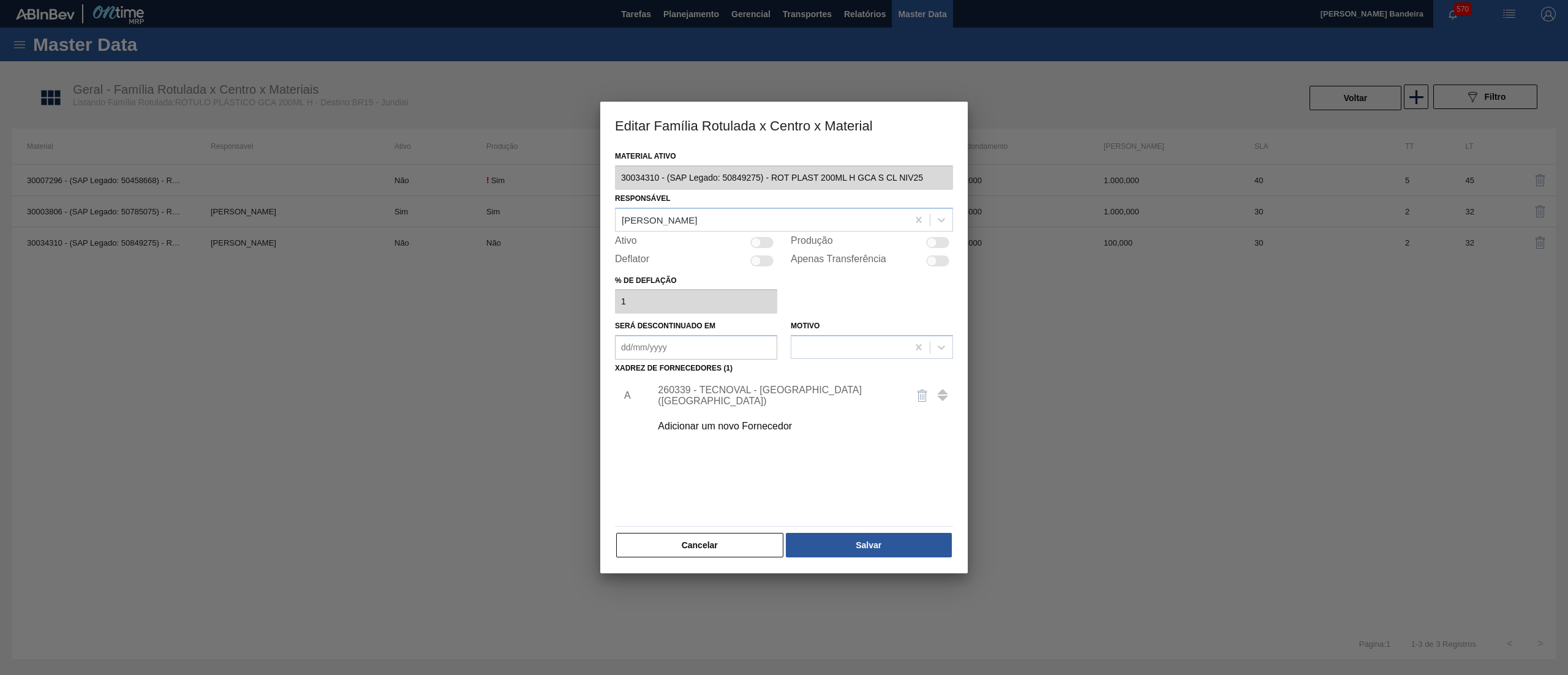
click at [721, 426] on div "Adicionar um novo Fornecedor" at bounding box center [778, 426] width 240 height 11
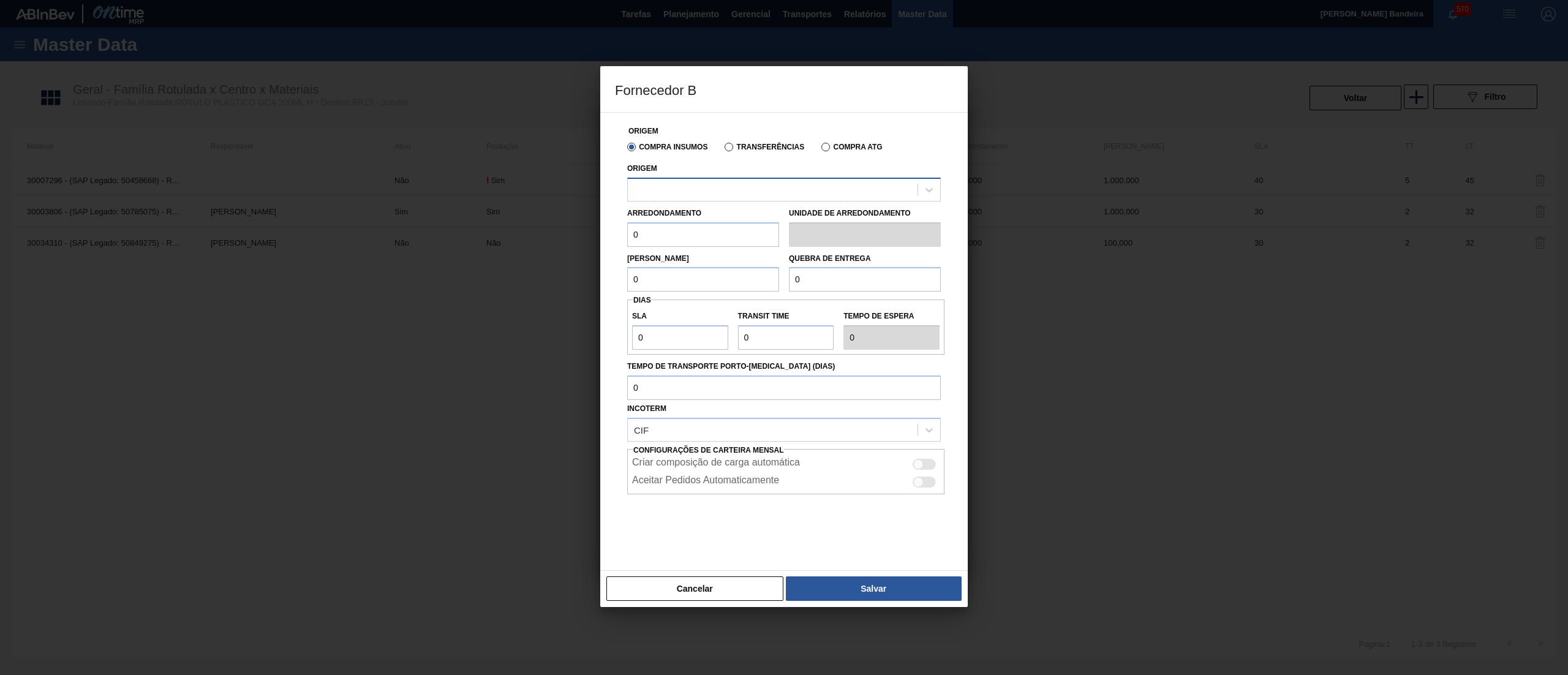
click at [718, 191] on div at bounding box center [773, 189] width 290 height 18
click at [694, 546] on div at bounding box center [783, 525] width 313 height 61
click at [734, 594] on button "Cancelar" at bounding box center [695, 589] width 177 height 24
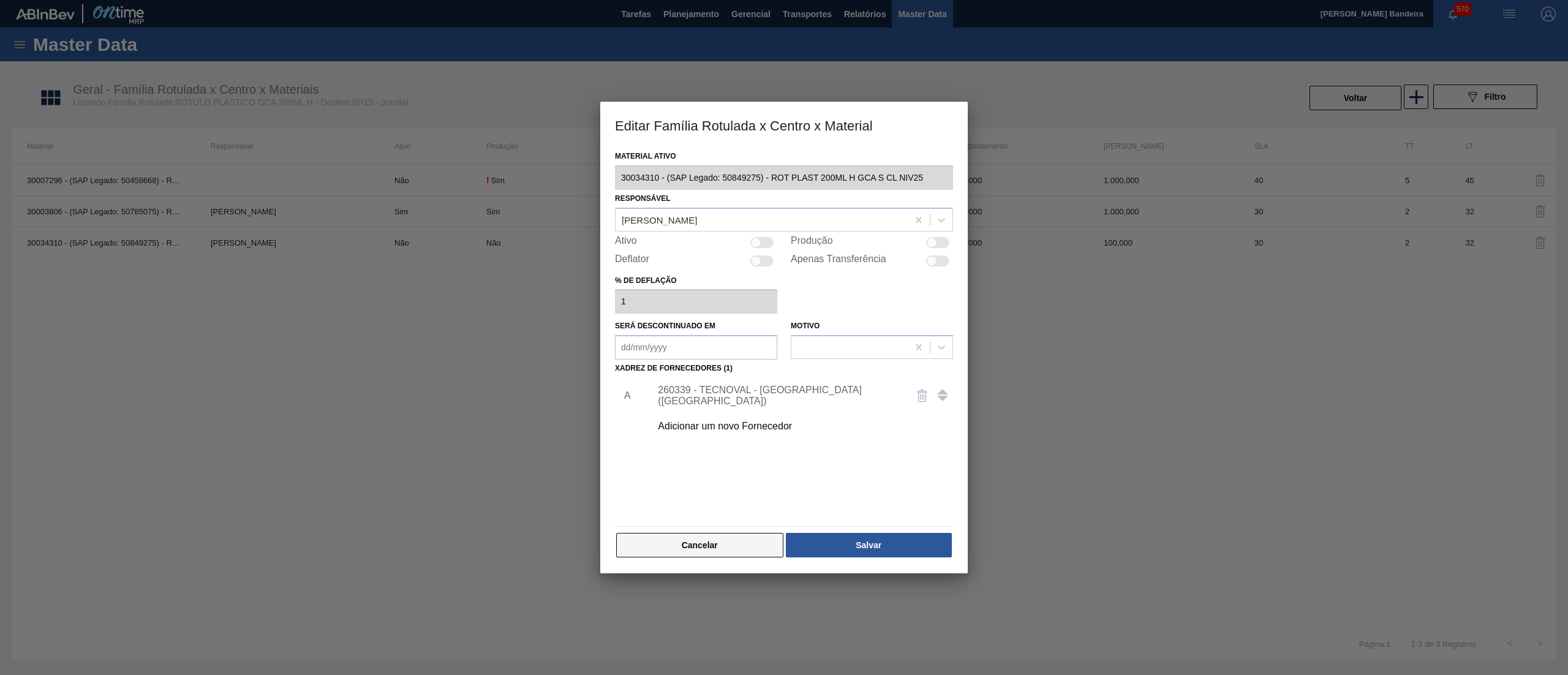
click at [728, 549] on button "Cancelar" at bounding box center [699, 545] width 167 height 24
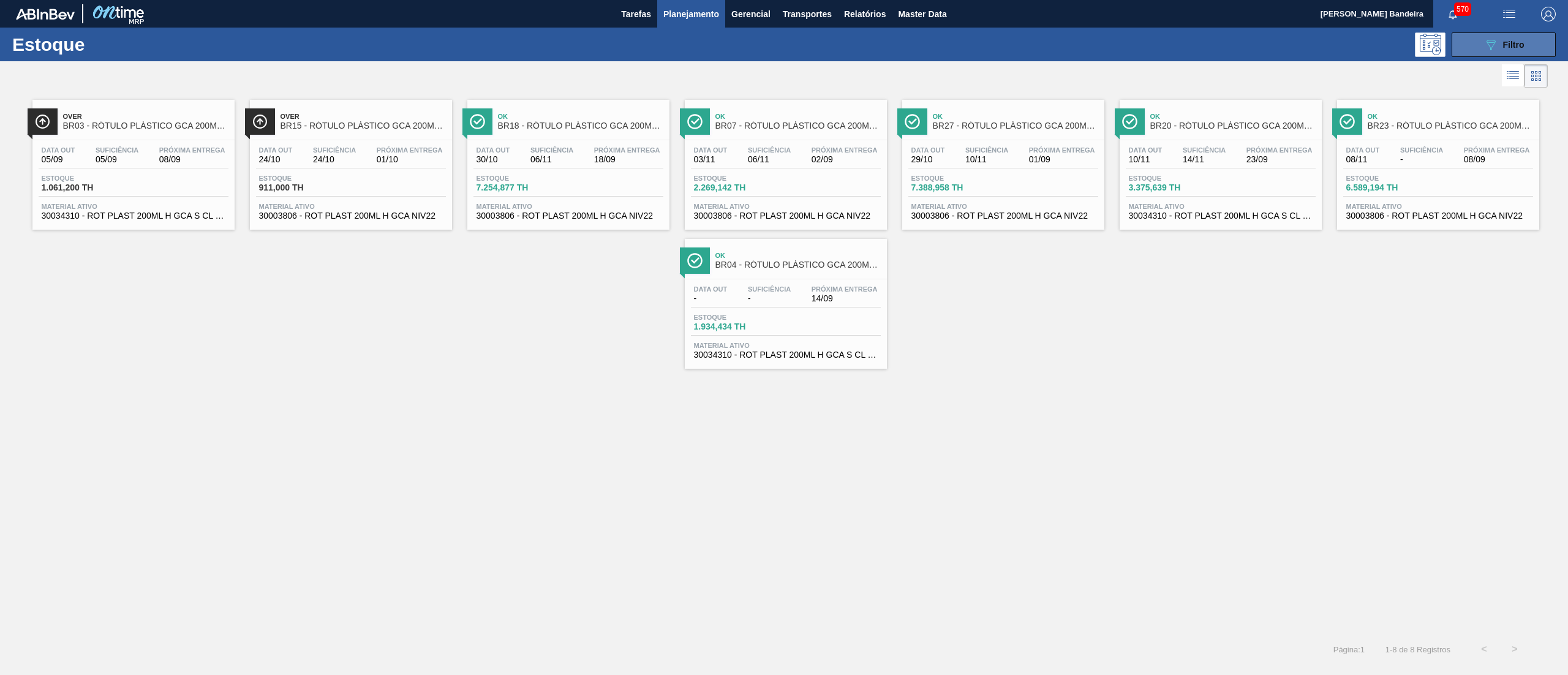
click at [1526, 38] on button "089F7B8B-B2A5-4AFE-B5C0-19BA573D28AC Filtro" at bounding box center [1503, 45] width 104 height 24
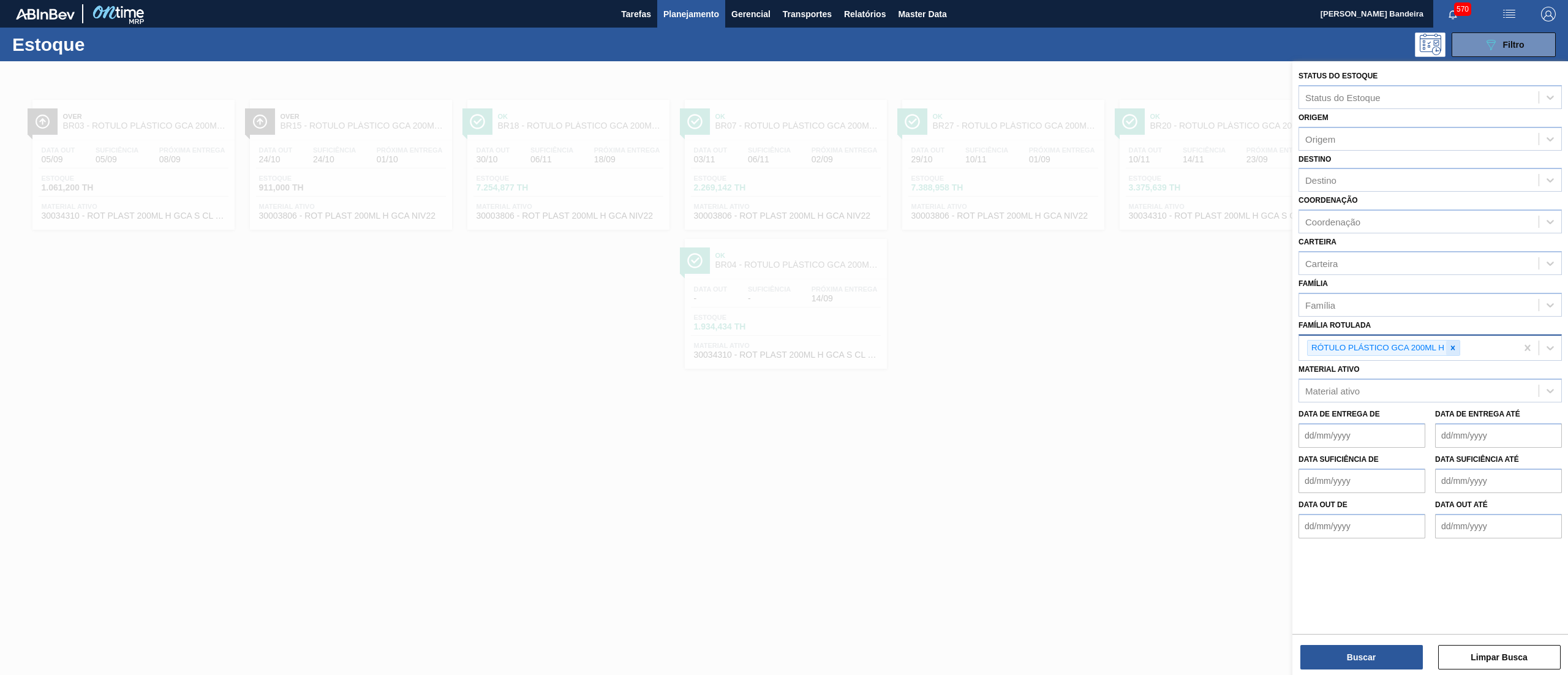
click at [1454, 353] on div at bounding box center [1453, 349] width 14 height 15
click at [1409, 384] on div "Material ativo" at bounding box center [1419, 387] width 239 height 18
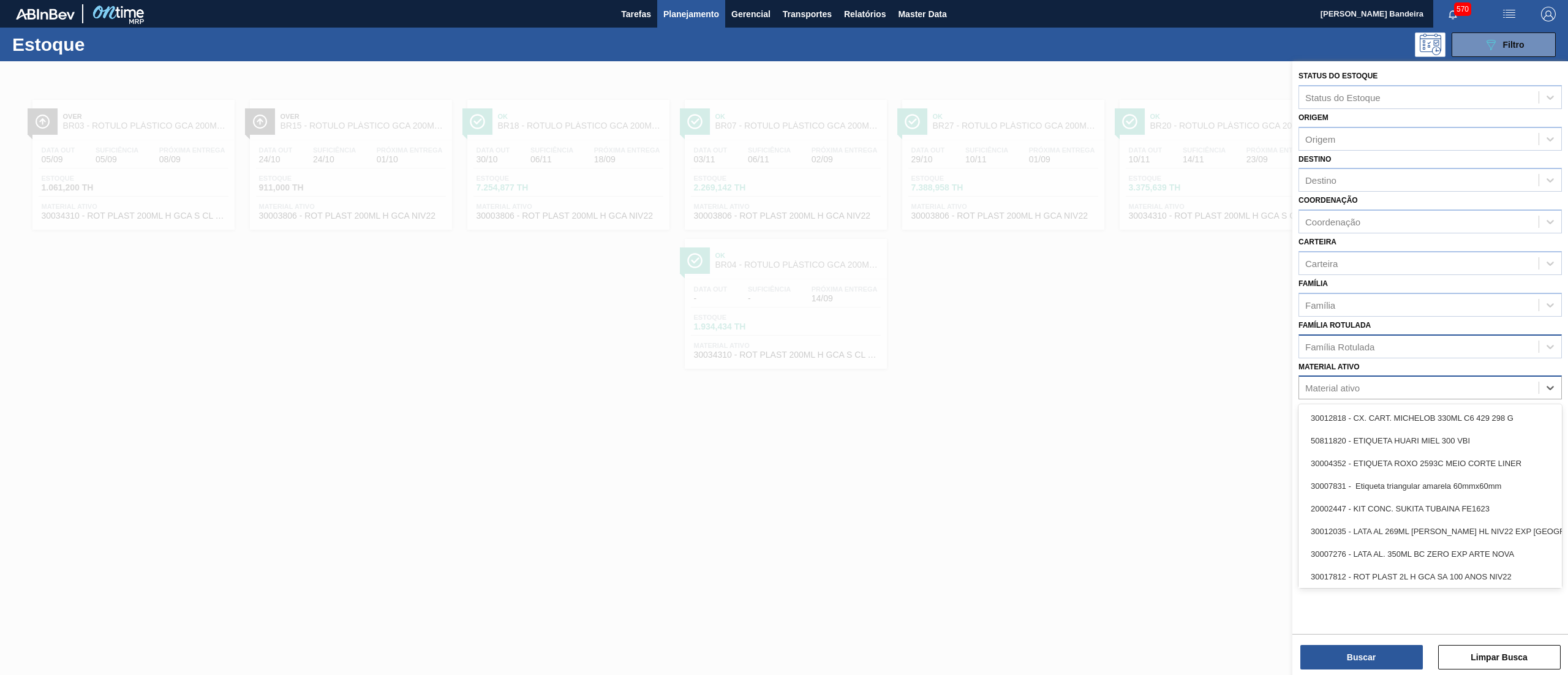
paste ativo "ROT PLAST 200ML H GCA ZERO S CLAIM NIV25"
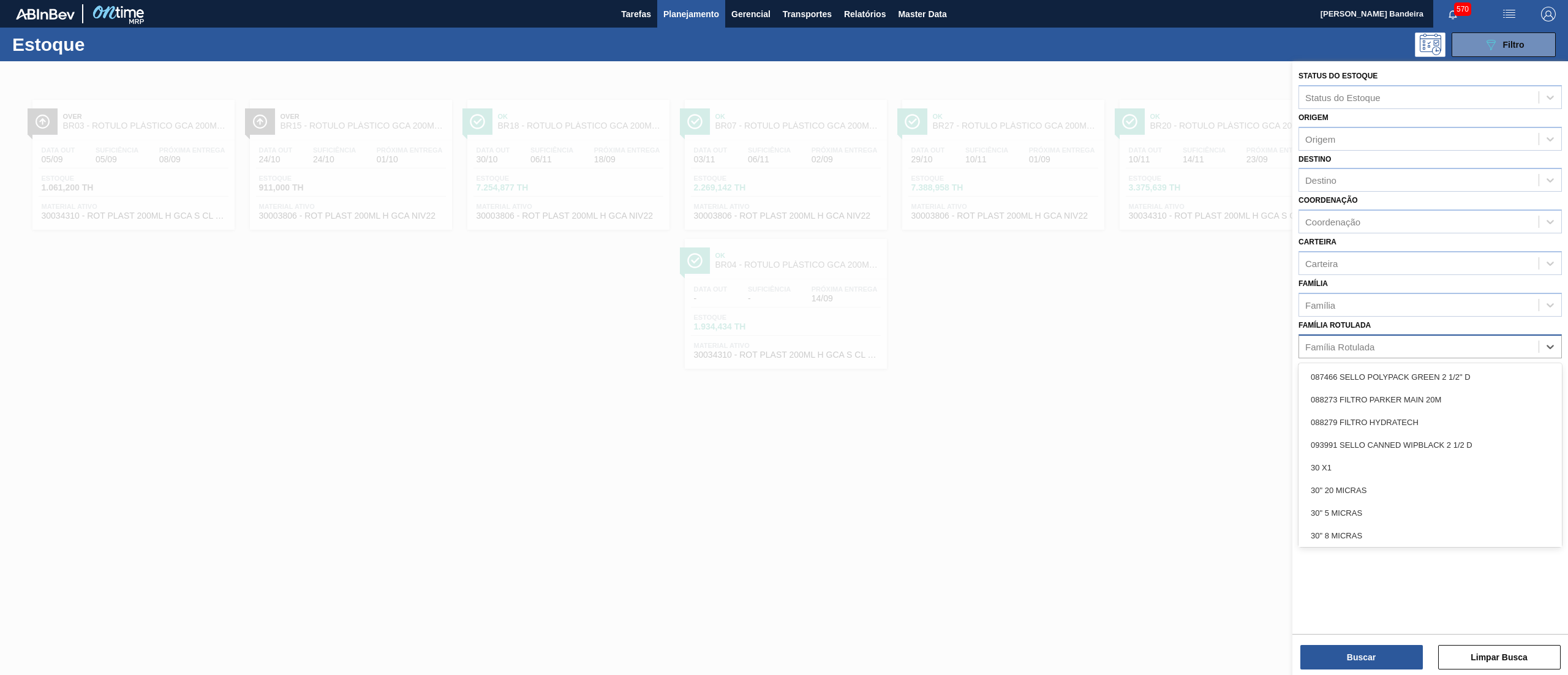
click at [1396, 342] on div "Família Rotulada" at bounding box center [1419, 346] width 239 height 18
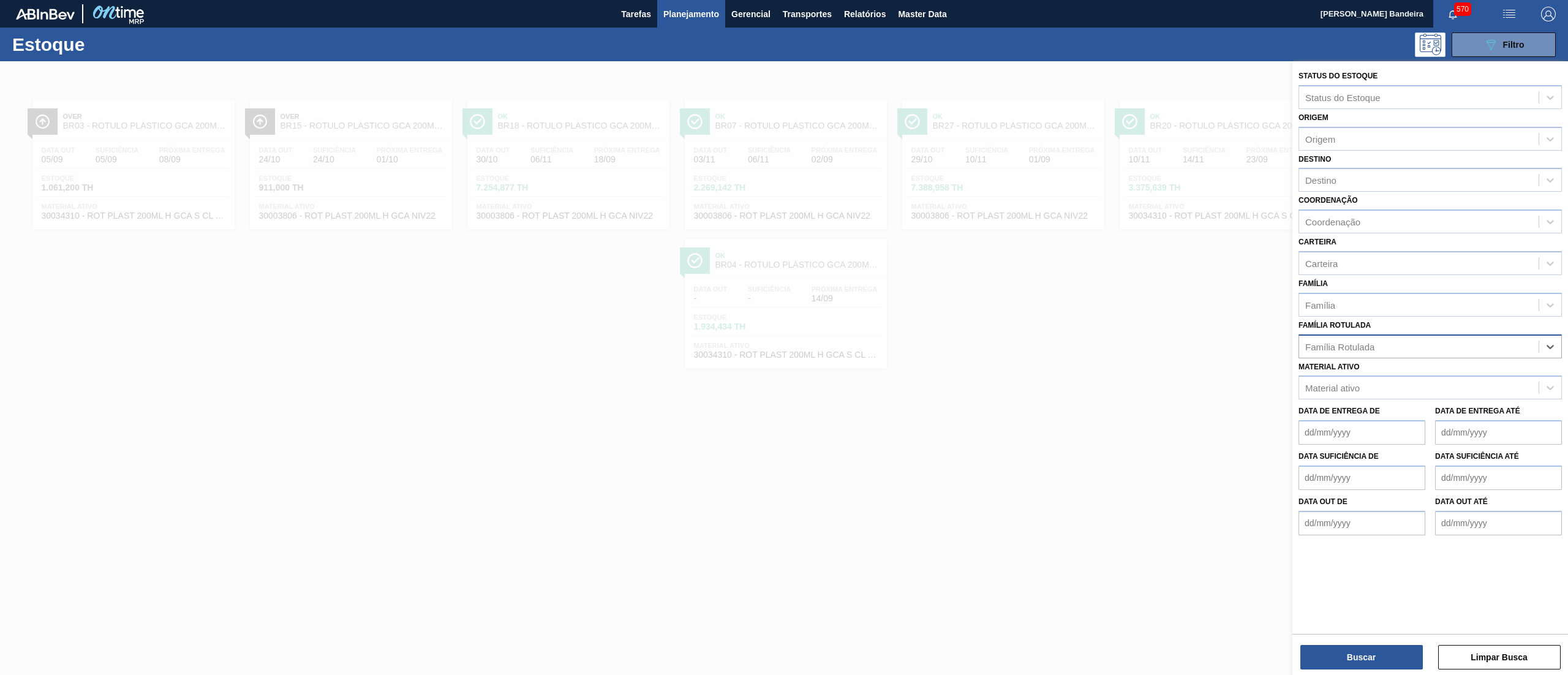
drag, startPoint x: 1434, startPoint y: 350, endPoint x: 1417, endPoint y: 346, distance: 17.5
click at [1427, 350] on div "Família Rotulada" at bounding box center [1419, 346] width 239 height 18
click at [1416, 346] on div "Família Rotulada" at bounding box center [1419, 346] width 239 height 18
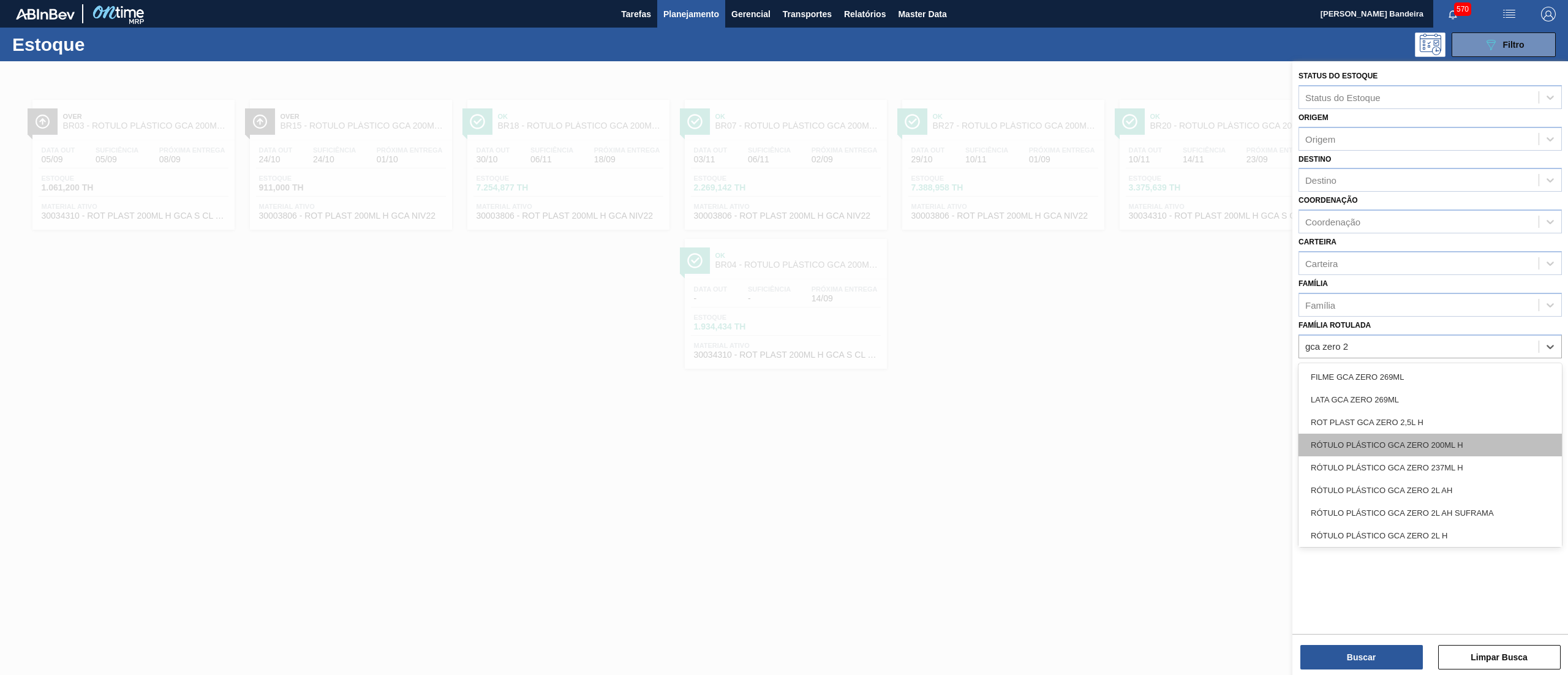
click at [1487, 435] on div "RÓTULO PLÁSTICO GCA ZERO 200ML H" at bounding box center [1430, 445] width 263 height 23
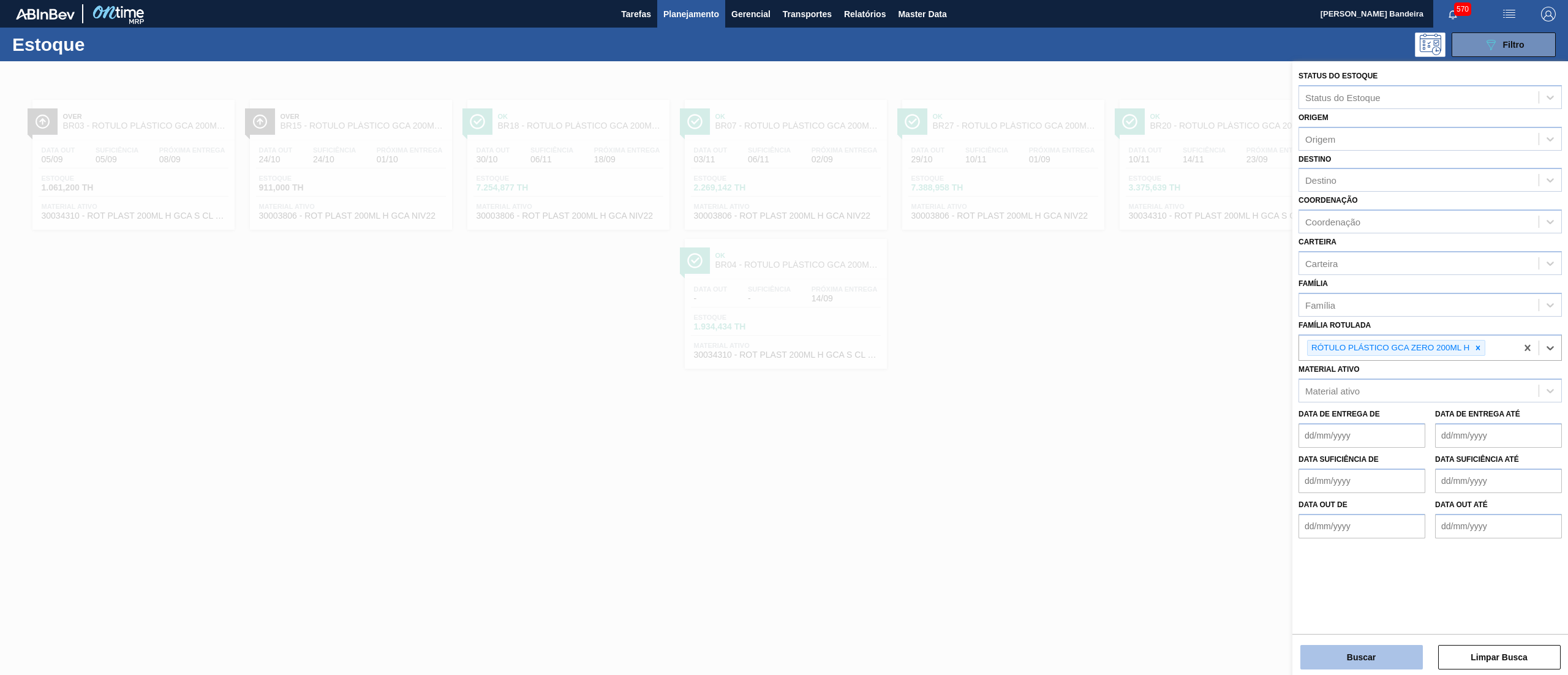
click at [1355, 647] on button "Buscar" at bounding box center [1361, 657] width 123 height 24
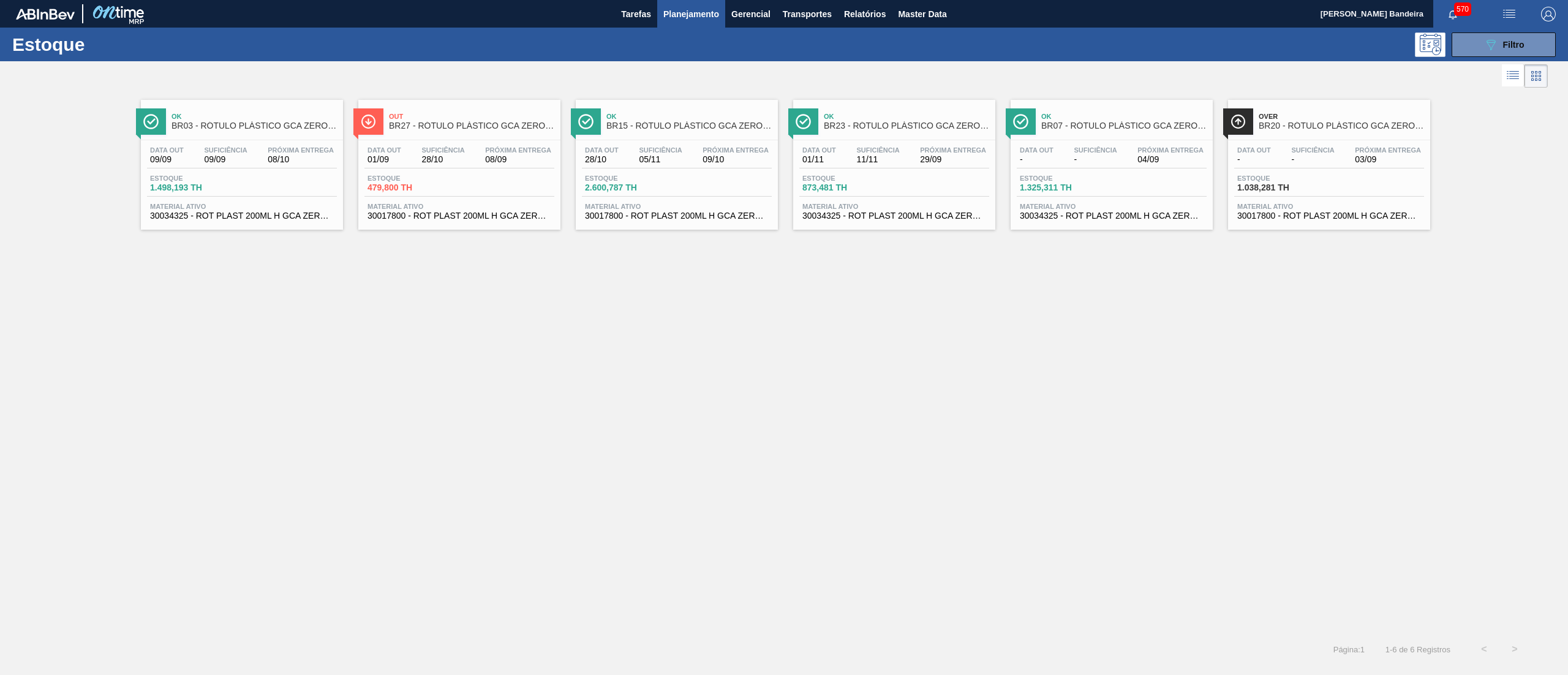
click at [724, 211] on div "Material ativo 30017800 - ROT PLAST 200ML H GCA ZERO NIV22" at bounding box center [676, 211] width 190 height 18
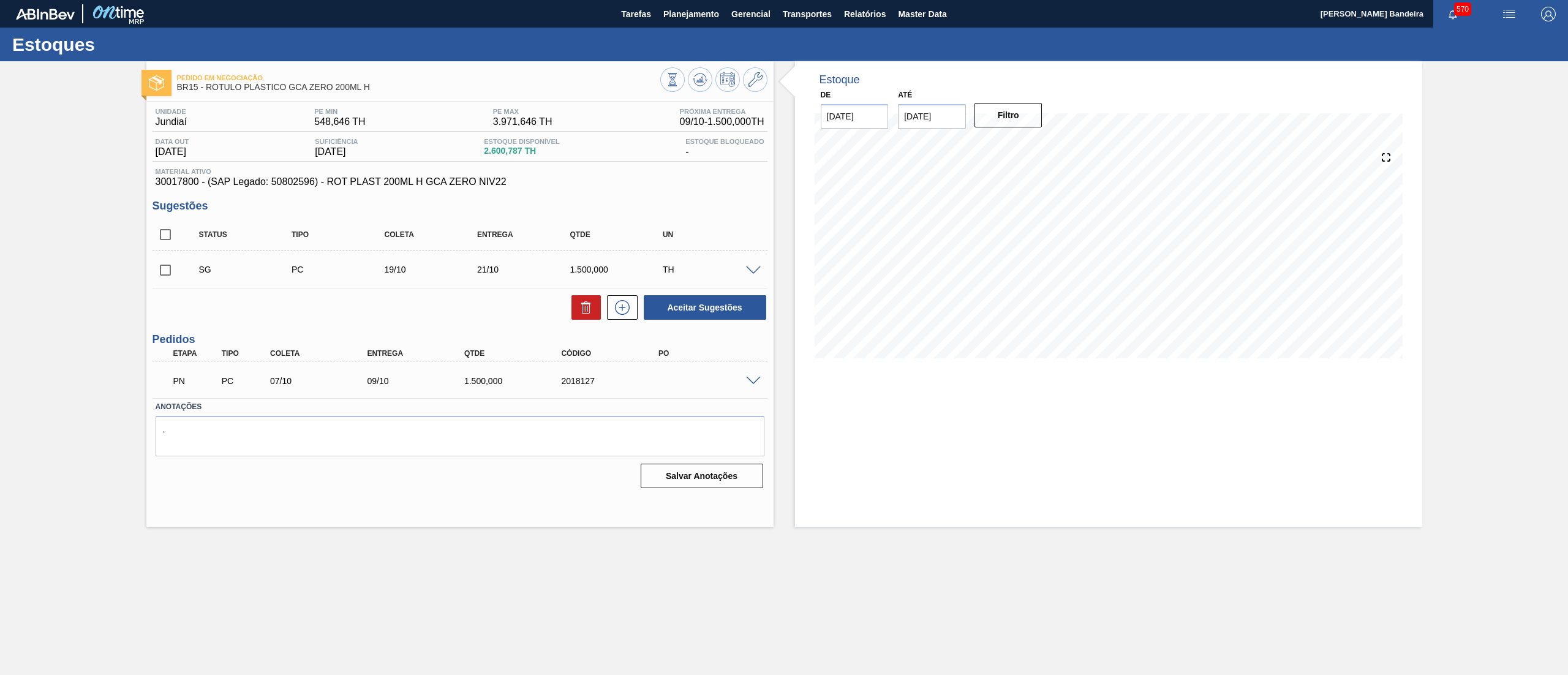
click at [750, 379] on span at bounding box center [753, 381] width 14 height 9
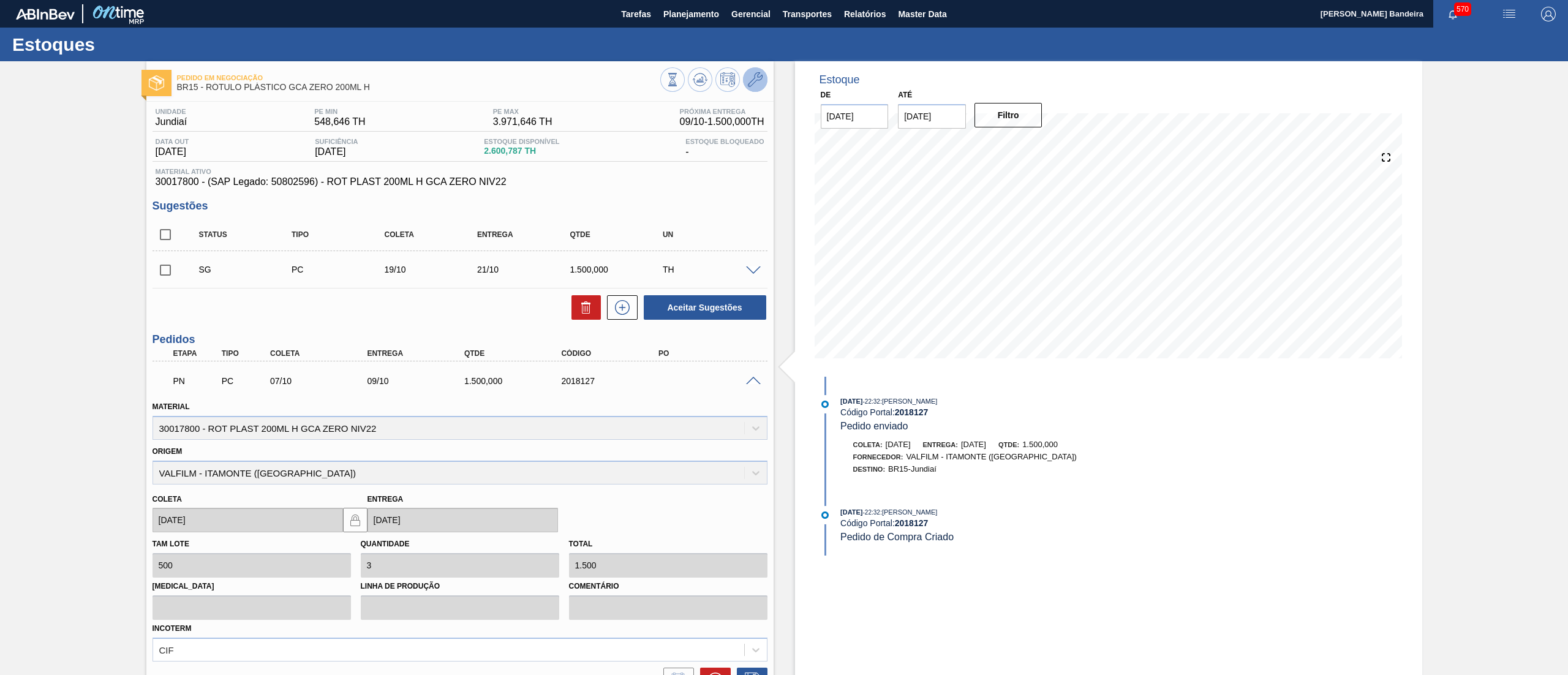
click at [760, 70] on button at bounding box center [755, 79] width 24 height 24
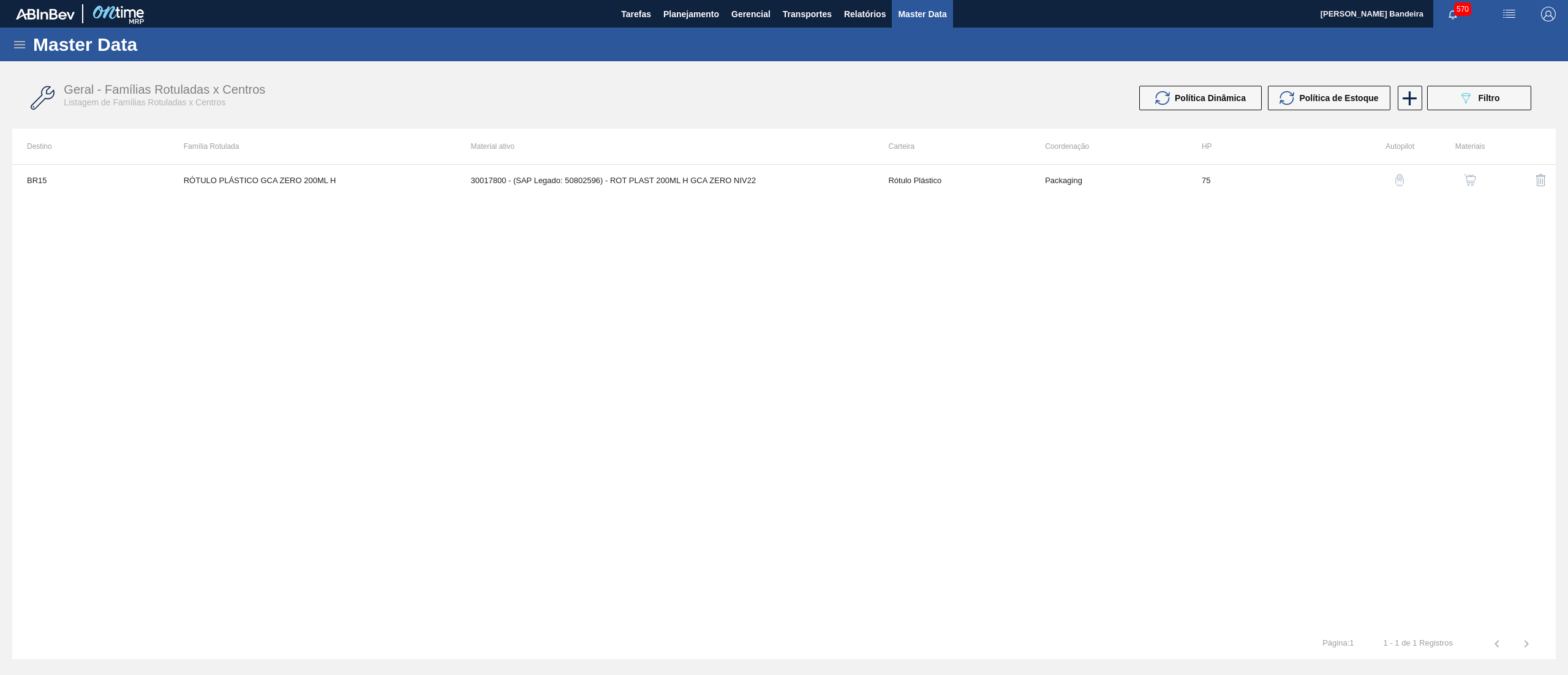
click at [1480, 174] on button "button" at bounding box center [1470, 180] width 30 height 30
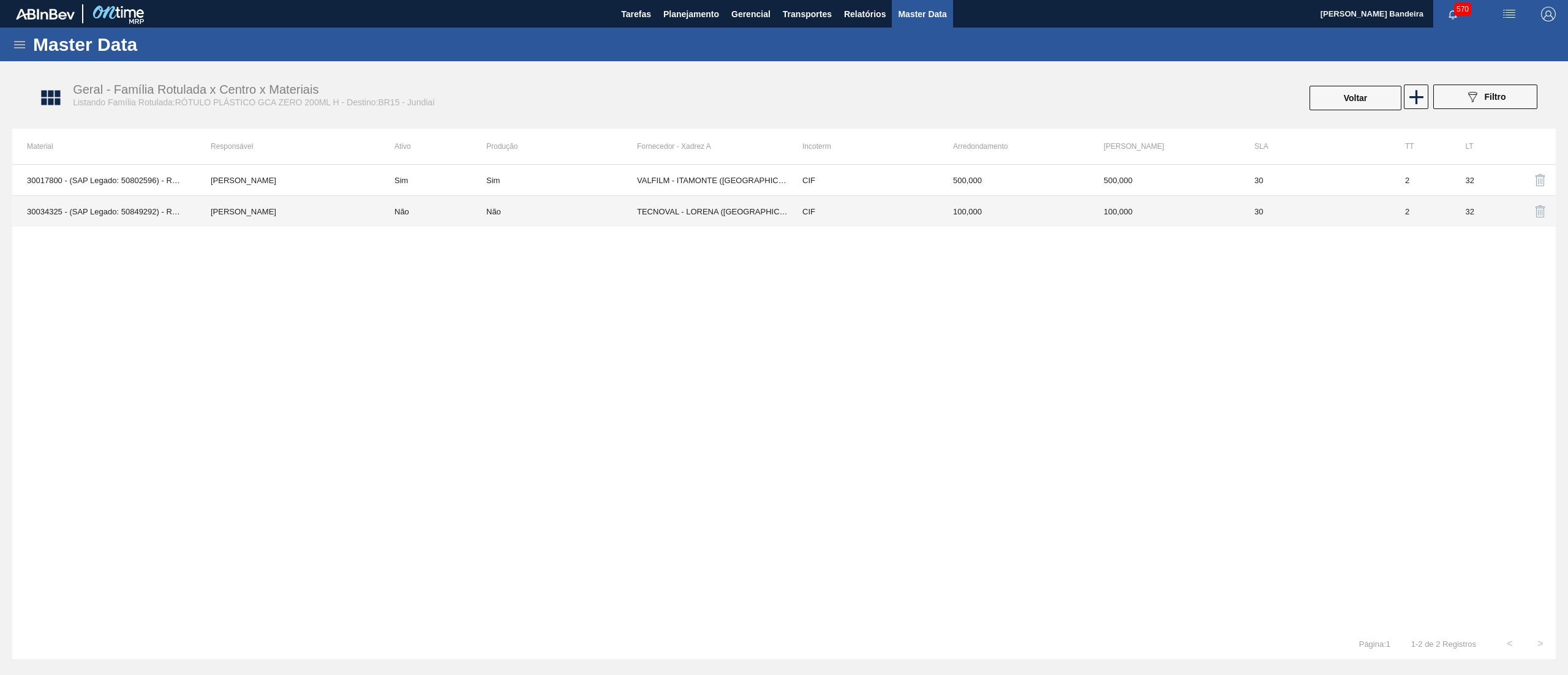
click at [717, 211] on td "TECNOVAL - LORENA ([GEOGRAPHIC_DATA])" at bounding box center [712, 211] width 151 height 31
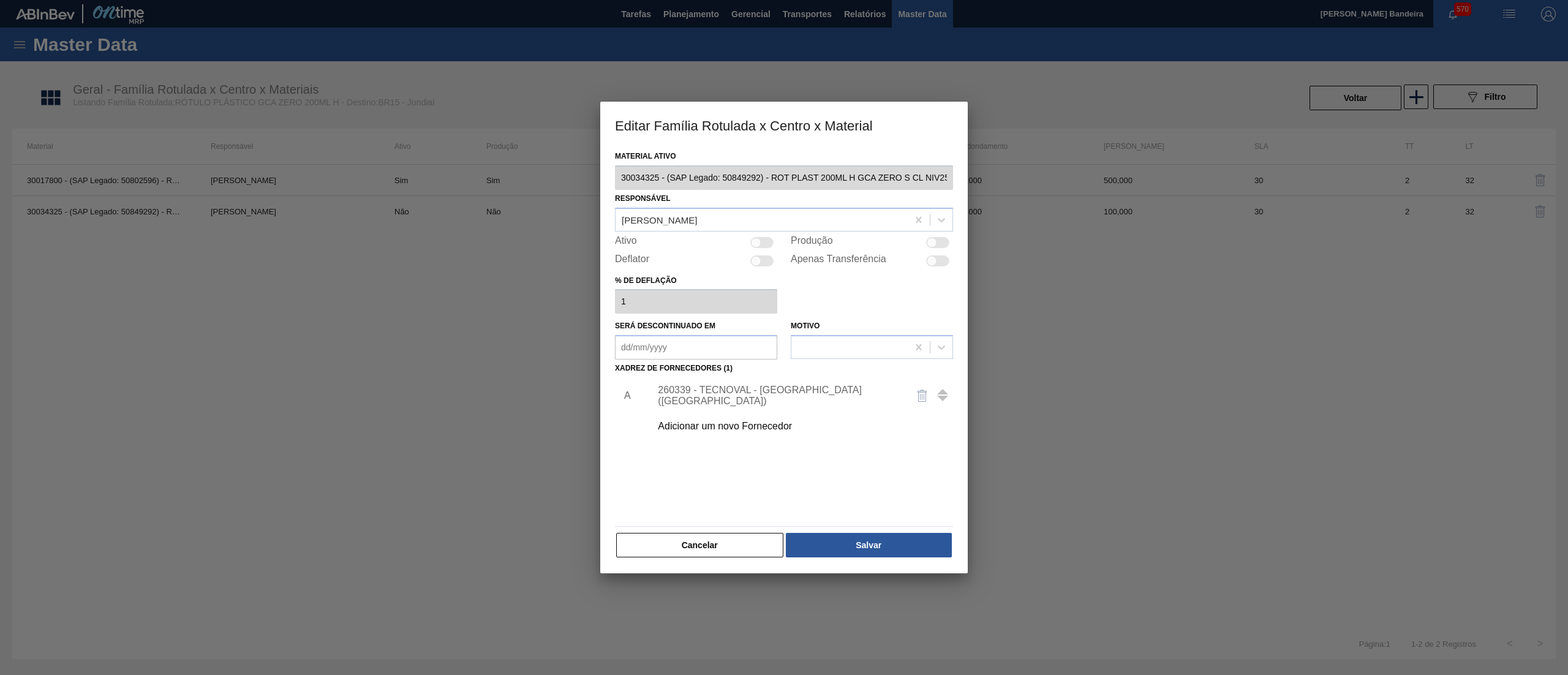
click at [729, 433] on div "Adicionar um novo Fornecedor" at bounding box center [798, 426] width 310 height 31
click at [714, 423] on div "Adicionar um novo Fornecedor" at bounding box center [778, 426] width 240 height 11
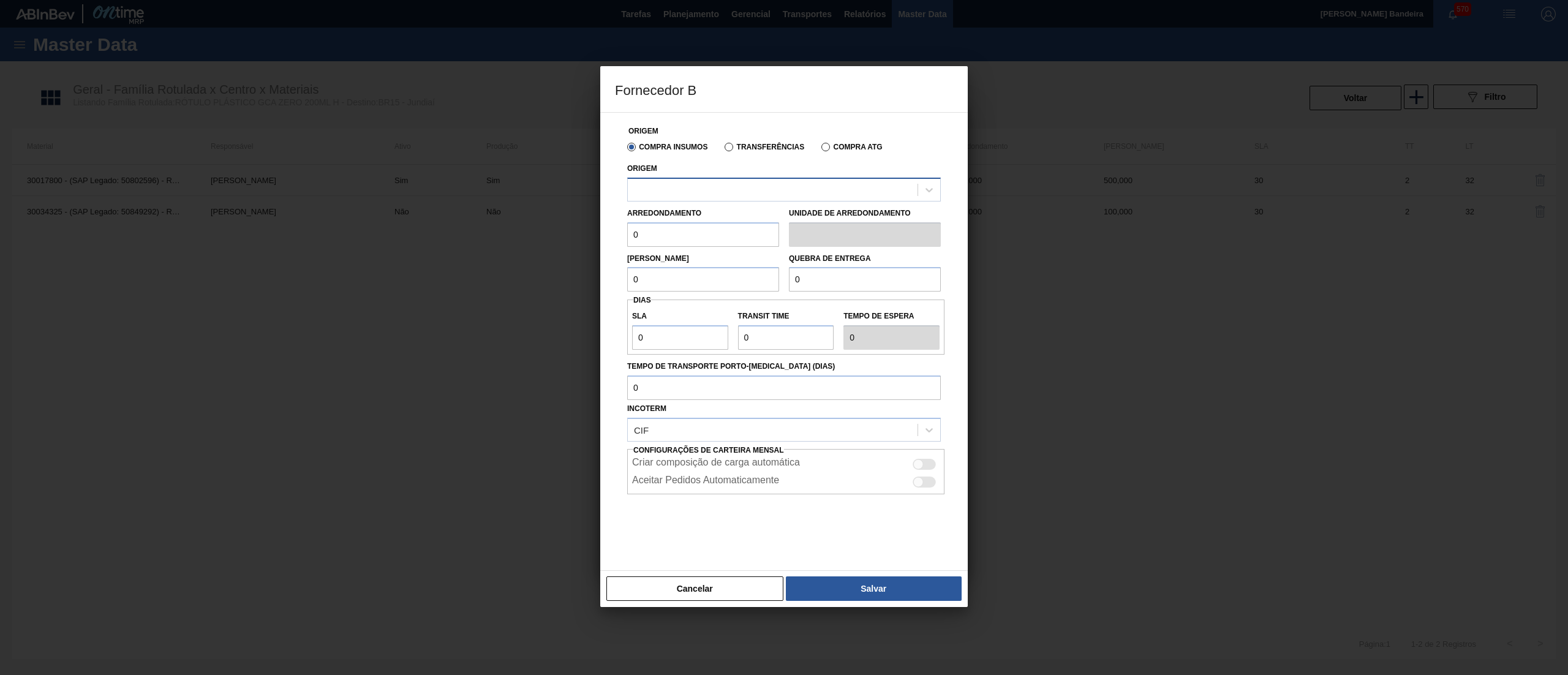
click at [708, 195] on div at bounding box center [773, 189] width 290 height 18
click at [711, 580] on button "Cancelar" at bounding box center [695, 589] width 177 height 24
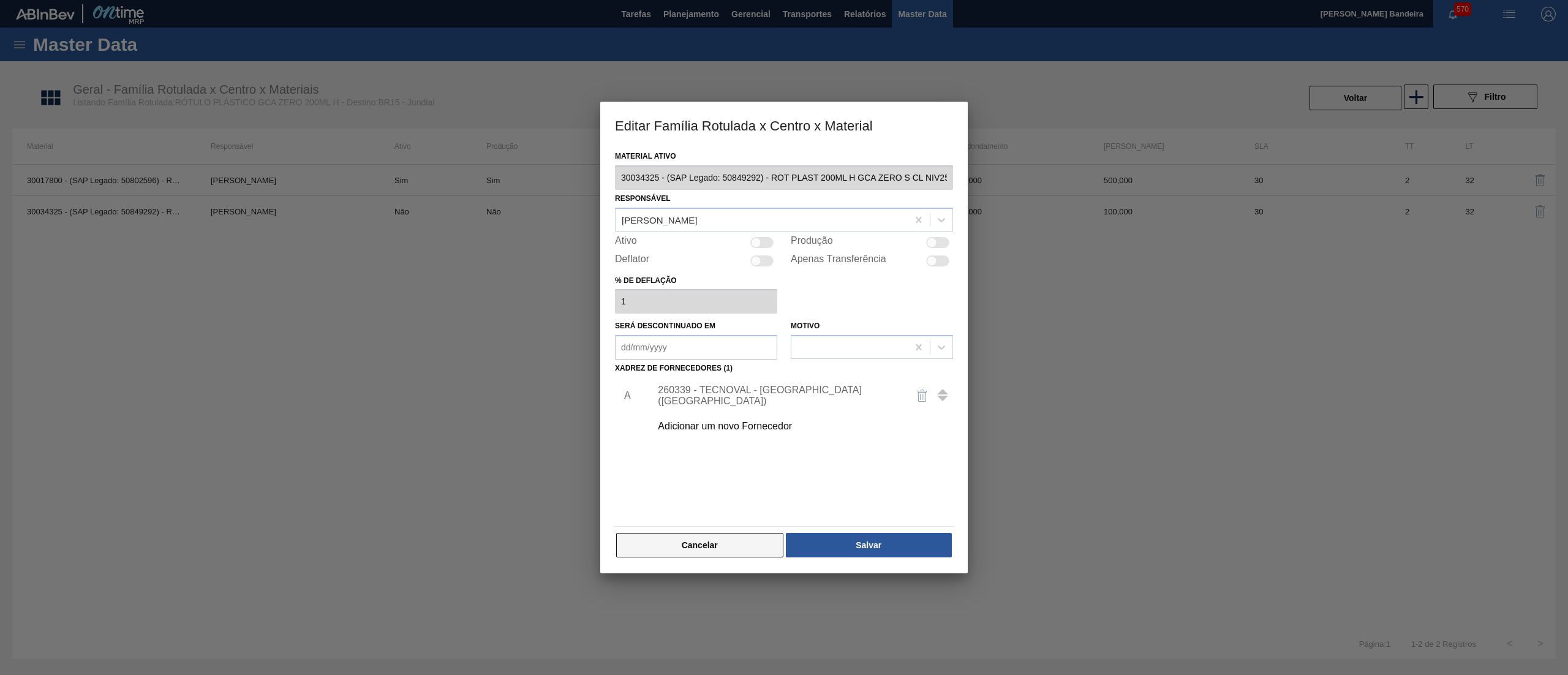
click at [746, 548] on button "Cancelar" at bounding box center [699, 545] width 167 height 24
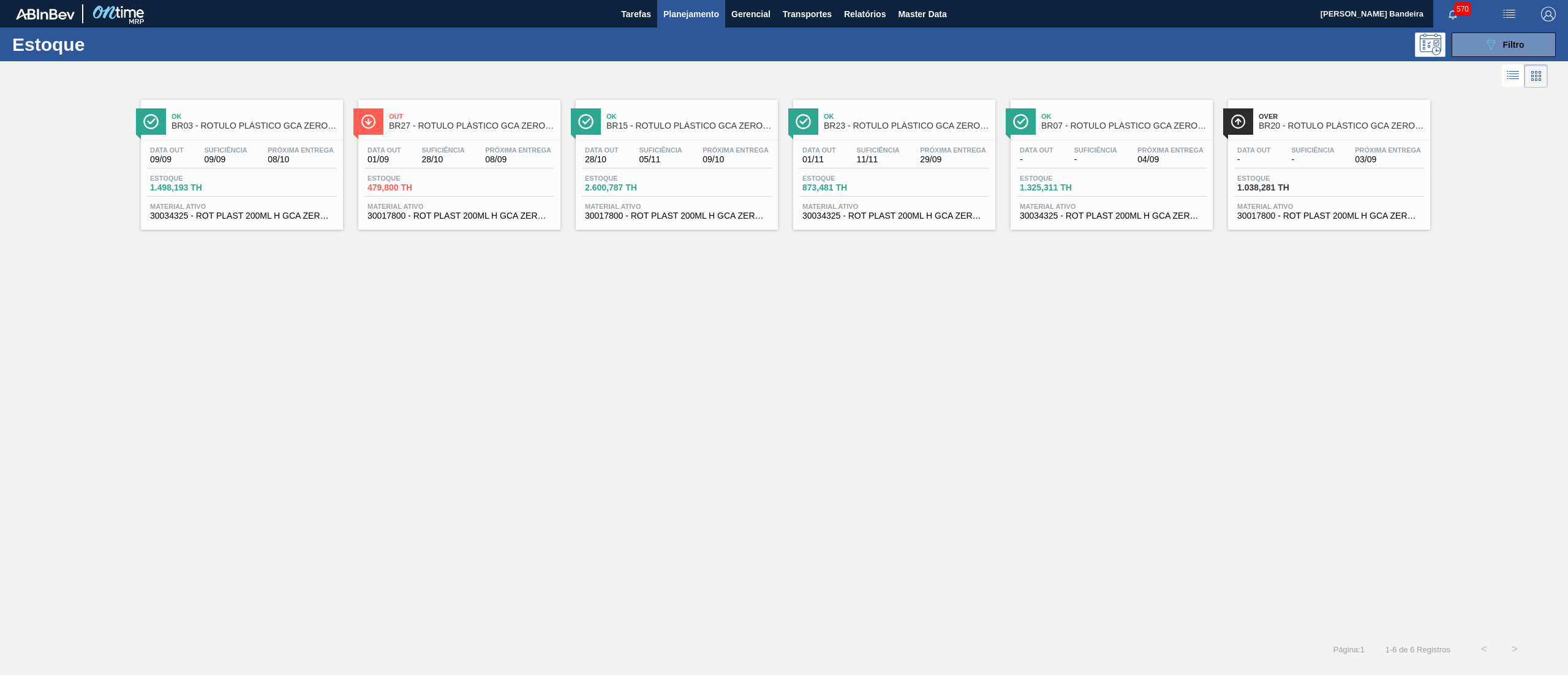
click at [428, 218] on span "30017800 - ROT PLAST 200ML H GCA ZERO NIV22" at bounding box center [459, 216] width 184 height 9
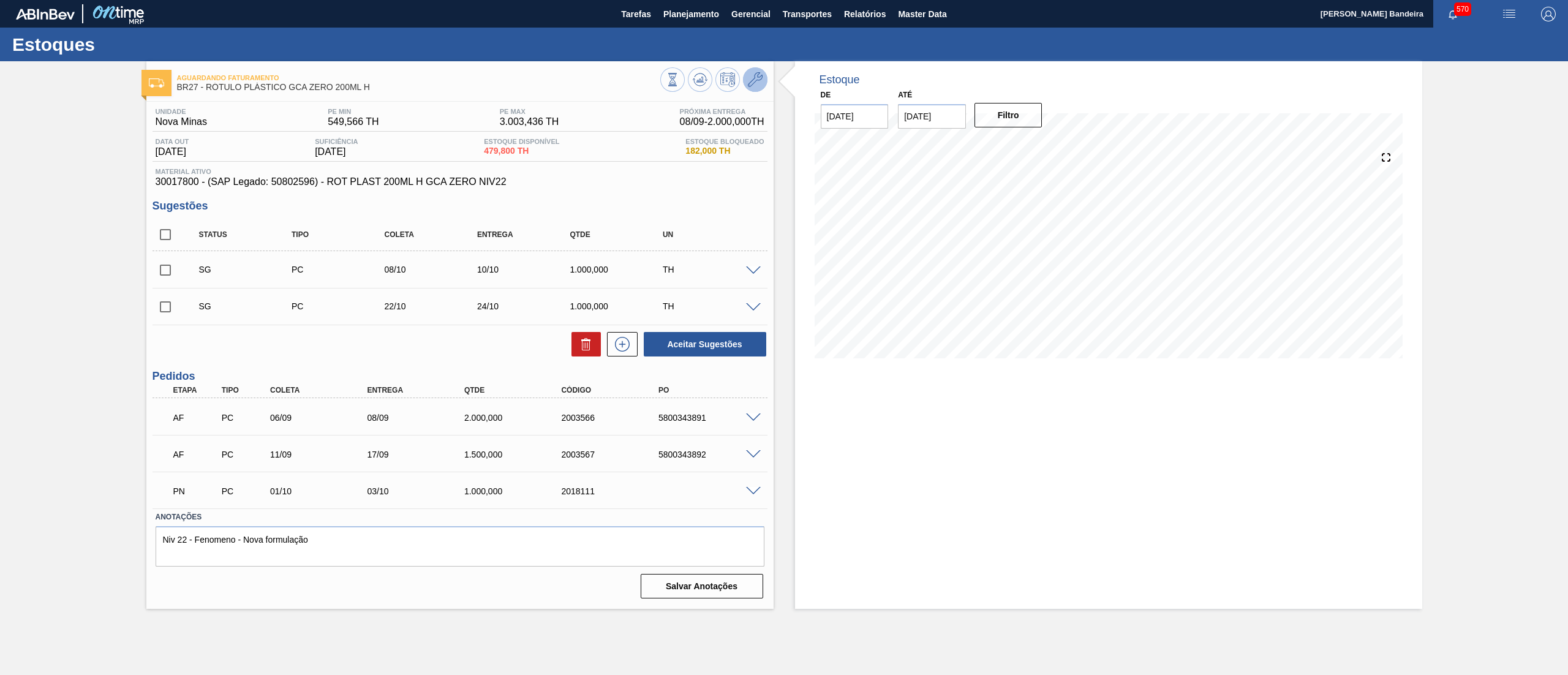
click at [750, 80] on icon at bounding box center [755, 79] width 14 height 14
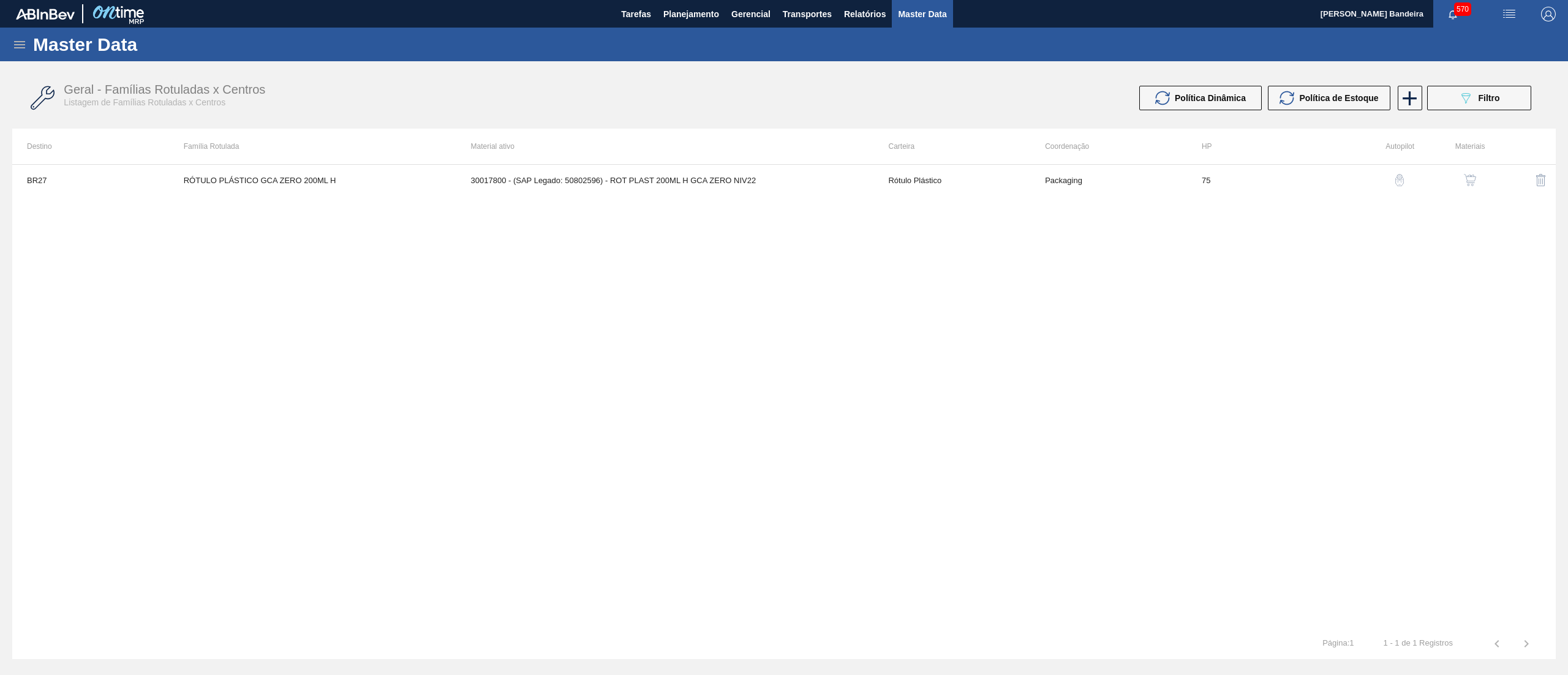
click at [1468, 188] on button "button" at bounding box center [1470, 180] width 30 height 30
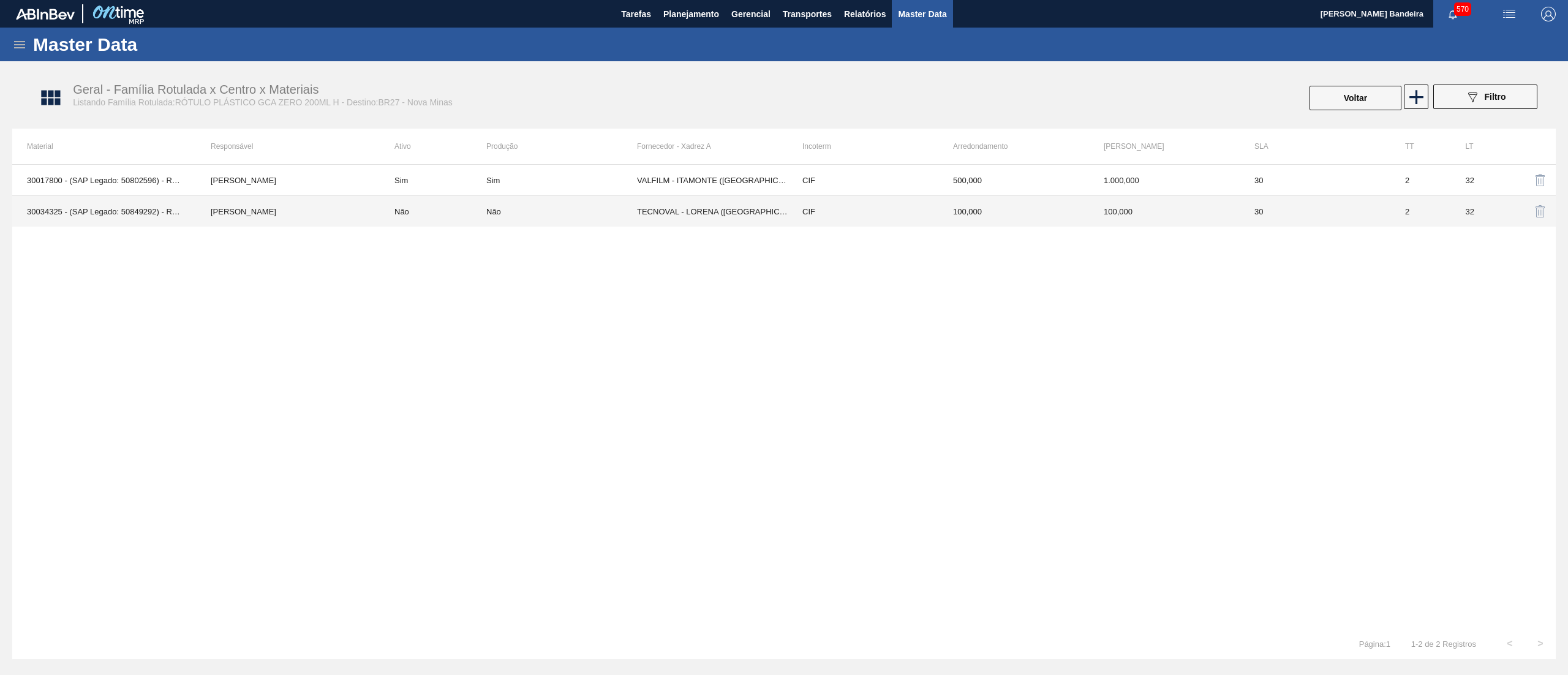
click at [582, 213] on div "Não" at bounding box center [562, 211] width 151 height 9
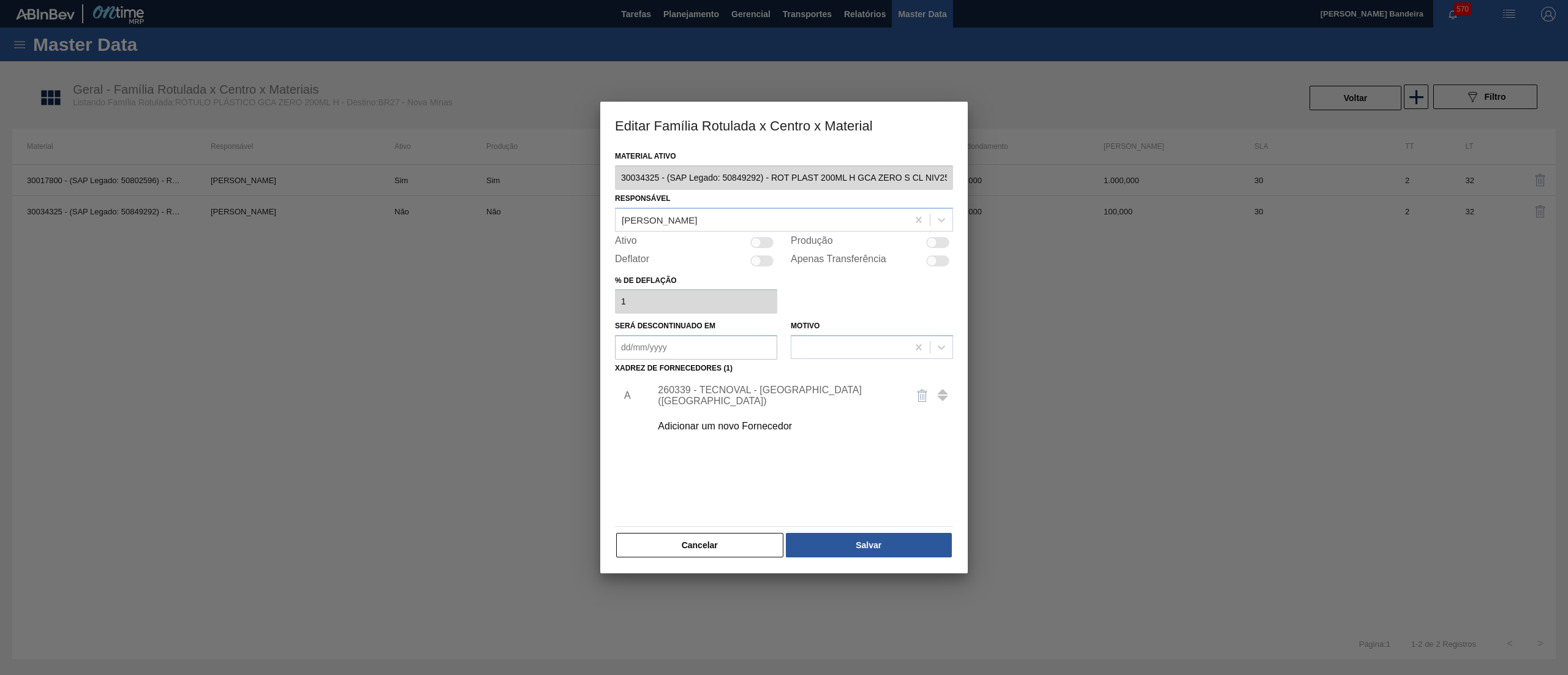
click at [754, 425] on div "Adicionar um novo Fornecedor" at bounding box center [778, 426] width 240 height 11
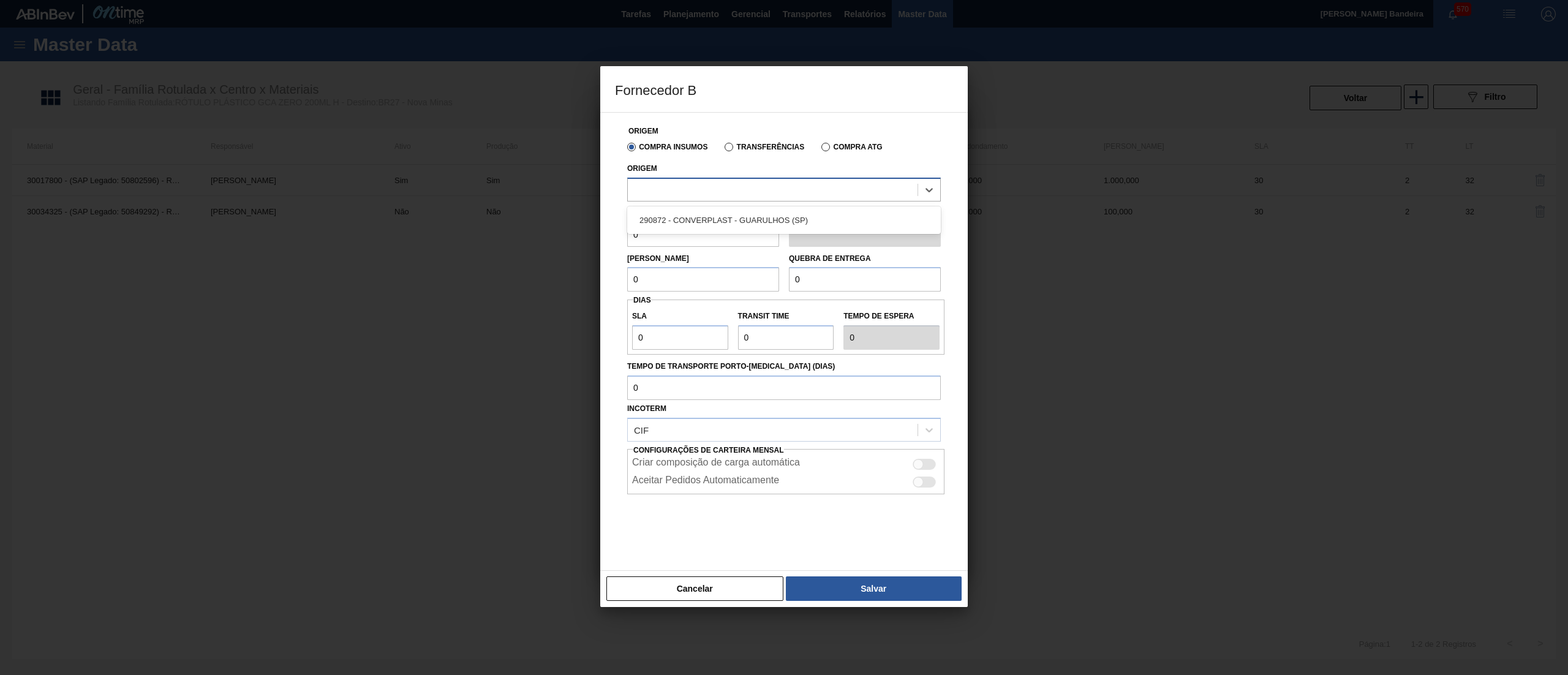
click at [748, 188] on div at bounding box center [773, 189] width 290 height 18
click at [720, 552] on div at bounding box center [783, 525] width 313 height 61
click at [718, 593] on button "Cancelar" at bounding box center [695, 589] width 177 height 24
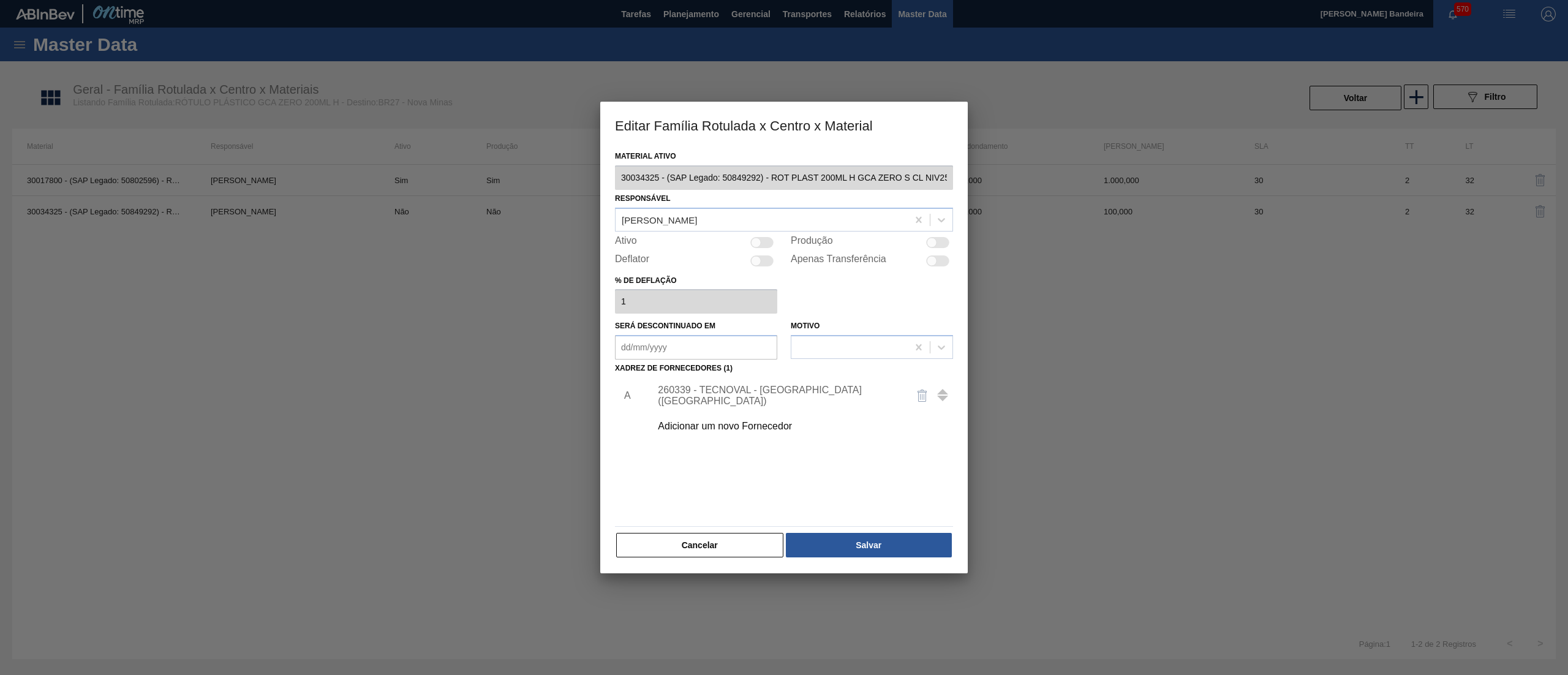
click at [733, 535] on button "Cancelar" at bounding box center [699, 545] width 167 height 24
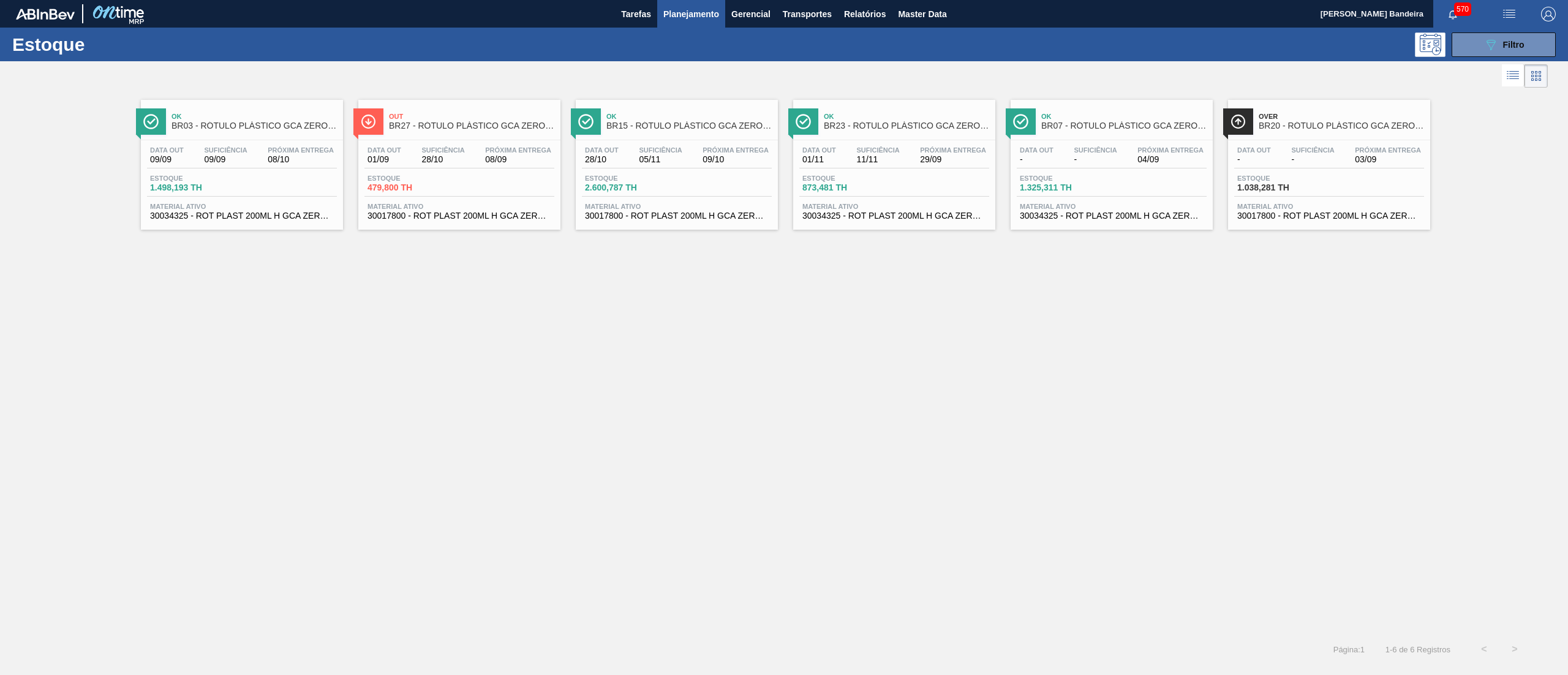
click at [310, 217] on span "30034325 - ROT PLAST 200ML H GCA ZERO S CL NIV25" at bounding box center [242, 216] width 184 height 9
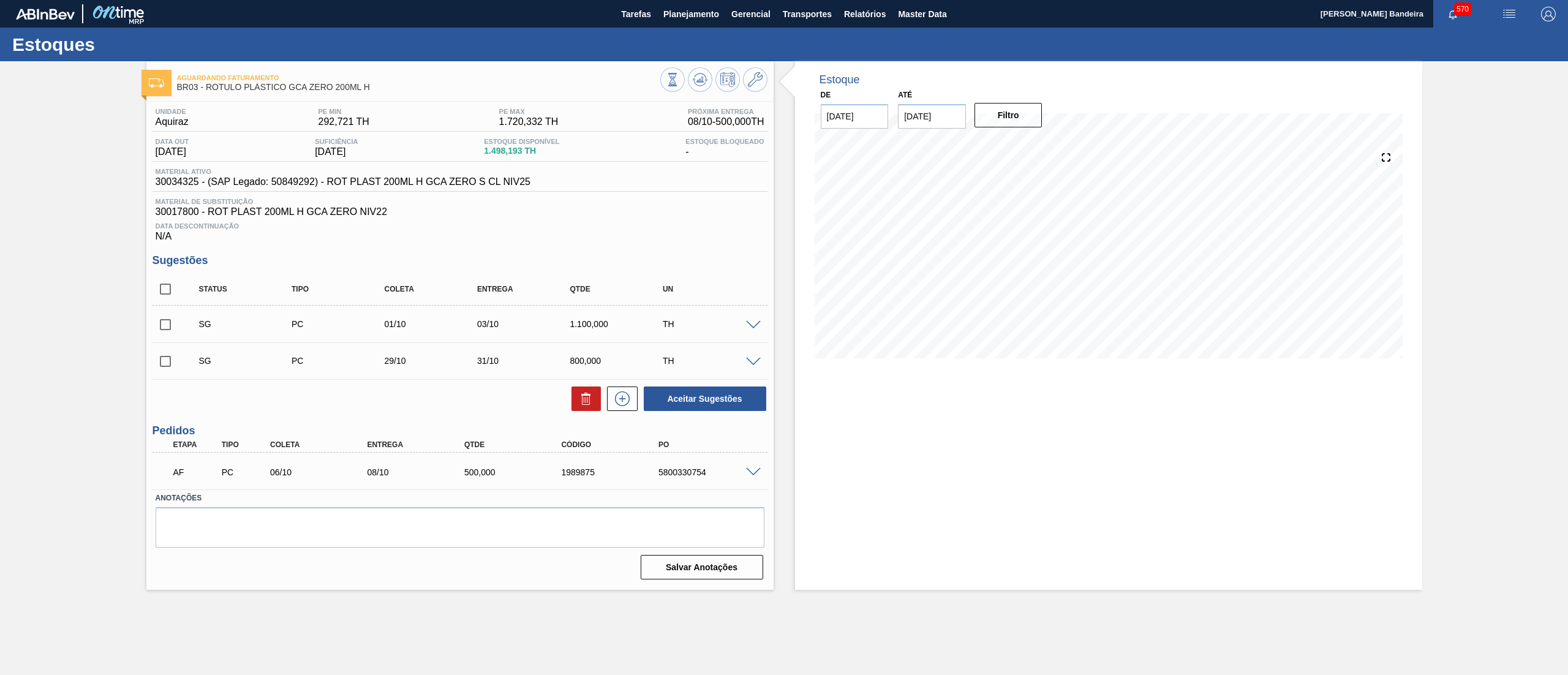
click at [750, 474] on span at bounding box center [753, 473] width 14 height 9
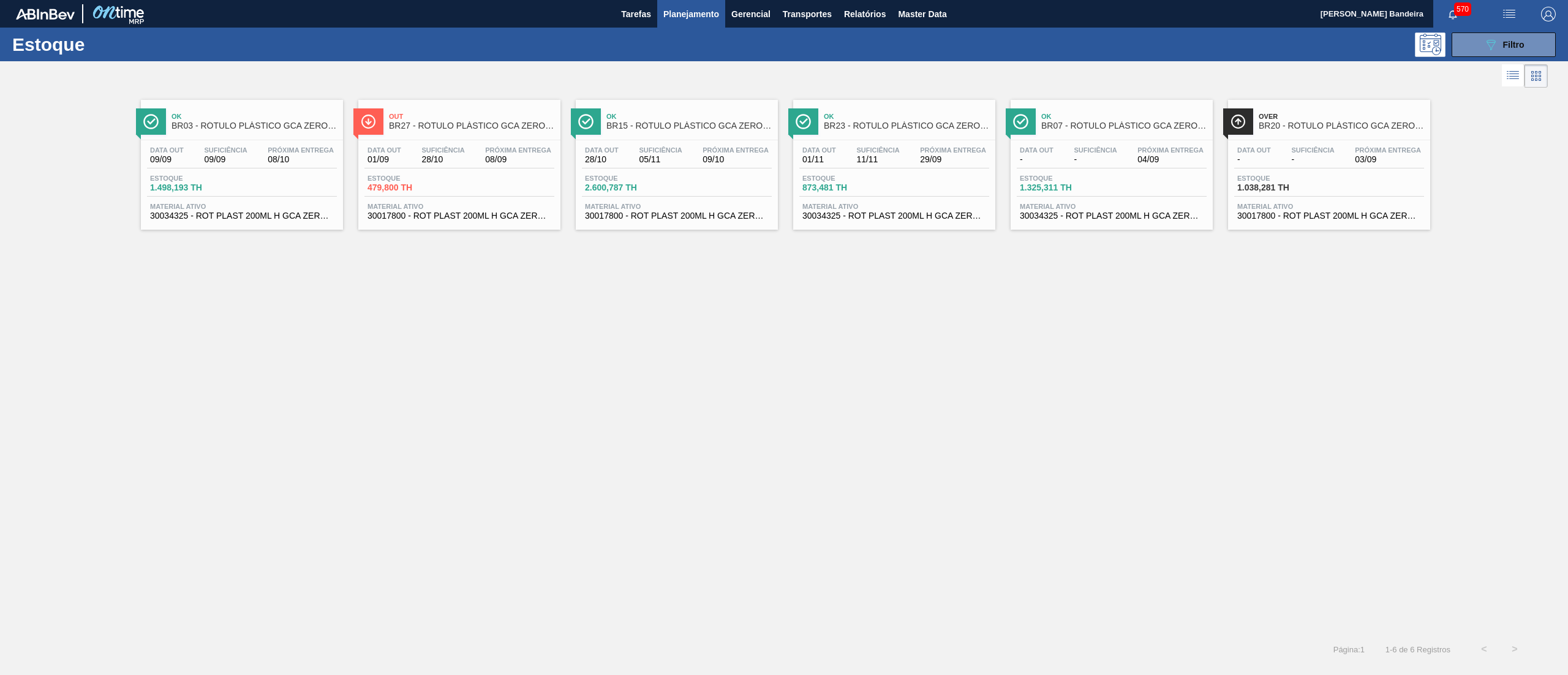
click at [1131, 216] on span "30034325 - ROT PLAST 200ML H GCA ZERO S CL NIV25" at bounding box center [1111, 216] width 184 height 9
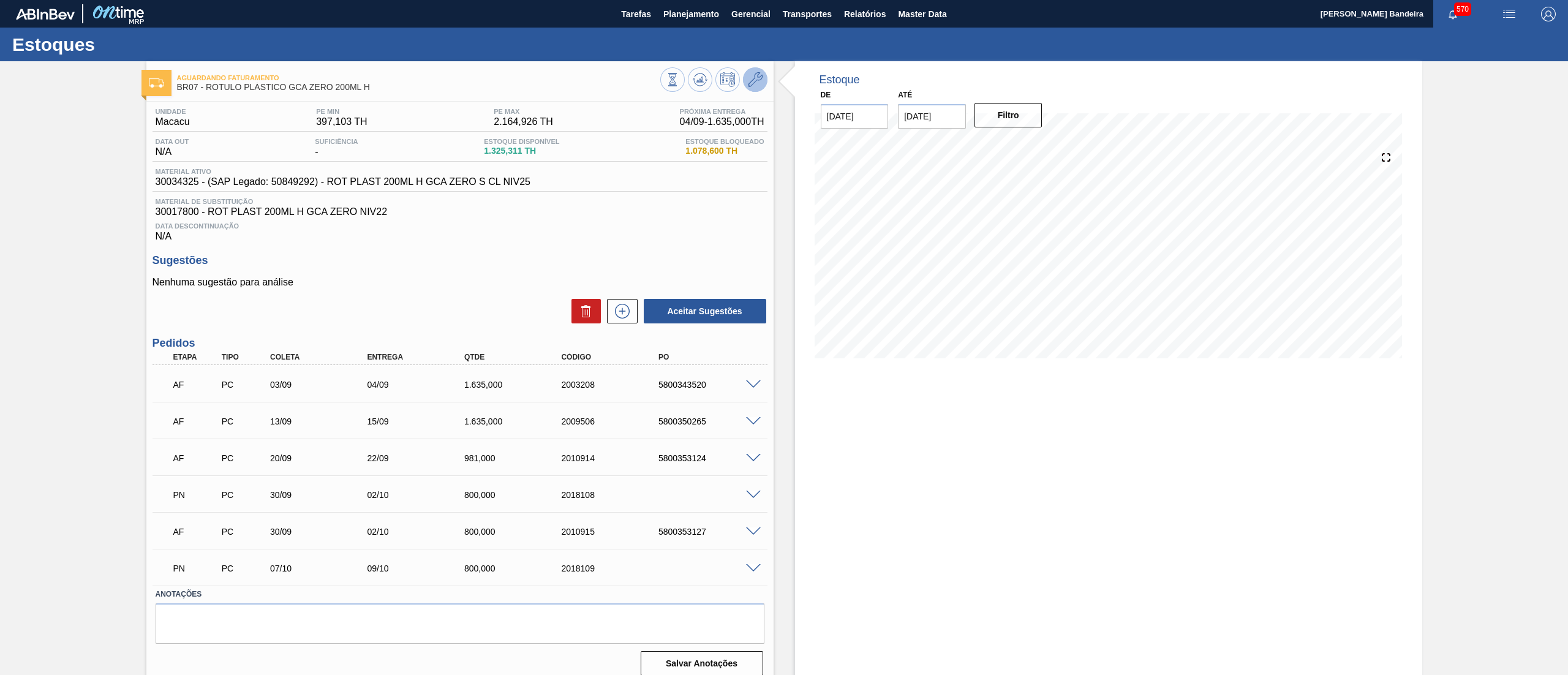
click at [755, 82] on icon at bounding box center [755, 79] width 14 height 14
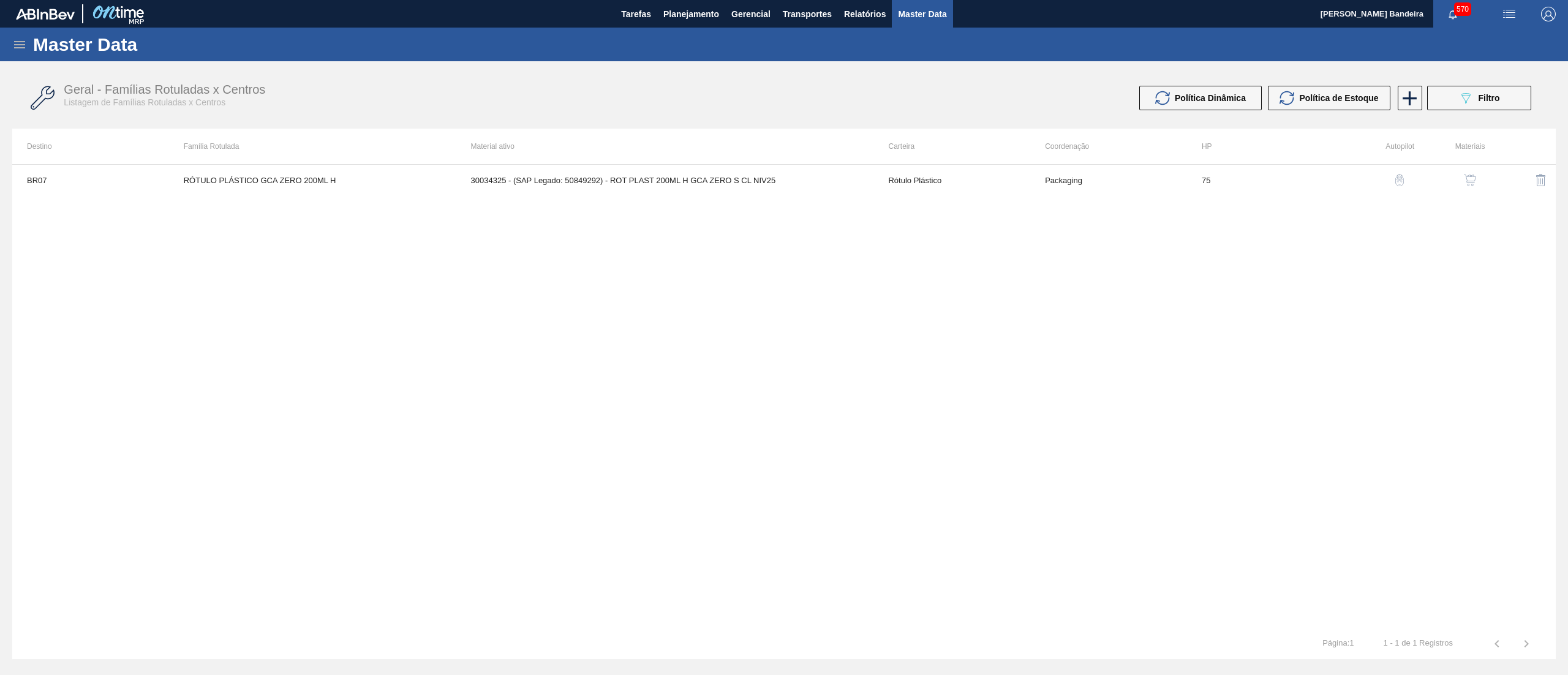
click at [1476, 179] on button "button" at bounding box center [1470, 180] width 30 height 30
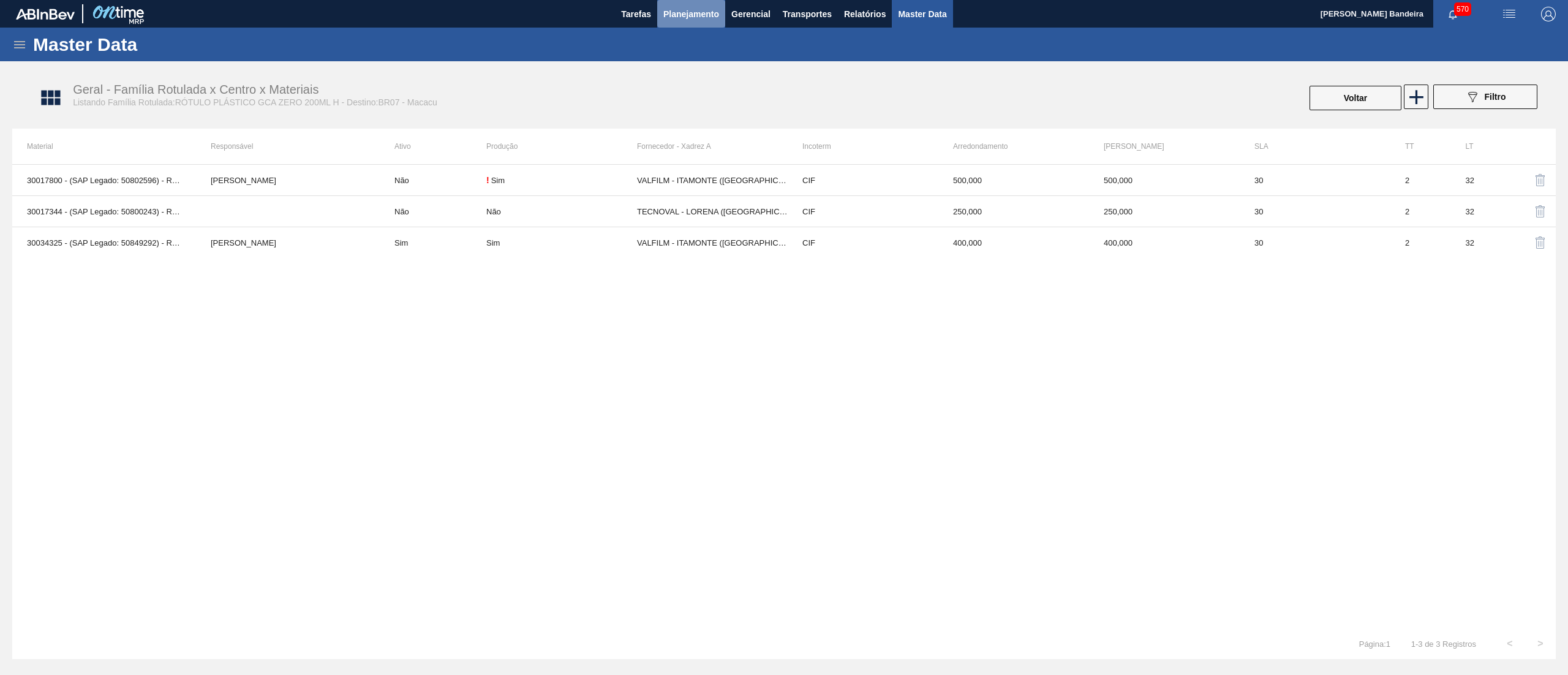
click at [676, 8] on span "Planejamento" at bounding box center [691, 14] width 56 height 14
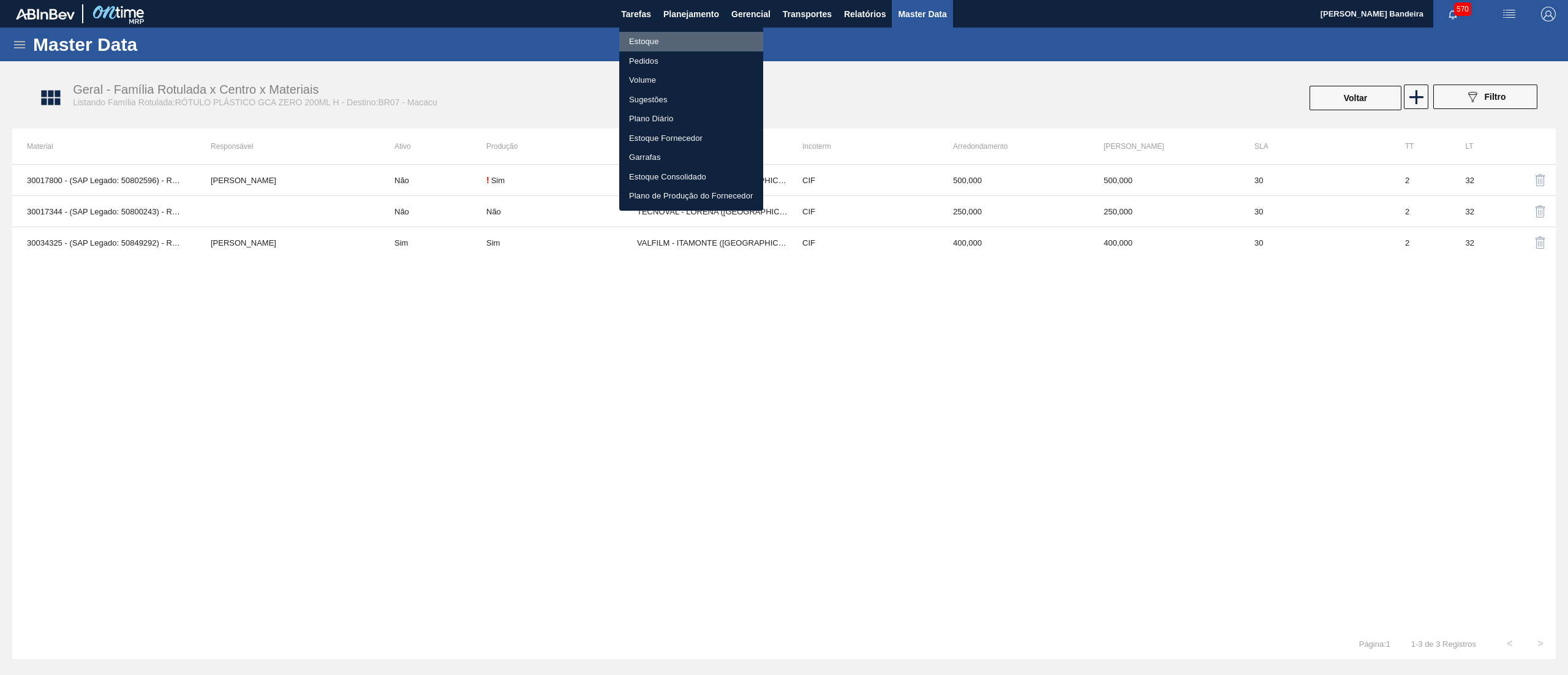
click at [650, 36] on li "Estoque" at bounding box center [691, 42] width 144 height 20
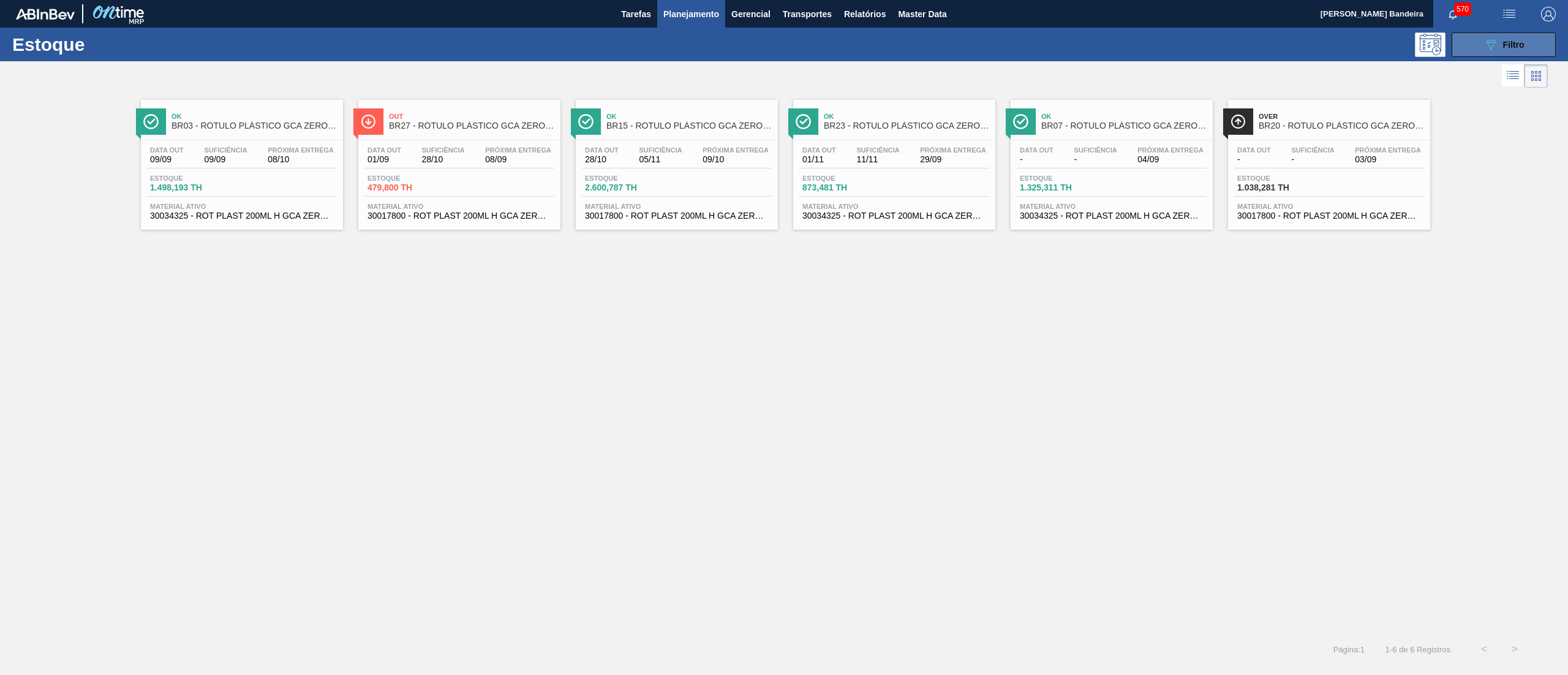
click at [1521, 38] on div "089F7B8B-B2A5-4AFE-B5C0-19BA573D28AC Filtro" at bounding box center [1504, 44] width 41 height 14
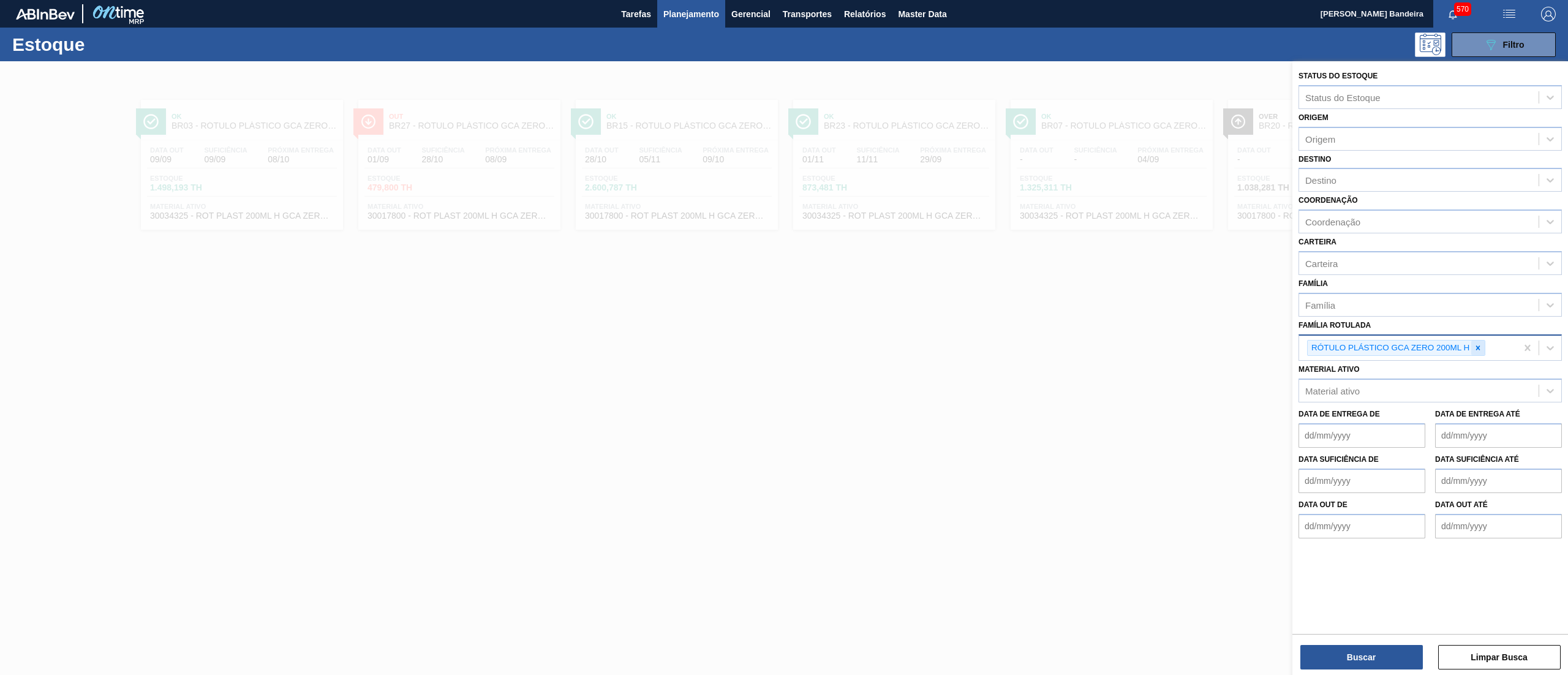
click at [1477, 344] on icon at bounding box center [1477, 348] width 8 height 8
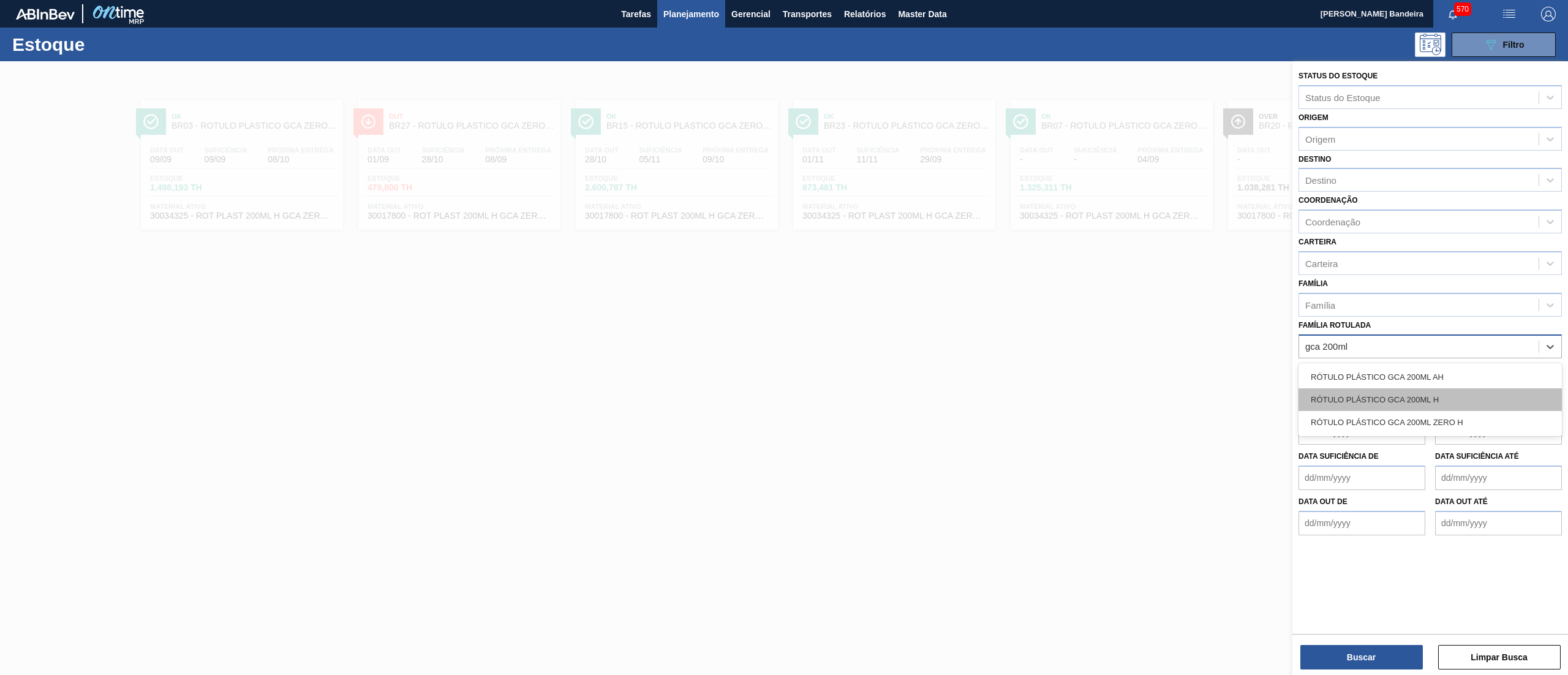
click at [1460, 398] on div "RÓTULO PLÁSTICO GCA 200ML H" at bounding box center [1430, 400] width 263 height 23
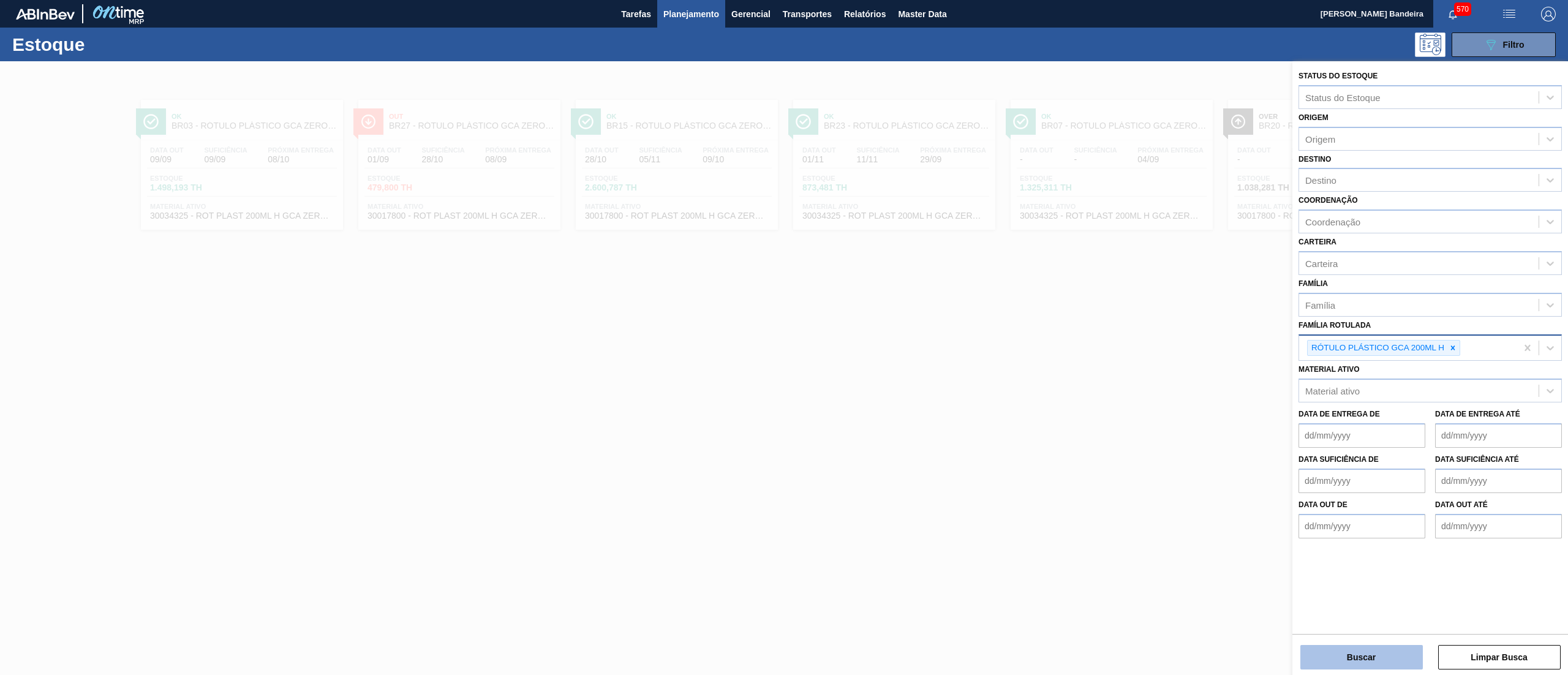
click at [1352, 654] on button "Buscar" at bounding box center [1361, 657] width 123 height 24
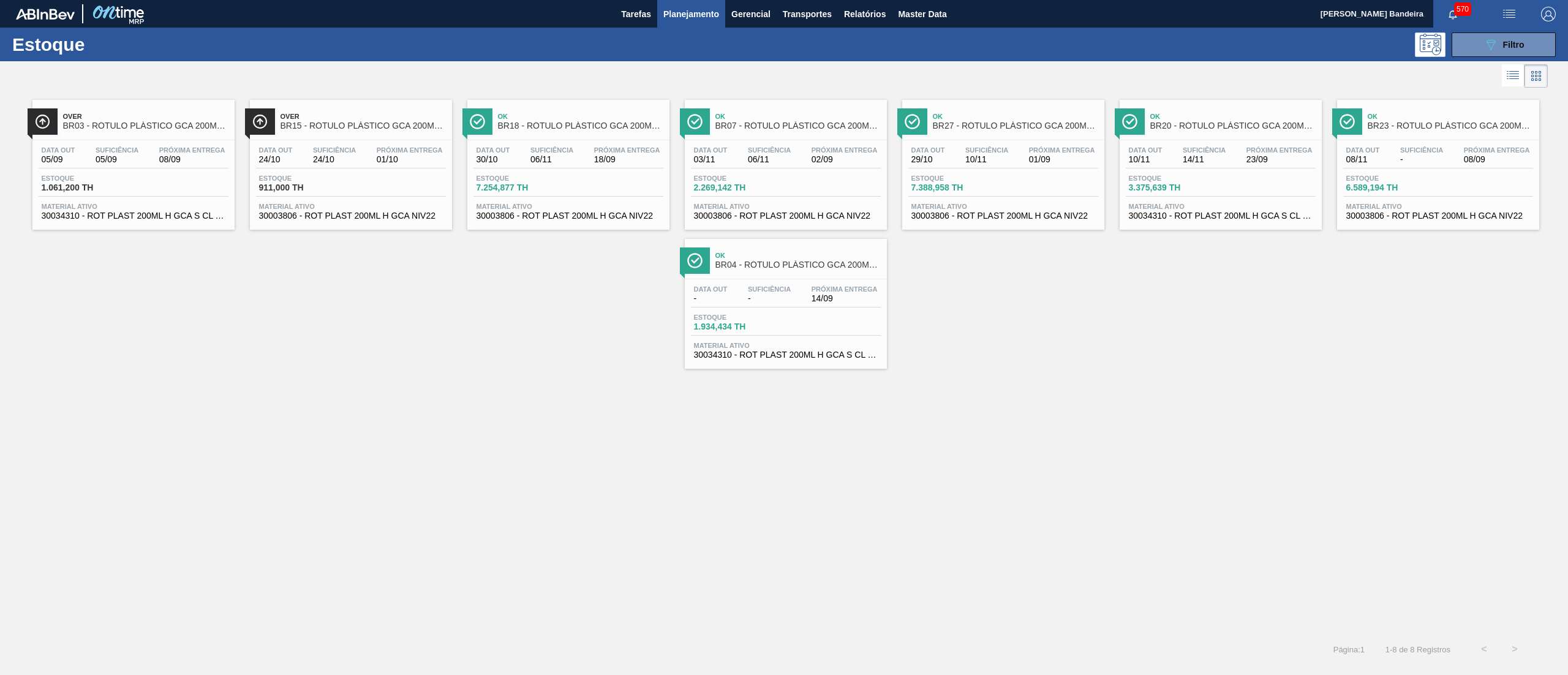
click at [406, 216] on span "30003806 - ROT PLAST 200ML H GCA NIV22" at bounding box center [351, 216] width 184 height 9
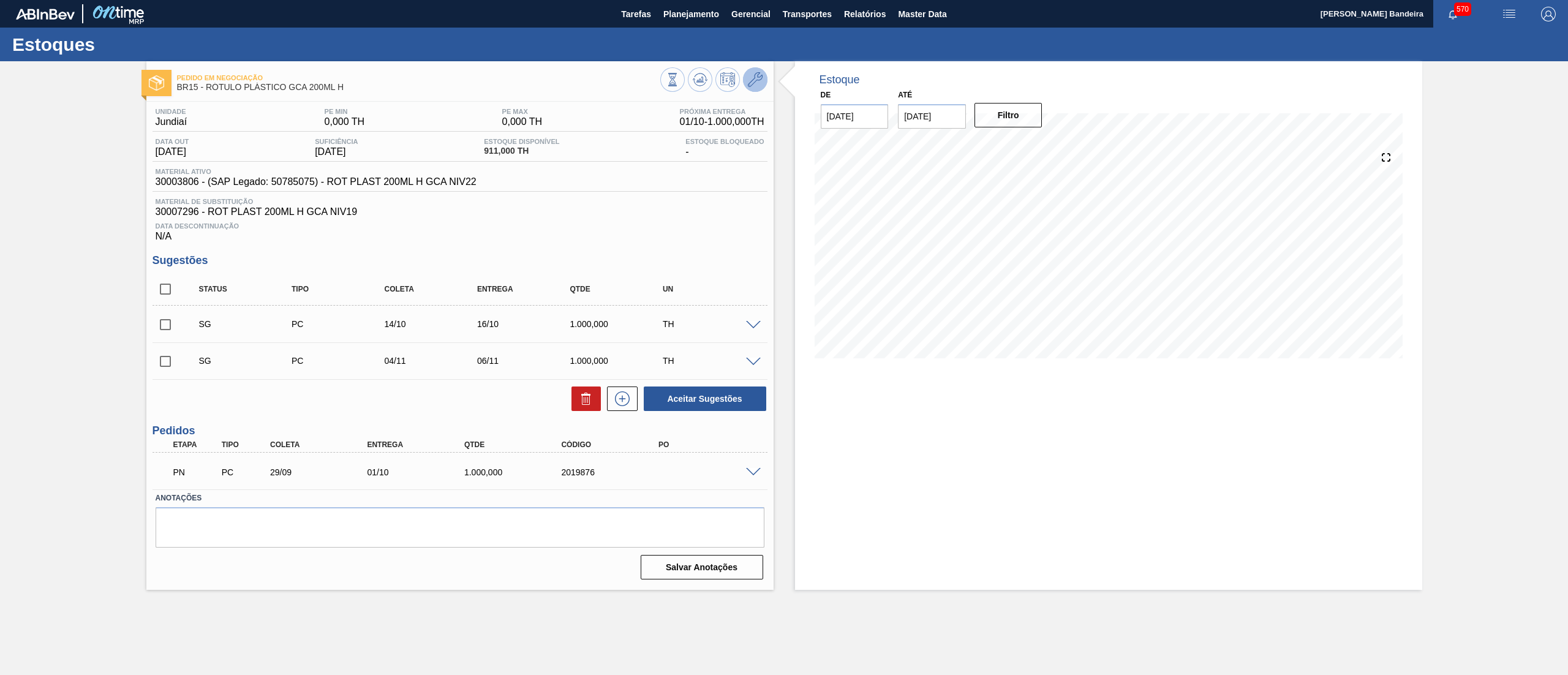
click at [753, 76] on icon at bounding box center [755, 79] width 14 height 14
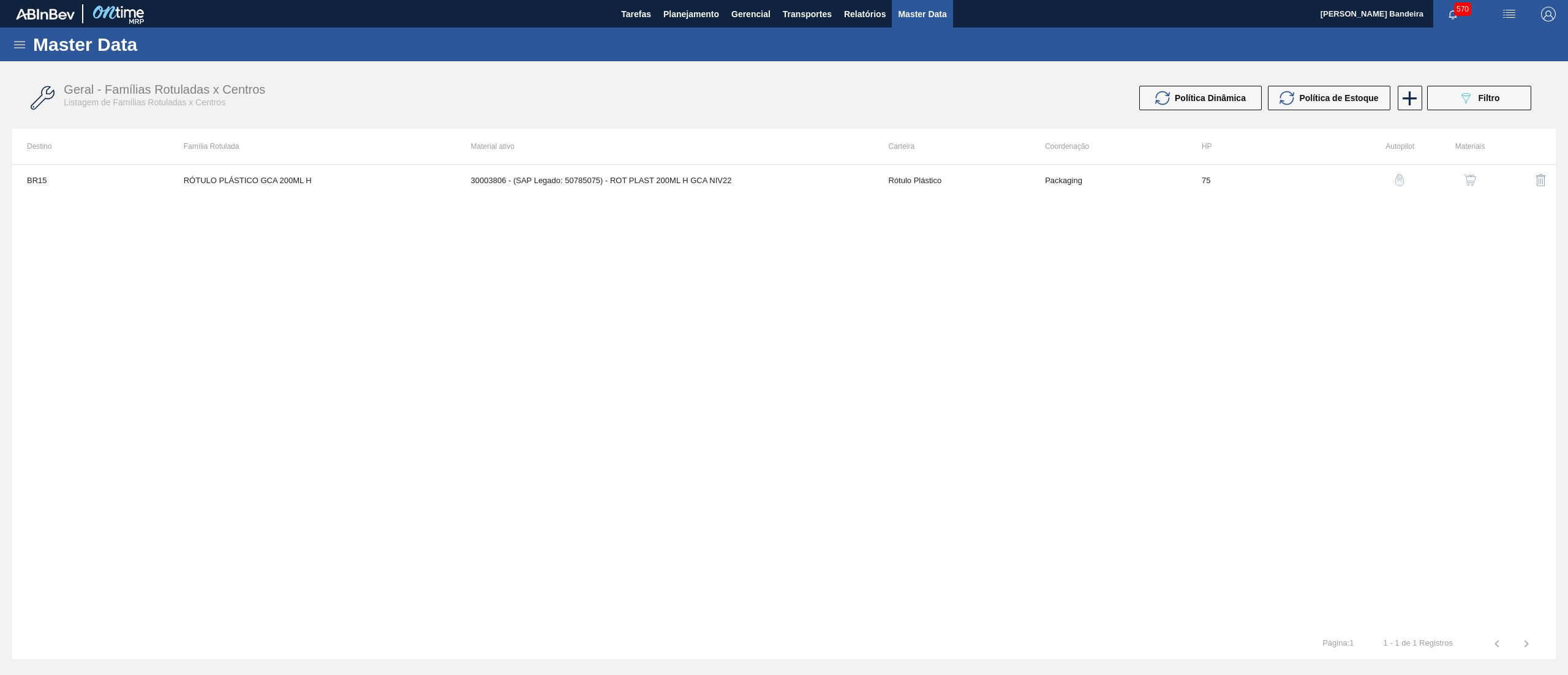
click at [1469, 188] on button "button" at bounding box center [1470, 180] width 30 height 30
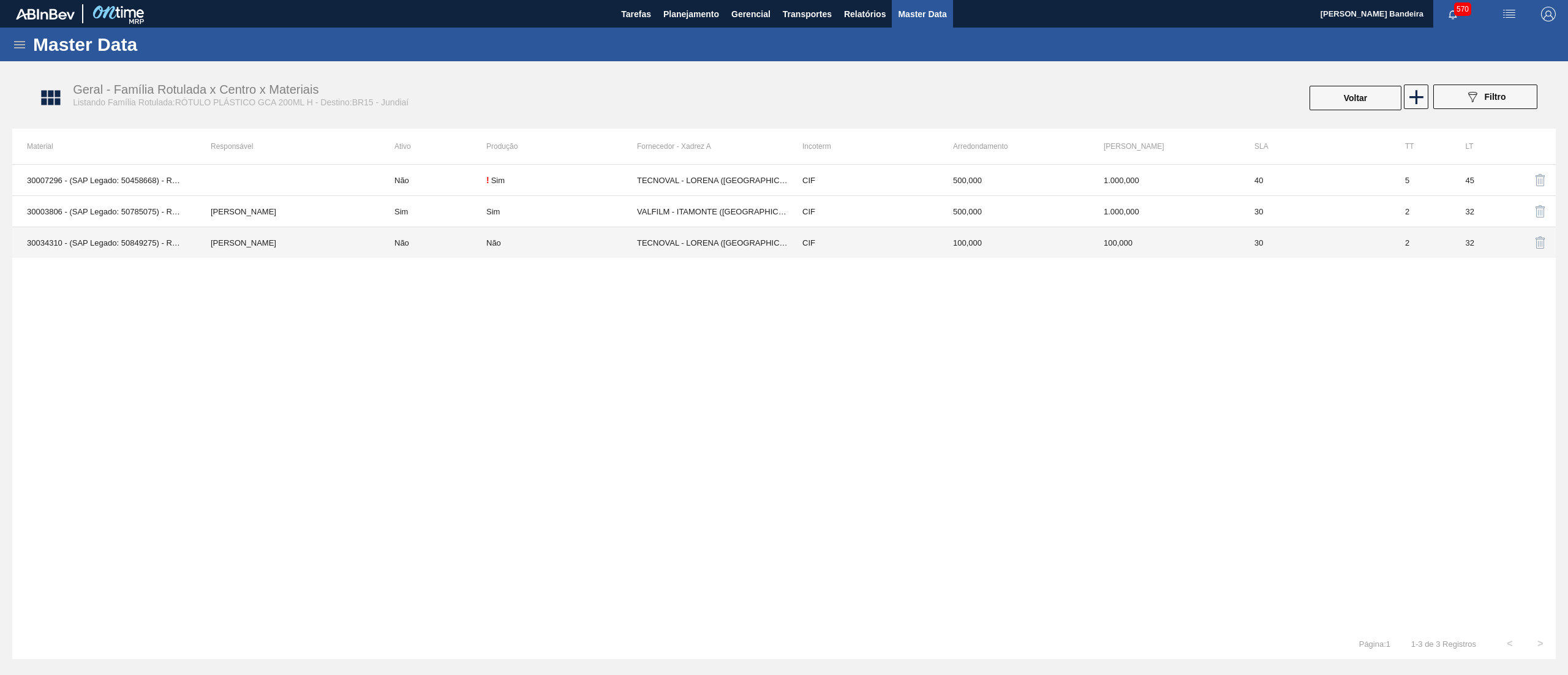
click at [546, 250] on td "Não" at bounding box center [562, 243] width 151 height 31
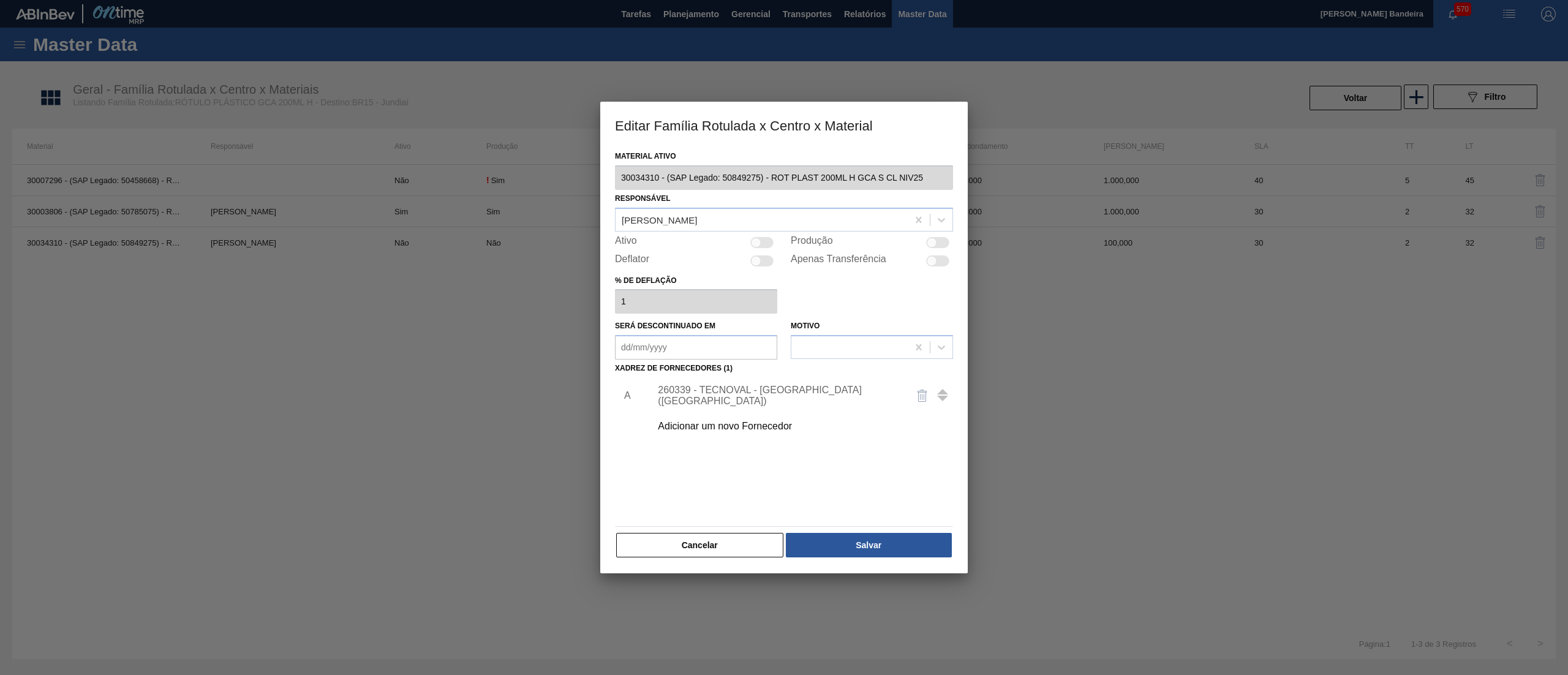
click at [609, 183] on div "Material ativo 30034310 - (SAP Legado: 50849275) - ROT PLAST 200ML H GCA S CL N…" at bounding box center [784, 361] width 368 height 426
click at [599, 185] on div "Editar Família Rotulada x Centro x Material Material ativo 30034310 - (SAP Lega…" at bounding box center [784, 337] width 1568 height 675
click at [669, 548] on button "Cancelar" at bounding box center [699, 545] width 167 height 24
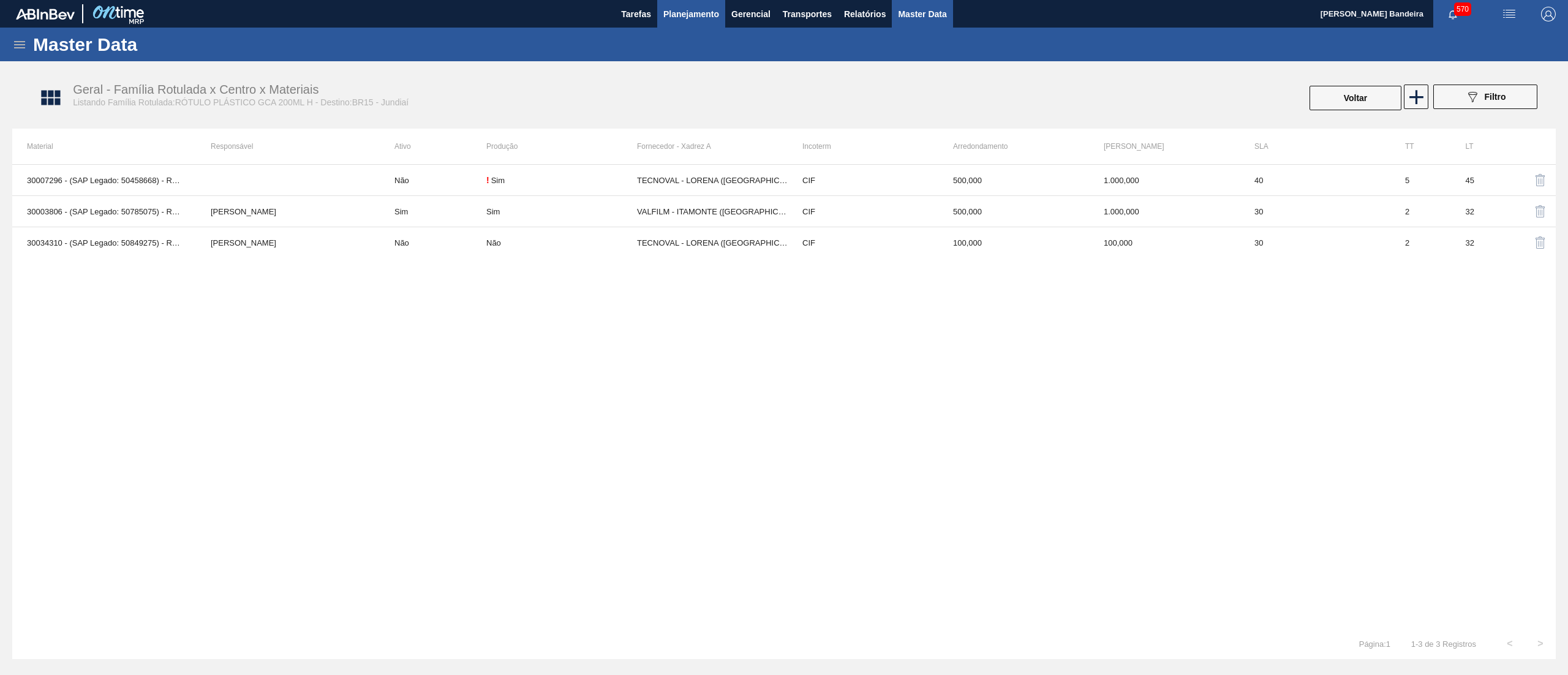
click at [693, 19] on span "Planejamento" at bounding box center [691, 14] width 56 height 14
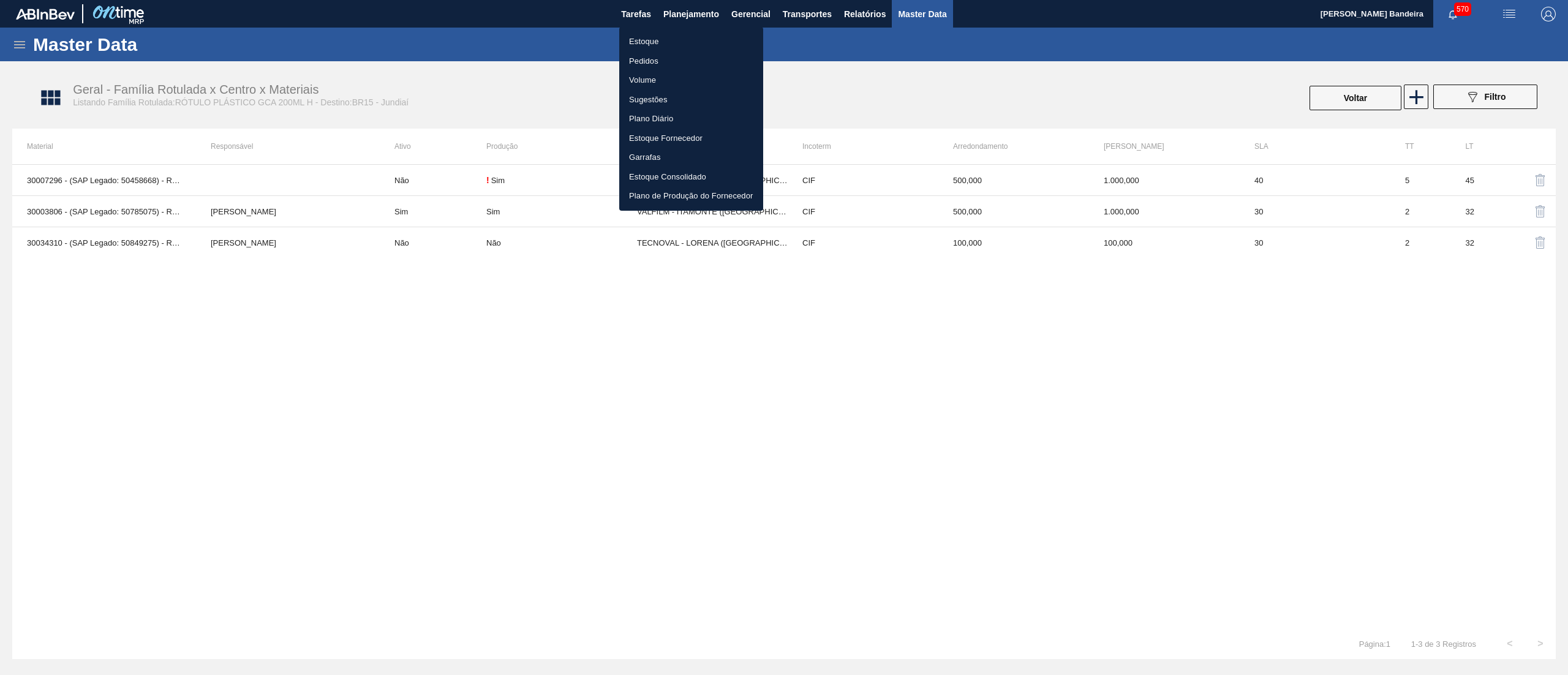
click at [647, 44] on li "Estoque" at bounding box center [691, 42] width 144 height 20
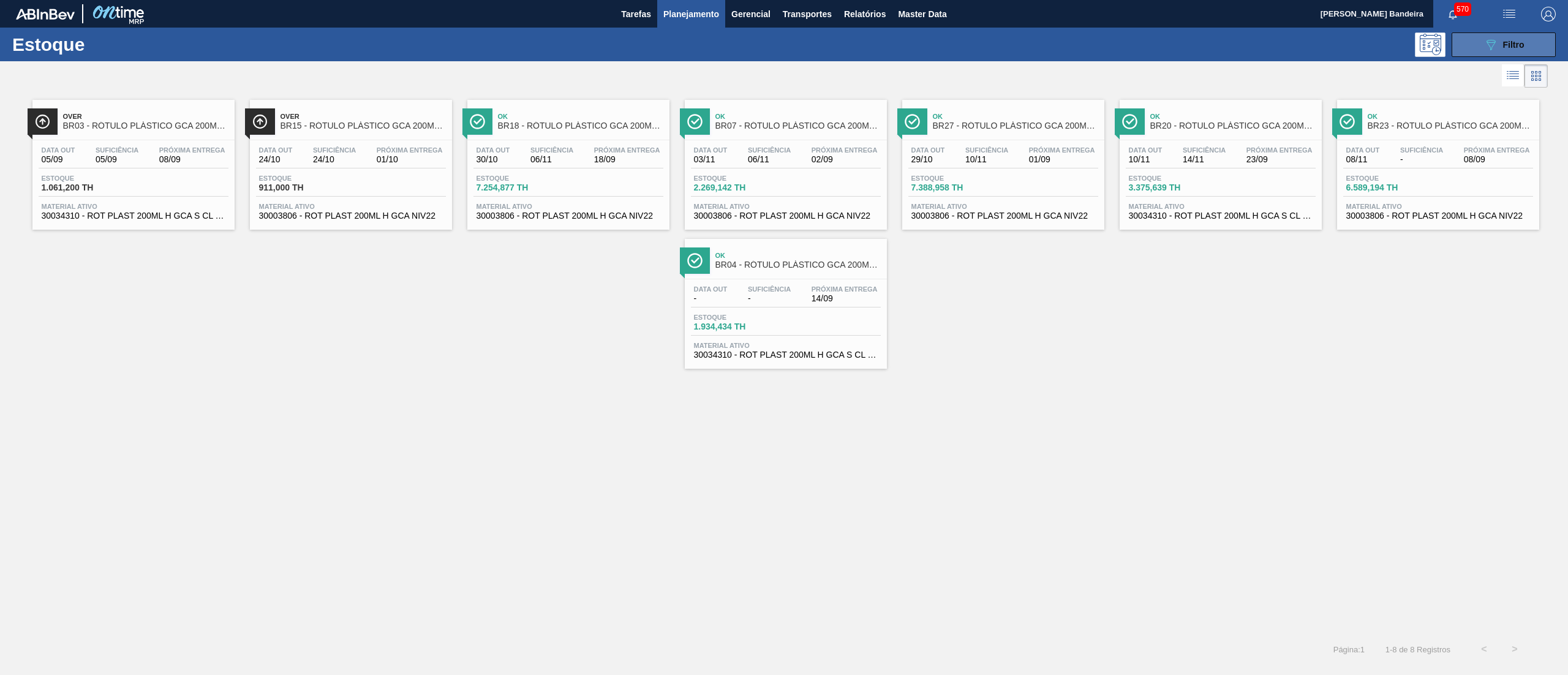
click at [1489, 39] on icon "089F7B8B-B2A5-4AFE-B5C0-19BA573D28AC" at bounding box center [1490, 44] width 14 height 14
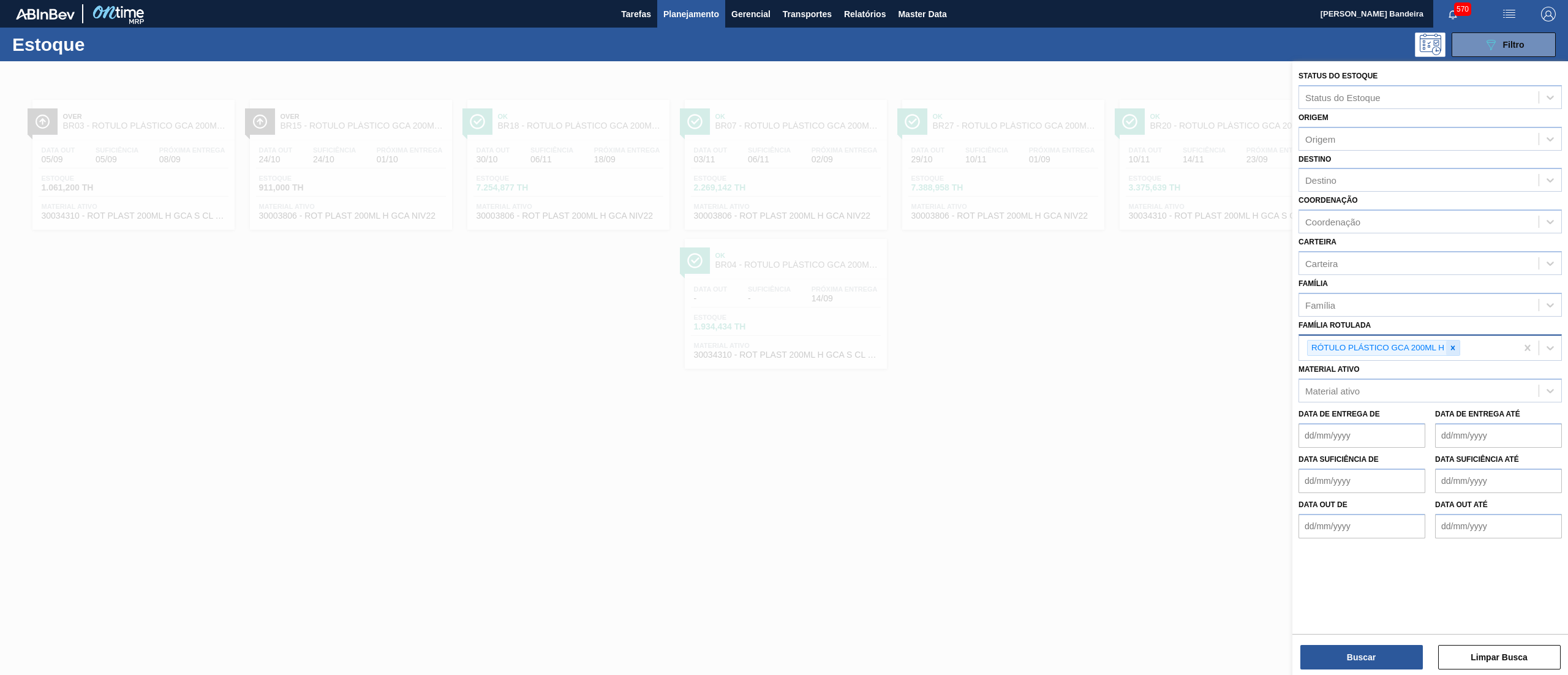
click at [1454, 341] on div at bounding box center [1453, 349] width 14 height 15
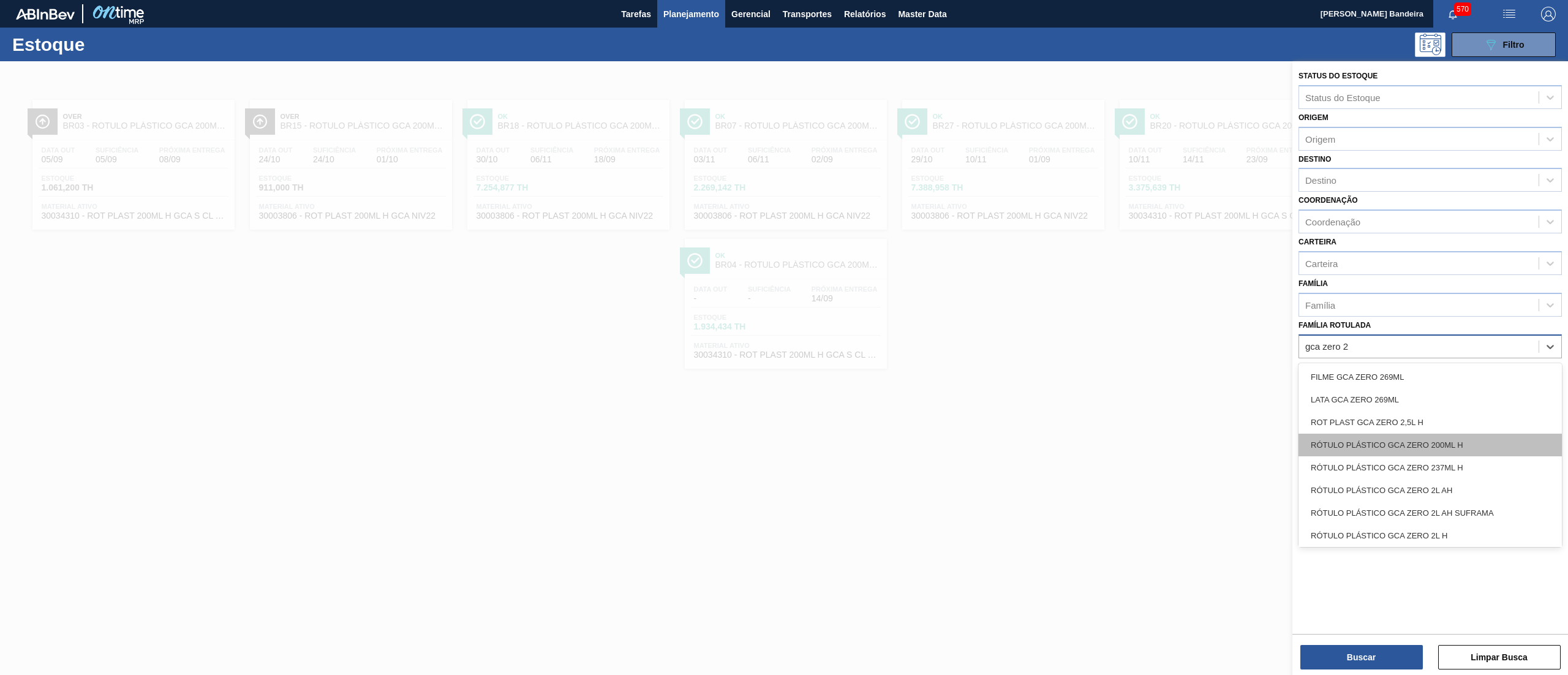
click at [1451, 434] on div "RÓTULO PLÁSTICO GCA ZERO 200ML H" at bounding box center [1430, 445] width 263 height 23
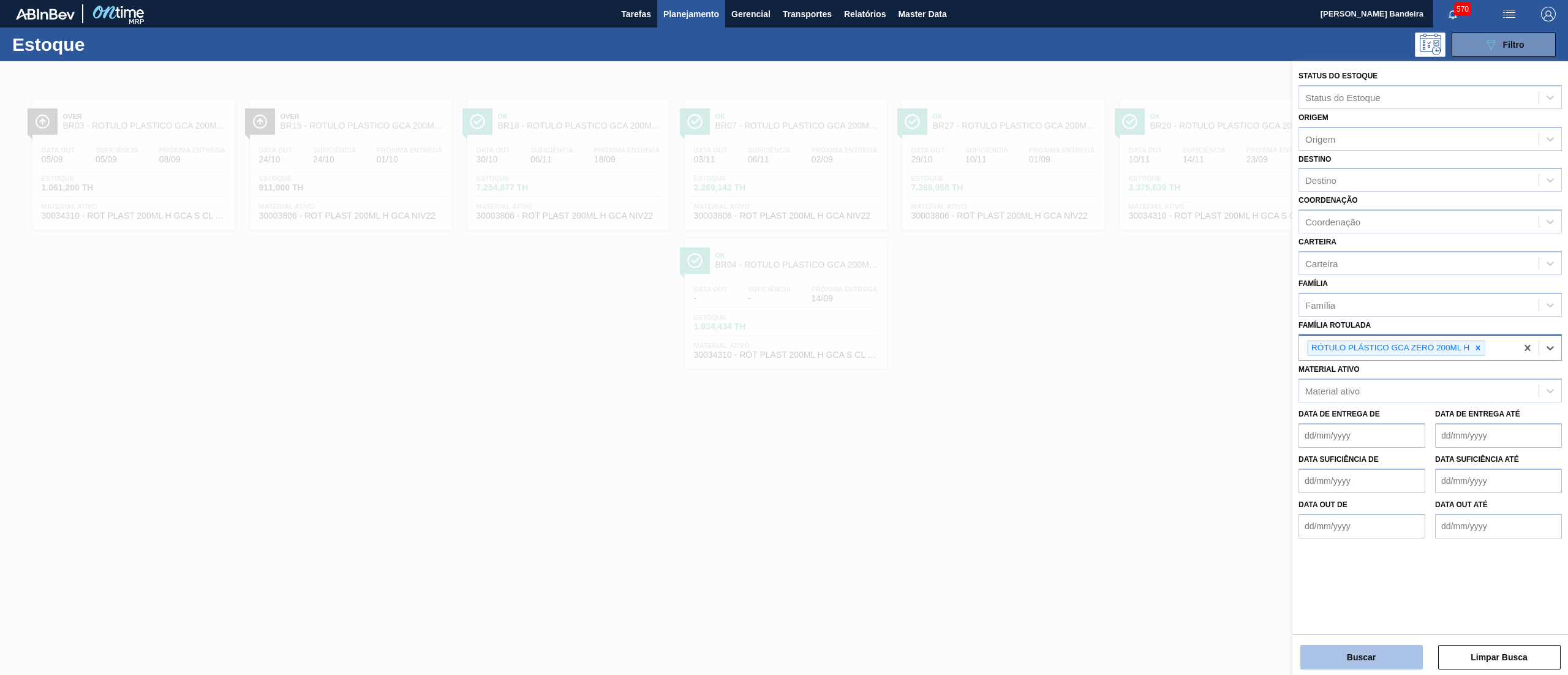
click at [1363, 654] on button "Buscar" at bounding box center [1361, 657] width 123 height 24
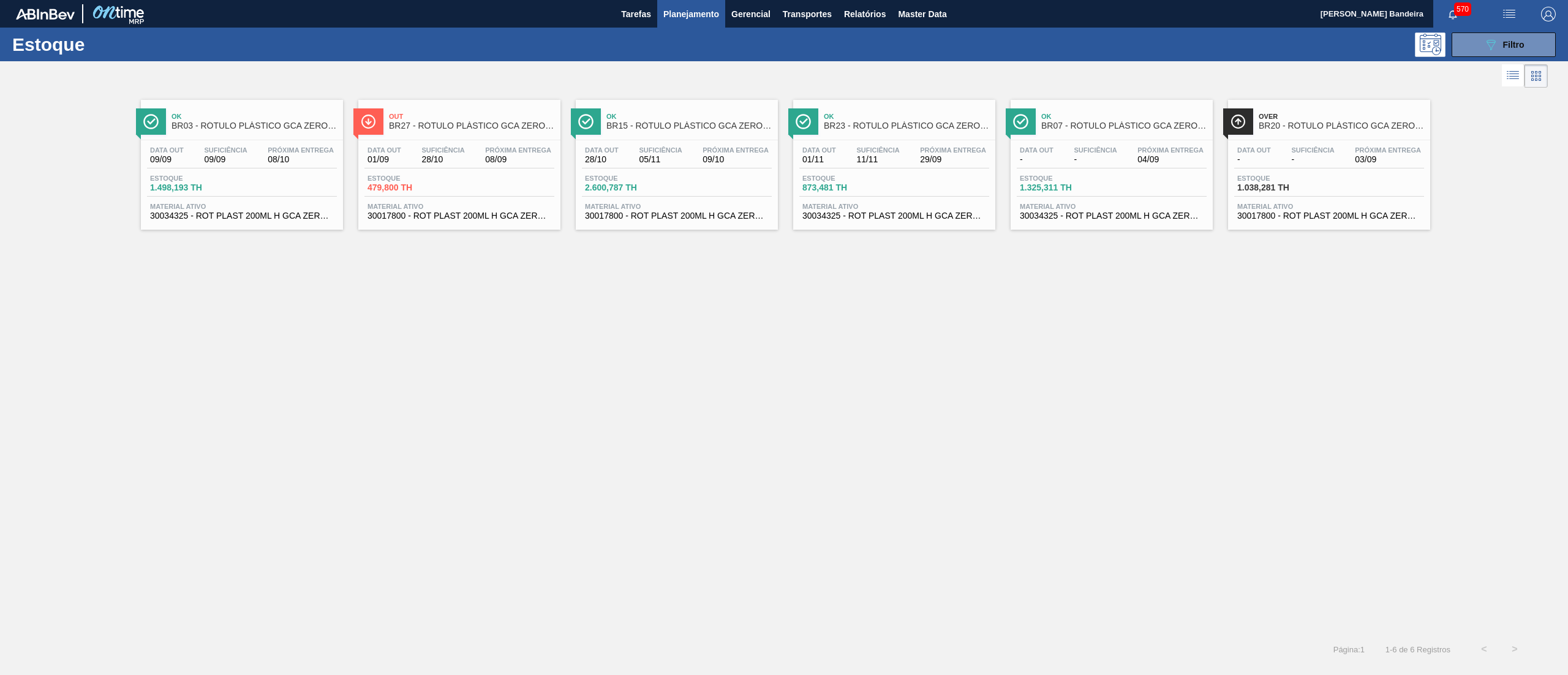
click at [704, 217] on span "30017800 - ROT PLAST 200ML H GCA ZERO NIV22" at bounding box center [676, 216] width 184 height 9
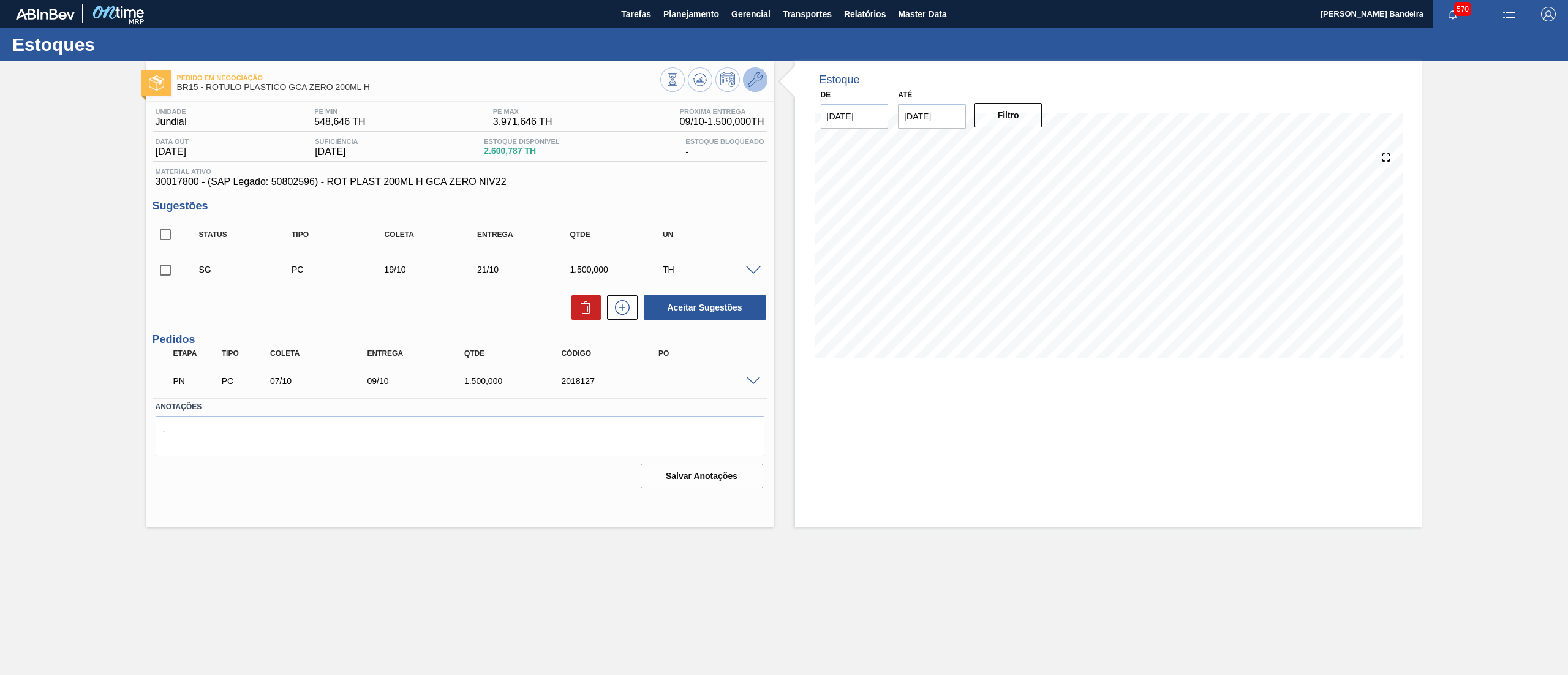
click at [754, 82] on icon at bounding box center [755, 79] width 14 height 14
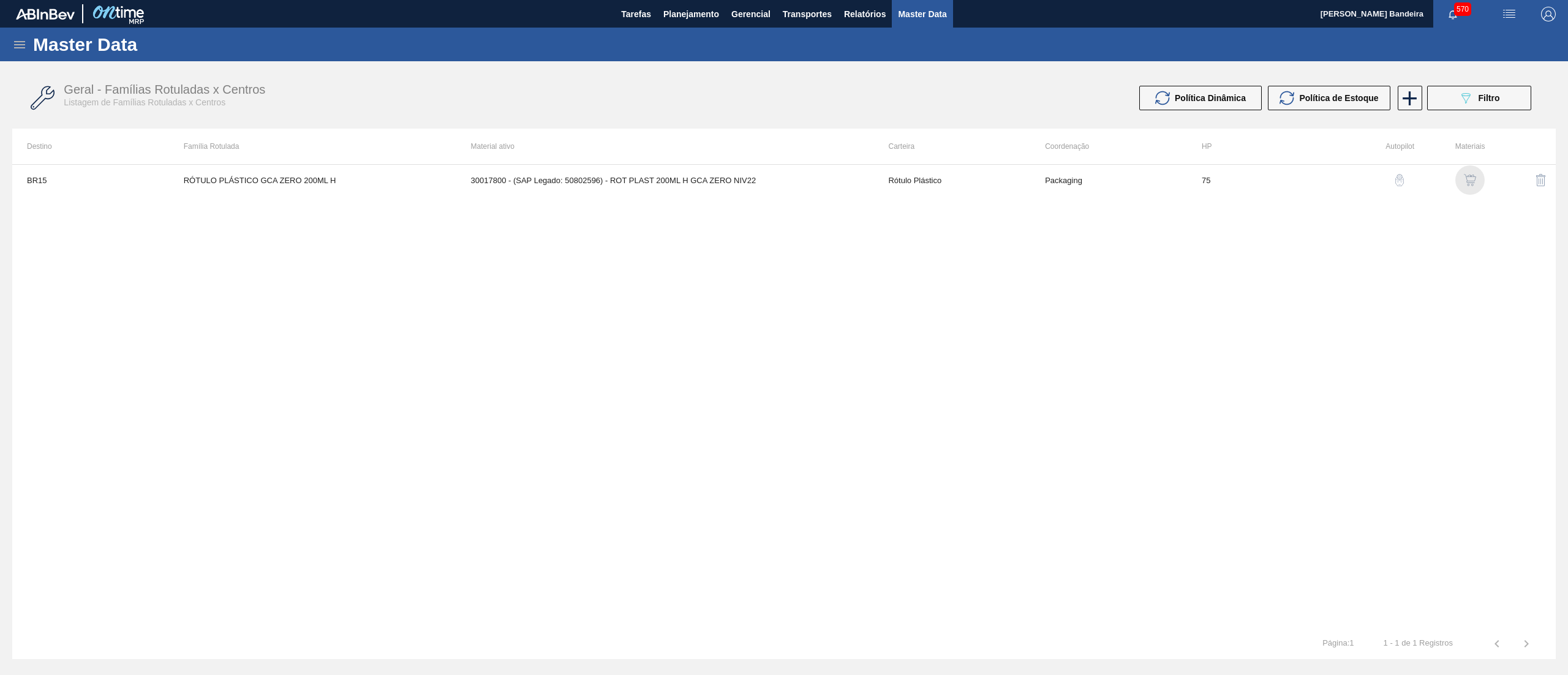
click at [1473, 179] on img "button" at bounding box center [1470, 180] width 12 height 12
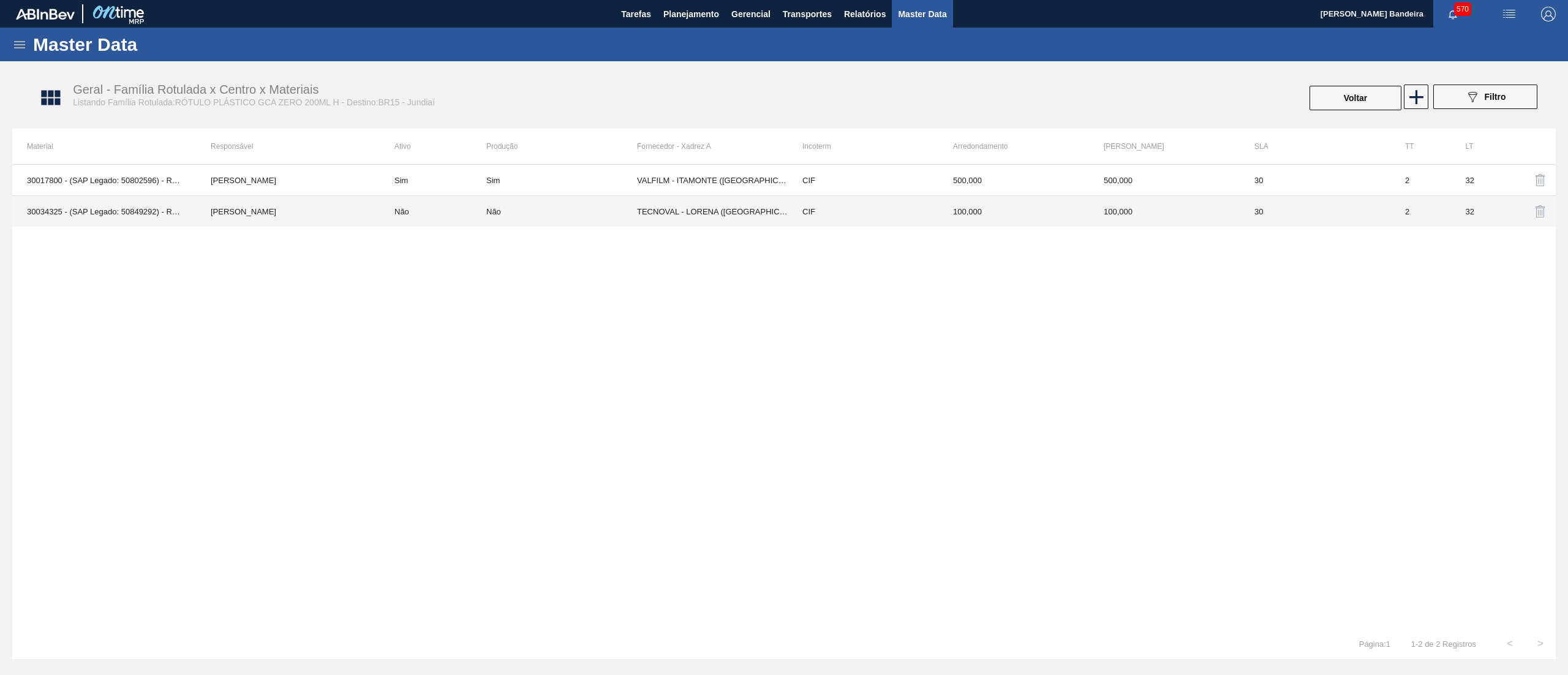
click at [549, 216] on div "Não" at bounding box center [562, 211] width 151 height 9
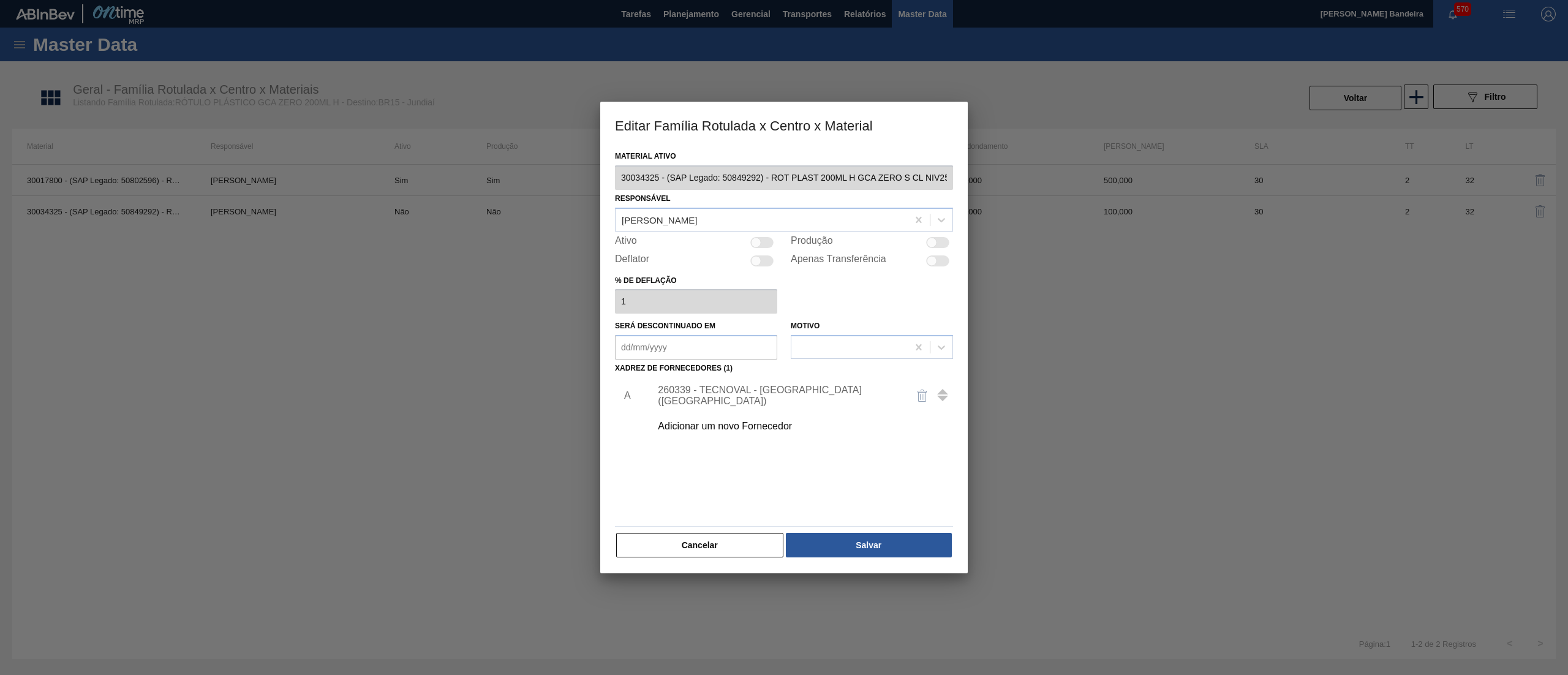
click at [574, 188] on div "Editar Família Rotulada x Centro x Material Material ativo 30034325 - (SAP Lega…" at bounding box center [784, 337] width 1568 height 675
